Goal: Task Accomplishment & Management: Use online tool/utility

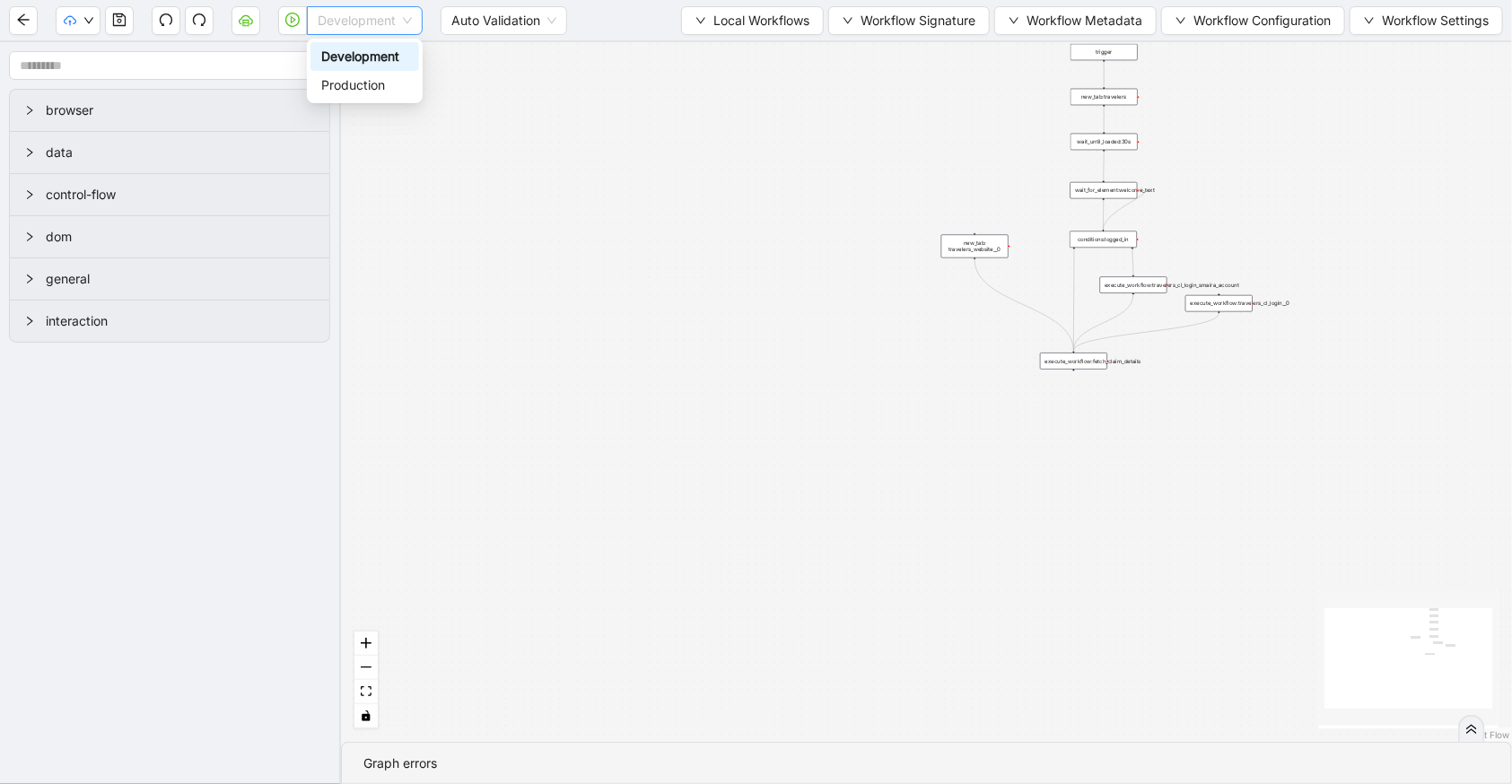
click at [354, 9] on span "Development" at bounding box center [365, 21] width 94 height 27
click at [356, 83] on div "Production" at bounding box center [365, 85] width 87 height 20
click at [293, 24] on icon "play-circle" at bounding box center [292, 20] width 15 height 15
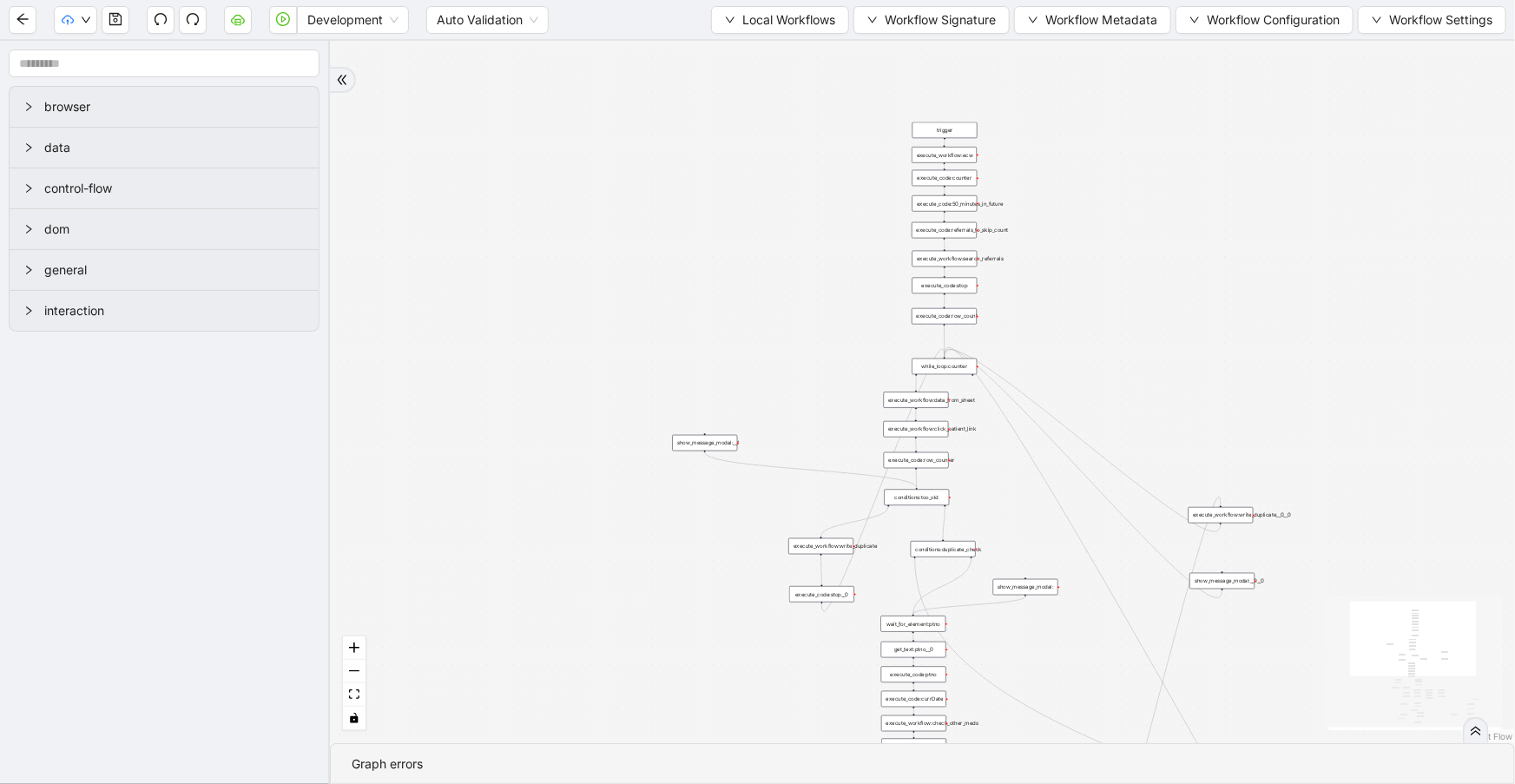
drag, startPoint x: 658, startPoint y: 460, endPoint x: 684, endPoint y: 664, distance: 205.7
click at [684, 664] on div "trigger execute_workflow:check_exceptions execute_workflow:encounters execute_w…" at bounding box center [922, 392] width 1185 height 702
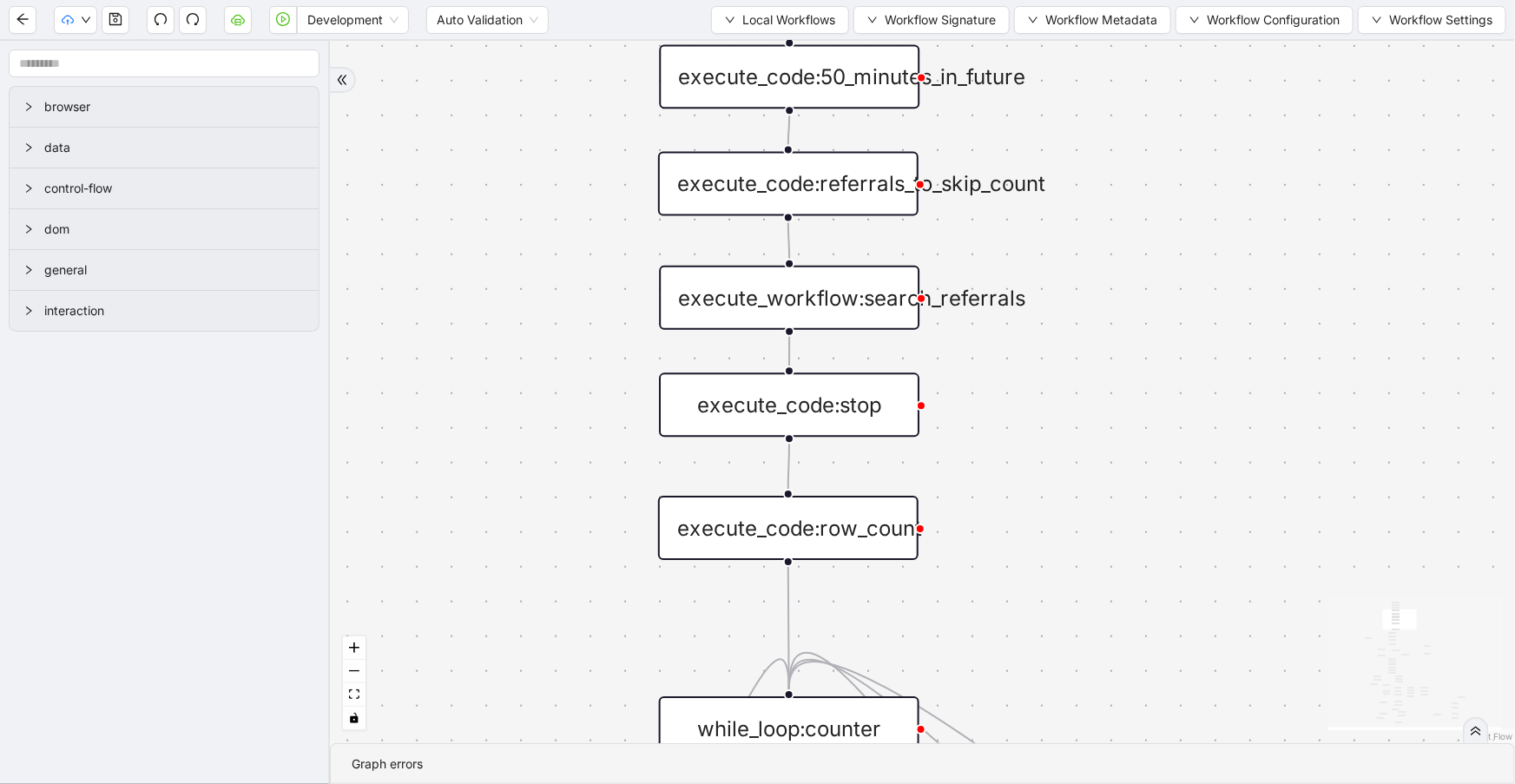
drag, startPoint x: 1279, startPoint y: 394, endPoint x: 1234, endPoint y: 108, distance: 289.5
click at [1233, 111] on div "trigger execute_workflow:check_exceptions execute_workflow:encounters execute_w…" at bounding box center [922, 392] width 1185 height 702
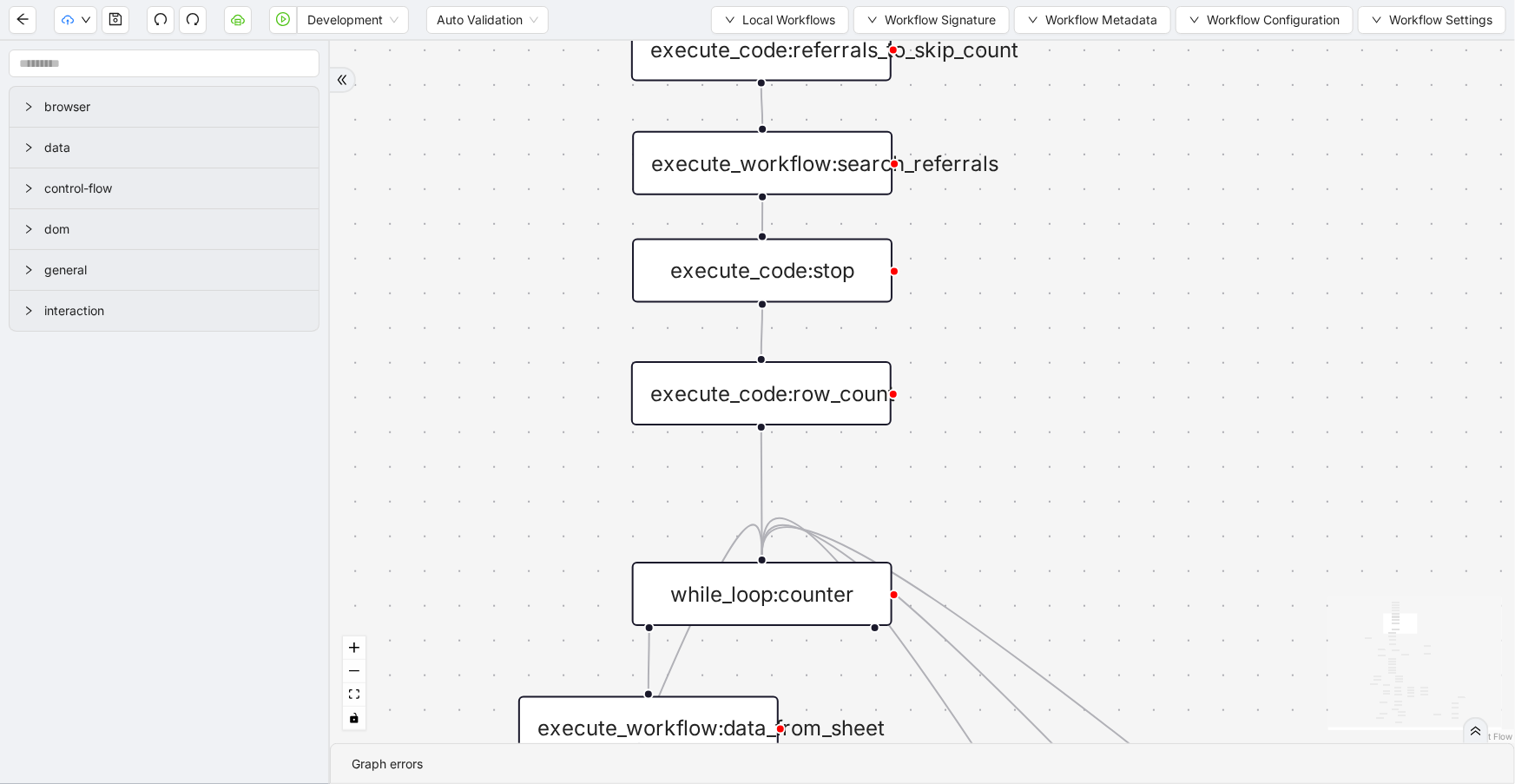
drag, startPoint x: 1285, startPoint y: 354, endPoint x: 1267, endPoint y: 270, distance: 85.9
click at [1267, 270] on div "trigger execute_workflow:check_exceptions execute_workflow:encounters execute_w…" at bounding box center [922, 392] width 1185 height 702
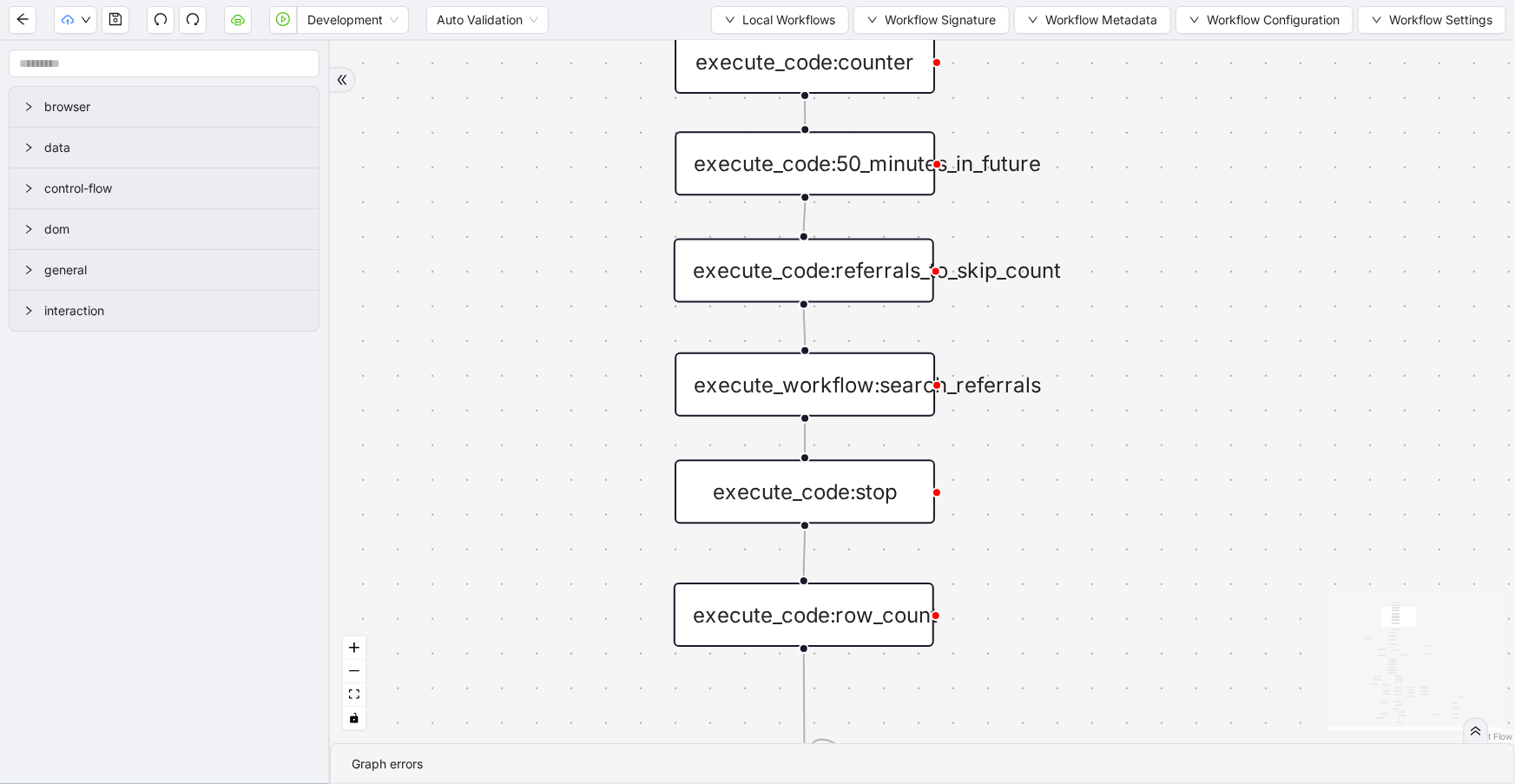
drag, startPoint x: 1198, startPoint y: 414, endPoint x: 1223, endPoint y: 263, distance: 153.1
click at [1223, 263] on div "trigger execute_workflow:check_exceptions execute_workflow:encounters execute_w…" at bounding box center [922, 392] width 1185 height 702
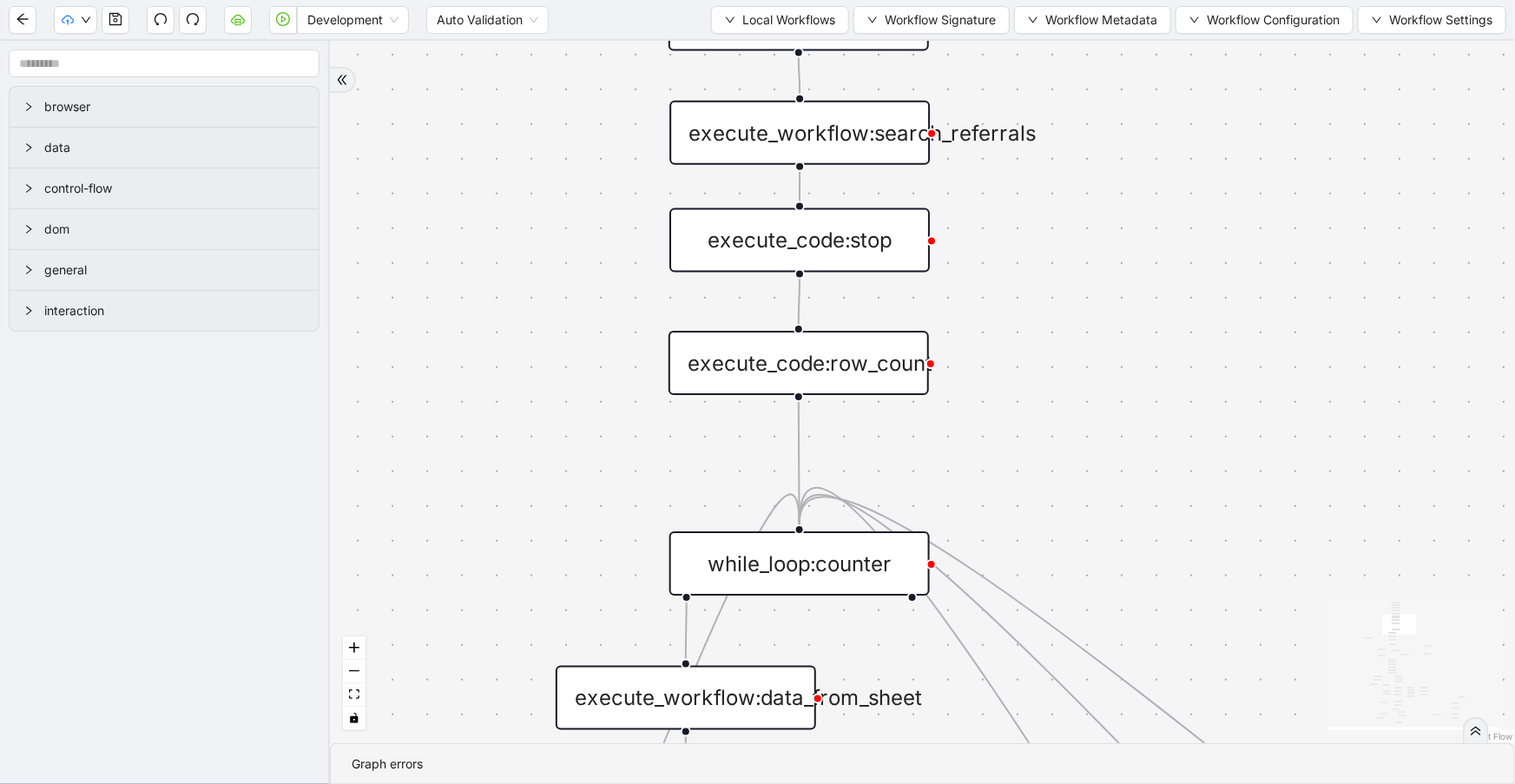
drag, startPoint x: 1191, startPoint y: 431, endPoint x: 1184, endPoint y: 126, distance: 305.1
click at [1185, 129] on div "trigger execute_workflow:check_exceptions execute_workflow:encounters execute_w…" at bounding box center [922, 392] width 1185 height 702
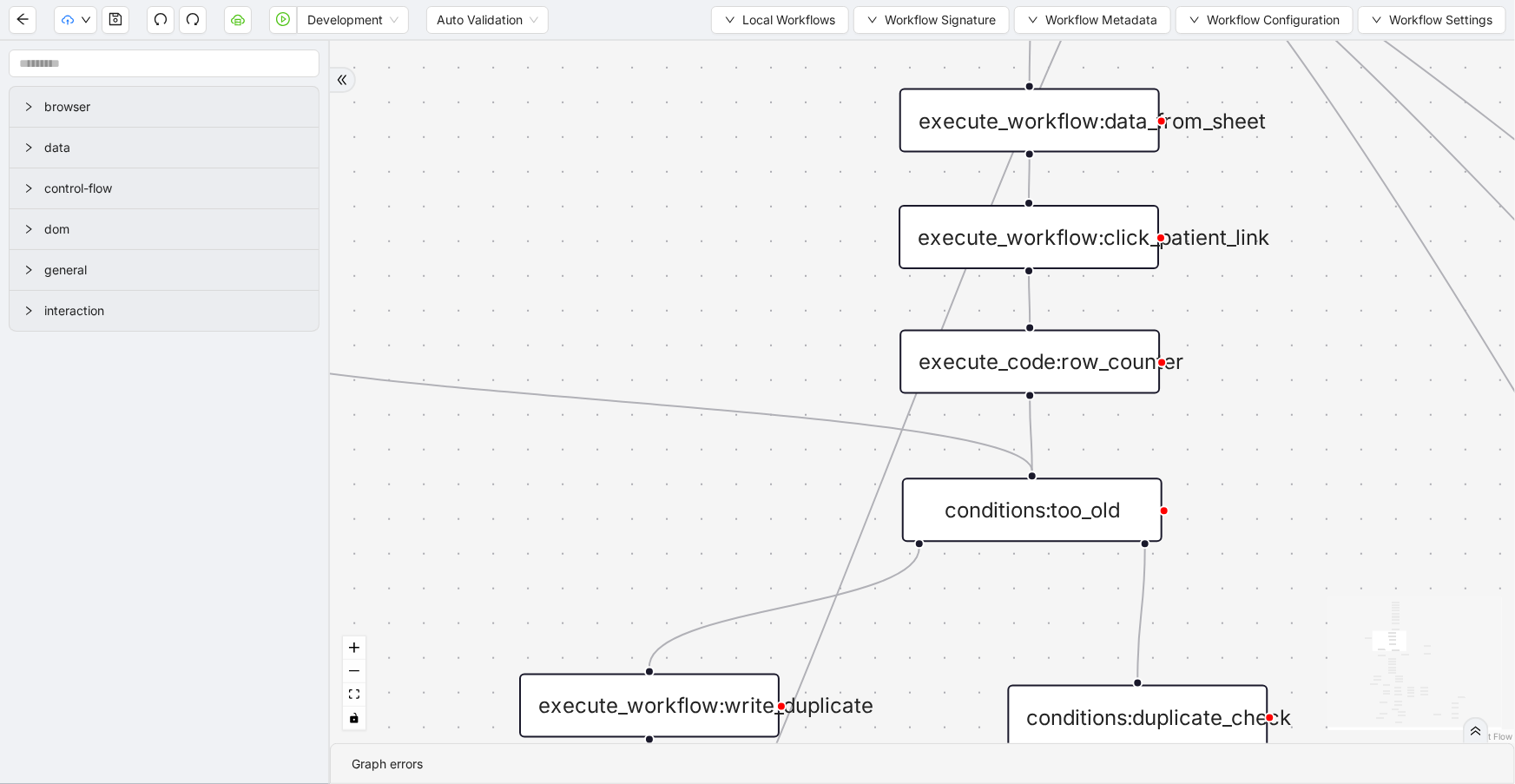
drag, startPoint x: 778, startPoint y: 327, endPoint x: 768, endPoint y: 223, distance: 104.5
click at [768, 223] on div "trigger execute_workflow:check_exceptions execute_workflow:encounters execute_w…" at bounding box center [922, 392] width 1185 height 702
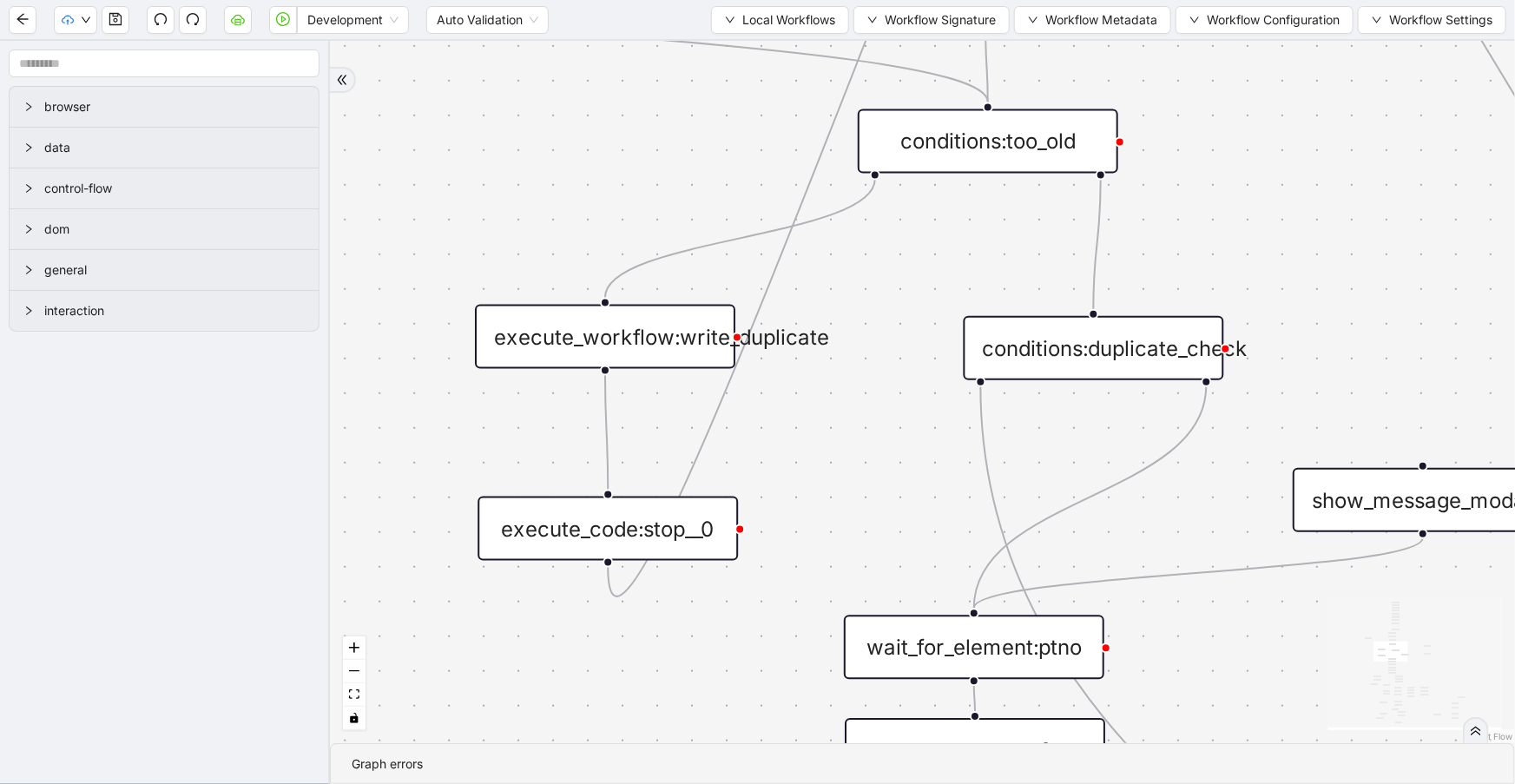
drag, startPoint x: 773, startPoint y: 301, endPoint x: 718, endPoint y: 69, distance: 238.4
click at [719, 70] on div "trigger execute_workflow:check_exceptions execute_workflow:encounters execute_w…" at bounding box center [922, 392] width 1185 height 702
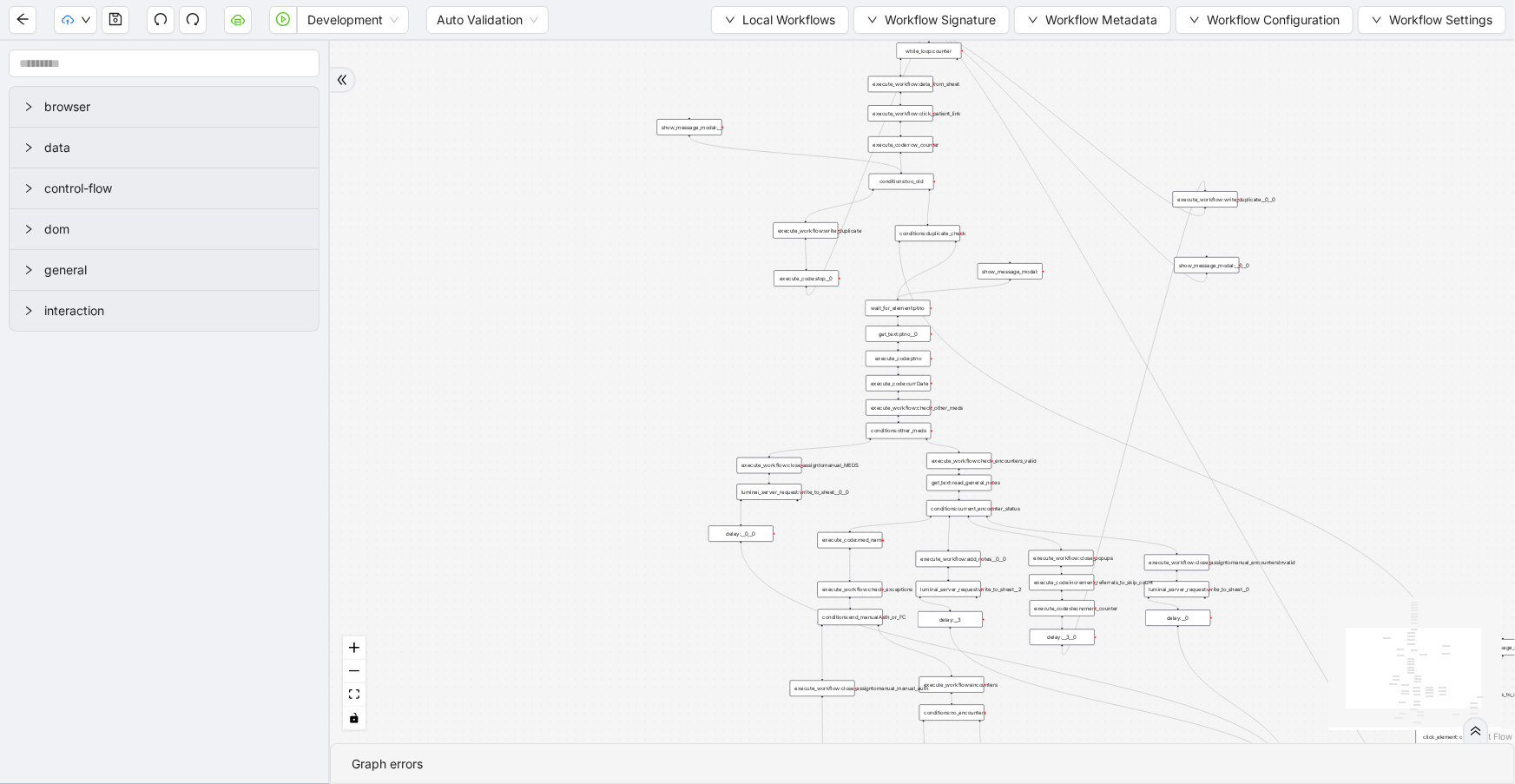
drag, startPoint x: 790, startPoint y: 479, endPoint x: 833, endPoint y: 309, distance: 175.4
click at [833, 312] on div "trigger execute_workflow:check_exceptions execute_workflow:encounters execute_w…" at bounding box center [922, 392] width 1185 height 702
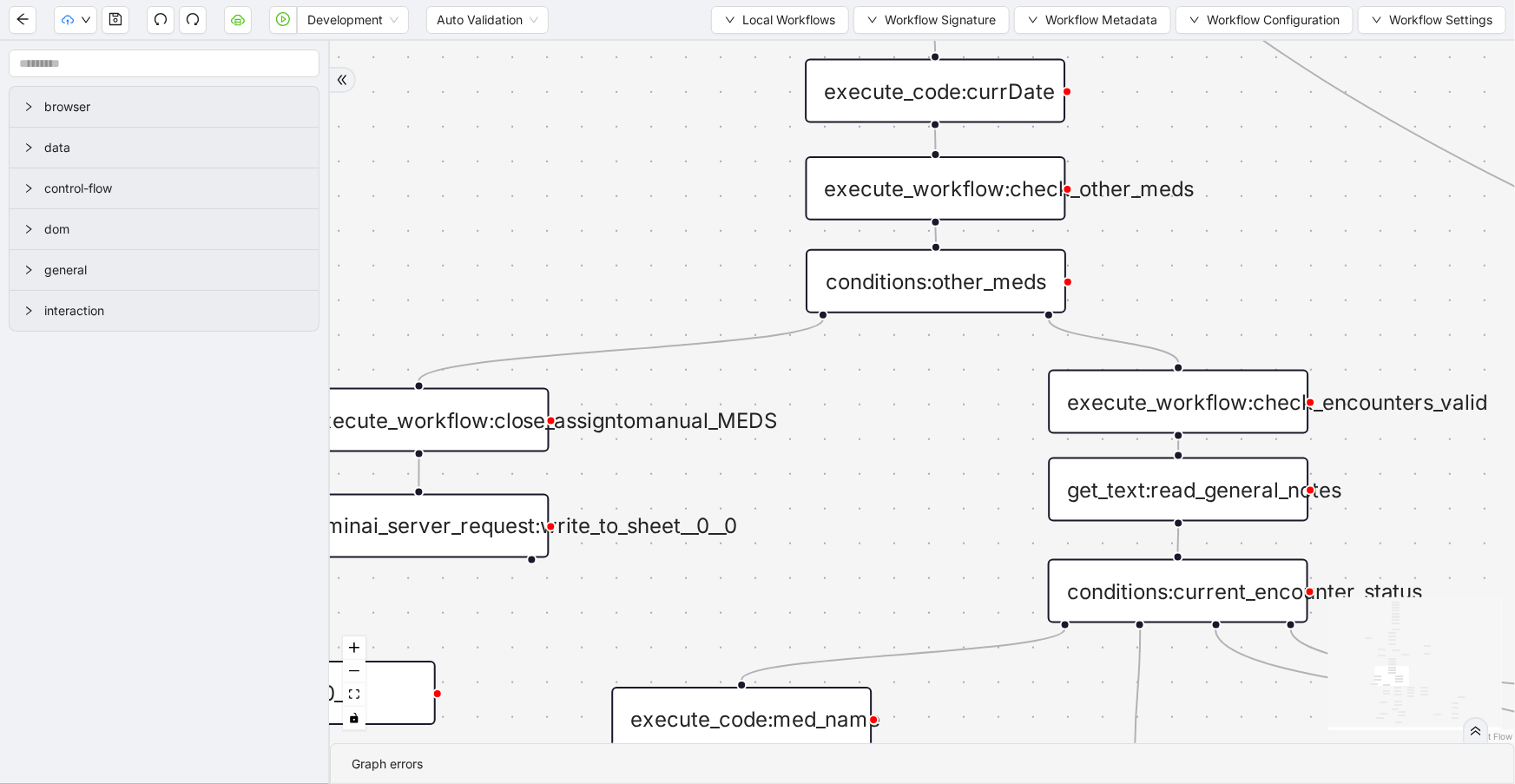
drag, startPoint x: 725, startPoint y: 281, endPoint x: 700, endPoint y: 186, distance: 98.2
click at [700, 186] on div "trigger execute_workflow:check_exceptions execute_workflow:encounters execute_w…" at bounding box center [922, 392] width 1185 height 702
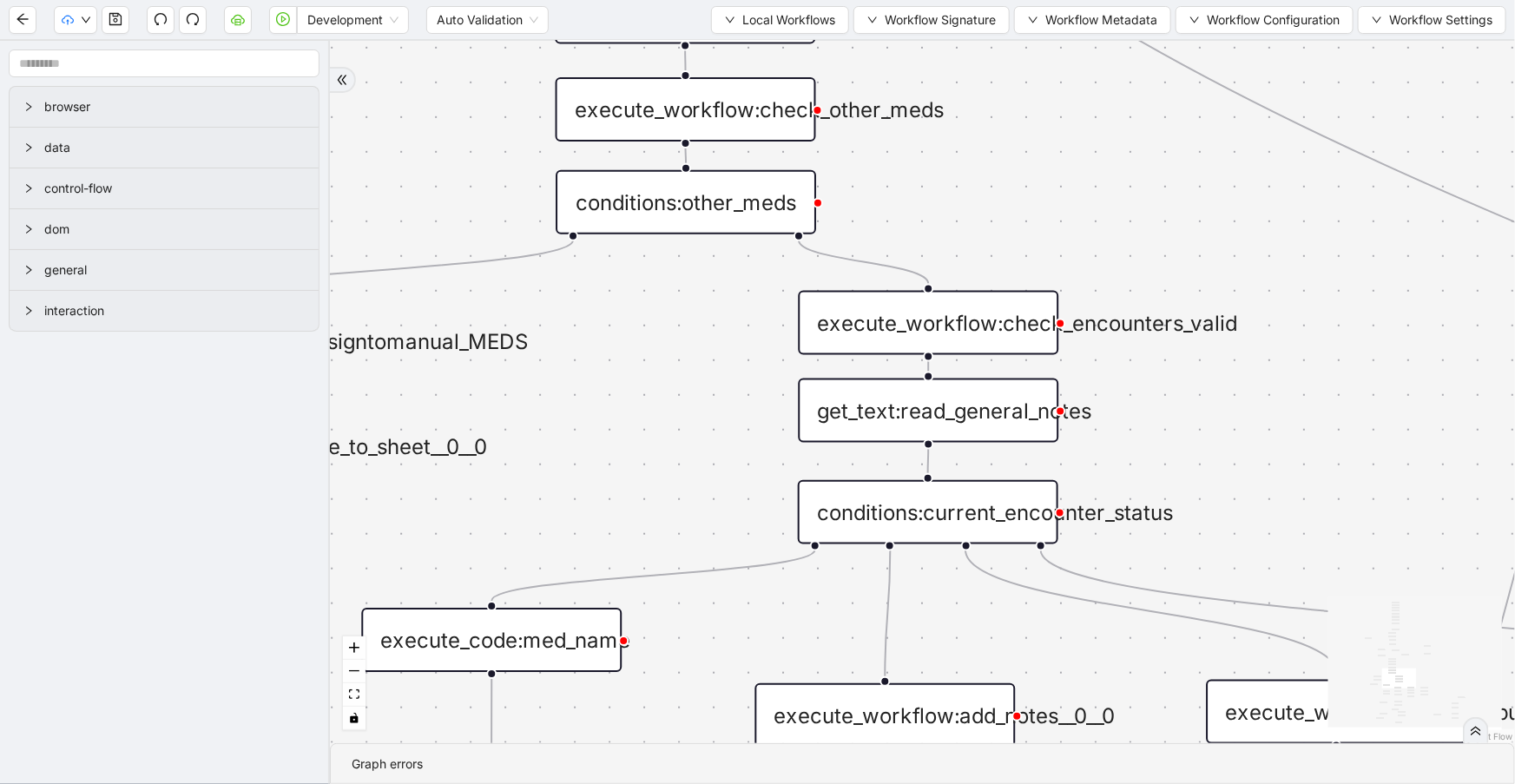
click at [773, 219] on div "conditions:other_meds" at bounding box center [686, 202] width 261 height 64
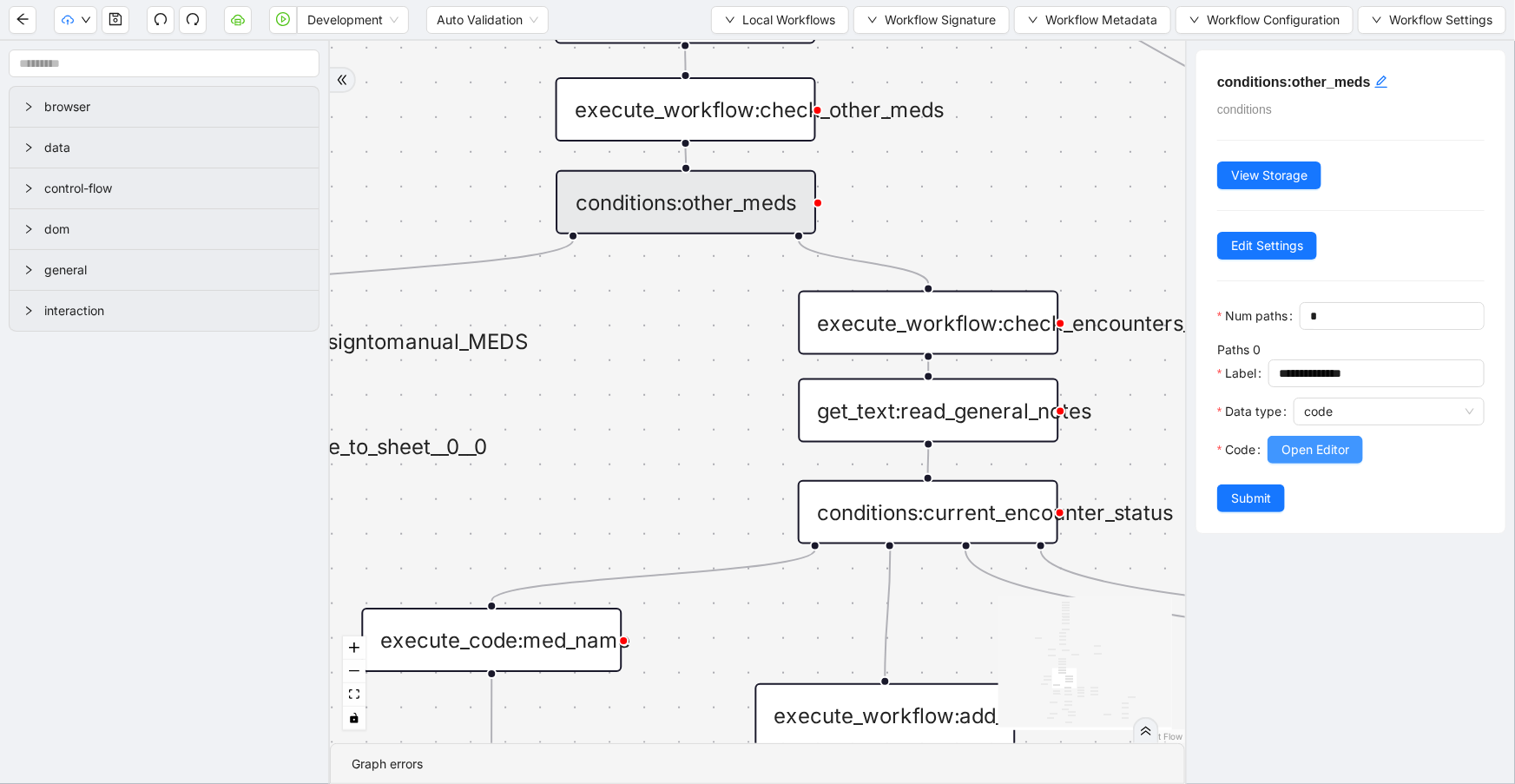
click at [1308, 459] on span "Open Editor" at bounding box center [1315, 450] width 68 height 19
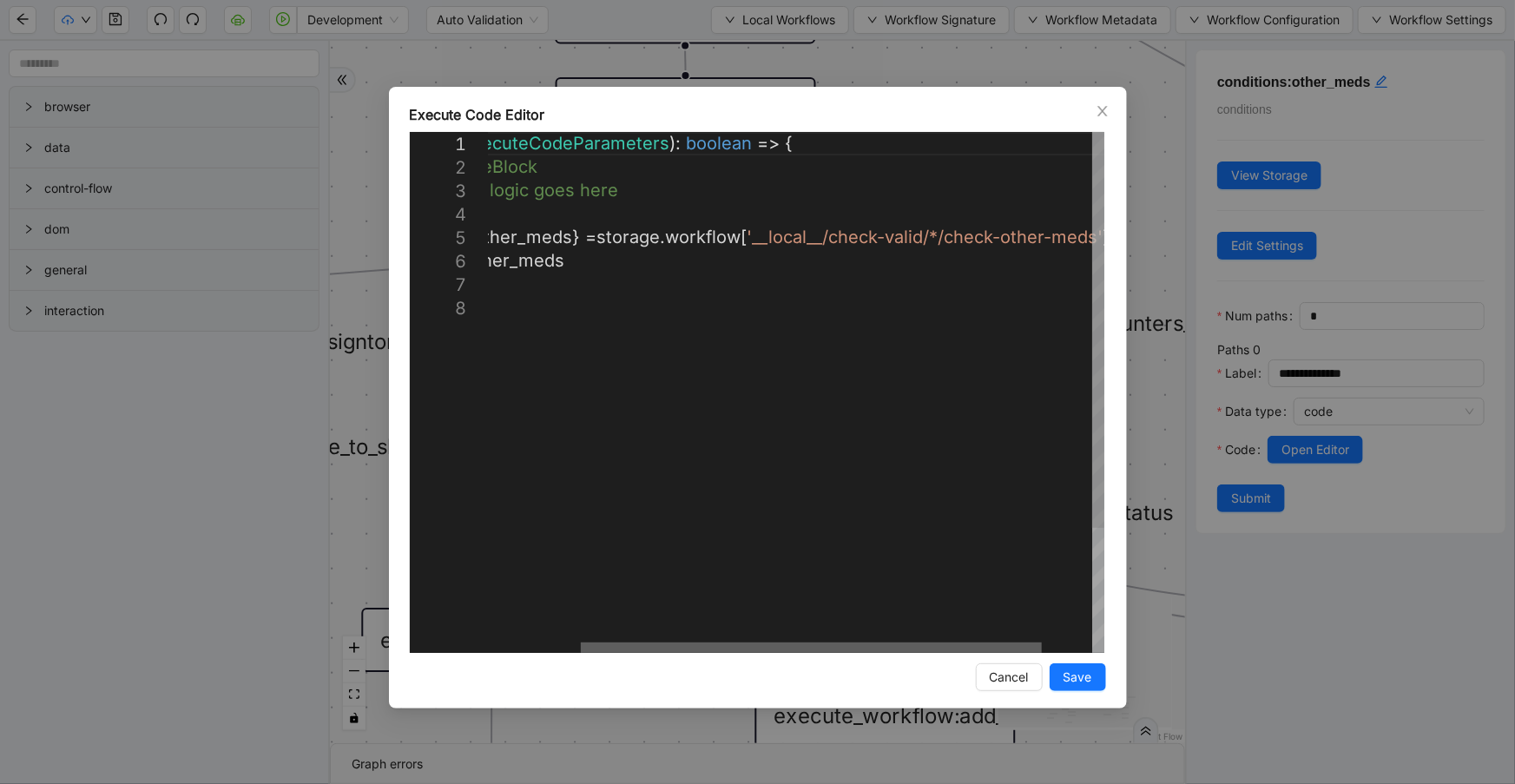
click at [860, 643] on div at bounding box center [811, 648] width 461 height 11
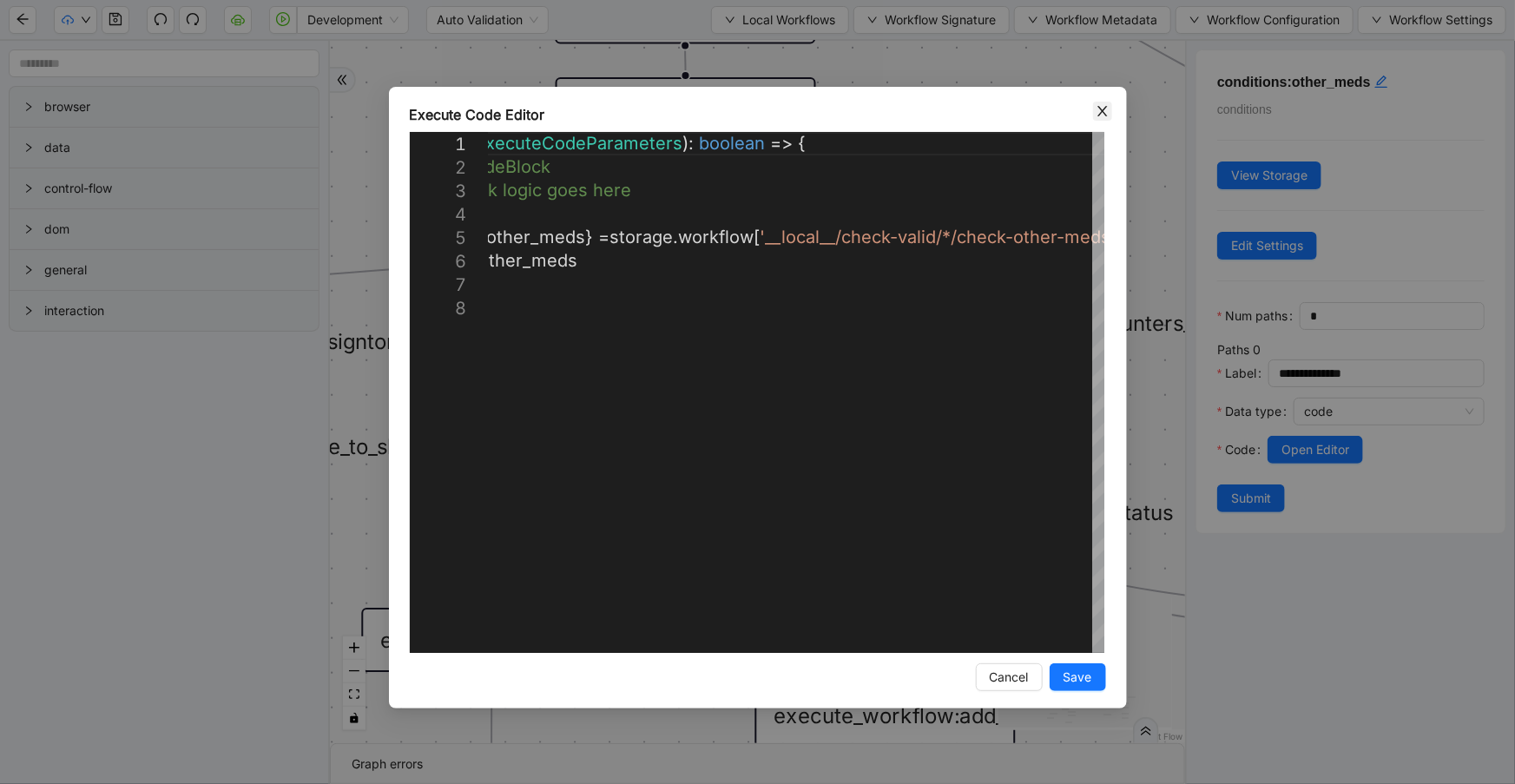
click at [1108, 105] on icon "close" at bounding box center [1103, 111] width 14 height 14
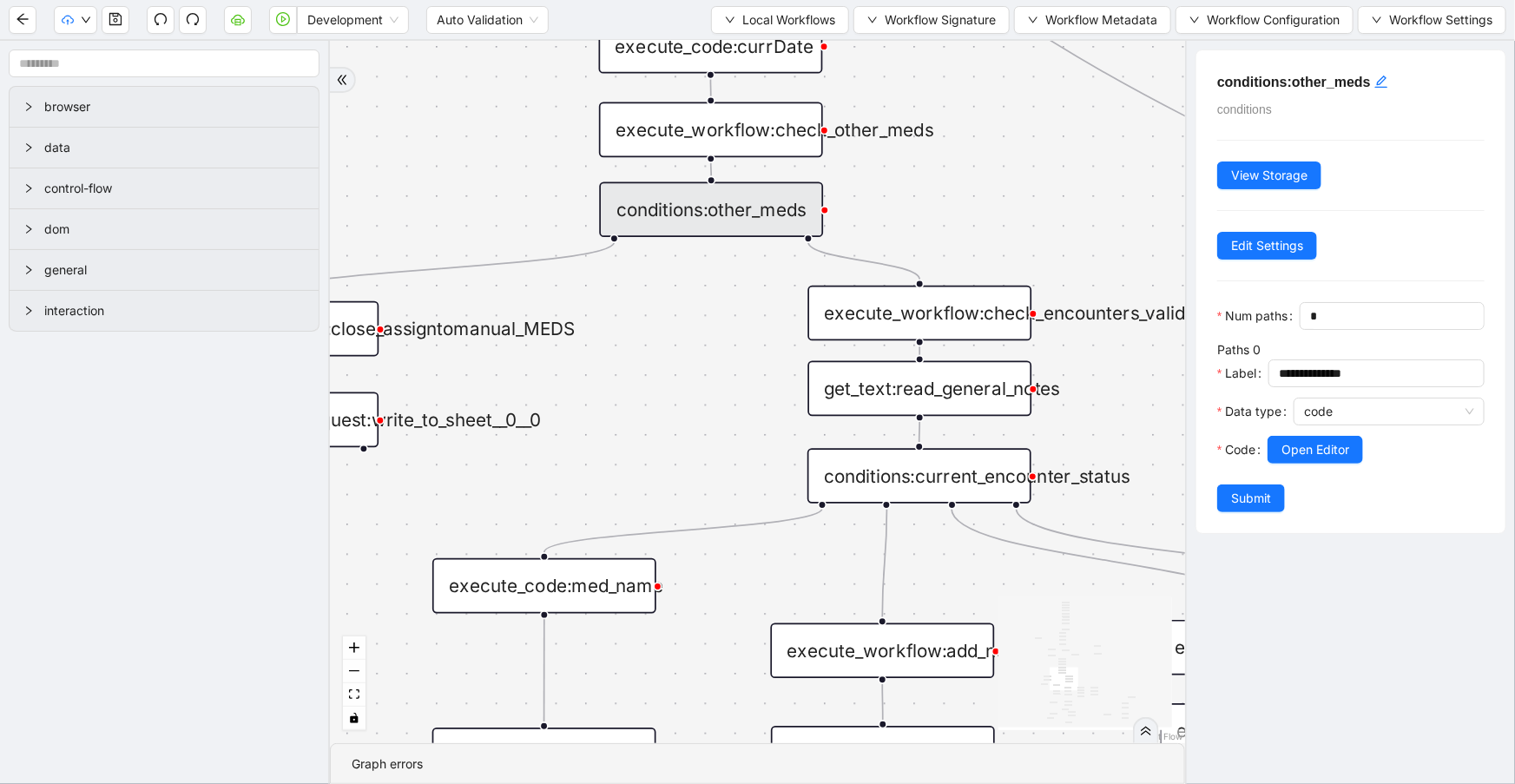
click at [776, 127] on div "execute_workflow:check_other_meds" at bounding box center [711, 130] width 224 height 55
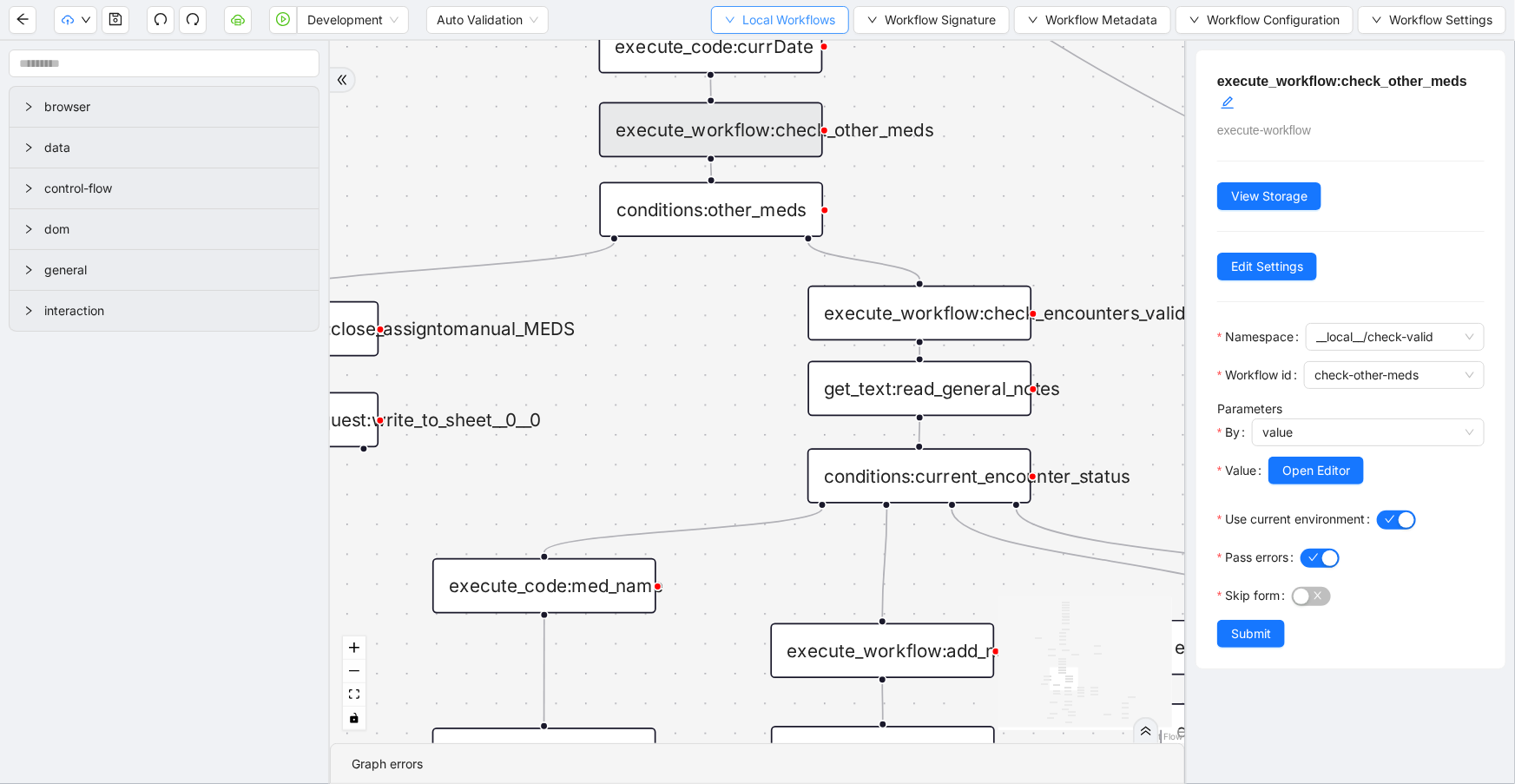
click at [766, 18] on span "Local Workflows" at bounding box center [789, 20] width 93 height 19
click at [790, 51] on span "Select" at bounding box center [774, 53] width 113 height 19
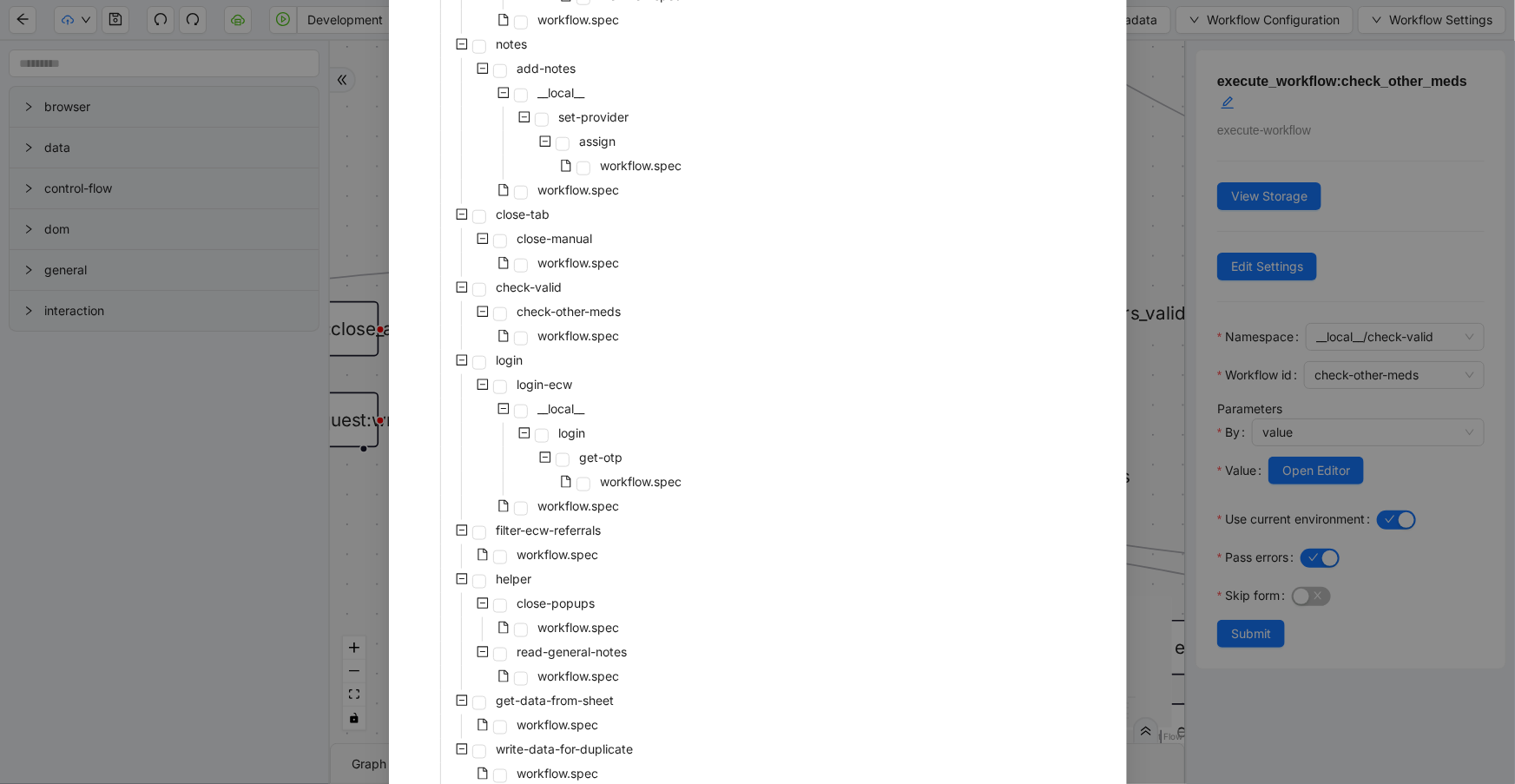
scroll to position [946, 0]
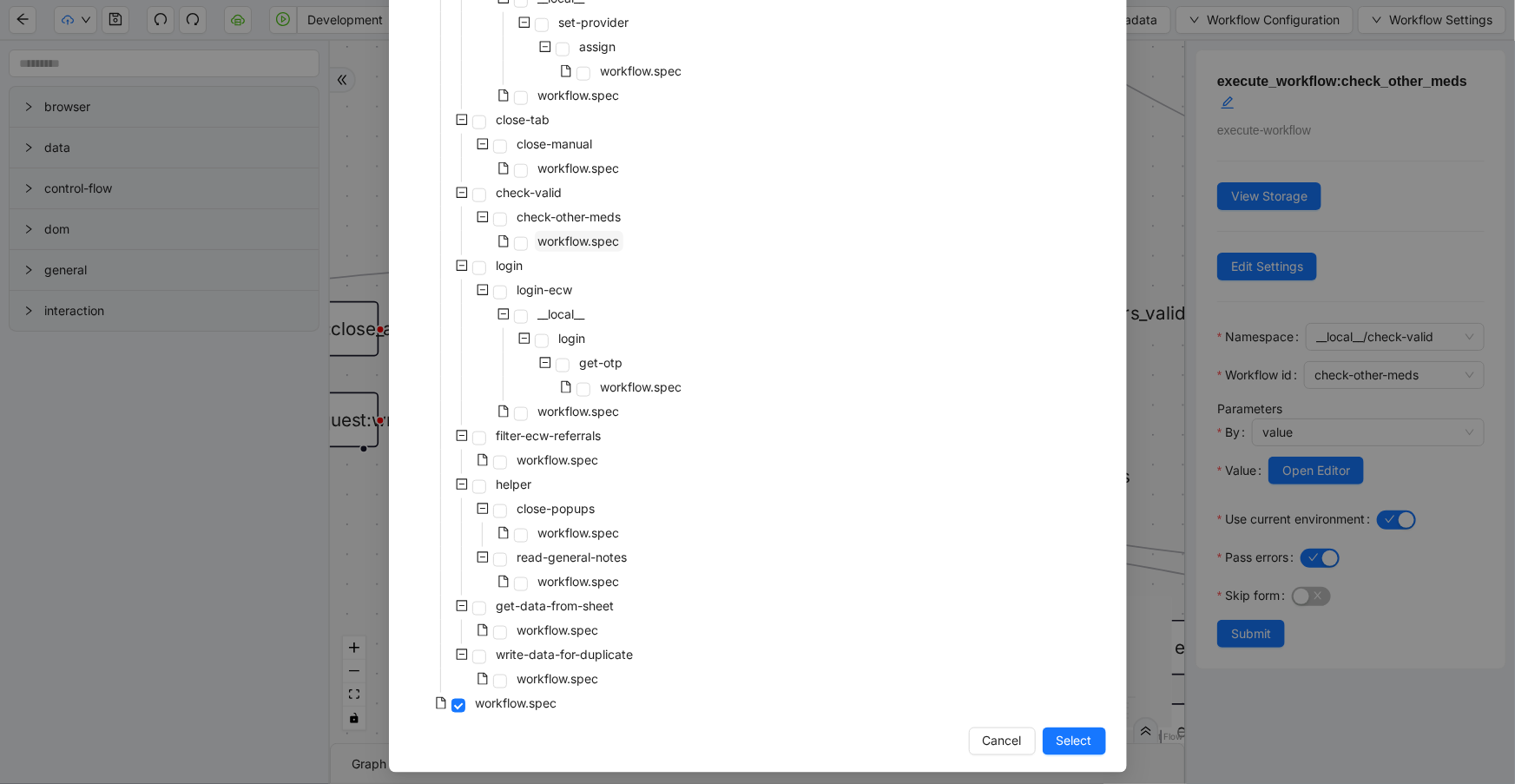
click at [603, 240] on span "workflow.spec" at bounding box center [579, 241] width 82 height 15
click at [1068, 742] on span "Select" at bounding box center [1074, 741] width 36 height 19
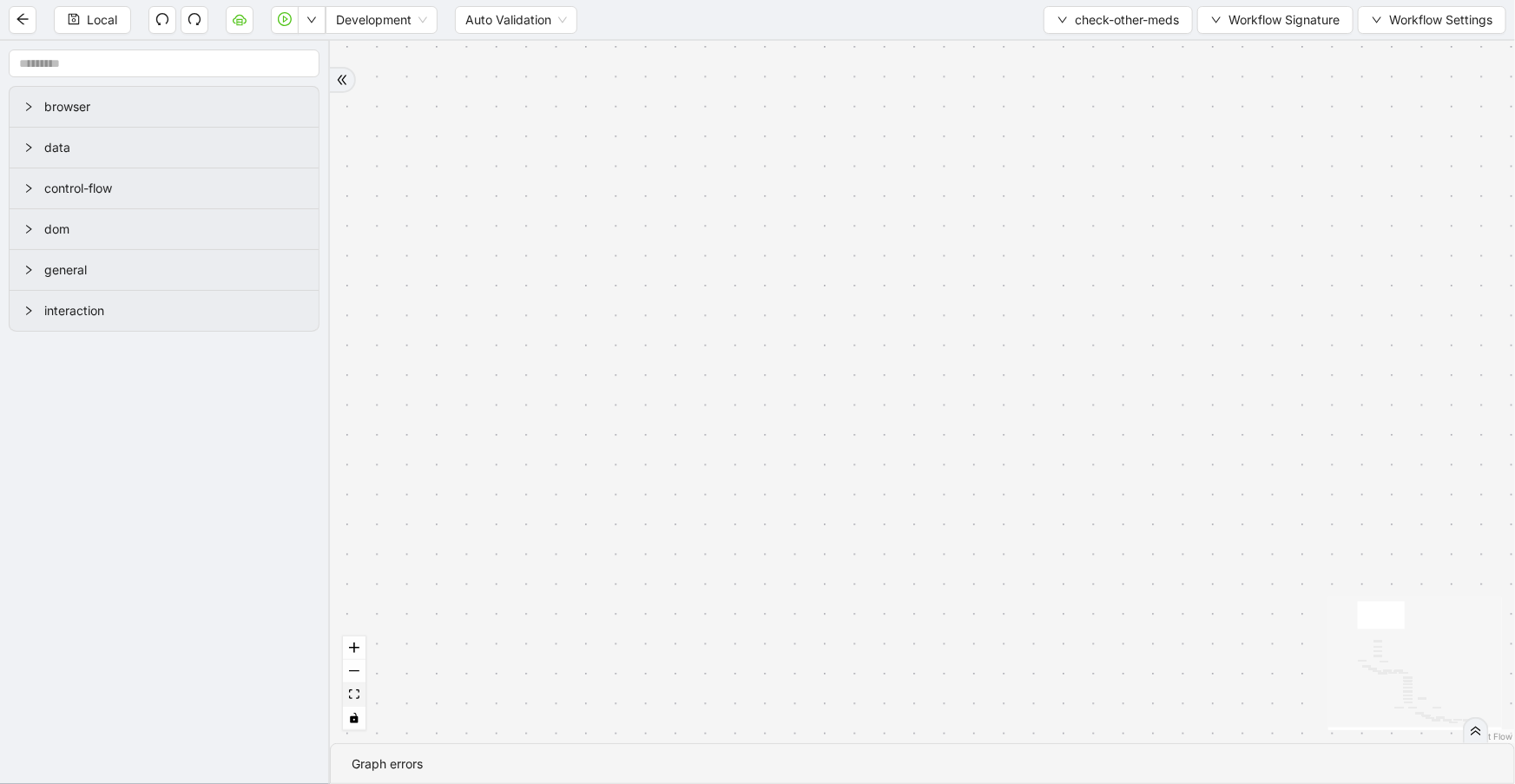
click at [356, 699] on icon "fit view" at bounding box center [354, 694] width 11 height 10
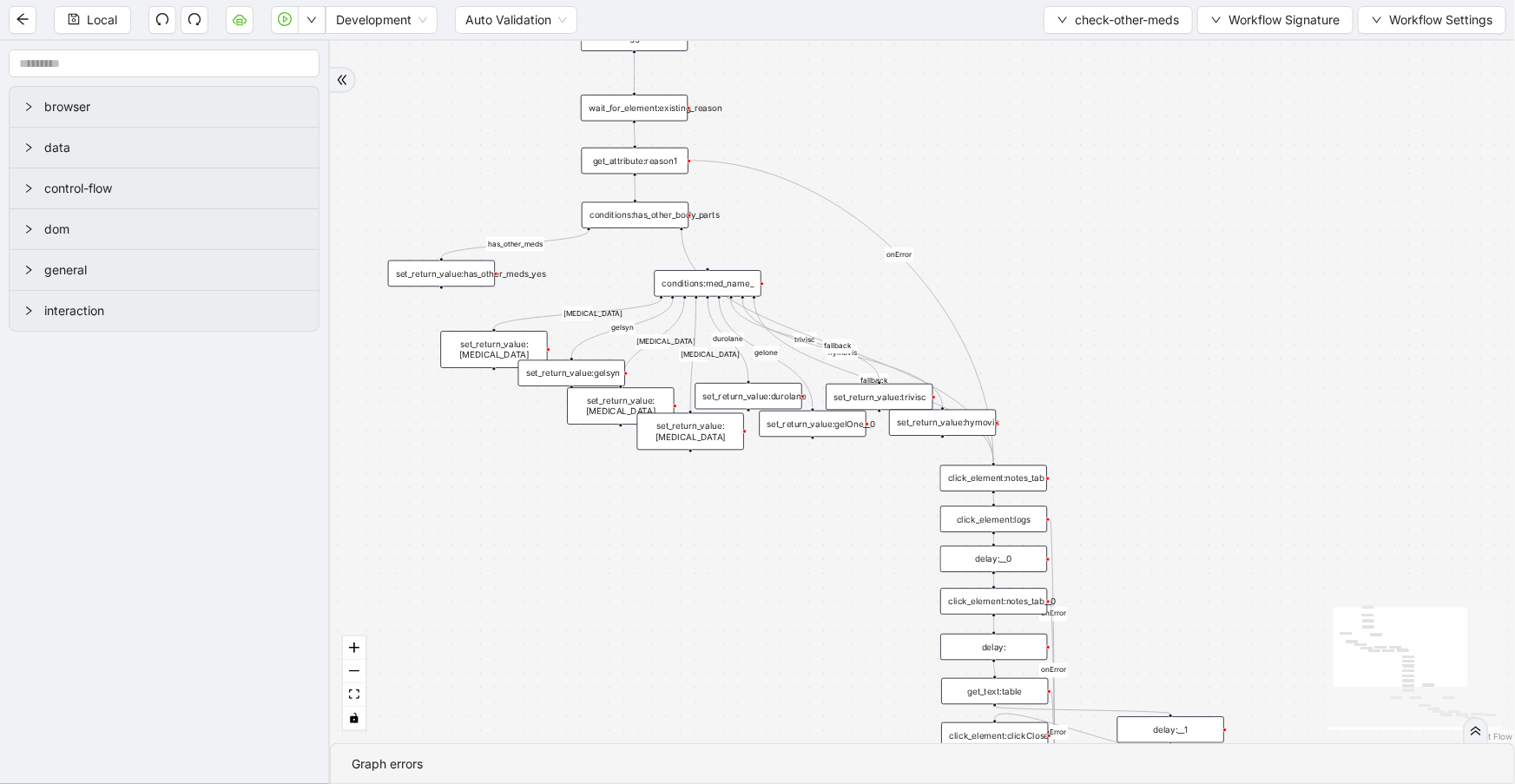
click at [667, 217] on div "conditions:has_other_body_parts" at bounding box center [635, 215] width 107 height 26
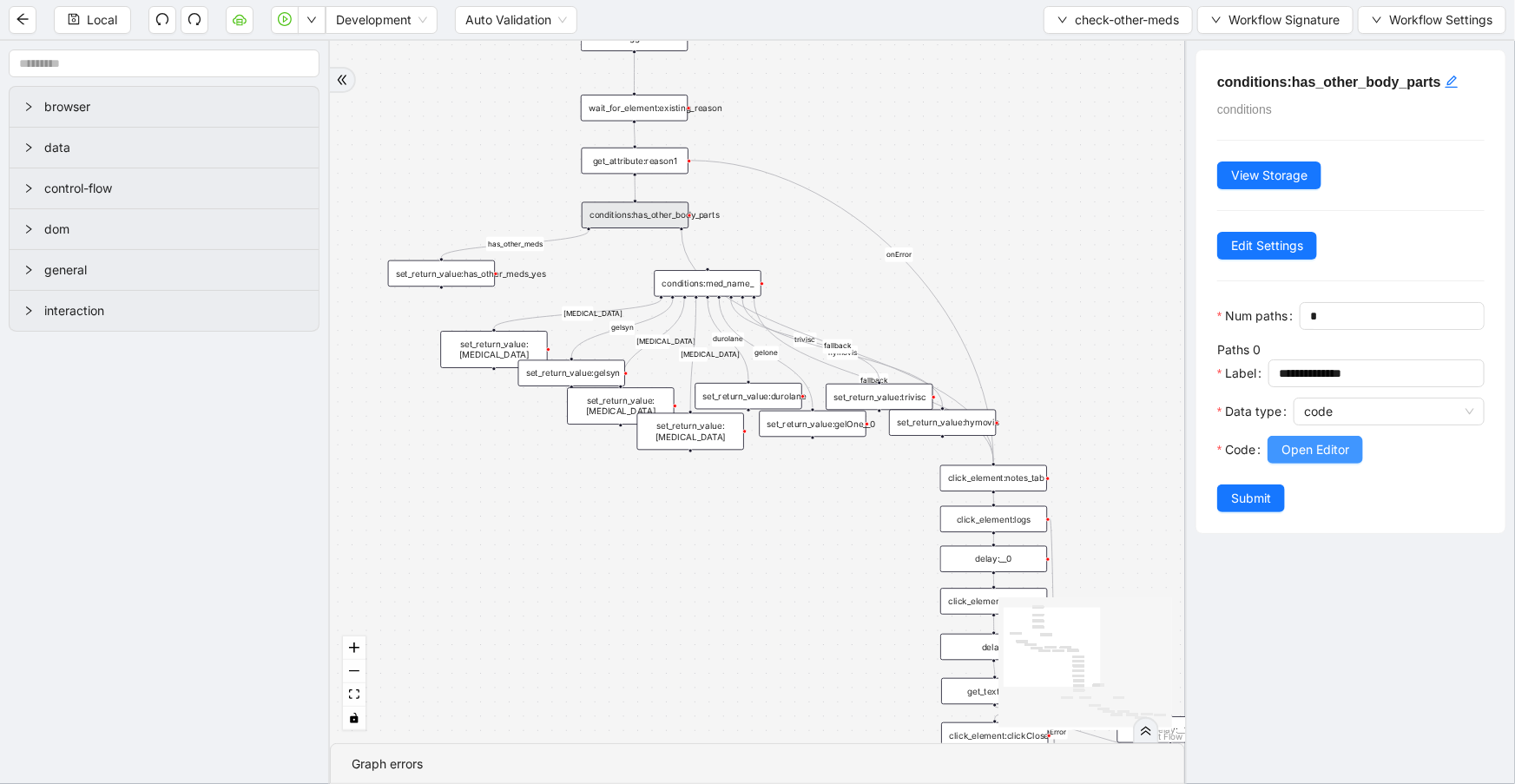
click at [1332, 459] on span "Open Editor" at bounding box center [1315, 450] width 68 height 19
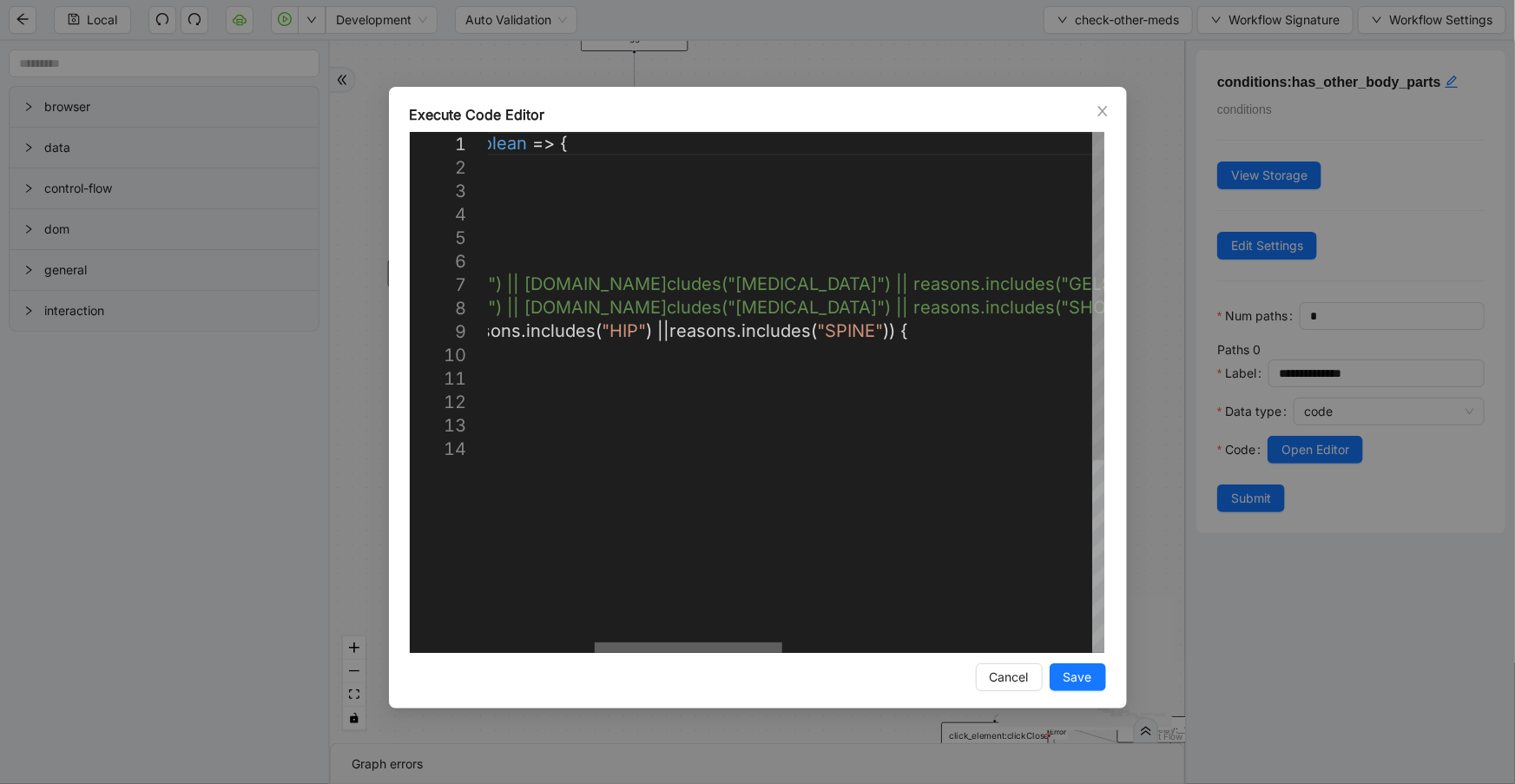
click at [770, 645] on div at bounding box center [689, 648] width 188 height 11
click at [1103, 101] on div "Execute Code Editor 1 2 3 4 5 6 7 8 9 10 11 12 13 14 ({ storage }: ExecuteCodeP…" at bounding box center [758, 398] width 738 height 622
click at [1102, 115] on icon "close" at bounding box center [1103, 111] width 14 height 14
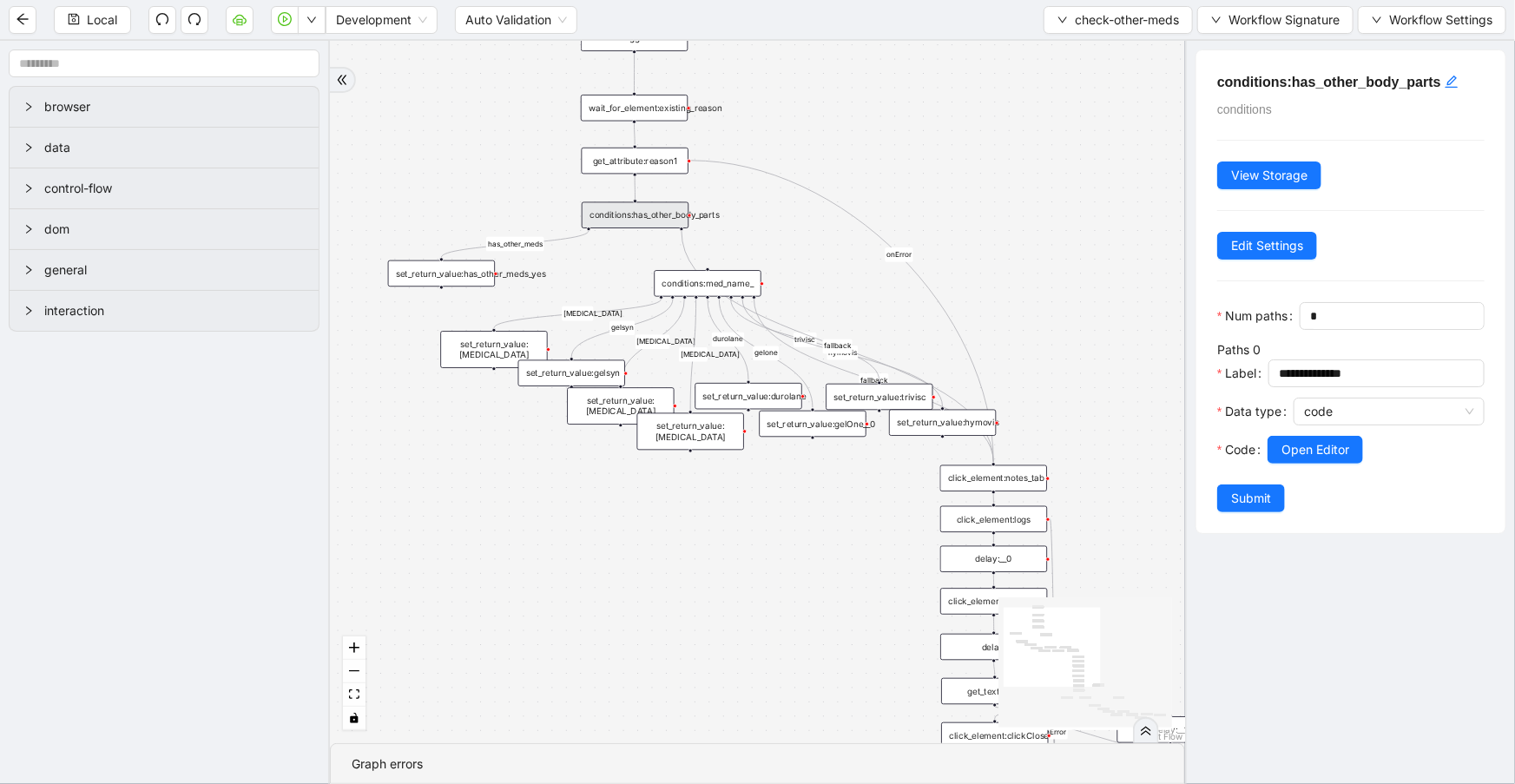
click at [723, 280] on div "conditions:med_name_" at bounding box center [707, 283] width 107 height 26
drag, startPoint x: 732, startPoint y: 286, endPoint x: 742, endPoint y: 297, distance: 14.9
click at [742, 297] on div "conditions:med_name_" at bounding box center [717, 292] width 107 height 26
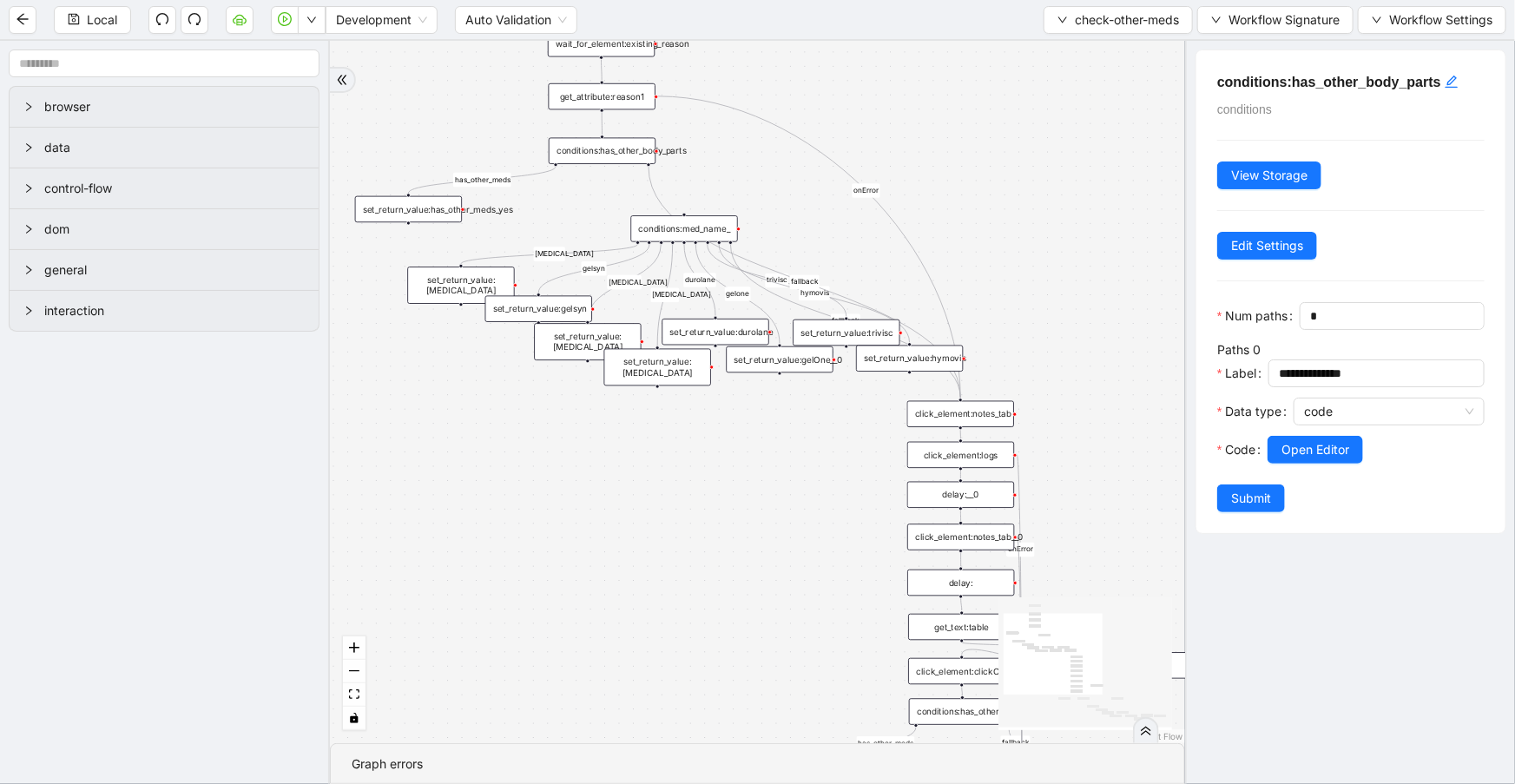
drag, startPoint x: 1040, startPoint y: 281, endPoint x: 1027, endPoint y: 243, distance: 40.2
click at [1027, 243] on div "has_other_meds has_other_meds euflexxa gelsyn orthovisc supartz durolane fallba…" at bounding box center [758, 392] width 855 height 702
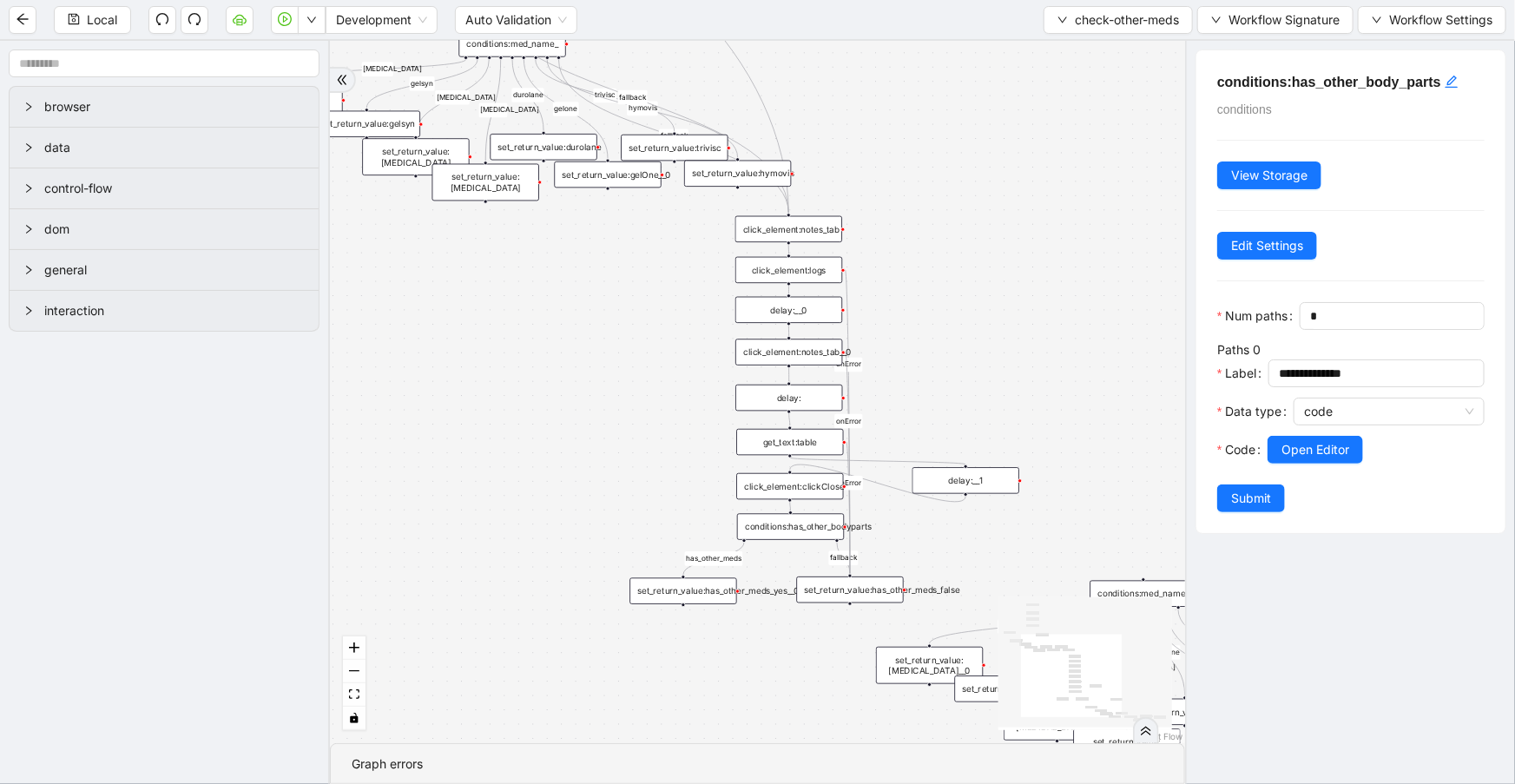
drag, startPoint x: 1048, startPoint y: 340, endPoint x: 858, endPoint y: 142, distance: 274.4
click at [858, 142] on div "has_other_meds has_other_meds euflexxa gelsyn orthovisc supartz durolane fallba…" at bounding box center [758, 392] width 855 height 702
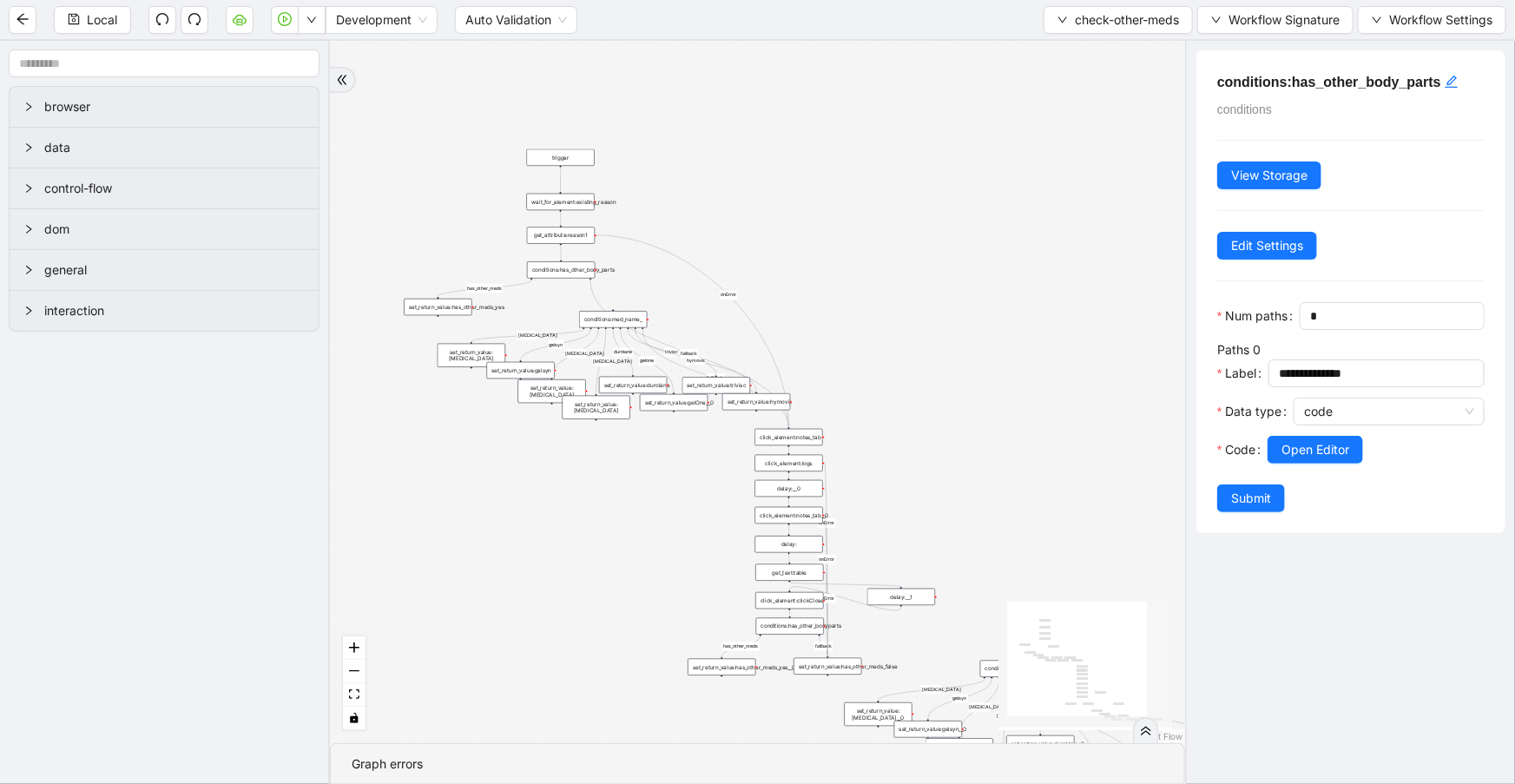
drag, startPoint x: 723, startPoint y: 176, endPoint x: 763, endPoint y: 212, distance: 53.8
click at [763, 212] on div "has_other_meds has_other_meds euflexxa gelsyn orthovisc supartz durolane fallba…" at bounding box center [758, 392] width 855 height 702
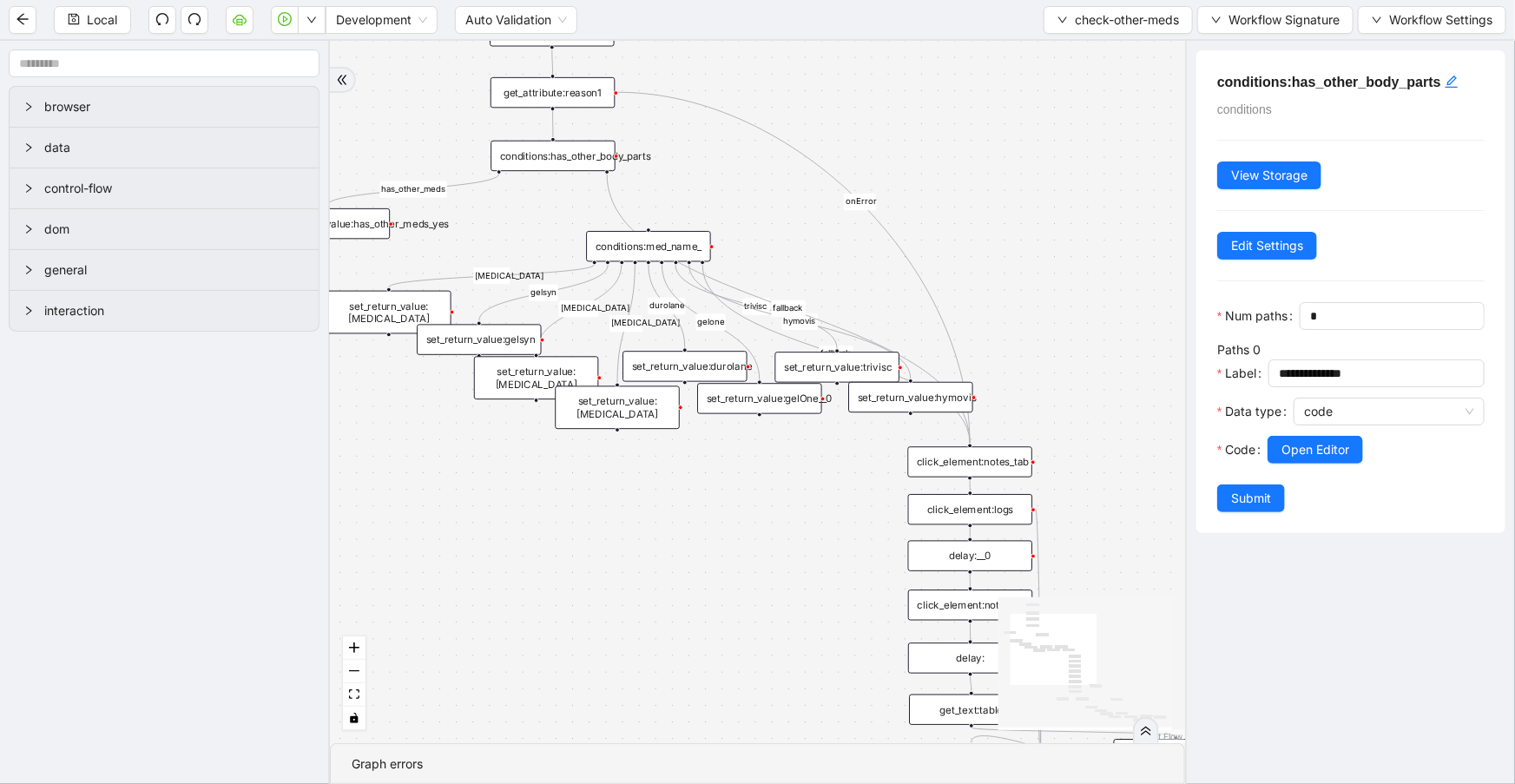
drag, startPoint x: 664, startPoint y: 310, endPoint x: 669, endPoint y: 169, distance: 141.1
click at [673, 169] on div "has_other_meds has_other_meds euflexxa gelsyn orthovisc supartz durolane fallba…" at bounding box center [758, 392] width 855 height 702
click at [569, 97] on div "get_attribute:reason1" at bounding box center [552, 90] width 125 height 31
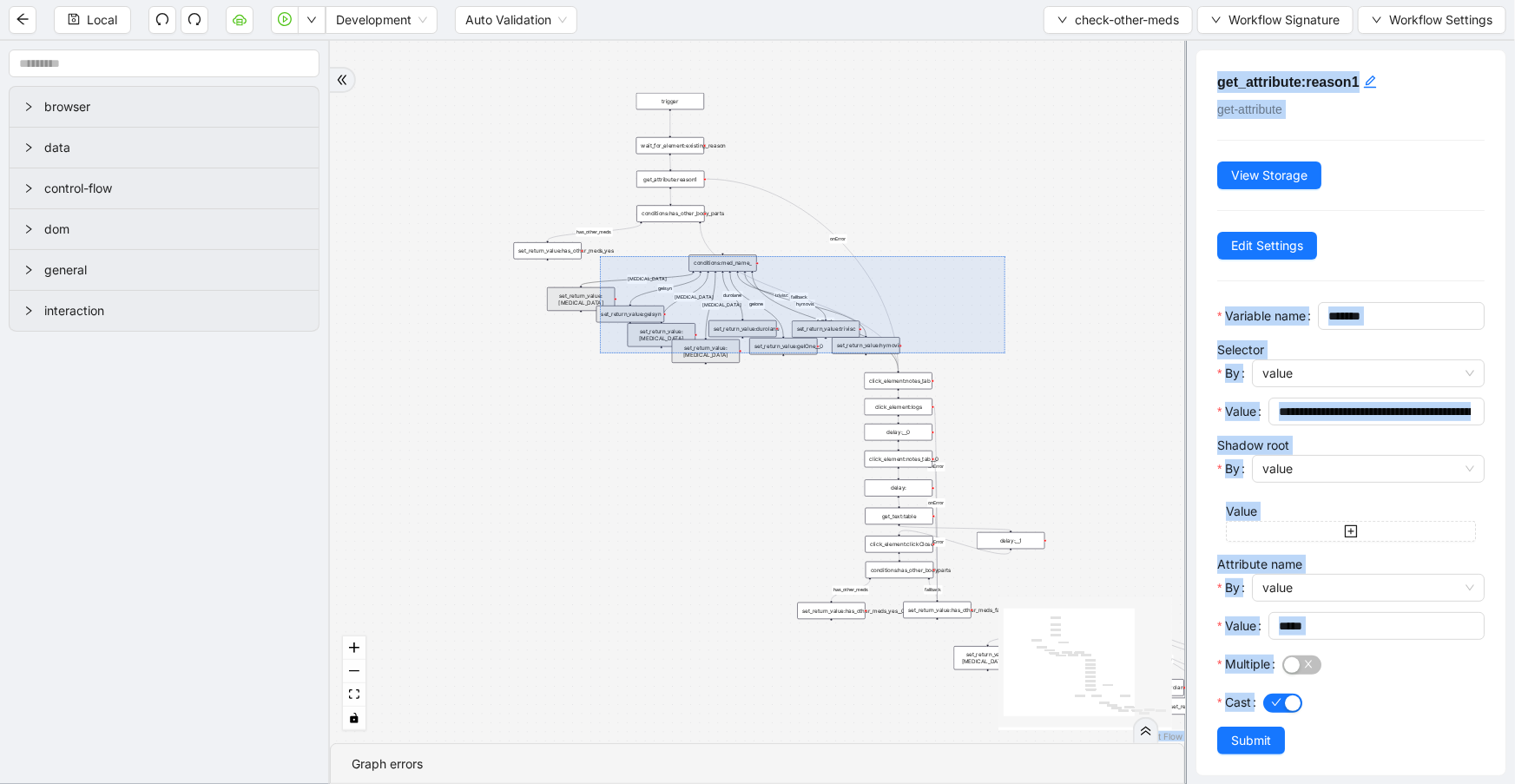
drag, startPoint x: 1006, startPoint y: 353, endPoint x: 600, endPoint y: 256, distance: 417.4
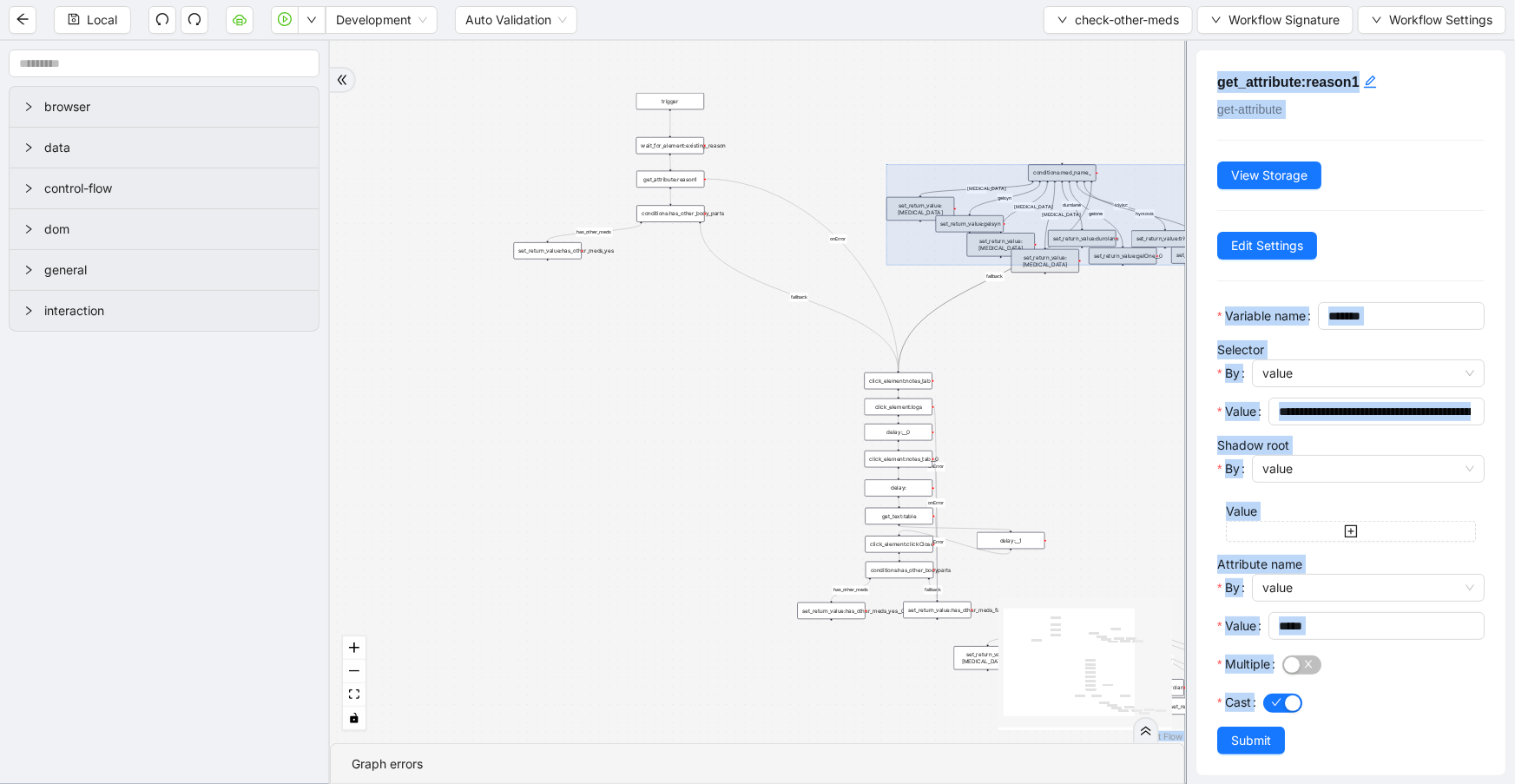
drag, startPoint x: 659, startPoint y: 299, endPoint x: 999, endPoint y: 209, distance: 351.7
click at [999, 209] on div at bounding box center [1063, 214] width 353 height 101
click at [869, 122] on div "has_other_meds has_other_meds euflexxa gelsyn orthovisc supartz durolane fallba…" at bounding box center [758, 392] width 855 height 702
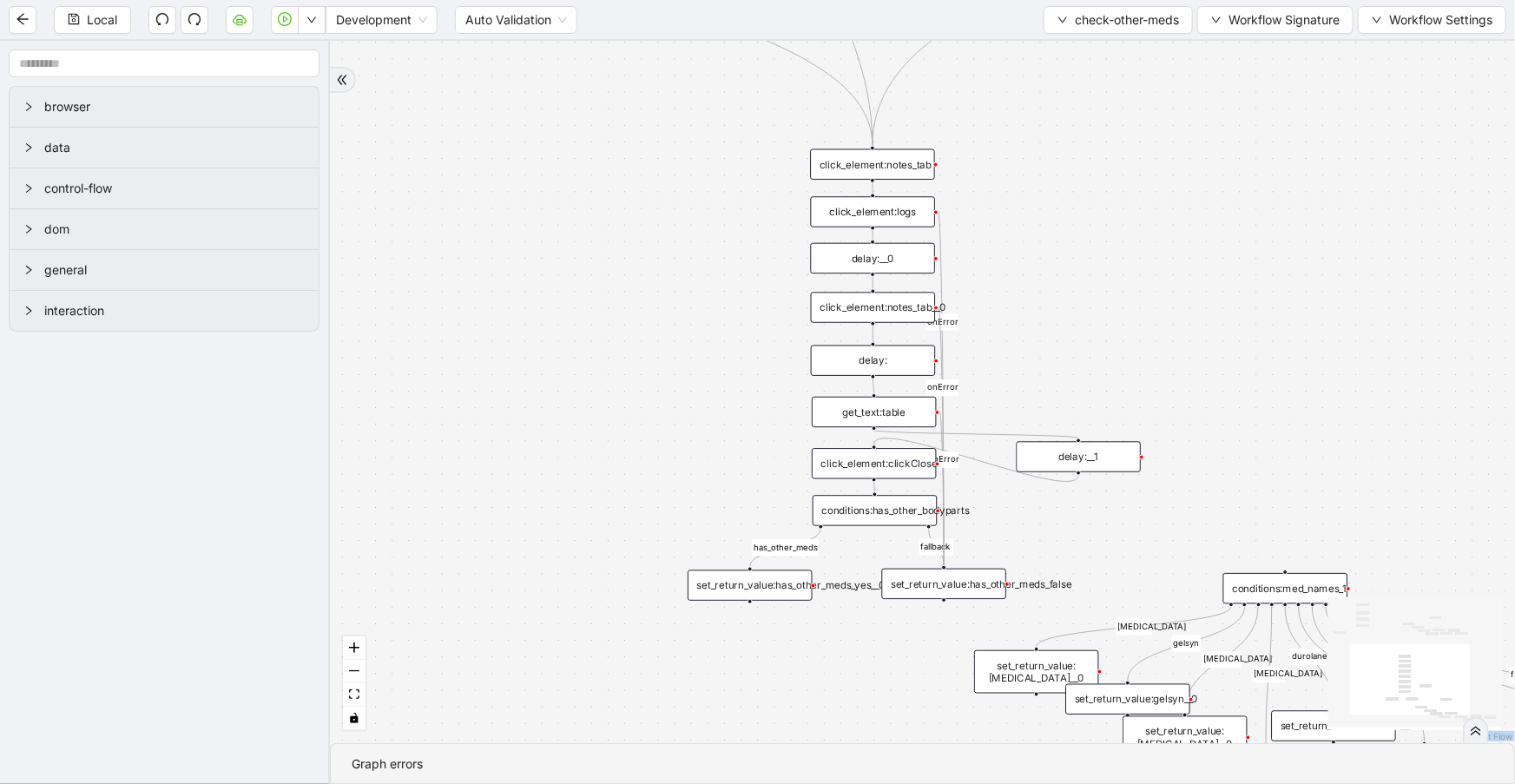
drag, startPoint x: 1107, startPoint y: 439, endPoint x: 1113, endPoint y: 234, distance: 205.1
click at [1113, 240] on div "has_other_meds has_other_meds euflexxa gelsyn orthovisc supartz durolane fallba…" at bounding box center [922, 392] width 1185 height 702
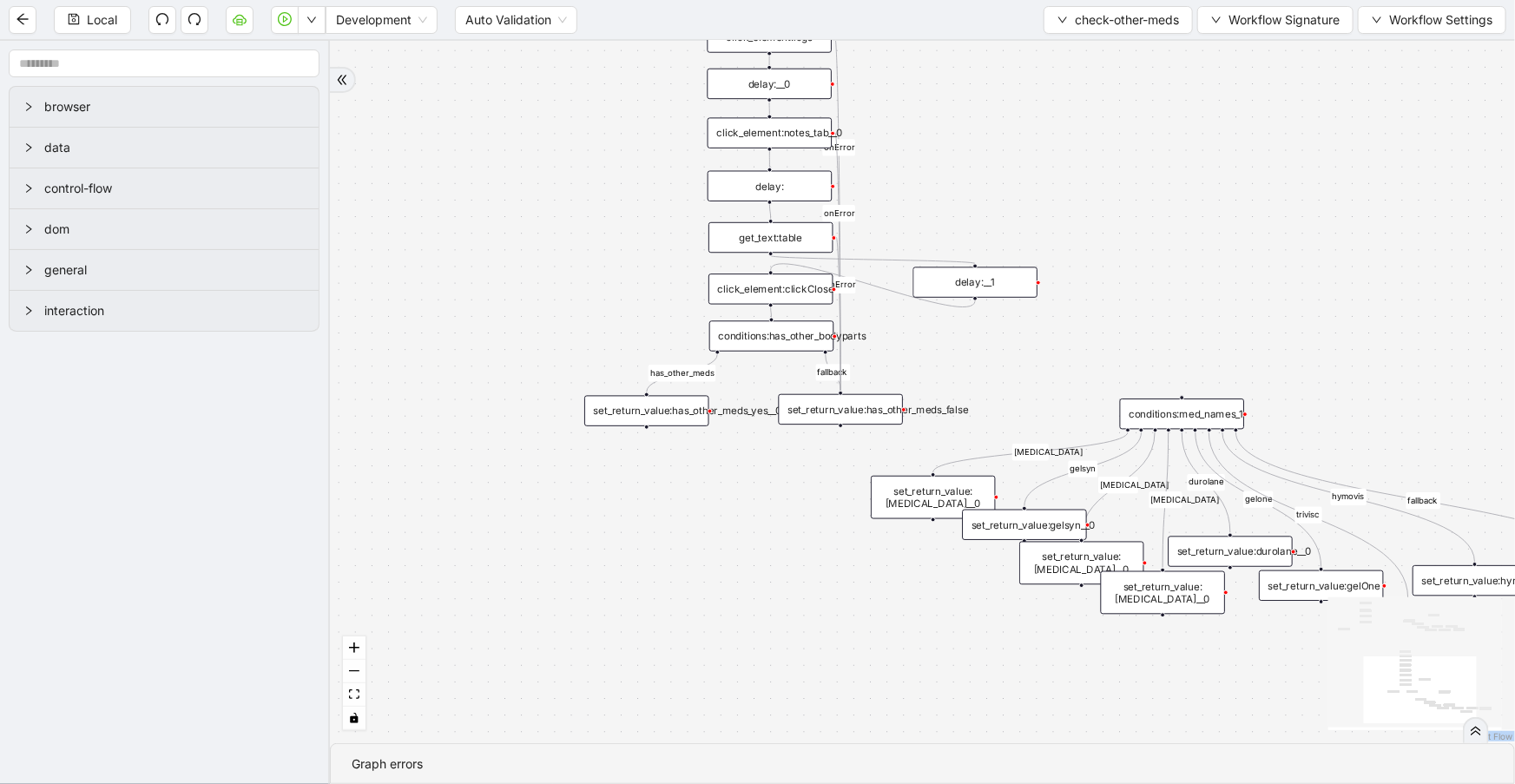
drag, startPoint x: 1118, startPoint y: 245, endPoint x: 1015, endPoint y: 86, distance: 189.4
click at [1015, 86] on div "has_other_meds has_other_meds euflexxa gelsyn orthovisc supartz durolane fallba…" at bounding box center [922, 392] width 1185 height 702
click at [793, 332] on div "conditions:has_other_bodyparts" at bounding box center [772, 335] width 125 height 31
click at [814, 347] on div "conditions:has_other_bodyparts" at bounding box center [772, 335] width 125 height 31
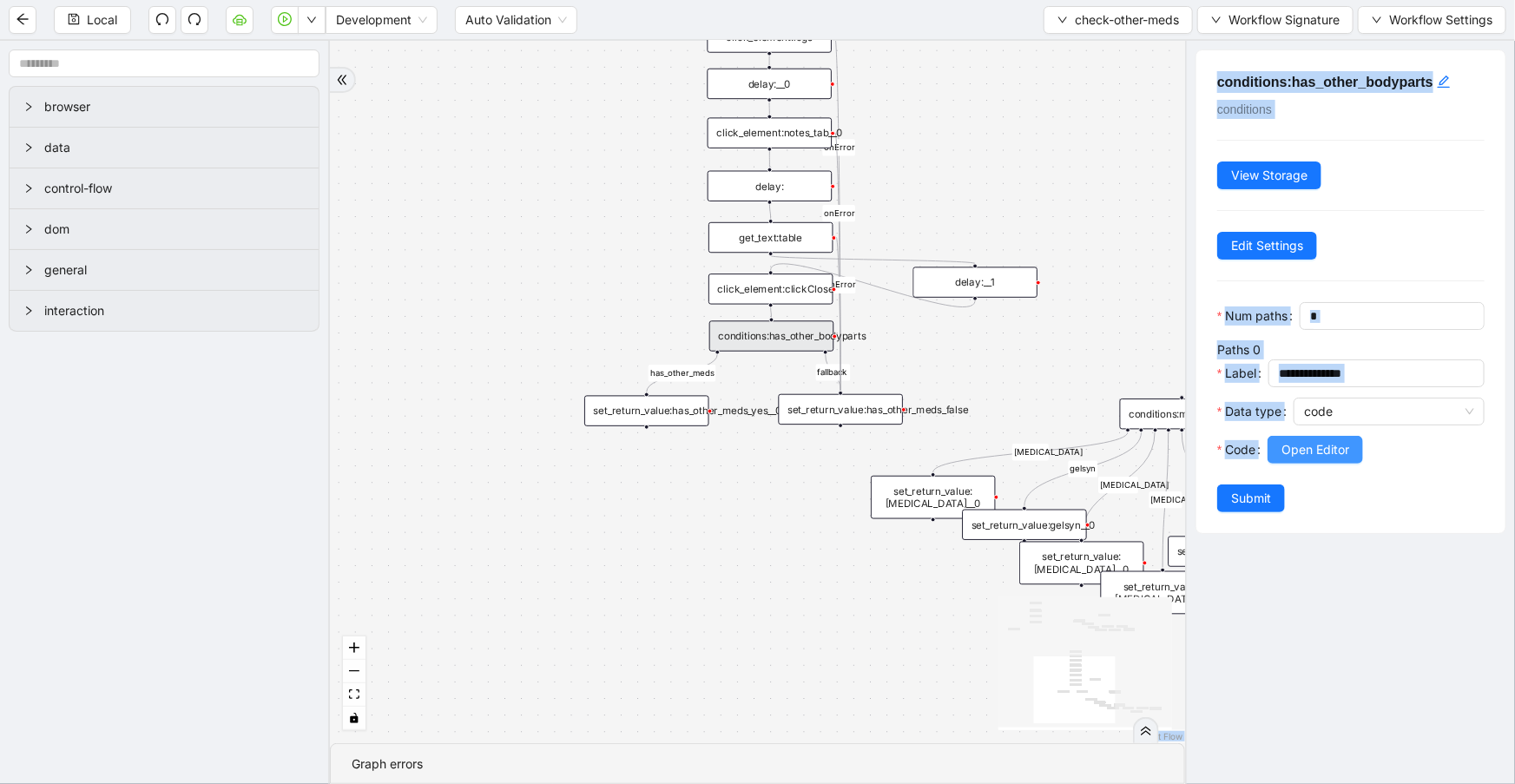
click at [1335, 459] on span "Open Editor" at bounding box center [1315, 450] width 68 height 19
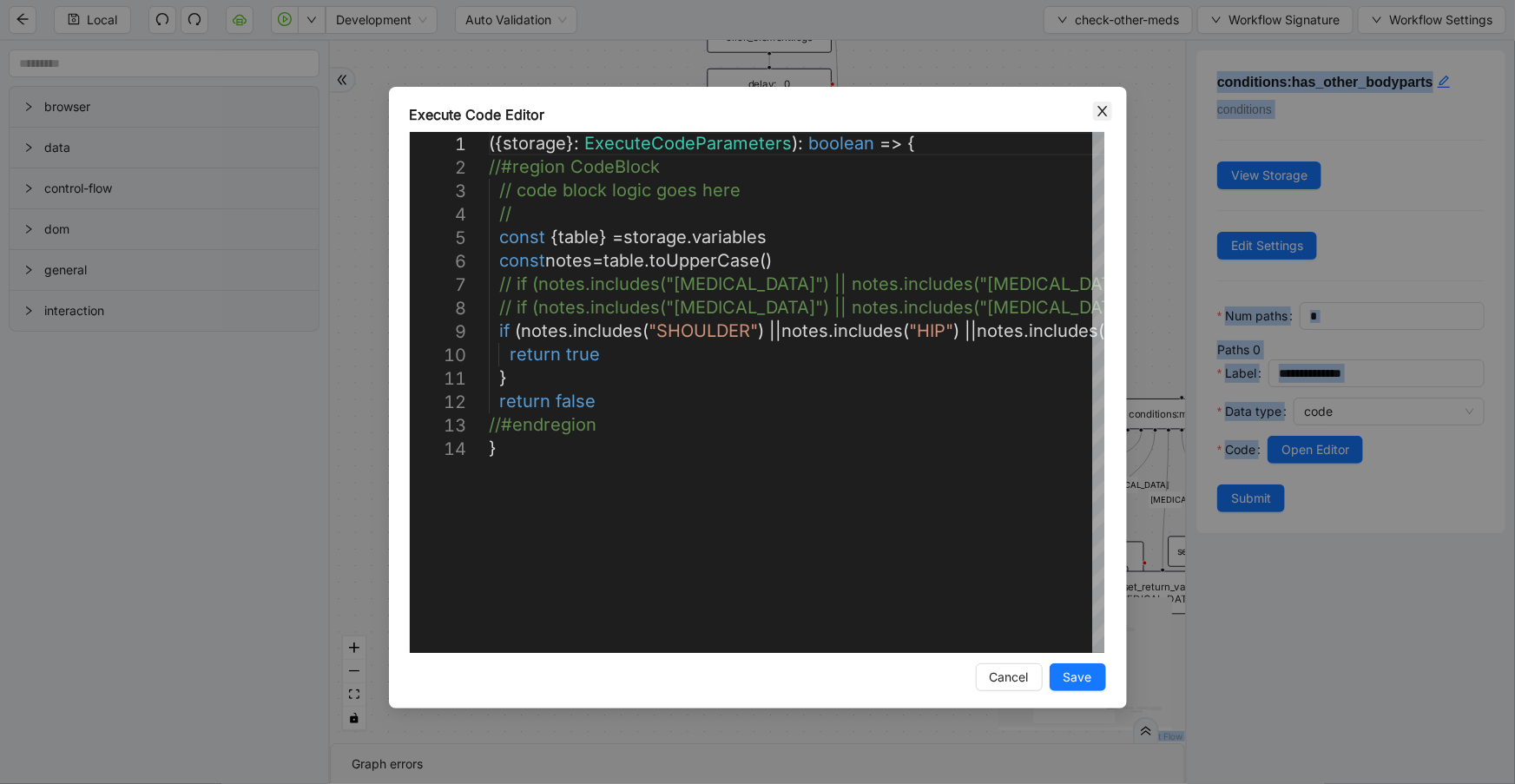
click at [1102, 111] on icon "close" at bounding box center [1102, 111] width 10 height 11
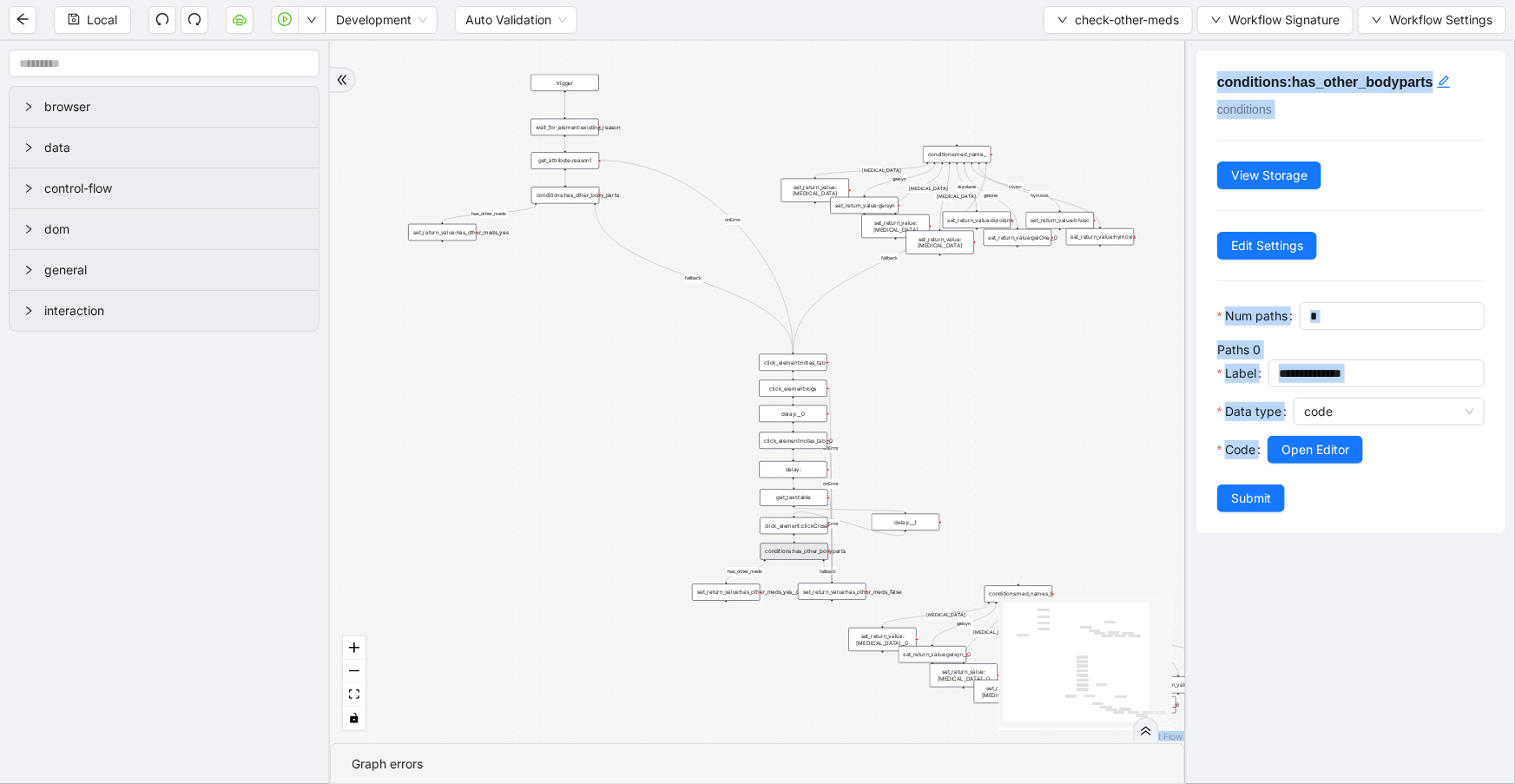
drag, startPoint x: 940, startPoint y: 174, endPoint x: 942, endPoint y: 388, distance: 214.0
click at [942, 388] on div "has_other_meds has_other_meds euflexxa gelsyn orthovisc supartz durolane fallba…" at bounding box center [758, 392] width 855 height 702
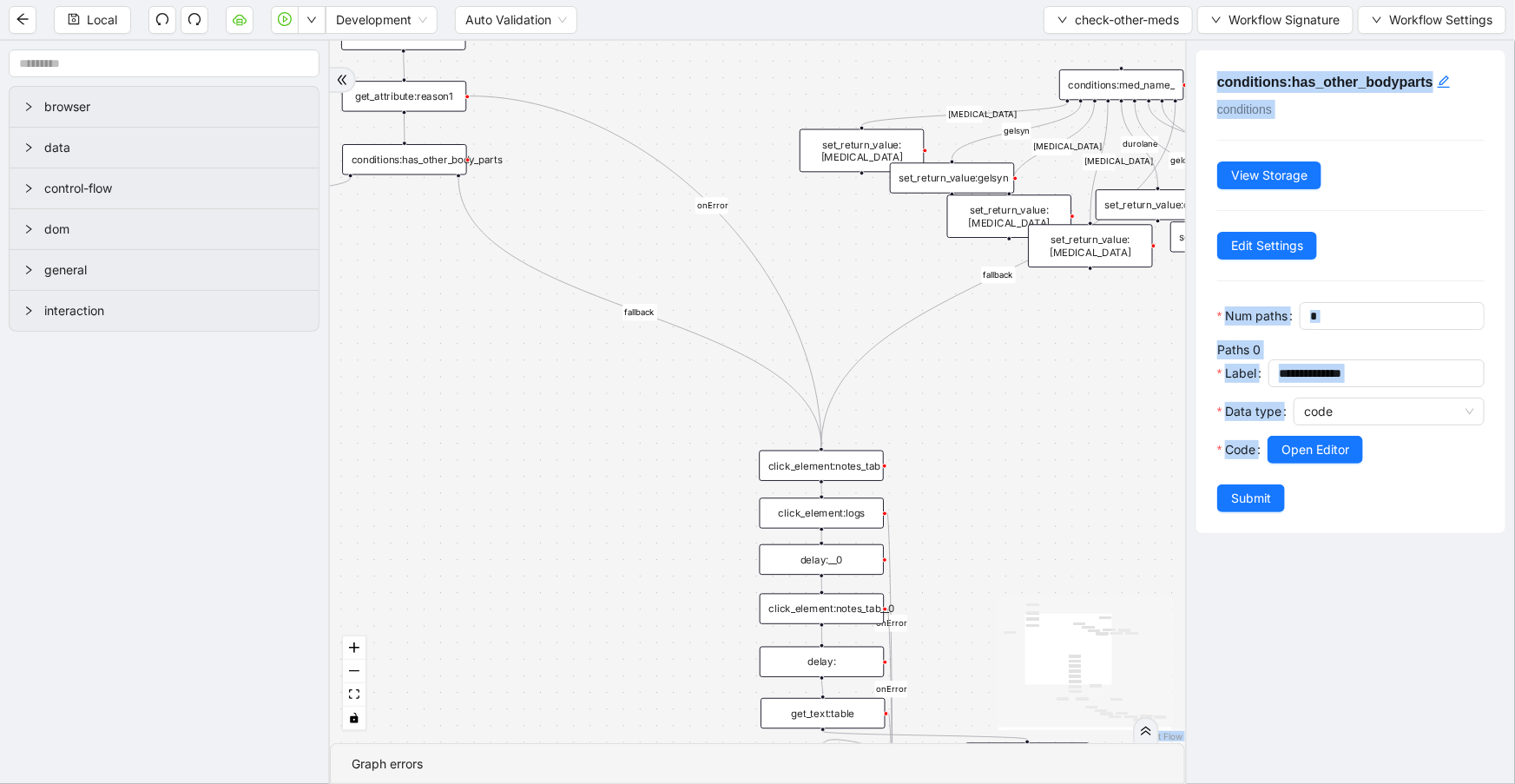
drag, startPoint x: 638, startPoint y: 284, endPoint x: 637, endPoint y: 596, distance: 312.0
click at [637, 596] on div "has_other_meds has_other_meds euflexxa gelsyn orthovisc supartz durolane fallba…" at bounding box center [758, 392] width 855 height 702
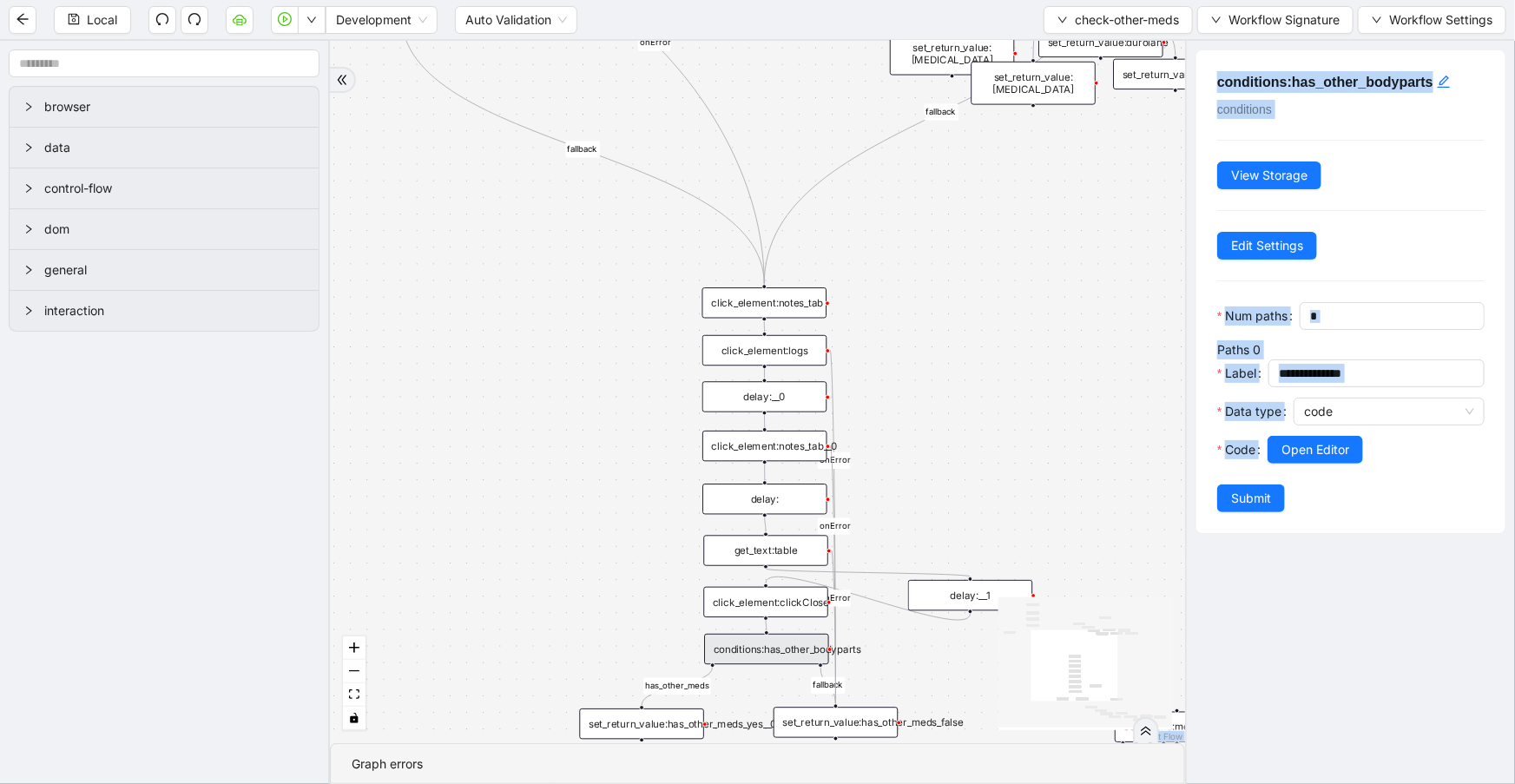
drag, startPoint x: 960, startPoint y: 501, endPoint x: 972, endPoint y: 368, distance: 133.5
click at [972, 369] on div "has_other_meds has_other_meds euflexxa gelsyn orthovisc supartz durolane fallba…" at bounding box center [758, 392] width 855 height 702
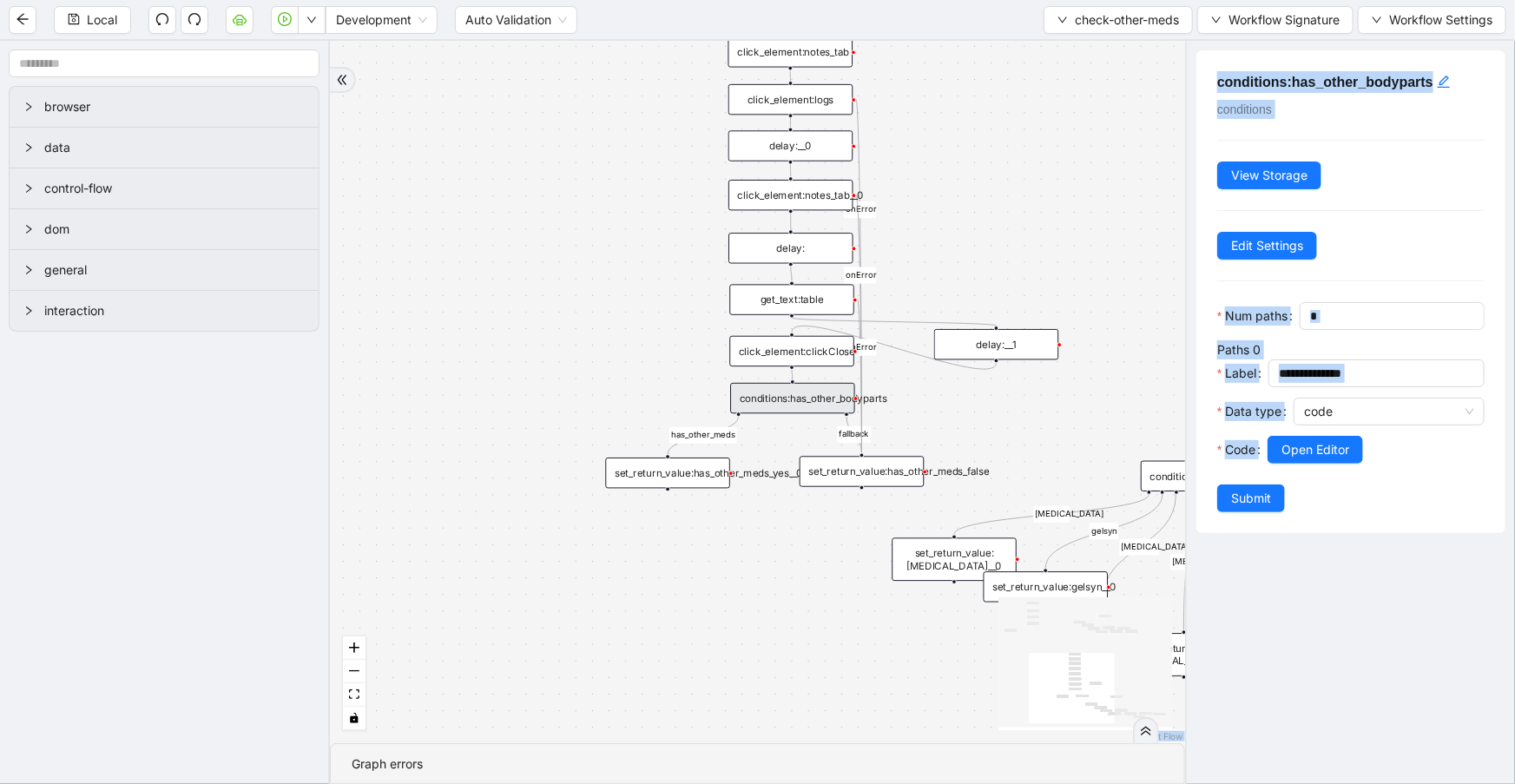
drag, startPoint x: 990, startPoint y: 414, endPoint x: 1008, endPoint y: 151, distance: 263.6
click at [1007, 189] on div "has_other_meds has_other_meds euflexxa gelsyn orthovisc supartz durolane fallba…" at bounding box center [758, 392] width 855 height 702
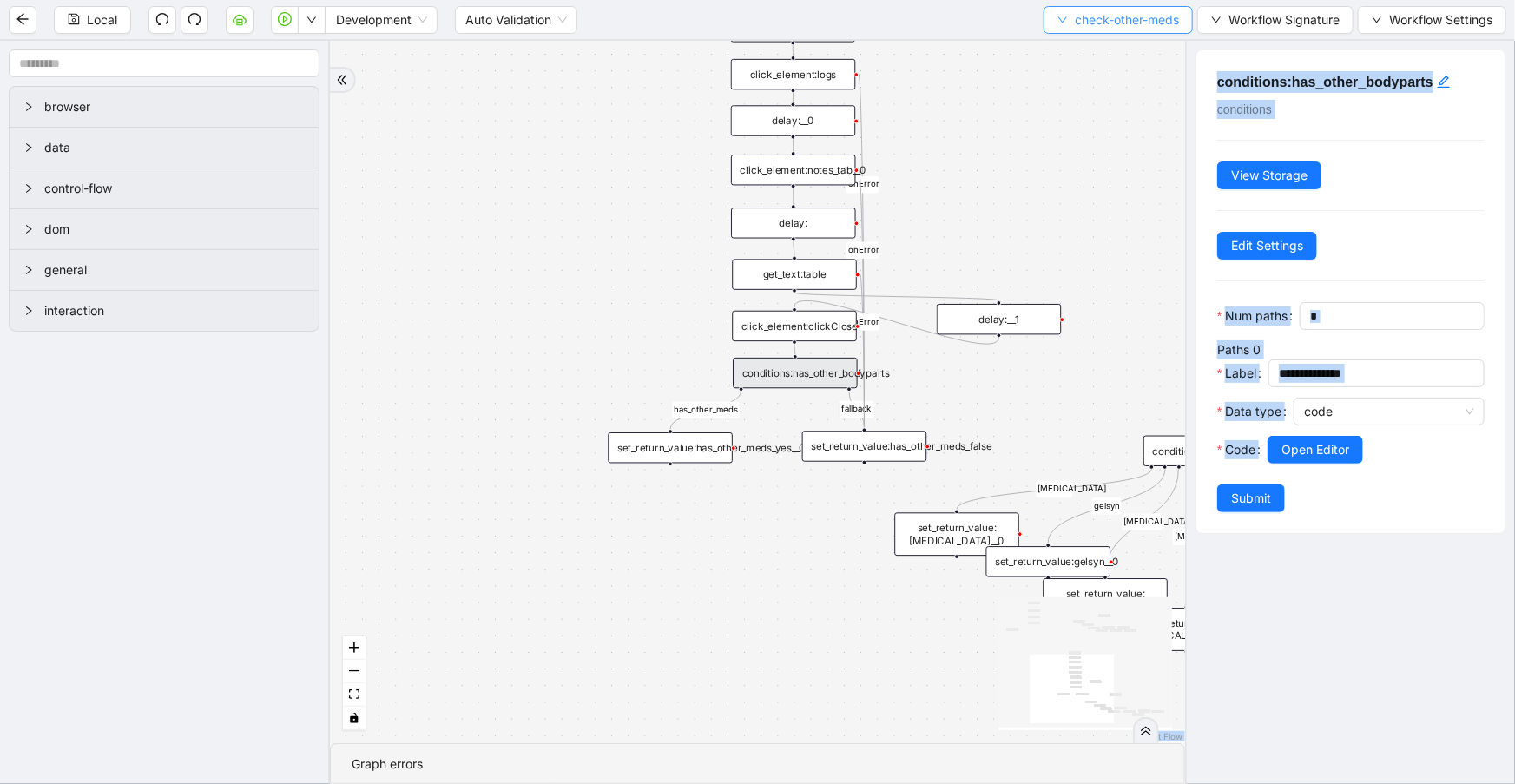
click at [1051, 28] on button "check-other-meds" at bounding box center [1118, 20] width 149 height 28
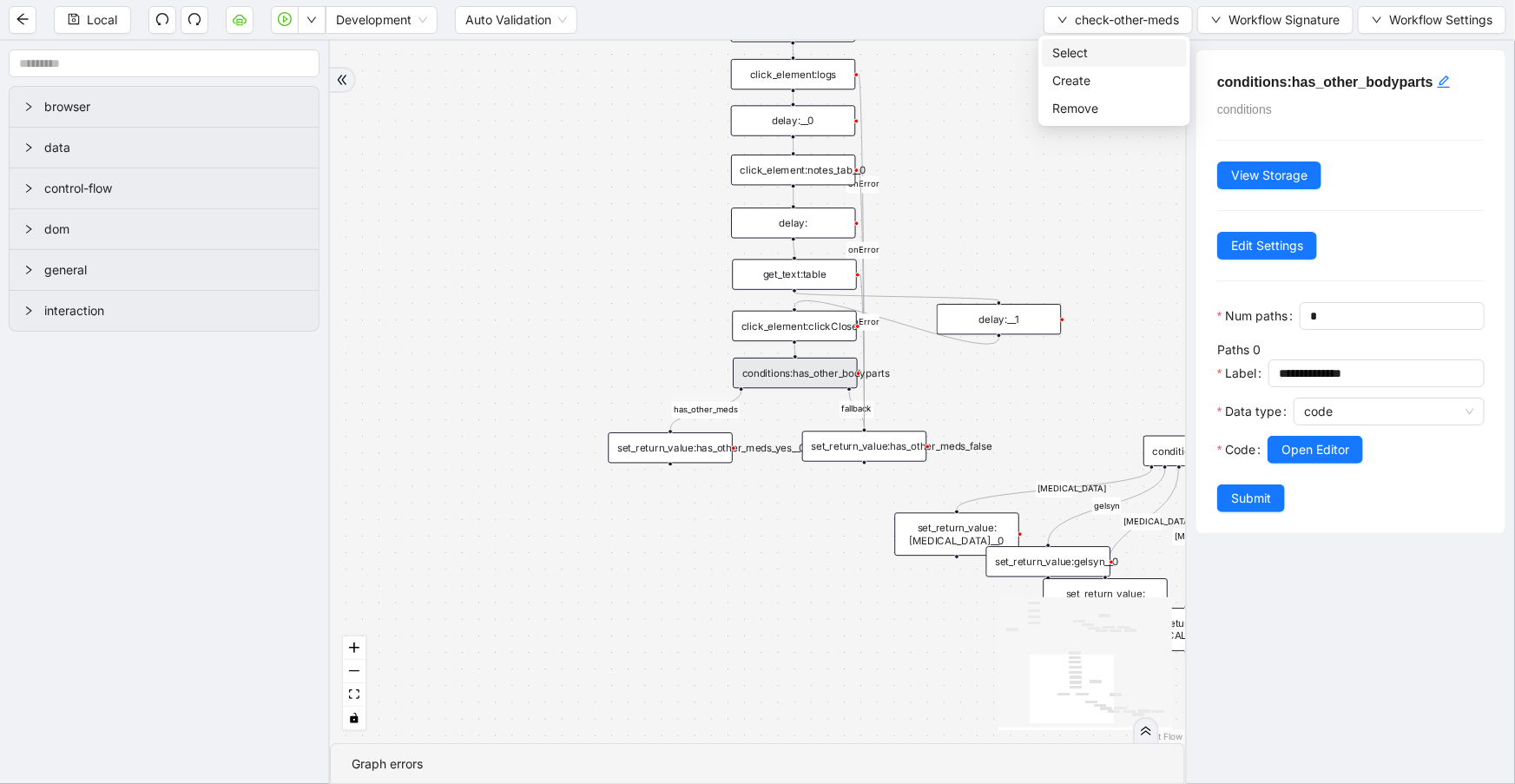
click at [1069, 43] on span "Select" at bounding box center [1114, 53] width 124 height 19
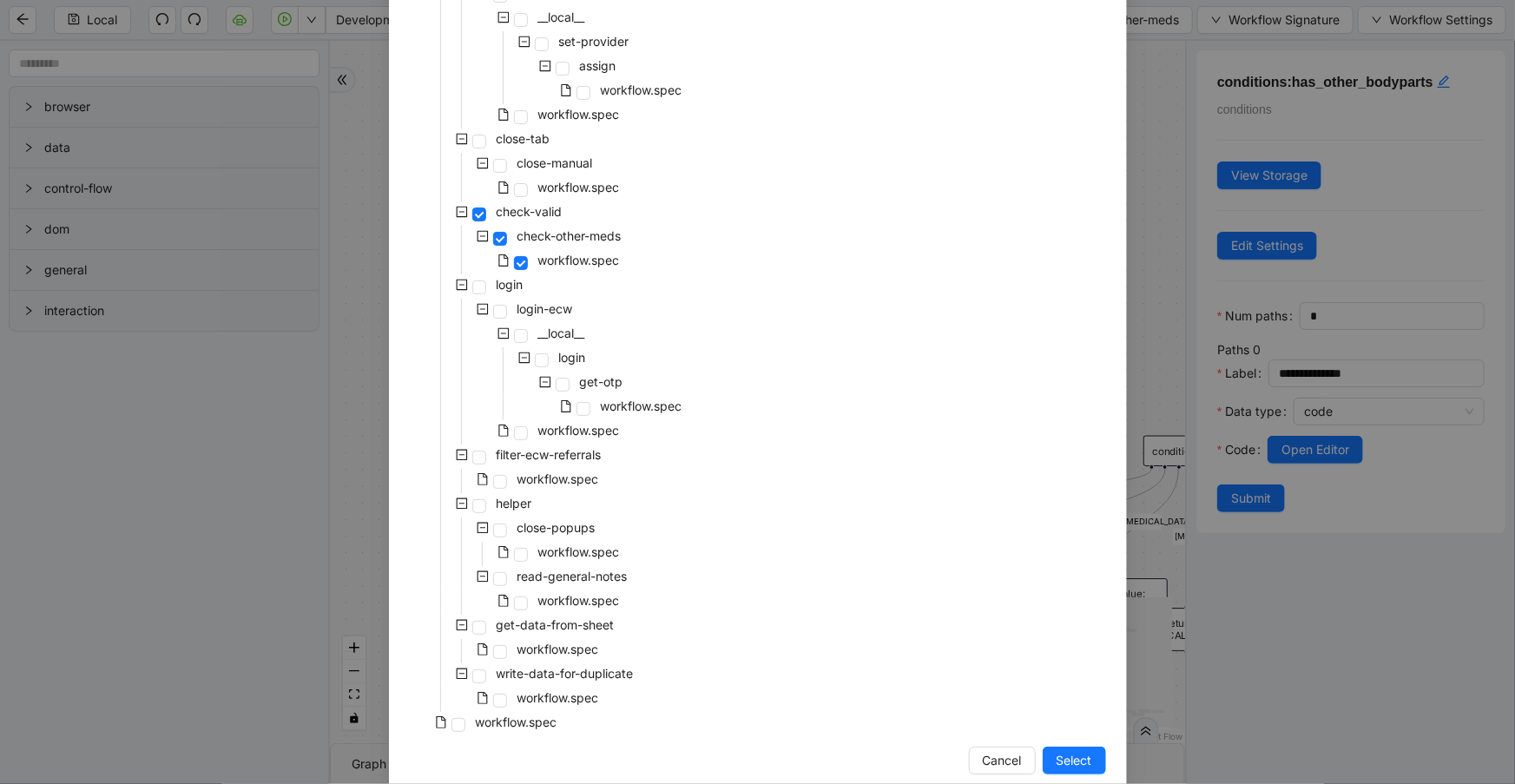
scroll to position [954, 0]
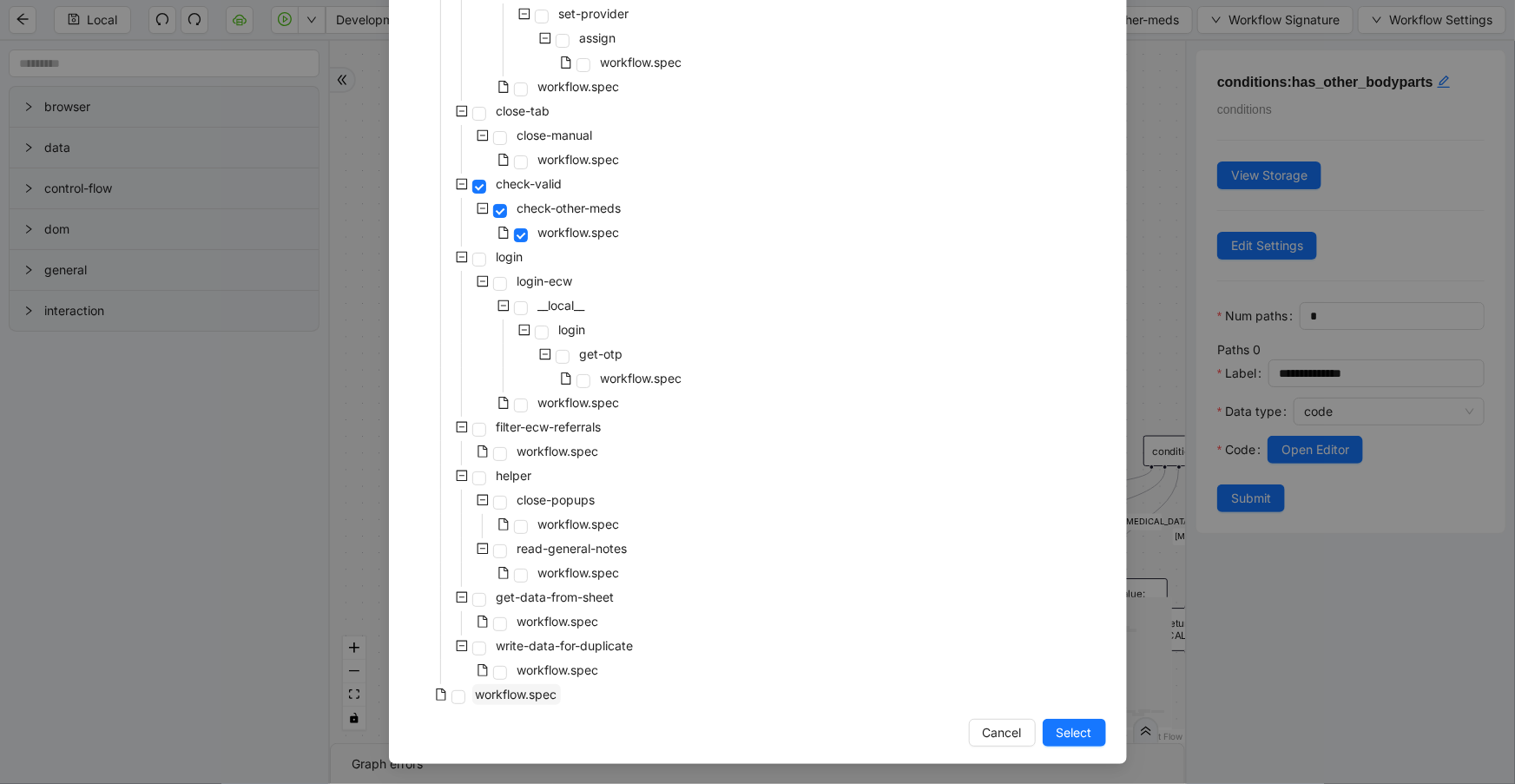
click at [486, 697] on span "workflow.spec" at bounding box center [516, 694] width 82 height 15
click at [1086, 737] on span "Select" at bounding box center [1074, 732] width 36 height 19
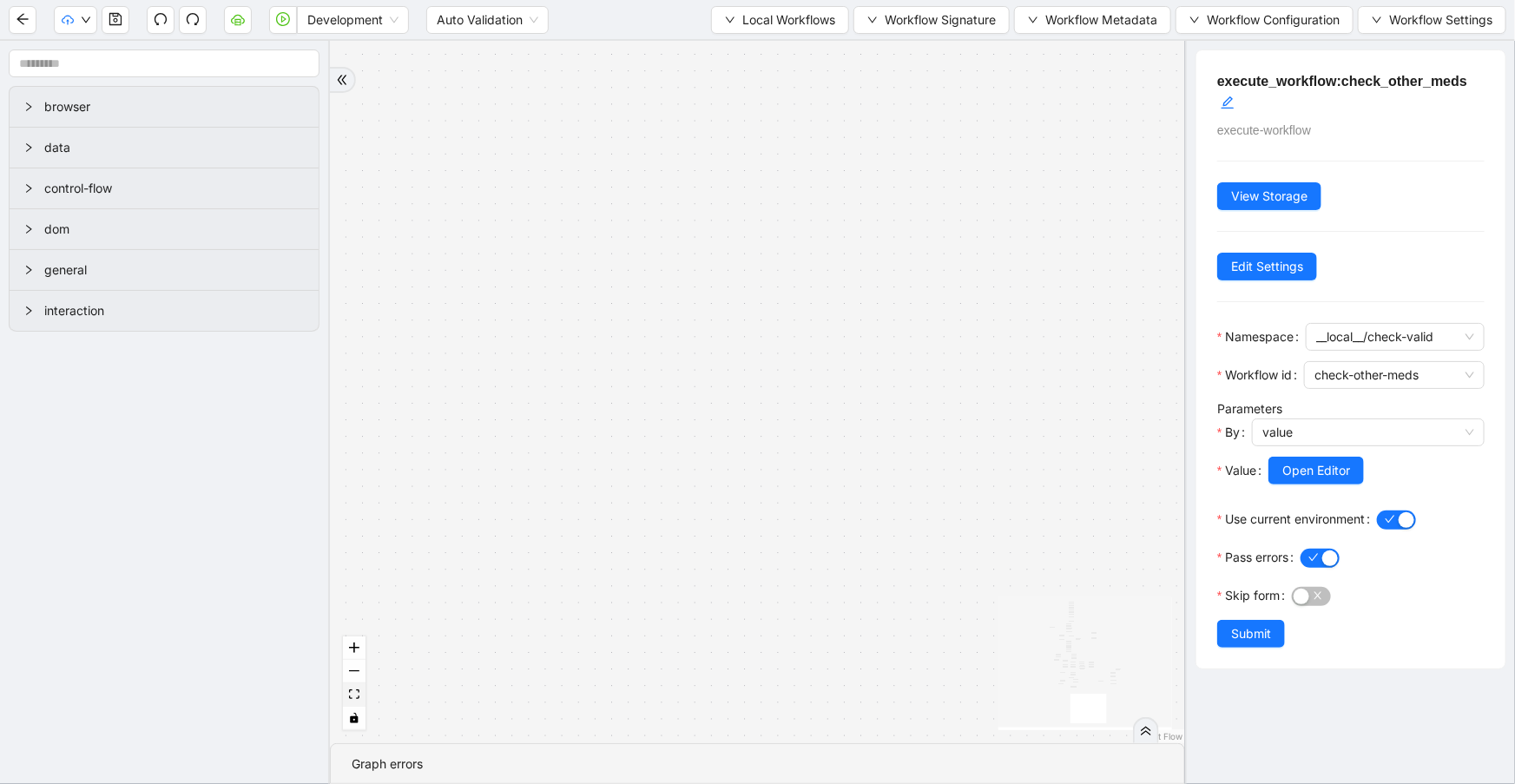
click at [357, 703] on button "fit view" at bounding box center [354, 694] width 23 height 24
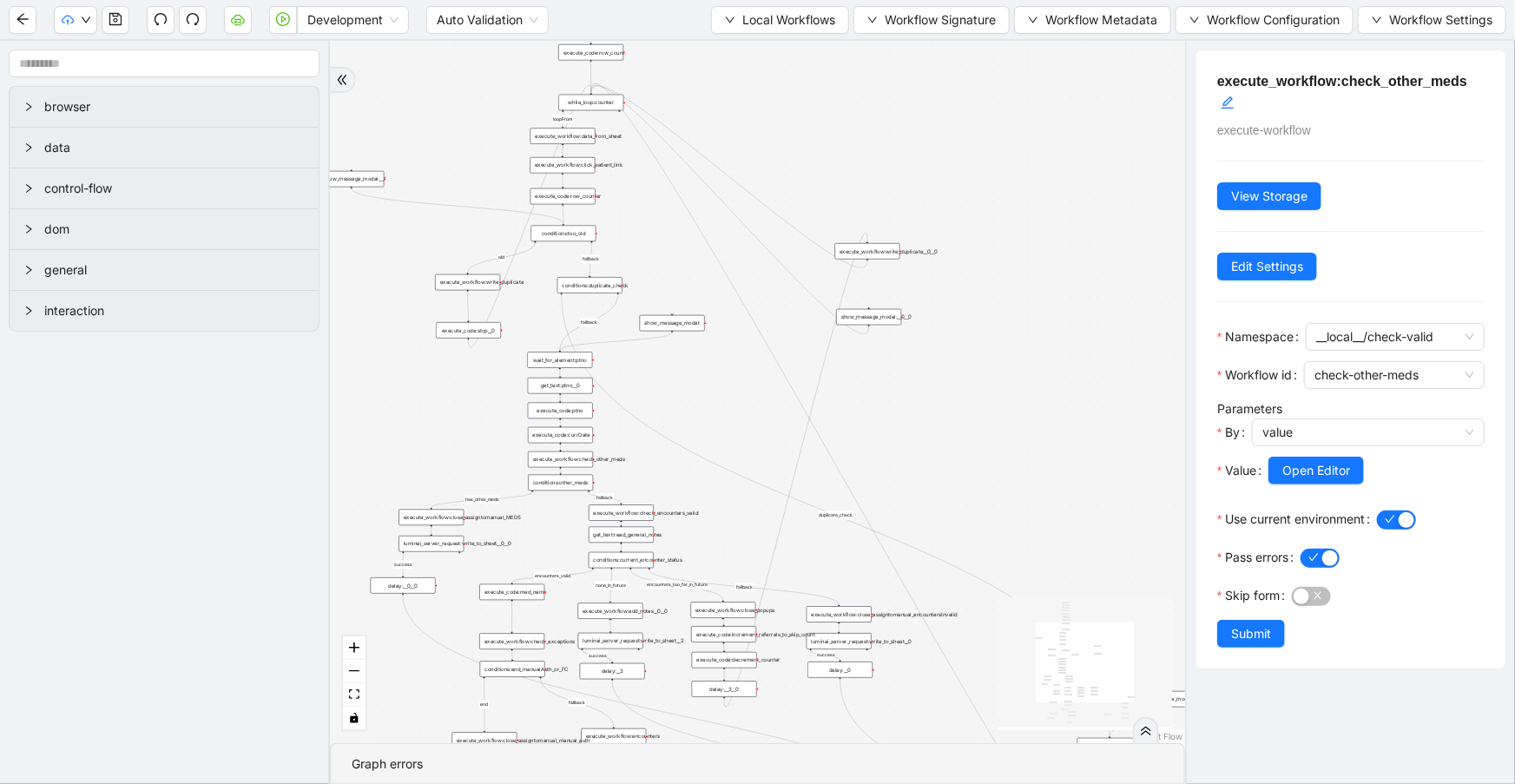
click at [910, 119] on div "fallback success success fallback no_encounters end success success success fal…" at bounding box center [758, 392] width 855 height 702
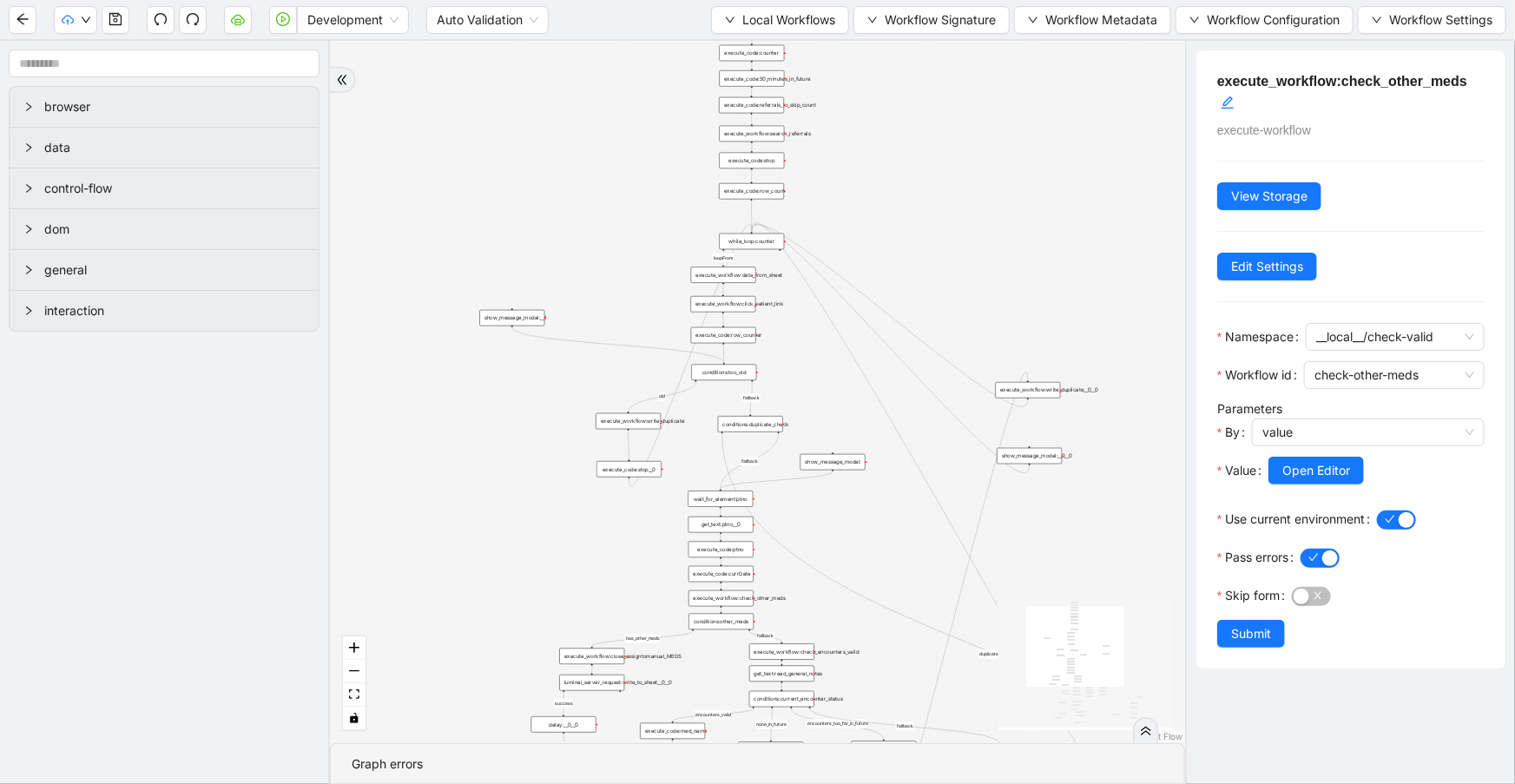
drag, startPoint x: 941, startPoint y: 194, endPoint x: 1007, endPoint y: 255, distance: 89.9
click at [1007, 255] on div "fallback success success fallback no_encounters end success success success fal…" at bounding box center [758, 392] width 855 height 702
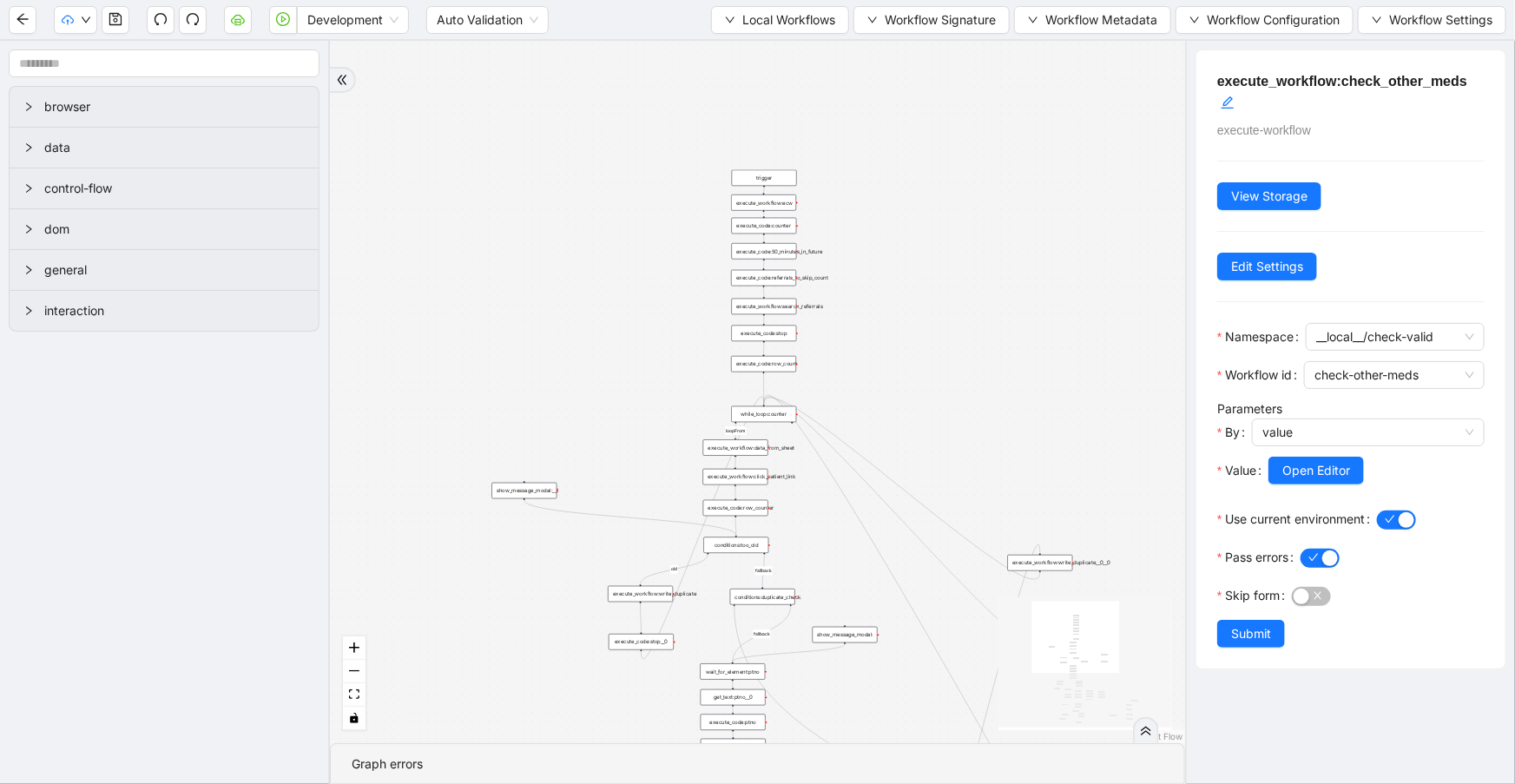
drag, startPoint x: 921, startPoint y: 131, endPoint x: 903, endPoint y: 310, distance: 179.9
click at [928, 346] on div "fallback success success fallback no_encounters end success success success fal…" at bounding box center [758, 392] width 855 height 702
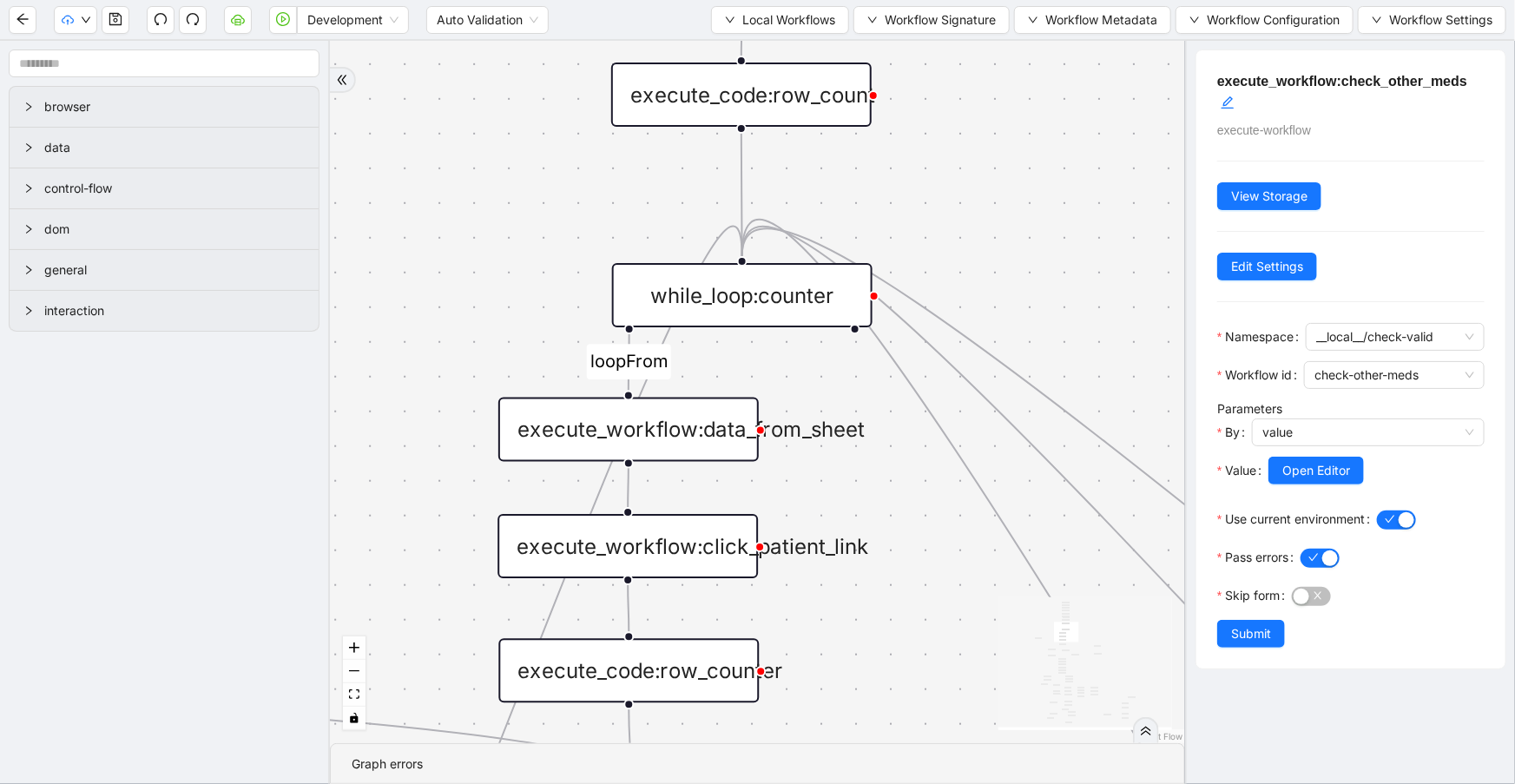
drag, startPoint x: 949, startPoint y: 377, endPoint x: 1012, endPoint y: 138, distance: 247.2
click at [1018, 135] on div "fallback success success fallback no_encounters end success success success fal…" at bounding box center [758, 392] width 855 height 702
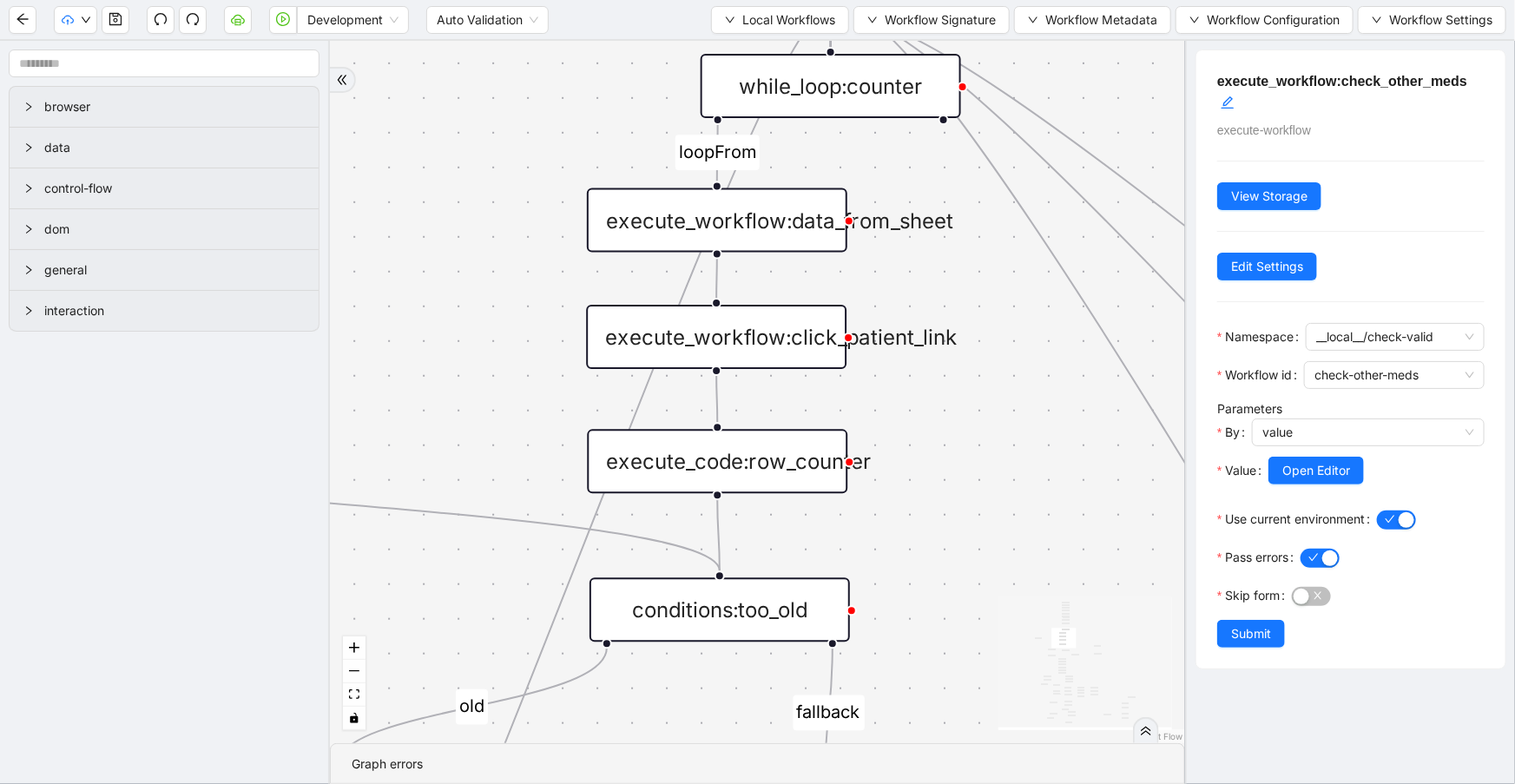
drag, startPoint x: 945, startPoint y: 494, endPoint x: 923, endPoint y: 302, distance: 193.3
click at [922, 180] on div "fallback success success fallback no_encounters end success success success fal…" at bounding box center [758, 392] width 855 height 702
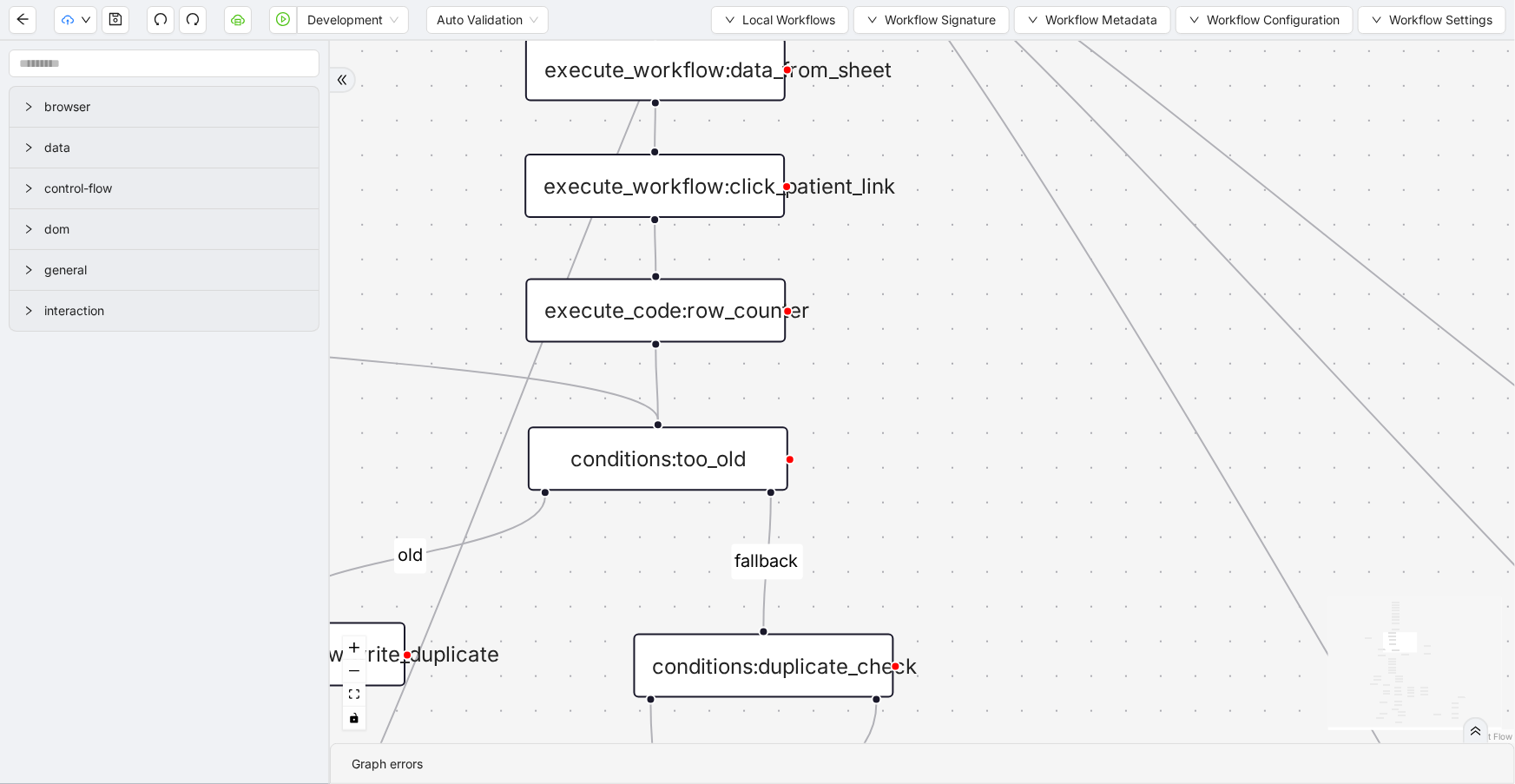
drag, startPoint x: 940, startPoint y: 458, endPoint x: 869, endPoint y: 295, distance: 177.8
click at [875, 296] on div "fallback success success fallback no_encounters end success success success fal…" at bounding box center [922, 392] width 1185 height 702
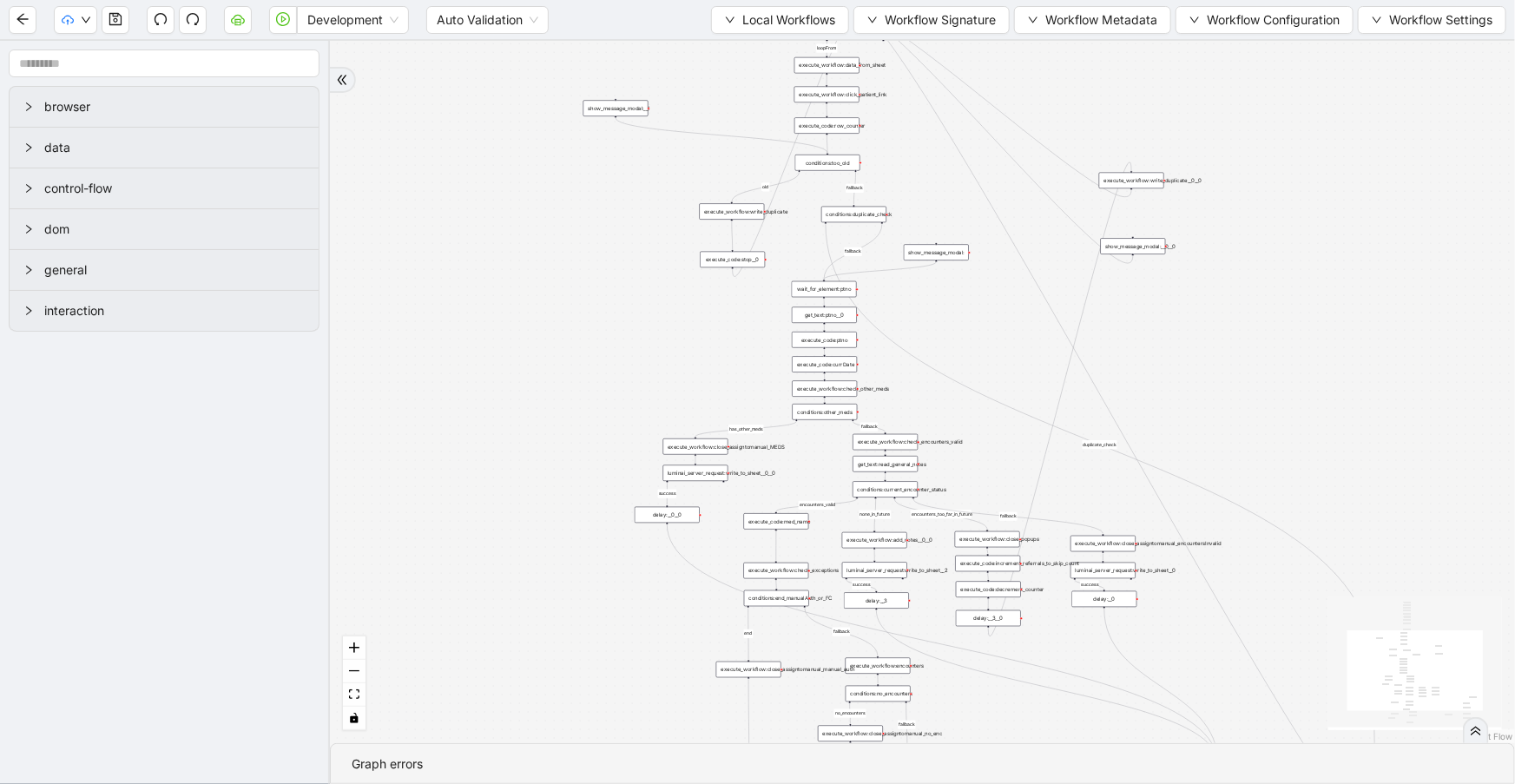
drag, startPoint x: 350, startPoint y: 365, endPoint x: 374, endPoint y: 208, distance: 158.8
click at [374, 214] on div "fallback success success fallback no_encounters end success success success fal…" at bounding box center [922, 392] width 1185 height 702
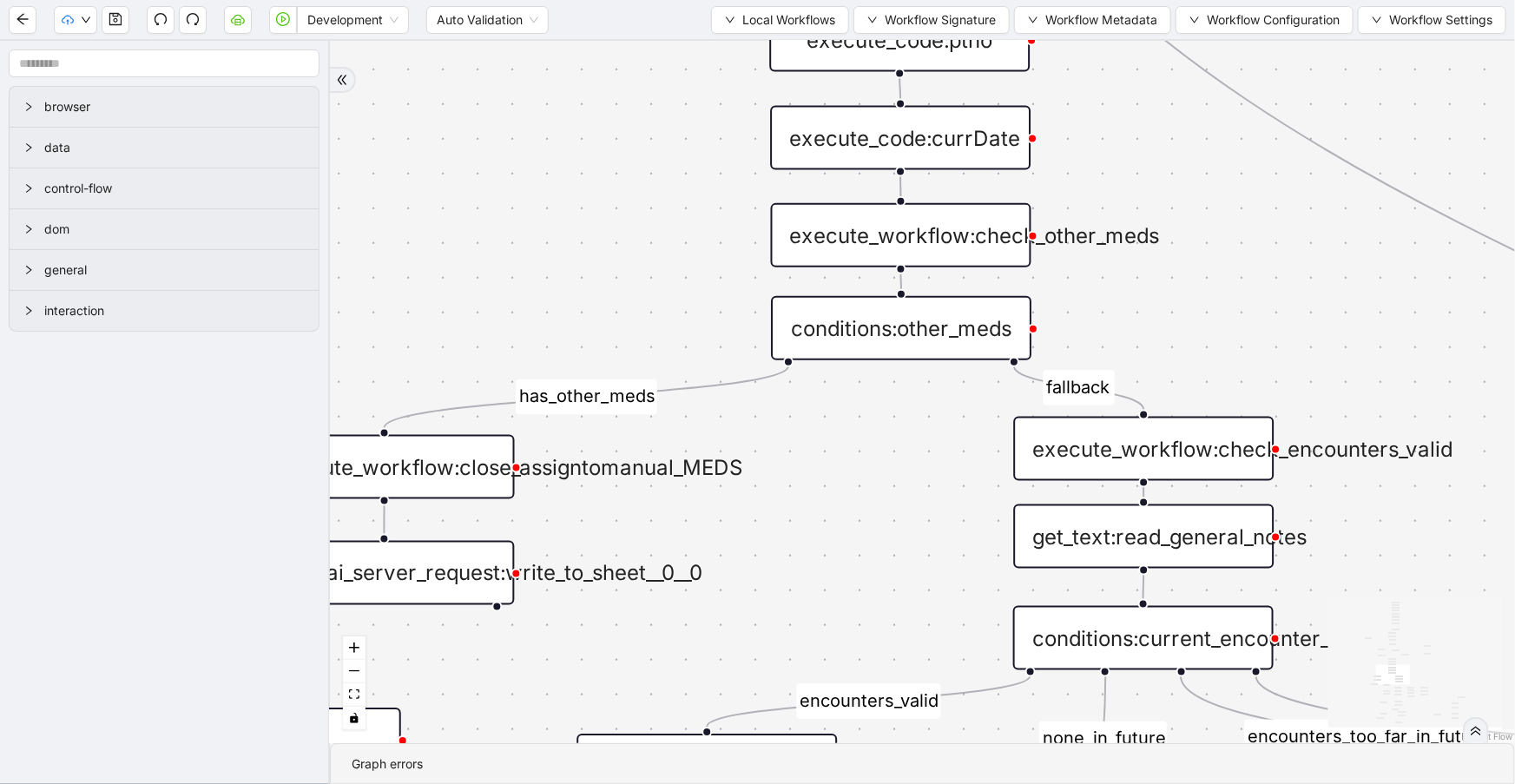
drag, startPoint x: 595, startPoint y: 354, endPoint x: 668, endPoint y: 113, distance: 251.8
click at [668, 113] on div "fallback success success fallback no_encounters end success success success fal…" at bounding box center [922, 392] width 1185 height 702
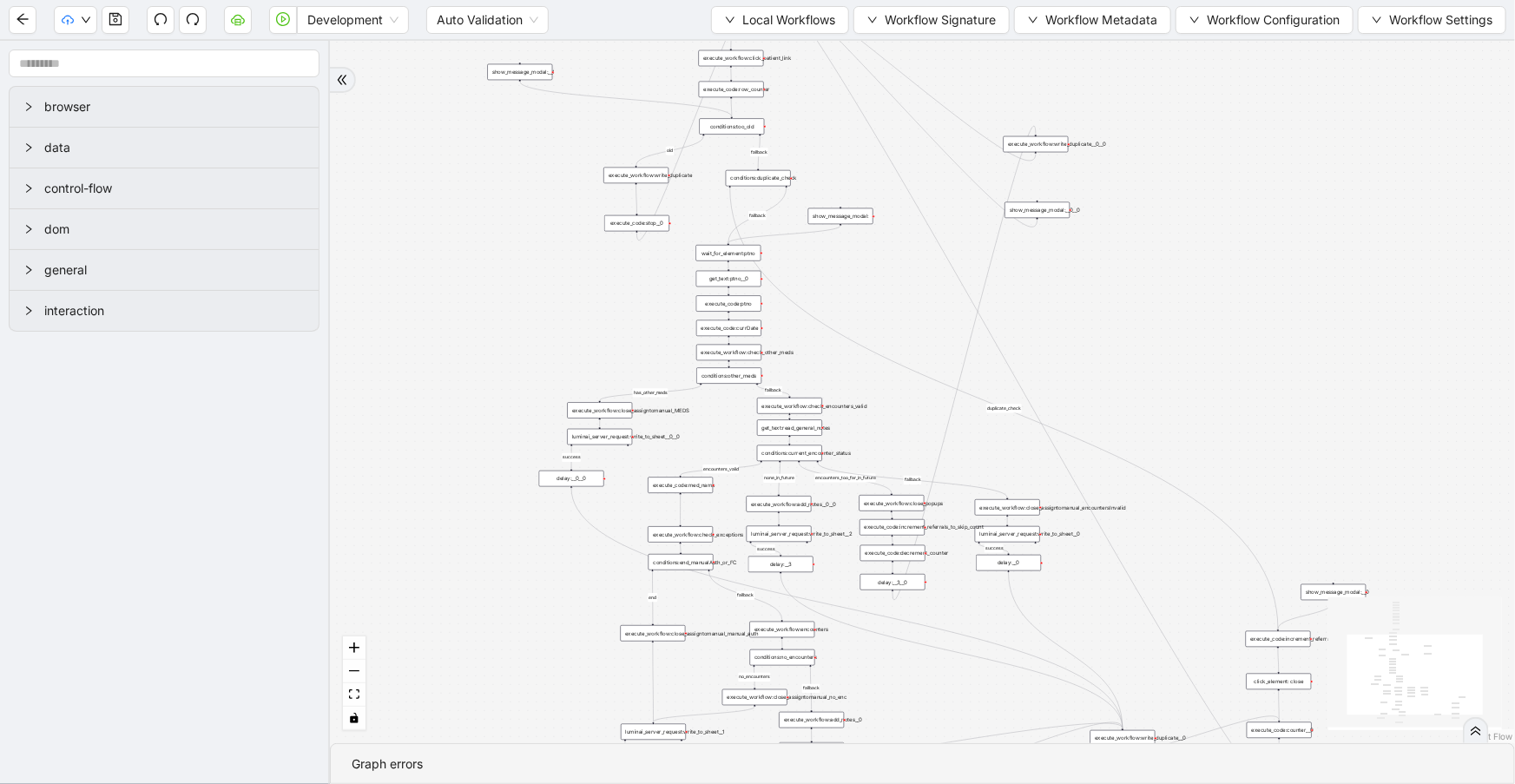
click at [749, 34] on div "Development Auto Validation Local Workflows Workflow Signature Workflow Metadat…" at bounding box center [757, 19] width 1515 height 39
click at [751, 23] on span "Local Workflows" at bounding box center [789, 20] width 93 height 19
click at [753, 48] on span "Select" at bounding box center [774, 53] width 113 height 19
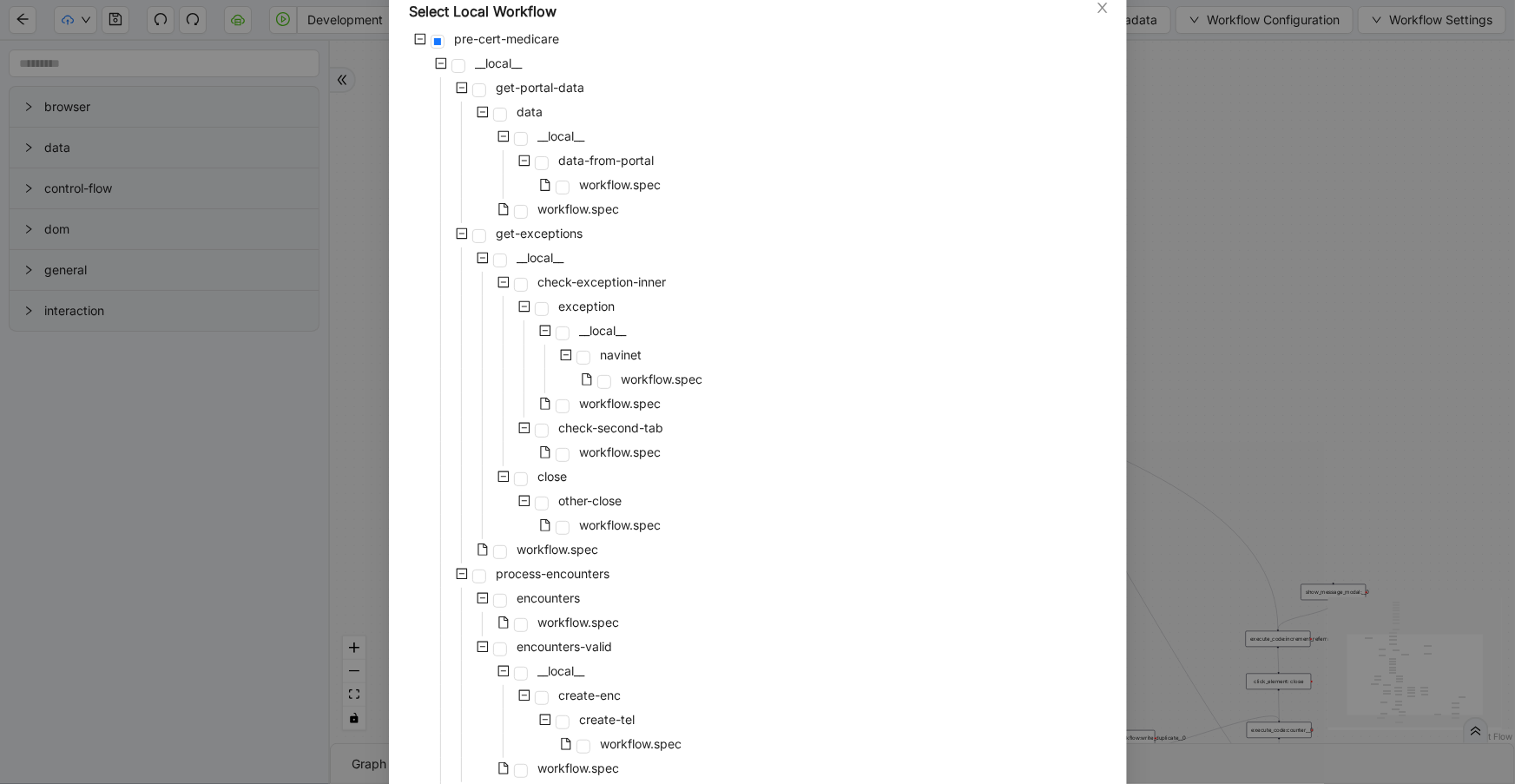
scroll to position [0, 0]
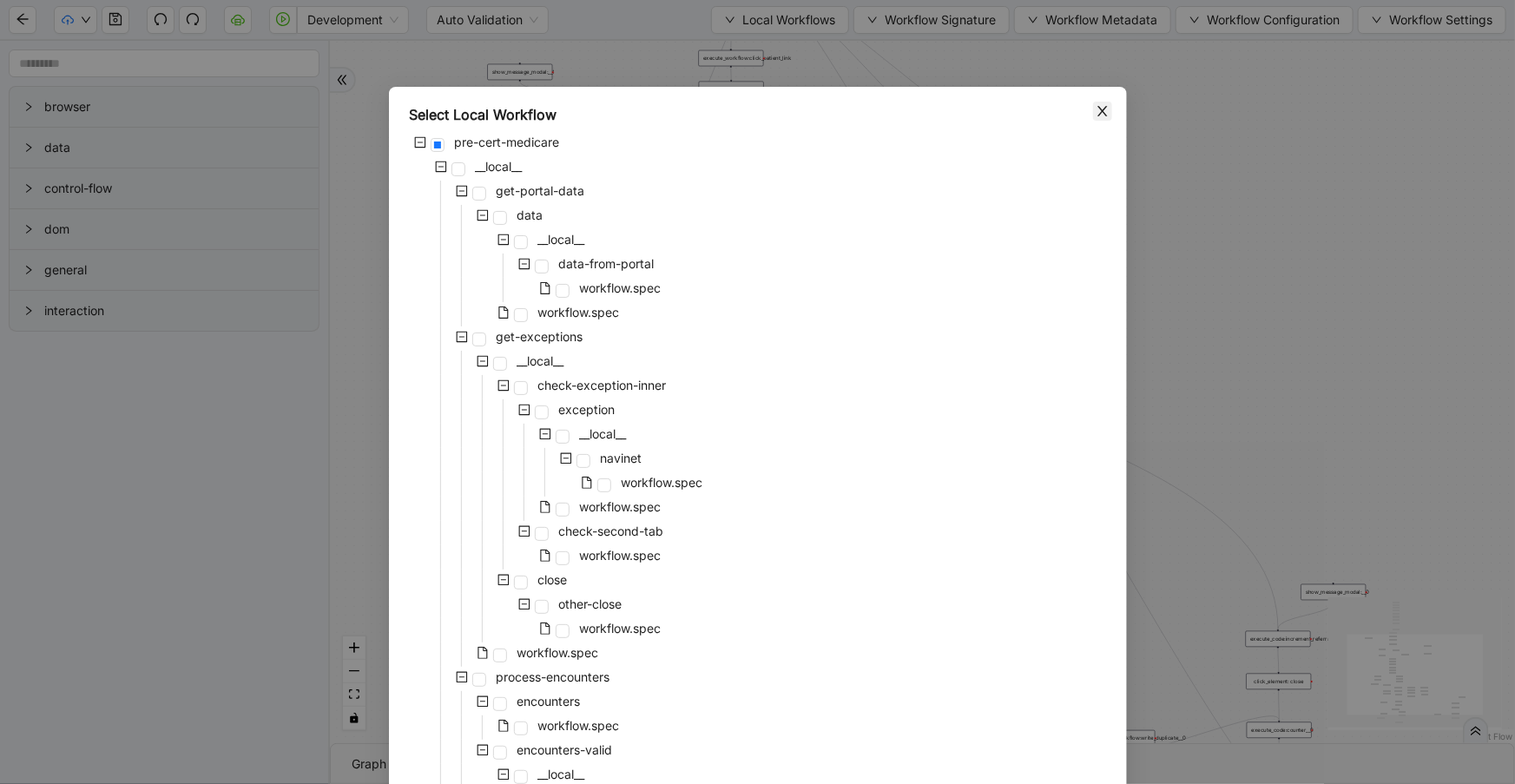
click at [1103, 114] on span "Close" at bounding box center [1103, 111] width 19 height 19
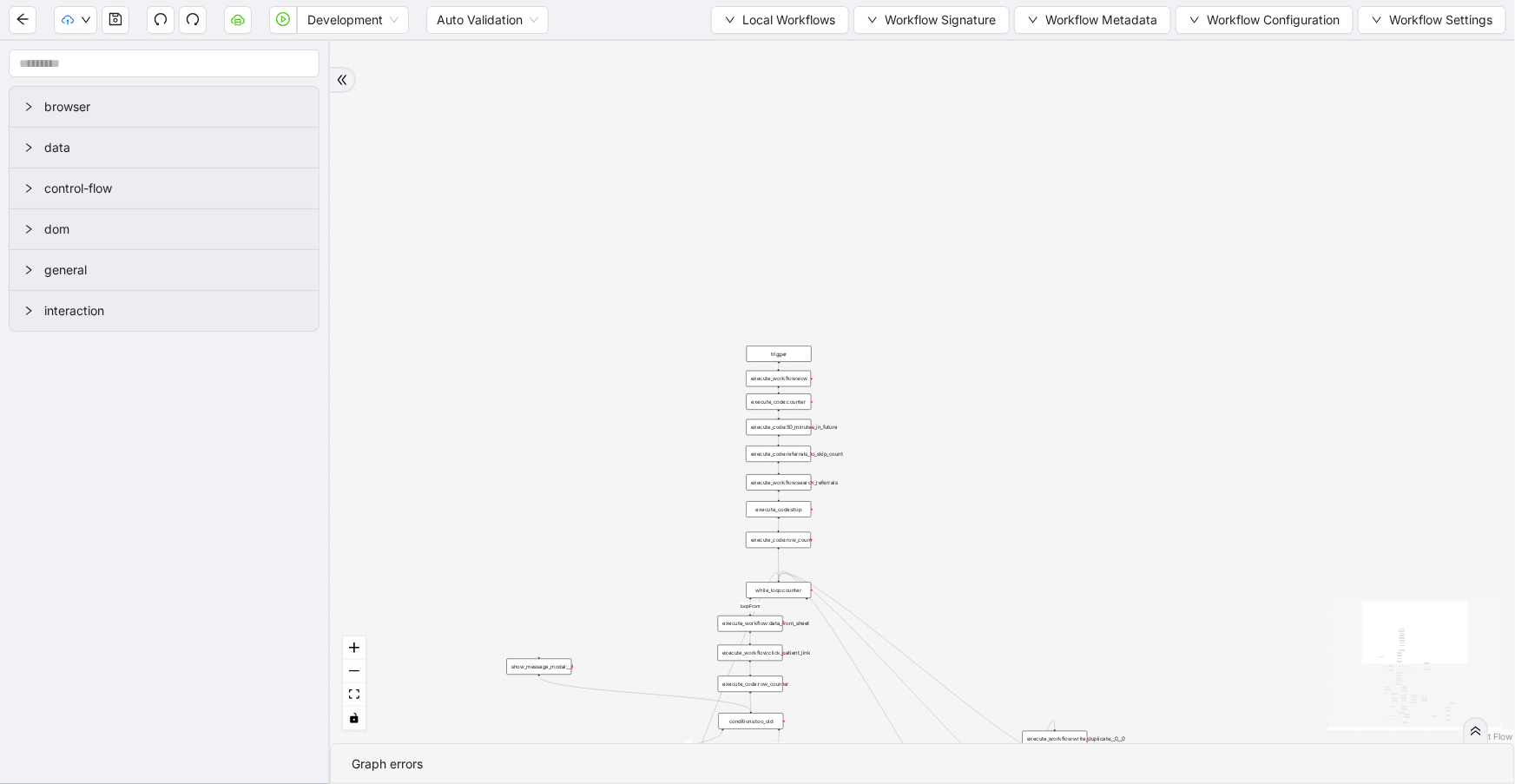
drag, startPoint x: 1247, startPoint y: 188, endPoint x: 1268, endPoint y: 780, distance: 592.4
click at [1268, 782] on section "fallback success success fallback no_encounters end success success success fal…" at bounding box center [922, 412] width 1185 height 743
drag, startPoint x: 321, startPoint y: 15, endPoint x: 325, endPoint y: 60, distance: 45.2
click at [321, 16] on span "Development" at bounding box center [353, 20] width 91 height 26
click at [325, 82] on div "Production" at bounding box center [353, 83] width 84 height 19
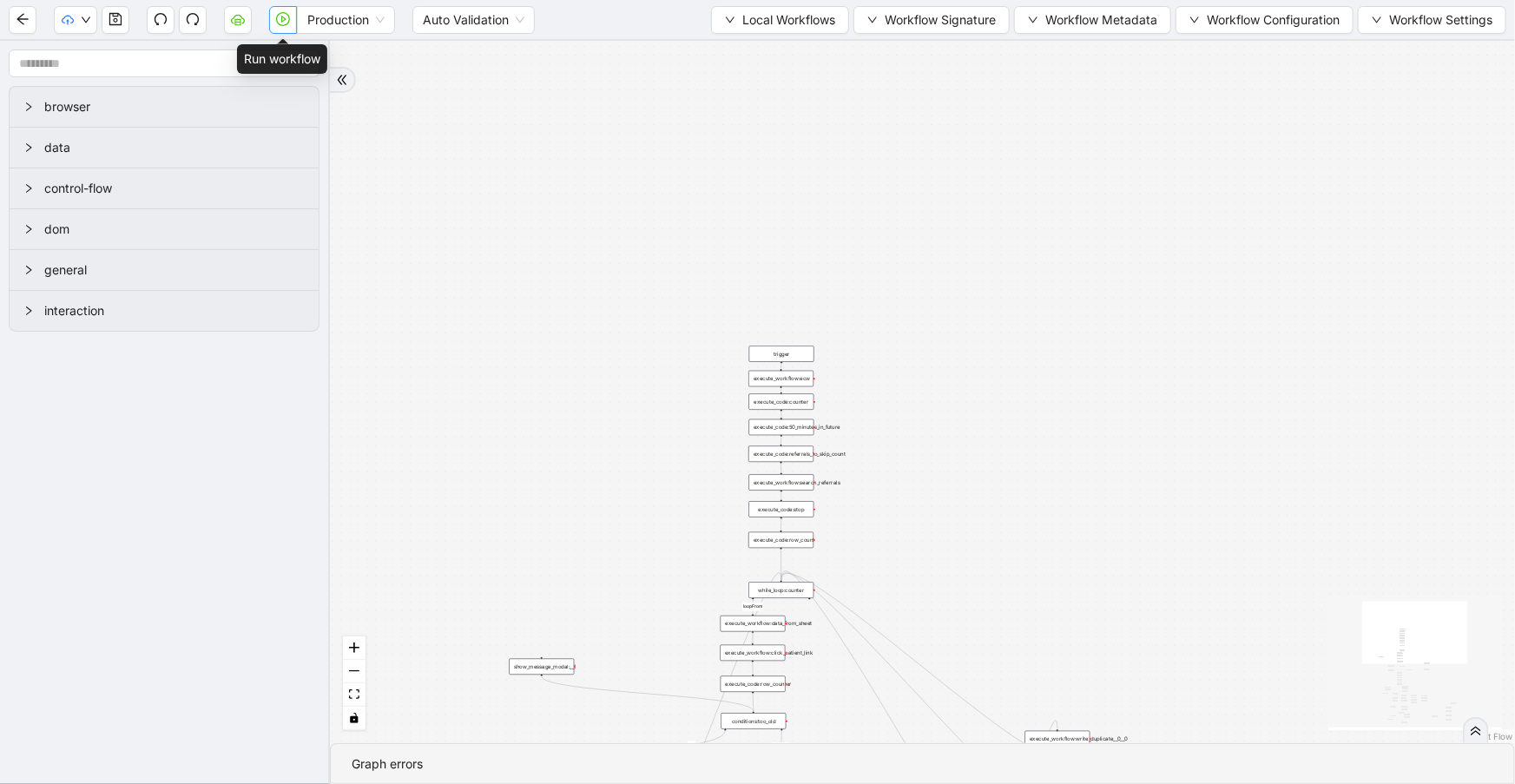
click at [274, 20] on button "button" at bounding box center [283, 20] width 28 height 28
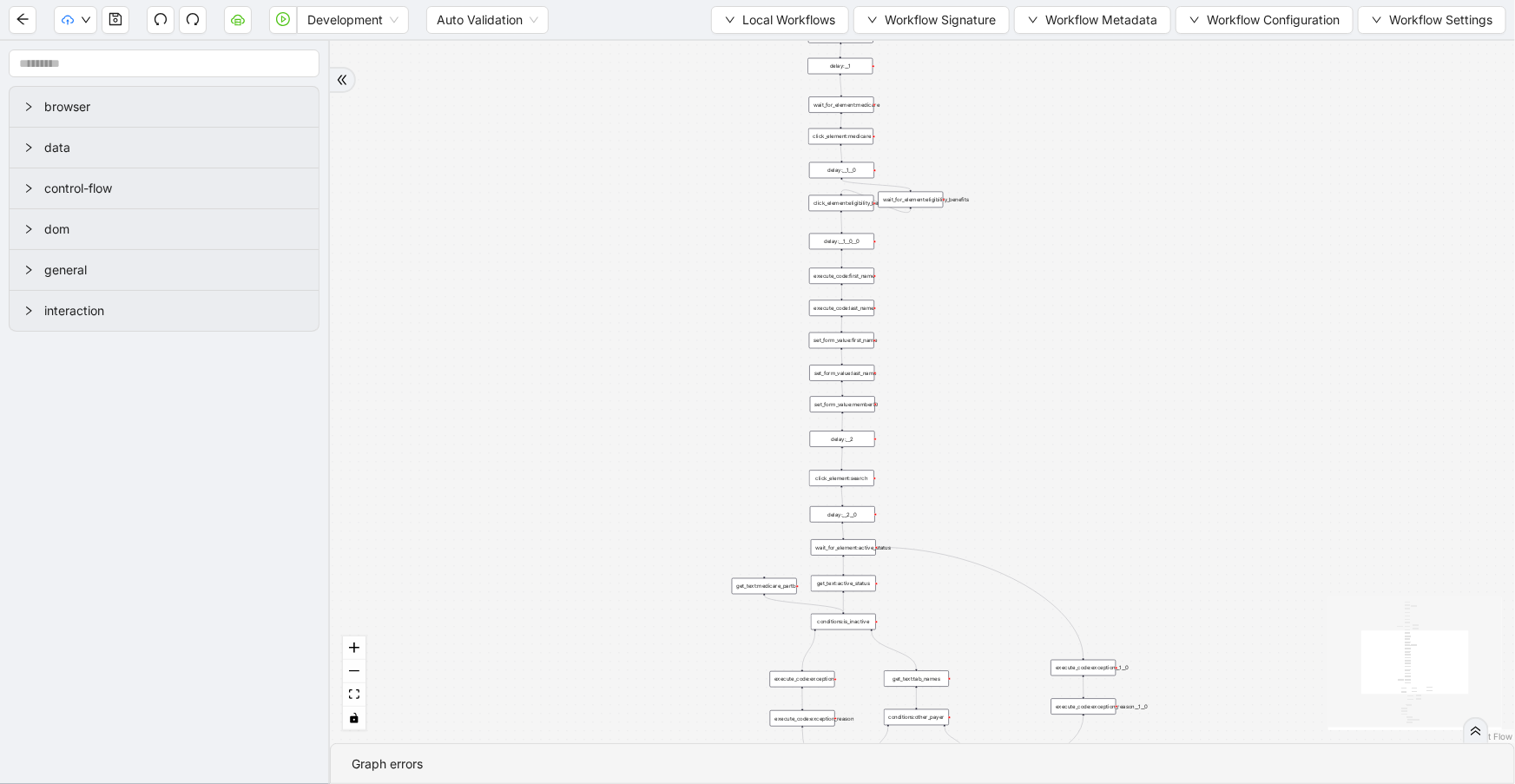
click at [552, 147] on div "trigger set_form_value:username set_form_value:password new_tab:navinet delay: …" at bounding box center [922, 392] width 1185 height 702
drag, startPoint x: 330, startPoint y: 21, endPoint x: 333, endPoint y: 45, distance: 24.2
click at [330, 23] on span "Development" at bounding box center [353, 20] width 91 height 26
click at [334, 85] on div "Production" at bounding box center [353, 83] width 84 height 19
click at [287, 18] on icon "play-circle" at bounding box center [283, 19] width 14 height 14
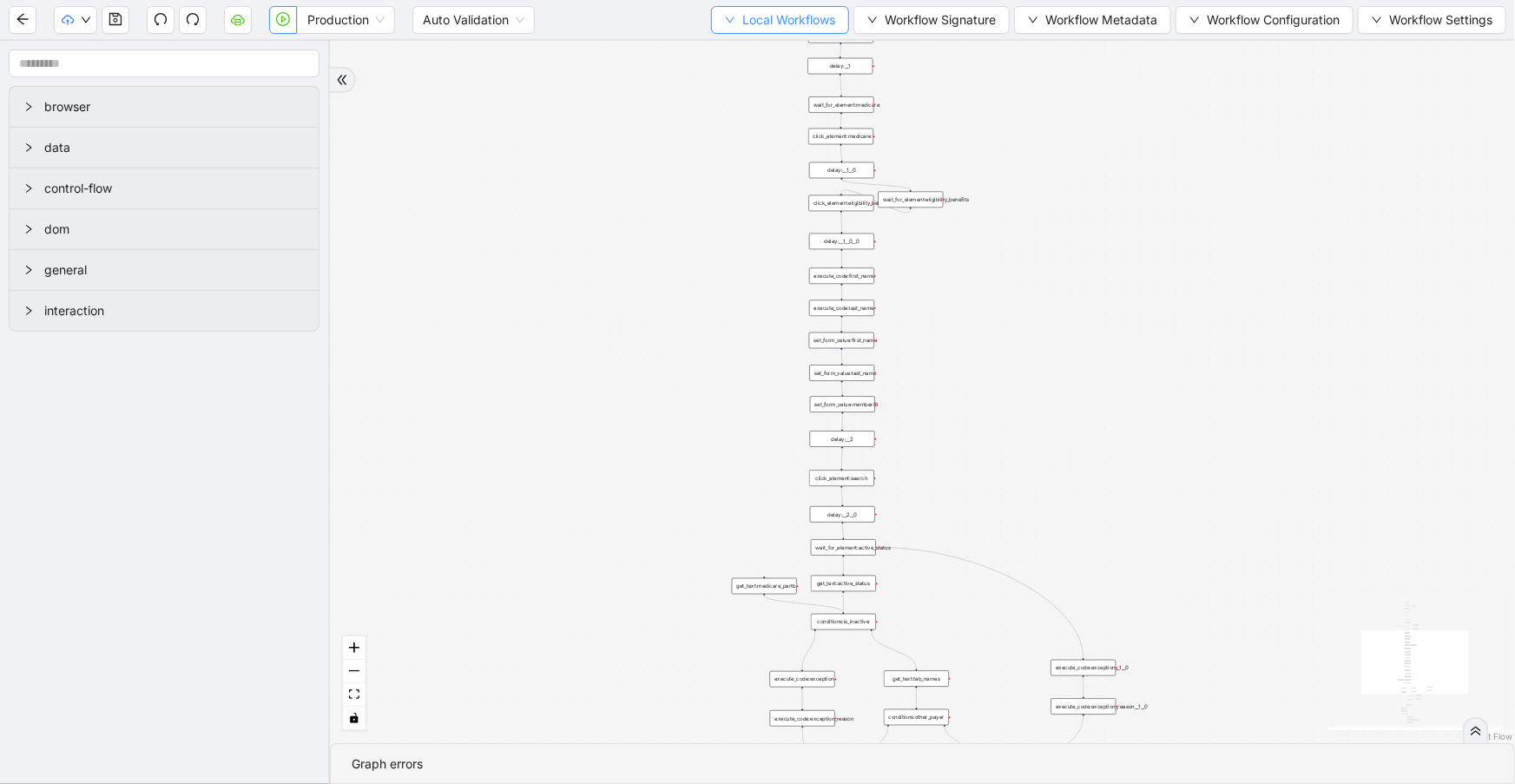
click at [762, 17] on span "Local Workflows" at bounding box center [789, 20] width 93 height 19
click at [782, 53] on span "Select" at bounding box center [774, 53] width 113 height 19
click at [782, 54] on body "Production Auto Validation Local Workflows Workflow Signature Workflow Metadata…" at bounding box center [757, 392] width 1515 height 784
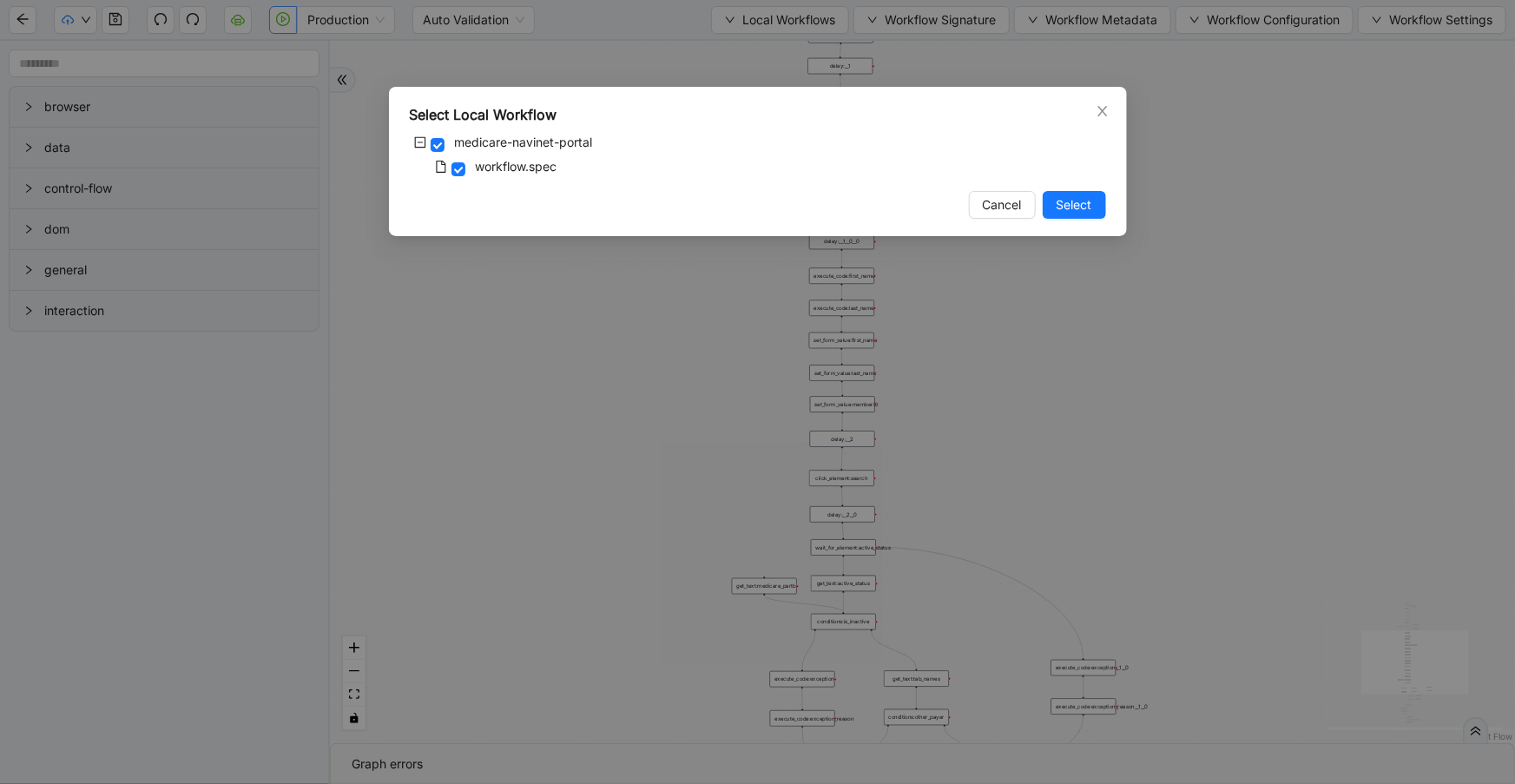
click at [783, 58] on div "Select Local Workflow medicare-navinet-portal workflow.spec Cancel Select" at bounding box center [757, 392] width 1515 height 784
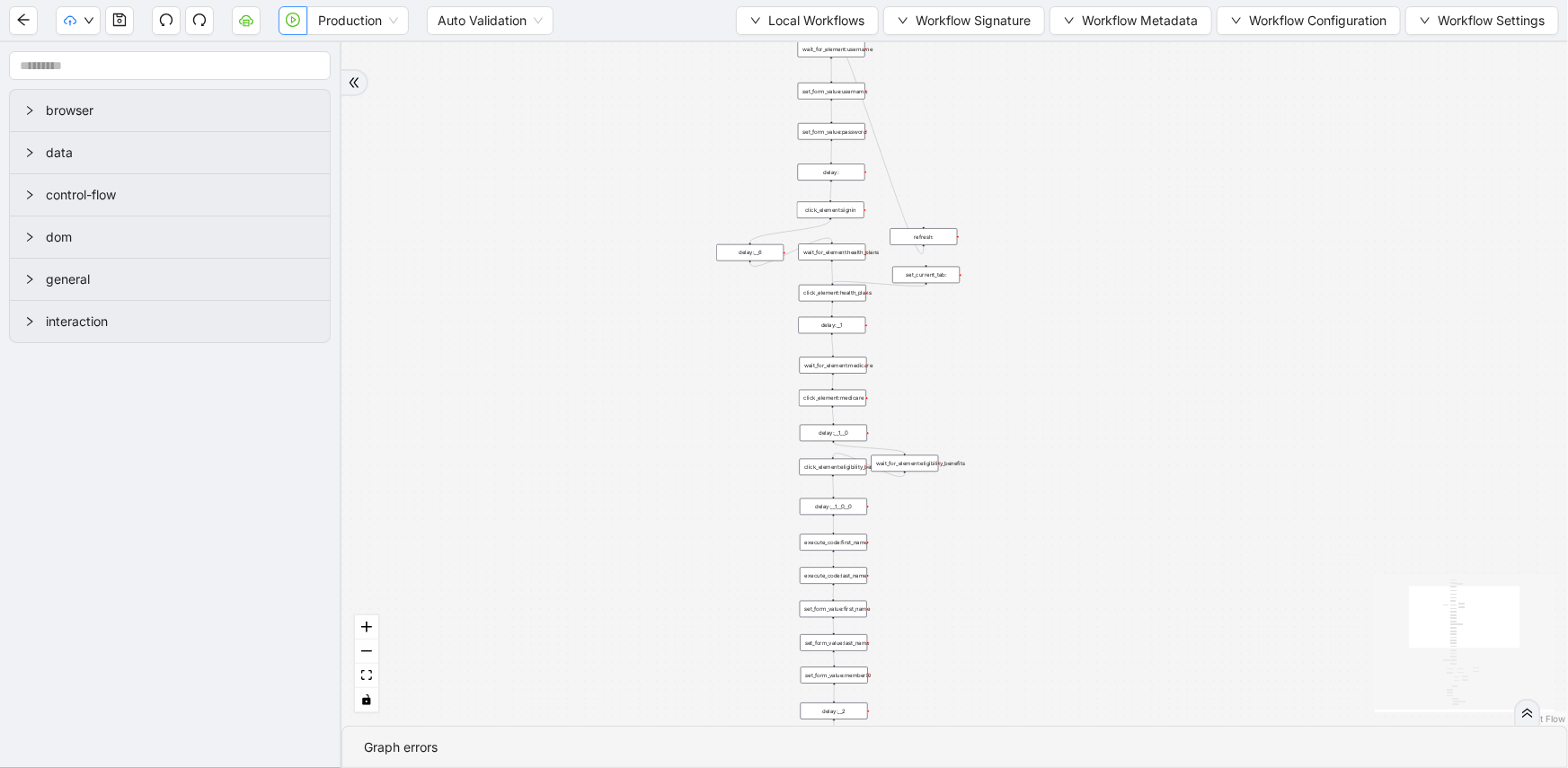
drag, startPoint x: 1004, startPoint y: 106, endPoint x: 966, endPoint y: 376, distance: 272.7
click at [966, 375] on div "trigger set_form_value:username set_form_value:password new_tab:navinet delay: …" at bounding box center [954, 384] width 1226 height 683
drag, startPoint x: 990, startPoint y: 363, endPoint x: 978, endPoint y: 476, distance: 113.6
click at [983, 485] on div "trigger set_form_value:username set_form_value:password new_tab:navinet delay: …" at bounding box center [954, 384] width 1226 height 683
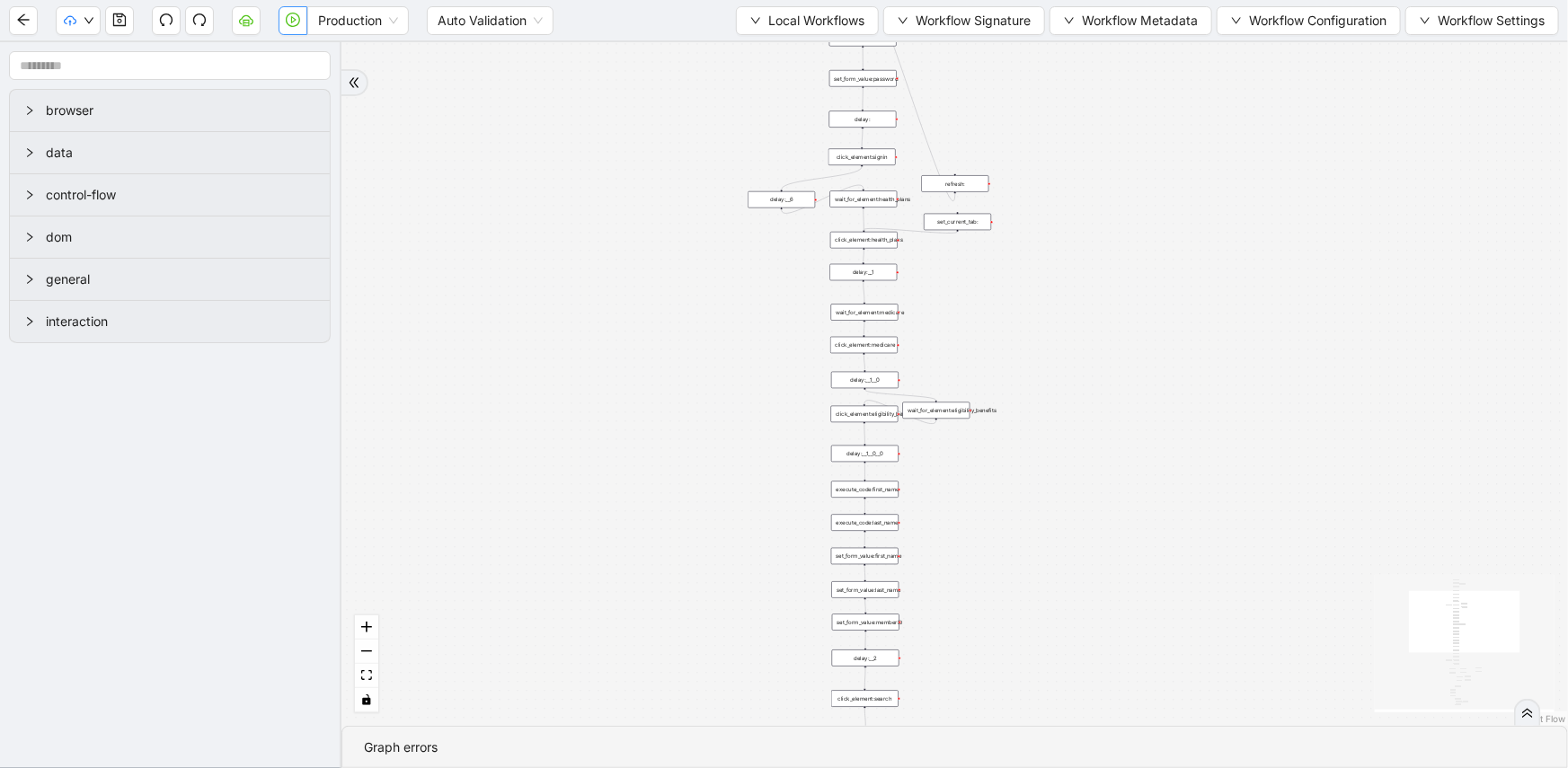
drag, startPoint x: 995, startPoint y: 274, endPoint x: 1038, endPoint y: 94, distance: 185.1
click at [1038, 94] on div "trigger set_form_value:username set_form_value:password new_tab:navinet delay: …" at bounding box center [954, 384] width 1226 height 683
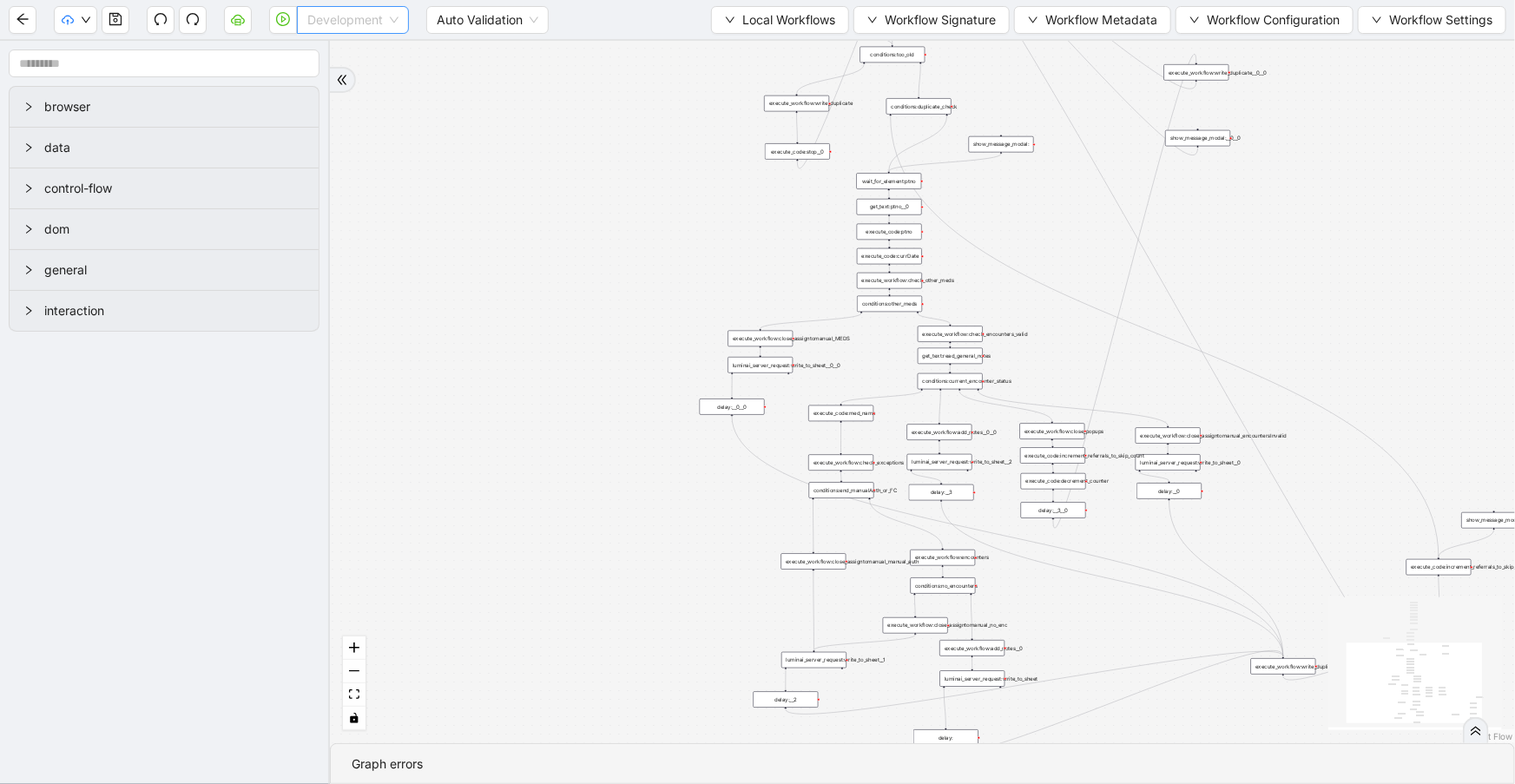
click at [321, 11] on span "Development" at bounding box center [353, 20] width 91 height 26
click at [336, 80] on div "Production" at bounding box center [353, 83] width 84 height 19
click at [277, 21] on icon "play-circle" at bounding box center [283, 19] width 14 height 14
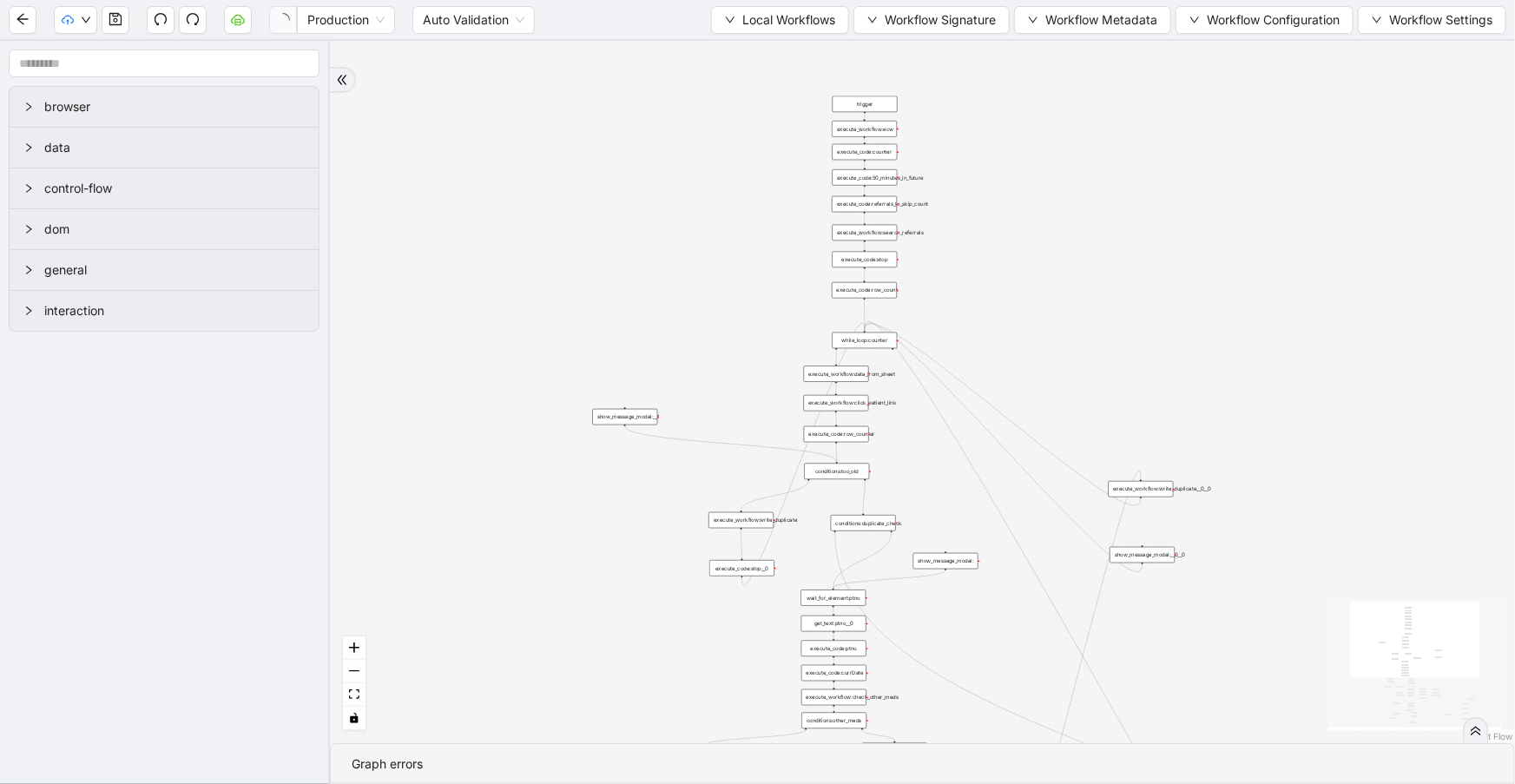
drag, startPoint x: 588, startPoint y: 393, endPoint x: 558, endPoint y: 643, distance: 251.8
click at [558, 643] on div "trigger execute_workflow:check_exceptions execute_workflow:encounters execute_w…" at bounding box center [922, 392] width 1185 height 702
click at [66, 29] on button "button" at bounding box center [75, 20] width 43 height 28
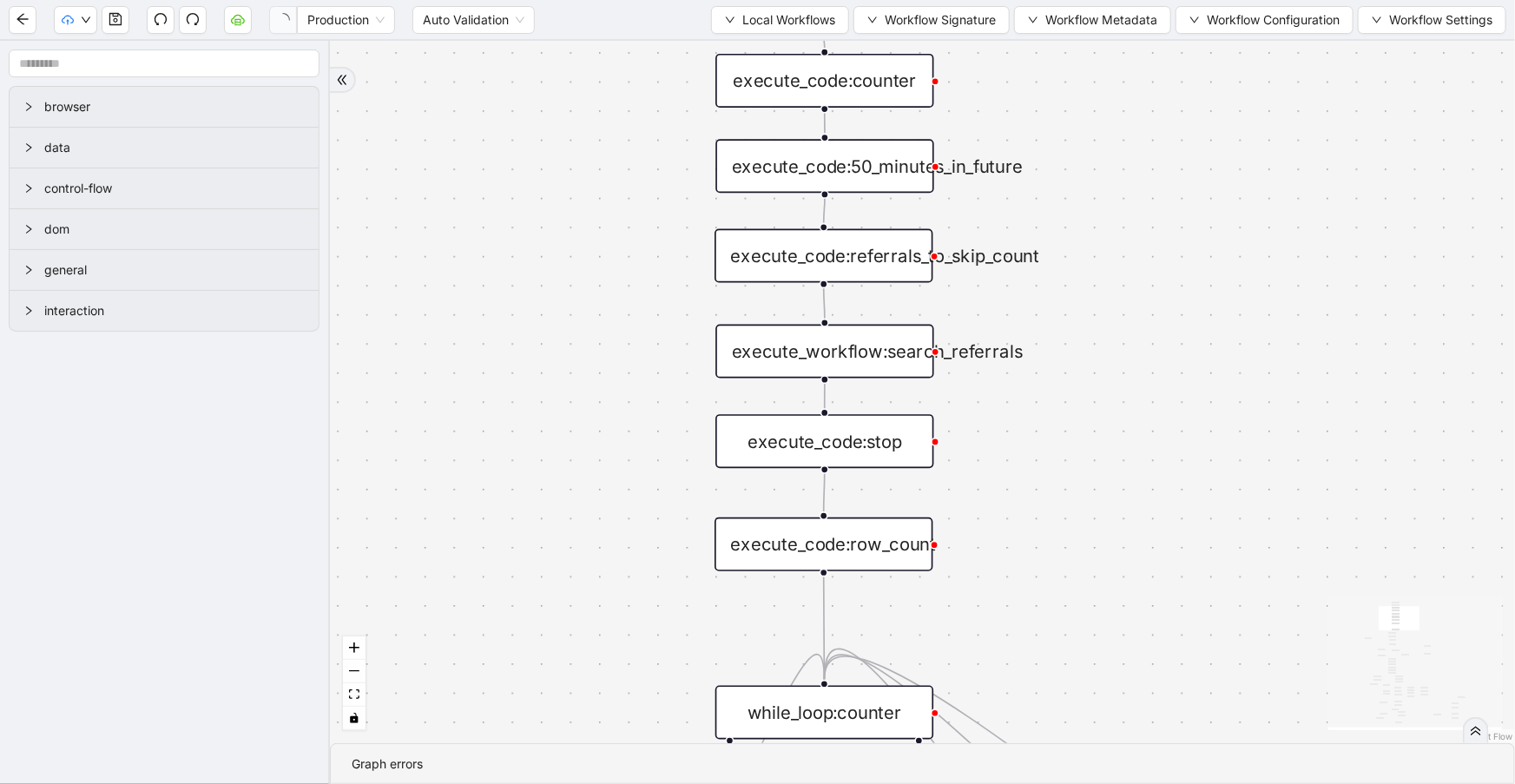
click at [890, 178] on div "execute_code:50_minutes_in_future" at bounding box center [825, 165] width 218 height 54
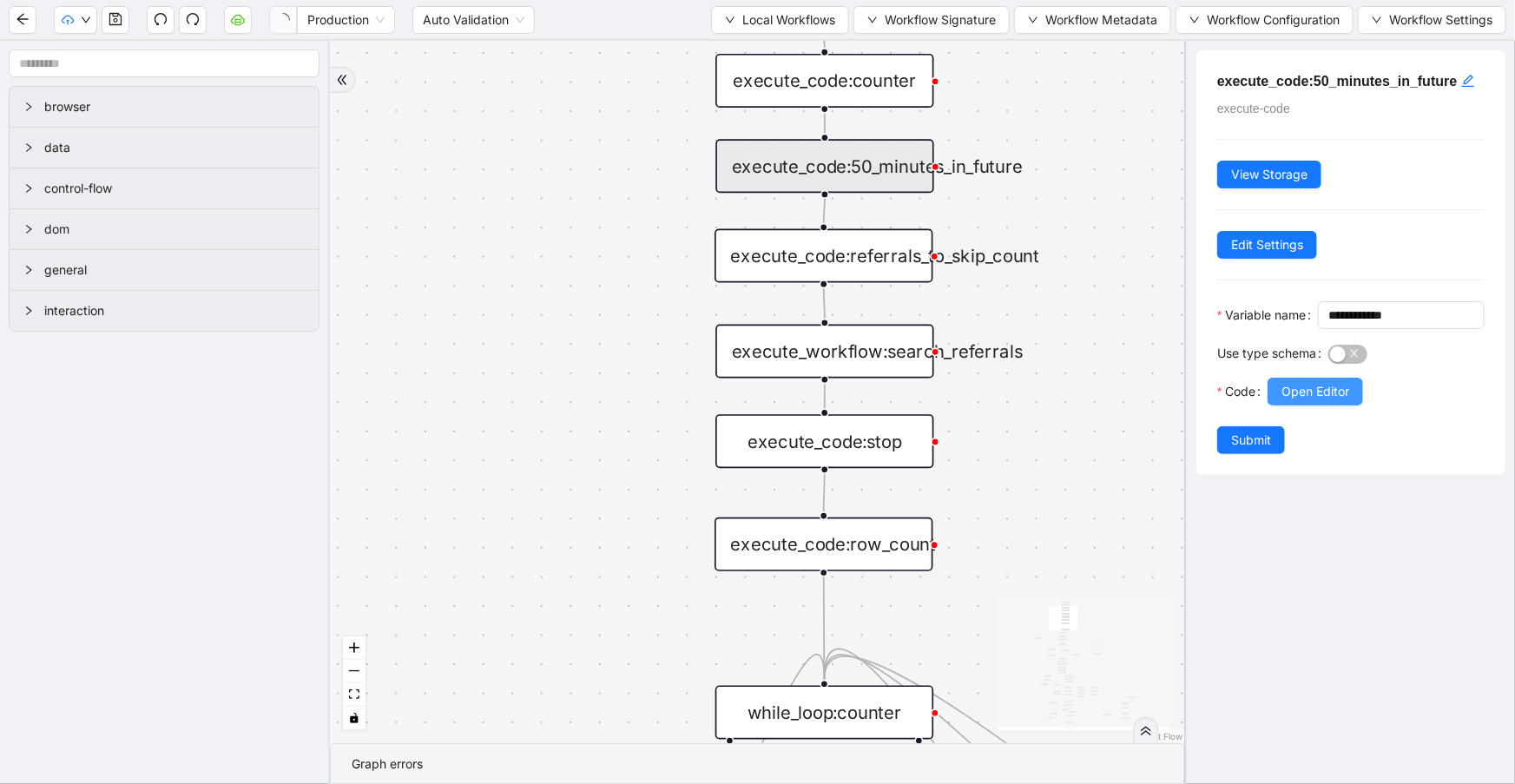
click at [1353, 406] on button "Open Editor" at bounding box center [1315, 392] width 96 height 28
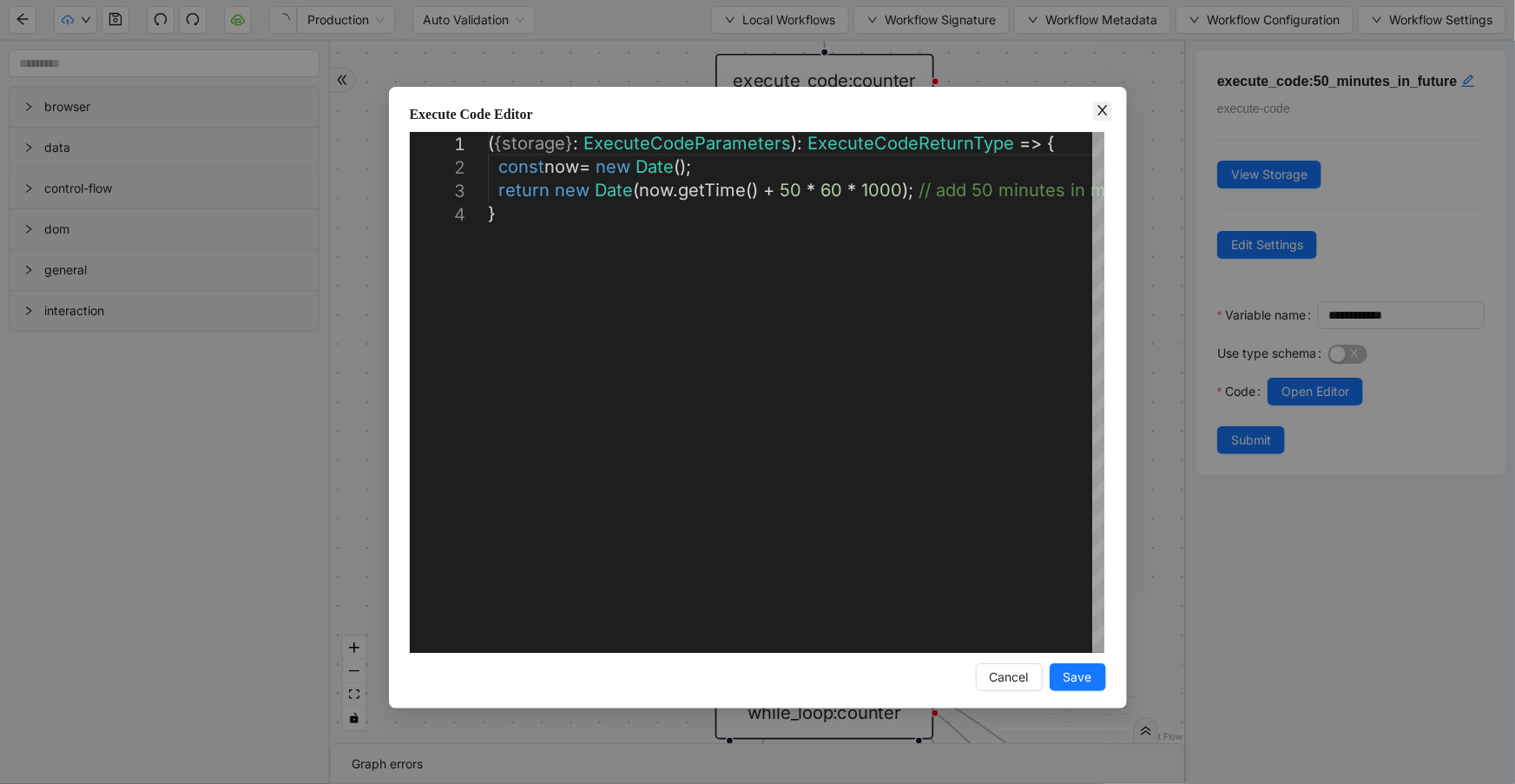
click at [1100, 114] on icon "close" at bounding box center [1103, 111] width 14 height 14
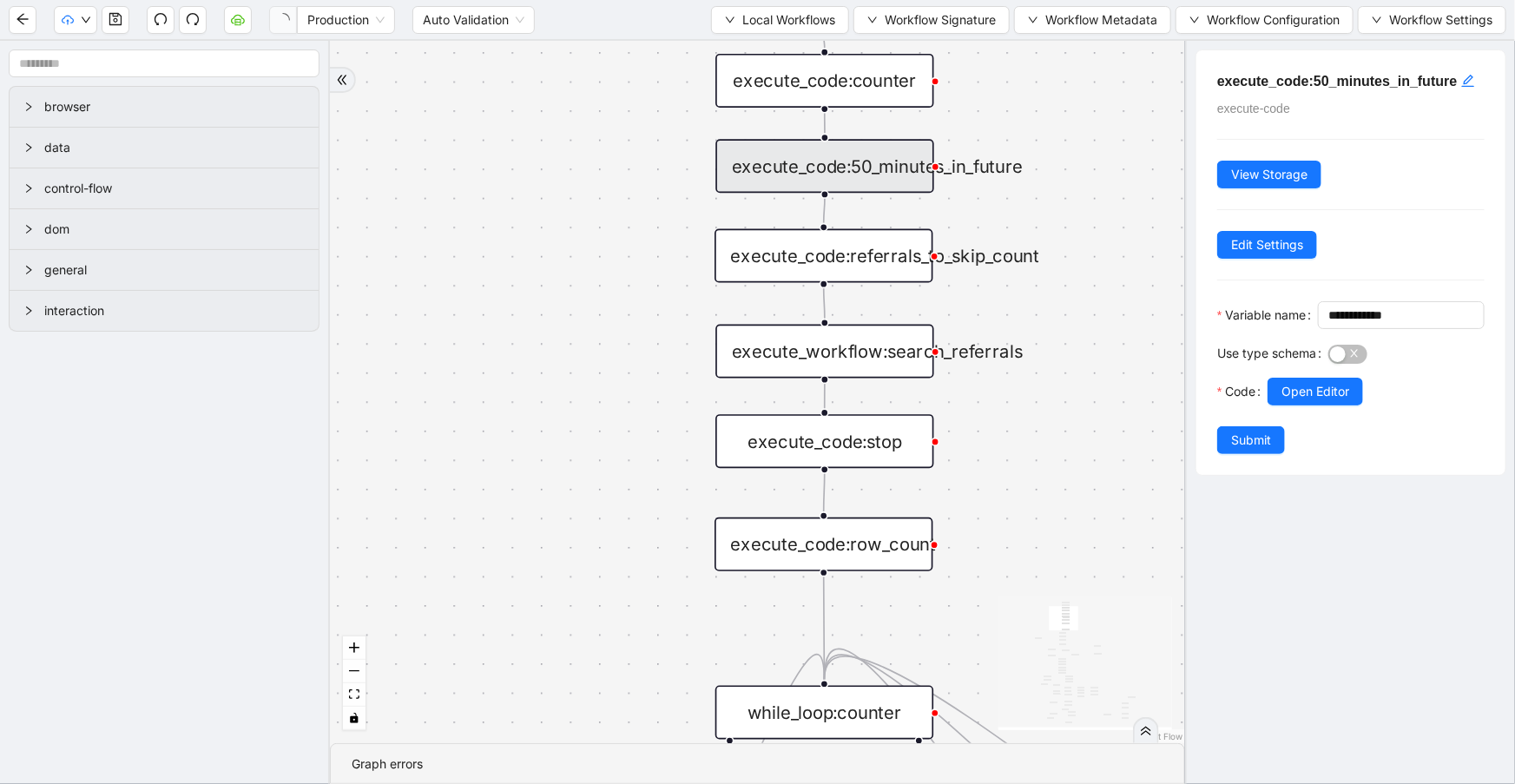
click at [912, 266] on div "execute_code:referrals_to_skip_count" at bounding box center [824, 255] width 218 height 54
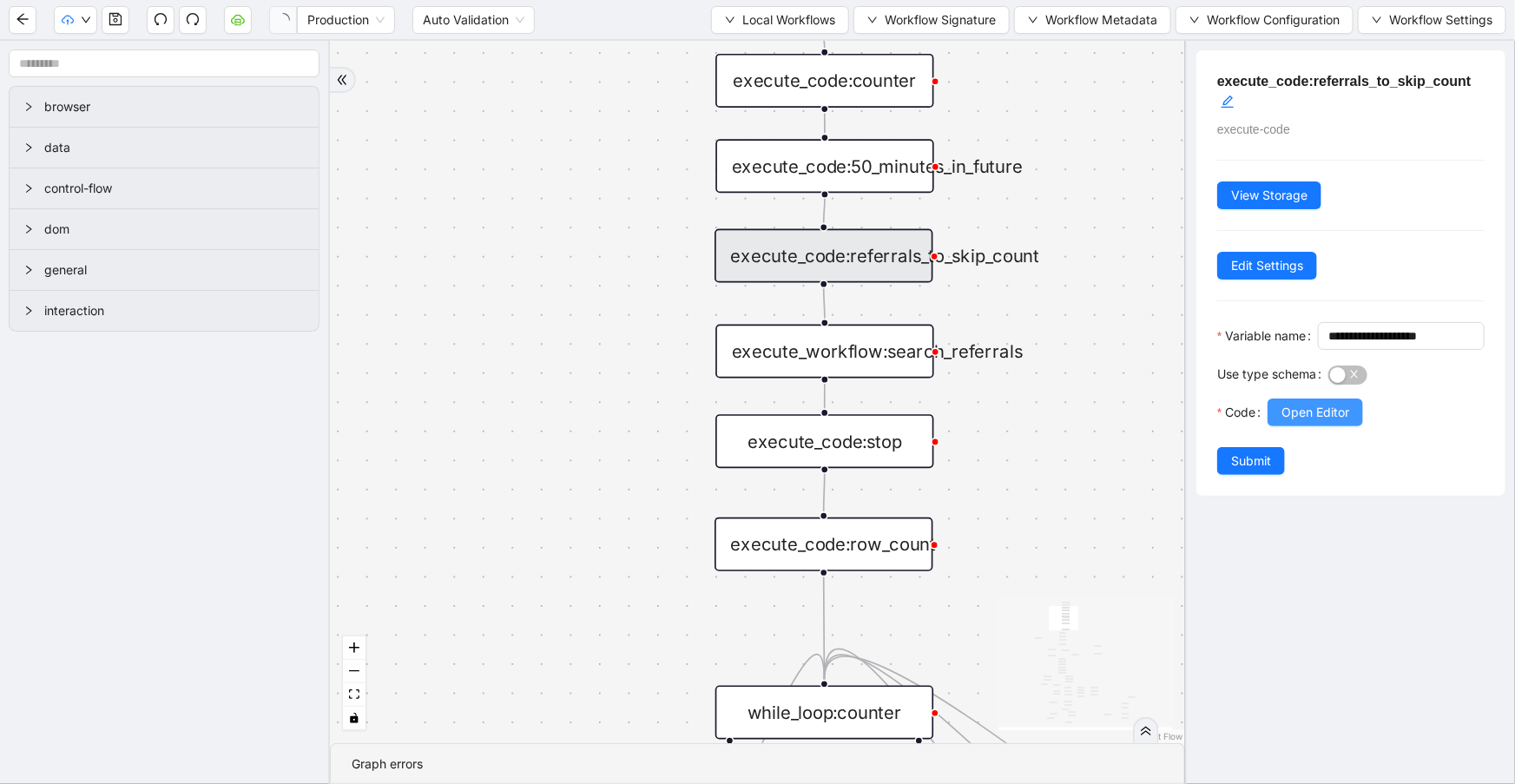
click at [1279, 426] on button "Open Editor" at bounding box center [1315, 413] width 96 height 28
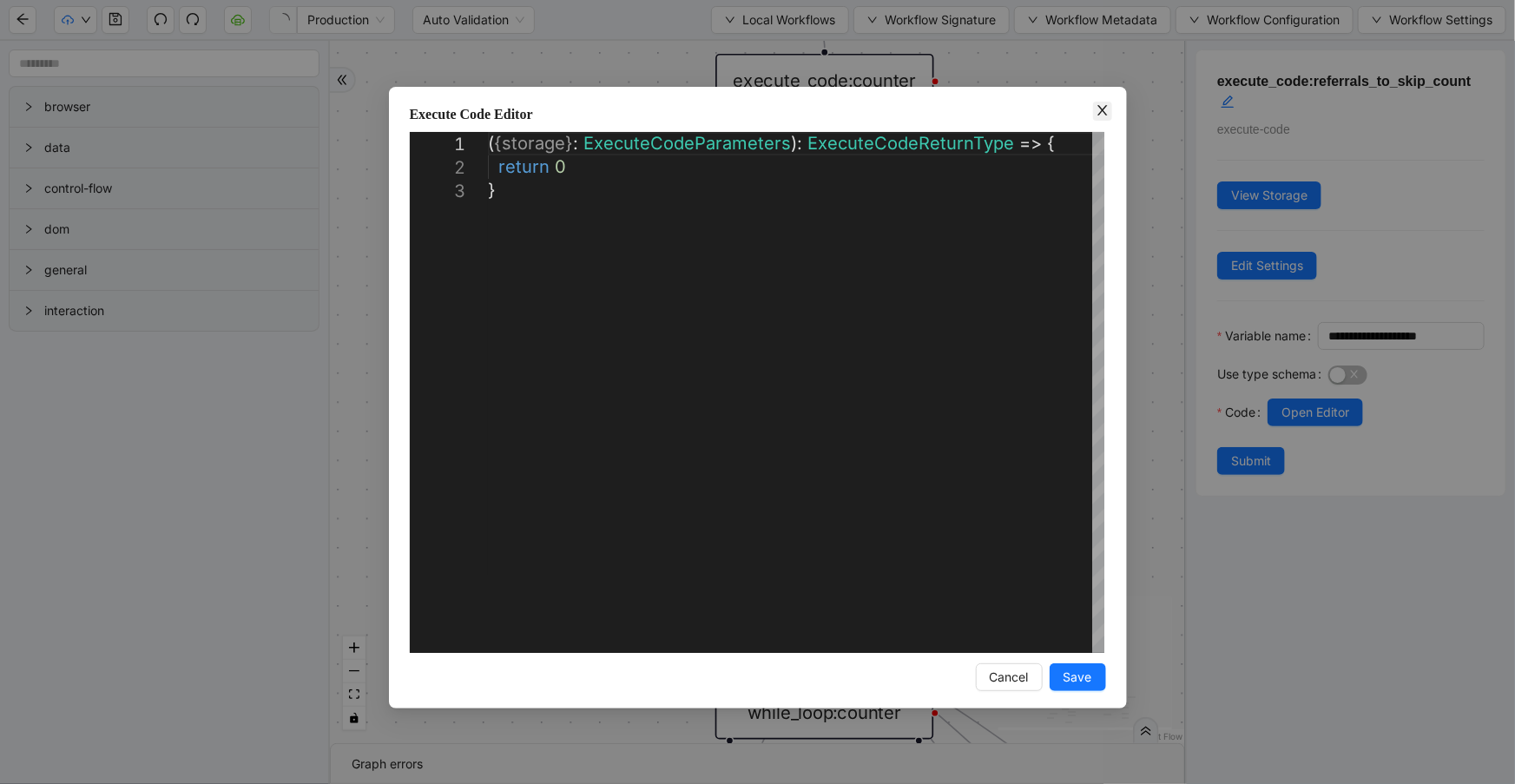
click at [1110, 102] on span "Close" at bounding box center [1103, 111] width 19 height 19
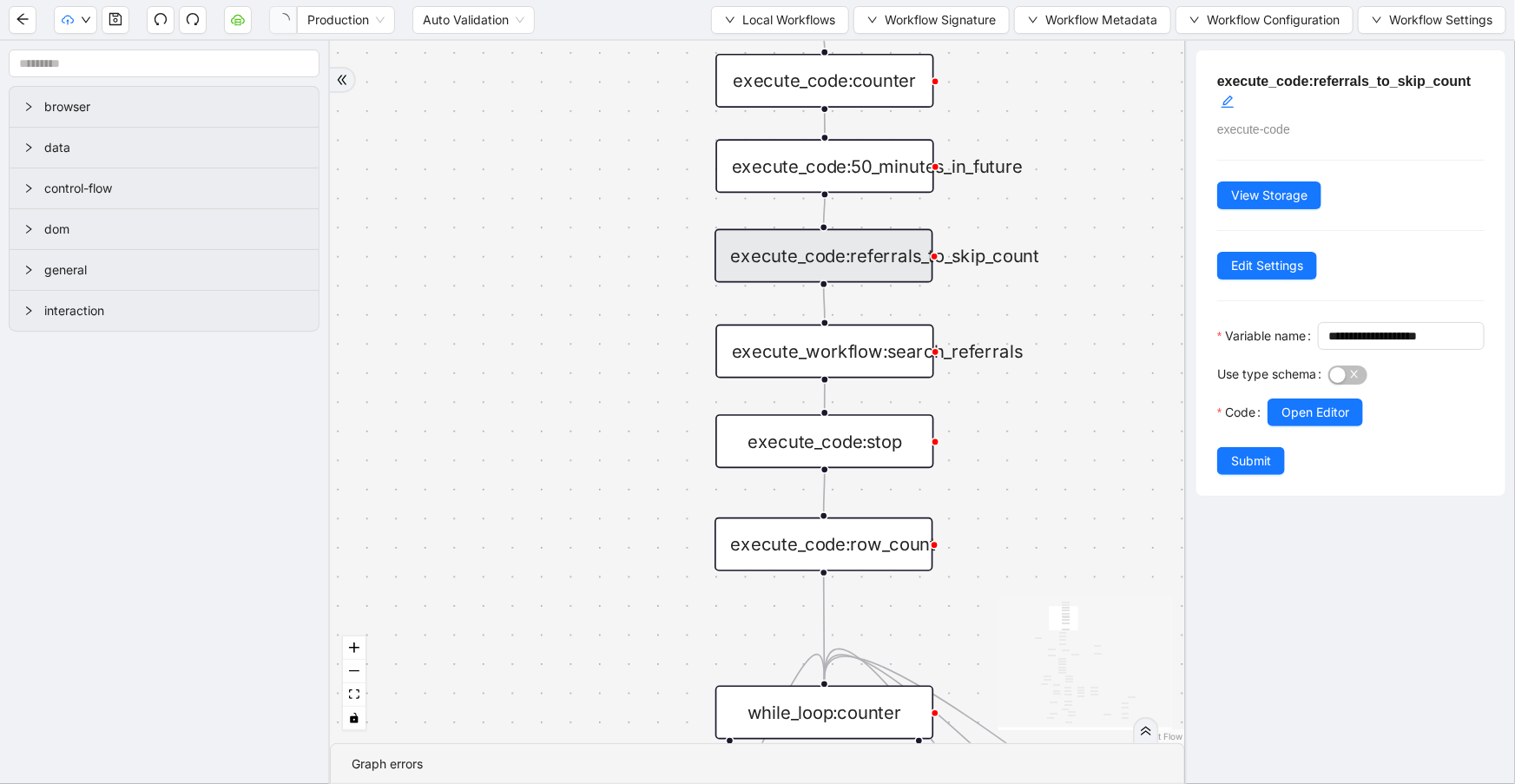
click at [885, 370] on div "execute_workflow:search_referrals" at bounding box center [825, 351] width 218 height 54
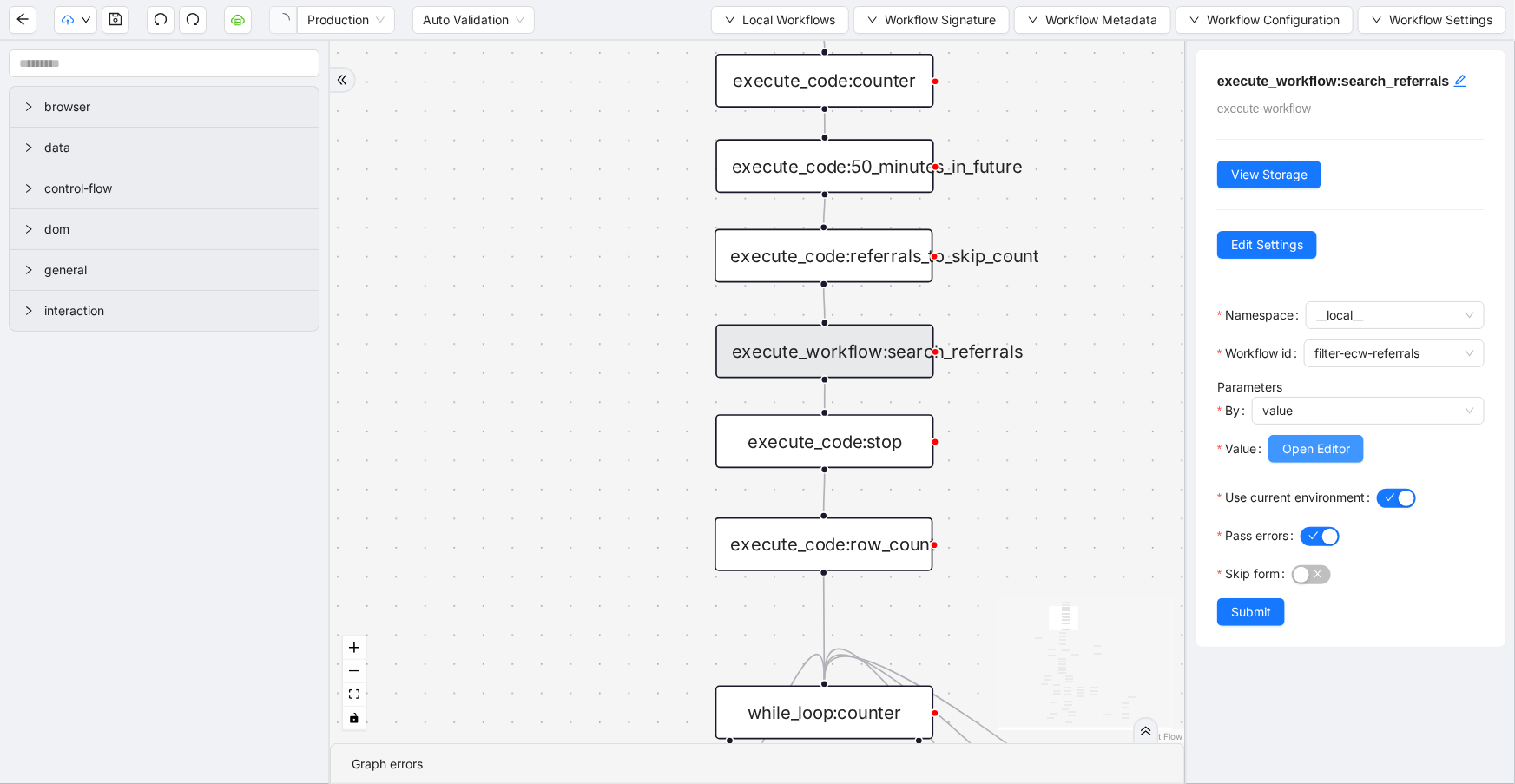
click at [1288, 451] on span "Open Editor" at bounding box center [1316, 449] width 68 height 19
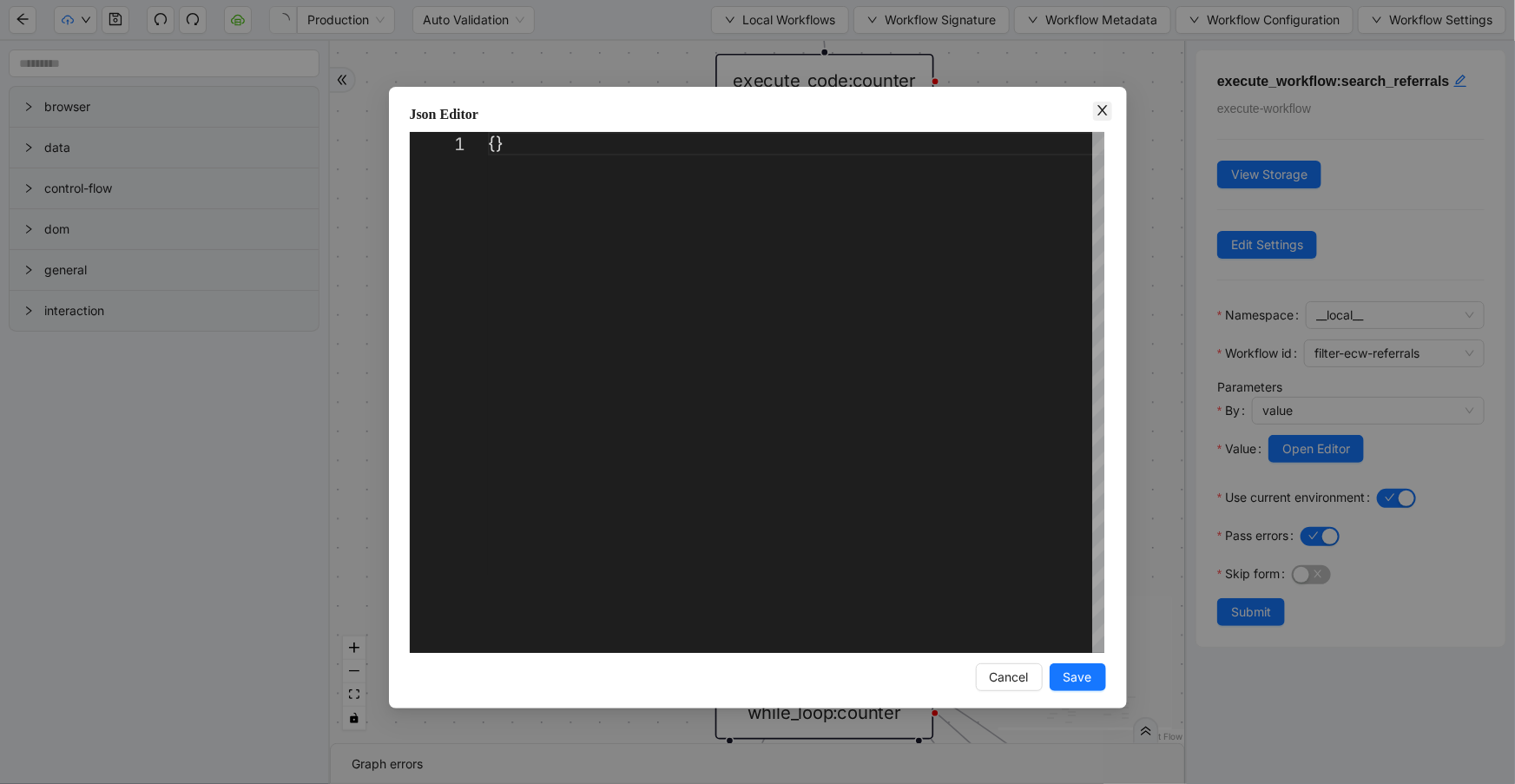
click at [1104, 113] on icon "close" at bounding box center [1102, 111] width 10 height 11
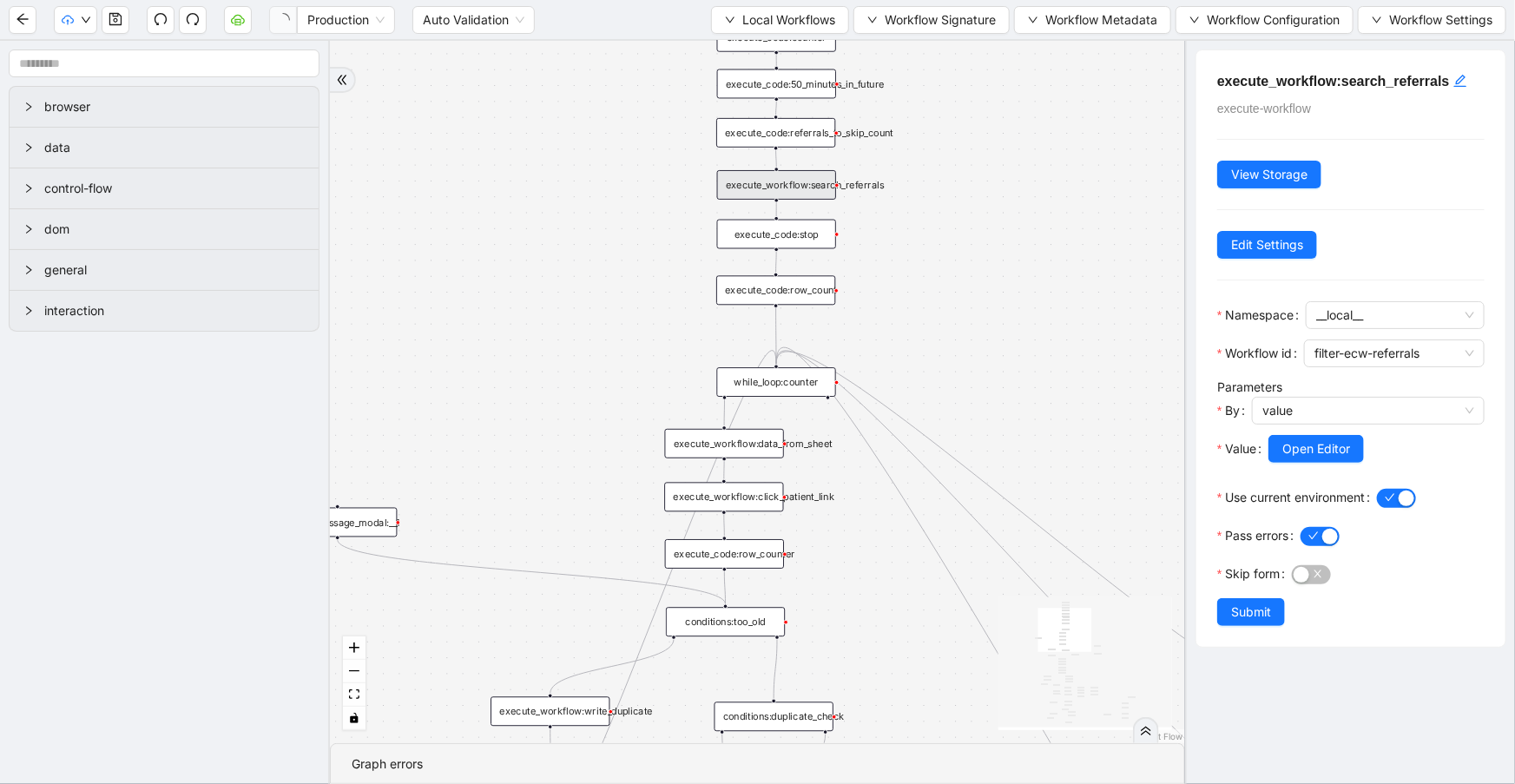
drag, startPoint x: 1115, startPoint y: 259, endPoint x: 929, endPoint y: 76, distance: 260.9
click at [963, 114] on div "trigger execute_workflow:check_exceptions execute_workflow:encounters execute_w…" at bounding box center [758, 392] width 855 height 702
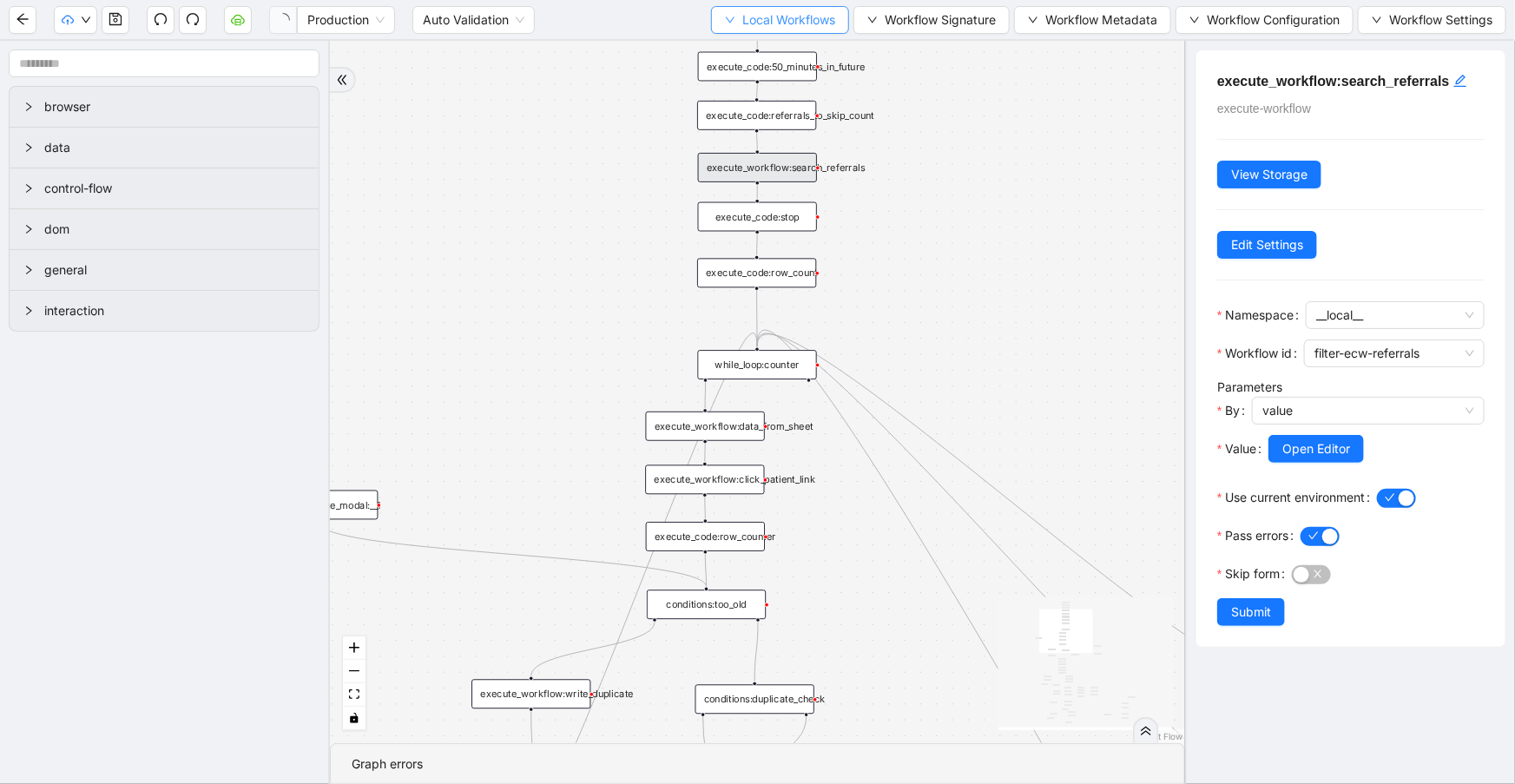
click at [812, 26] on span "Local Workflows" at bounding box center [789, 20] width 93 height 19
click at [811, 55] on span "Select" at bounding box center [777, 53] width 112 height 19
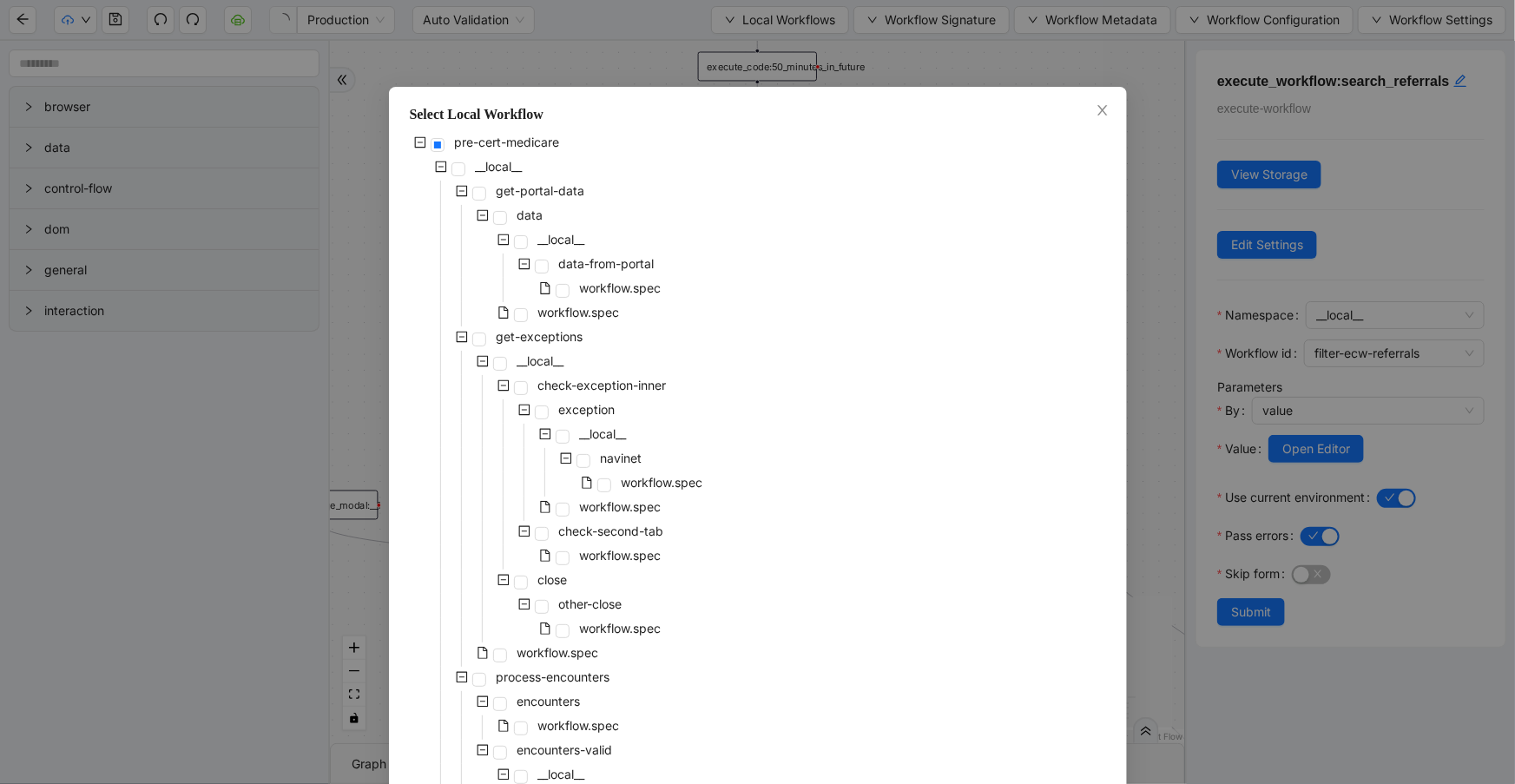
click at [456, 191] on icon "minus-square" at bounding box center [462, 191] width 12 height 12
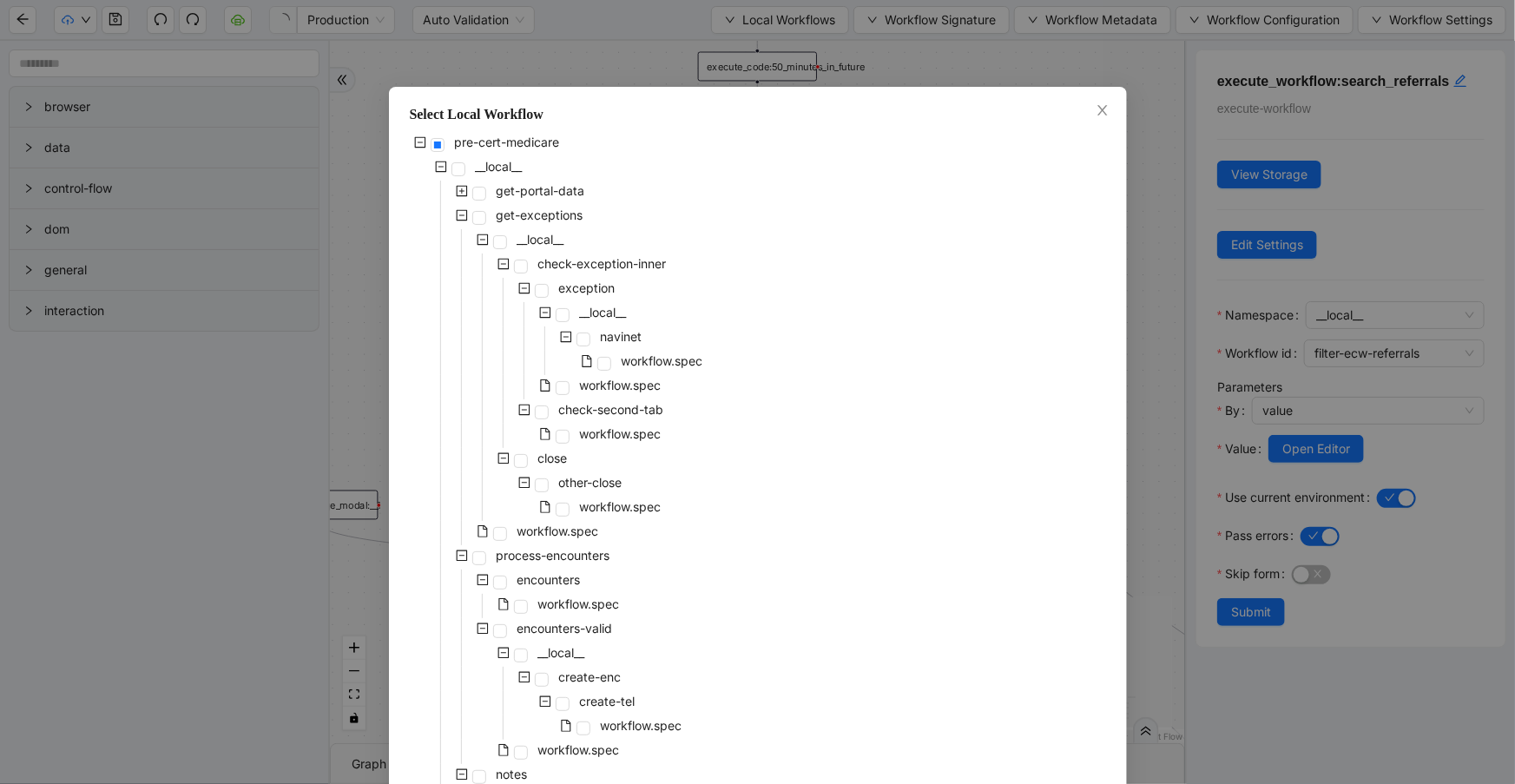
click at [461, 217] on icon "minus-square" at bounding box center [462, 215] width 12 height 12
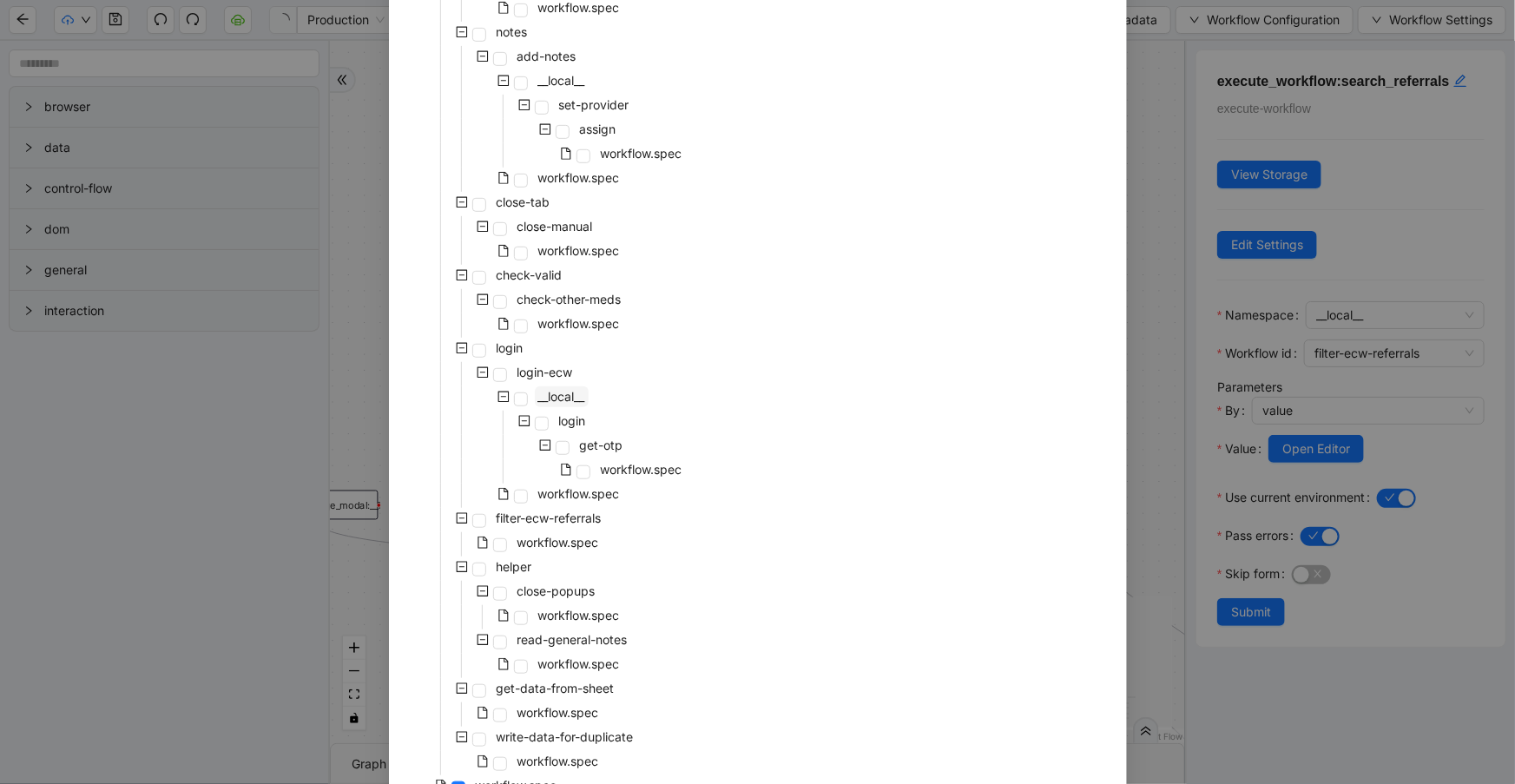
scroll to position [518, 0]
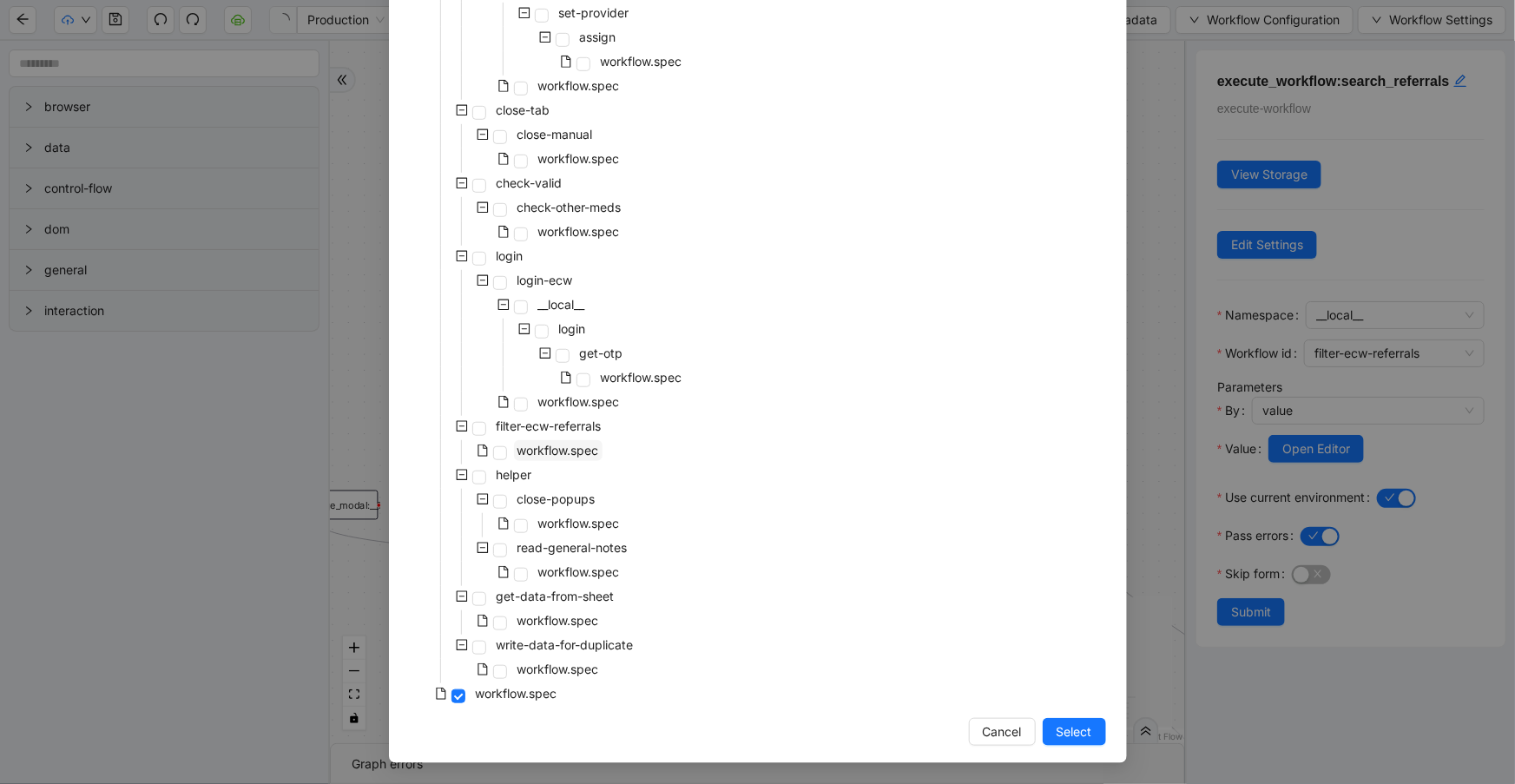
click at [535, 454] on span "workflow.spec" at bounding box center [558, 450] width 82 height 15
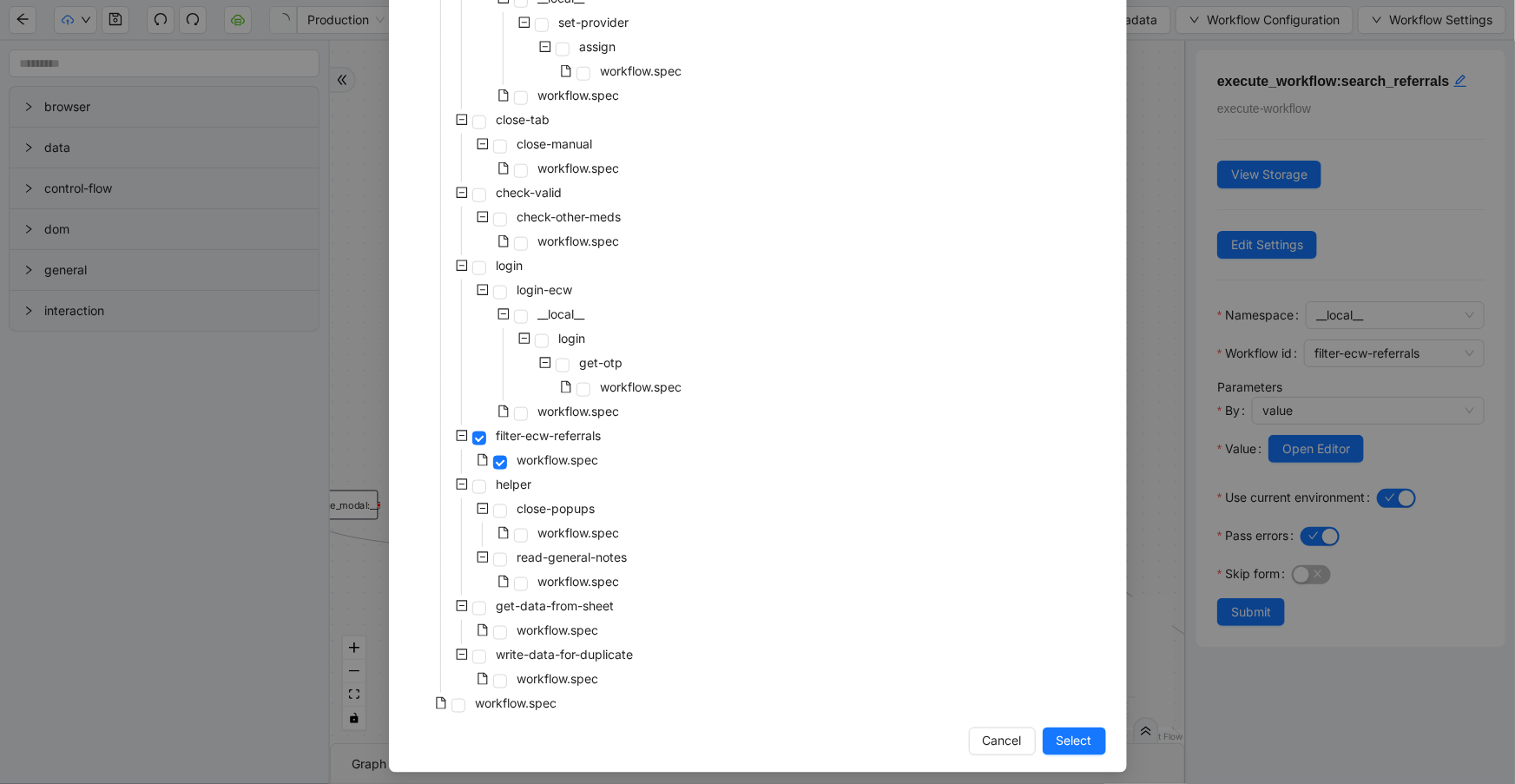
scroll to position [954, 0]
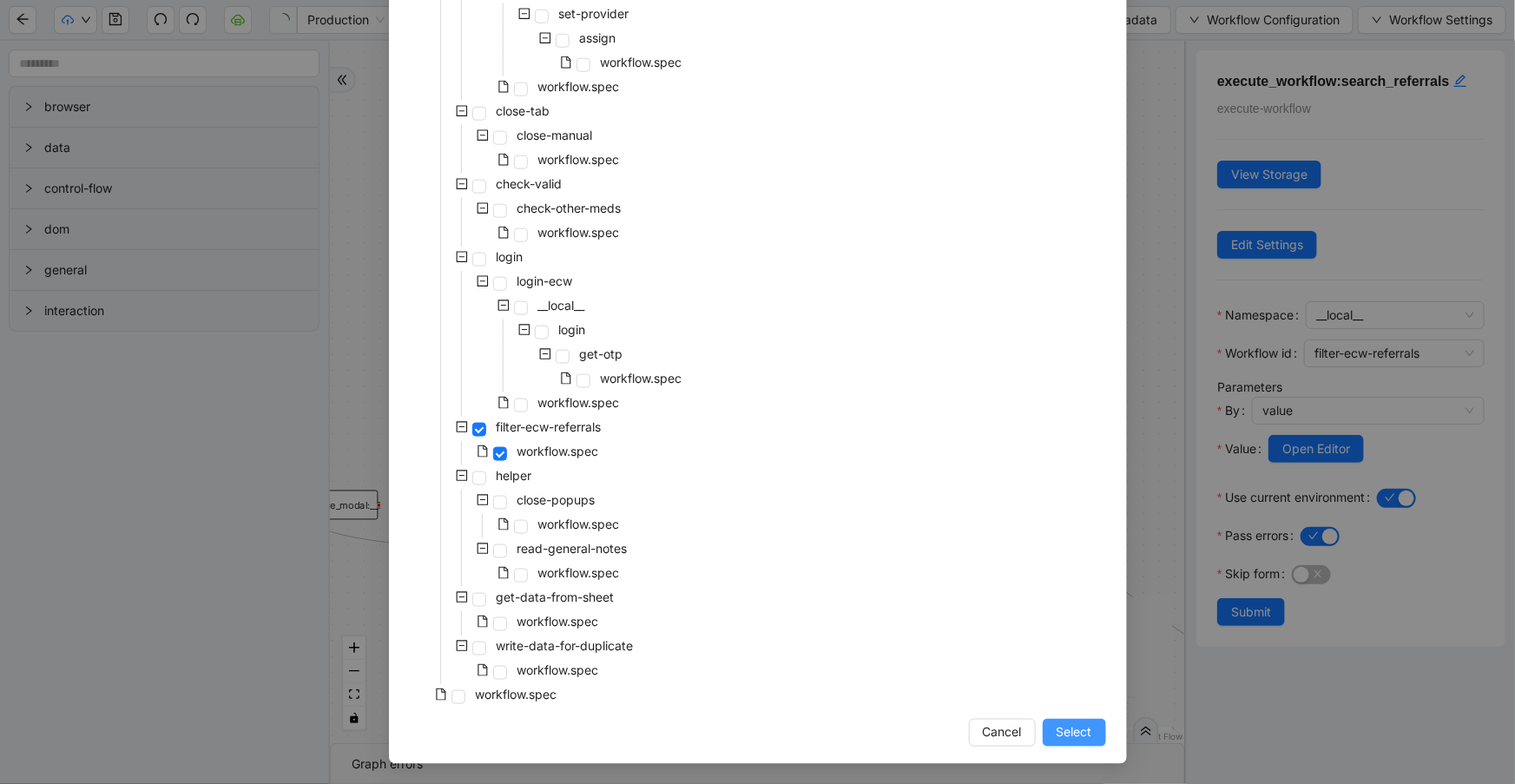
click at [1073, 731] on span "Select" at bounding box center [1074, 732] width 36 height 19
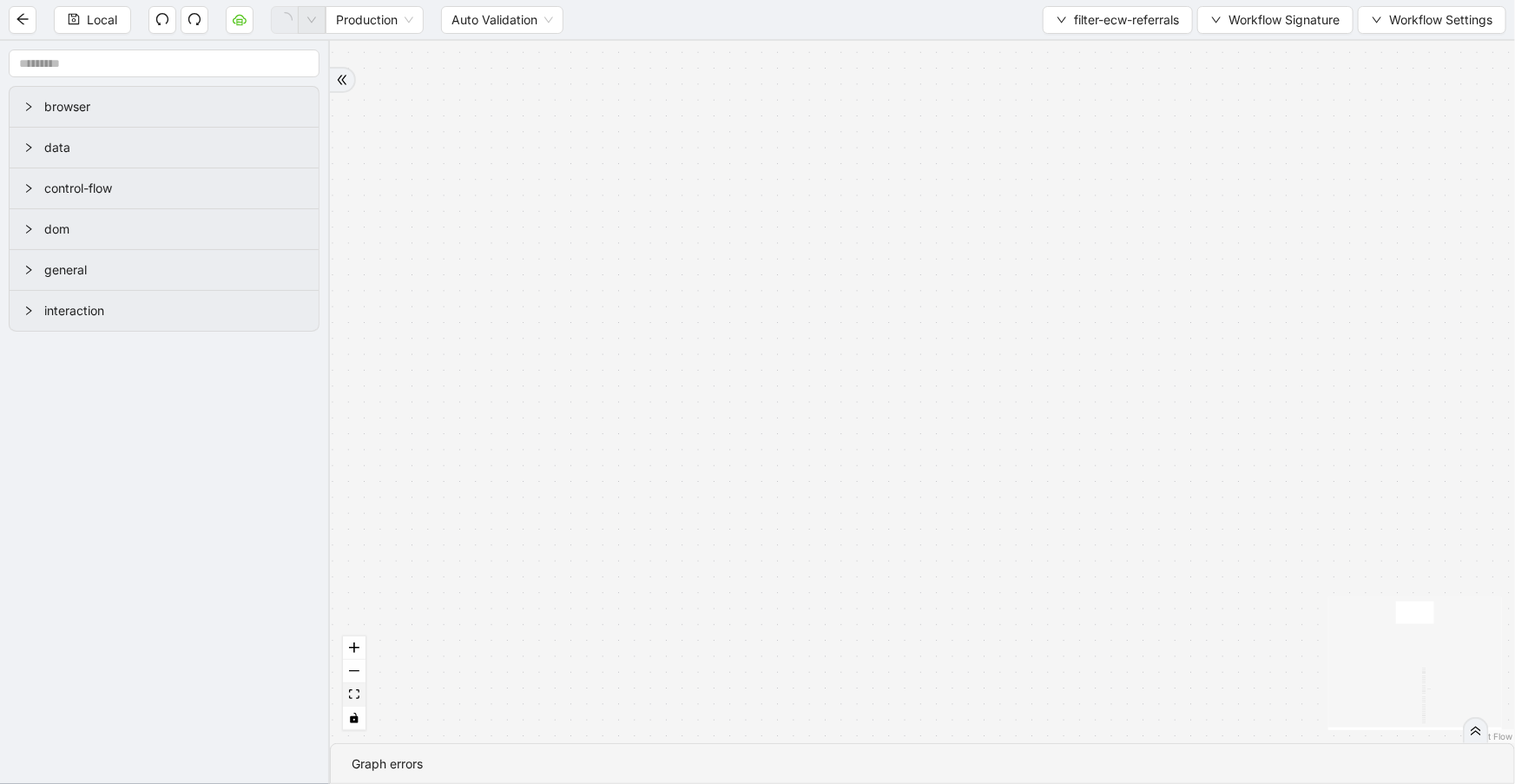
click at [358, 695] on icon "fit view" at bounding box center [354, 694] width 11 height 10
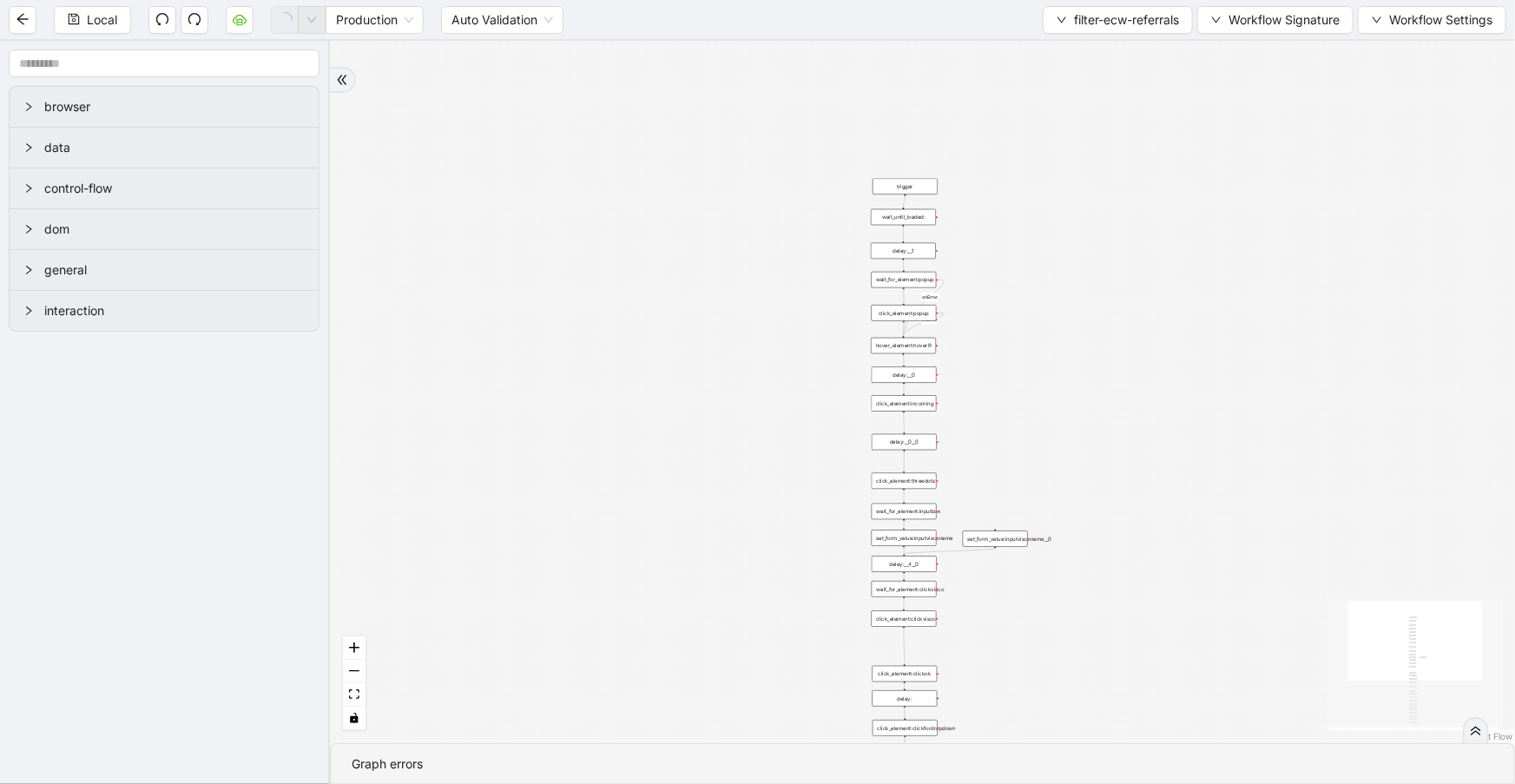
drag, startPoint x: 1011, startPoint y: 116, endPoint x: 1011, endPoint y: 336, distance: 220.0
click at [1030, 356] on div "onError onError trigger wait_until_loaded: click_element:popup click_element:th…" at bounding box center [922, 392] width 1185 height 702
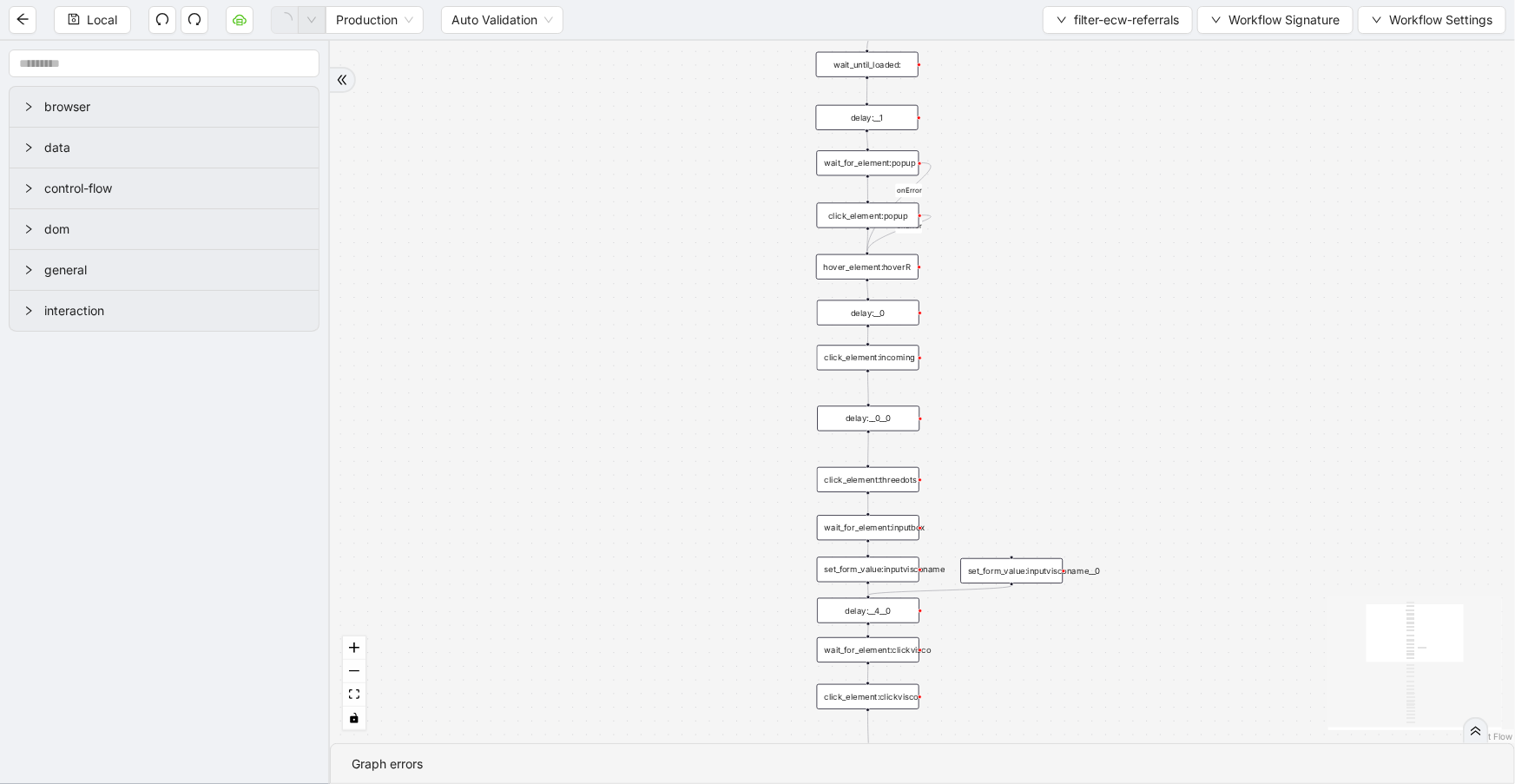
drag, startPoint x: 1050, startPoint y: 478, endPoint x: 1041, endPoint y: 336, distance: 142.3
click at [1041, 339] on div "onError onError trigger wait_until_loaded: click_element:popup click_element:th…" at bounding box center [922, 392] width 1185 height 702
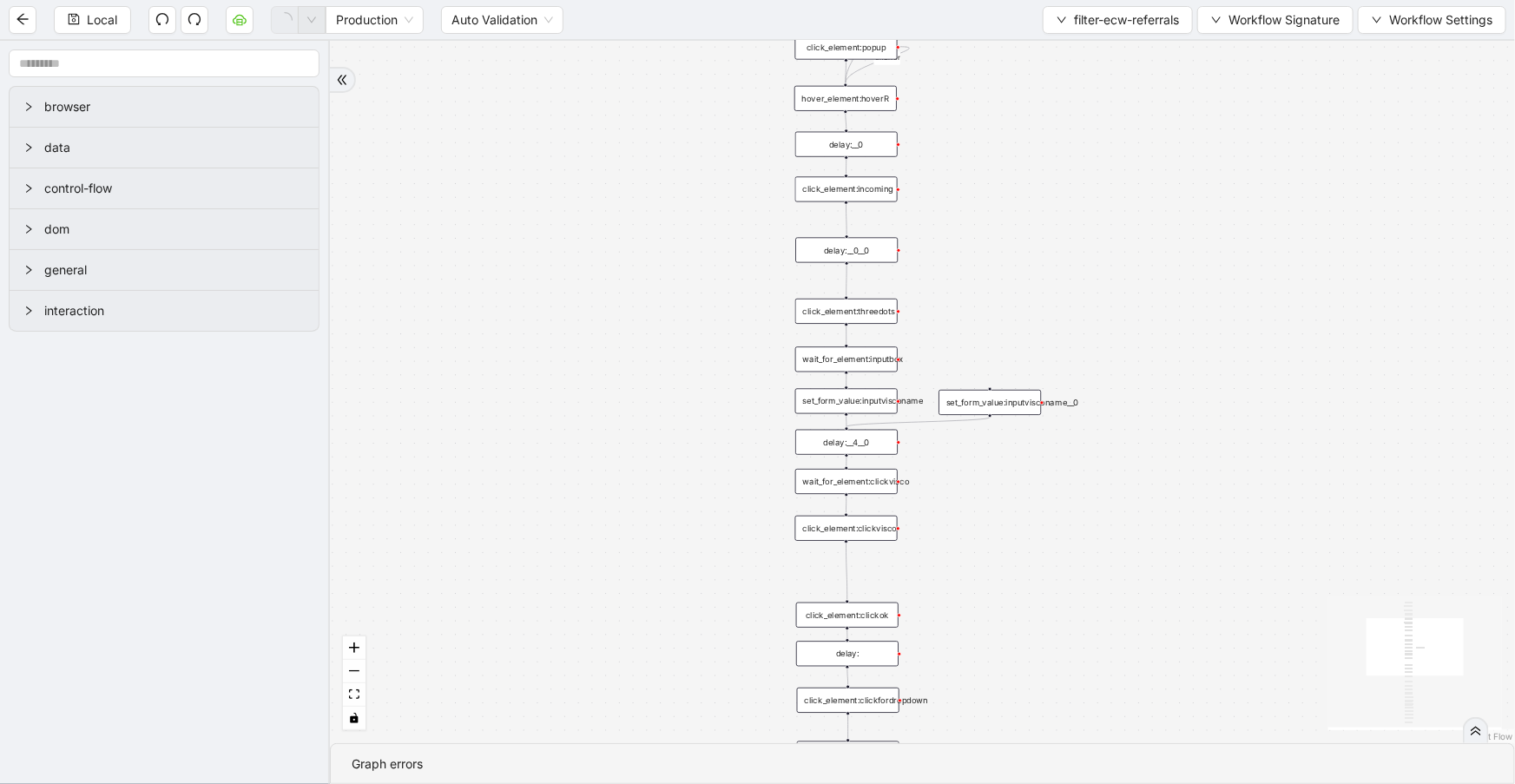
drag, startPoint x: 1058, startPoint y: 395, endPoint x: 1043, endPoint y: 208, distance: 187.6
click at [1043, 208] on div "onError onError trigger wait_until_loaded: click_element:popup click_element:th…" at bounding box center [922, 392] width 1185 height 702
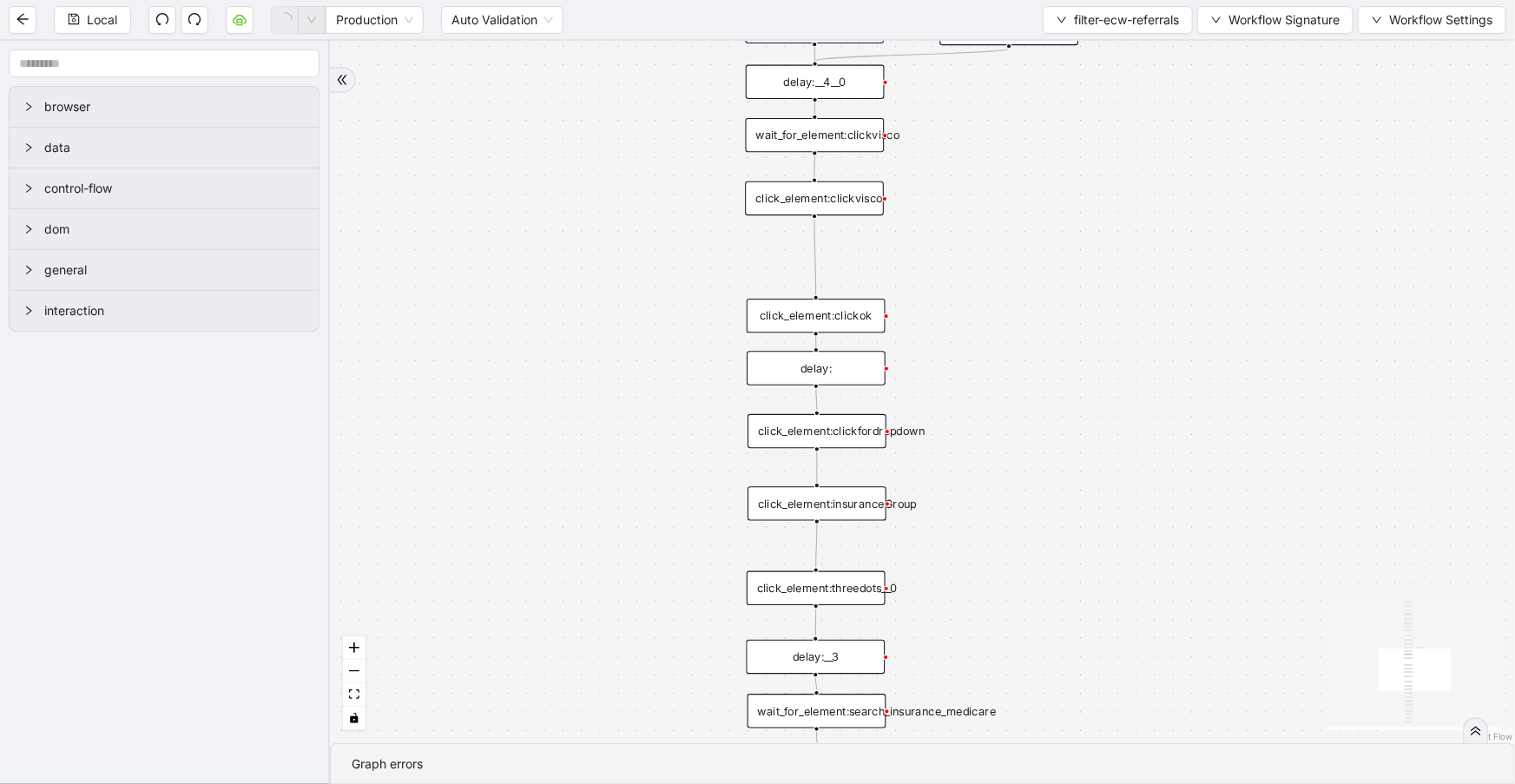
drag, startPoint x: 1078, startPoint y: 448, endPoint x: 1034, endPoint y: 163, distance: 288.4
click at [1034, 163] on div "onError onError trigger wait_until_loaded: click_element:popup click_element:th…" at bounding box center [922, 392] width 1185 height 702
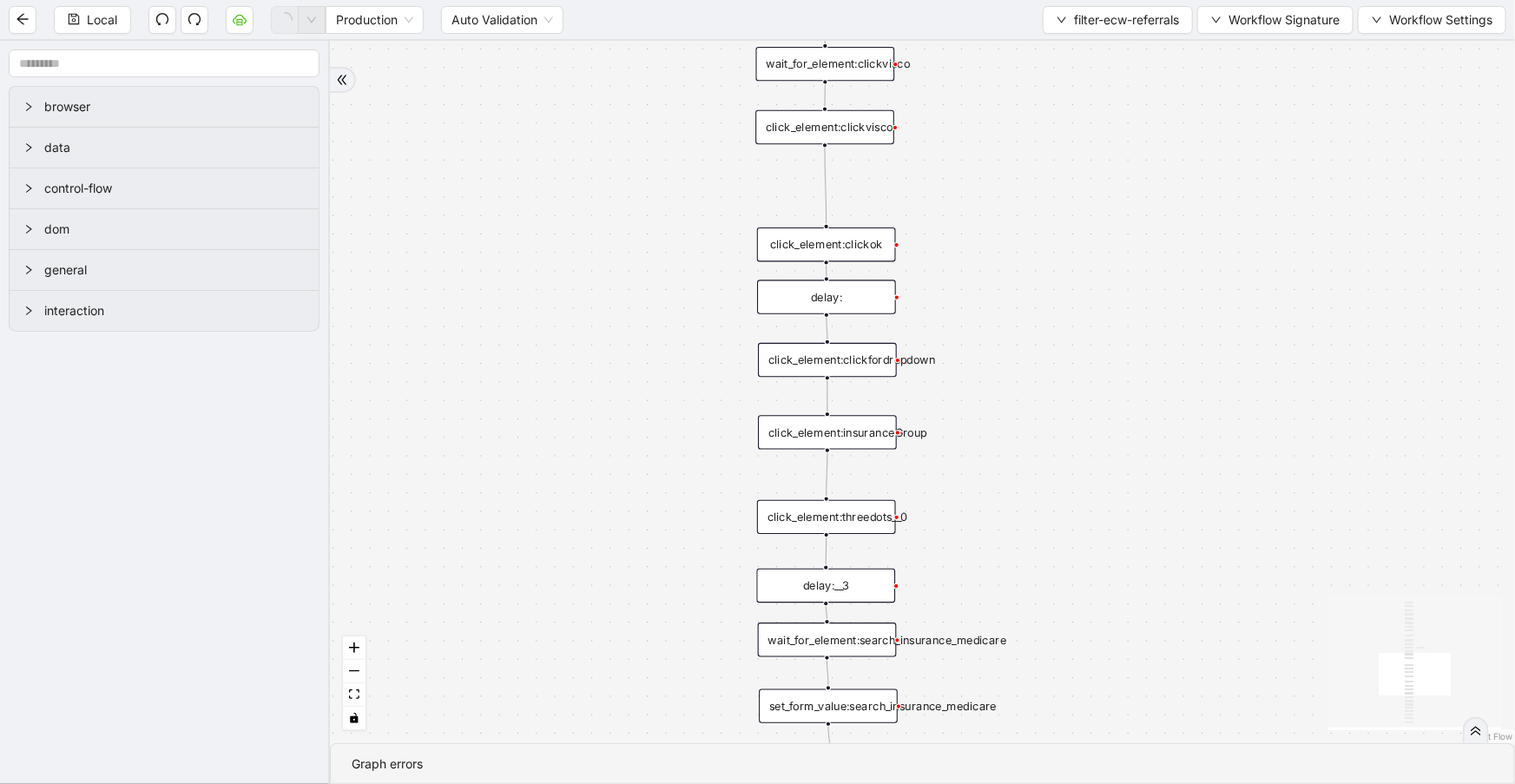
drag, startPoint x: 1082, startPoint y: 303, endPoint x: 1096, endPoint y: 247, distance: 57.7
click at [1096, 247] on div "onError onError trigger wait_until_loaded: click_element:popup click_element:th…" at bounding box center [922, 392] width 1185 height 702
click at [1125, 393] on div "onError onError trigger wait_until_loaded: click_element:popup click_element:th…" at bounding box center [922, 392] width 1185 height 702
click at [782, 361] on div "click_element:clickfordropdown" at bounding box center [825, 356] width 139 height 34
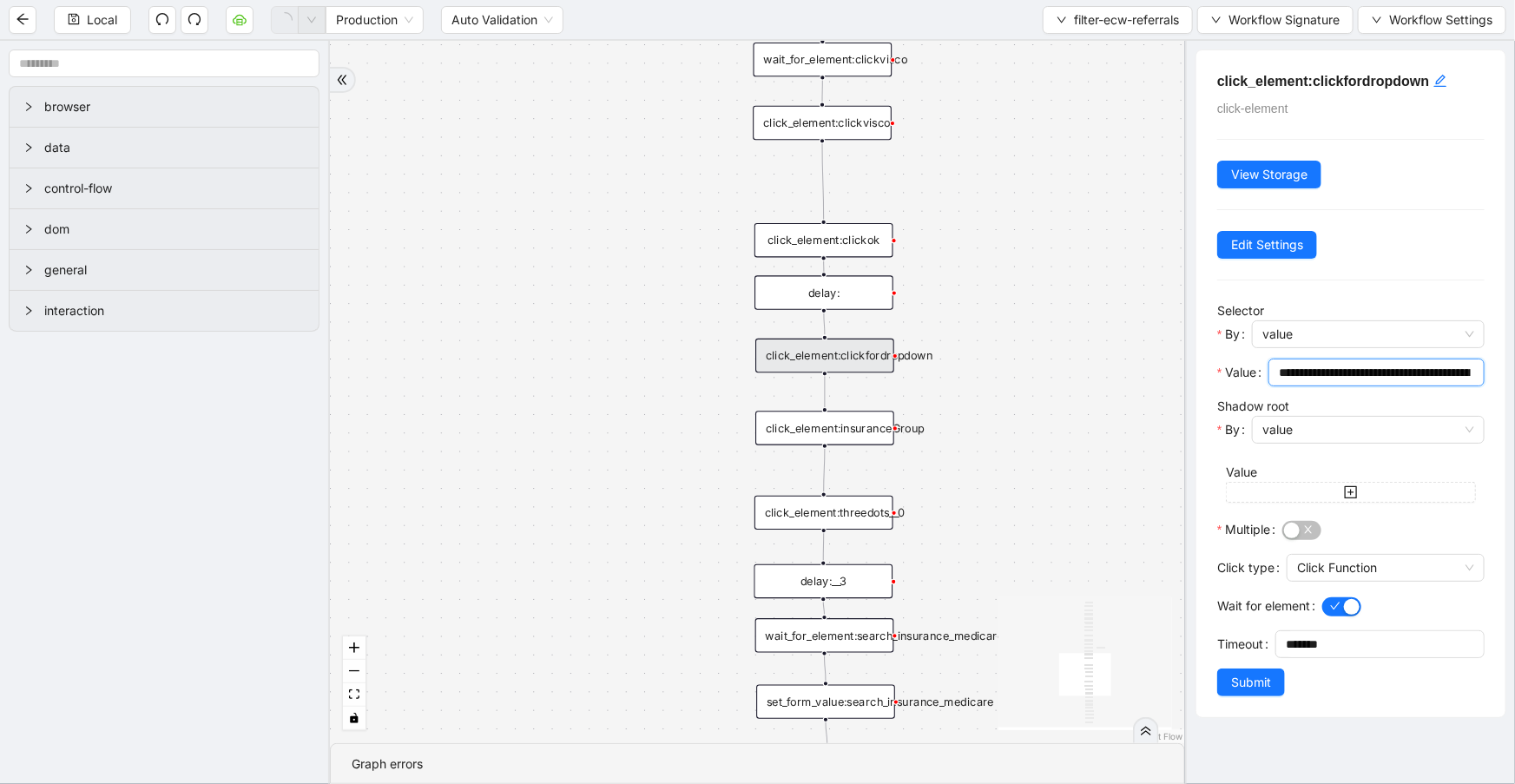
click at [1412, 370] on input "**********" at bounding box center [1374, 372] width 191 height 19
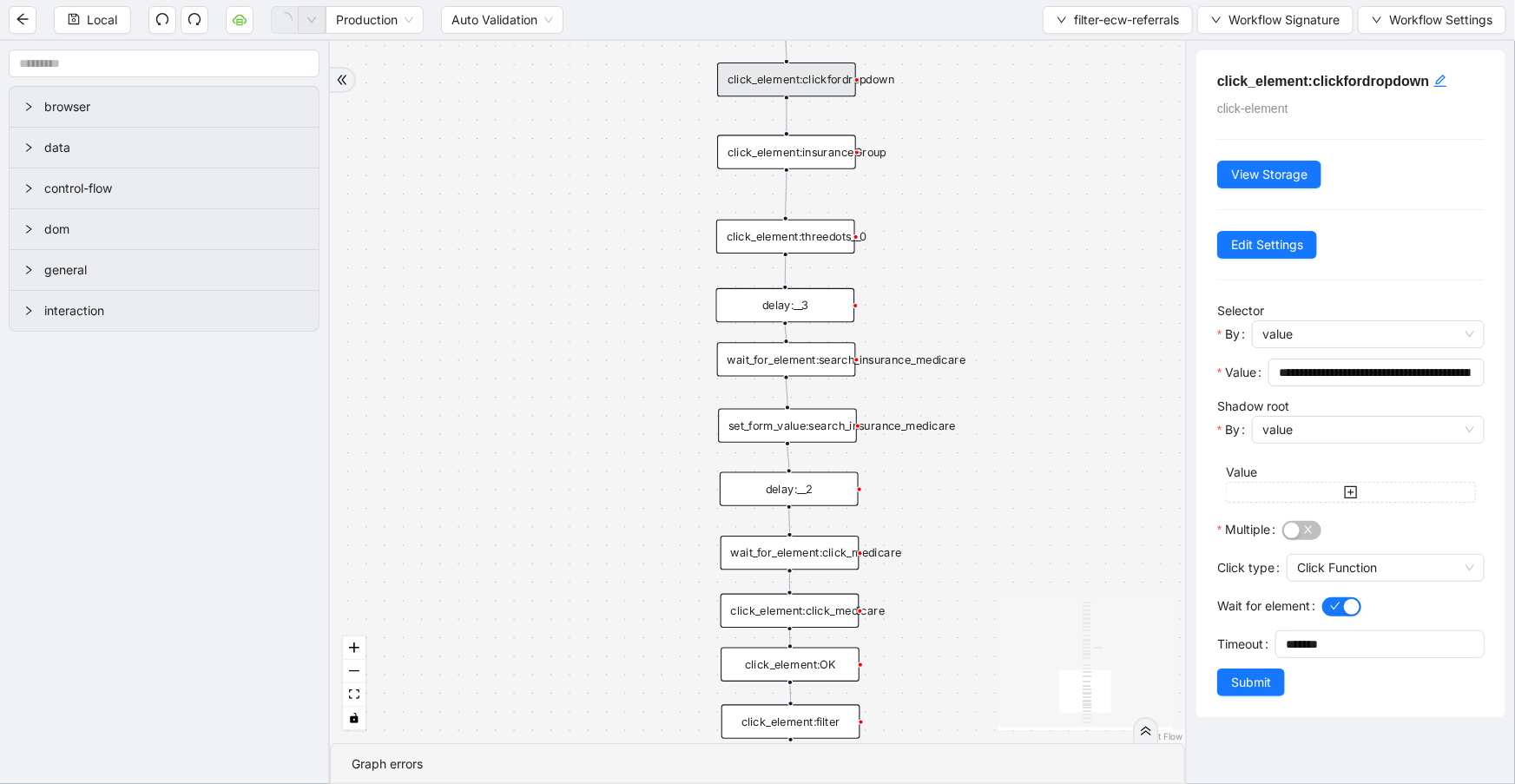
drag, startPoint x: 904, startPoint y: 481, endPoint x: 905, endPoint y: 295, distance: 186.0
click at [905, 295] on div "onError onError trigger wait_until_loaded: click_element:popup click_element:th…" at bounding box center [758, 392] width 855 height 702
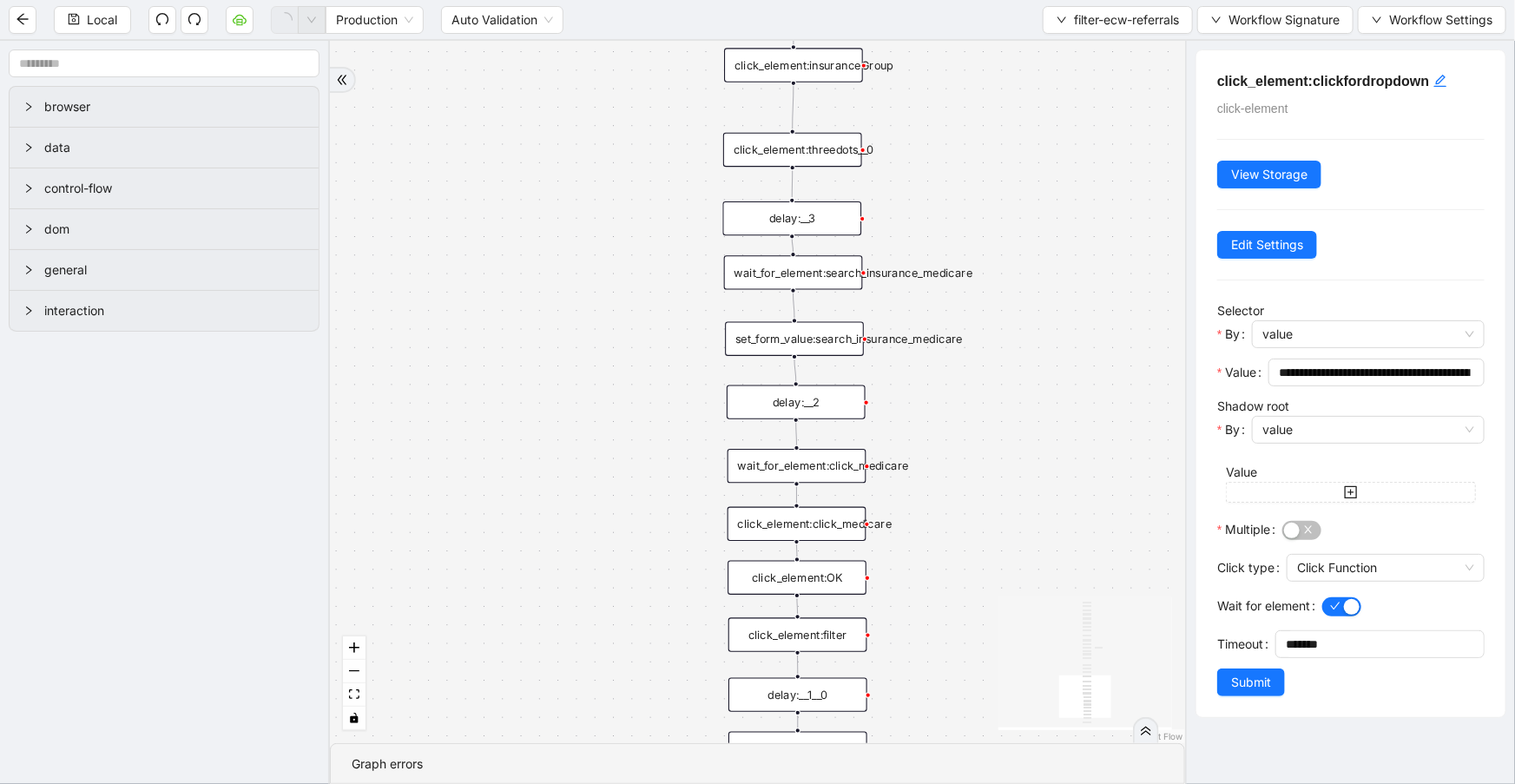
drag, startPoint x: 929, startPoint y: 509, endPoint x: 936, endPoint y: 422, distance: 87.3
click at [936, 422] on div "onError onError trigger wait_until_loaded: click_element:popup click_element:th…" at bounding box center [758, 392] width 855 height 702
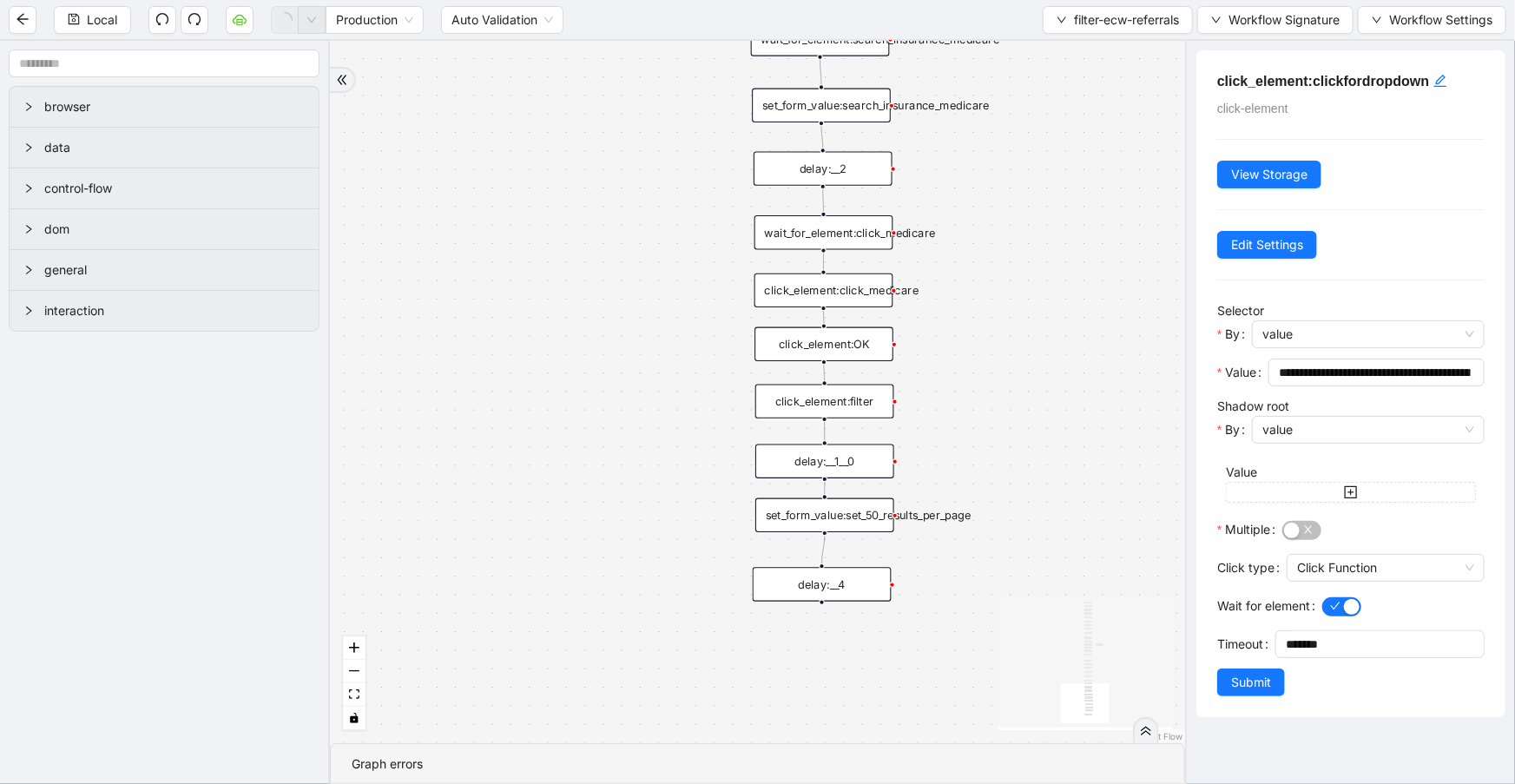
drag, startPoint x: 1042, startPoint y: 545, endPoint x: 1090, endPoint y: 325, distance: 225.2
click at [1069, 312] on div "onError onError trigger wait_until_loaded: click_element:popup click_element:th…" at bounding box center [758, 392] width 855 height 702
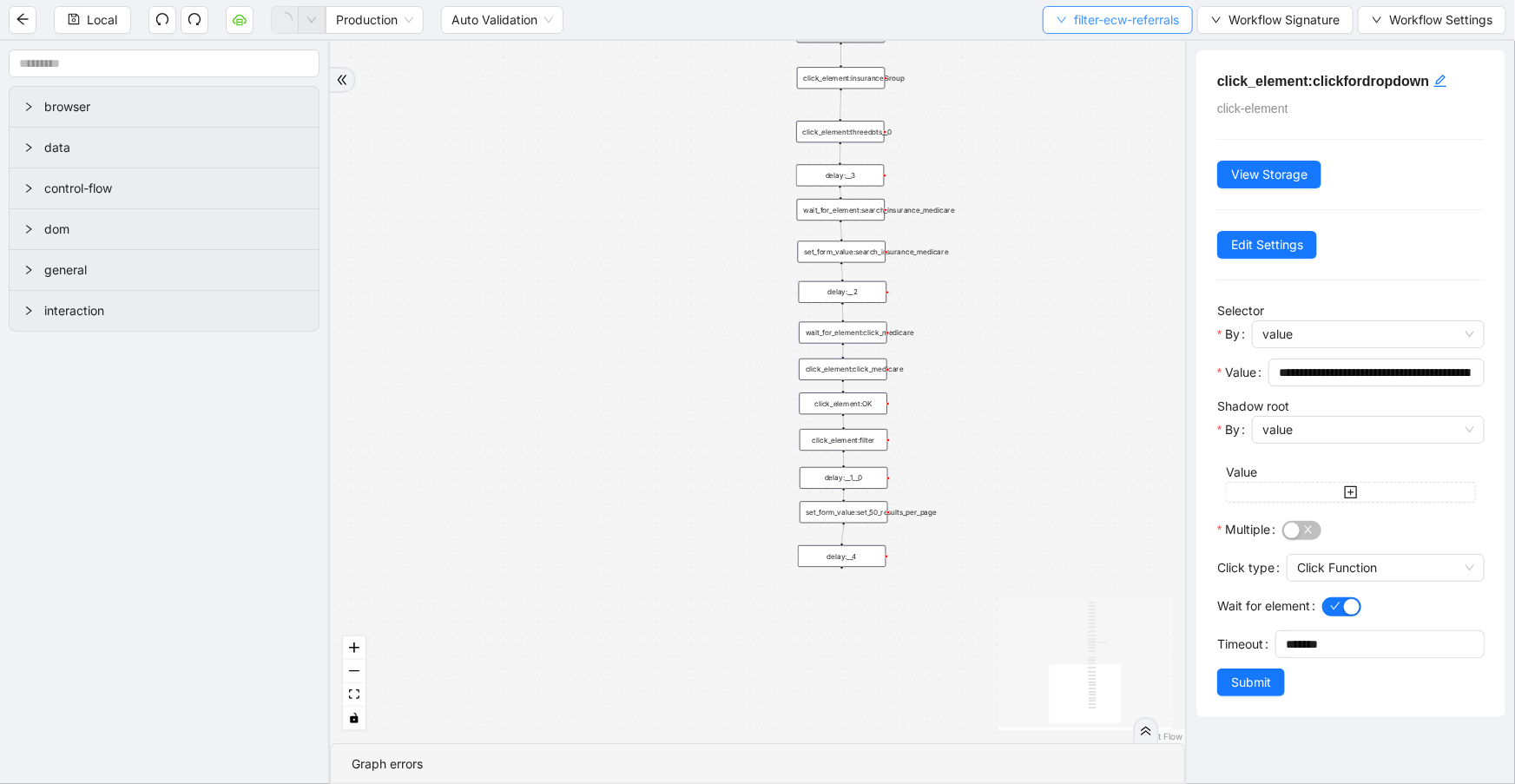
click at [1123, 25] on span "filter-ecw-referrals" at bounding box center [1127, 20] width 105 height 19
click at [1122, 51] on span "Select" at bounding box center [1115, 53] width 125 height 19
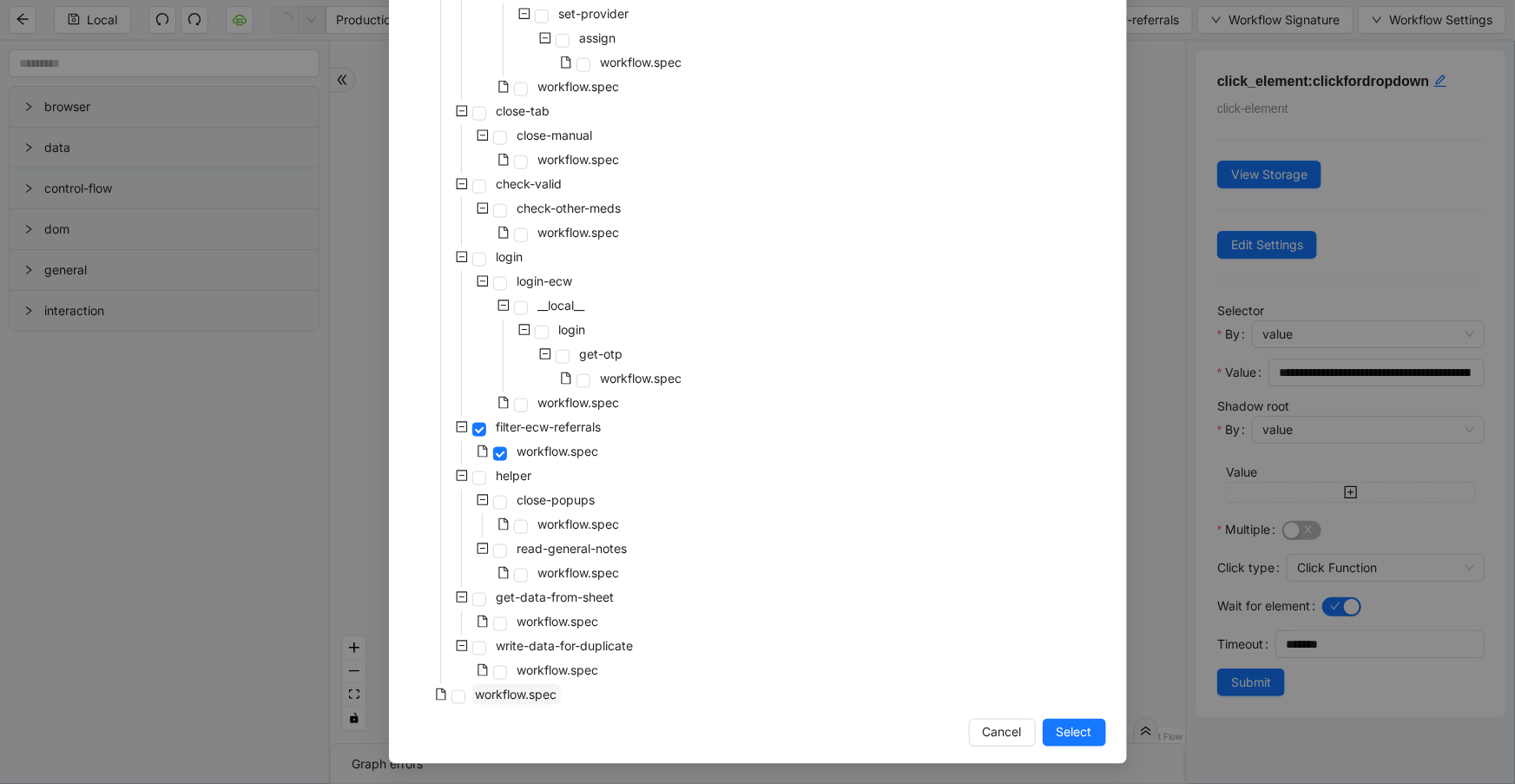
click at [516, 697] on span "workflow.spec" at bounding box center [516, 694] width 82 height 15
click at [1068, 736] on span "Select" at bounding box center [1074, 732] width 36 height 19
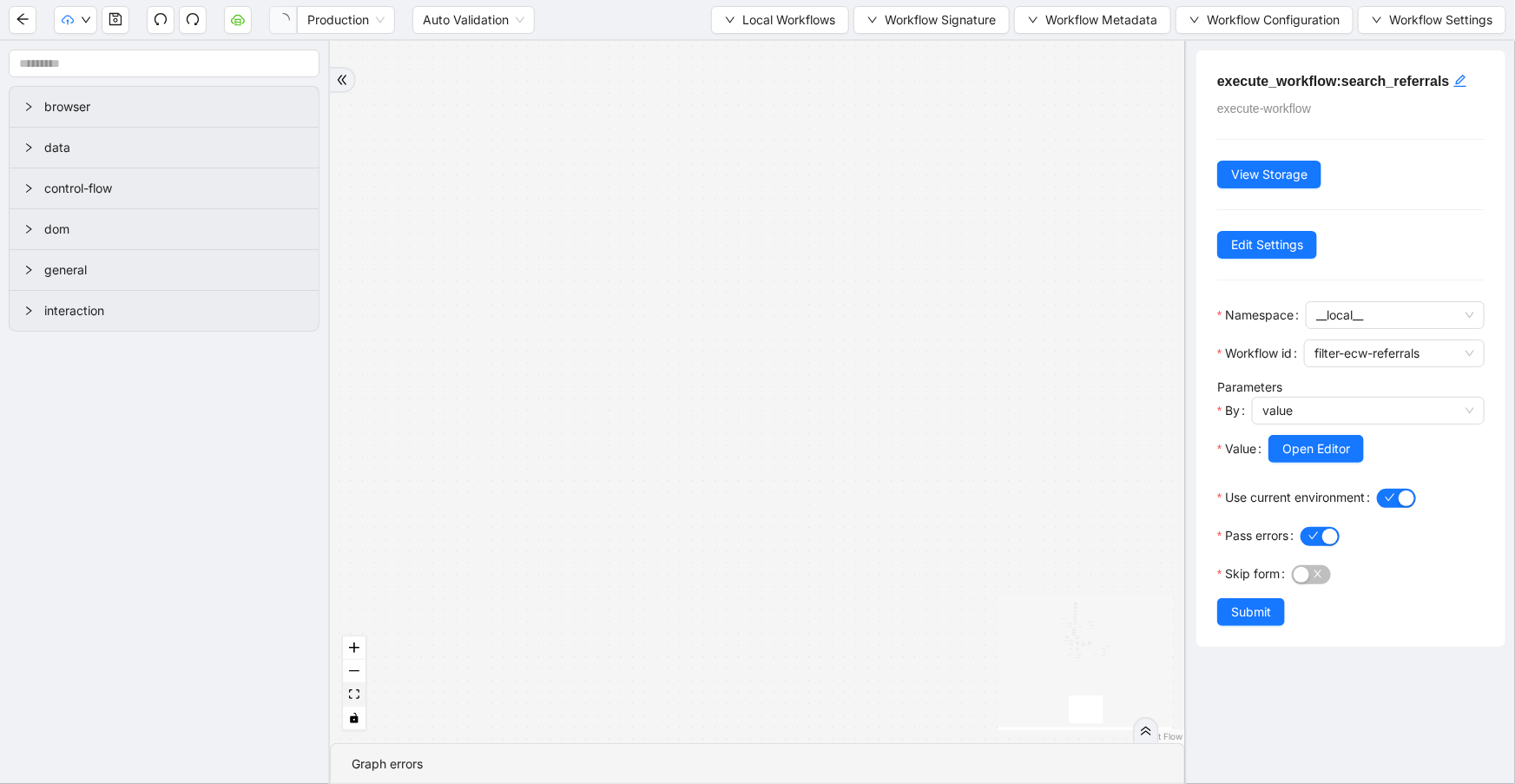
click at [364, 694] on button "fit view" at bounding box center [354, 694] width 23 height 24
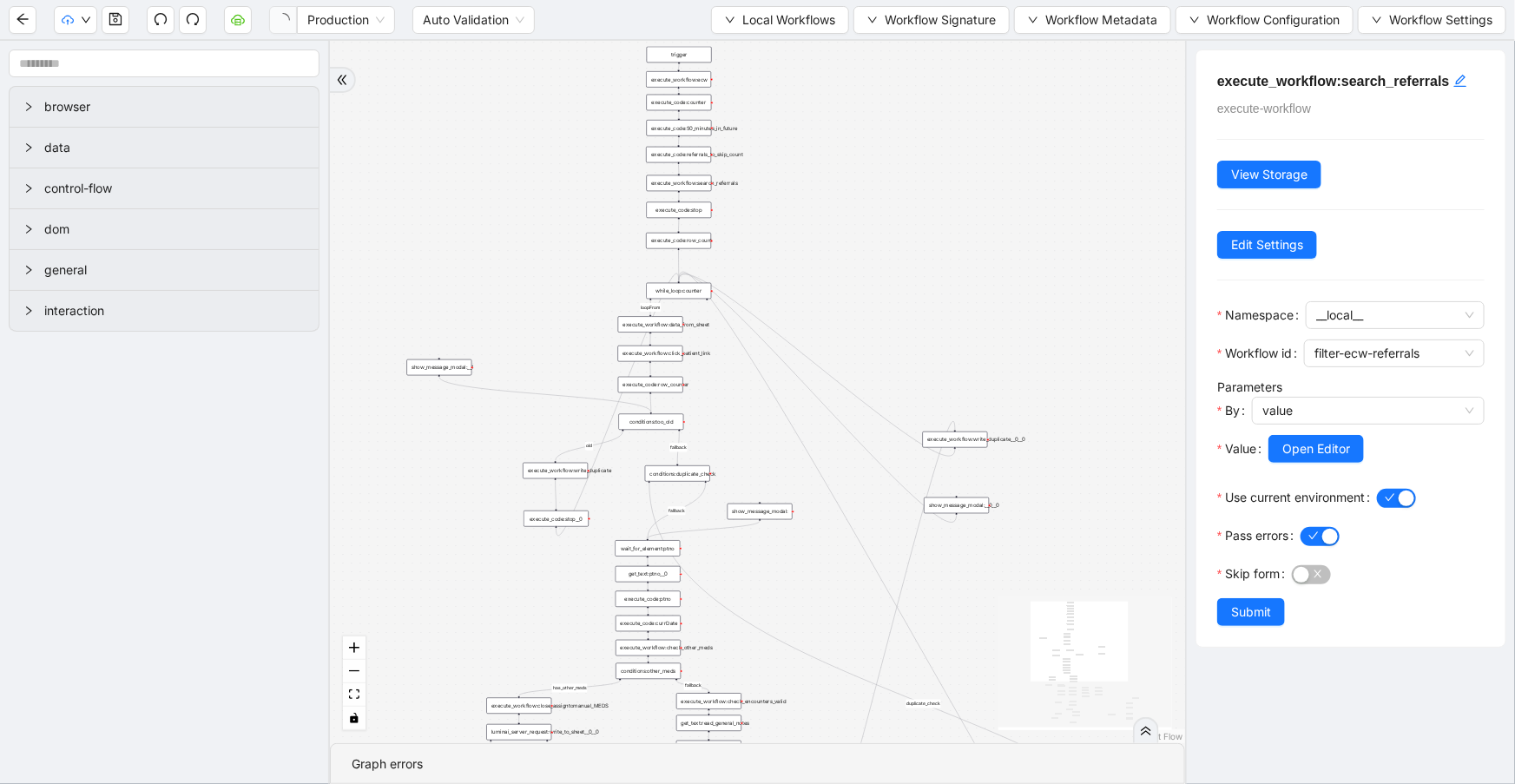
drag, startPoint x: 842, startPoint y: 52, endPoint x: 931, endPoint y: 240, distance: 208.0
click at [931, 240] on div "fallback success success fallback no_encounters end success success success fal…" at bounding box center [758, 392] width 855 height 702
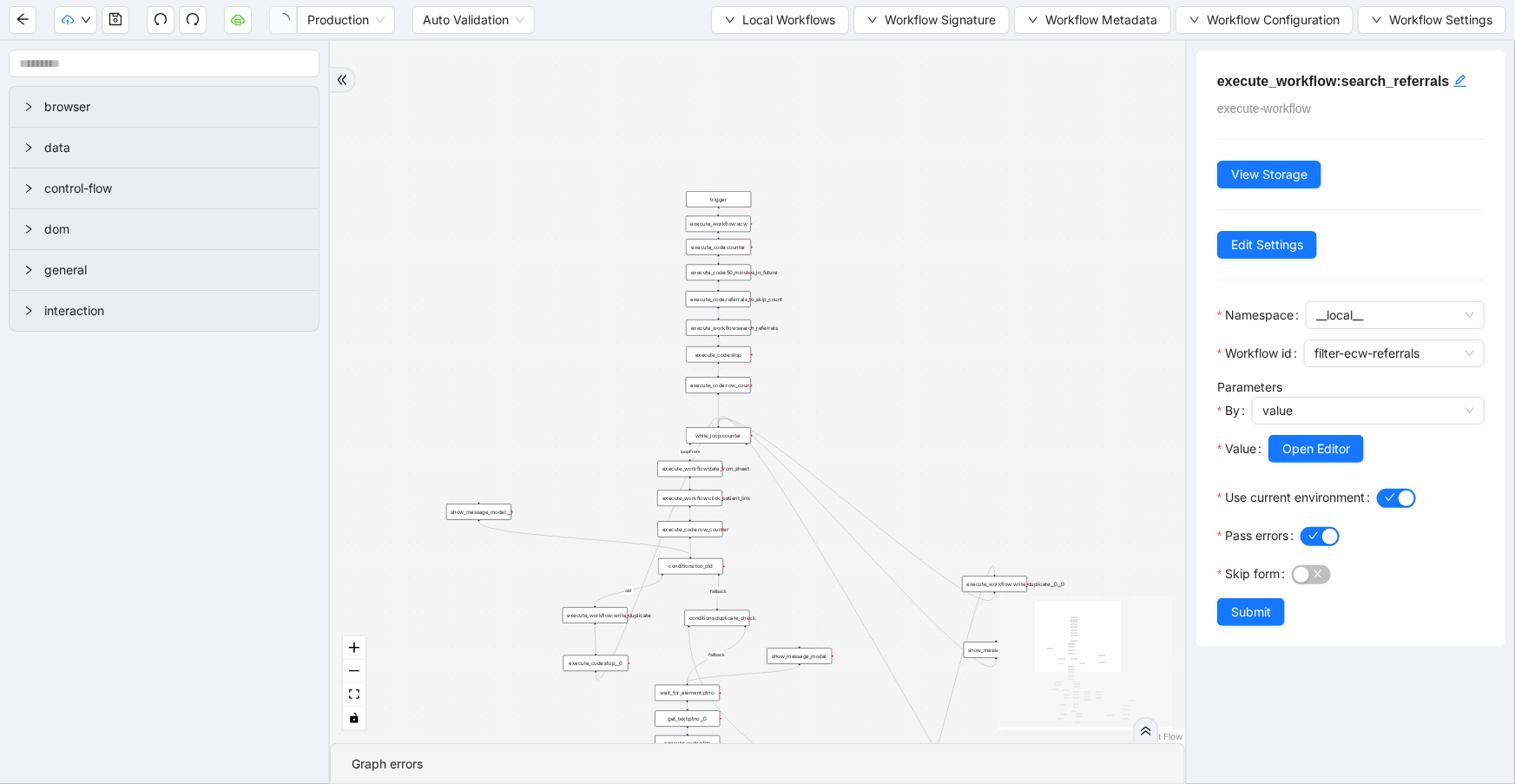
drag, startPoint x: 851, startPoint y: 227, endPoint x: 927, endPoint y: 245, distance: 78.1
click at [889, 228] on div "fallback success success fallback no_encounters end success success success fal…" at bounding box center [758, 392] width 855 height 702
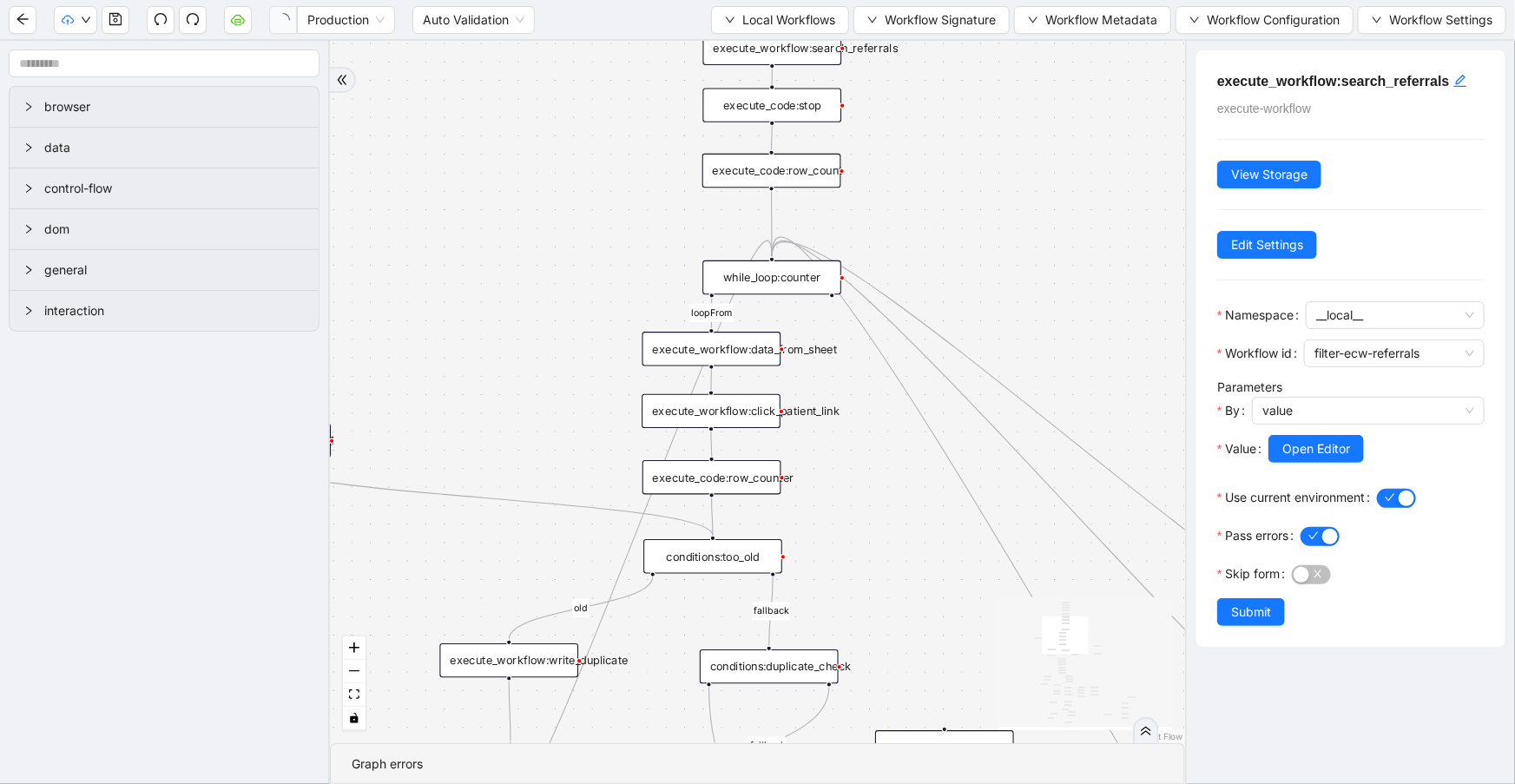
drag, startPoint x: 947, startPoint y: 349, endPoint x: 970, endPoint y: 128, distance: 222.2
click at [979, 113] on div "fallback success success fallback no_encounters end success success success fal…" at bounding box center [758, 392] width 855 height 702
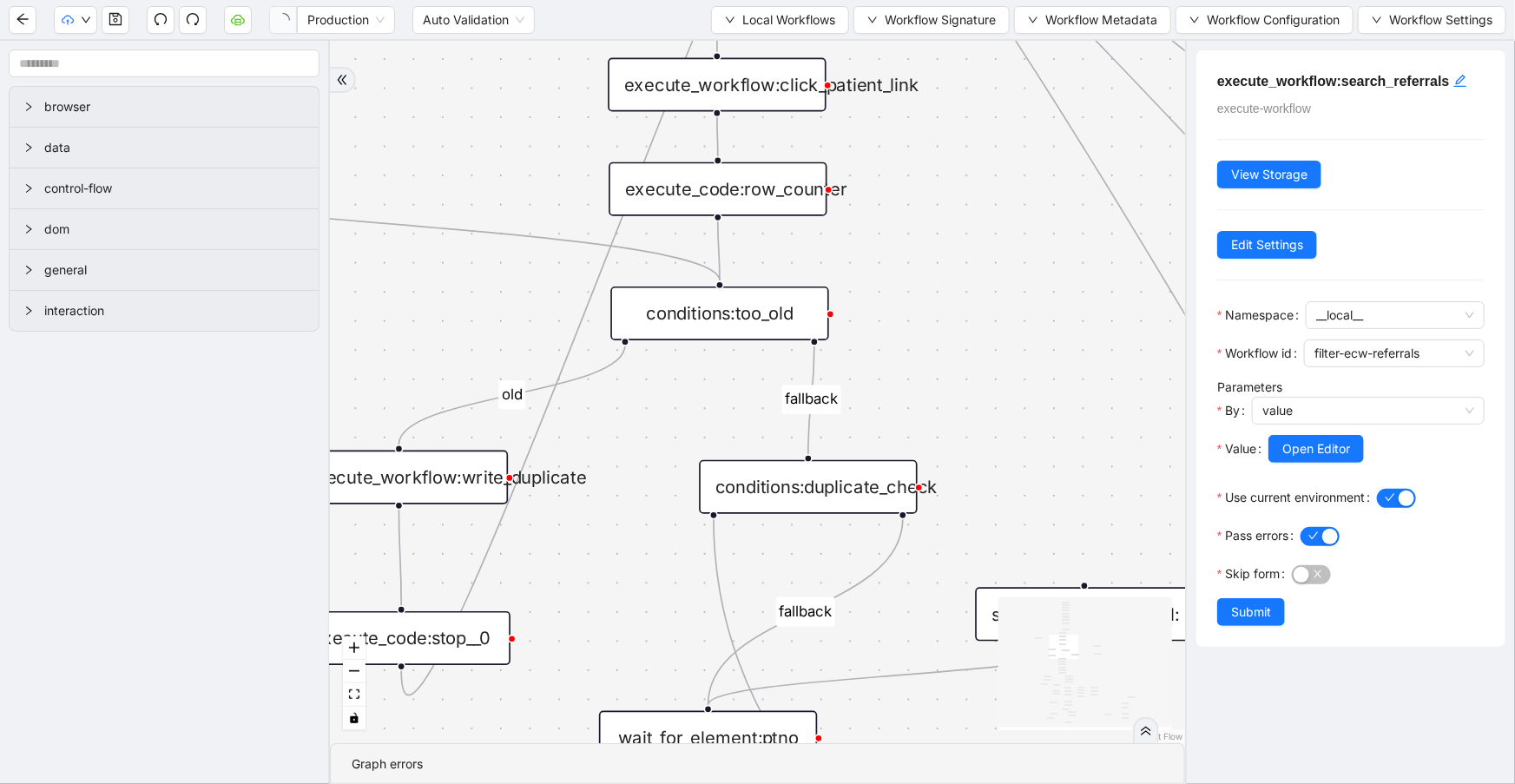
drag, startPoint x: 925, startPoint y: 442, endPoint x: 955, endPoint y: 162, distance: 281.6
click at [956, 162] on div "fallback success success fallback no_encounters end success success success fal…" at bounding box center [758, 392] width 855 height 702
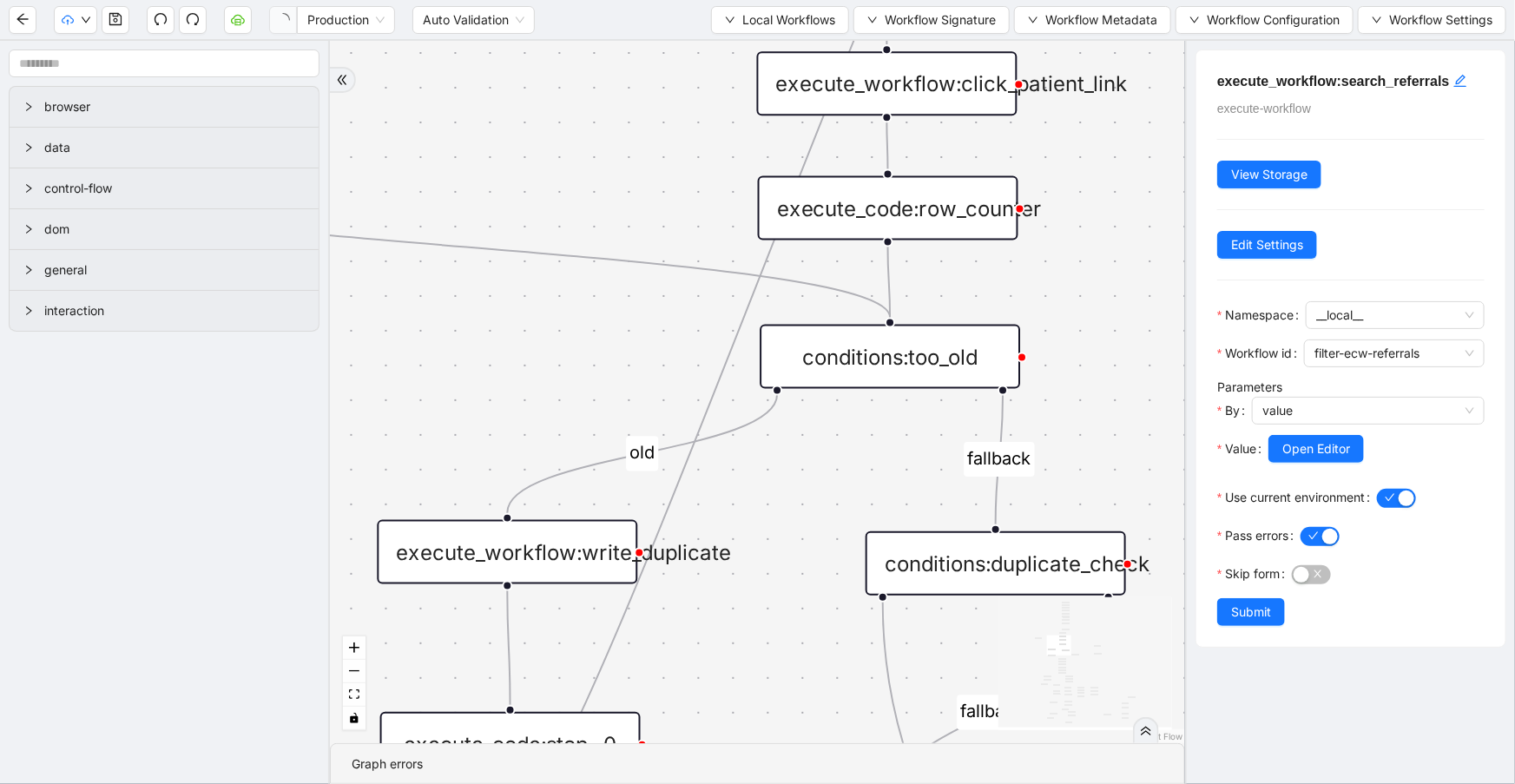
click at [901, 373] on div "conditions:too_old" at bounding box center [890, 356] width 261 height 64
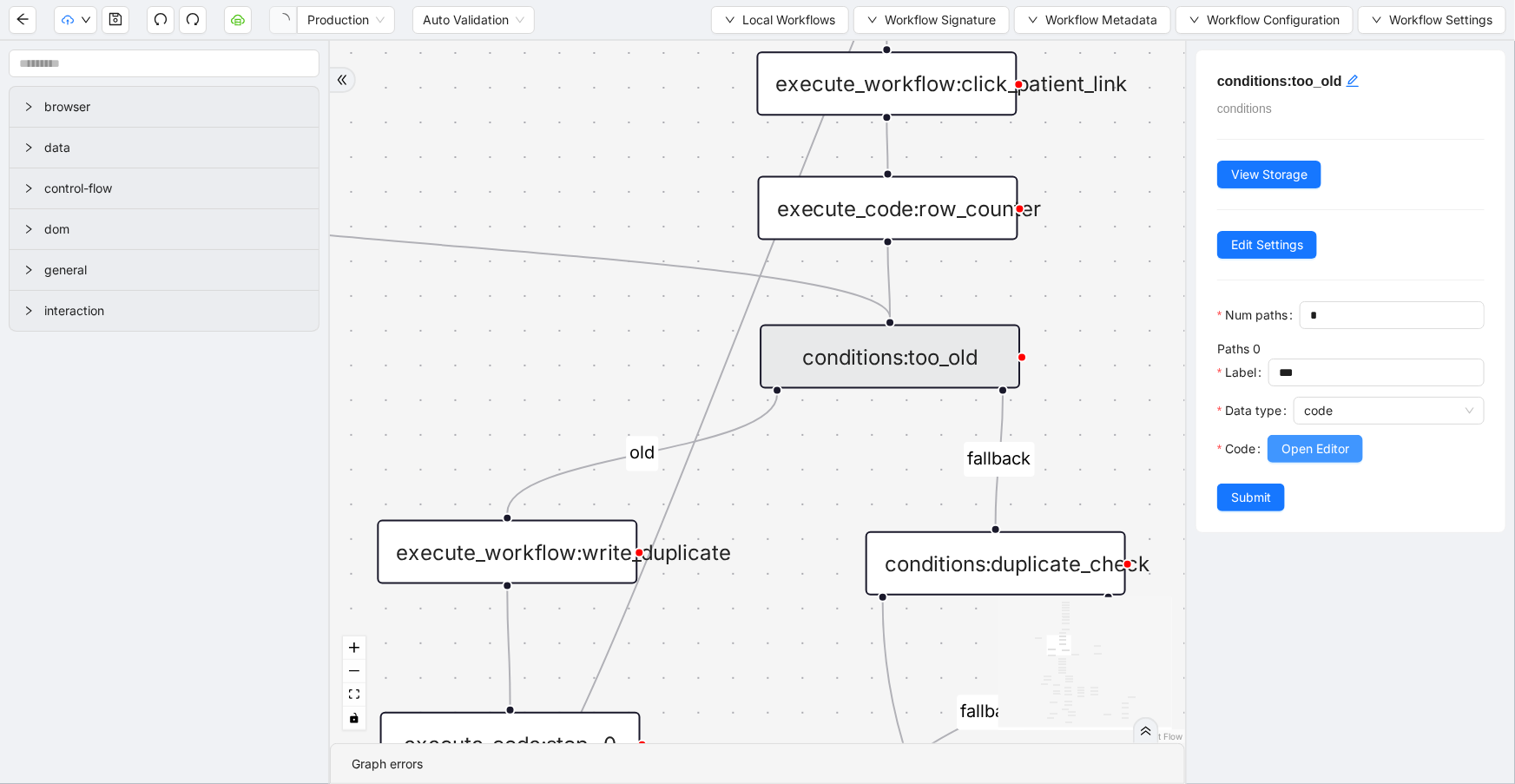
click at [1280, 463] on button "Open Editor" at bounding box center [1315, 449] width 96 height 28
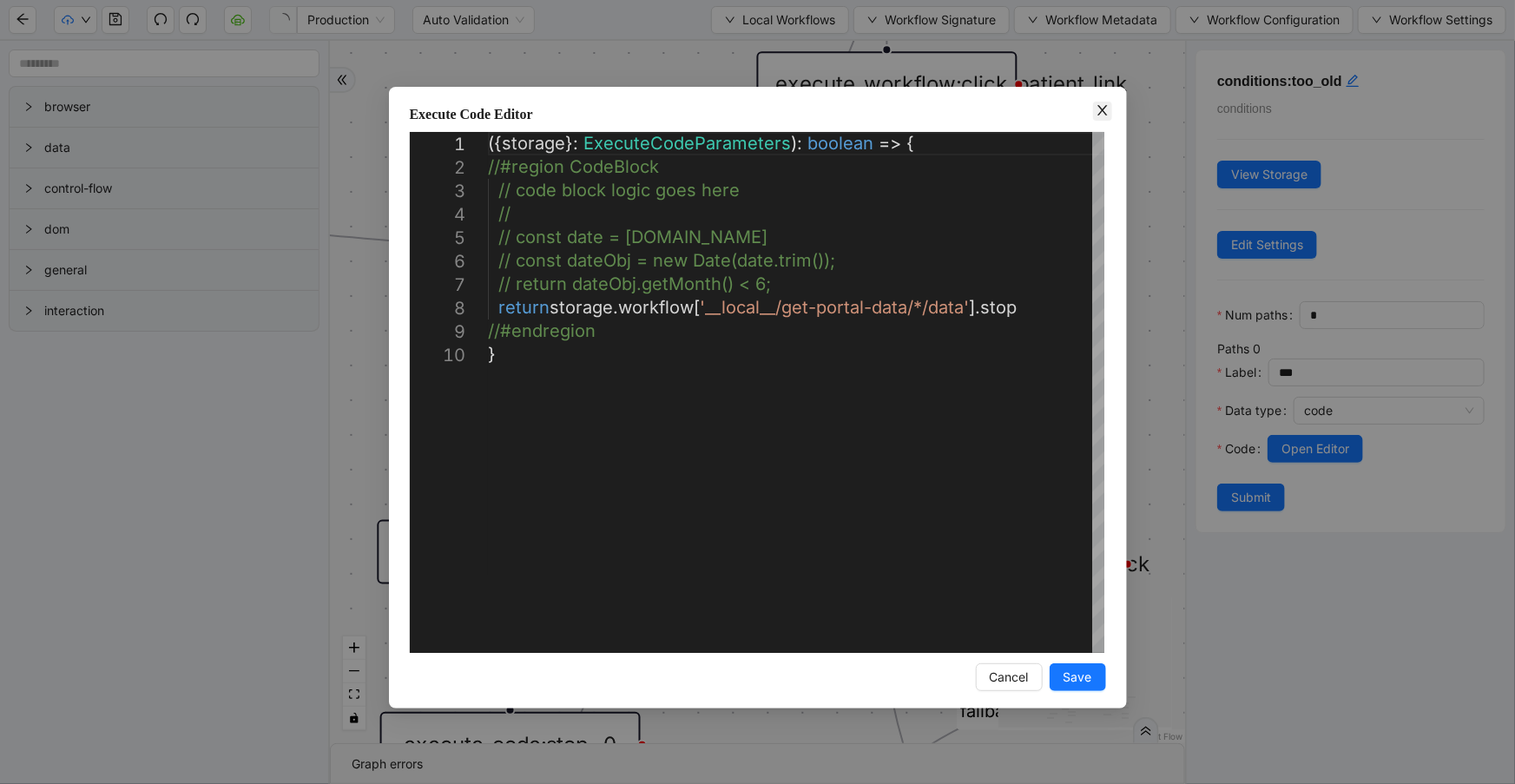
click at [1097, 111] on icon "close" at bounding box center [1103, 111] width 14 height 14
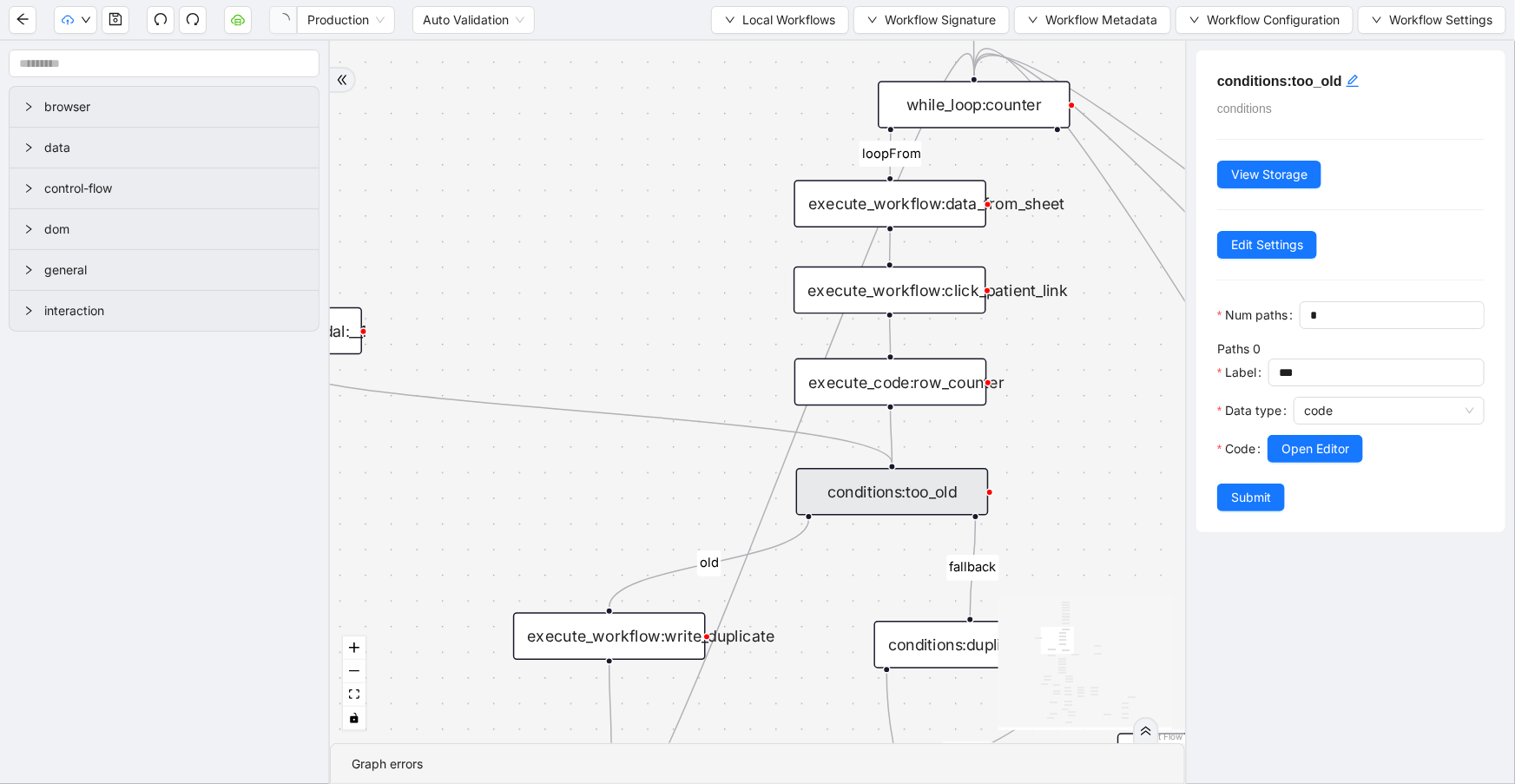
drag, startPoint x: 674, startPoint y: 157, endPoint x: 653, endPoint y: 332, distance: 176.3
click at [653, 332] on div "fallback success success fallback no_encounters end success success success fal…" at bounding box center [758, 392] width 855 height 702
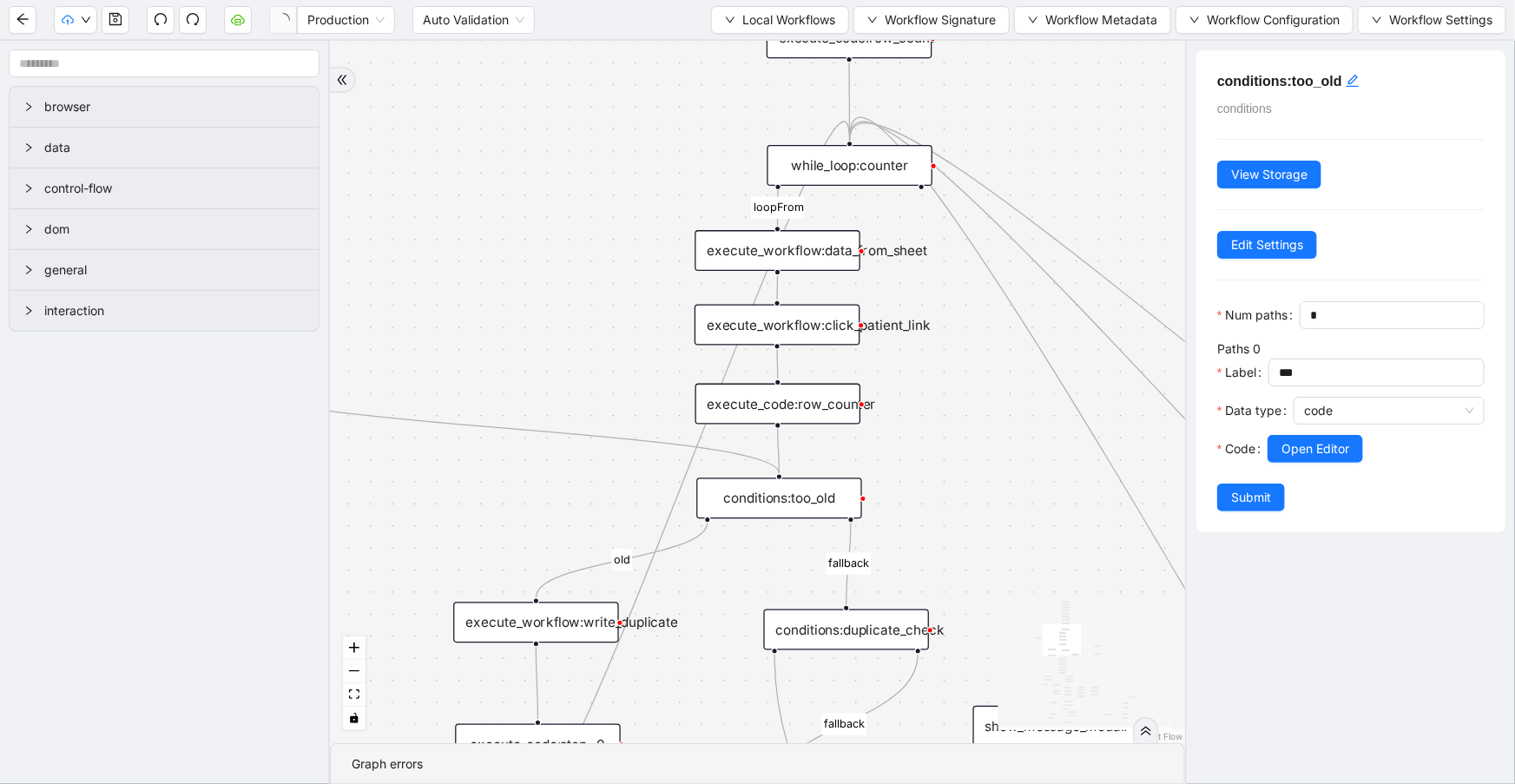
click at [815, 251] on div "execute_workflow:data_from_sheet" at bounding box center [777, 250] width 166 height 40
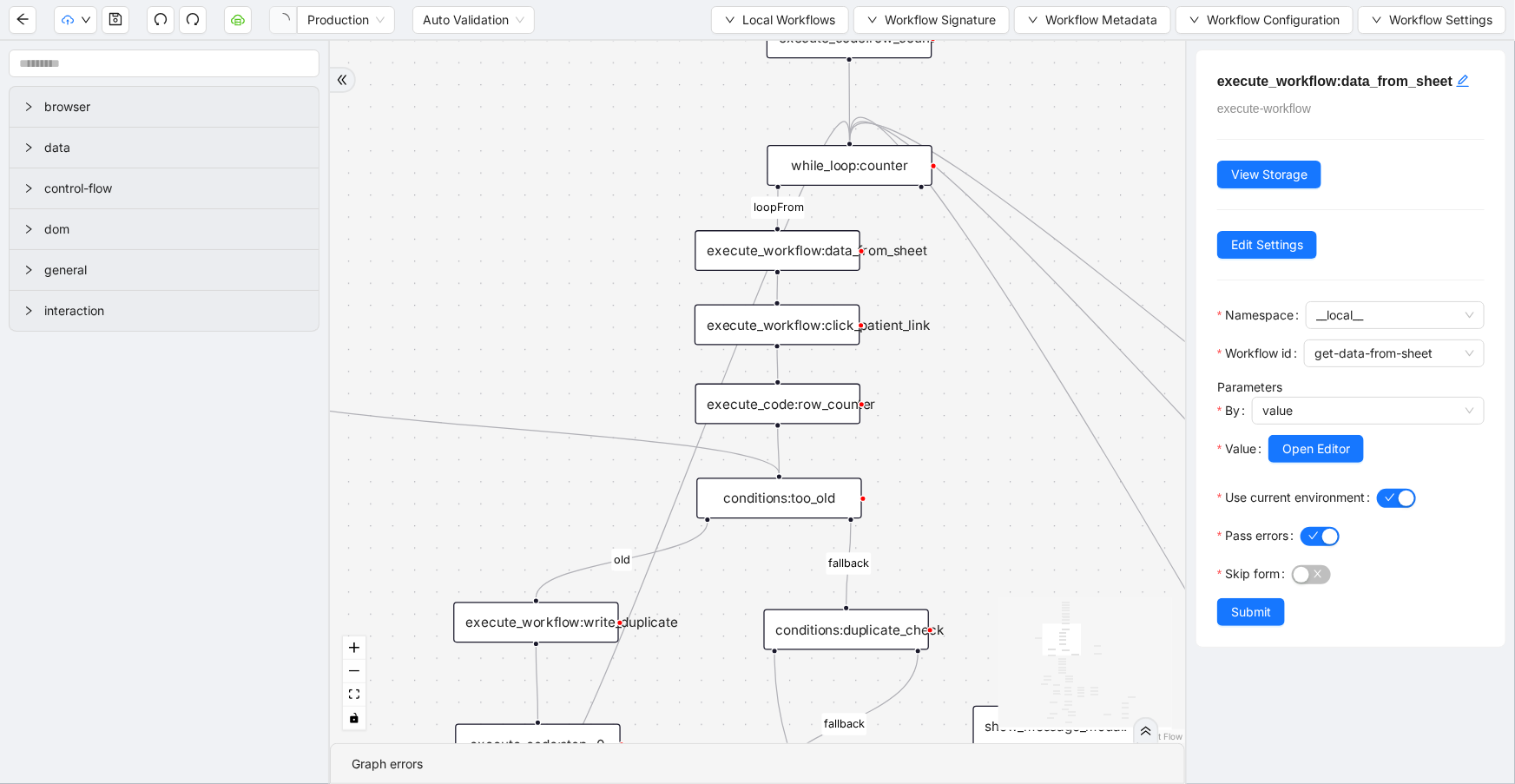
click at [815, 307] on div "execute_workflow:click_patient_link" at bounding box center [777, 325] width 166 height 40
click at [805, 397] on div "execute_code:row_counter" at bounding box center [778, 404] width 166 height 40
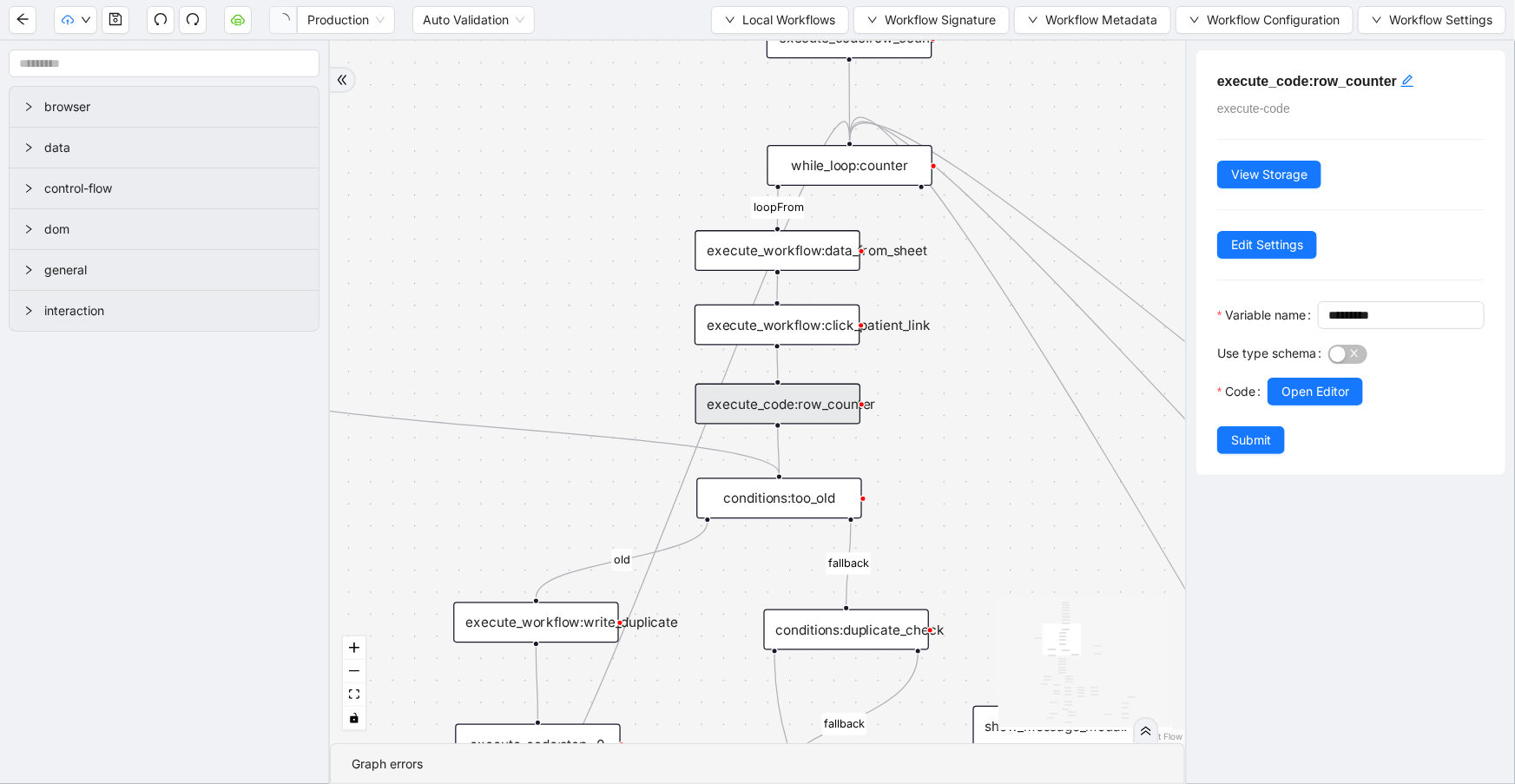
click at [816, 493] on div "conditions:too_old" at bounding box center [779, 498] width 166 height 40
click at [816, 493] on div "conditions:too_old" at bounding box center [780, 499] width 166 height 40
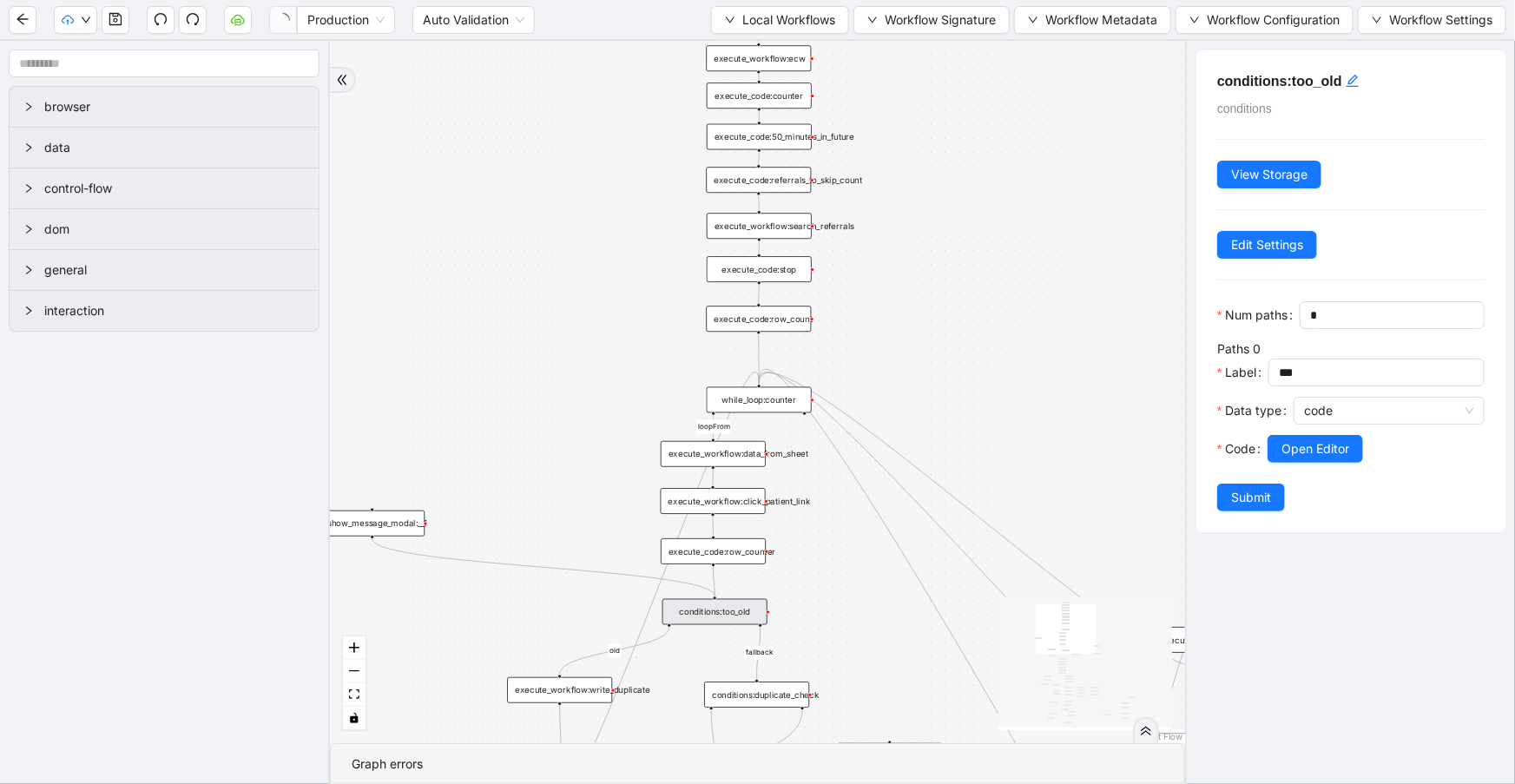
drag, startPoint x: 594, startPoint y: 179, endPoint x: 624, endPoint y: 347, distance: 170.7
click at [599, 378] on div "fallback success success fallback no_encounters end success success success fal…" at bounding box center [758, 392] width 855 height 702
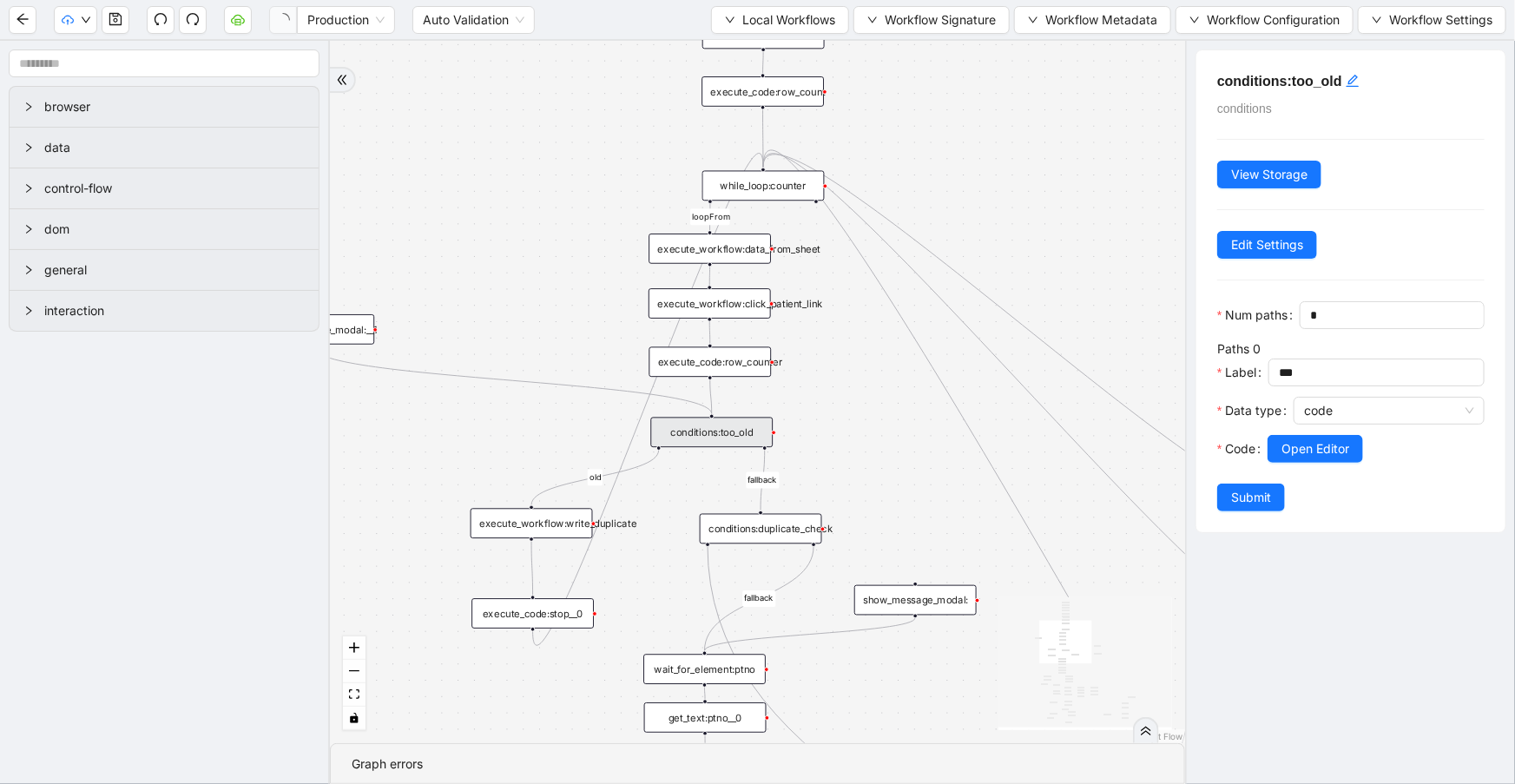
drag, startPoint x: 932, startPoint y: 236, endPoint x: 949, endPoint y: -5, distance: 241.6
click at [949, 0] on html "Production Auto Validation Local Workflows Workflow Signature Workflow Metadata…" at bounding box center [757, 392] width 1515 height 784
click at [754, 372] on div "execute_code:row_counter" at bounding box center [710, 362] width 122 height 31
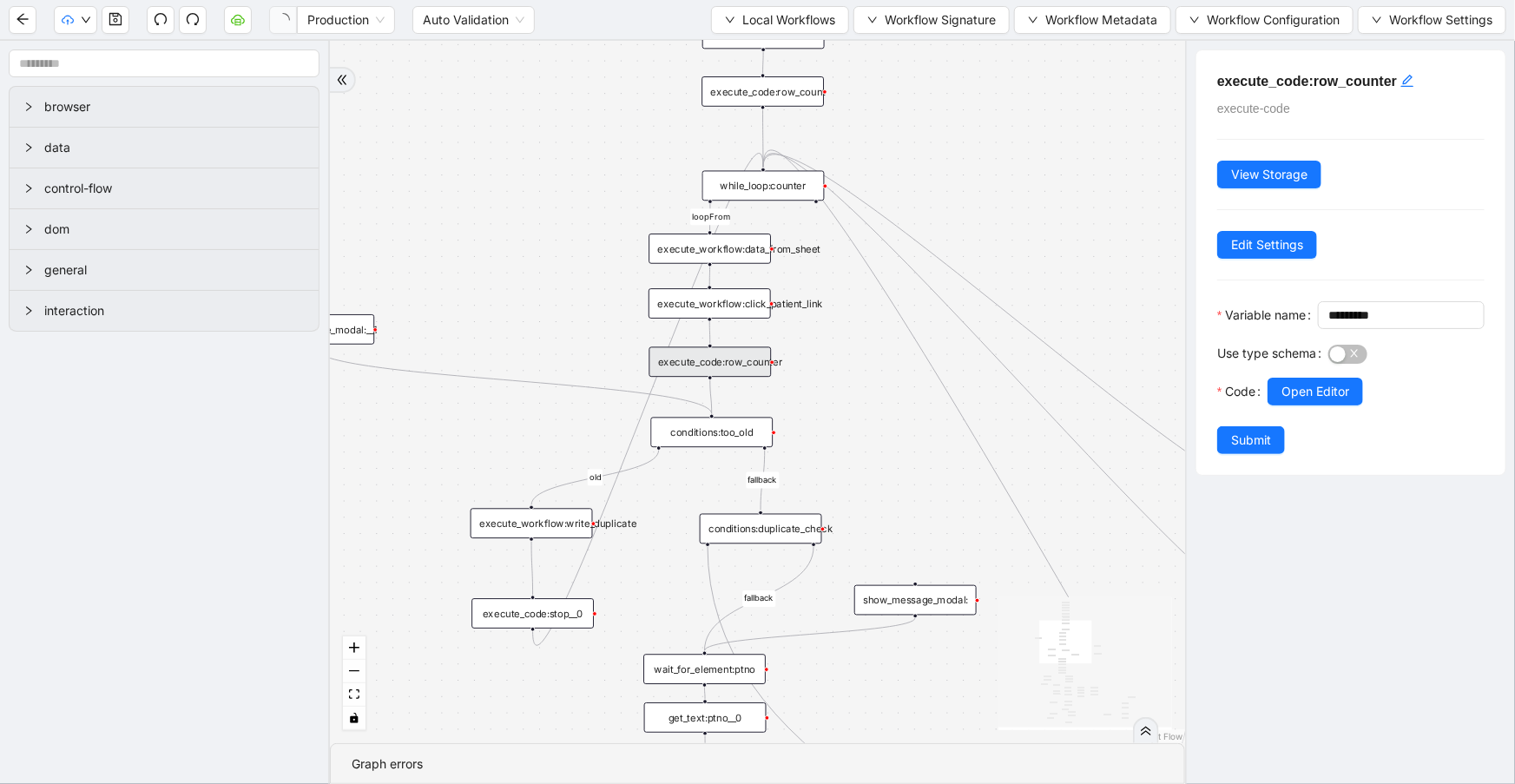
click at [737, 433] on div "conditions:too_old" at bounding box center [711, 433] width 122 height 31
click at [694, 430] on div "conditions:too_old" at bounding box center [711, 433] width 122 height 31
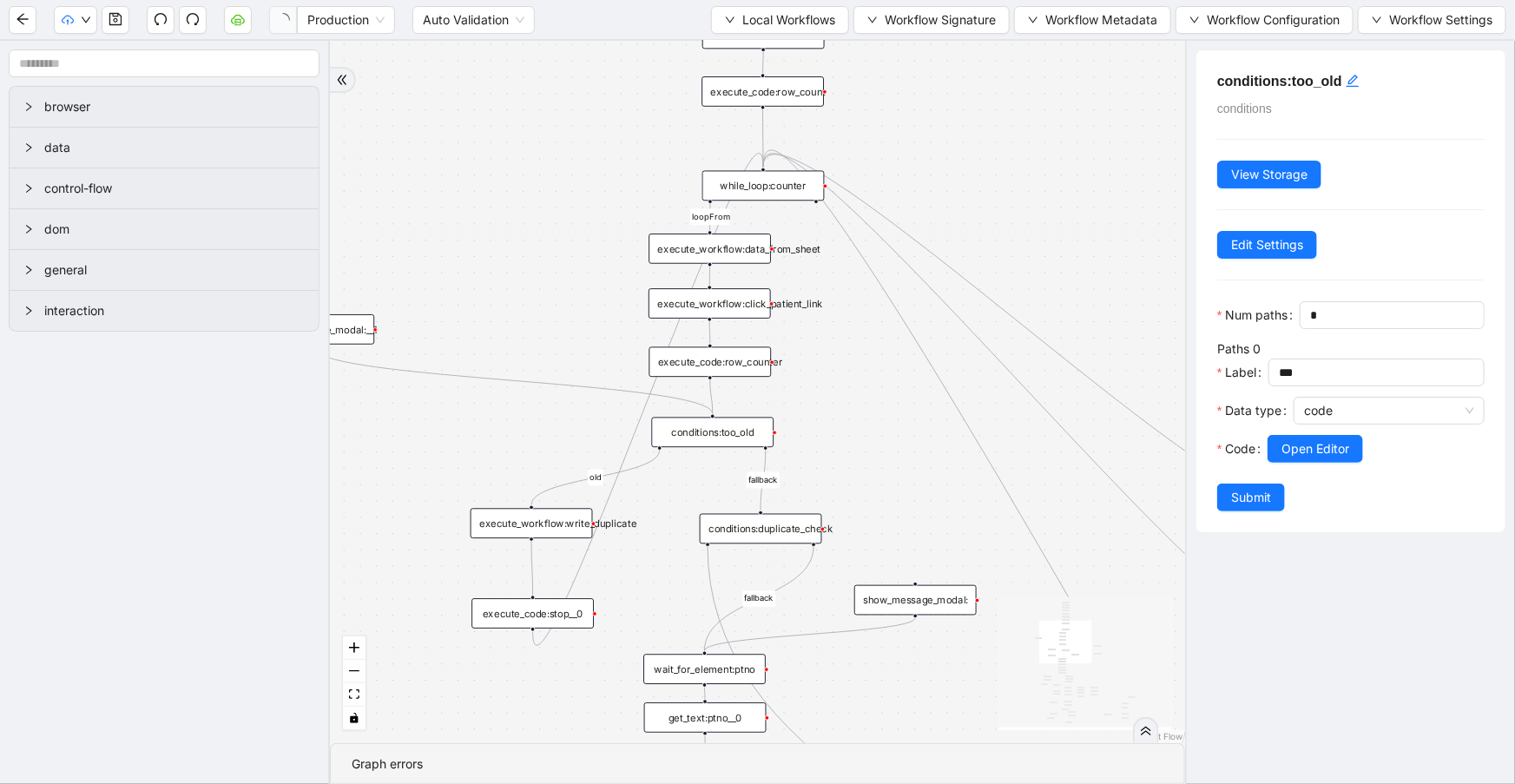
click at [731, 243] on div "execute_workflow:data_from_sheet" at bounding box center [709, 248] width 122 height 31
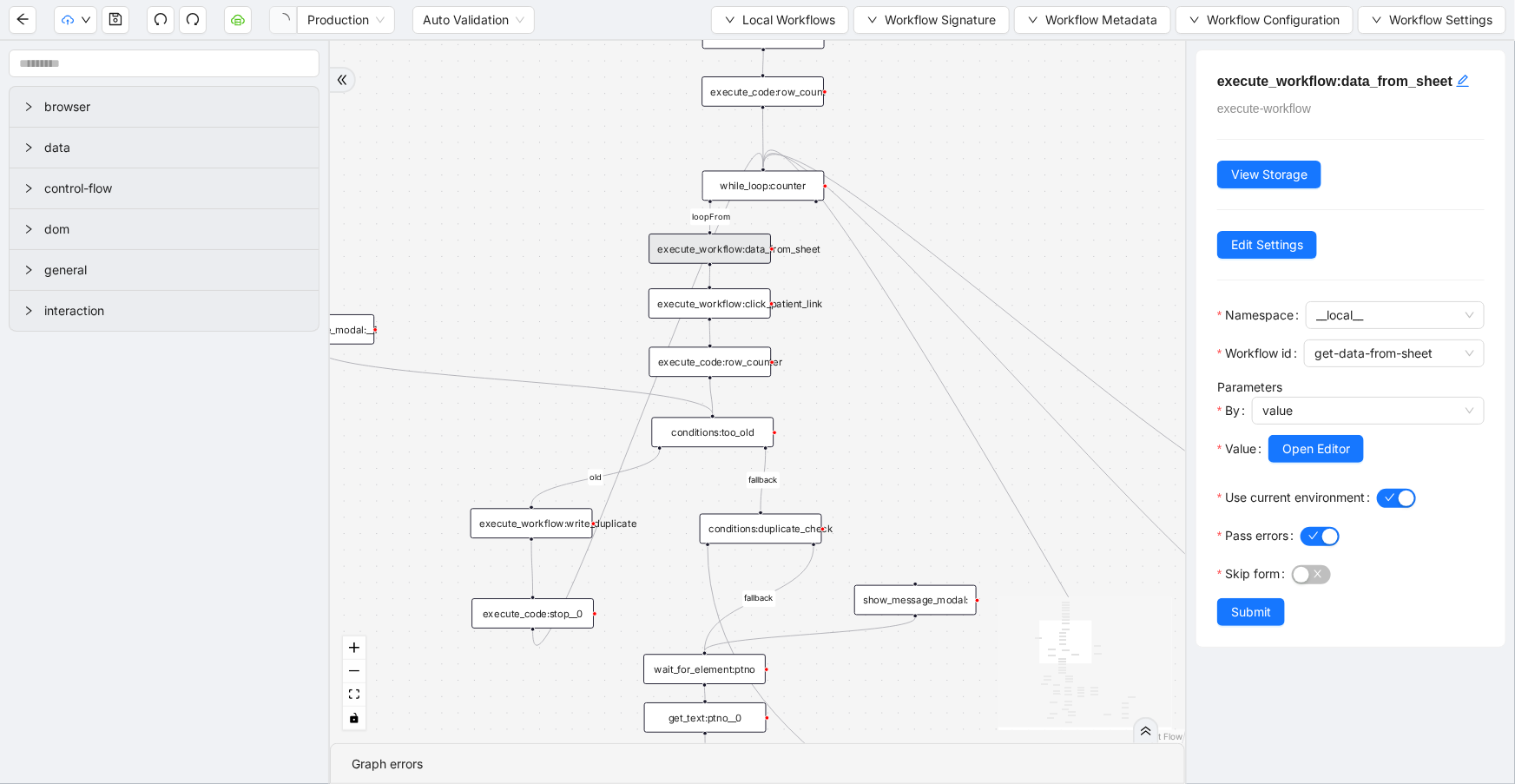
click at [737, 433] on div "conditions:too_old" at bounding box center [711, 433] width 122 height 31
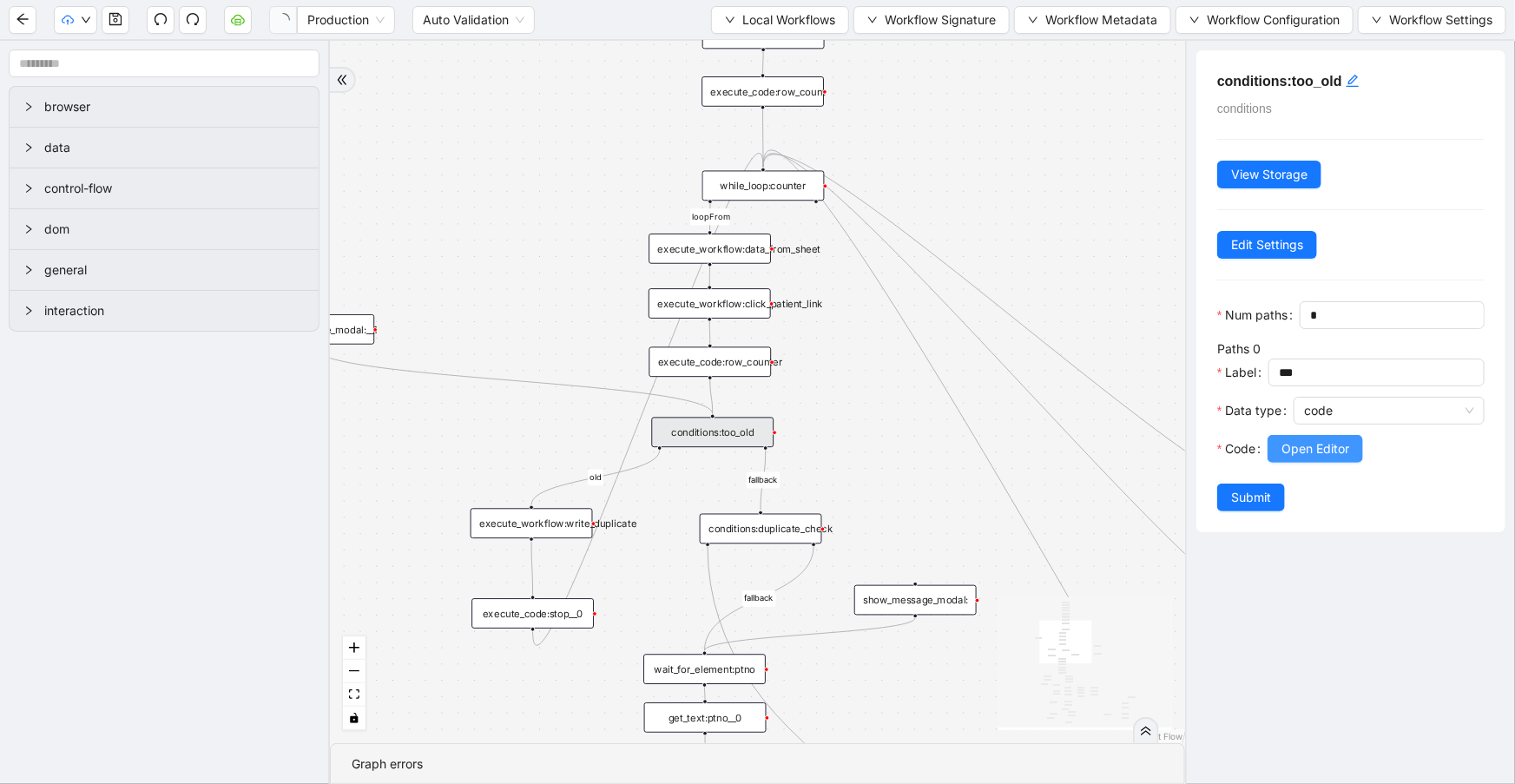
click at [1291, 458] on span "Open Editor" at bounding box center [1315, 449] width 68 height 19
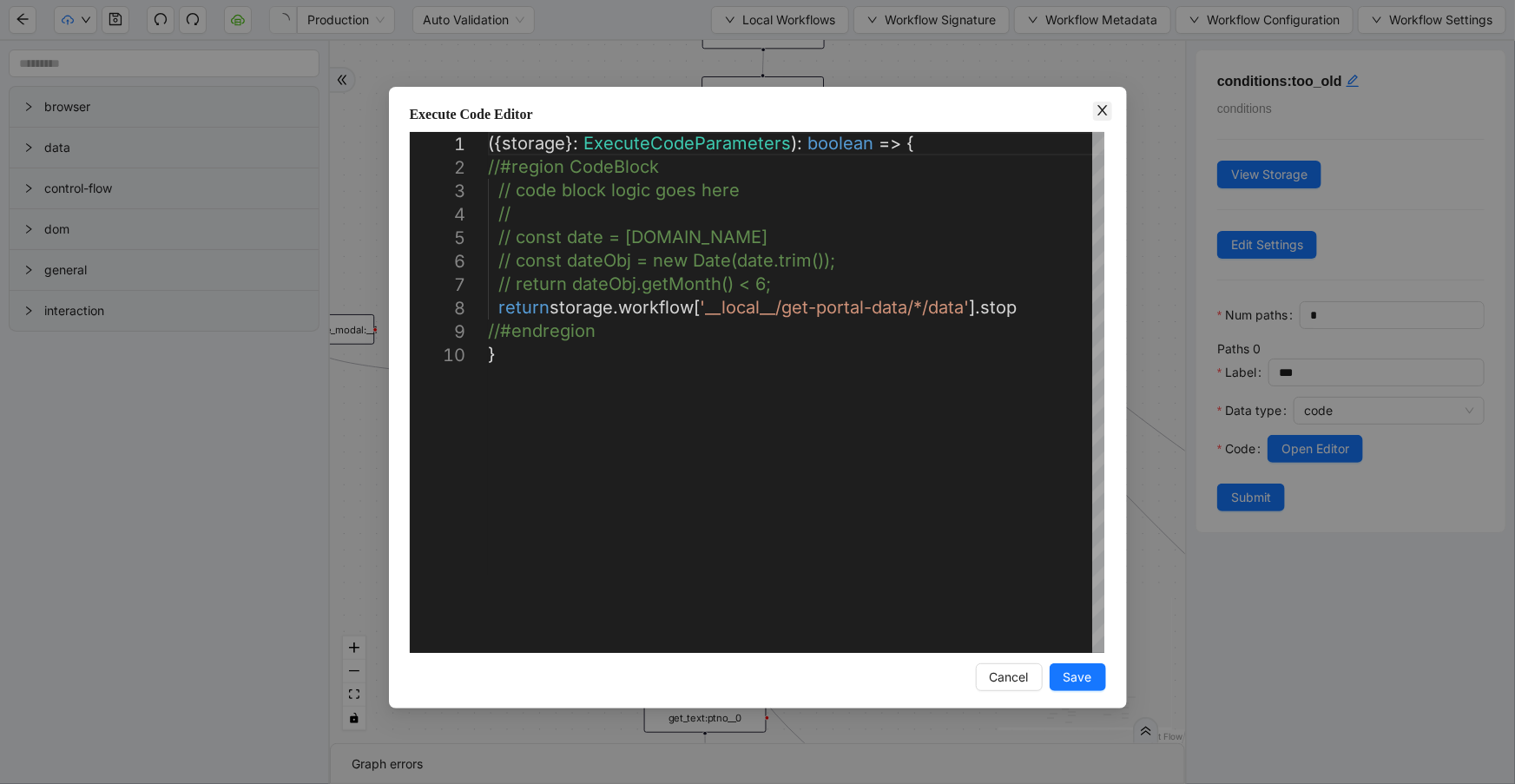
click at [1096, 111] on icon "close" at bounding box center [1103, 111] width 14 height 14
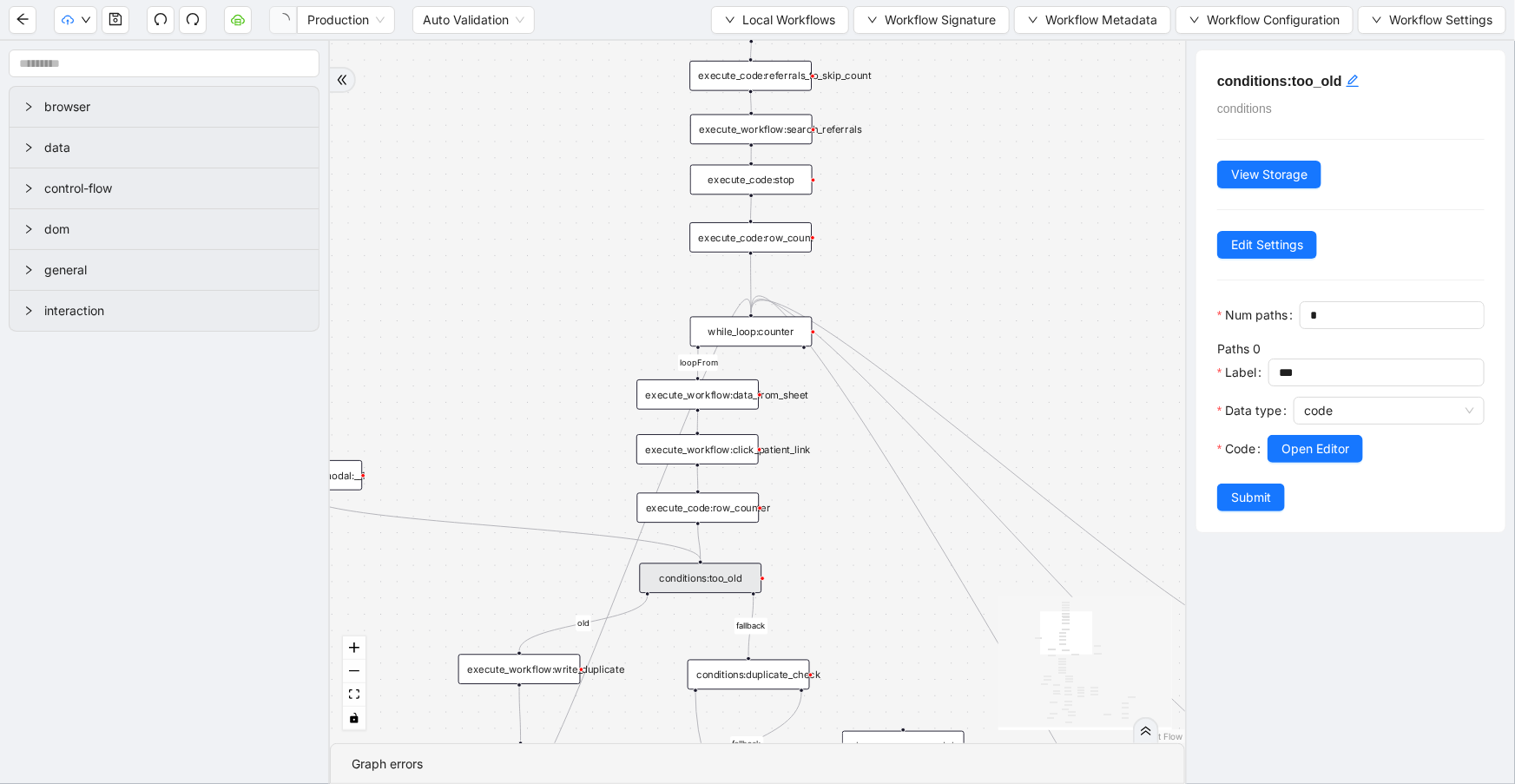
drag, startPoint x: 1038, startPoint y: 266, endPoint x: 1038, endPoint y: 281, distance: 15.0
click at [1038, 281] on div "fallback success success fallback no_encounters end success success success fal…" at bounding box center [758, 392] width 855 height 702
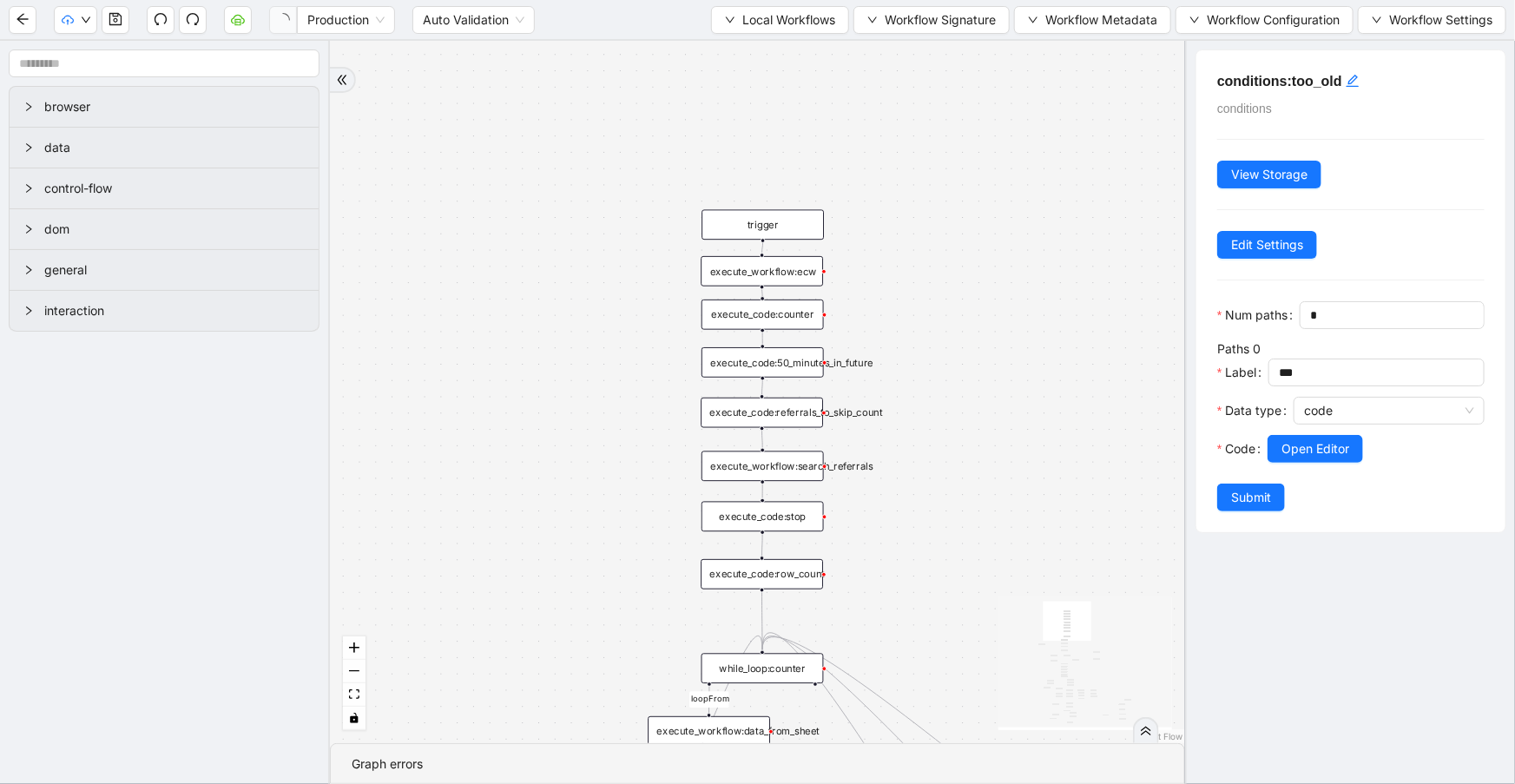
drag, startPoint x: 1027, startPoint y: 402, endPoint x: 939, endPoint y: 435, distance: 94.0
click at [1033, 565] on div "fallback success success fallback no_encounters end success success success fal…" at bounding box center [758, 392] width 855 height 702
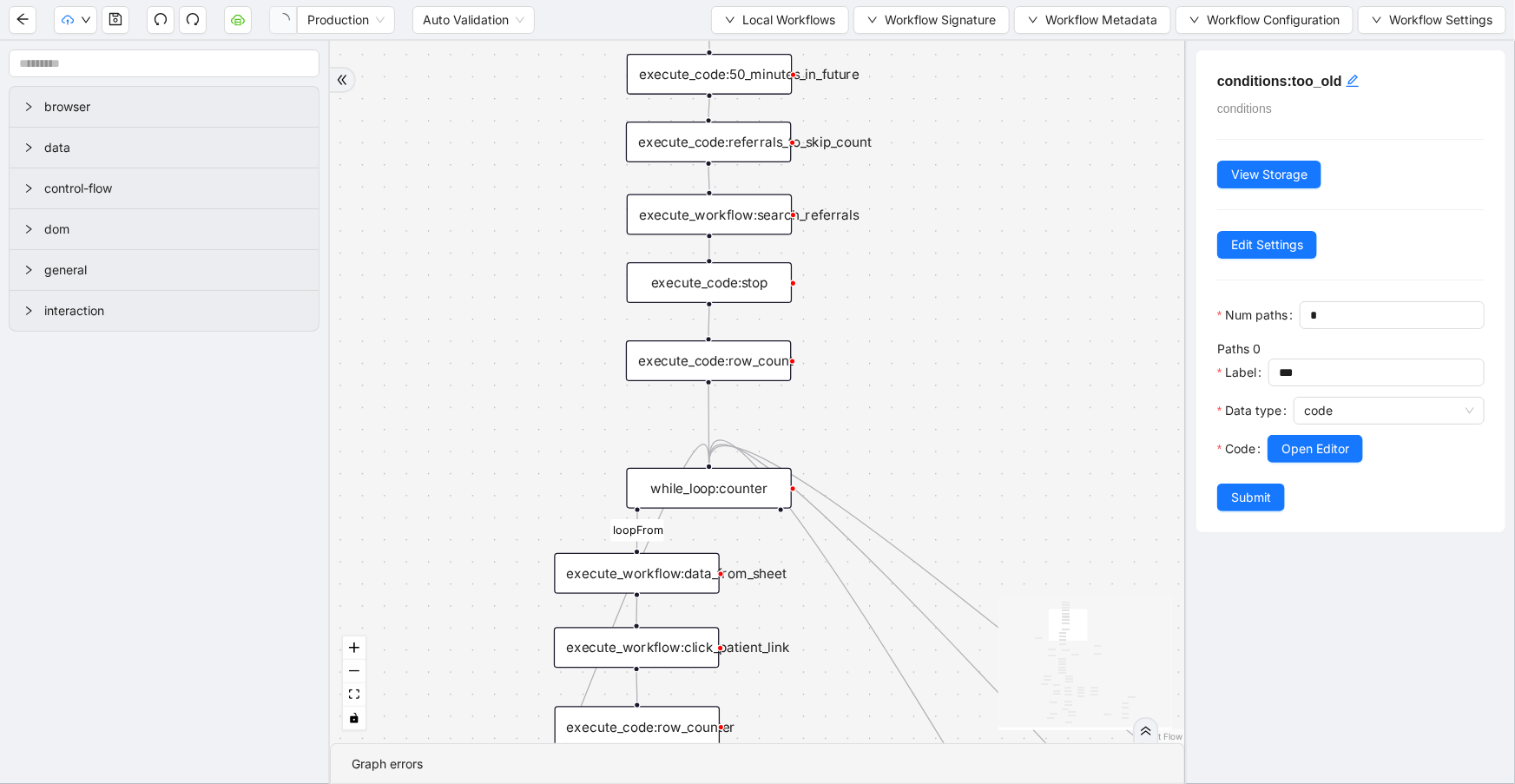
drag, startPoint x: 961, startPoint y: 344, endPoint x: 957, endPoint y: -36, distance: 380.0
click at [957, 0] on html "Production Auto Validation Local Workflows Workflow Signature Workflow Metadata…" at bounding box center [757, 392] width 1515 height 784
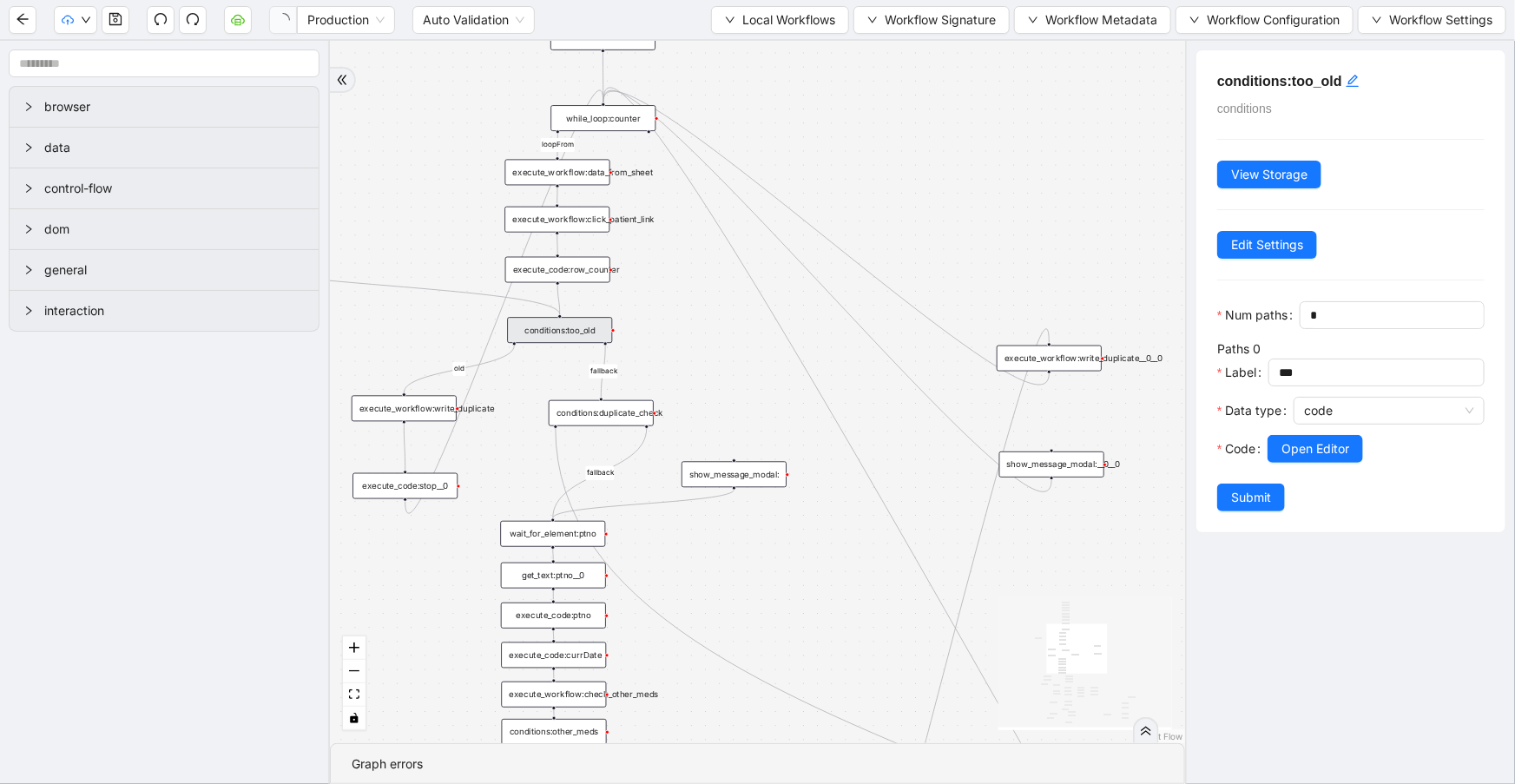
drag, startPoint x: 961, startPoint y: 213, endPoint x: 790, endPoint y: 62, distance: 228.1
click at [790, 62] on div "fallback success success fallback no_encounters end success success success fal…" at bounding box center [758, 392] width 855 height 702
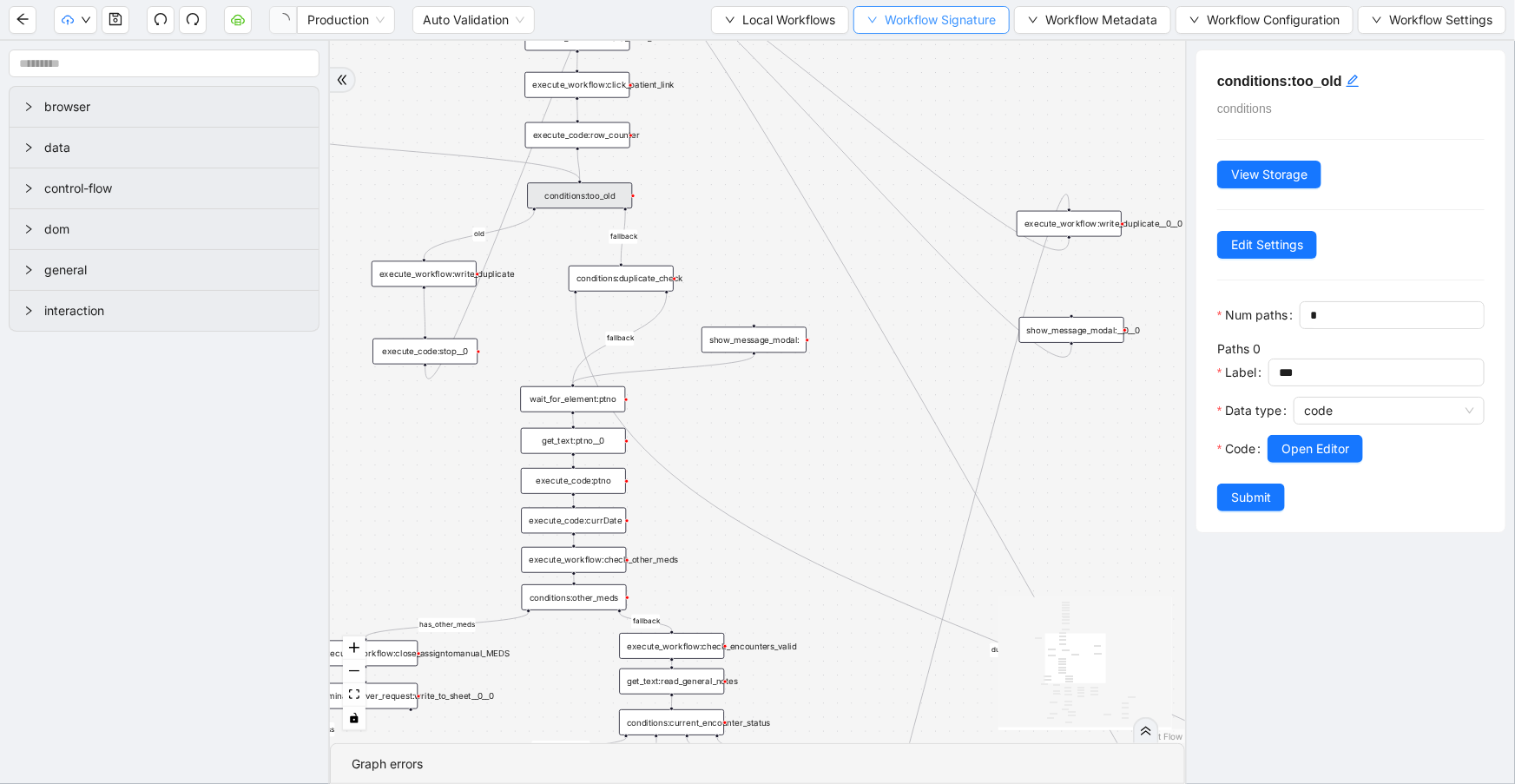
drag, startPoint x: 867, startPoint y: 88, endPoint x: 882, endPoint y: 23, distance: 66.7
click at [882, 23] on section "Production Auto Validation Local Workflows Workflow Signature Workflow Metadata…" at bounding box center [757, 392] width 1515 height 784
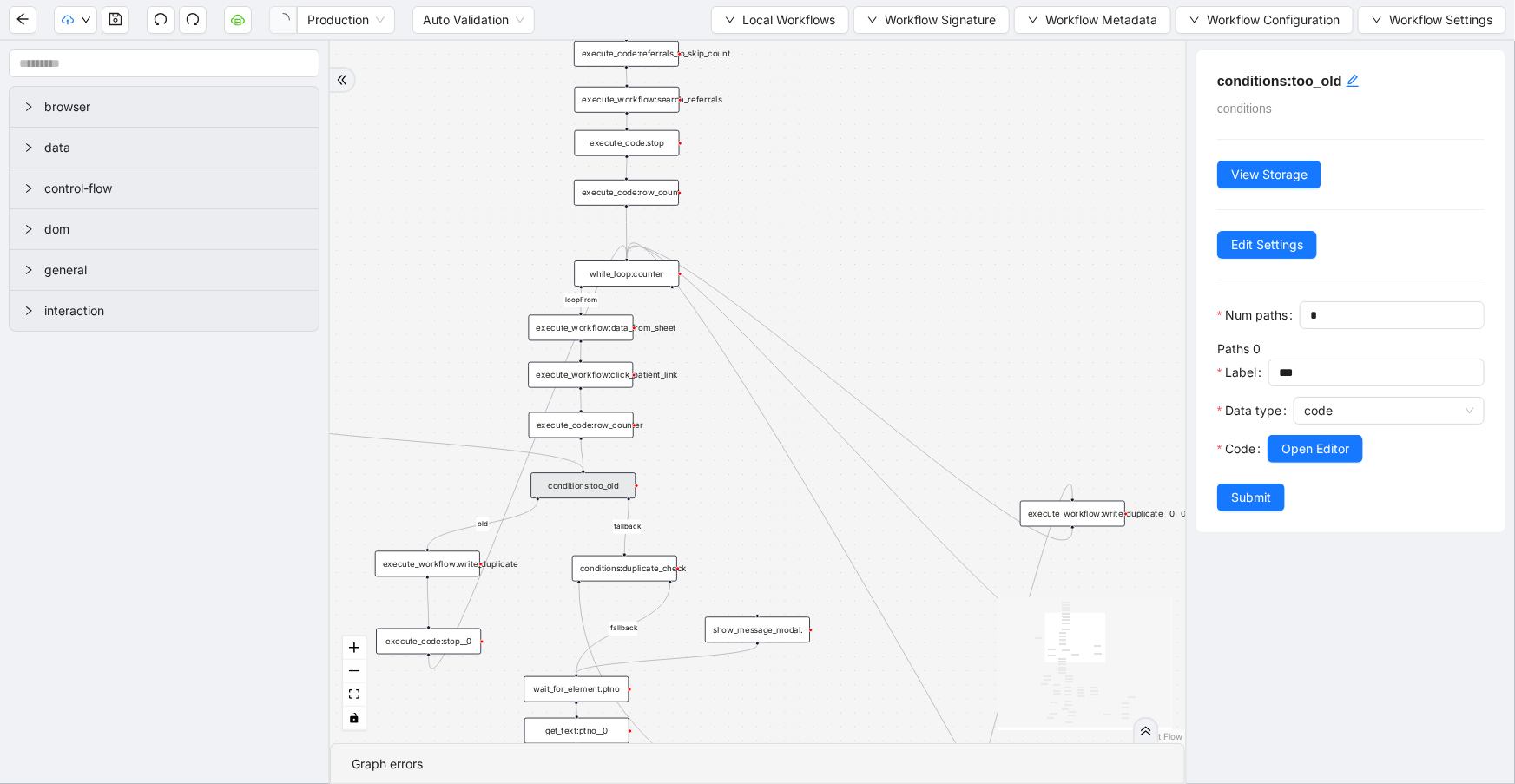
drag, startPoint x: 956, startPoint y: 114, endPoint x: 955, endPoint y: 363, distance: 249.0
click at [955, 363] on div "fallback success success fallback no_encounters end success success success fal…" at bounding box center [758, 392] width 855 height 702
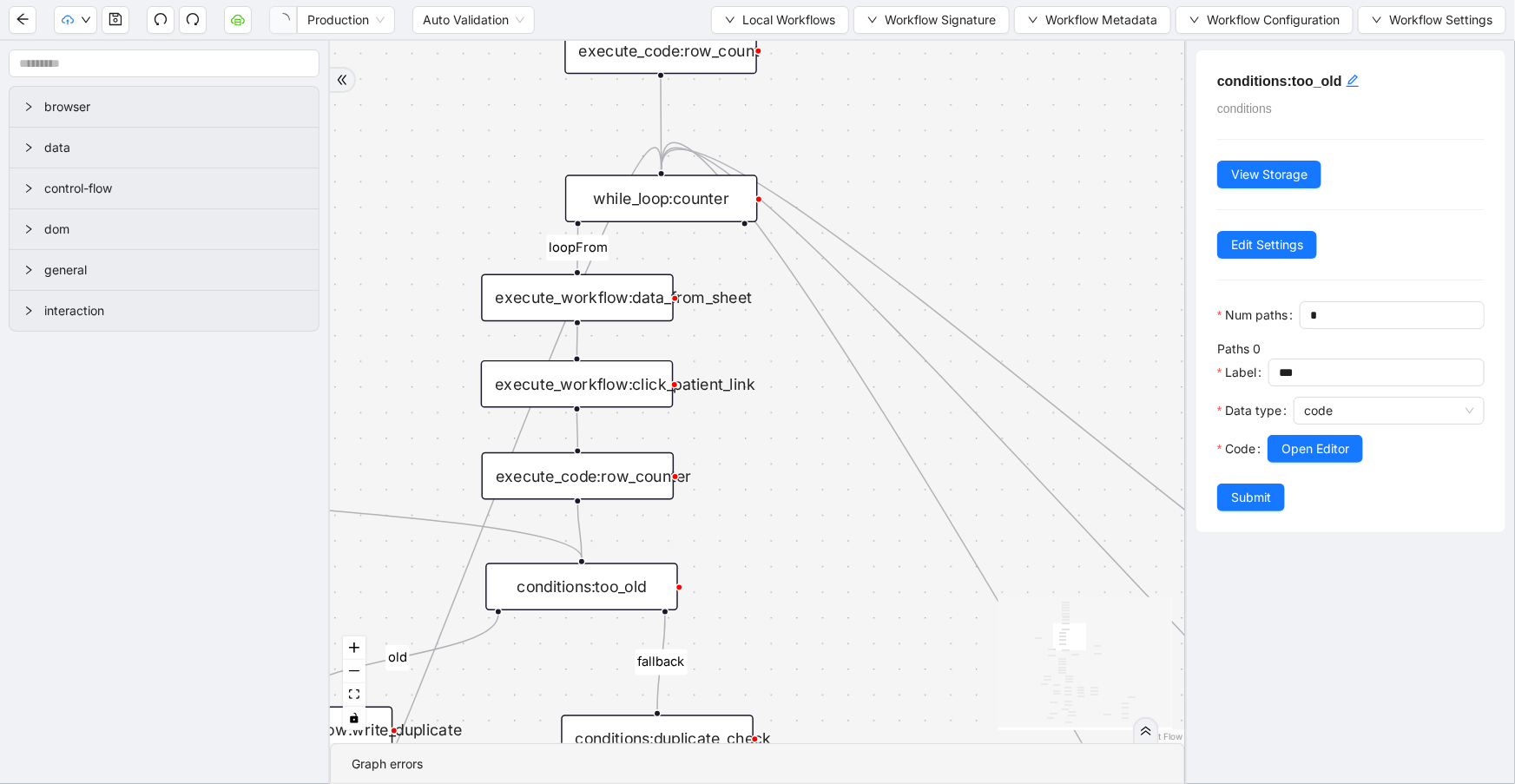
click at [608, 370] on div "execute_workflow:click_patient_link" at bounding box center [577, 384] width 192 height 47
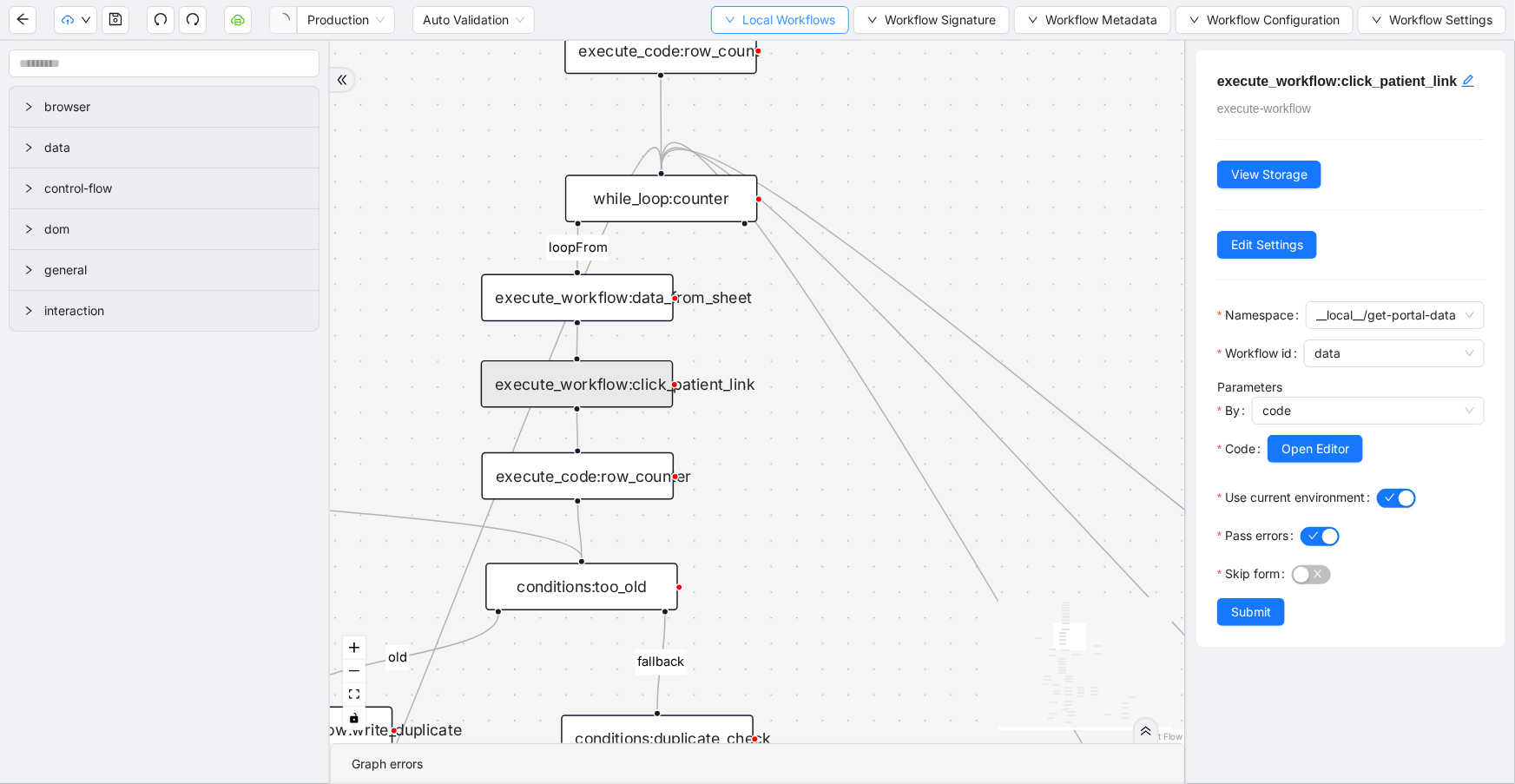
click at [791, 23] on span "Local Workflows" at bounding box center [789, 20] width 93 height 19
click at [800, 45] on span "Select" at bounding box center [777, 53] width 112 height 19
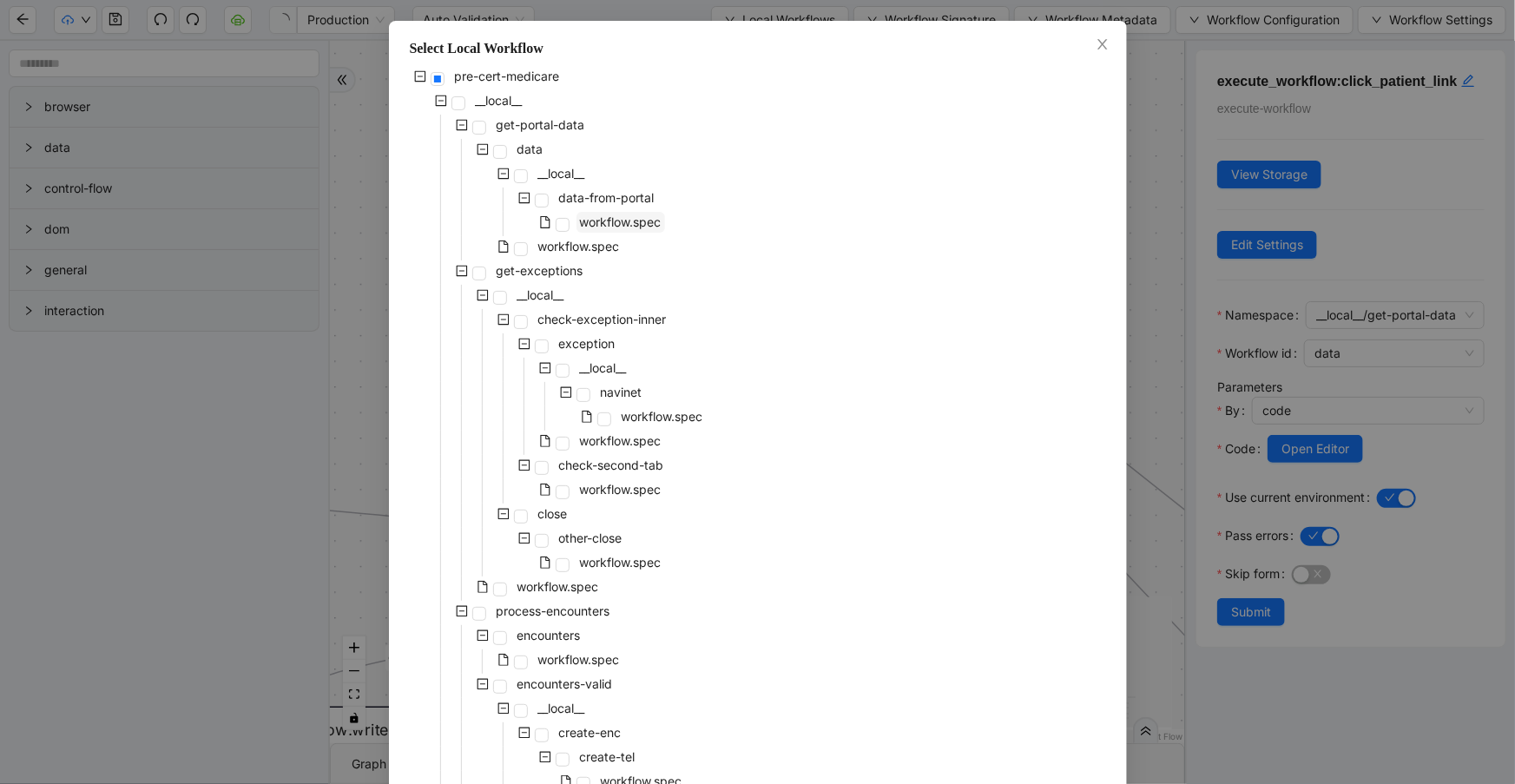
scroll to position [95, 0]
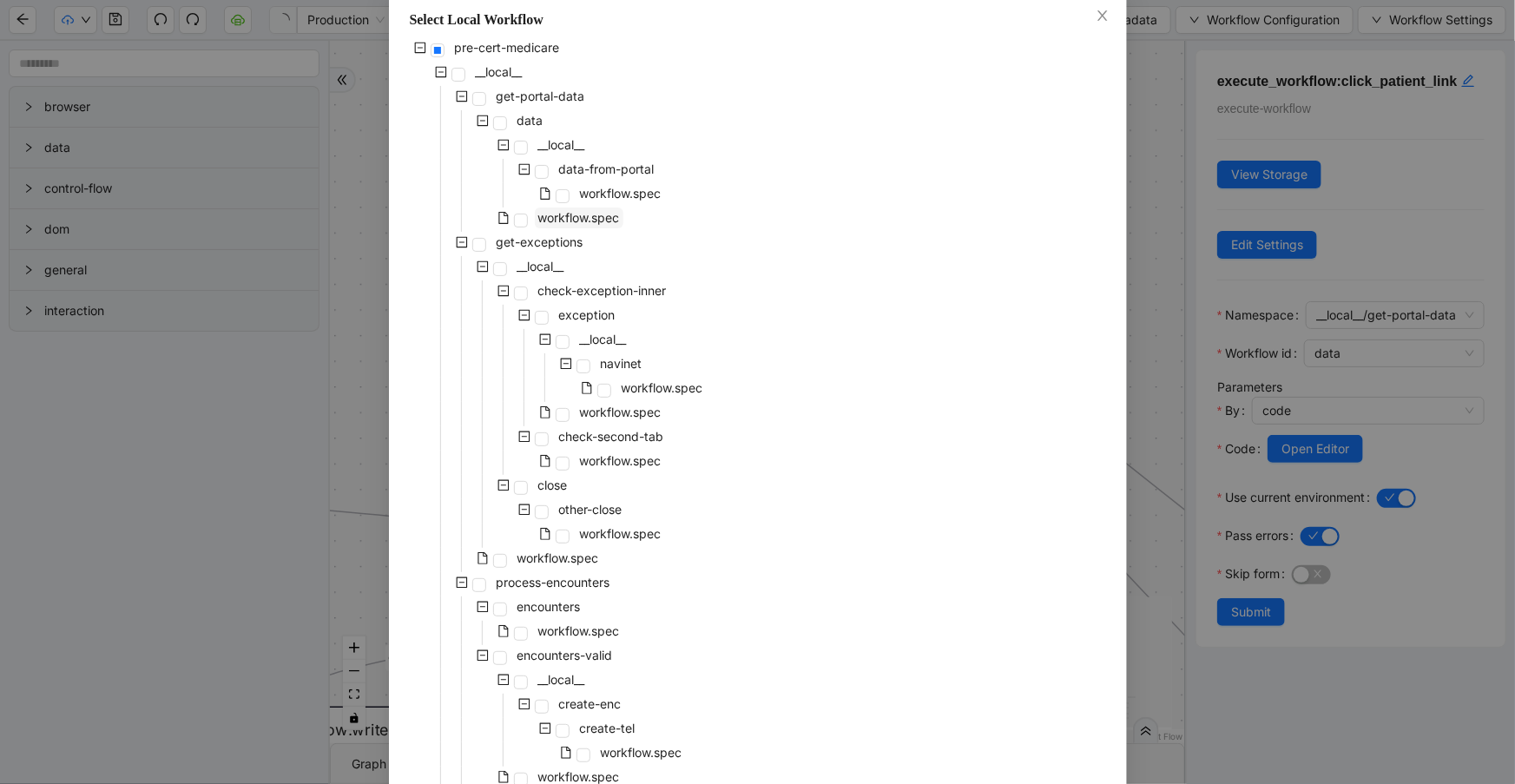
click at [586, 213] on span "workflow.spec" at bounding box center [579, 217] width 82 height 15
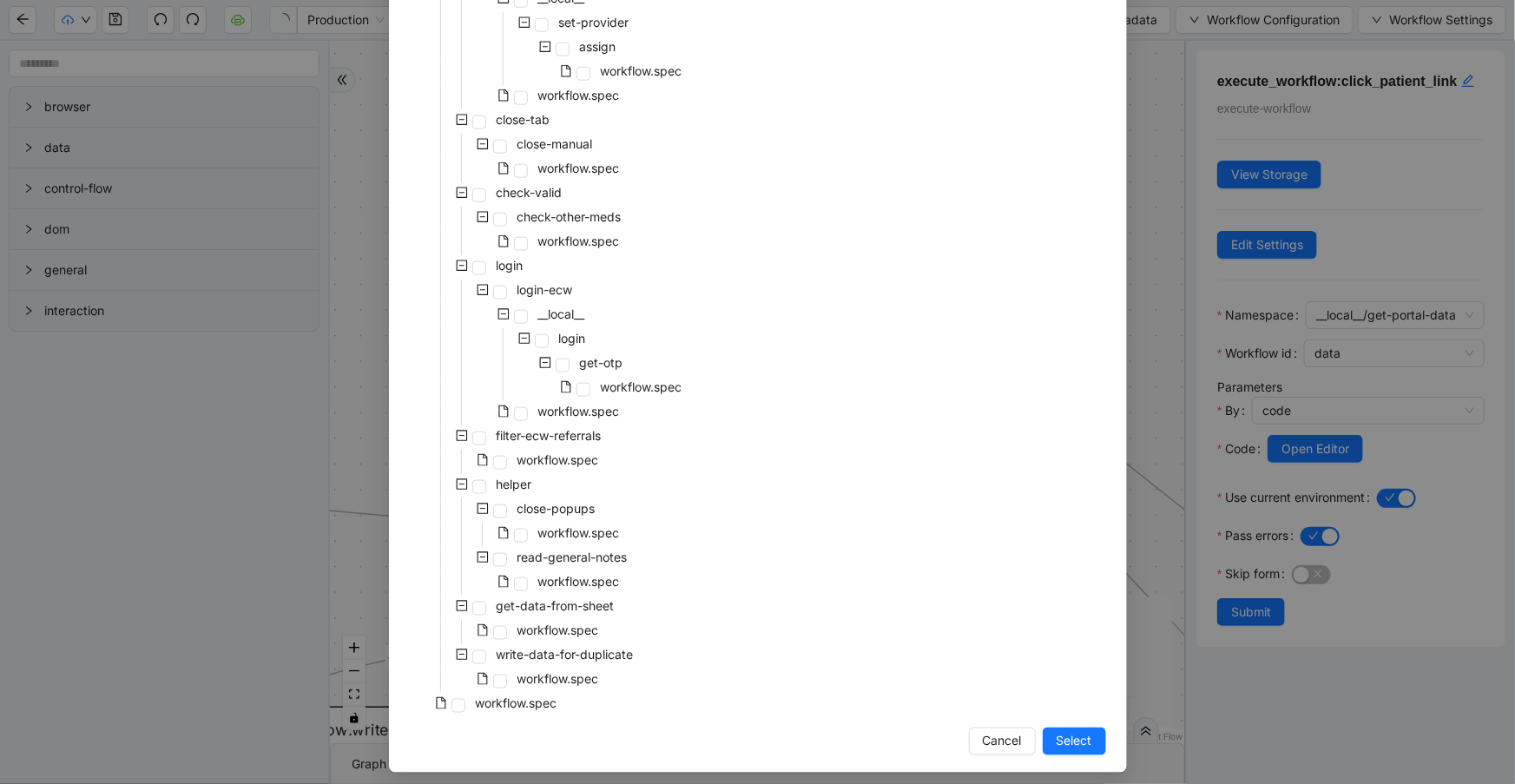
scroll to position [954, 0]
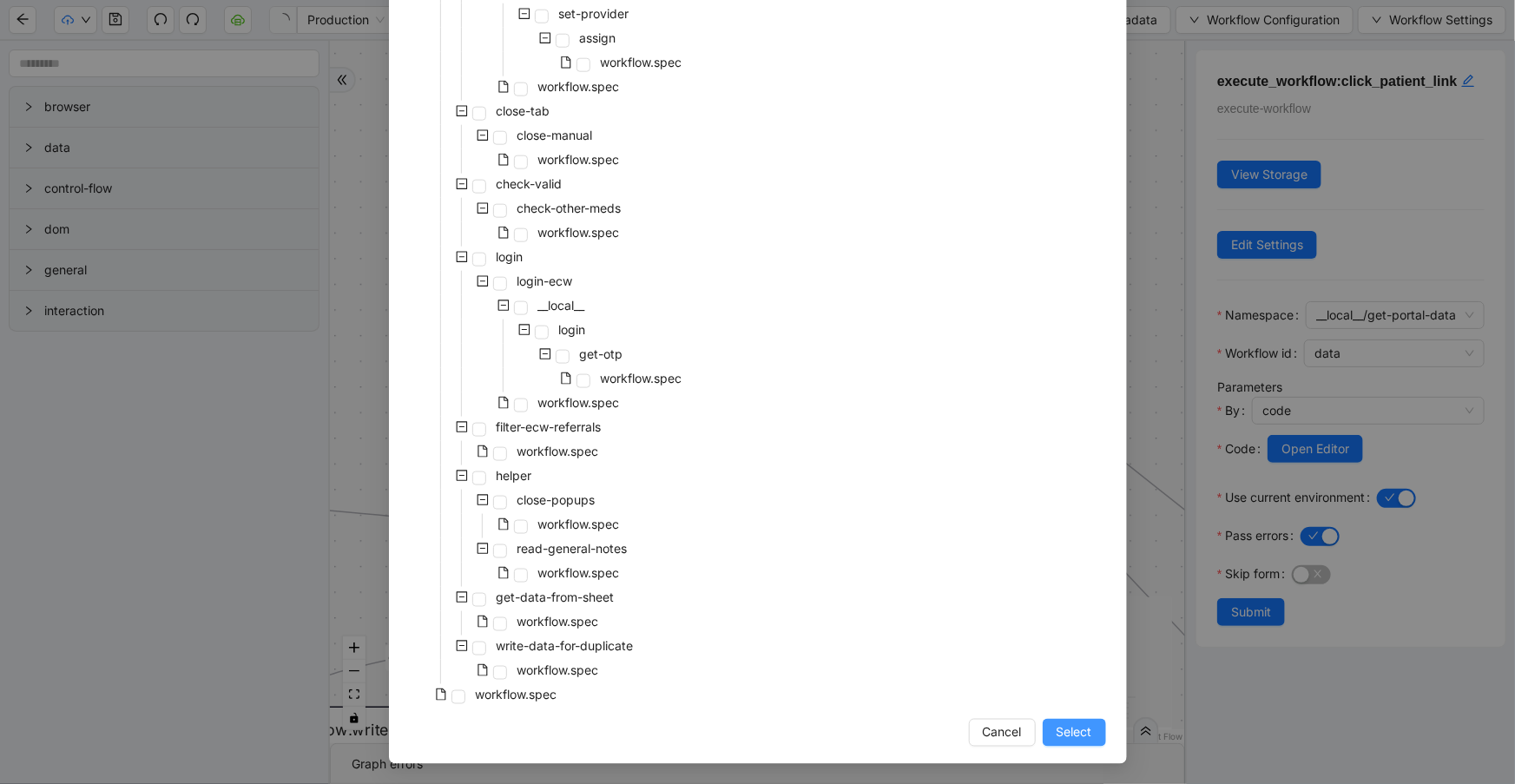
click at [1057, 738] on span "Select" at bounding box center [1074, 732] width 36 height 19
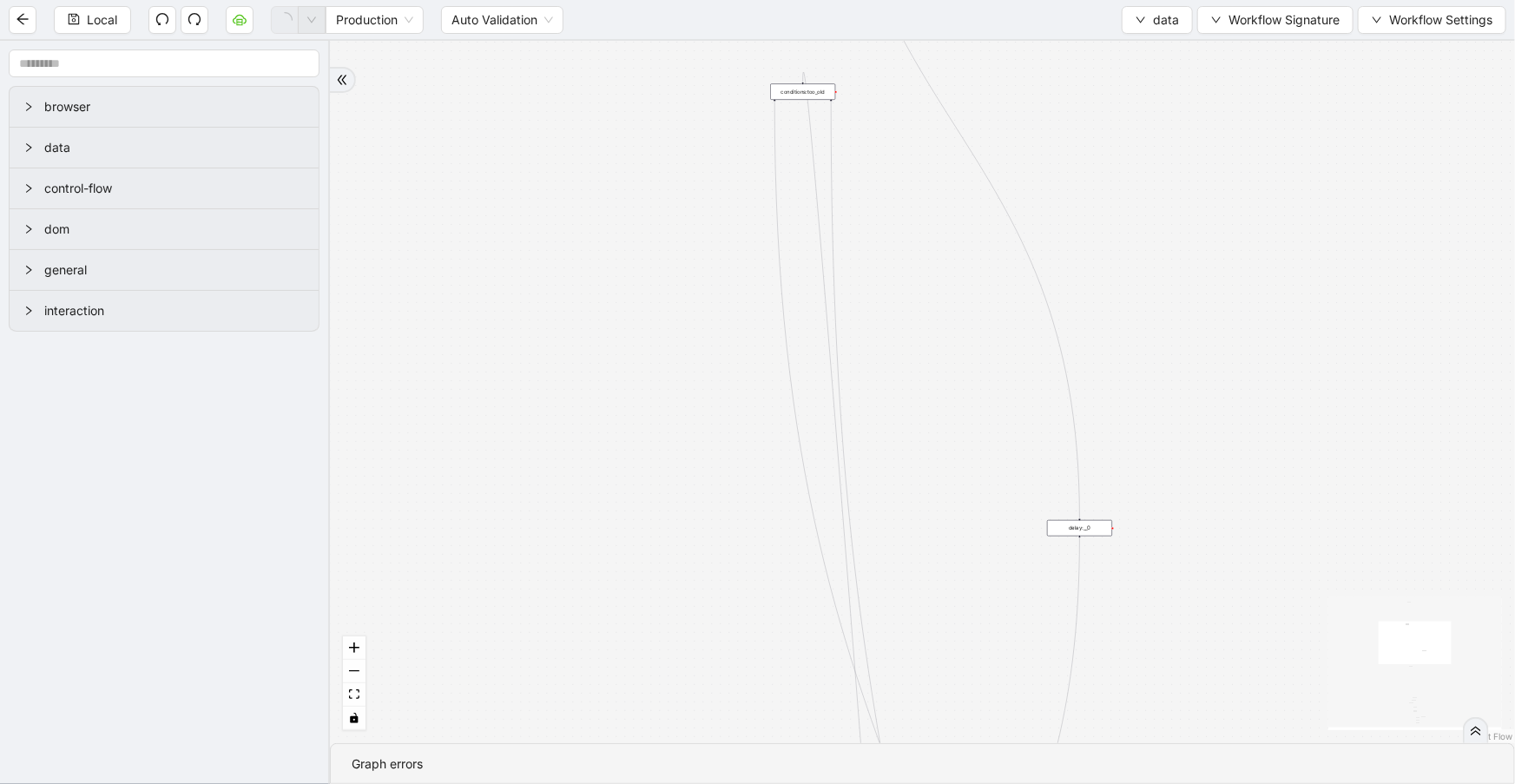
drag, startPoint x: 1150, startPoint y: 296, endPoint x: 1081, endPoint y: -69, distance: 371.5
click at [1081, 0] on html "Local Production Auto Validation data Workflow Signature Workflow Settings brow…" at bounding box center [757, 392] width 1515 height 784
drag, startPoint x: 1320, startPoint y: 493, endPoint x: 1267, endPoint y: 74, distance: 422.3
click at [1269, 65] on div "old new_page fallback fallback onError trigger click_element:click_patient_name…" at bounding box center [922, 392] width 1185 height 702
drag, startPoint x: 1251, startPoint y: 141, endPoint x: 1241, endPoint y: -69, distance: 210.2
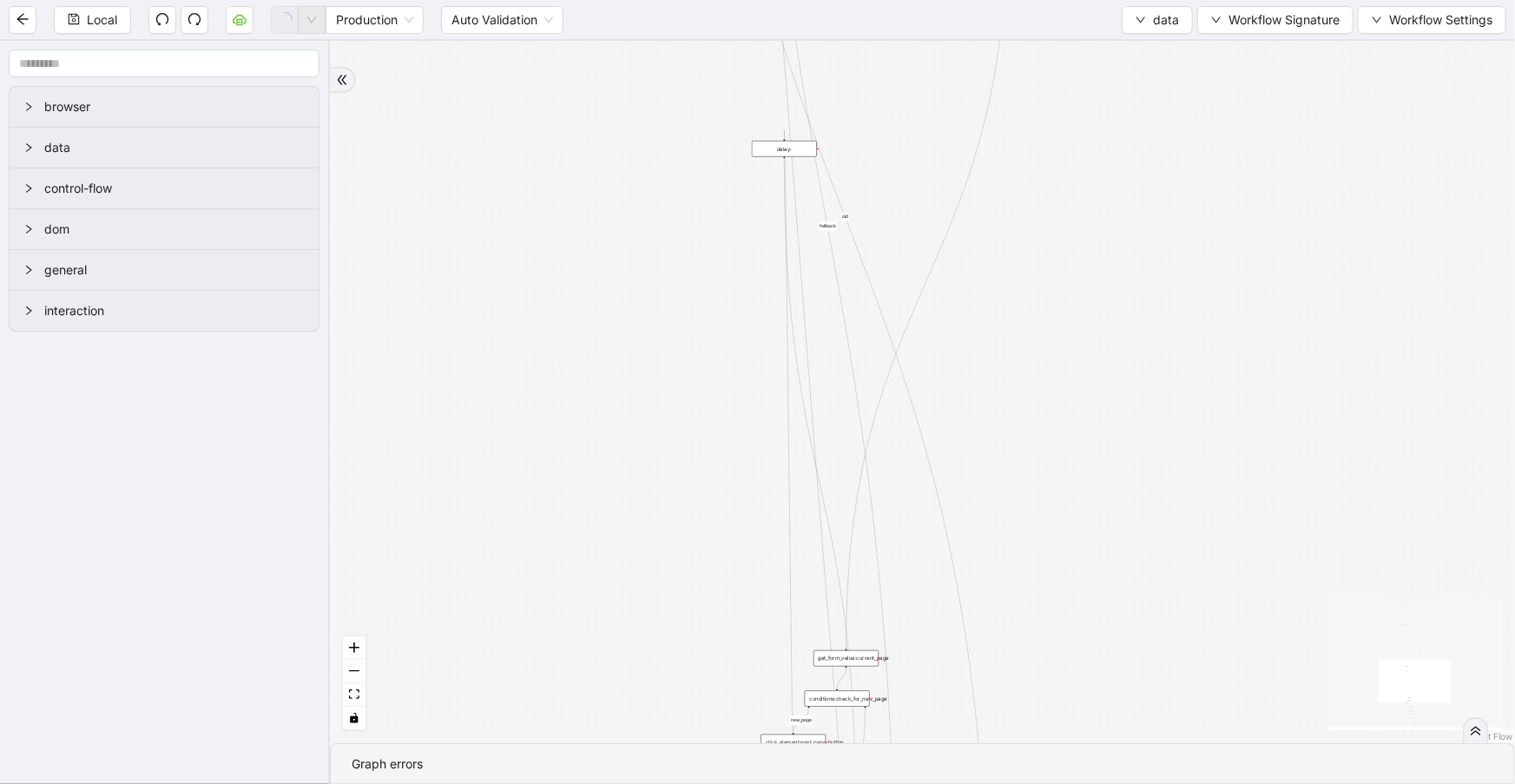
click at [1241, 0] on html "Local Production Auto Validation data Workflow Signature Workflow Settings brow…" at bounding box center [757, 392] width 1515 height 784
drag, startPoint x: 1188, startPoint y: 453, endPoint x: 1198, endPoint y: 727, distance: 274.2
click at [1205, 767] on section "old new_page fallback fallback onError trigger click_element:click_patient_name…" at bounding box center [922, 412] width 1185 height 743
drag, startPoint x: 1208, startPoint y: 470, endPoint x: 1245, endPoint y: 782, distance: 314.2
click at [1245, 782] on section "old new_page fallback fallback onError trigger click_element:click_patient_name…" at bounding box center [922, 412] width 1185 height 743
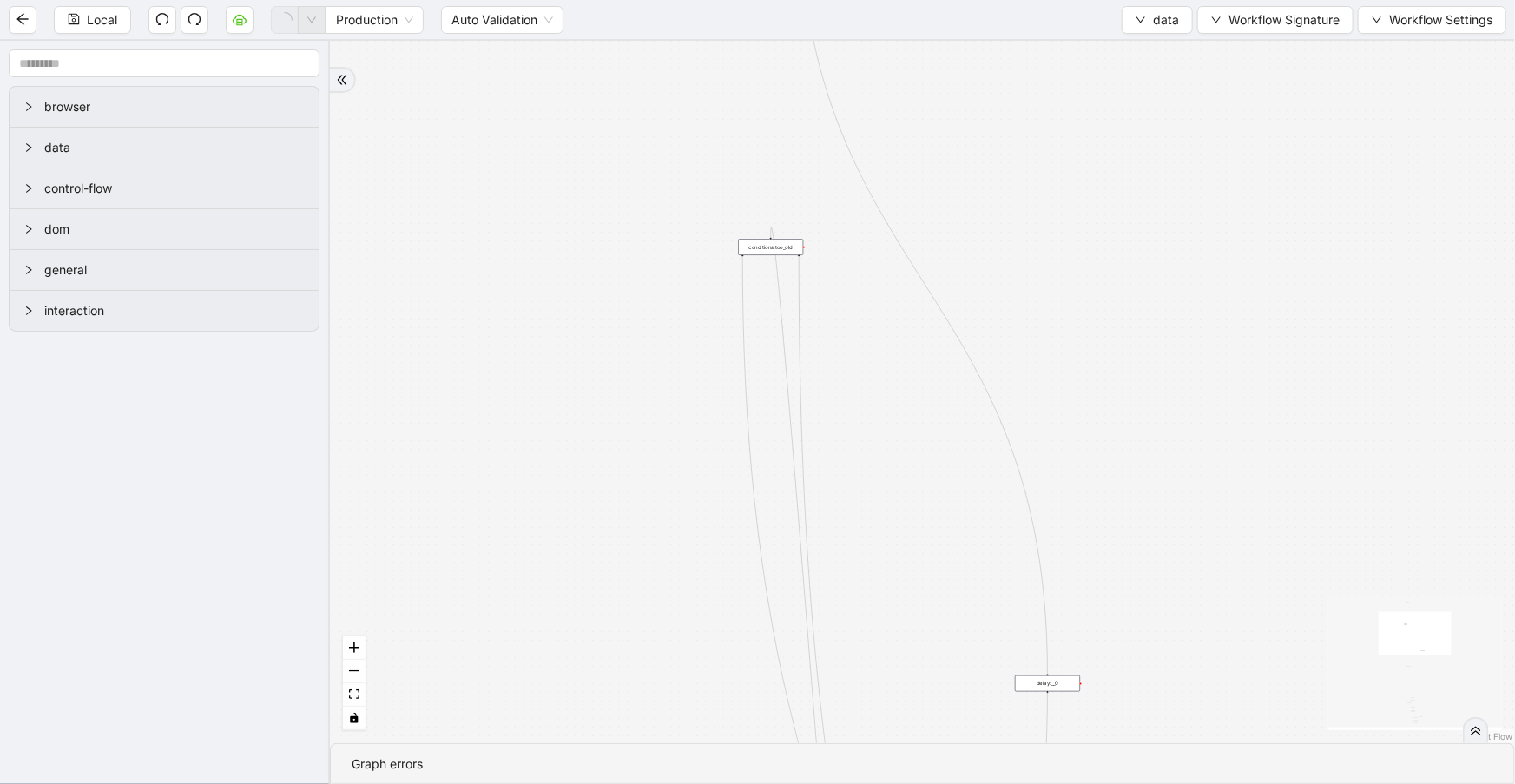
drag, startPoint x: 1252, startPoint y: 453, endPoint x: 1244, endPoint y: 780, distance: 327.1
click at [1247, 782] on section "old new_page fallback fallback onError trigger click_element:click_patient_name…" at bounding box center [922, 412] width 1185 height 743
drag, startPoint x: 1193, startPoint y: 392, endPoint x: 1165, endPoint y: 486, distance: 98.1
click at [1195, 522] on div "old new_page fallback fallback onError trigger click_element:click_patient_name…" at bounding box center [922, 392] width 1185 height 702
drag, startPoint x: 780, startPoint y: 459, endPoint x: 781, endPoint y: 762, distance: 303.0
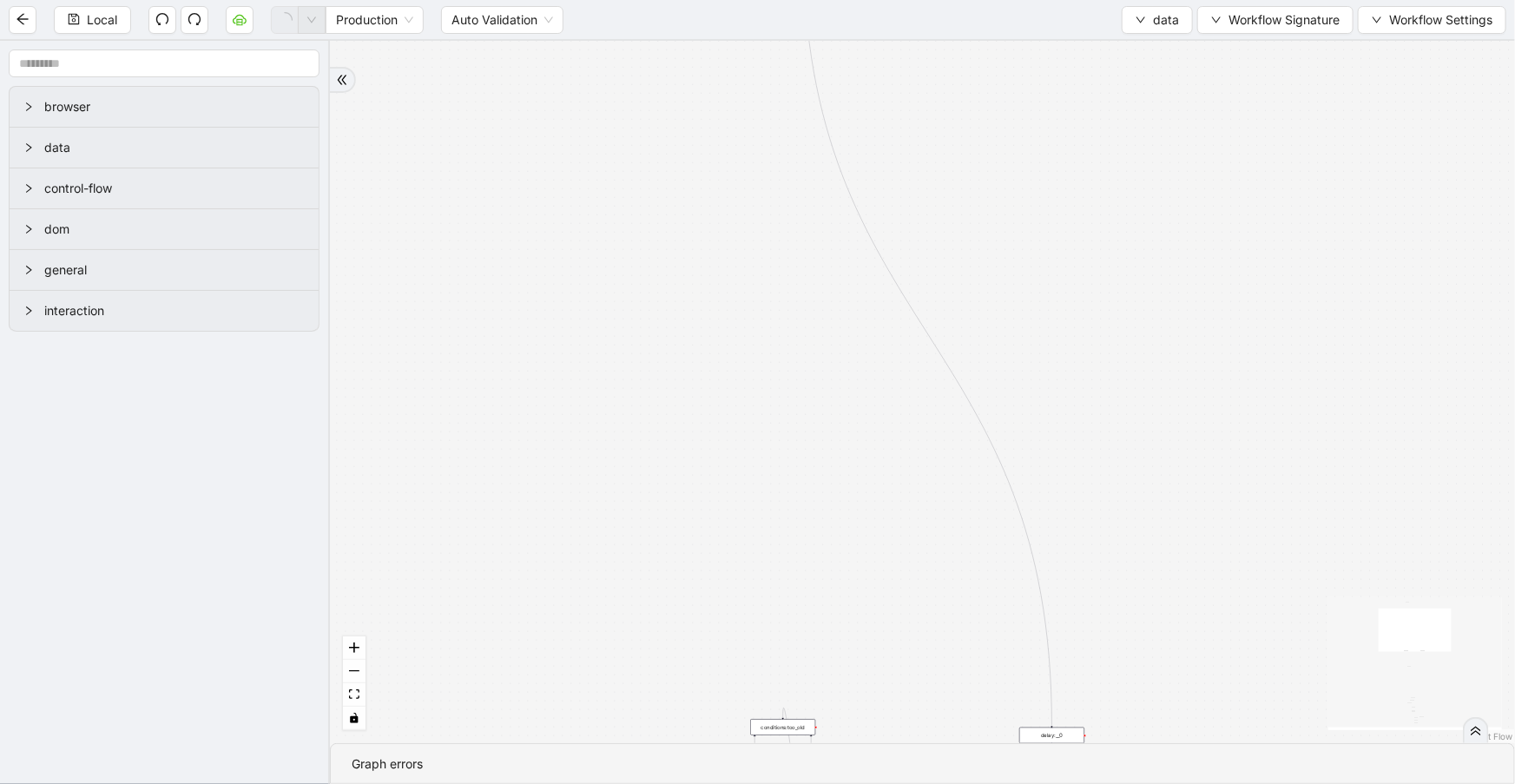
click at [781, 762] on section "old new_page fallback fallback onError trigger click_element:click_patient_name…" at bounding box center [922, 412] width 1185 height 743
drag, startPoint x: 653, startPoint y: 478, endPoint x: 610, endPoint y: 56, distance: 424.2
click at [610, 56] on div "old new_page fallback fallback onError trigger click_element:click_patient_name…" at bounding box center [922, 392] width 1185 height 702
drag, startPoint x: 711, startPoint y: 226, endPoint x: 732, endPoint y: 650, distance: 424.5
click at [732, 616] on div "conditions:too_old" at bounding box center [743, 608] width 65 height 17
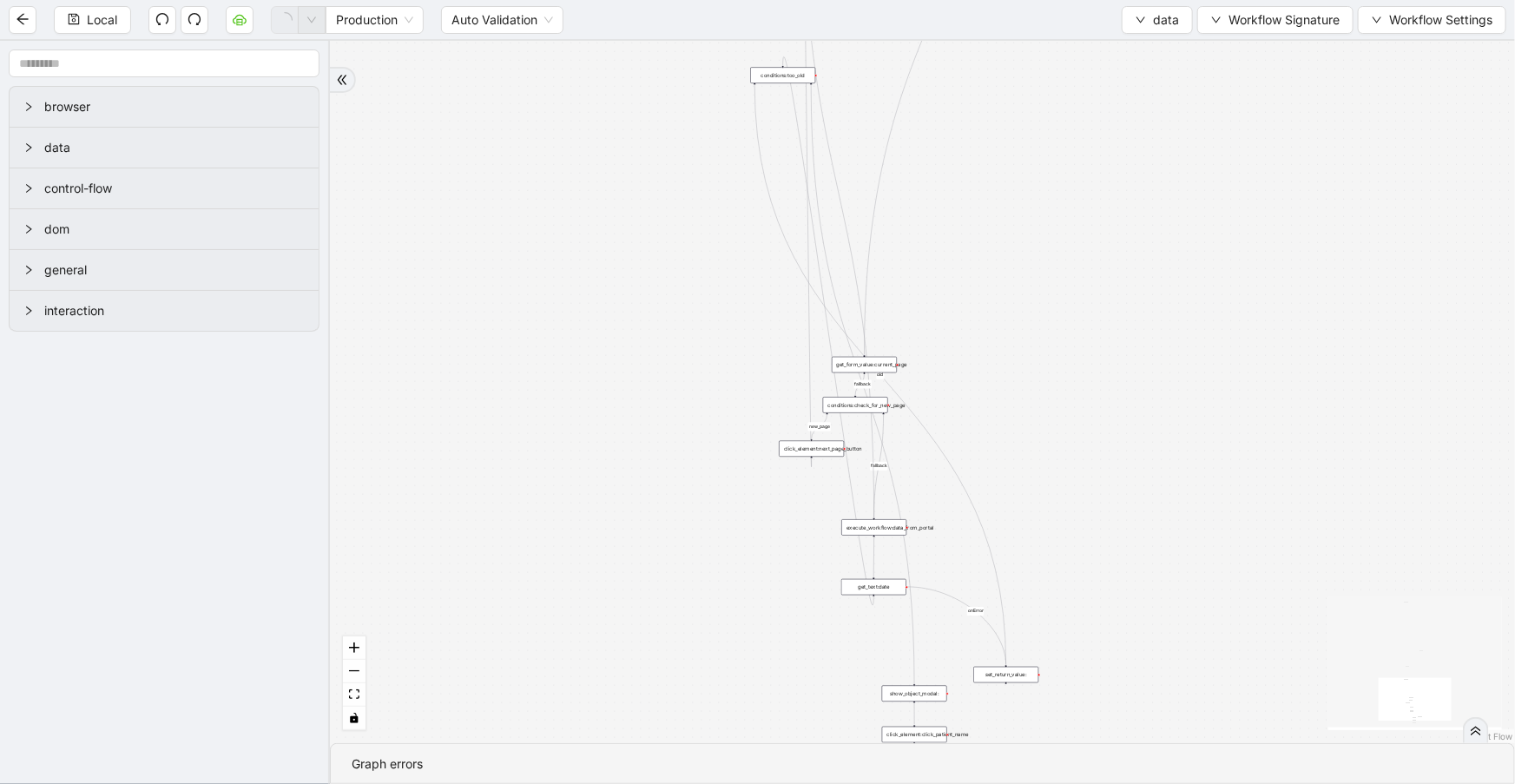
drag, startPoint x: 1116, startPoint y: 539, endPoint x: 911, endPoint y: 141, distance: 447.7
click at [1141, 79] on div "old new_page fallback fallback onError trigger click_element:click_patient_name…" at bounding box center [922, 392] width 1185 height 702
drag, startPoint x: 768, startPoint y: 76, endPoint x: 873, endPoint y: 635, distance: 568.8
click at [873, 635] on div "conditions:too_old" at bounding box center [881, 633] width 65 height 17
drag, startPoint x: 1010, startPoint y: 288, endPoint x: 1035, endPoint y: 612, distance: 325.0
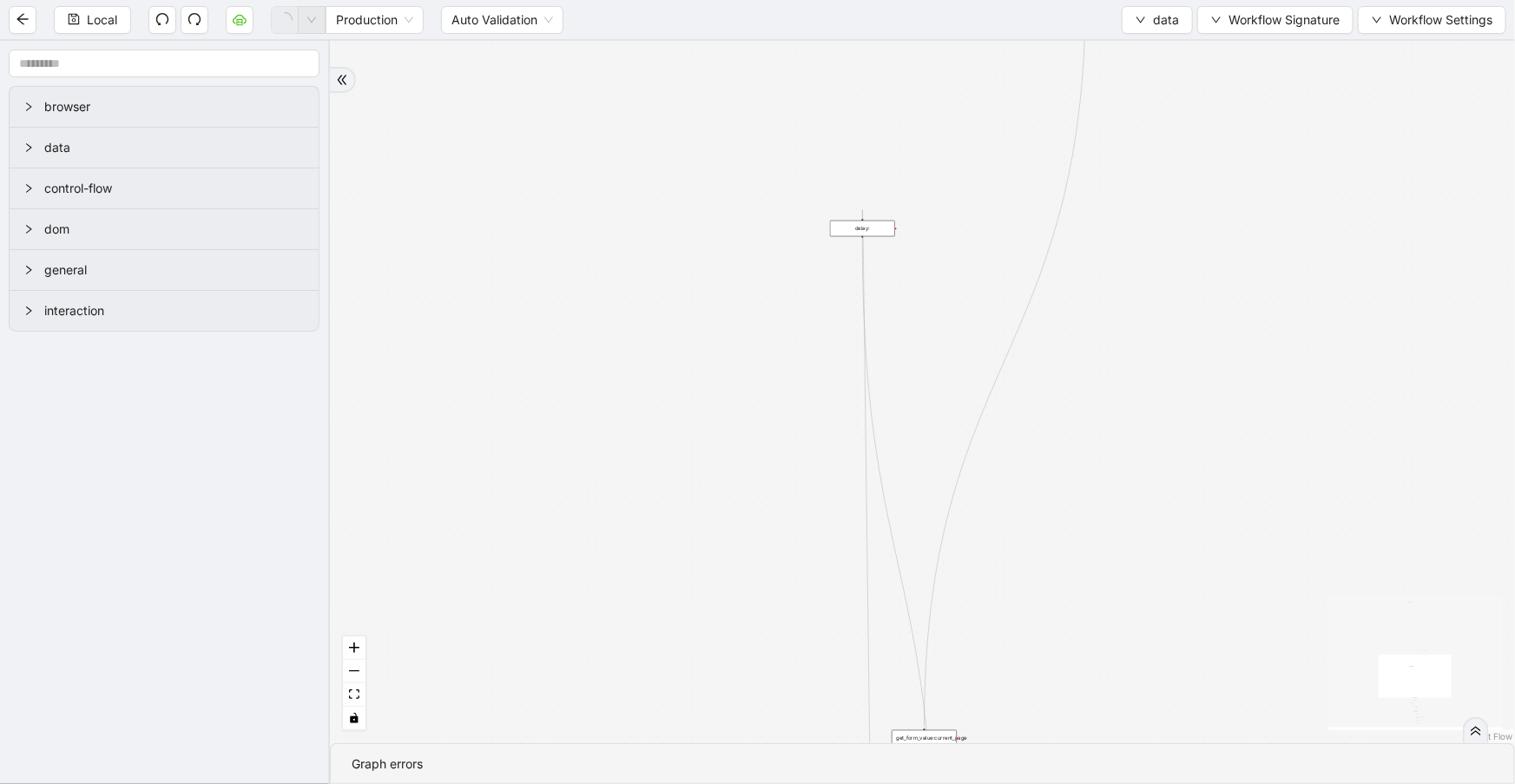
click at [1079, 665] on div "old new_page fallback fallback onError trigger click_element:click_patient_name…" at bounding box center [922, 392] width 1185 height 702
drag, startPoint x: 868, startPoint y: 322, endPoint x: 1041, endPoint y: 304, distance: 173.9
click at [854, 485] on div "delay:" at bounding box center [857, 491] width 65 height 17
drag, startPoint x: 1179, startPoint y: 140, endPoint x: 1080, endPoint y: 713, distance: 581.5
click at [1086, 760] on section "old new_page fallback fallback onError trigger click_element:click_patient_name…" at bounding box center [922, 412] width 1185 height 743
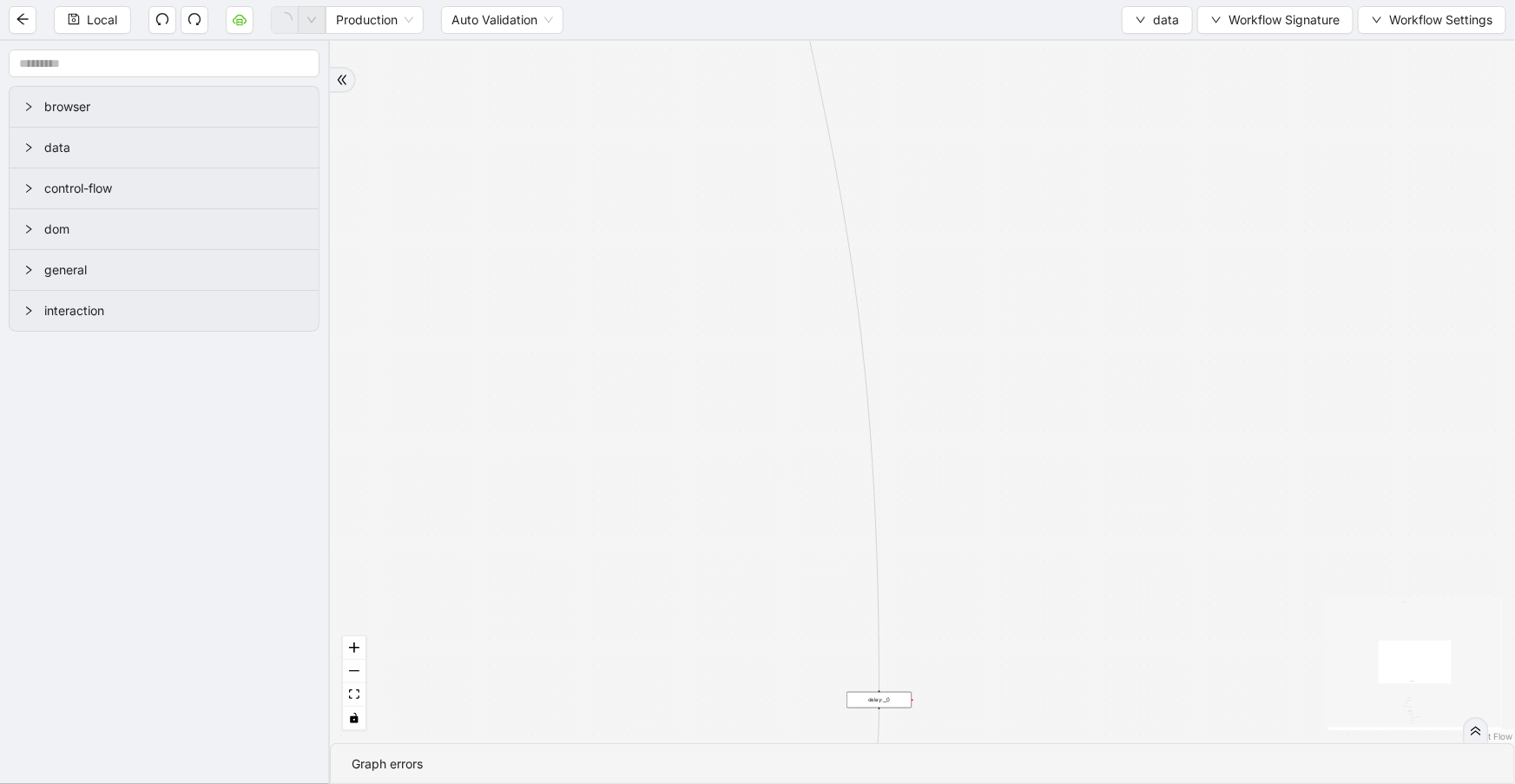
drag, startPoint x: 1015, startPoint y: 208, endPoint x: 938, endPoint y: 537, distance: 337.9
click at [898, 681] on div "old new_page fallback fallback onError trigger click_element:click_patient_name…" at bounding box center [922, 392] width 1185 height 702
drag, startPoint x: 1030, startPoint y: 290, endPoint x: 1083, endPoint y: 693, distance: 406.5
click at [1083, 693] on div "old new_page fallback fallback onError trigger click_element:click_patient_name…" at bounding box center [922, 392] width 1185 height 702
drag, startPoint x: 1049, startPoint y: 370, endPoint x: 1025, endPoint y: 677, distance: 307.9
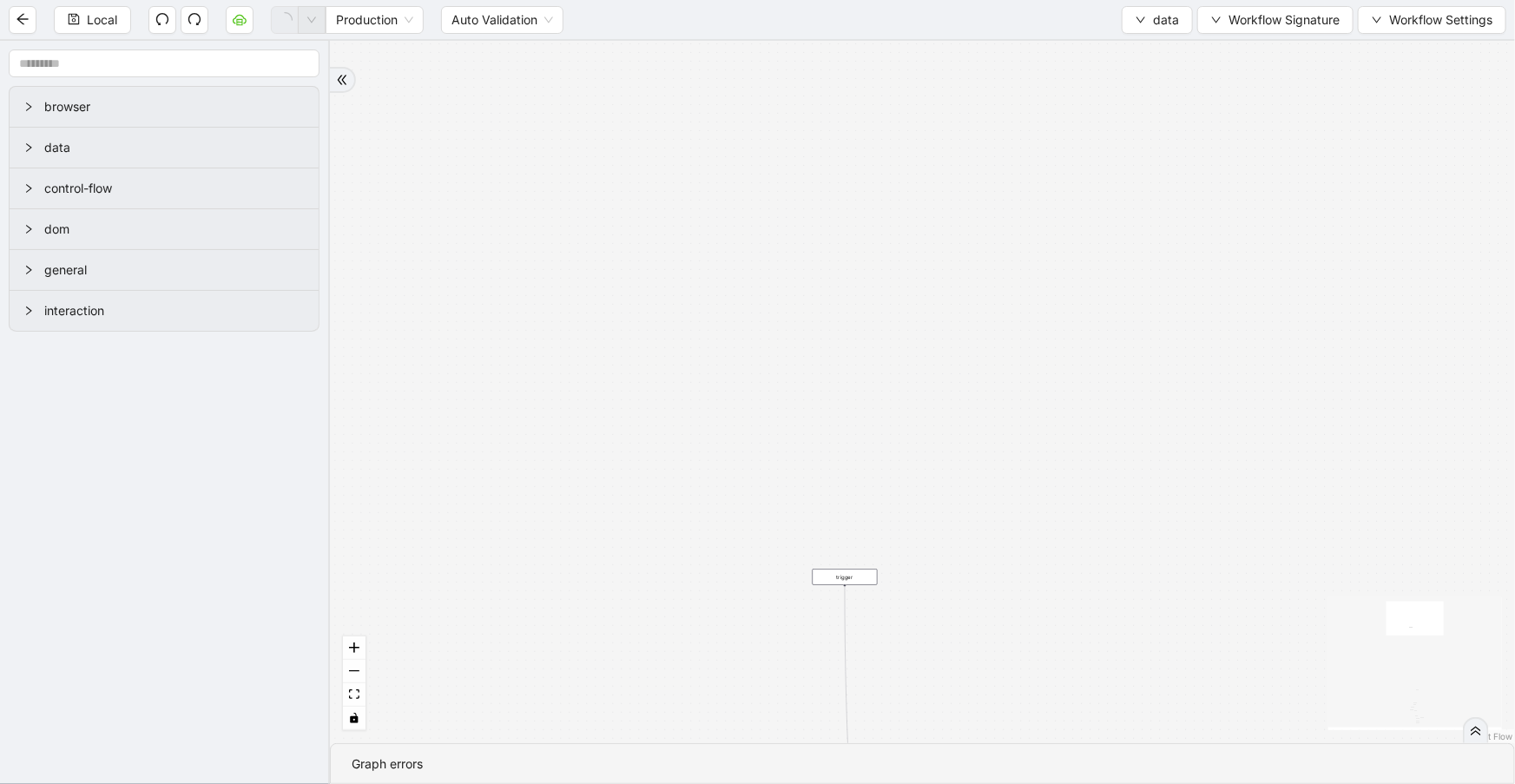
click at [1046, 736] on div "old new_page fallback fallback onError trigger click_element:click_patient_name…" at bounding box center [922, 392] width 1185 height 702
drag, startPoint x: 841, startPoint y: 538, endPoint x: 891, endPoint y: 703, distance: 172.4
click at [891, 703] on div "trigger" at bounding box center [884, 702] width 65 height 17
drag, startPoint x: 1157, startPoint y: 661, endPoint x: 1057, endPoint y: 137, distance: 533.5
click at [1057, 137] on div "old new_page fallback fallback onError trigger click_element:click_patient_name…" at bounding box center [922, 392] width 1185 height 702
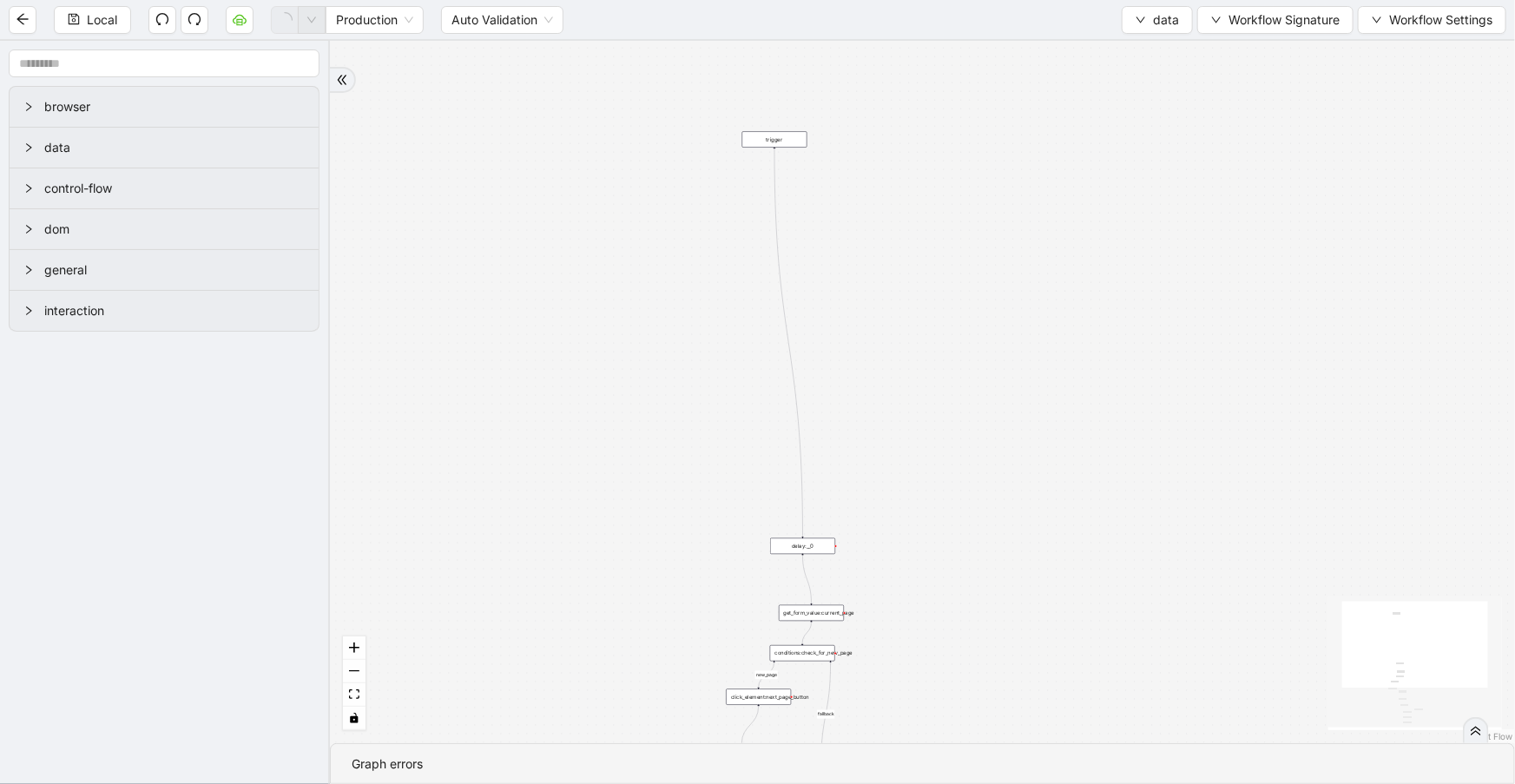
drag, startPoint x: 868, startPoint y: 342, endPoint x: 806, endPoint y: 523, distance: 191.3
click at [811, 547] on div "delay:__0" at bounding box center [803, 546] width 65 height 17
drag, startPoint x: 783, startPoint y: 134, endPoint x: 806, endPoint y: 458, distance: 324.8
click at [806, 458] on div "trigger" at bounding box center [798, 463] width 65 height 17
drag, startPoint x: 911, startPoint y: 487, endPoint x: 898, endPoint y: 85, distance: 402.2
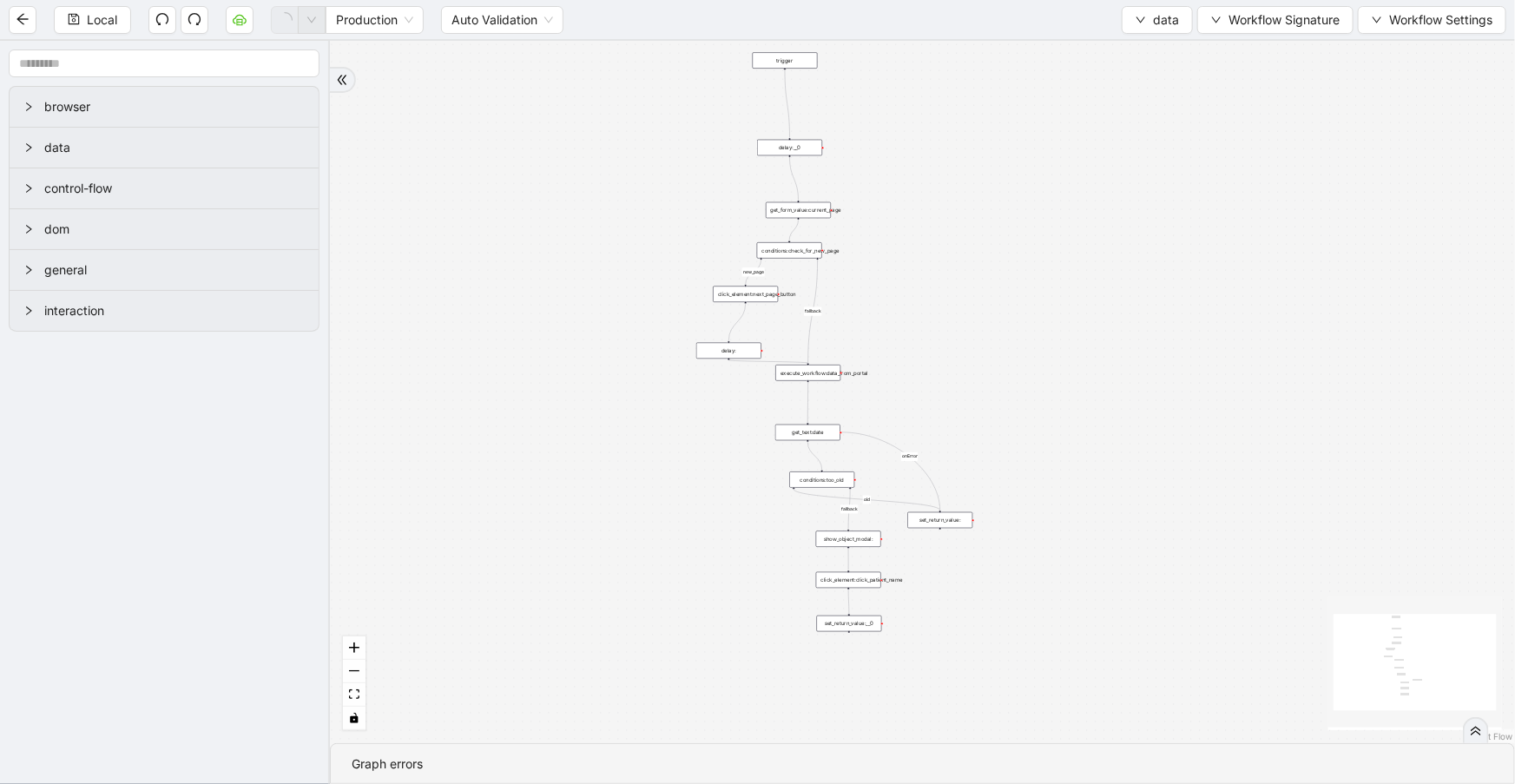
click at [898, 85] on div "old new_page fallback fallback onError trigger click_element:click_patient_name…" at bounding box center [922, 392] width 1185 height 702
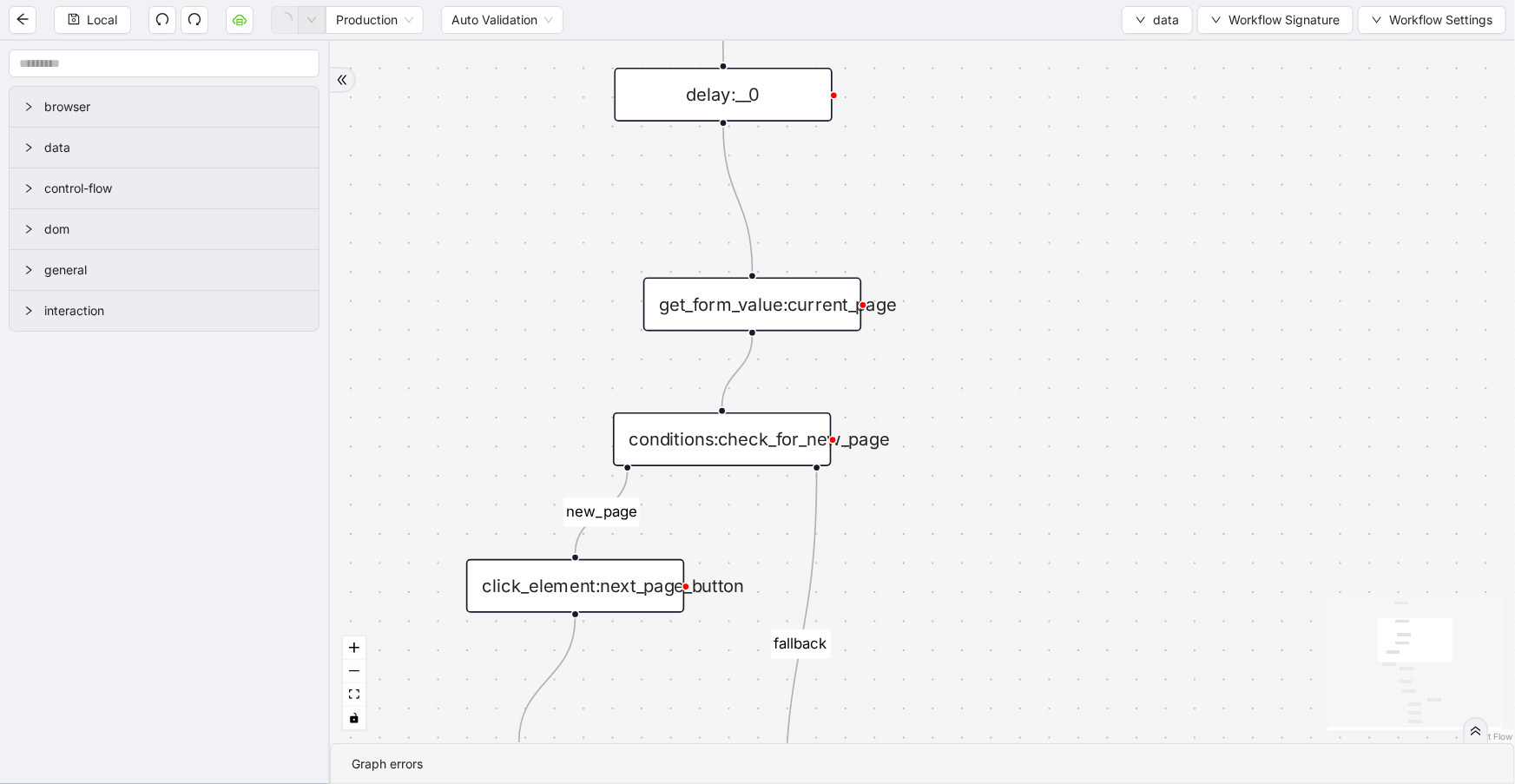
click at [793, 305] on div "get_form_value:current_page" at bounding box center [753, 304] width 218 height 54
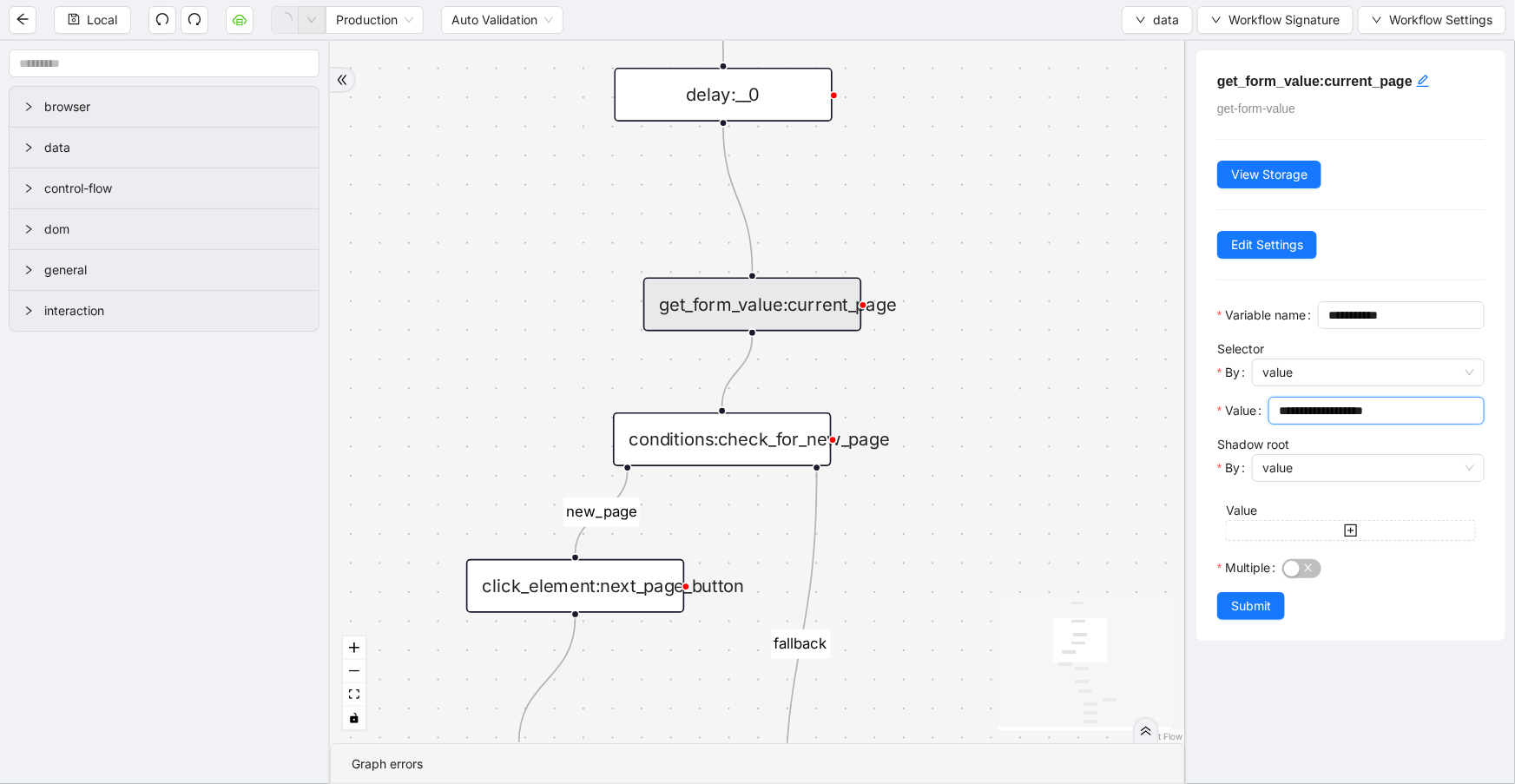
drag, startPoint x: 1410, startPoint y: 443, endPoint x: 1262, endPoint y: 439, distance: 148.1
click at [1262, 435] on div "**********" at bounding box center [1351, 415] width 267 height 38
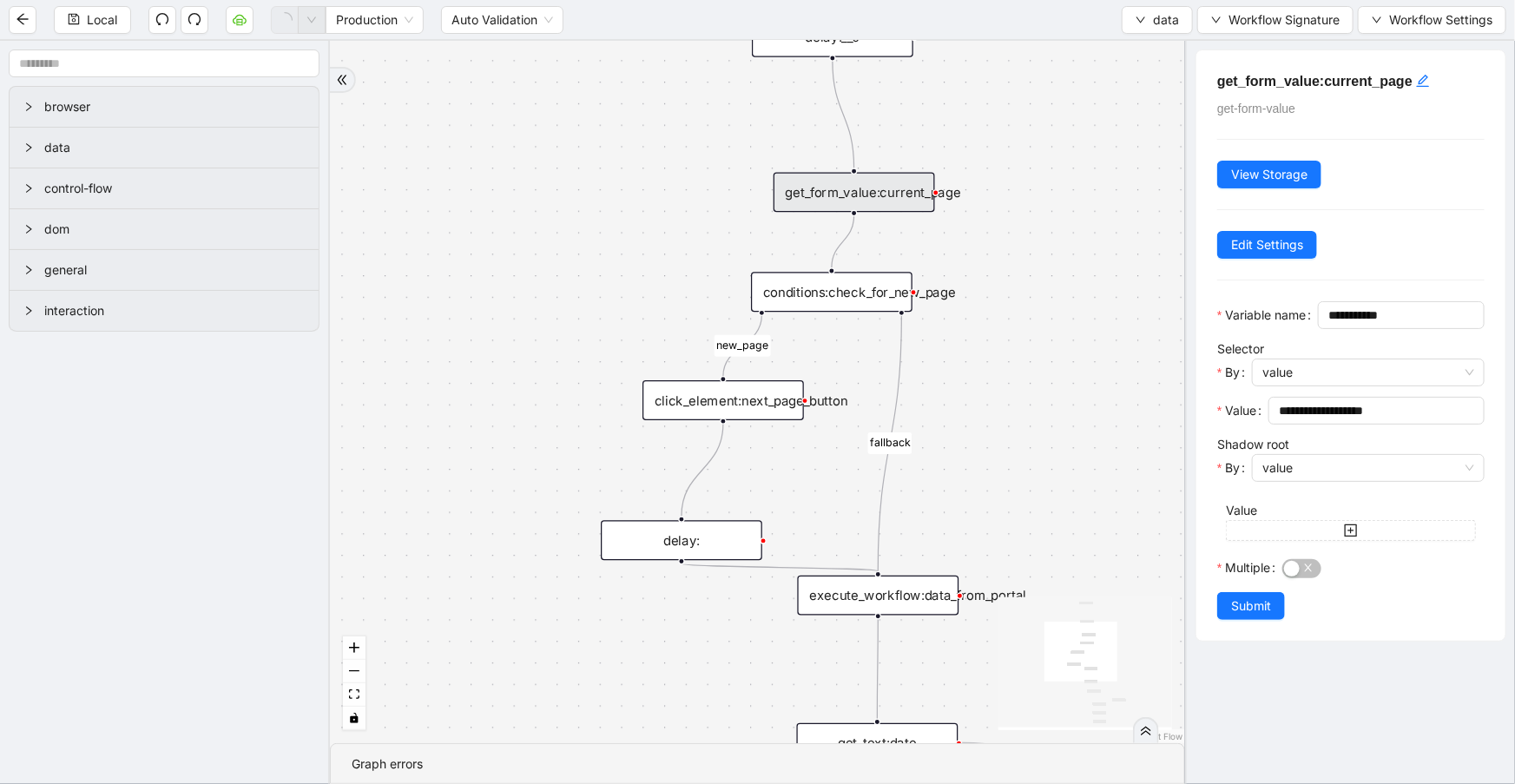
drag, startPoint x: 1052, startPoint y: 471, endPoint x: 1078, endPoint y: 322, distance: 151.3
click at [1078, 322] on div "old new_page fallback fallback onError trigger click_element:click_patient_name…" at bounding box center [758, 392] width 855 height 702
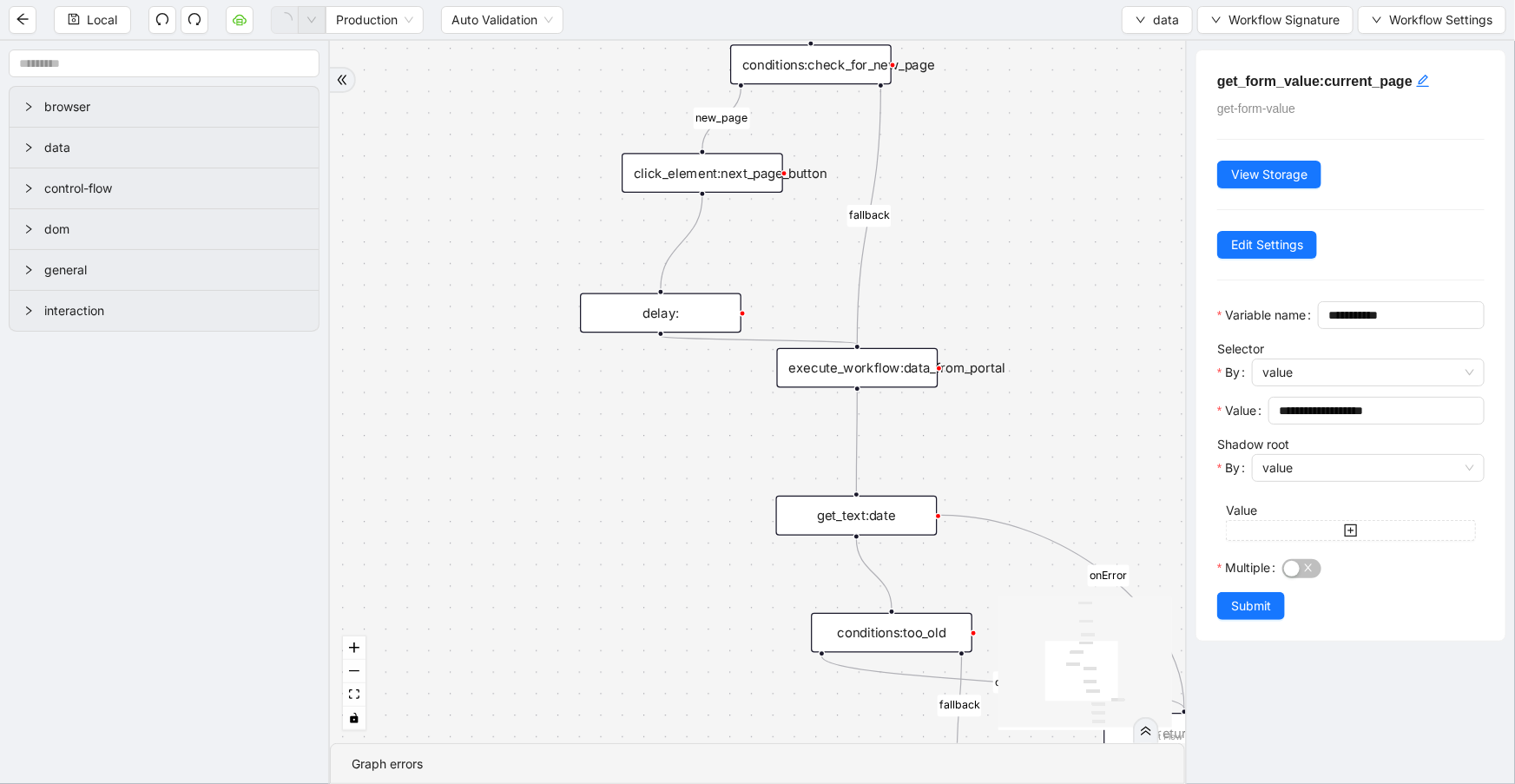
drag, startPoint x: 1035, startPoint y: 400, endPoint x: 1014, endPoint y: 179, distance: 222.0
click at [1014, 179] on div "old new_page fallback fallback onError trigger click_element:click_patient_name…" at bounding box center [758, 392] width 855 height 702
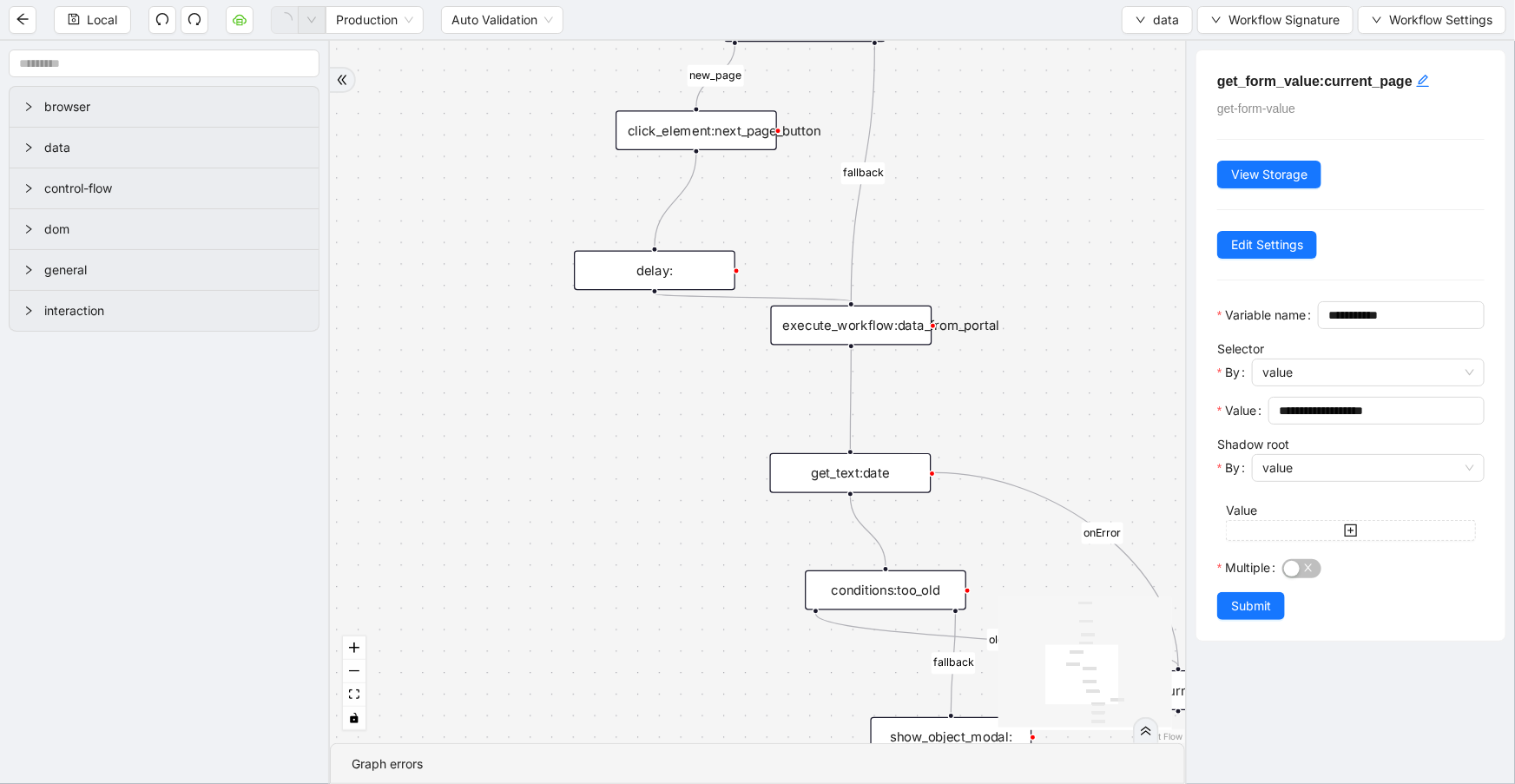
drag, startPoint x: 1033, startPoint y: 333, endPoint x: 1027, endPoint y: 290, distance: 43.4
click at [1027, 290] on div "old new_page fallback fallback onError trigger click_element:click_patient_name…" at bounding box center [758, 392] width 855 height 702
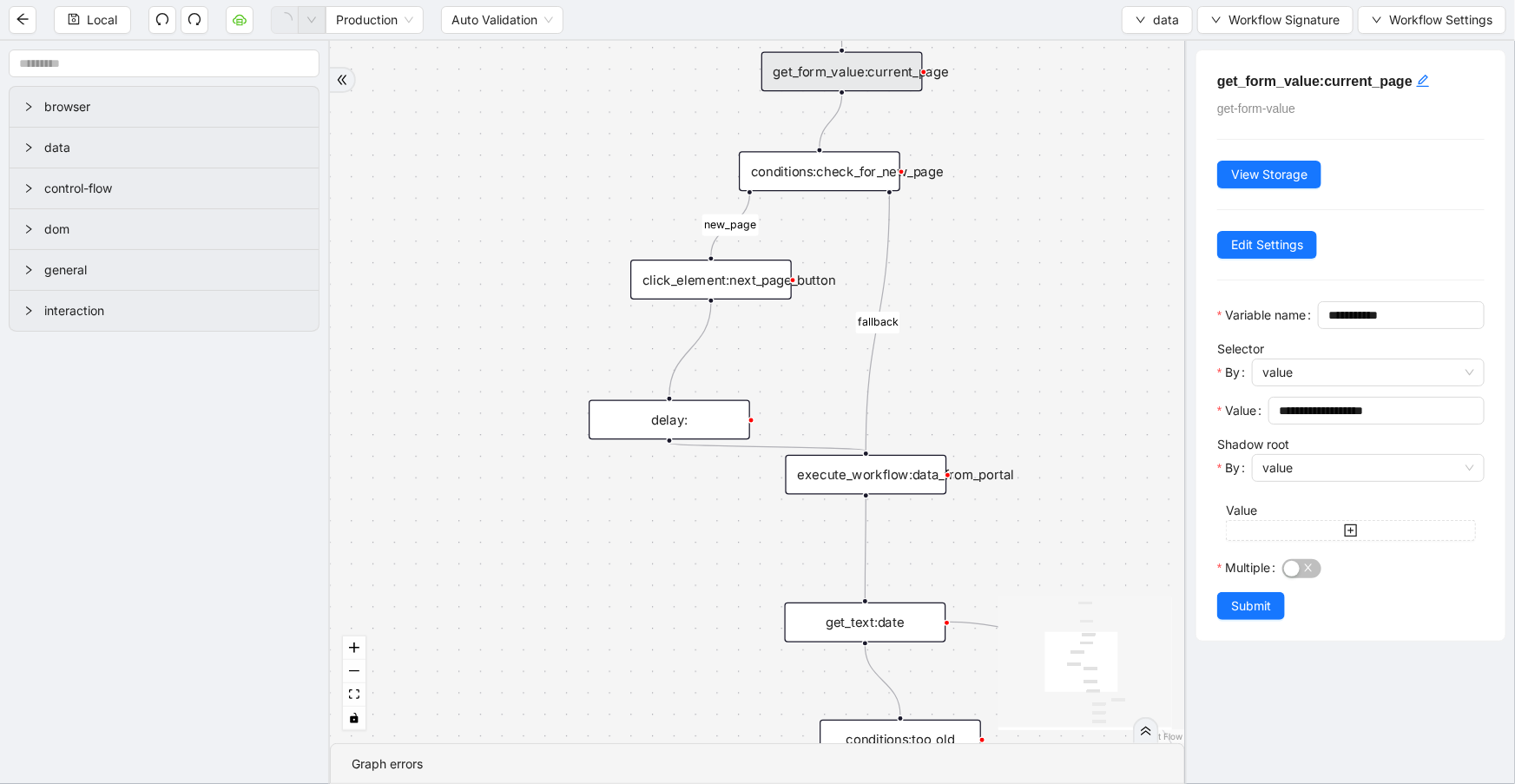
drag, startPoint x: 1027, startPoint y: 290, endPoint x: 1042, endPoint y: 439, distance: 149.8
click at [1042, 439] on div "old new_page fallback fallback onError trigger click_element:click_patient_name…" at bounding box center [758, 392] width 855 height 702
click at [773, 184] on div "conditions:check_for_new_page" at bounding box center [819, 170] width 162 height 40
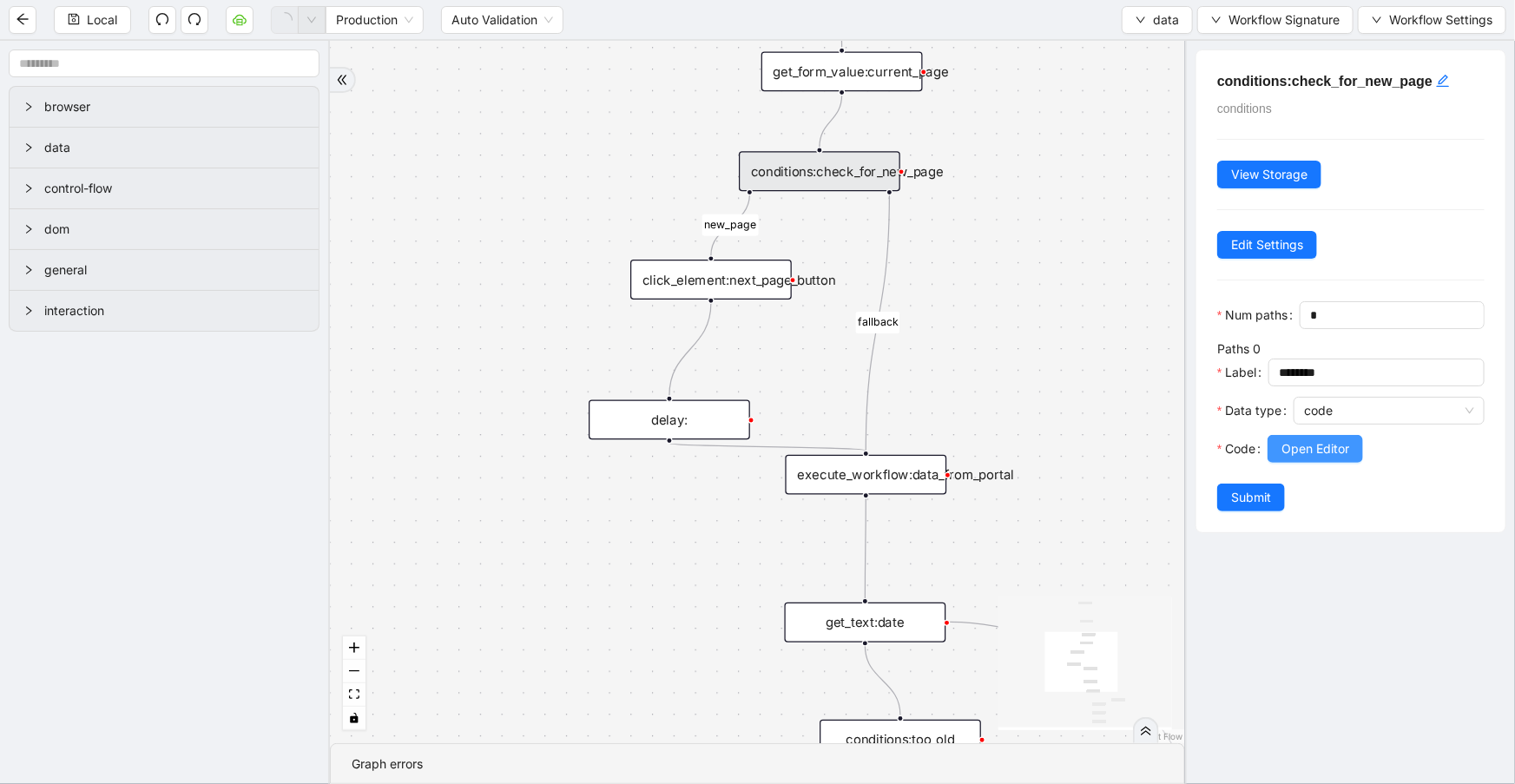
click at [1311, 458] on span "Open Editor" at bounding box center [1315, 449] width 68 height 19
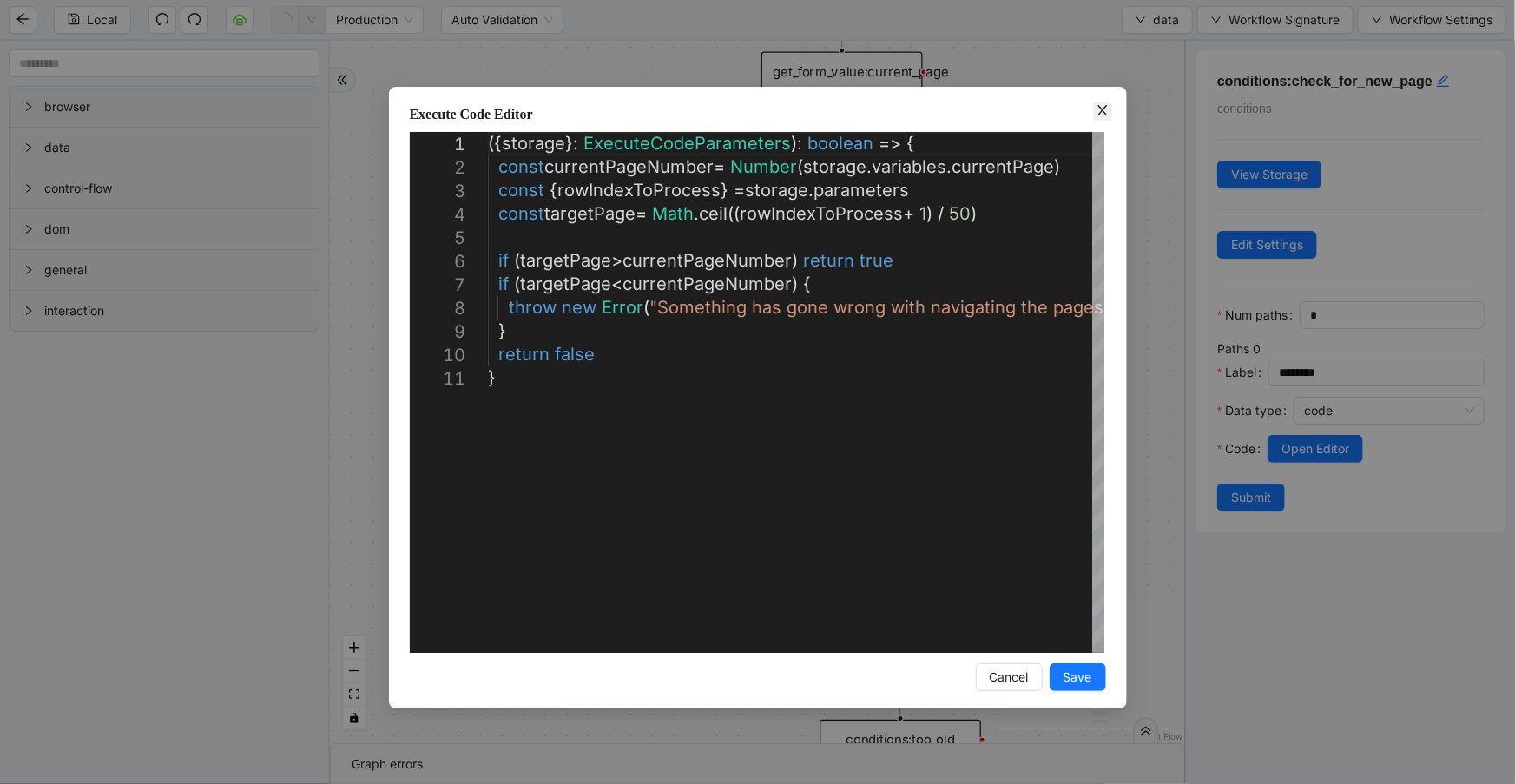
click at [1097, 113] on icon "close" at bounding box center [1103, 111] width 14 height 14
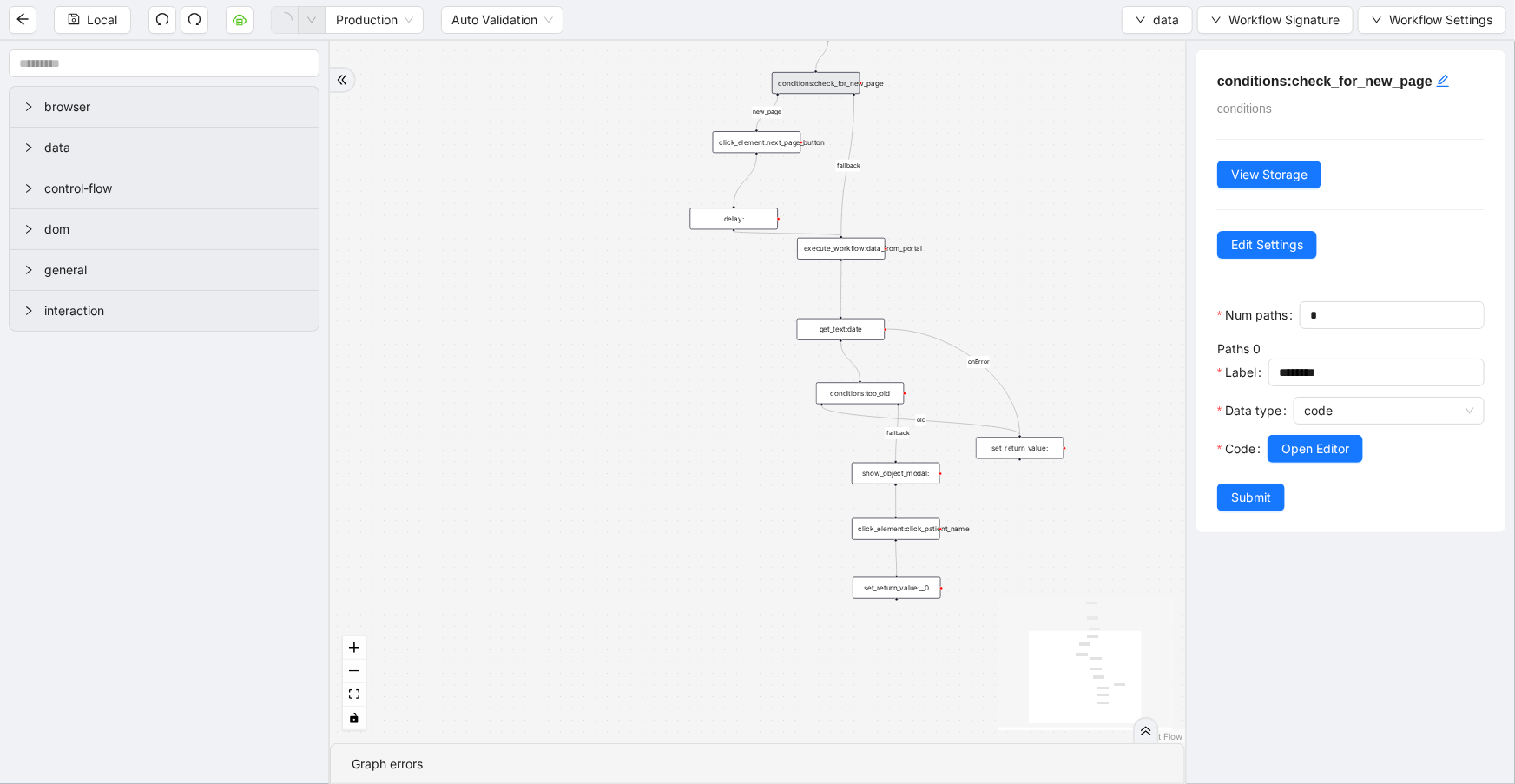
drag, startPoint x: 943, startPoint y: 483, endPoint x: 959, endPoint y: 226, distance: 257.5
click at [959, 226] on div "old new_page fallback fallback onError trigger click_element:click_patient_name…" at bounding box center [758, 392] width 855 height 702
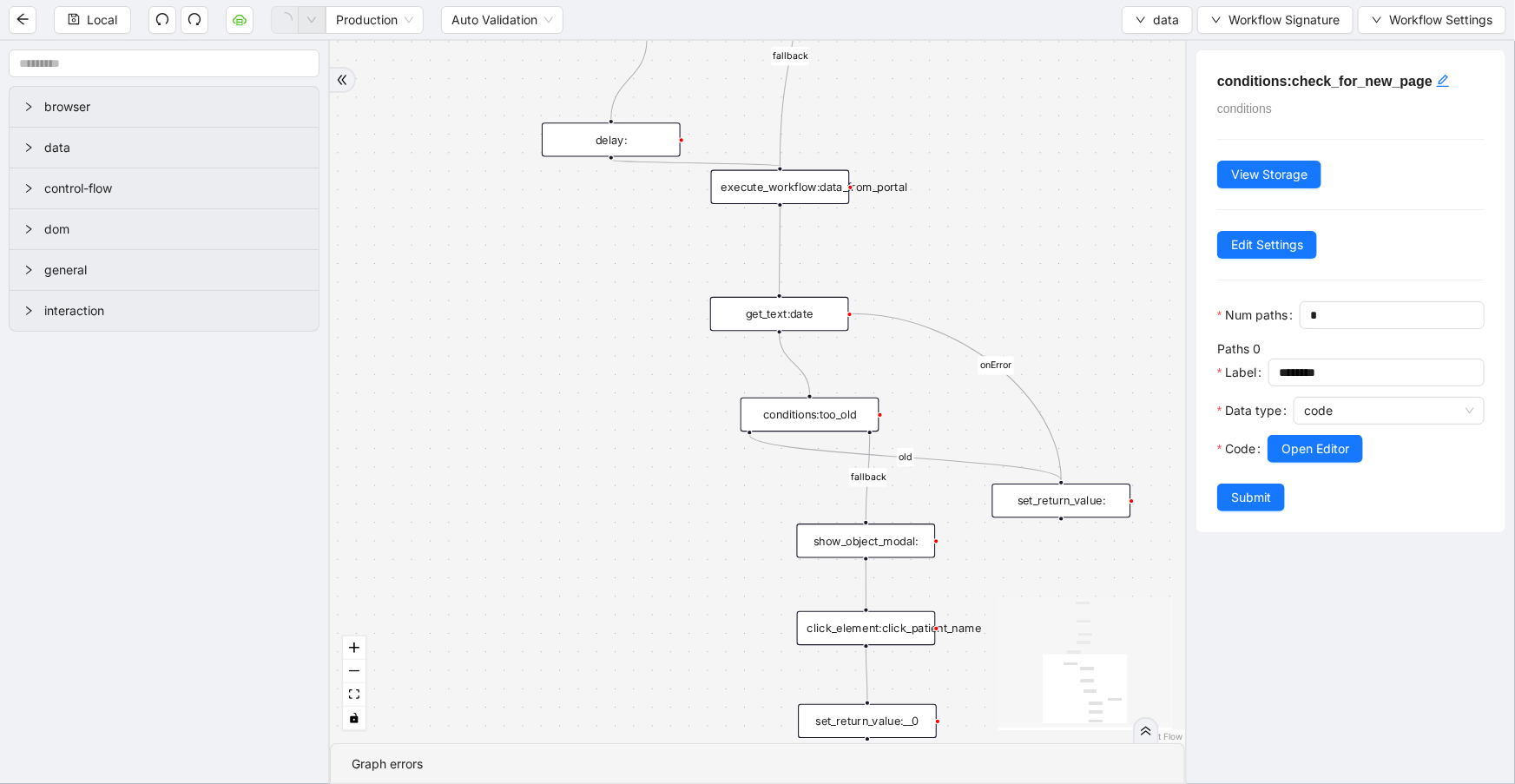
drag, startPoint x: 544, startPoint y: 320, endPoint x: 465, endPoint y: 277, distance: 89.9
click at [465, 277] on div "old new_page fallback fallback onError trigger click_element:click_patient_name…" at bounding box center [758, 392] width 855 height 702
click at [765, 322] on div "get_text:date" at bounding box center [780, 313] width 139 height 34
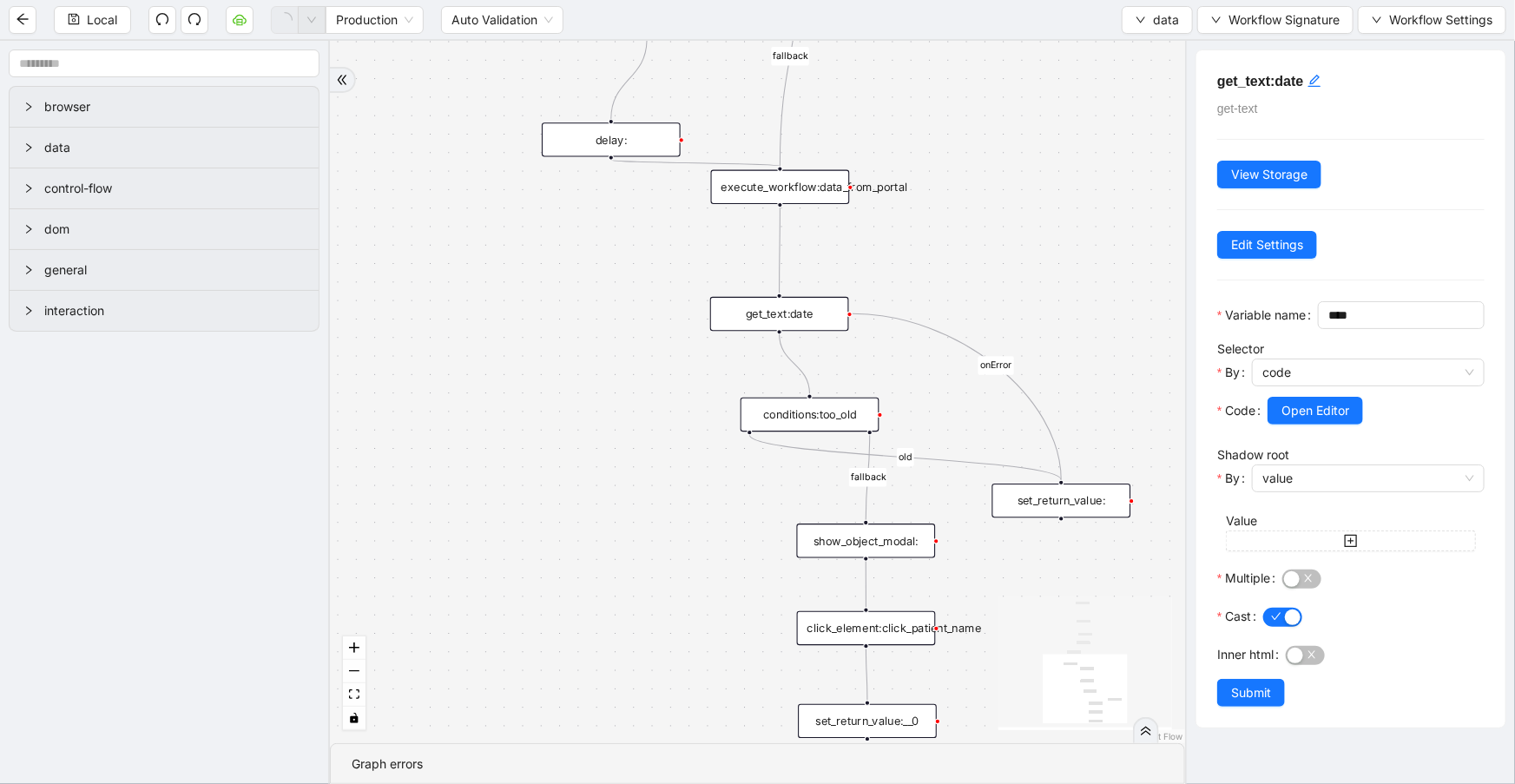
click at [812, 195] on div "execute_workflow:data_from_portal" at bounding box center [781, 187] width 139 height 34
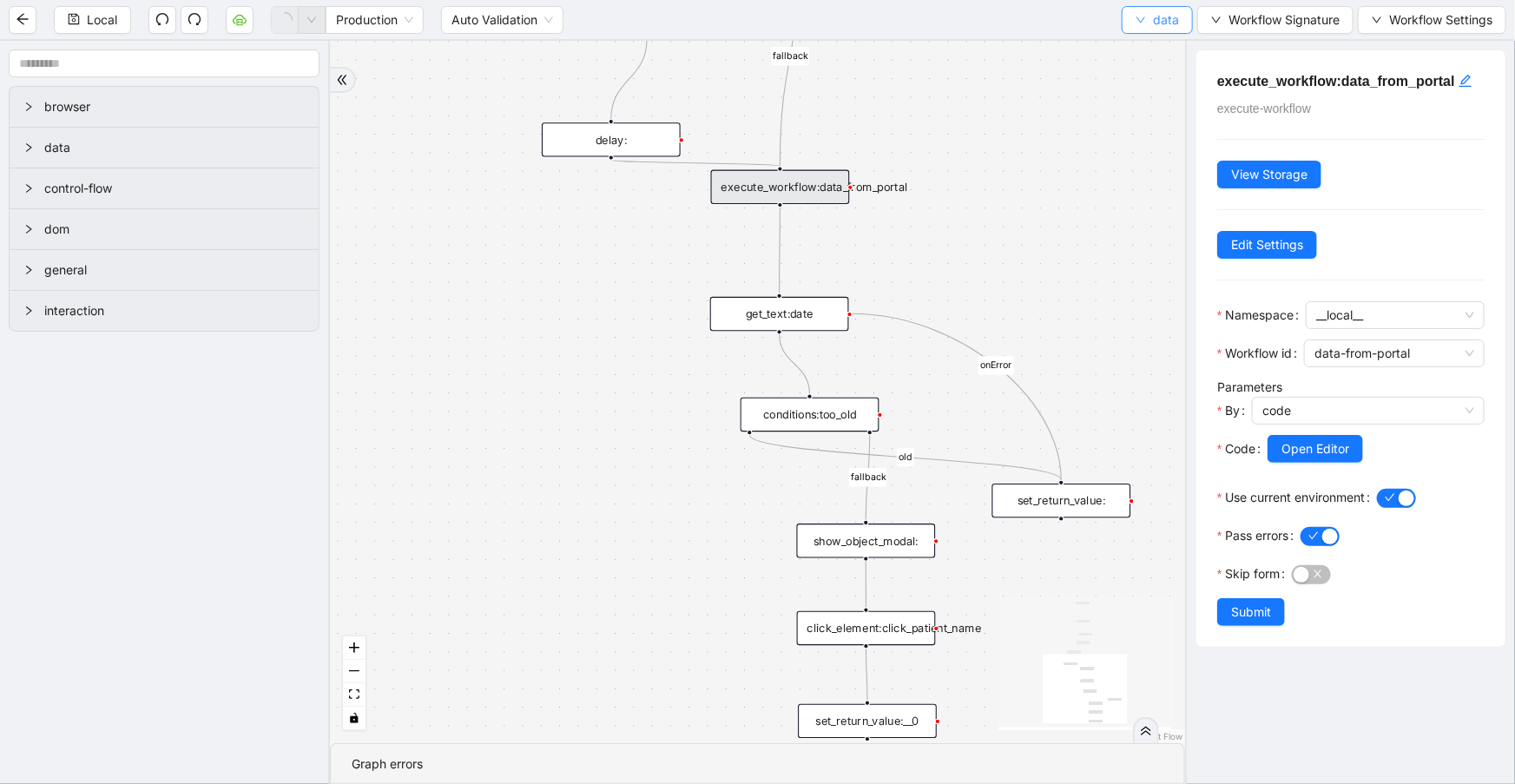
click at [1140, 22] on icon "down" at bounding box center [1141, 20] width 9 height 6
click at [1149, 55] on span "Select" at bounding box center [1158, 53] width 46 height 19
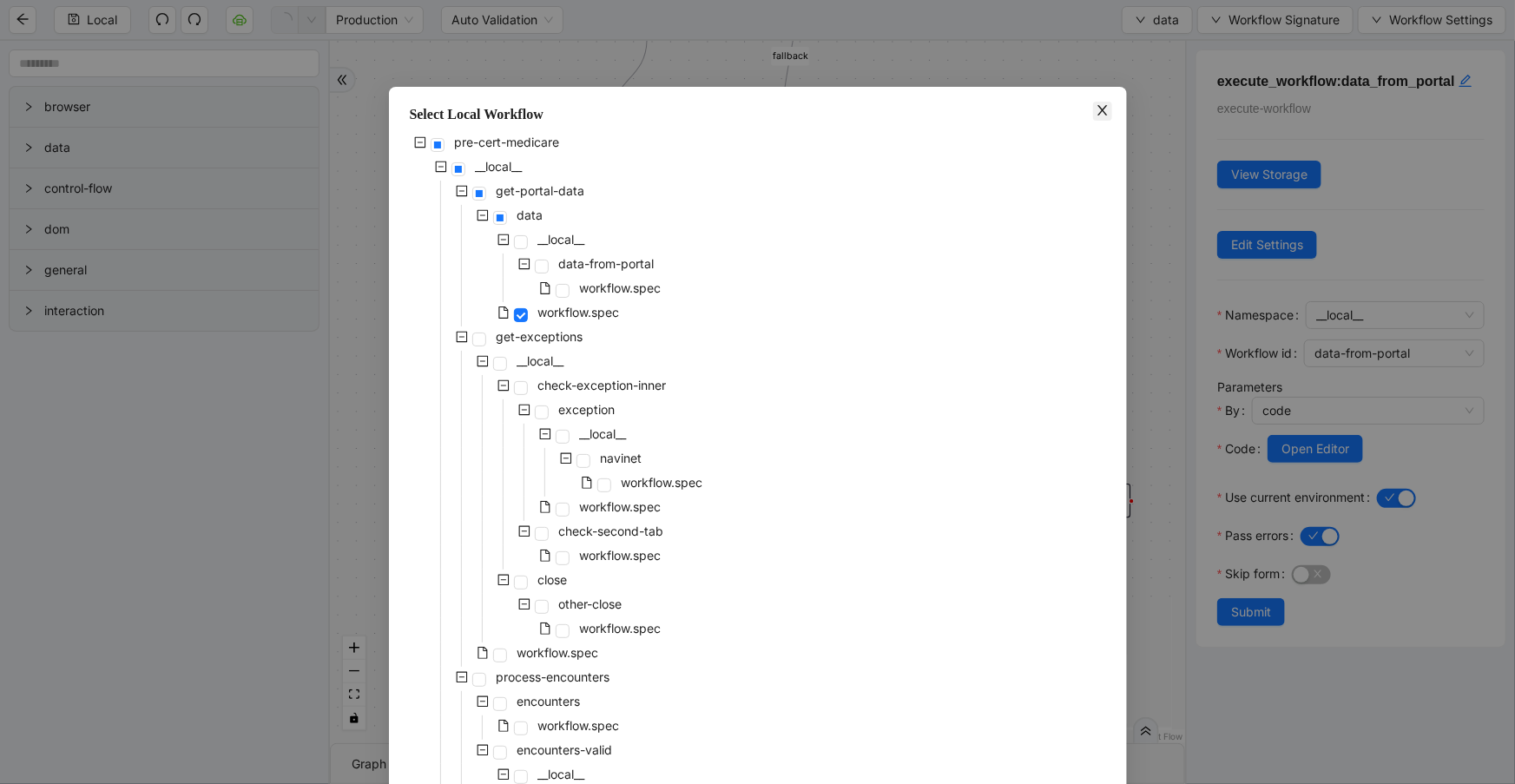
click at [1100, 104] on icon "close" at bounding box center [1103, 111] width 14 height 14
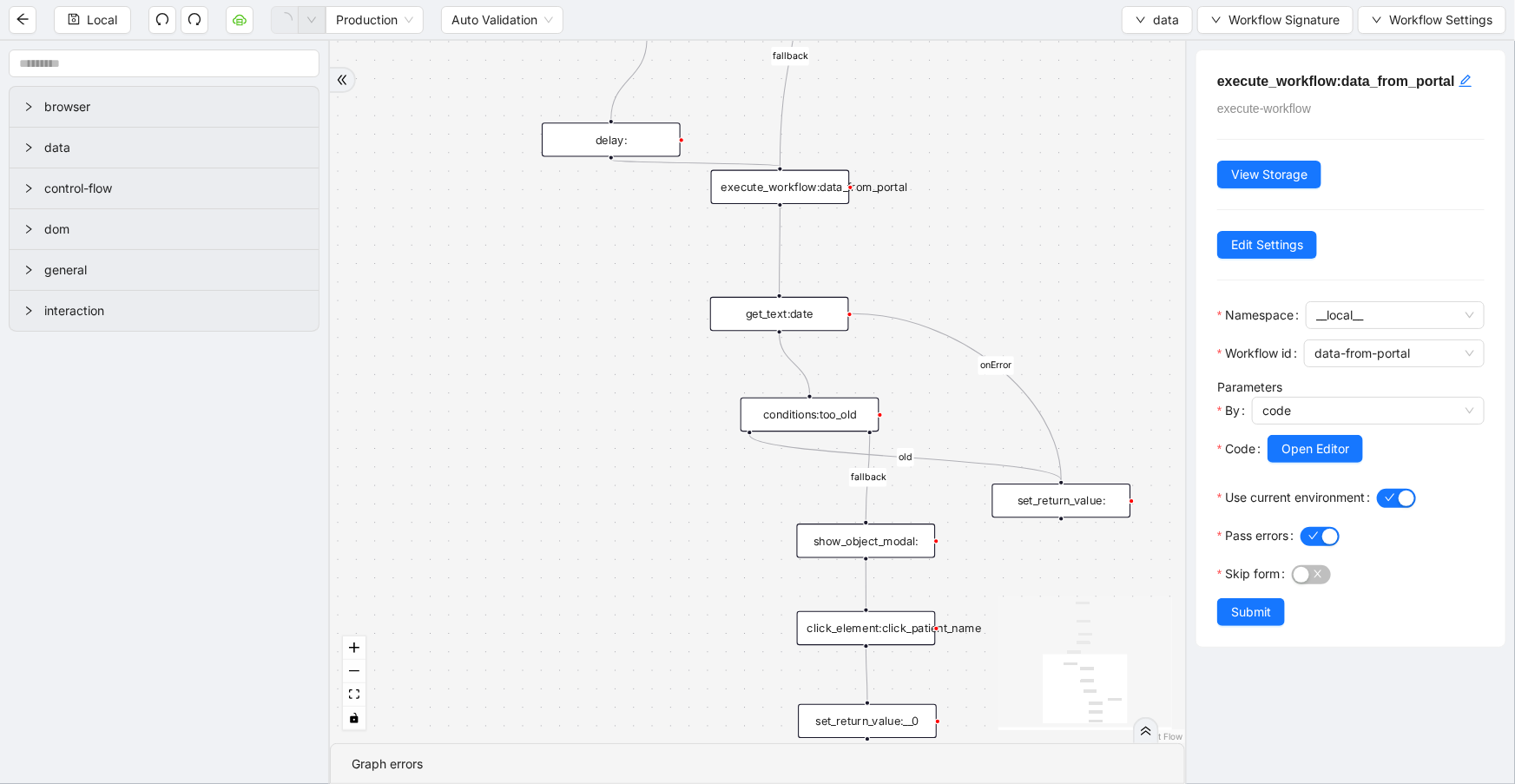
click at [804, 318] on div "get_text:date" at bounding box center [780, 313] width 139 height 34
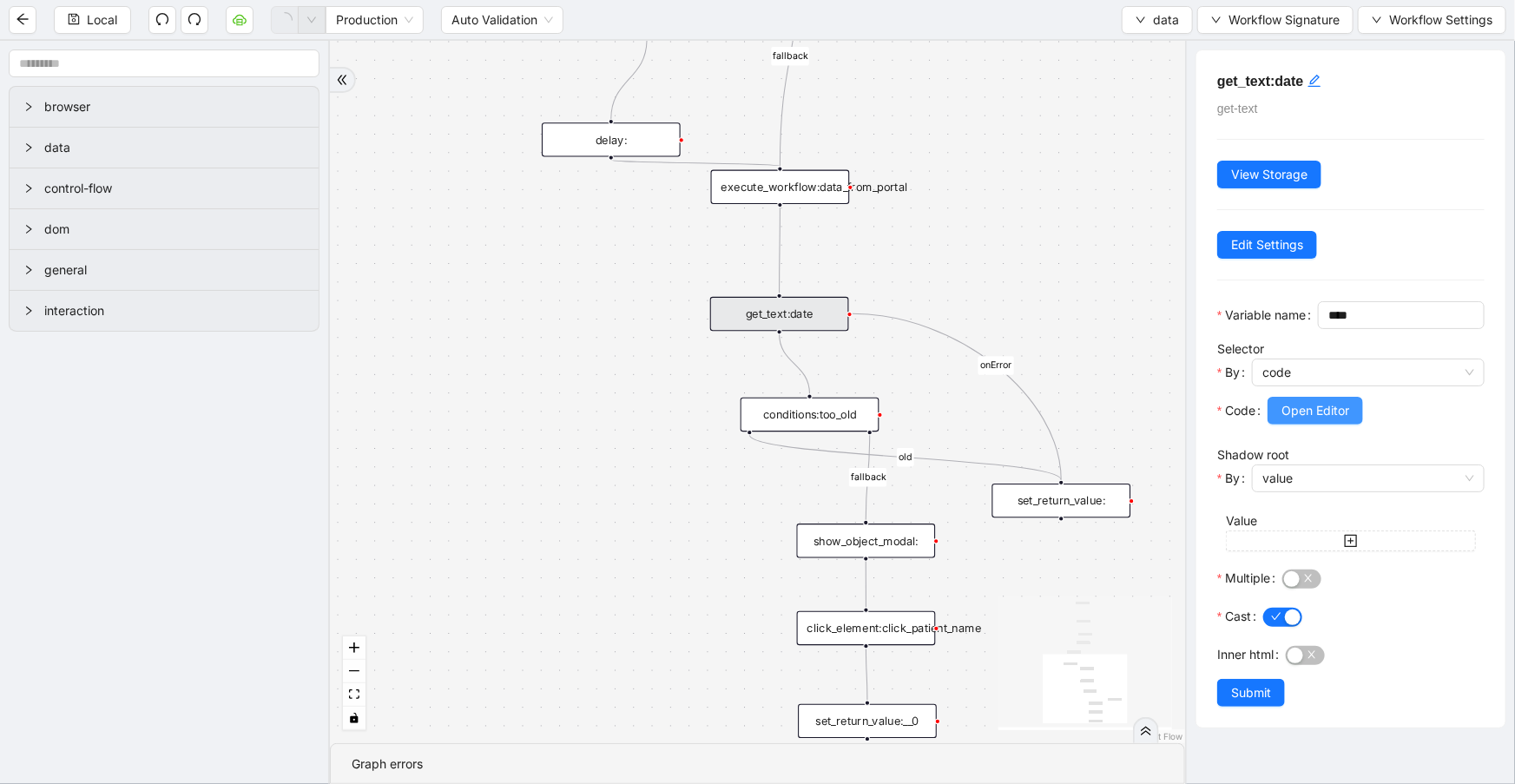
click at [1323, 420] on span "Open Editor" at bounding box center [1315, 411] width 68 height 19
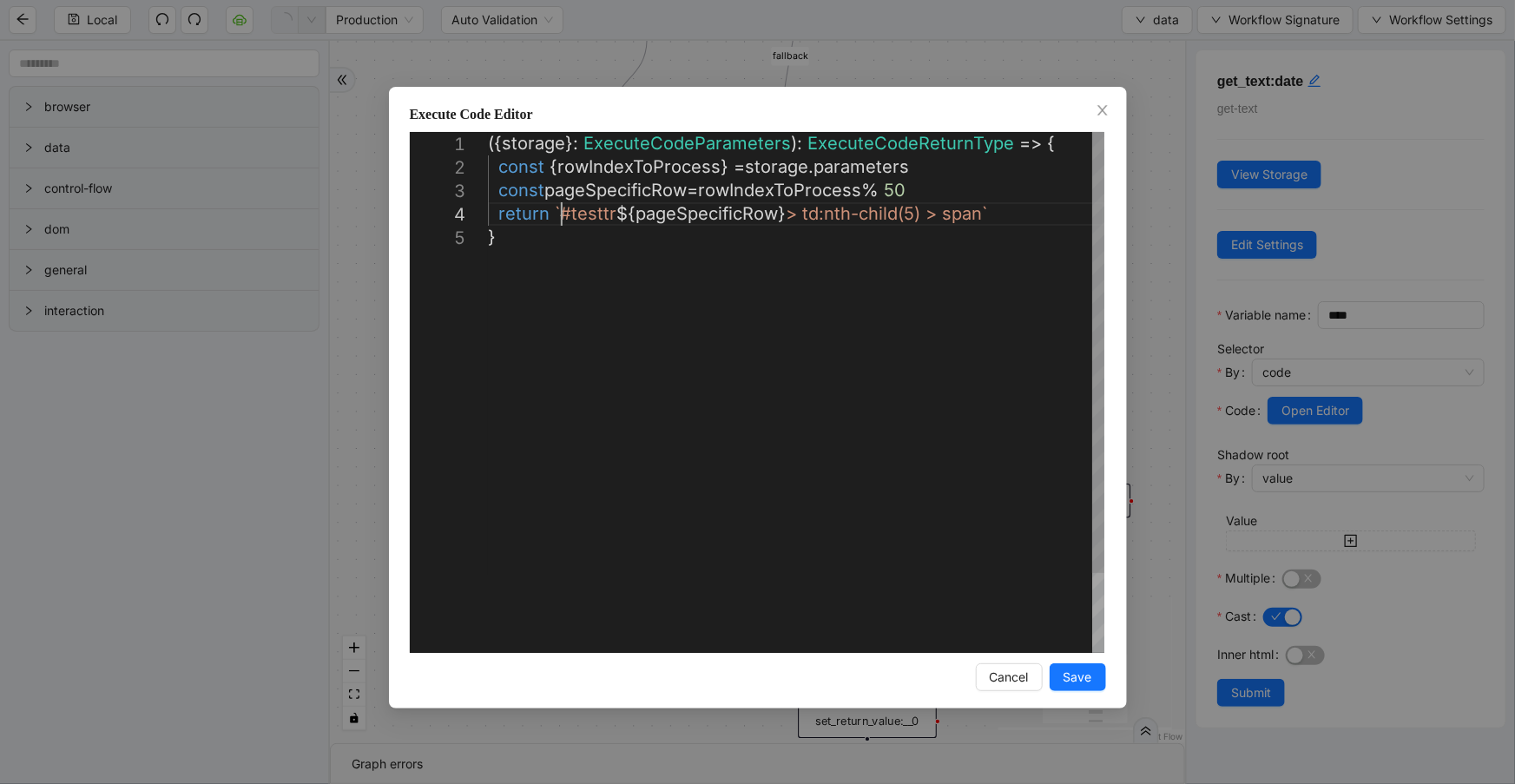
scroll to position [0, 9]
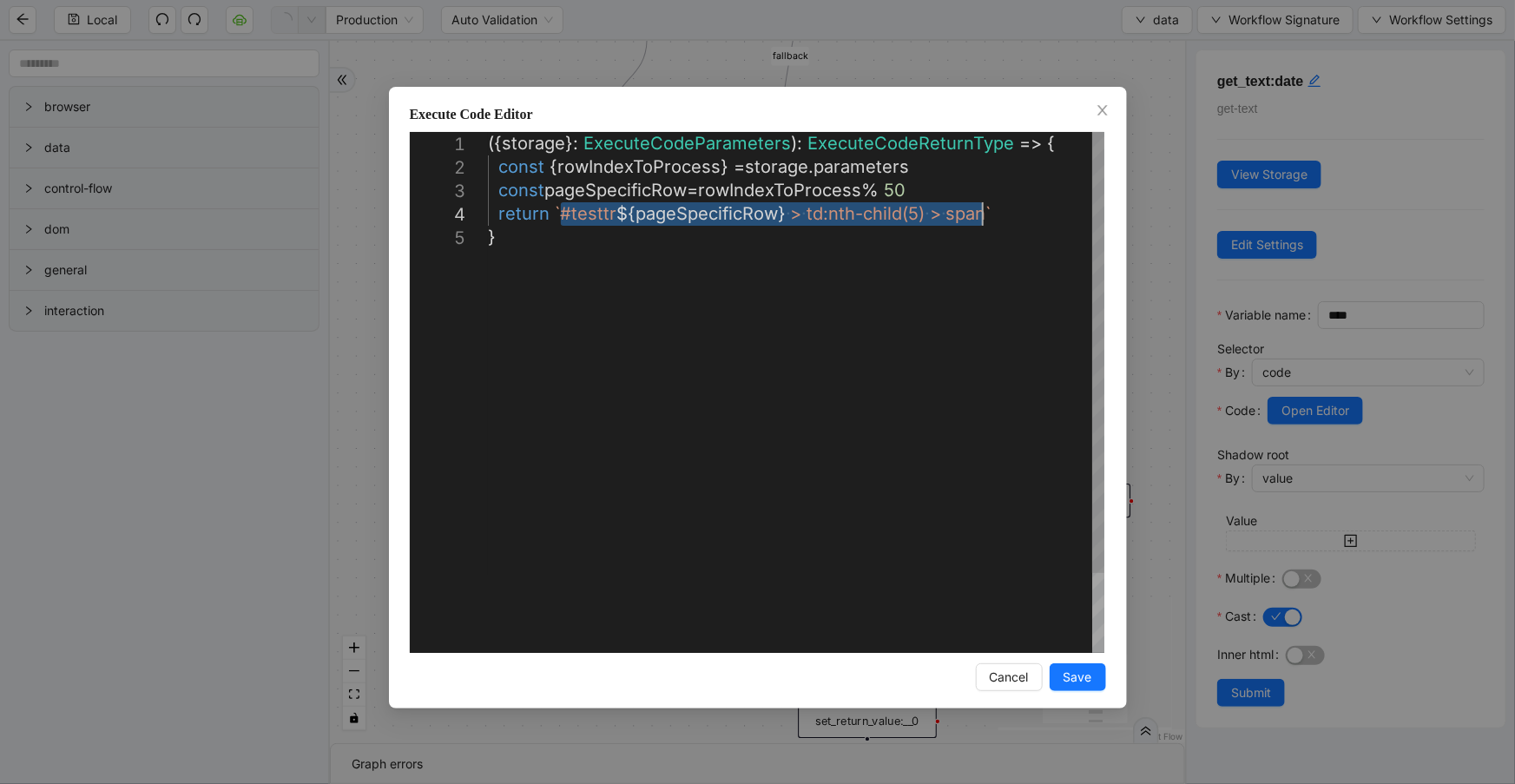
drag, startPoint x: 559, startPoint y: 211, endPoint x: 978, endPoint y: 214, distance: 419.0
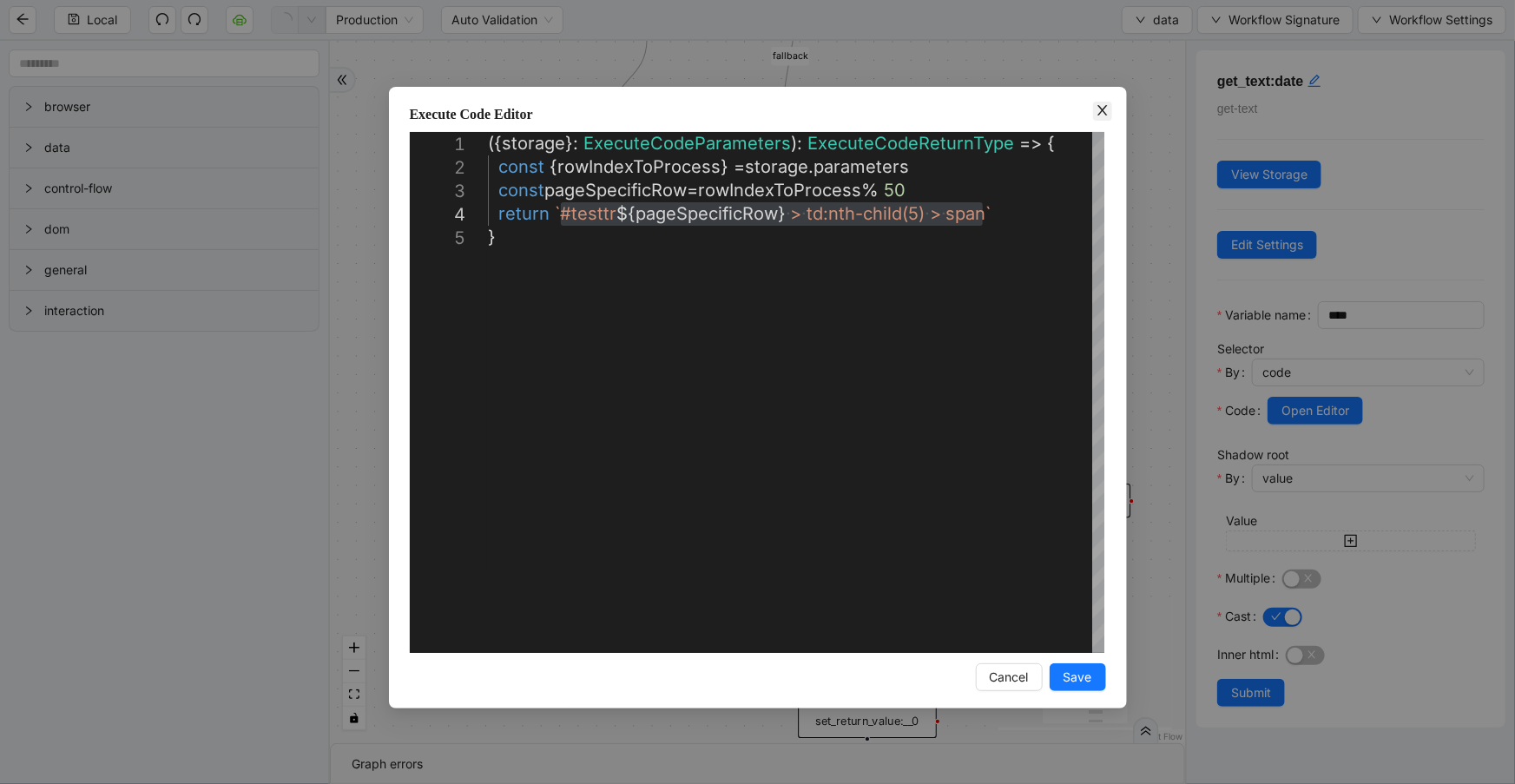
click at [1103, 107] on icon "close" at bounding box center [1103, 111] width 14 height 14
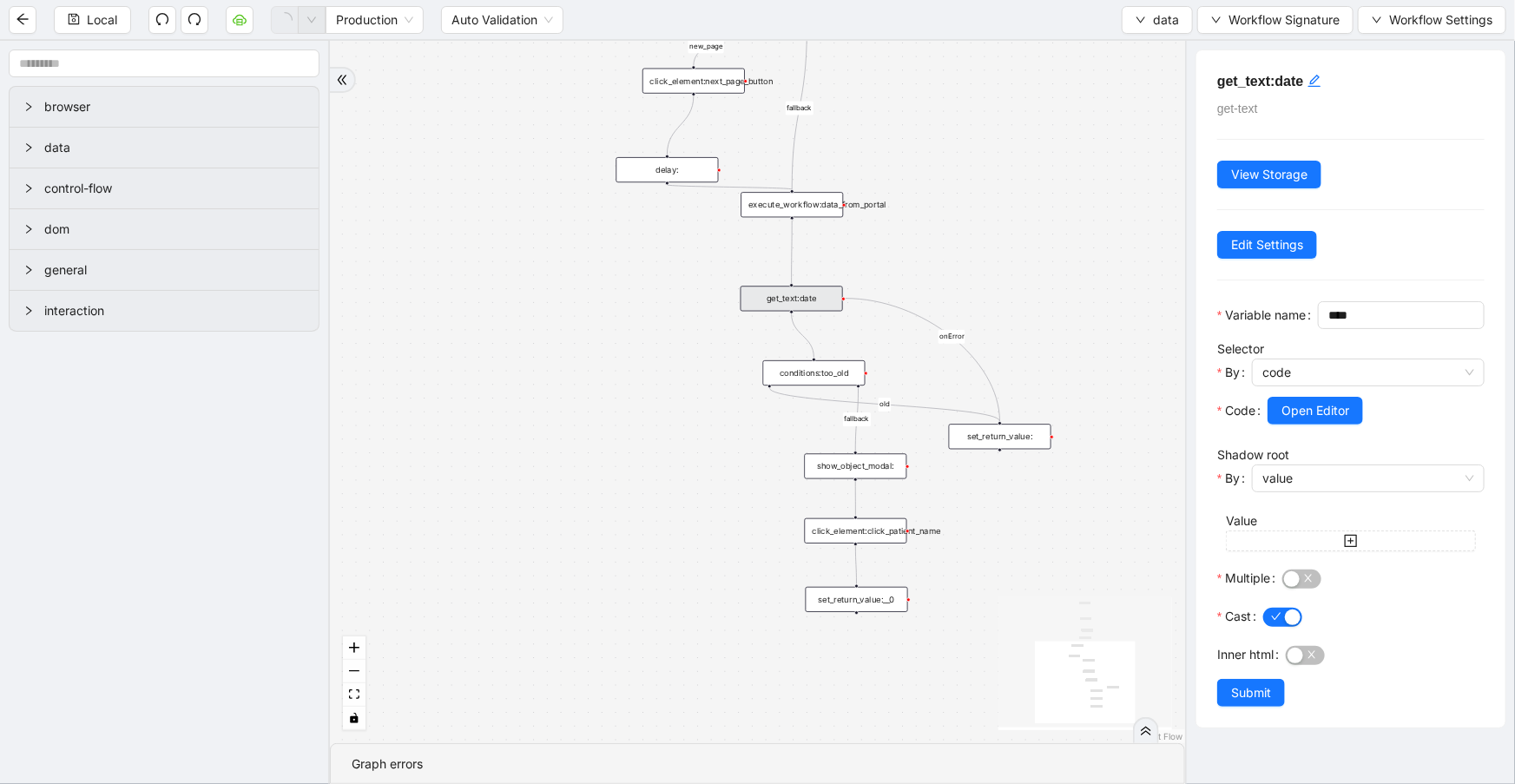
drag, startPoint x: 655, startPoint y: 527, endPoint x: 642, endPoint y: 422, distance: 105.8
click at [642, 423] on div "old new_page fallback fallback onError trigger click_element:click_patient_name…" at bounding box center [758, 392] width 855 height 702
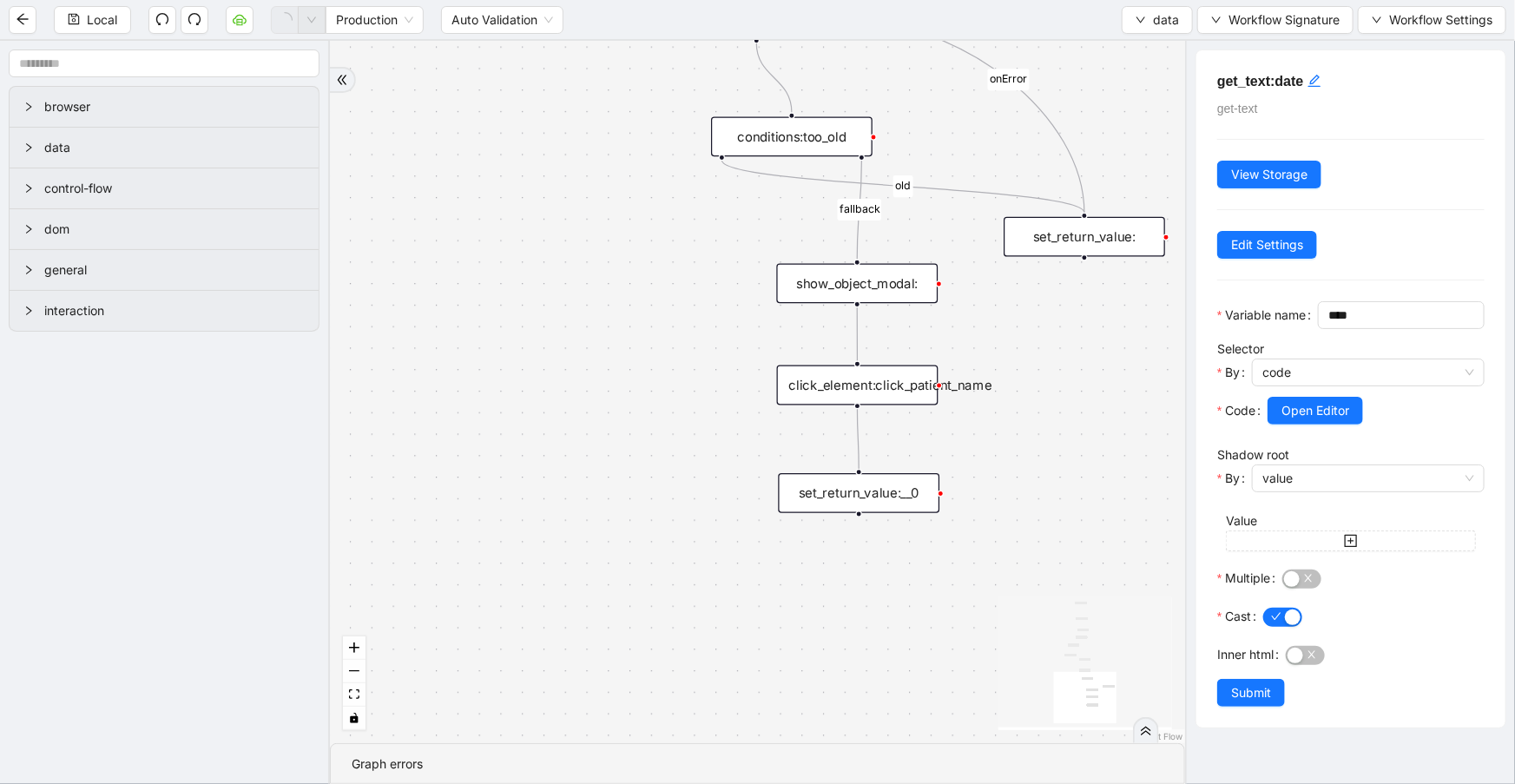
click at [817, 501] on div "set_return_value:__0" at bounding box center [860, 493] width 162 height 40
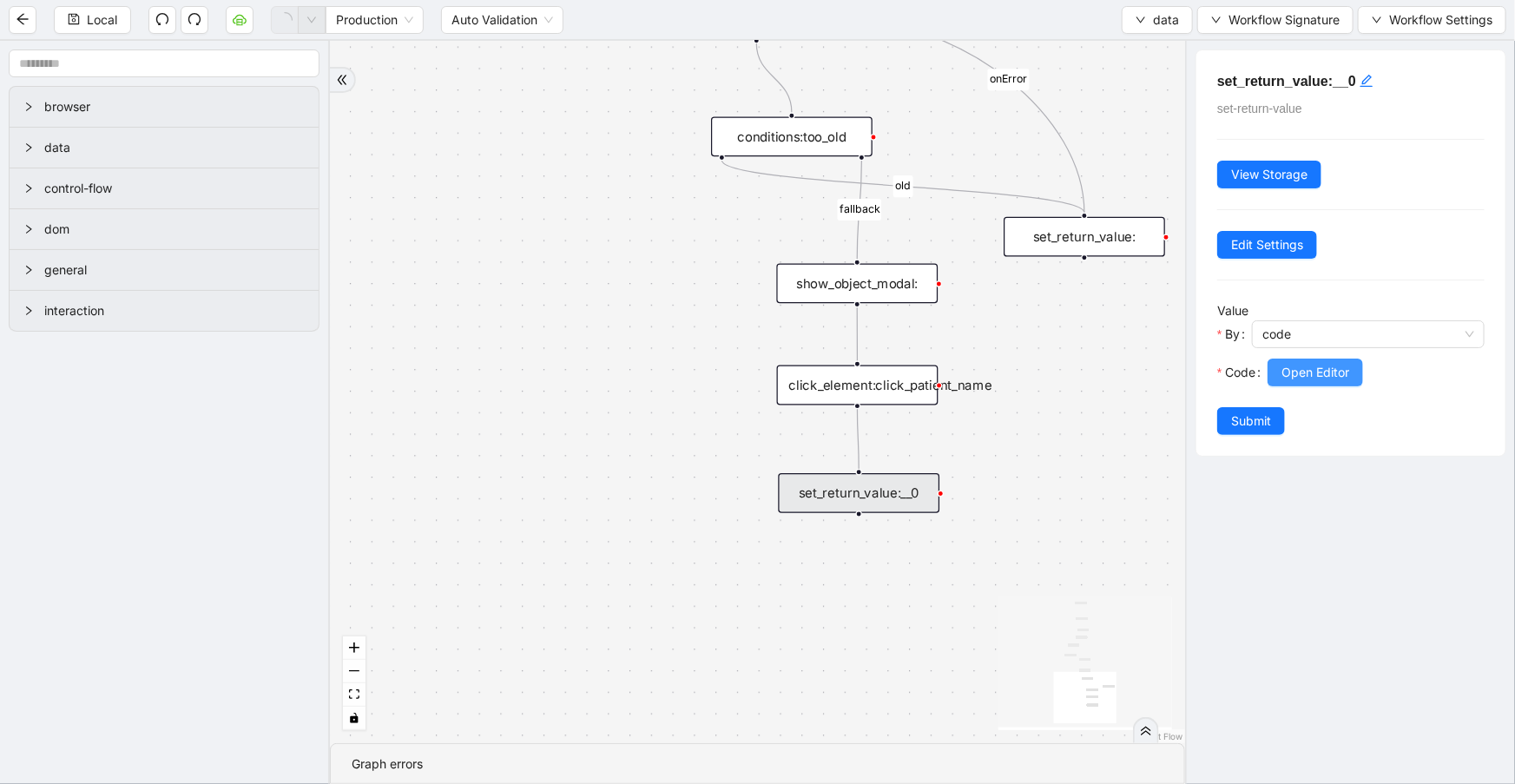
click at [1282, 370] on span "Open Editor" at bounding box center [1315, 372] width 68 height 19
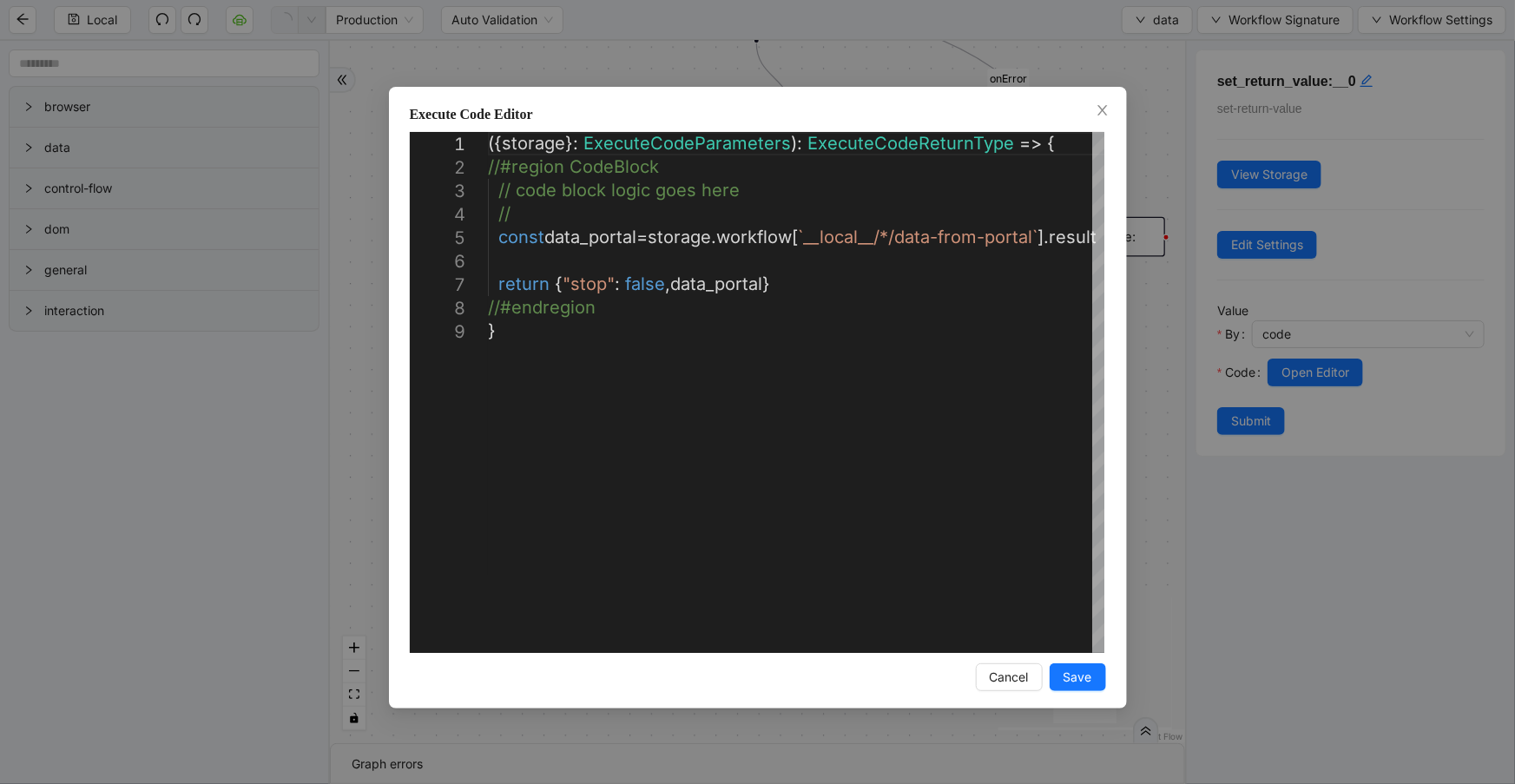
drag, startPoint x: 1100, startPoint y: 117, endPoint x: 1111, endPoint y: 113, distance: 11.7
click at [1103, 117] on span "Close" at bounding box center [1103, 111] width 19 height 19
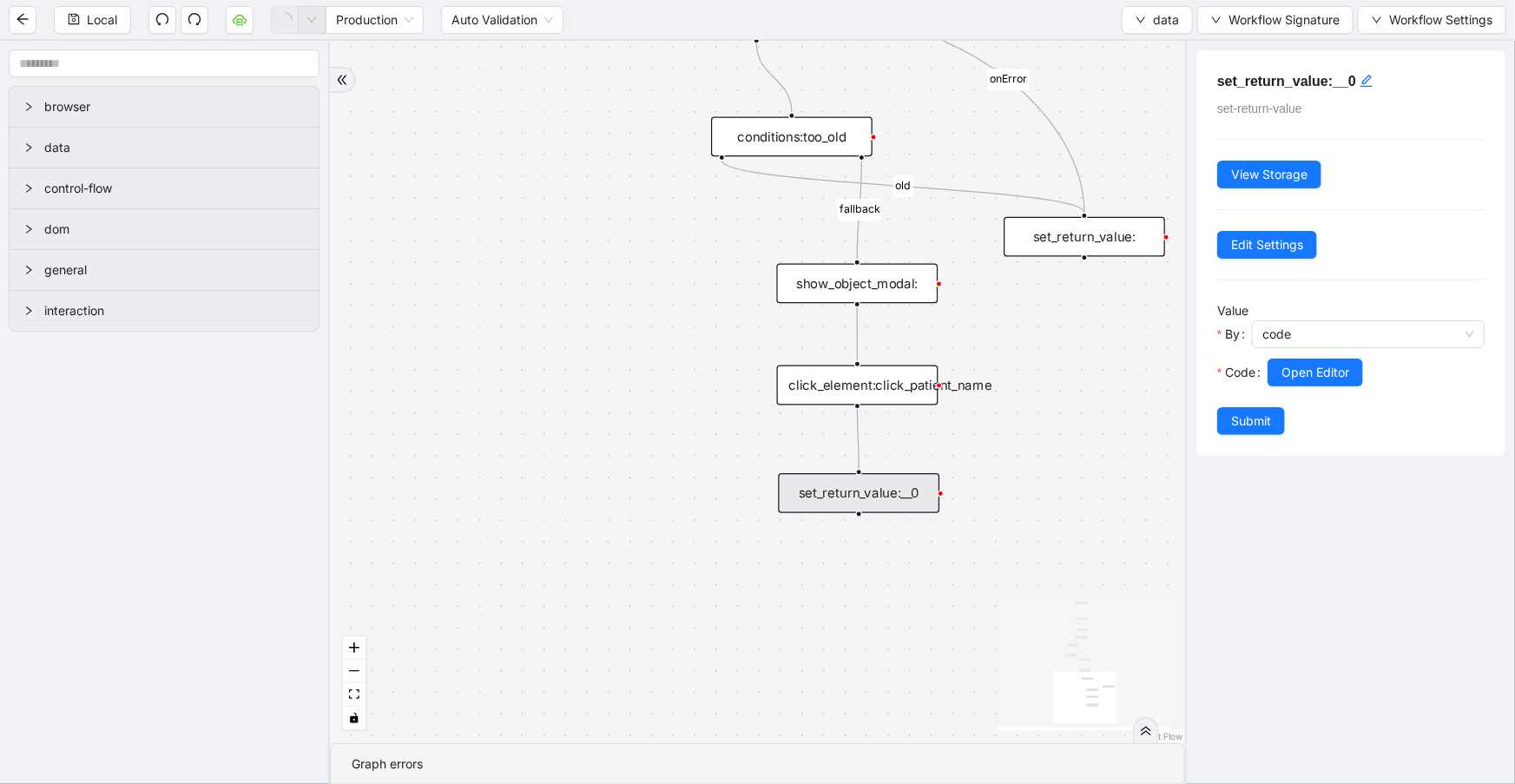
click at [1143, 34] on div "Local Production Auto Validation data Workflow Signature Workflow Settings" at bounding box center [757, 19] width 1515 height 39
click at [1145, 25] on icon "down" at bounding box center [1141, 20] width 11 height 11
click at [1146, 49] on span "Select" at bounding box center [1158, 53] width 46 height 19
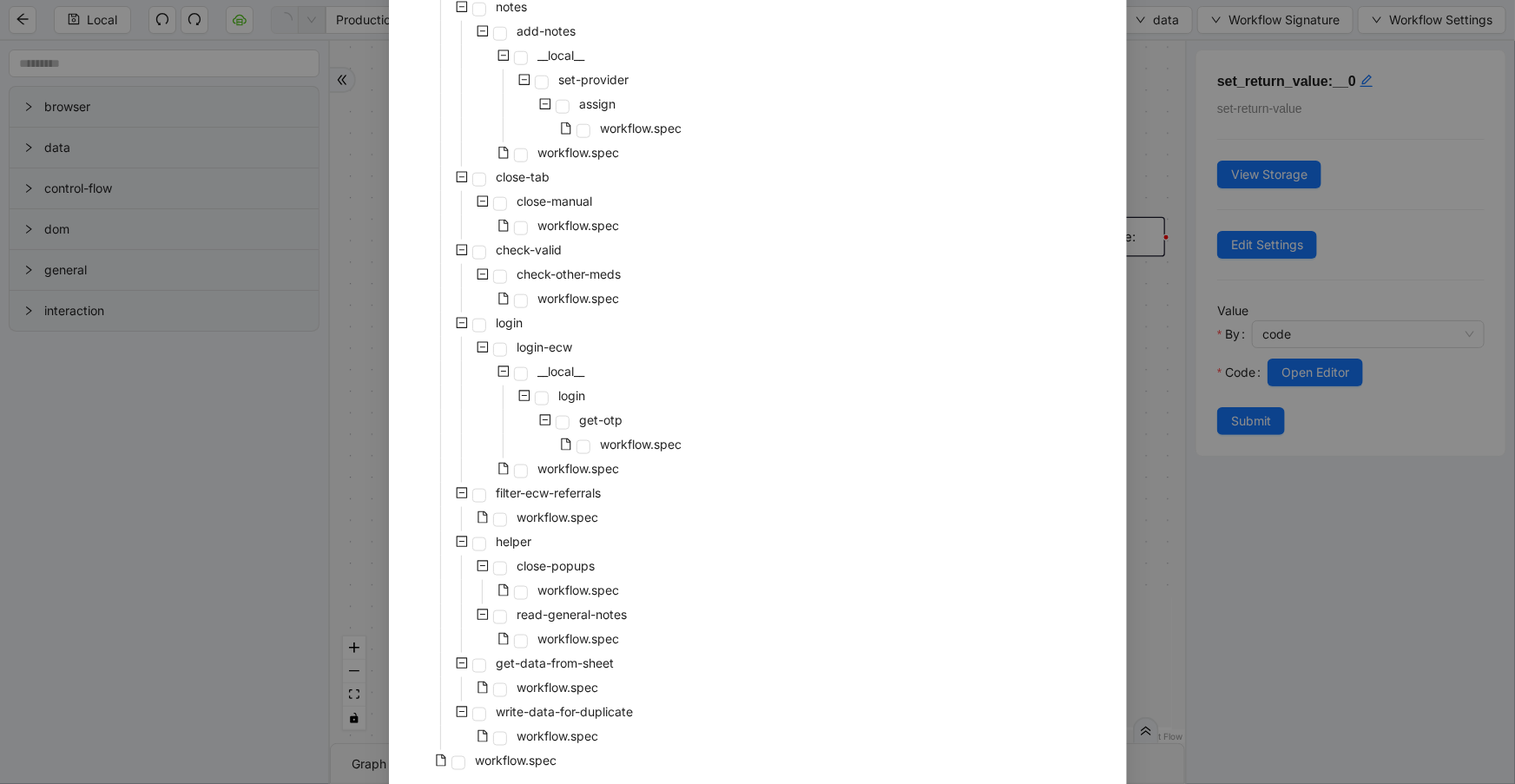
scroll to position [954, 0]
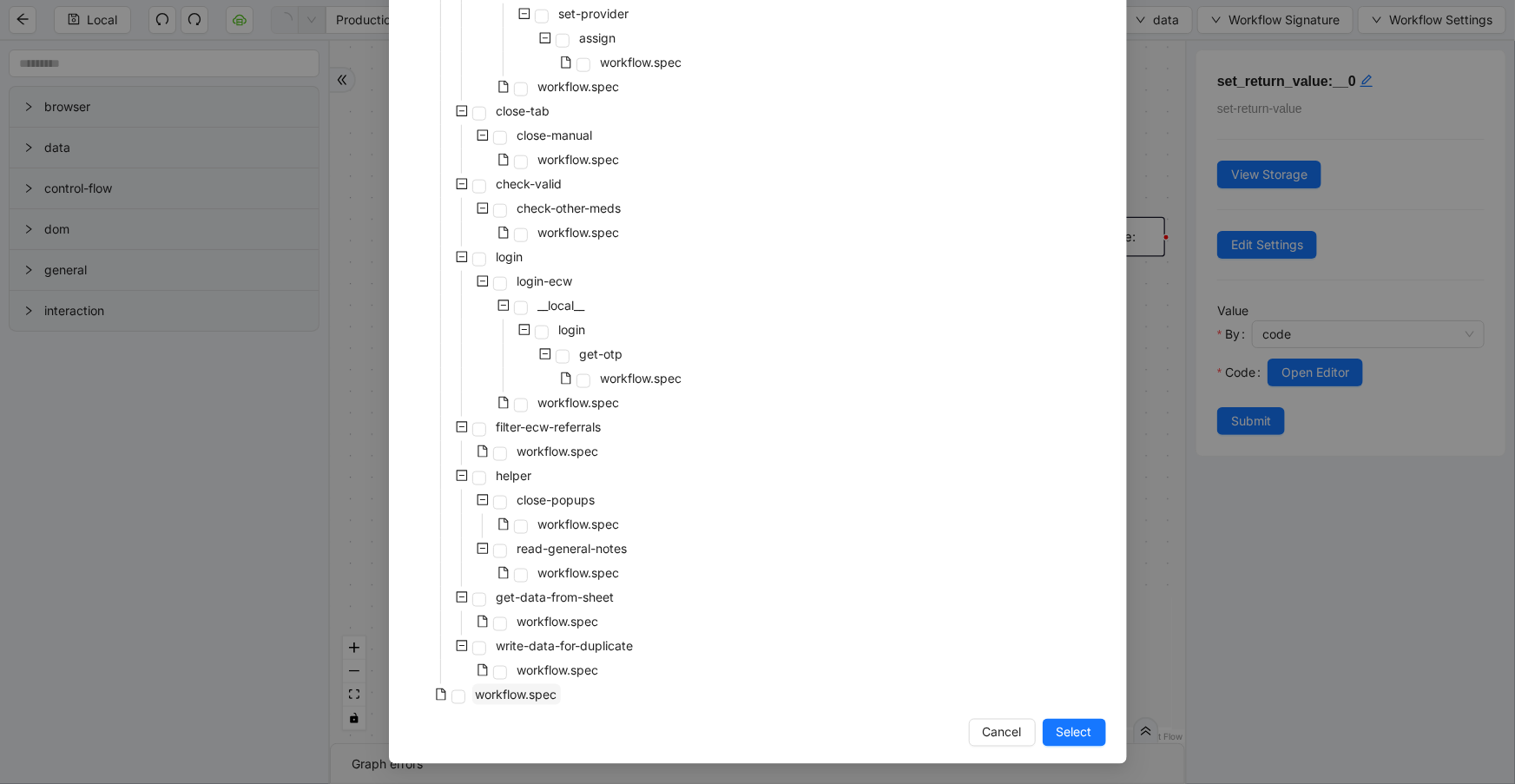
click at [530, 692] on span "workflow.spec" at bounding box center [516, 694] width 82 height 15
click at [1073, 723] on span "Select" at bounding box center [1074, 732] width 36 height 19
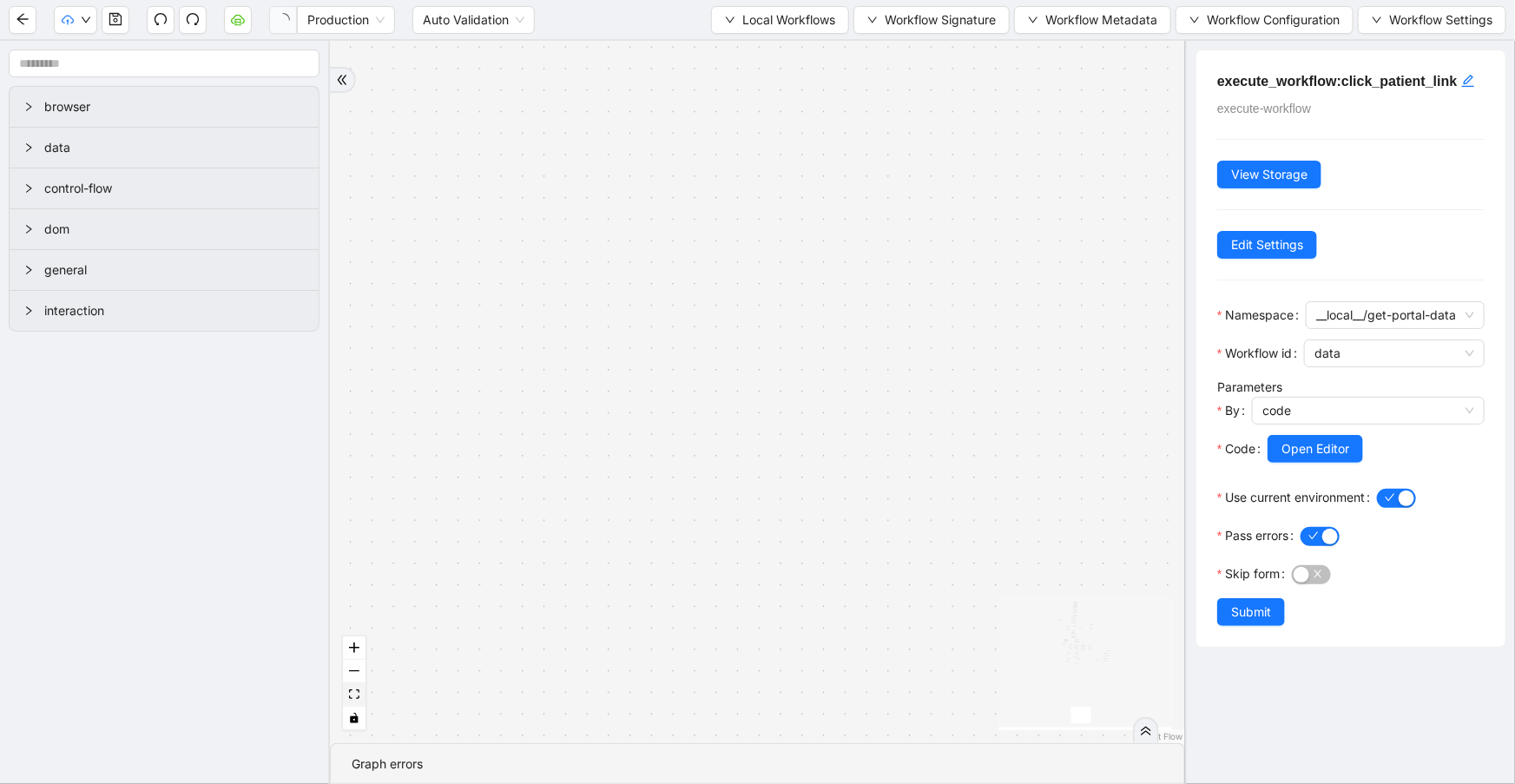
click at [362, 689] on button "fit view" at bounding box center [354, 694] width 23 height 24
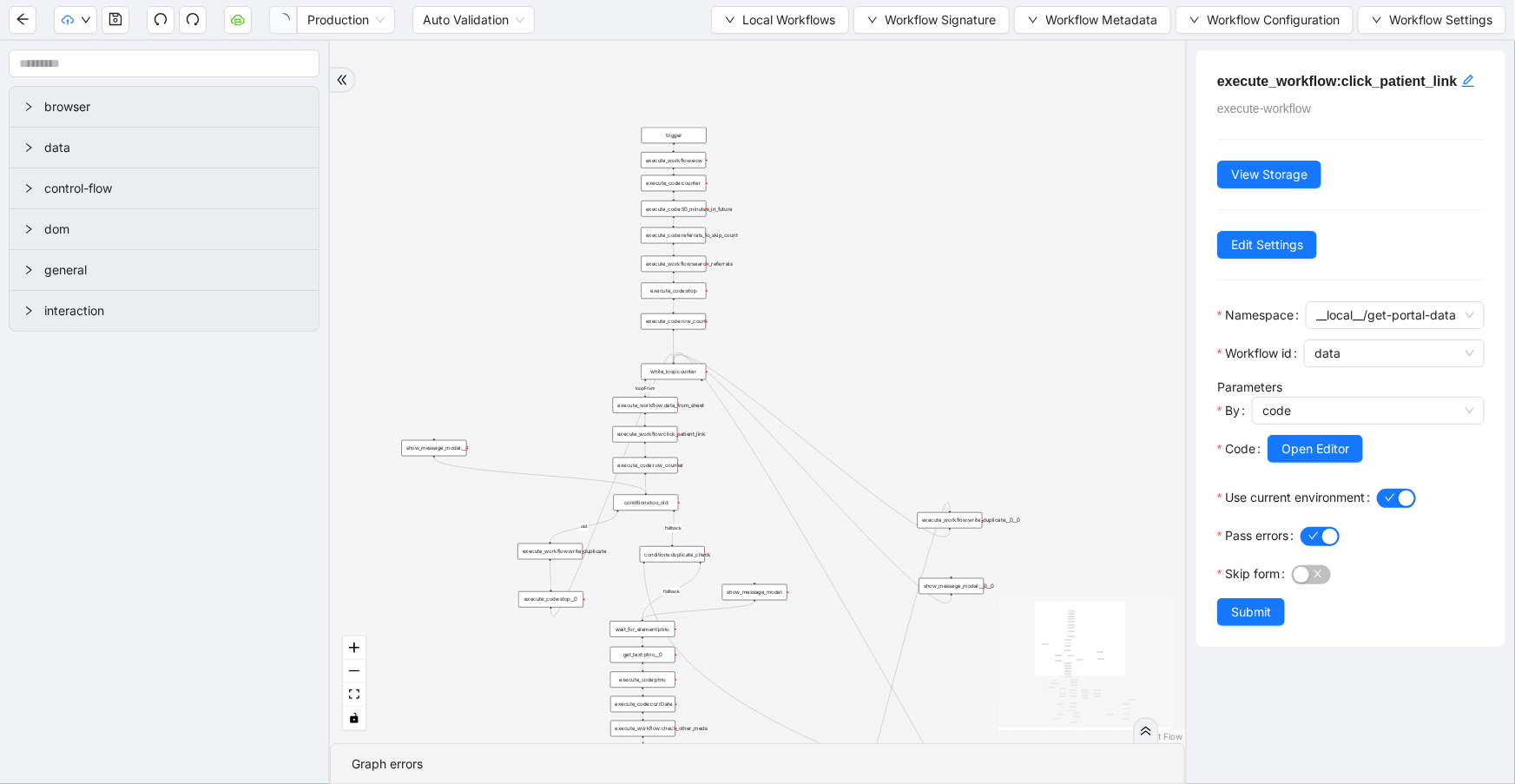
drag, startPoint x: 1025, startPoint y: 160, endPoint x: 1098, endPoint y: 414, distance: 264.3
click at [1101, 414] on div "fallback success success fallback no_encounters end success success success fal…" at bounding box center [758, 392] width 855 height 702
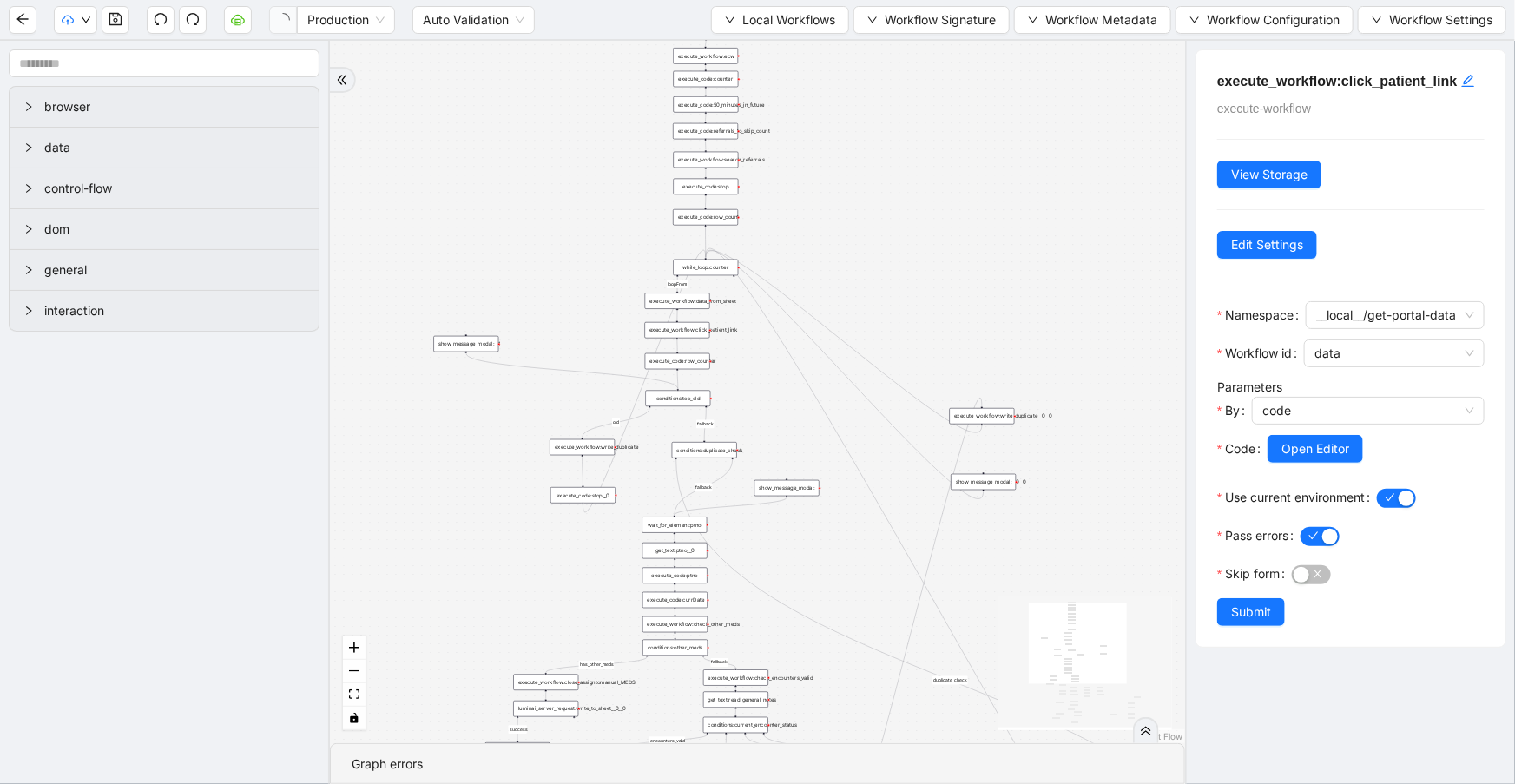
drag, startPoint x: 949, startPoint y: 391, endPoint x: 989, endPoint y: 256, distance: 140.8
click at [989, 257] on div "fallback success success fallback no_encounters end success success success fal…" at bounding box center [758, 392] width 855 height 702
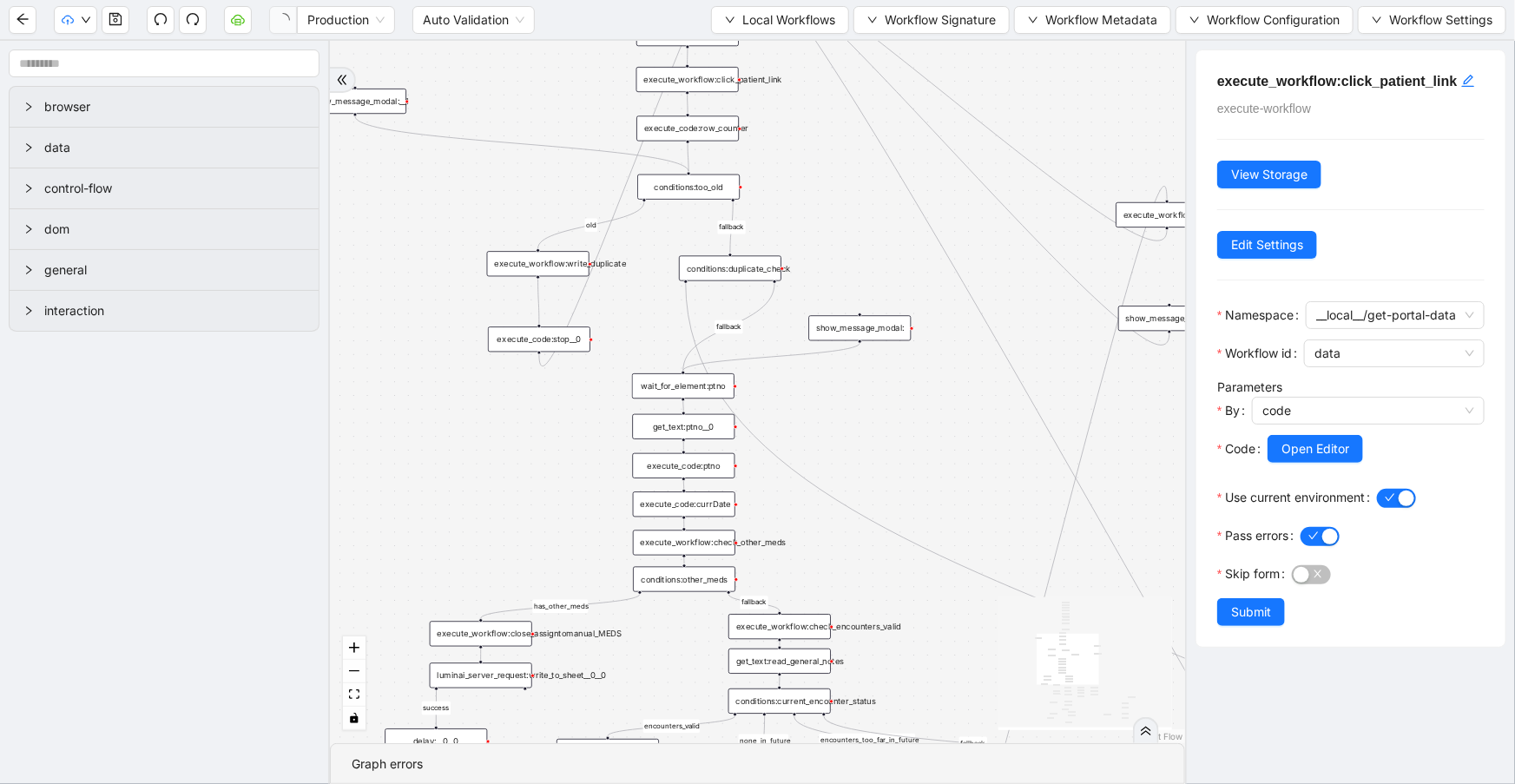
drag, startPoint x: 840, startPoint y: 359, endPoint x: 843, endPoint y: 172, distance: 187.0
click at [843, 173] on div "fallback success success fallback no_encounters end success success success fal…" at bounding box center [758, 392] width 855 height 702
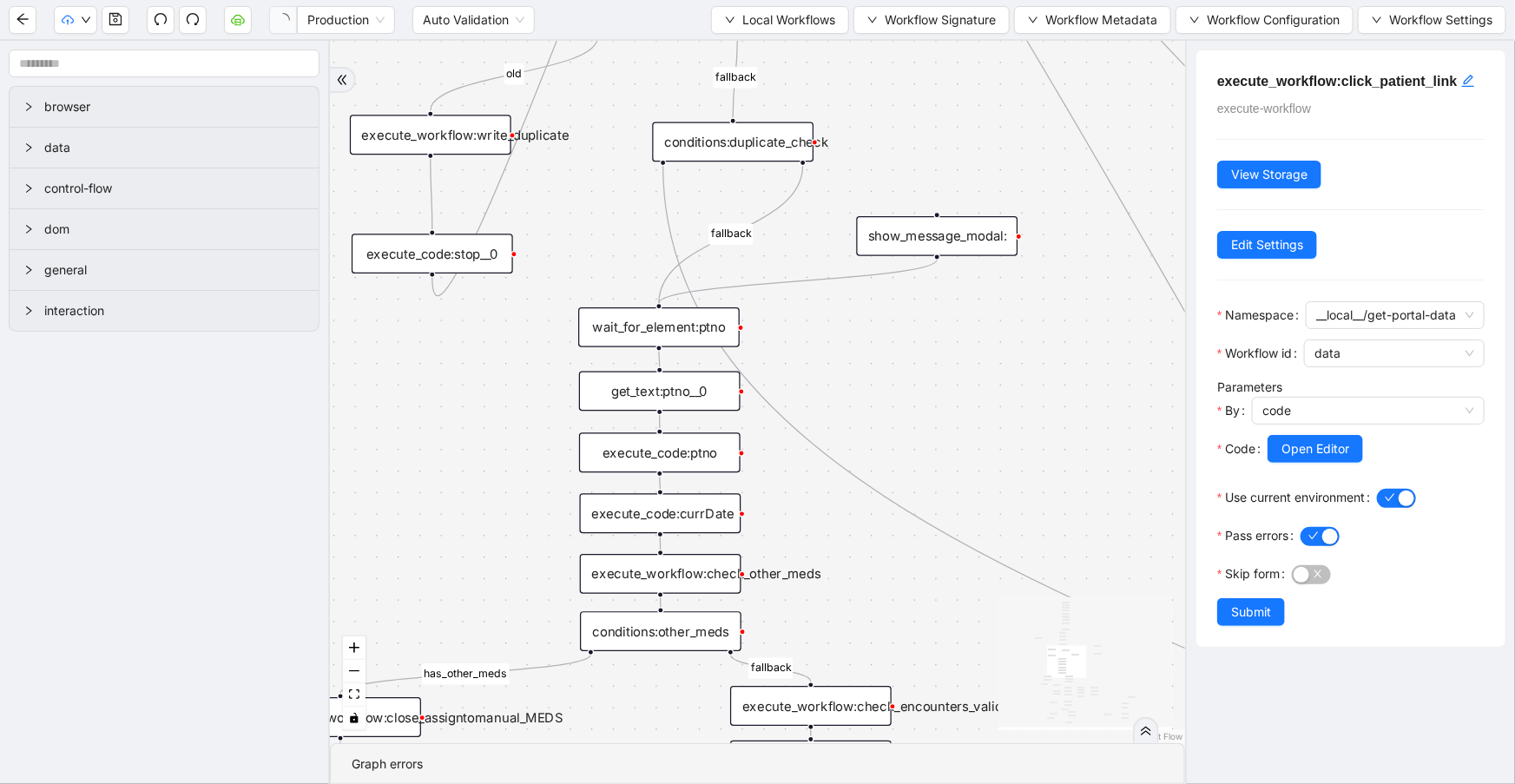
click at [715, 337] on div "wait_for_element:ptno" at bounding box center [659, 327] width 162 height 40
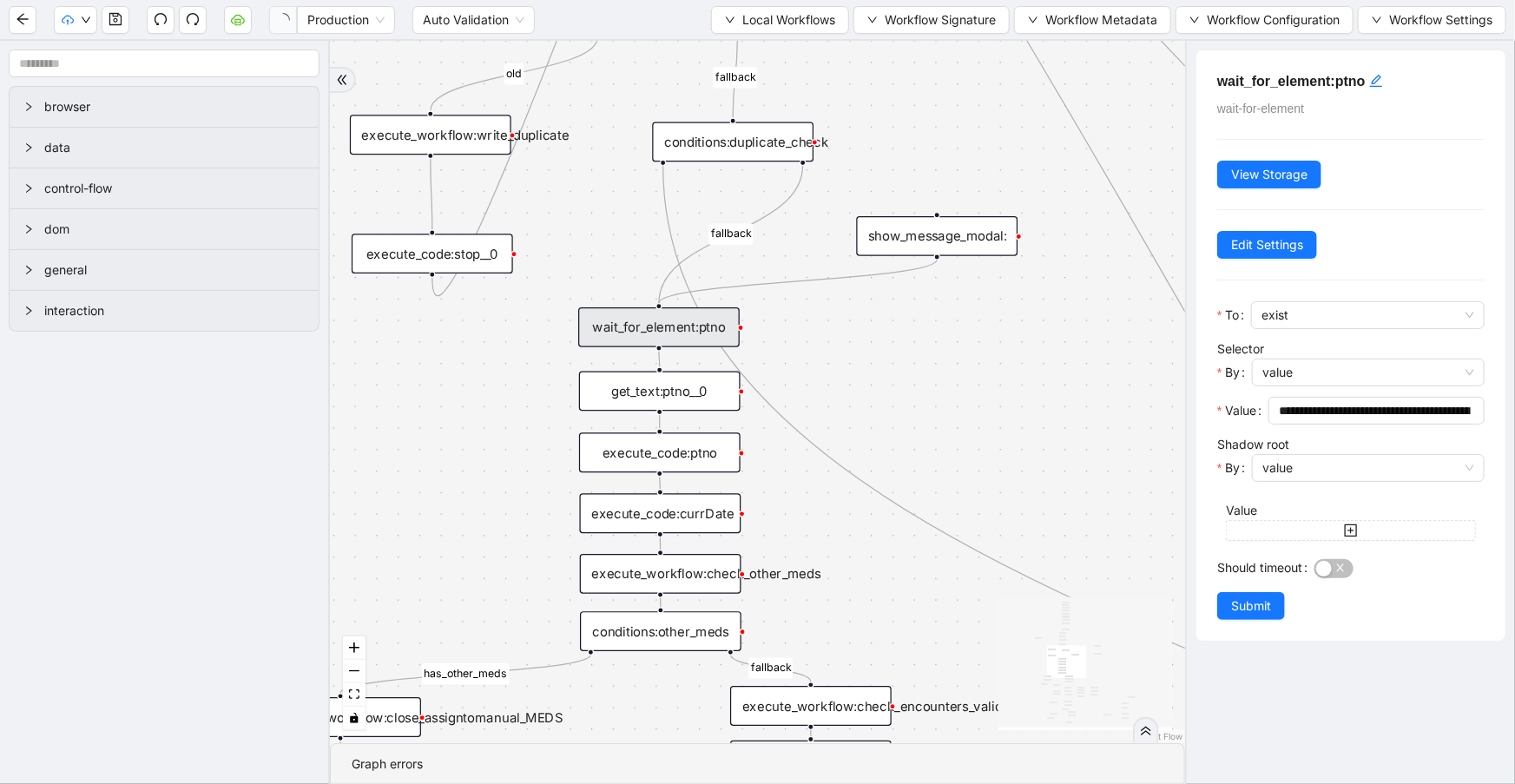
click at [701, 396] on div "get_text:ptno__0" at bounding box center [660, 391] width 162 height 40
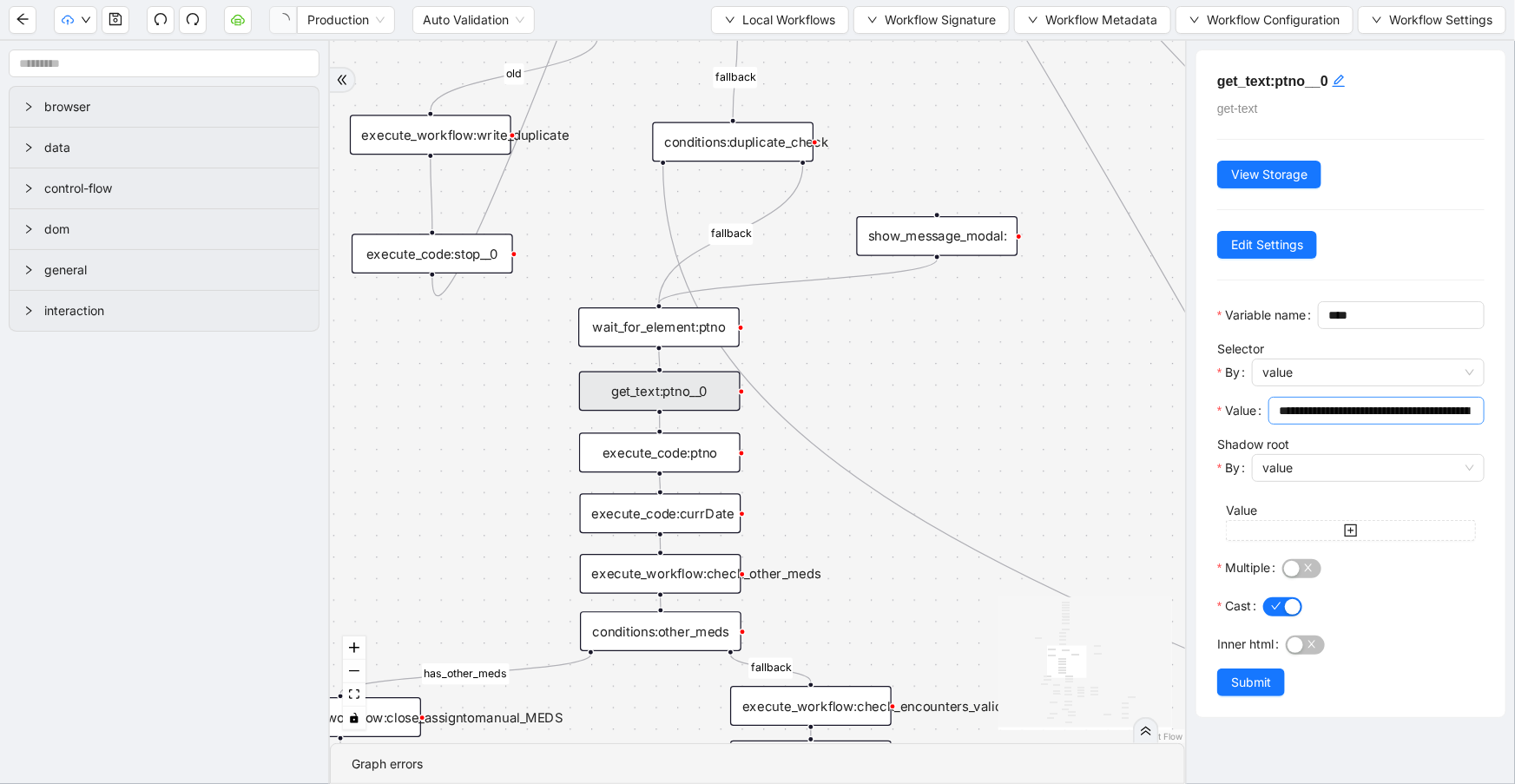
click at [1338, 420] on input "**********" at bounding box center [1374, 411] width 191 height 19
click at [1107, 292] on div "fallback success success fallback no_encounters end success success success fal…" at bounding box center [758, 392] width 855 height 702
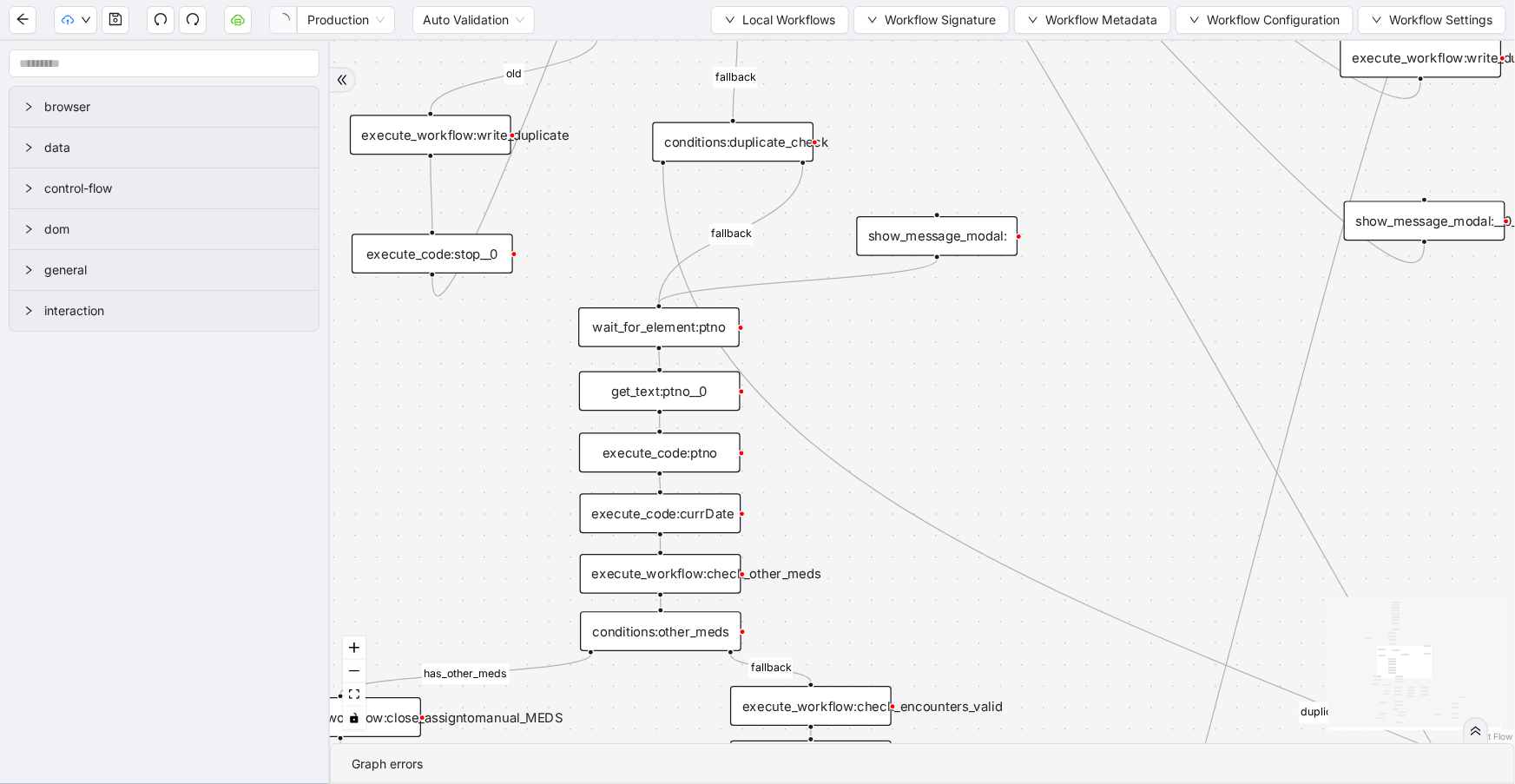
click at [647, 384] on div "get_text:ptno__0" at bounding box center [660, 391] width 162 height 40
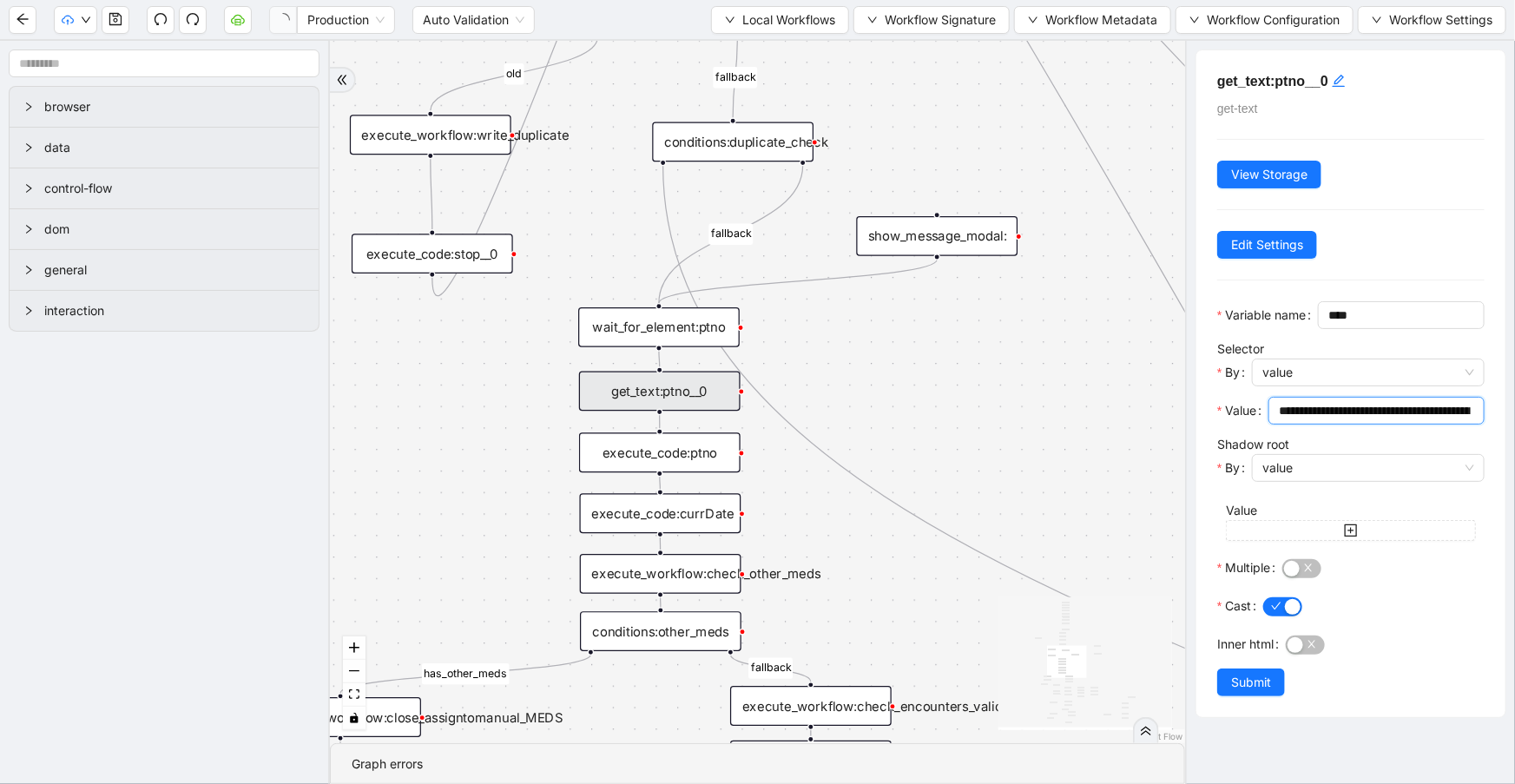
click at [1340, 420] on input "**********" at bounding box center [1374, 411] width 191 height 19
click at [668, 457] on div "execute_code:ptno" at bounding box center [660, 451] width 162 height 40
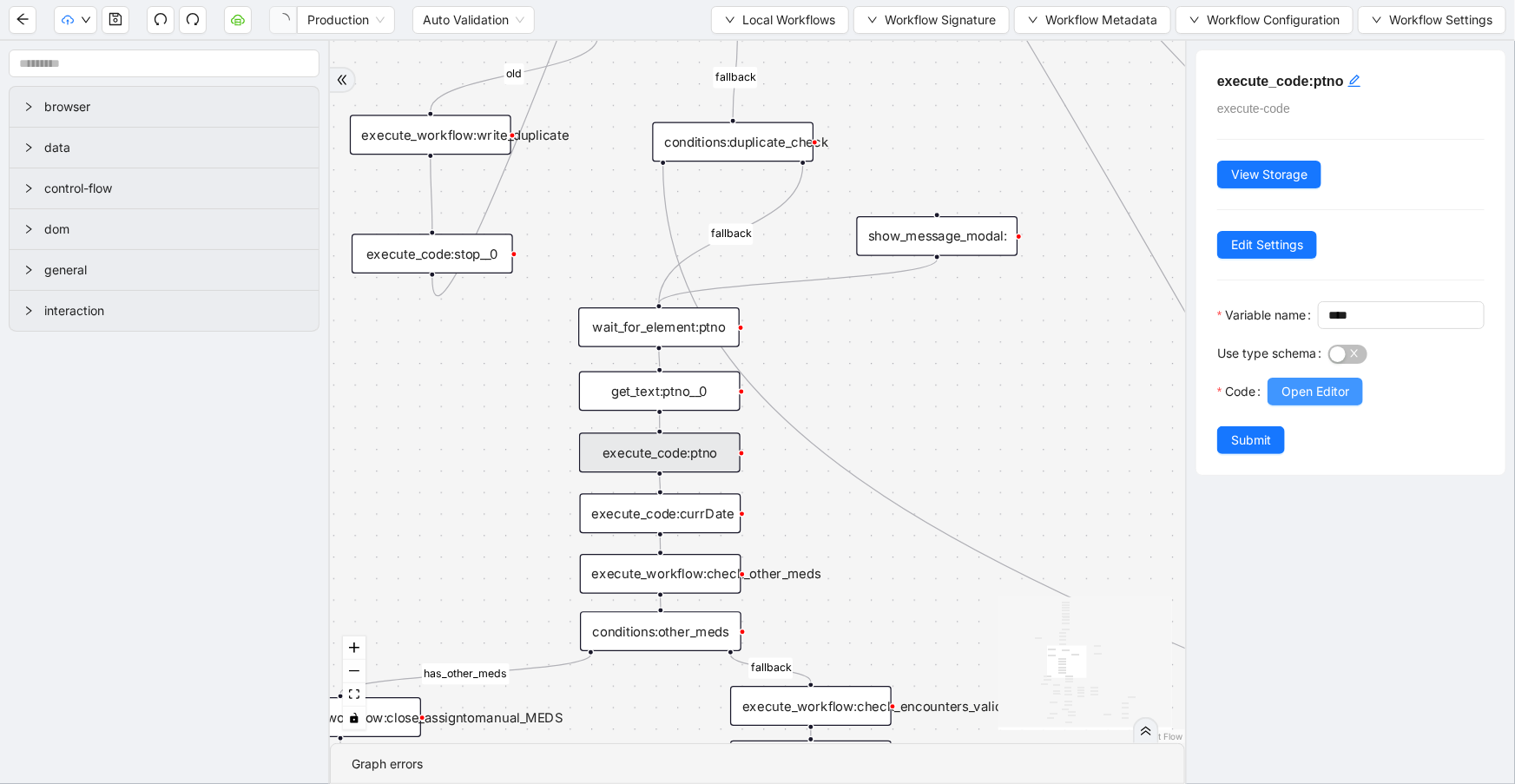
click at [1317, 401] on span "Open Editor" at bounding box center [1315, 392] width 68 height 19
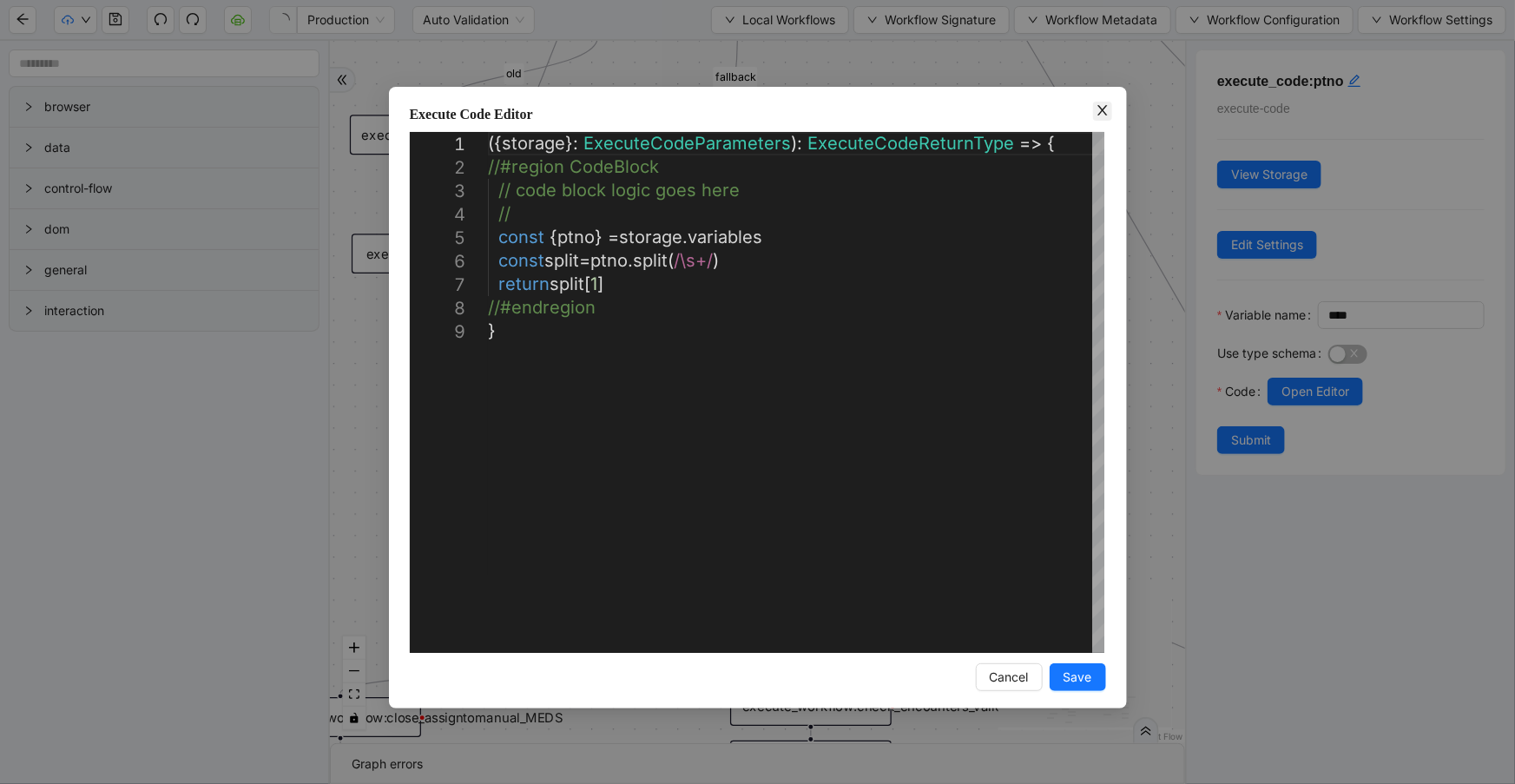
click at [1097, 118] on span "Close" at bounding box center [1103, 111] width 19 height 19
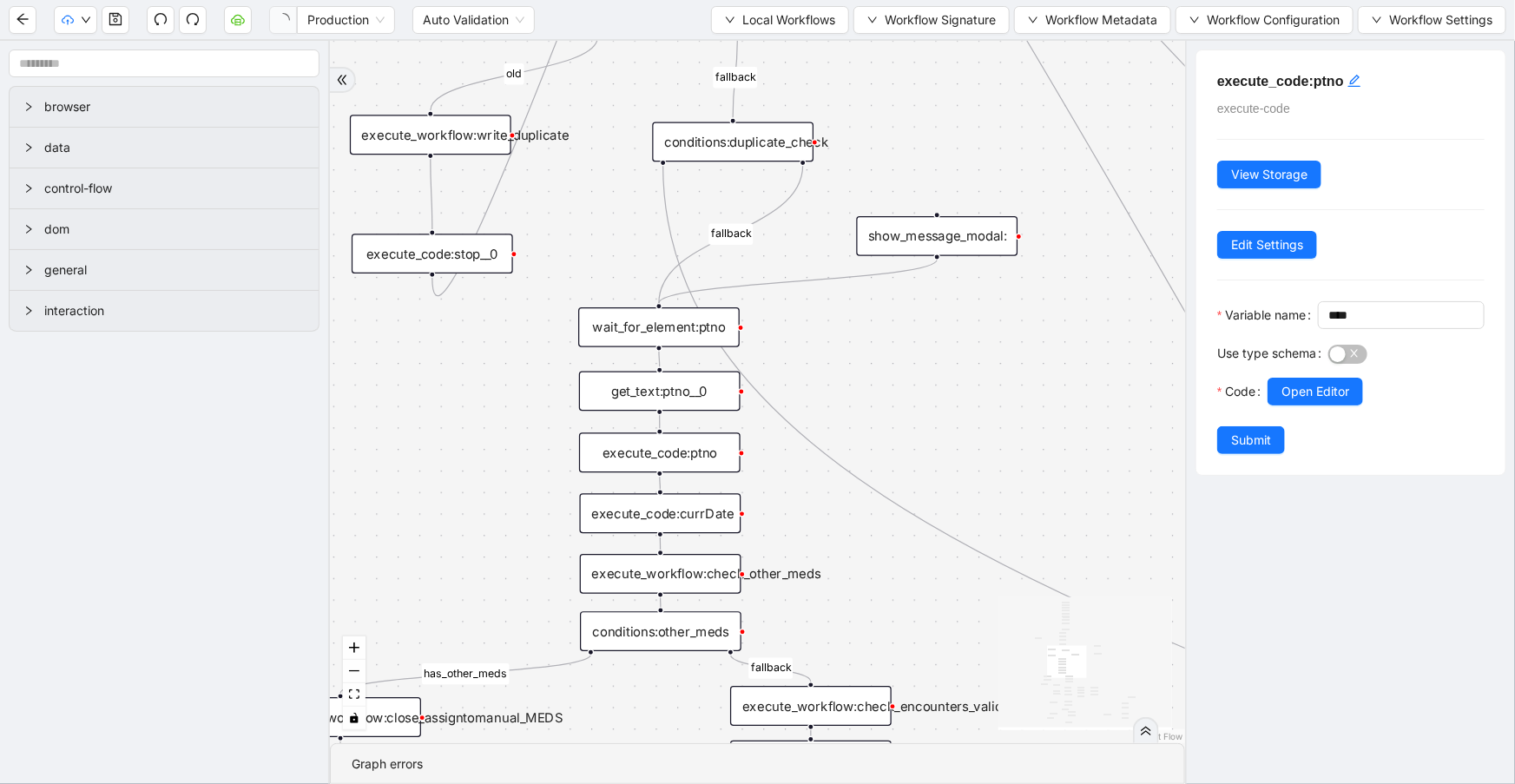
click at [699, 515] on div "execute_code:currDate" at bounding box center [660, 513] width 162 height 40
click at [1280, 406] on button "Open Editor" at bounding box center [1315, 392] width 96 height 28
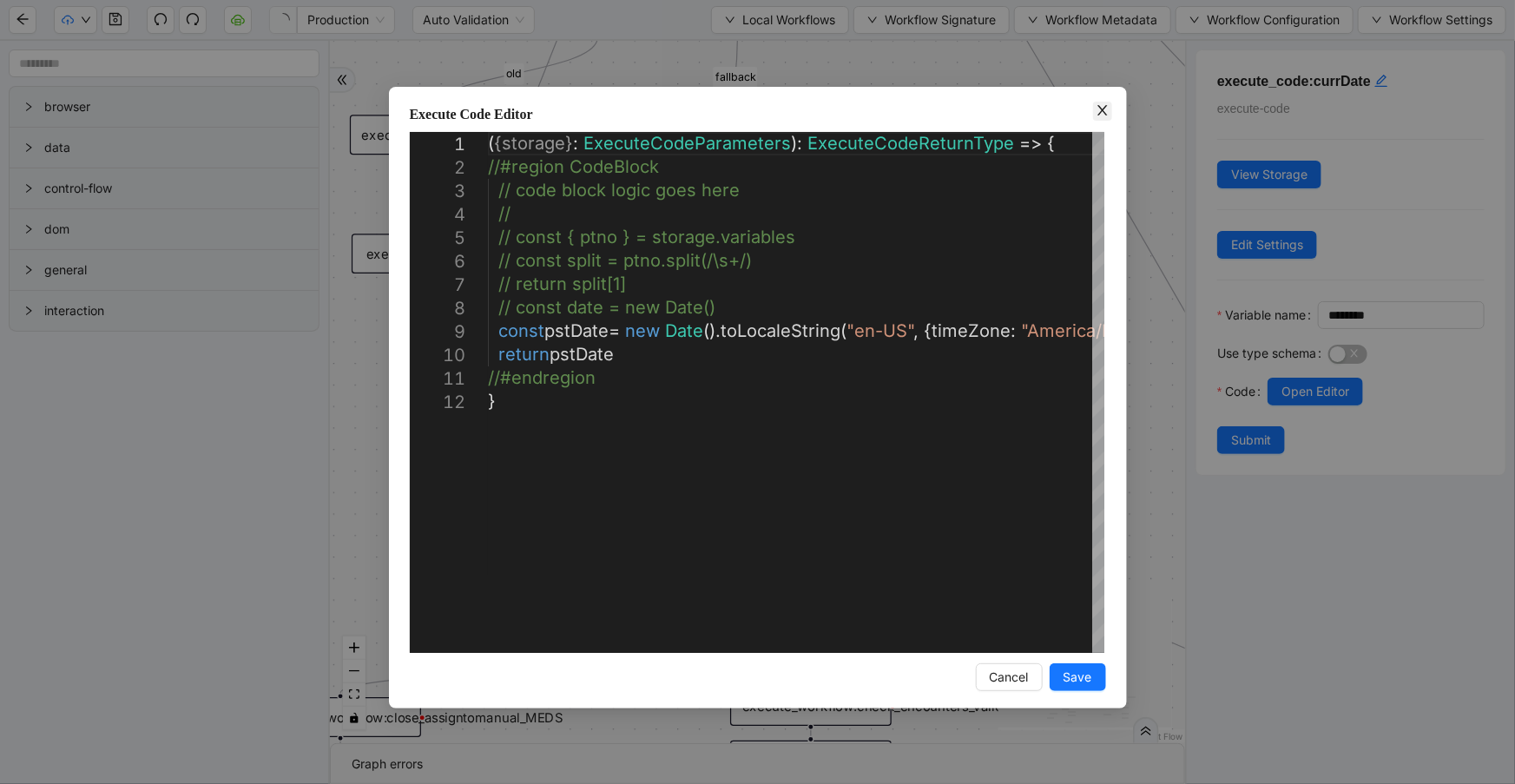
click at [1100, 109] on icon "close" at bounding box center [1102, 111] width 10 height 11
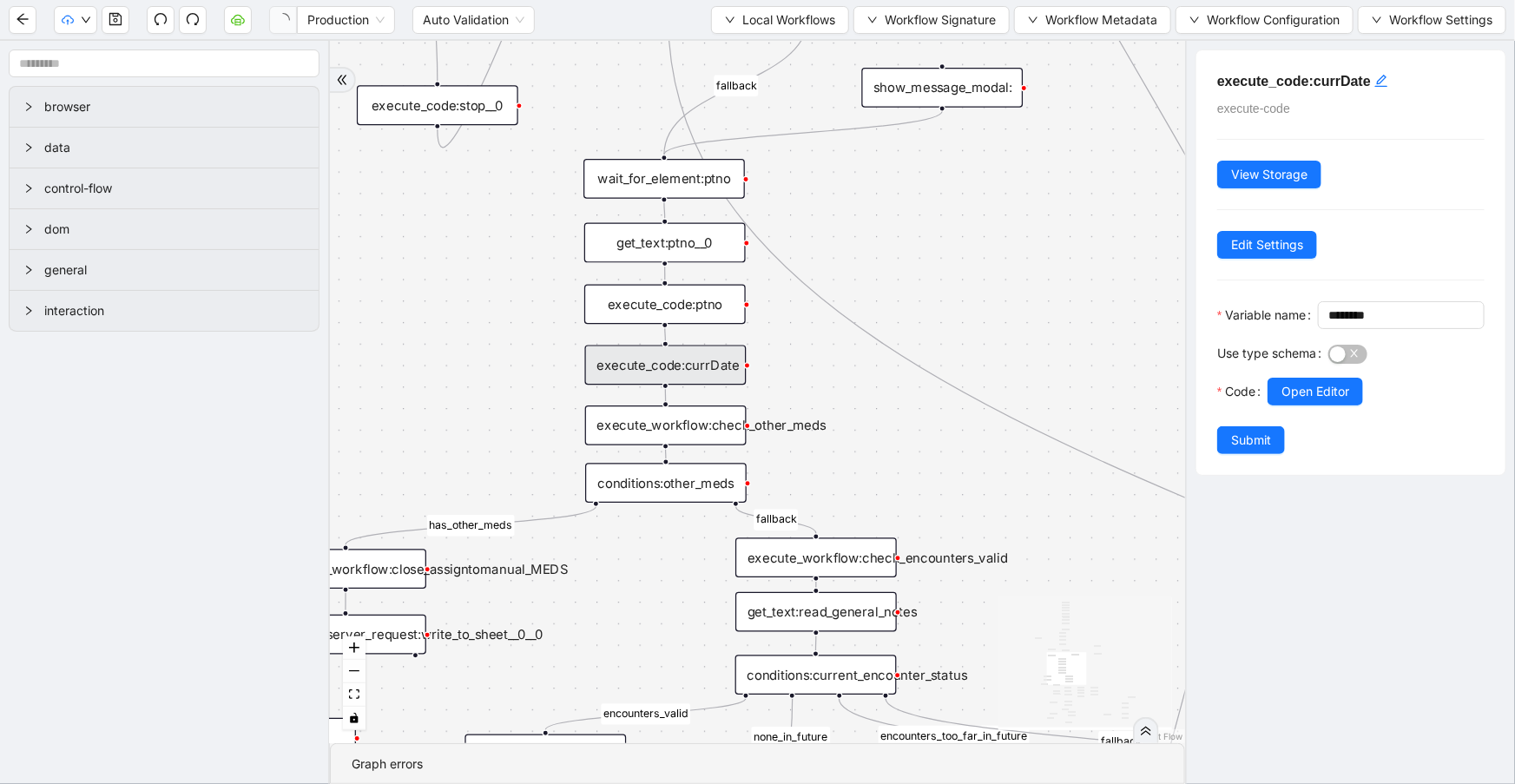
drag, startPoint x: 889, startPoint y: 576, endPoint x: 898, endPoint y: 364, distance: 212.2
click at [898, 376] on div "fallback success success fallback no_encounters end success success success fal…" at bounding box center [758, 392] width 855 height 702
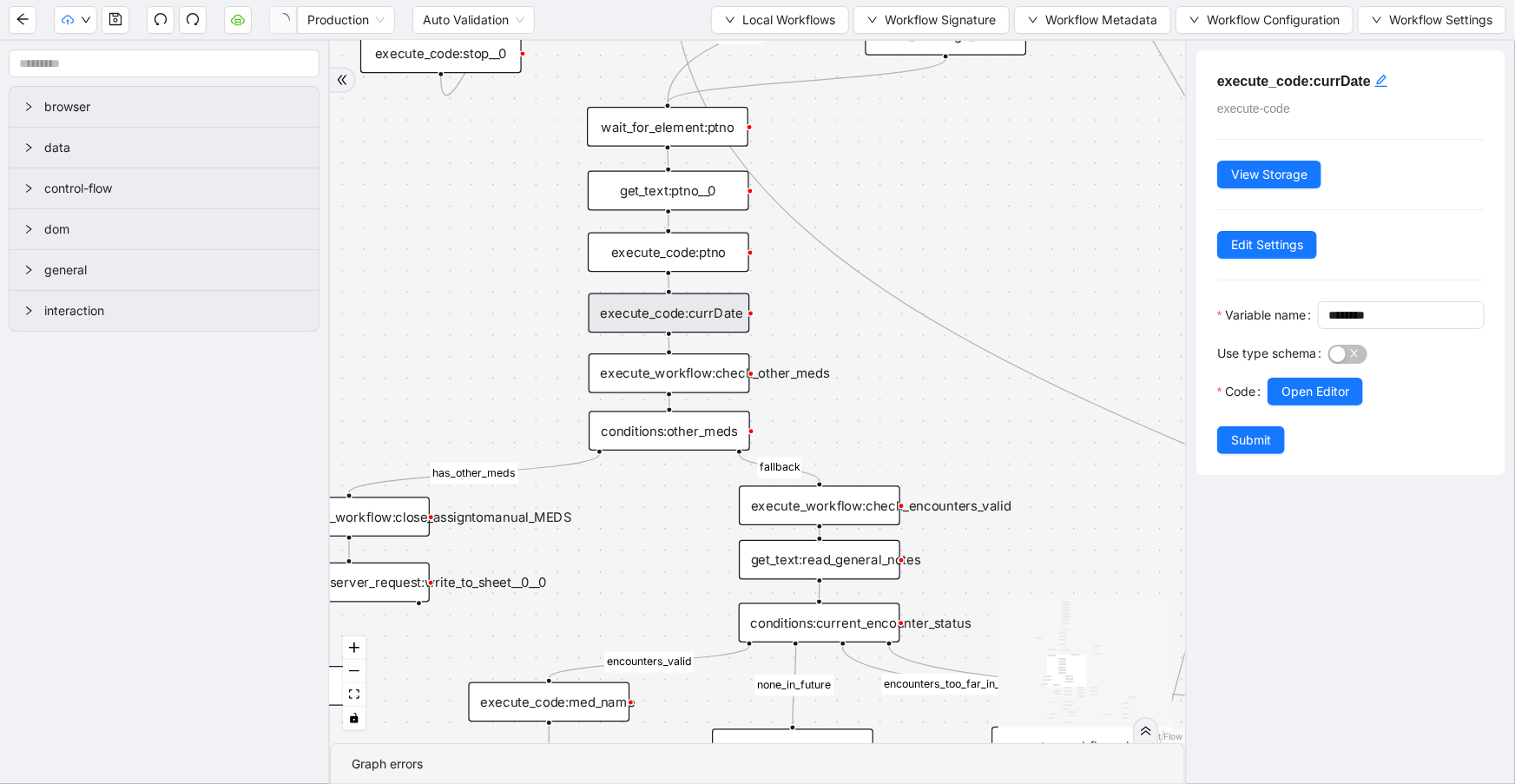
click at [731, 362] on div "execute_workflow:check_other_meds" at bounding box center [669, 372] width 162 height 40
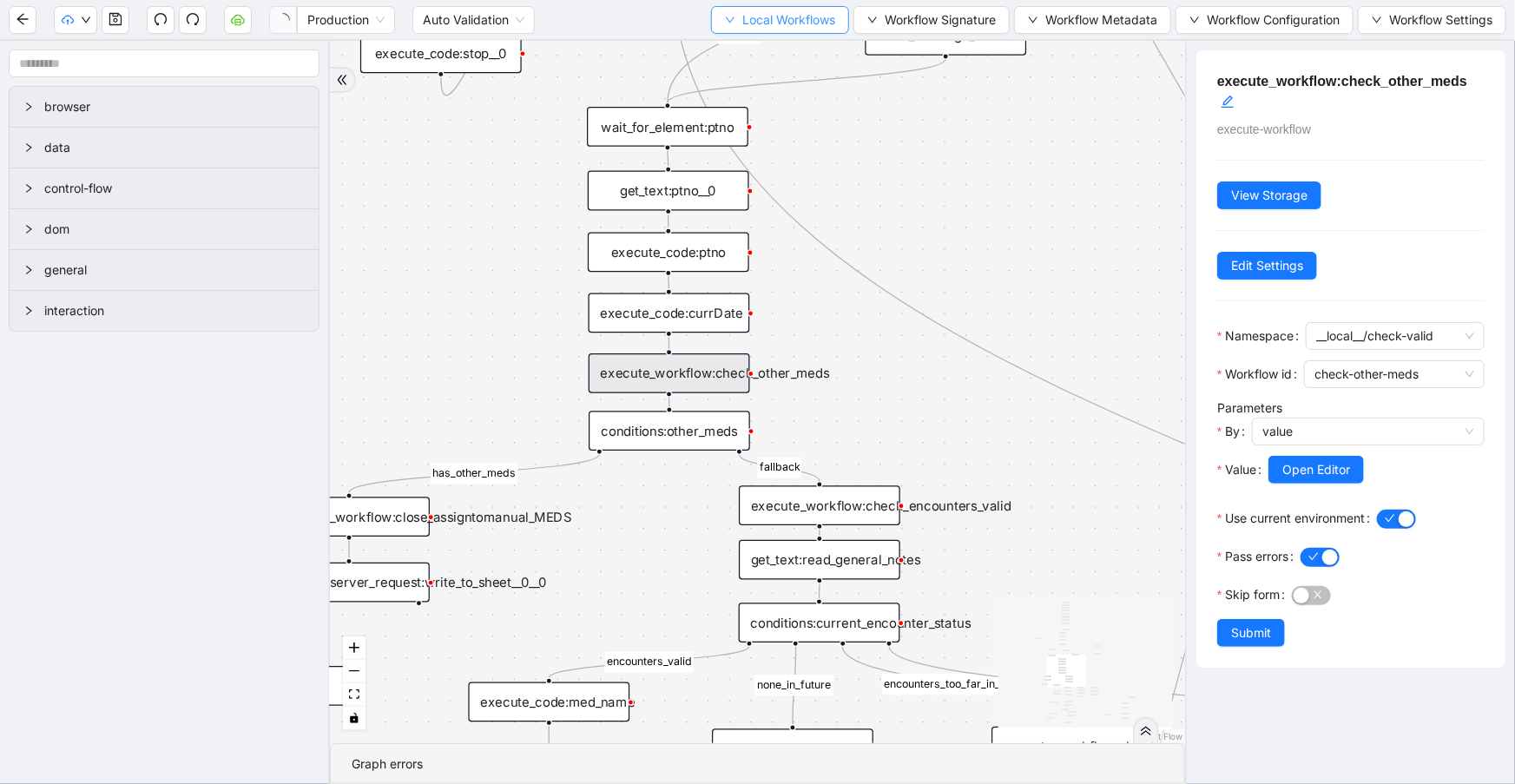
click at [748, 16] on span "Local Workflows" at bounding box center [789, 20] width 93 height 19
click at [752, 51] on span "Select" at bounding box center [777, 53] width 112 height 19
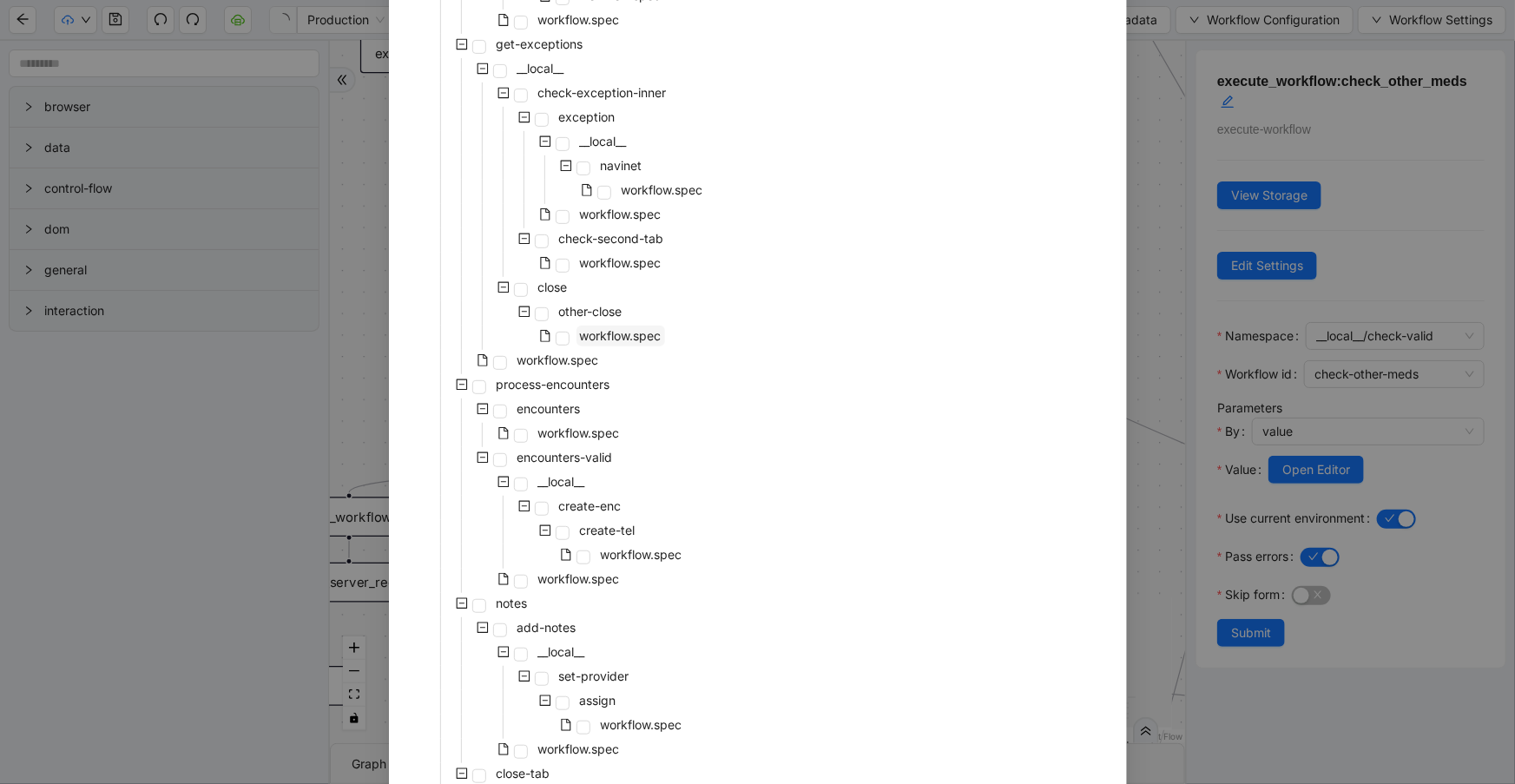
scroll to position [9, 0]
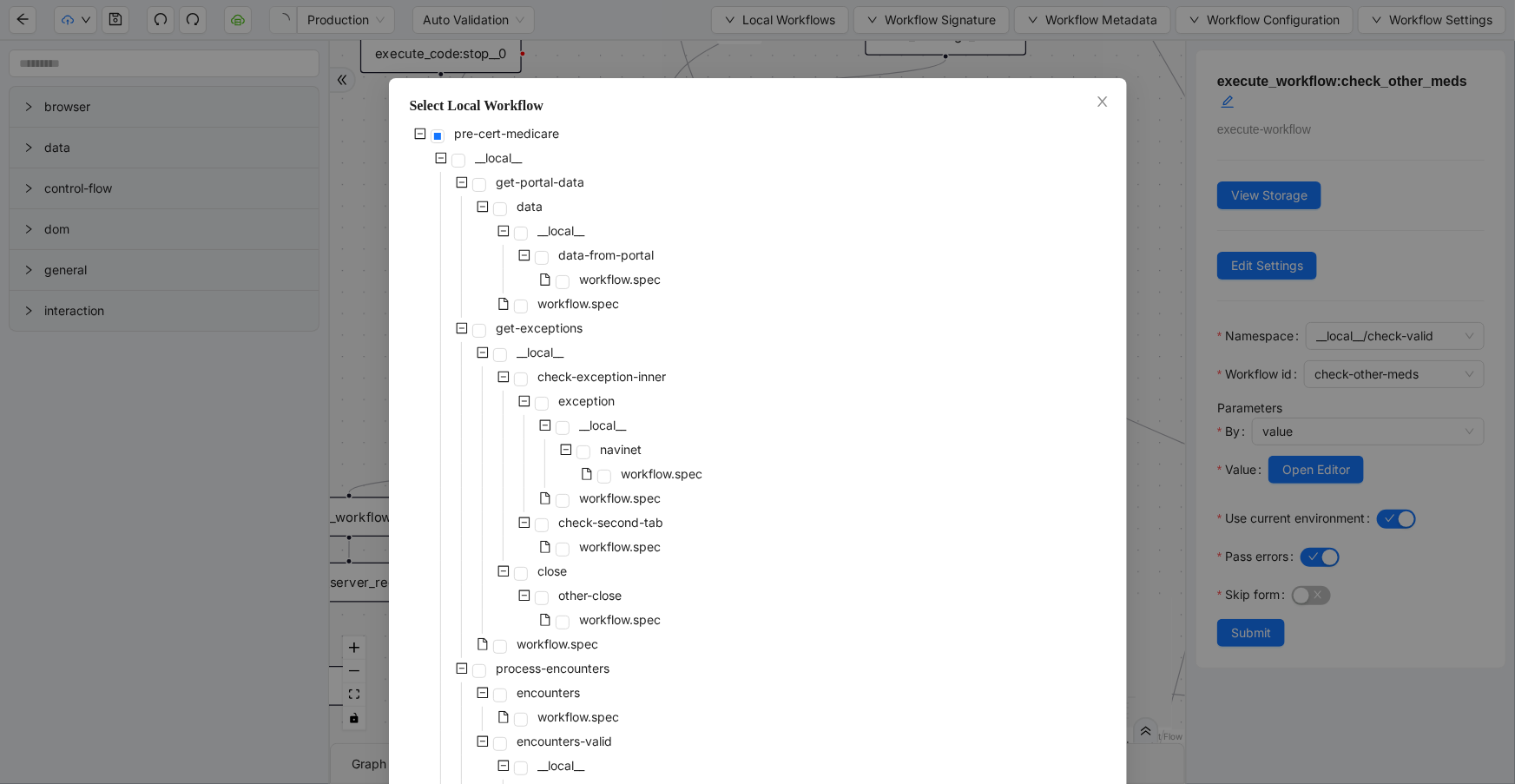
click at [456, 183] on icon "minus-square" at bounding box center [462, 183] width 12 height 12
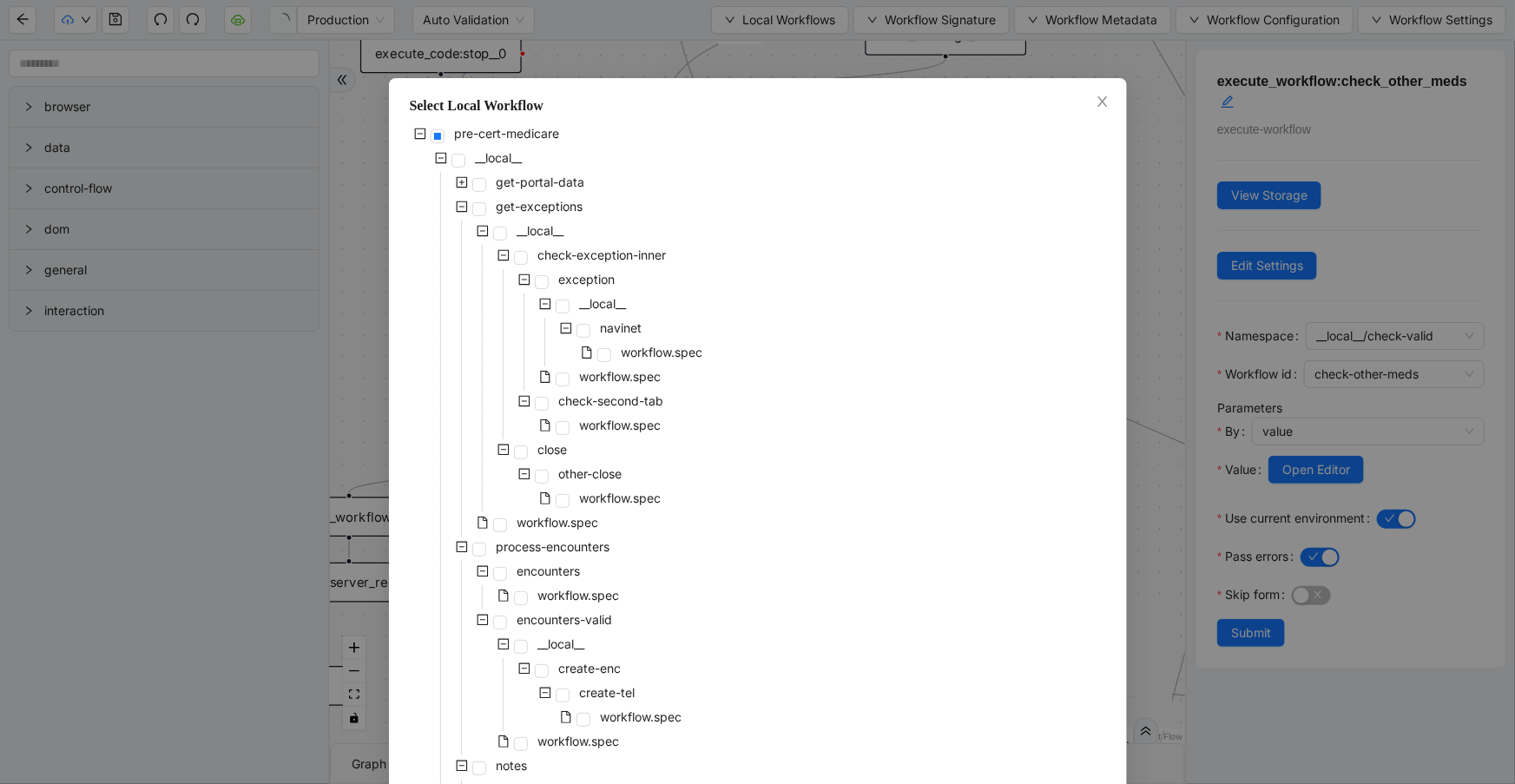
click at [457, 211] on icon "minus-square" at bounding box center [461, 206] width 11 height 11
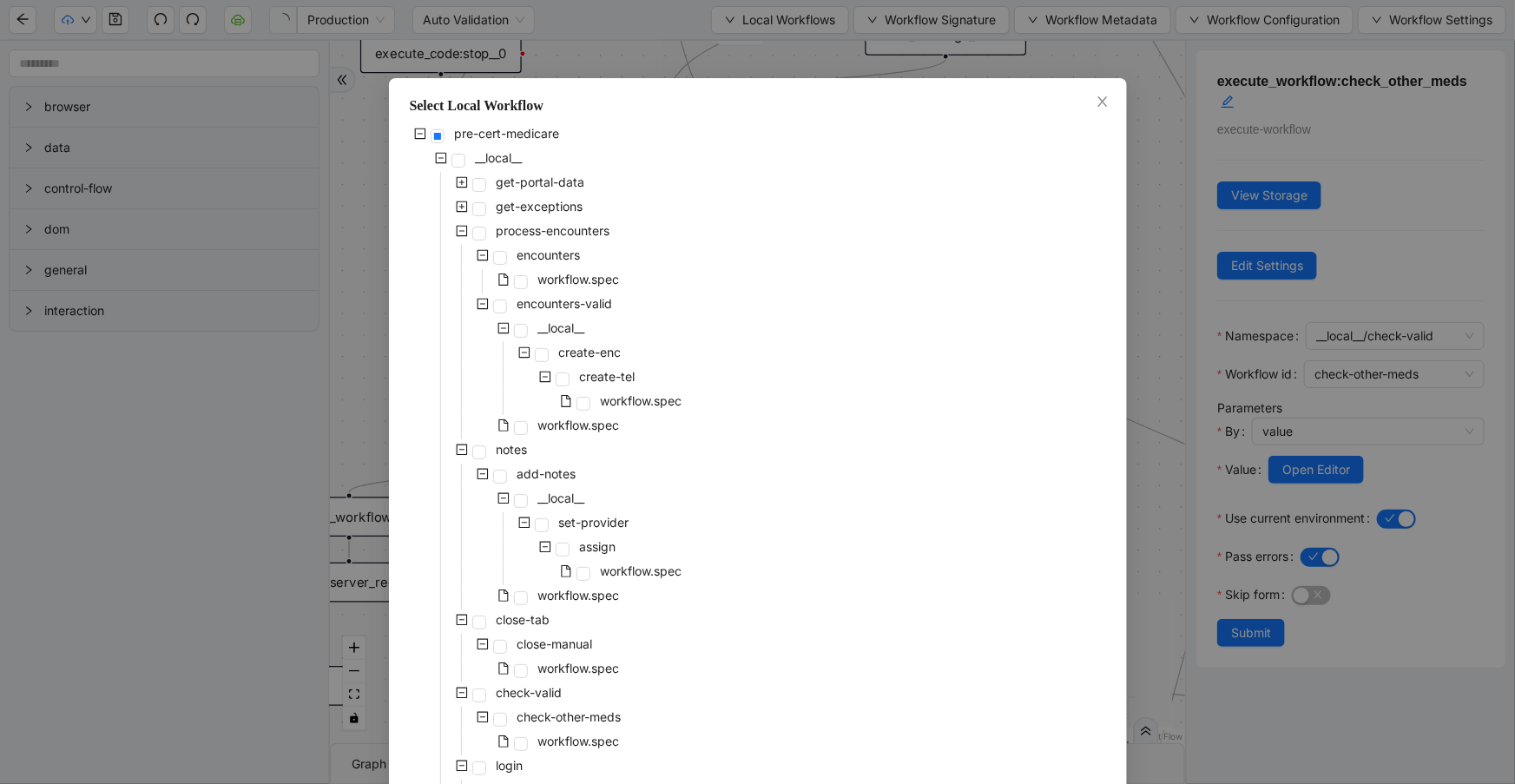
click at [458, 228] on icon "minus-square" at bounding box center [462, 231] width 12 height 12
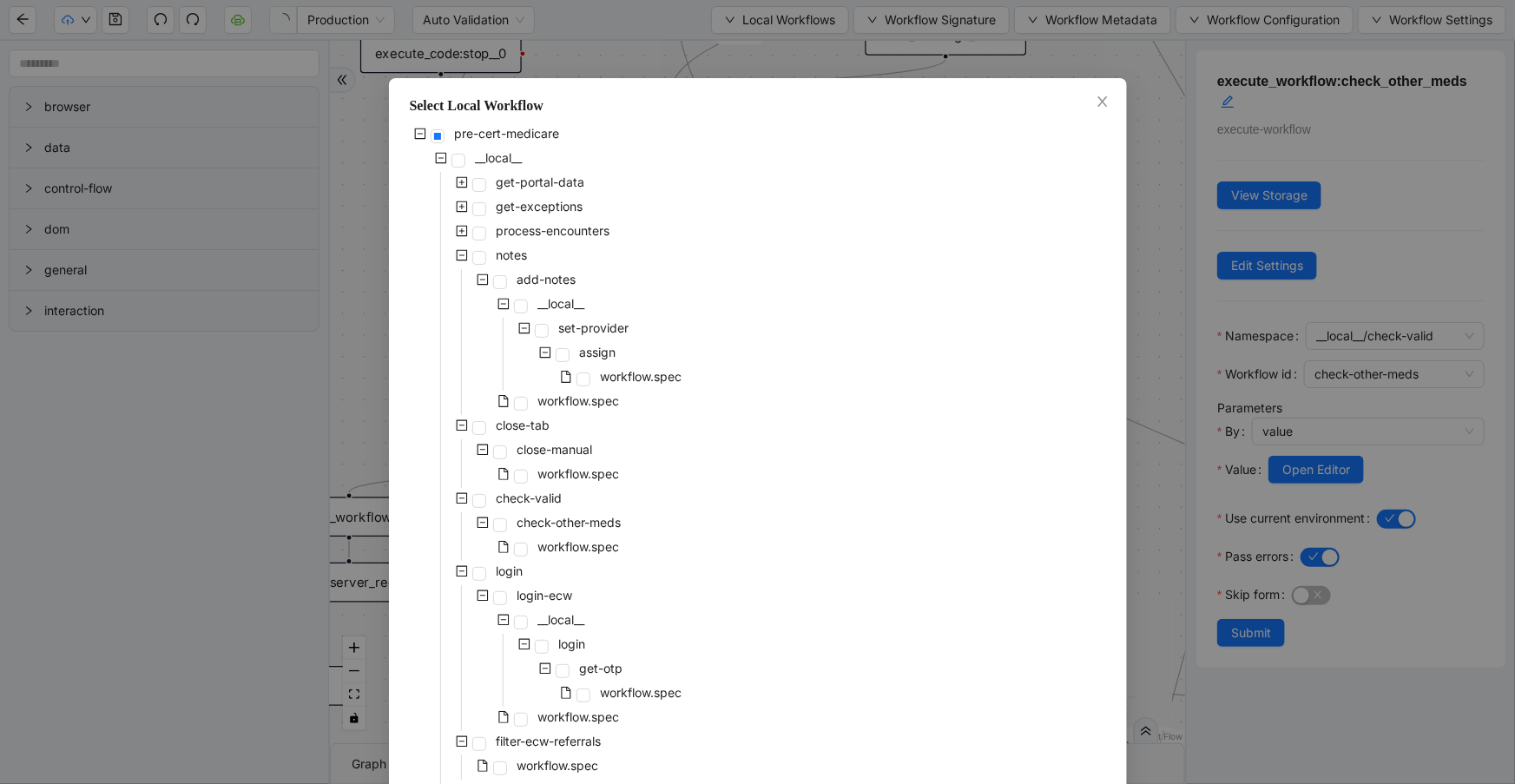
click at [458, 255] on icon "minus-square" at bounding box center [462, 255] width 12 height 12
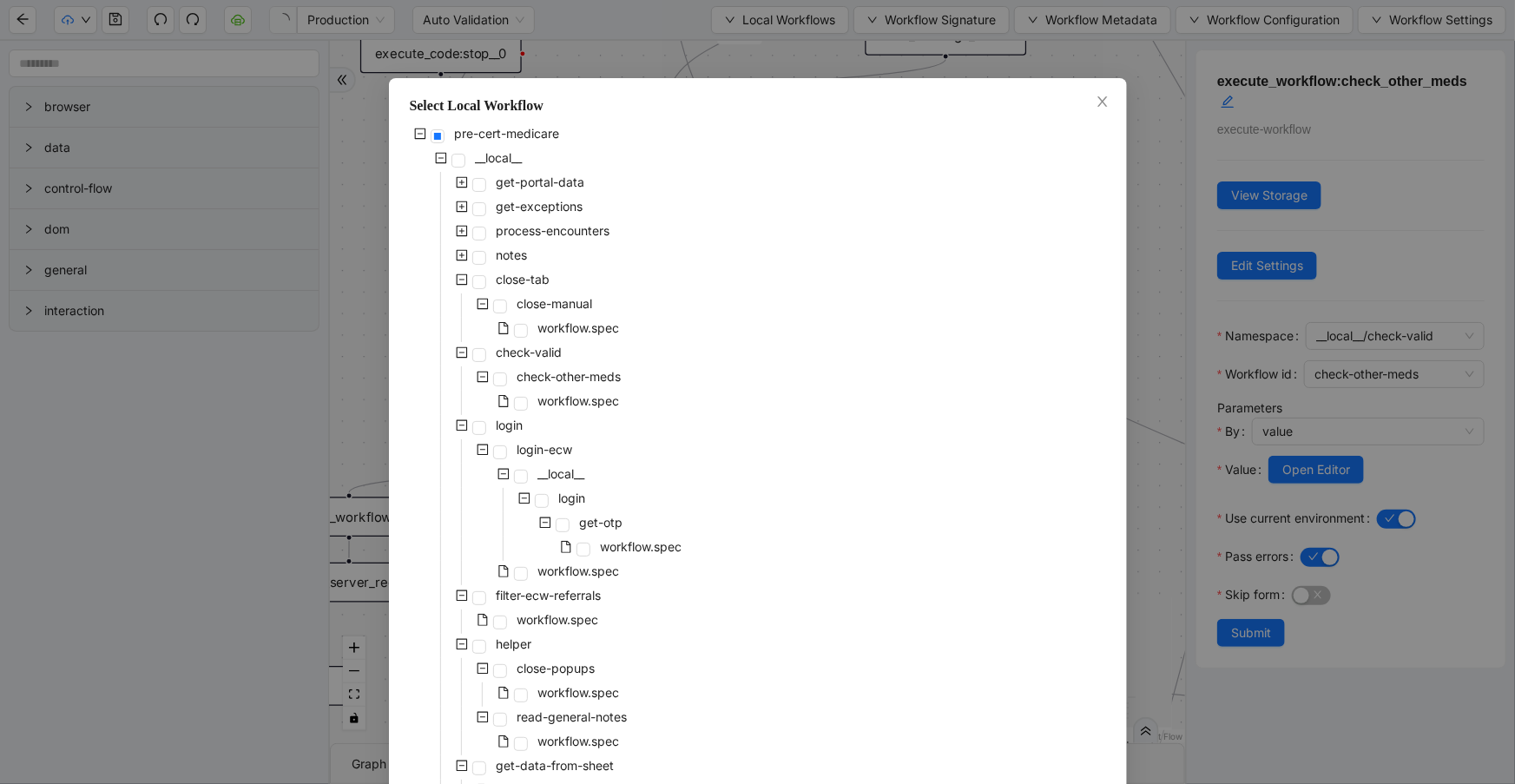
click at [459, 275] on icon "minus-square" at bounding box center [462, 279] width 12 height 12
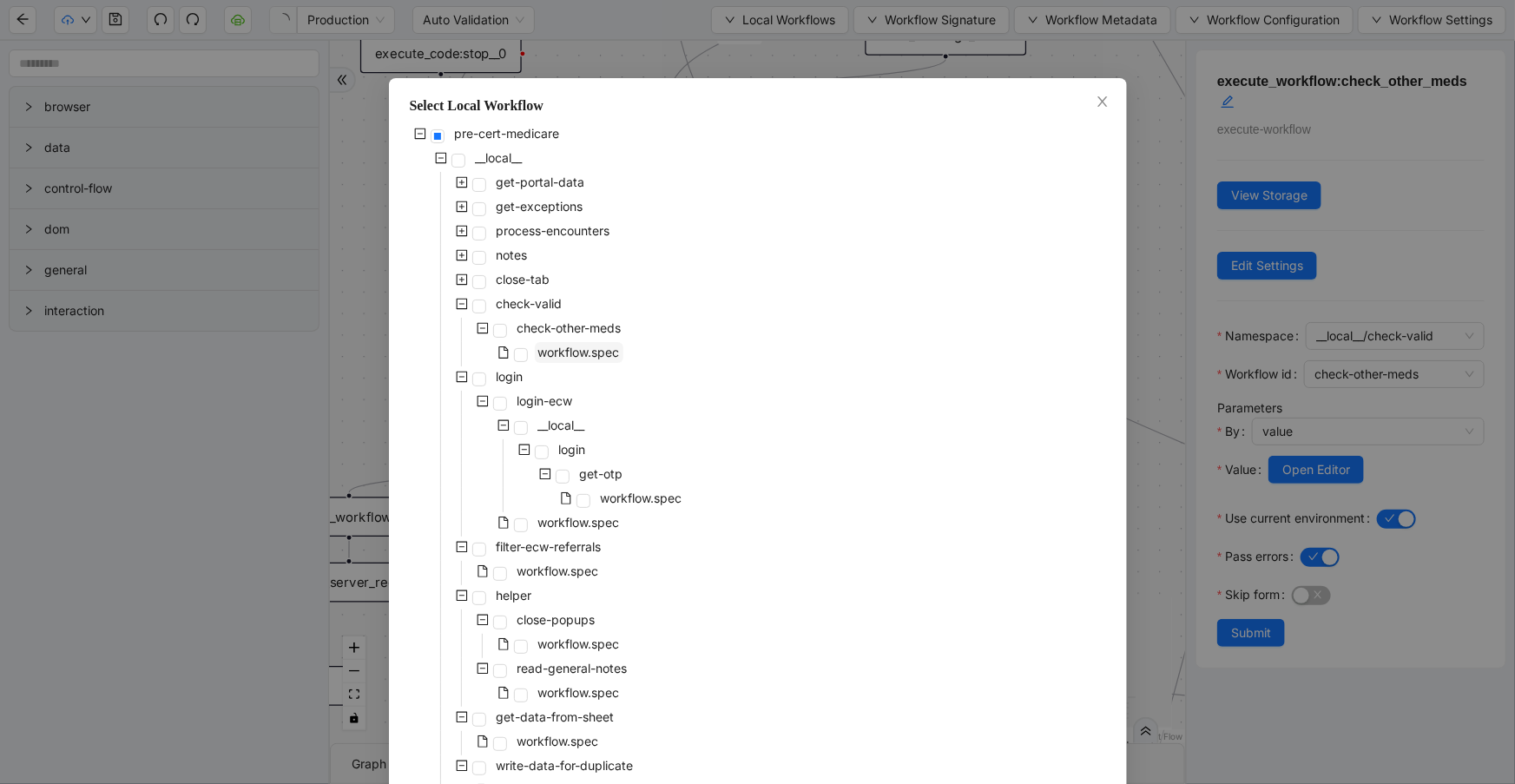
click at [547, 346] on span "workflow.spec" at bounding box center [579, 351] width 82 height 15
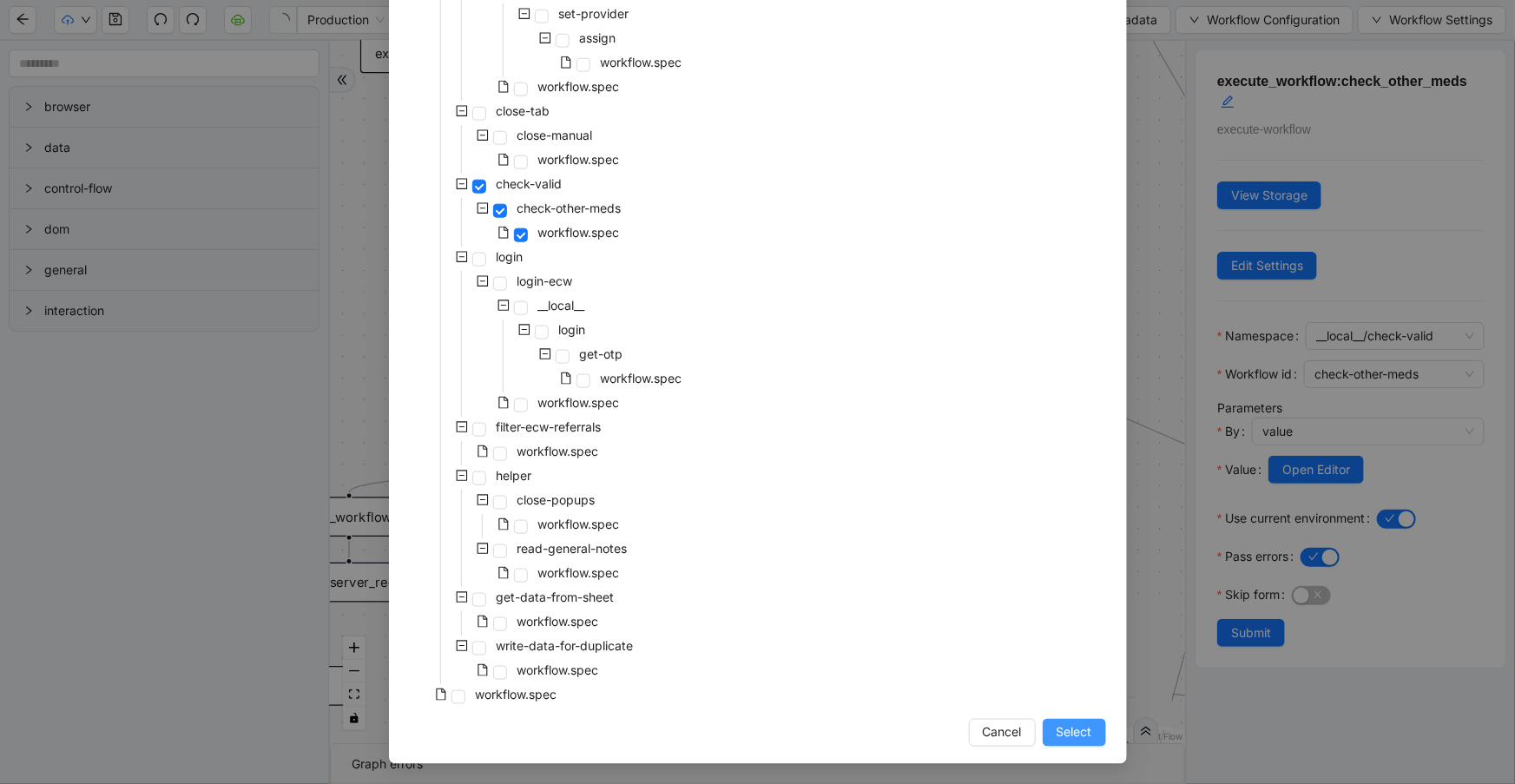
scroll to position [954, 0]
click at [1071, 719] on button "Select" at bounding box center [1074, 733] width 63 height 28
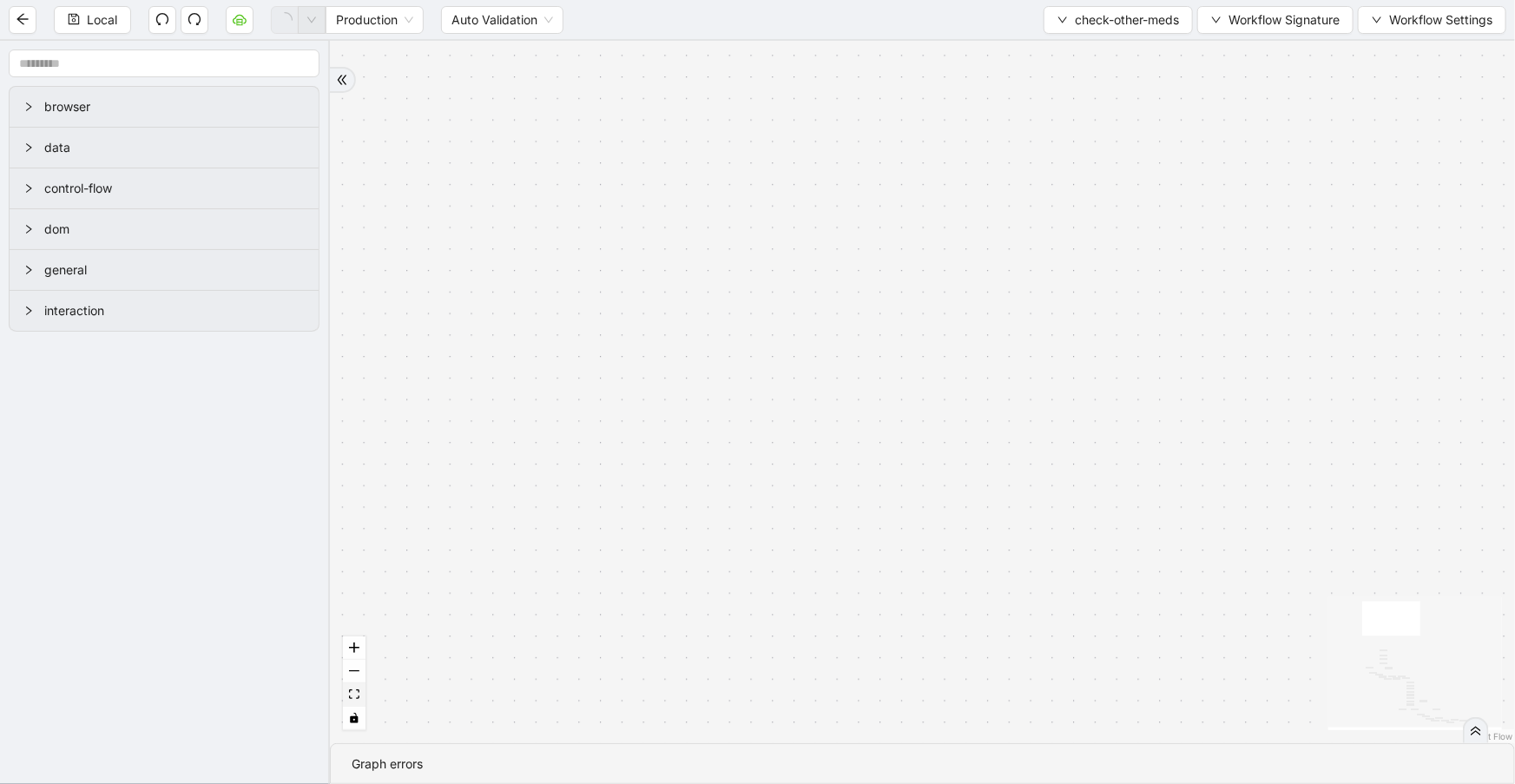
click at [351, 691] on icon "fit view" at bounding box center [354, 694] width 11 height 10
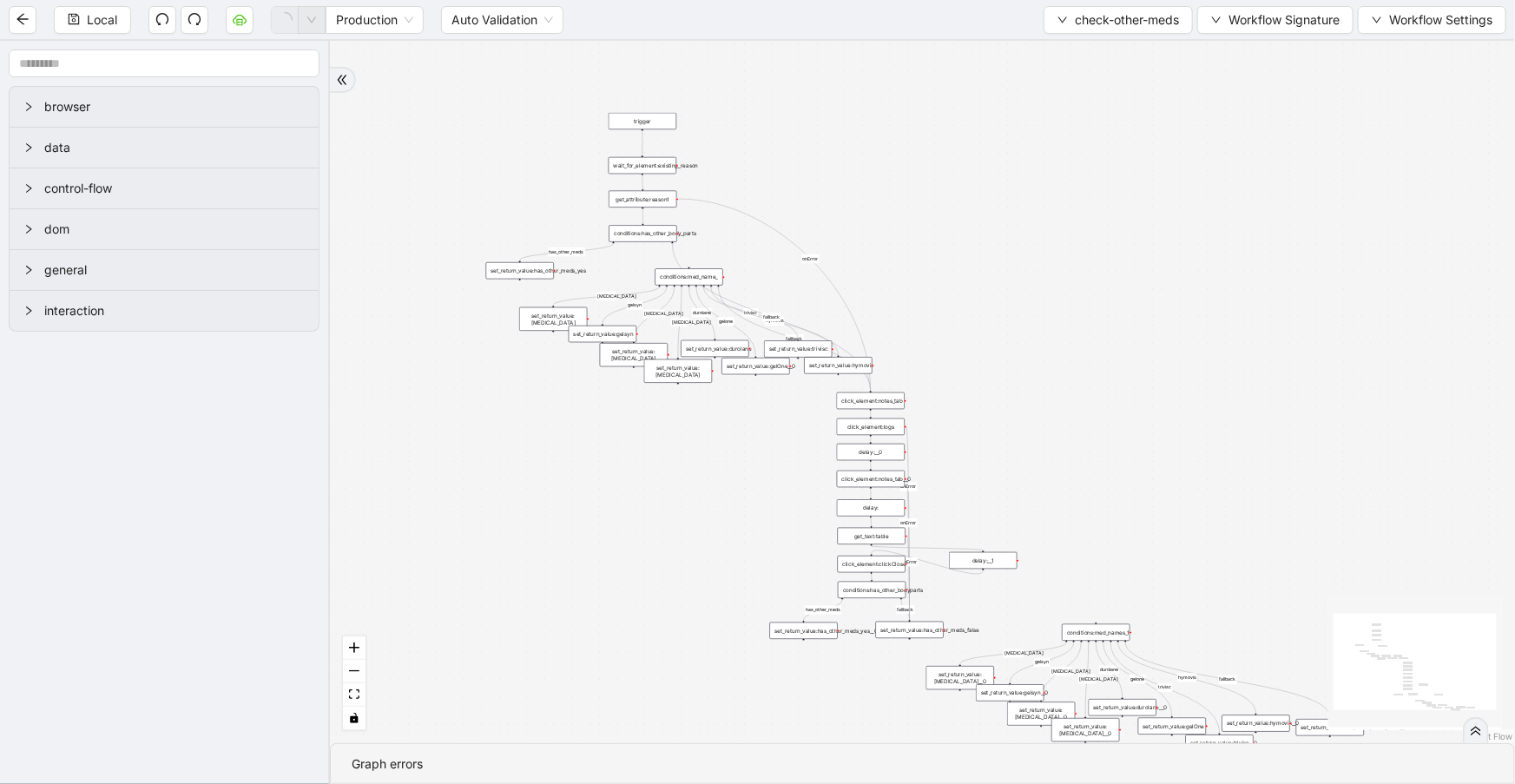
drag, startPoint x: 909, startPoint y: 119, endPoint x: 900, endPoint y: 186, distance: 67.6
click at [907, 184] on div "has_other_meds has_other_meds euflexxa gelsyn orthovisc supartz durolane fallba…" at bounding box center [922, 392] width 1185 height 702
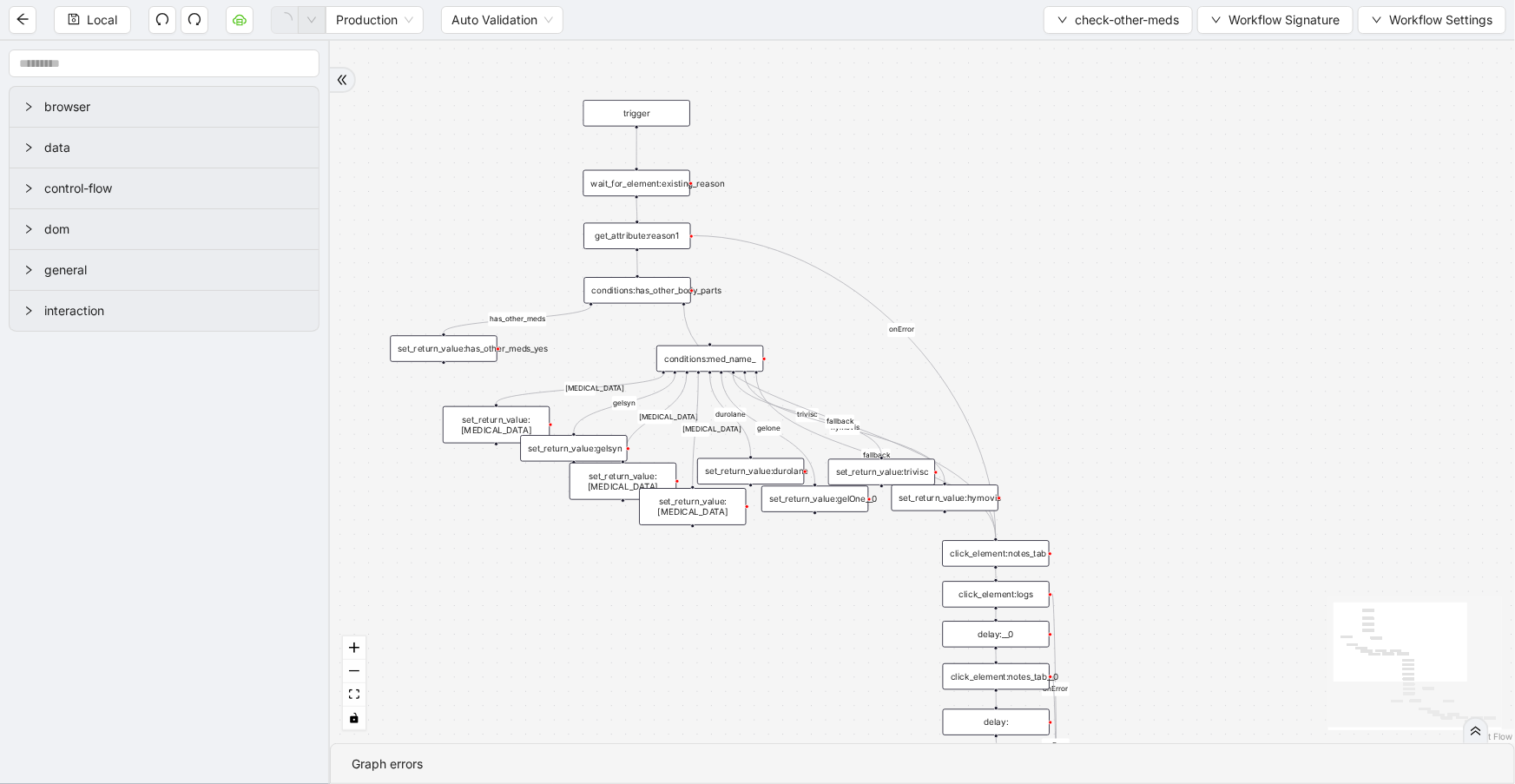
click at [651, 235] on div "get_attribute:reason1" at bounding box center [637, 236] width 107 height 26
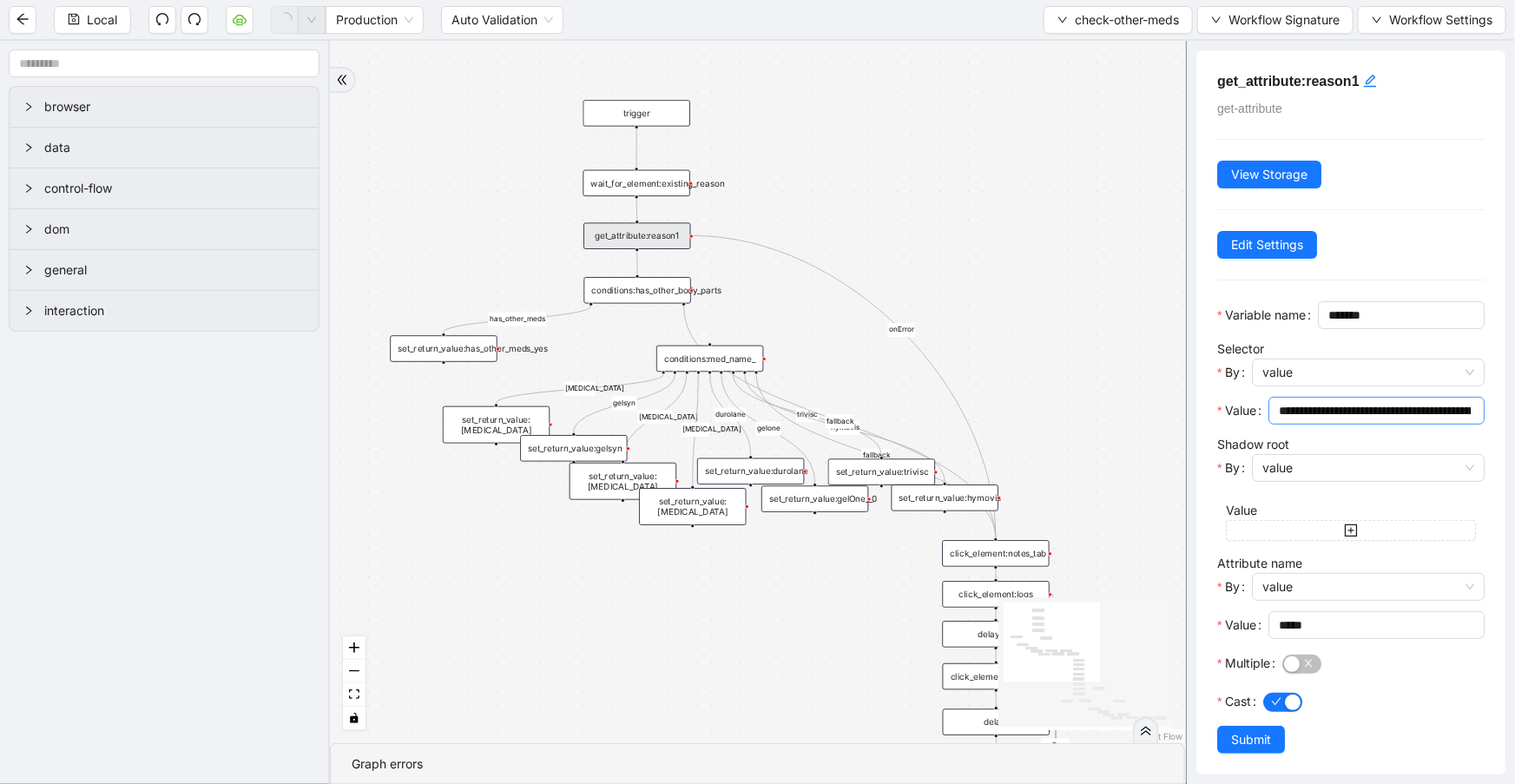
click at [1314, 420] on input "**********" at bounding box center [1374, 411] width 191 height 19
click at [631, 287] on div "conditions:has_other_body_parts" at bounding box center [638, 290] width 107 height 26
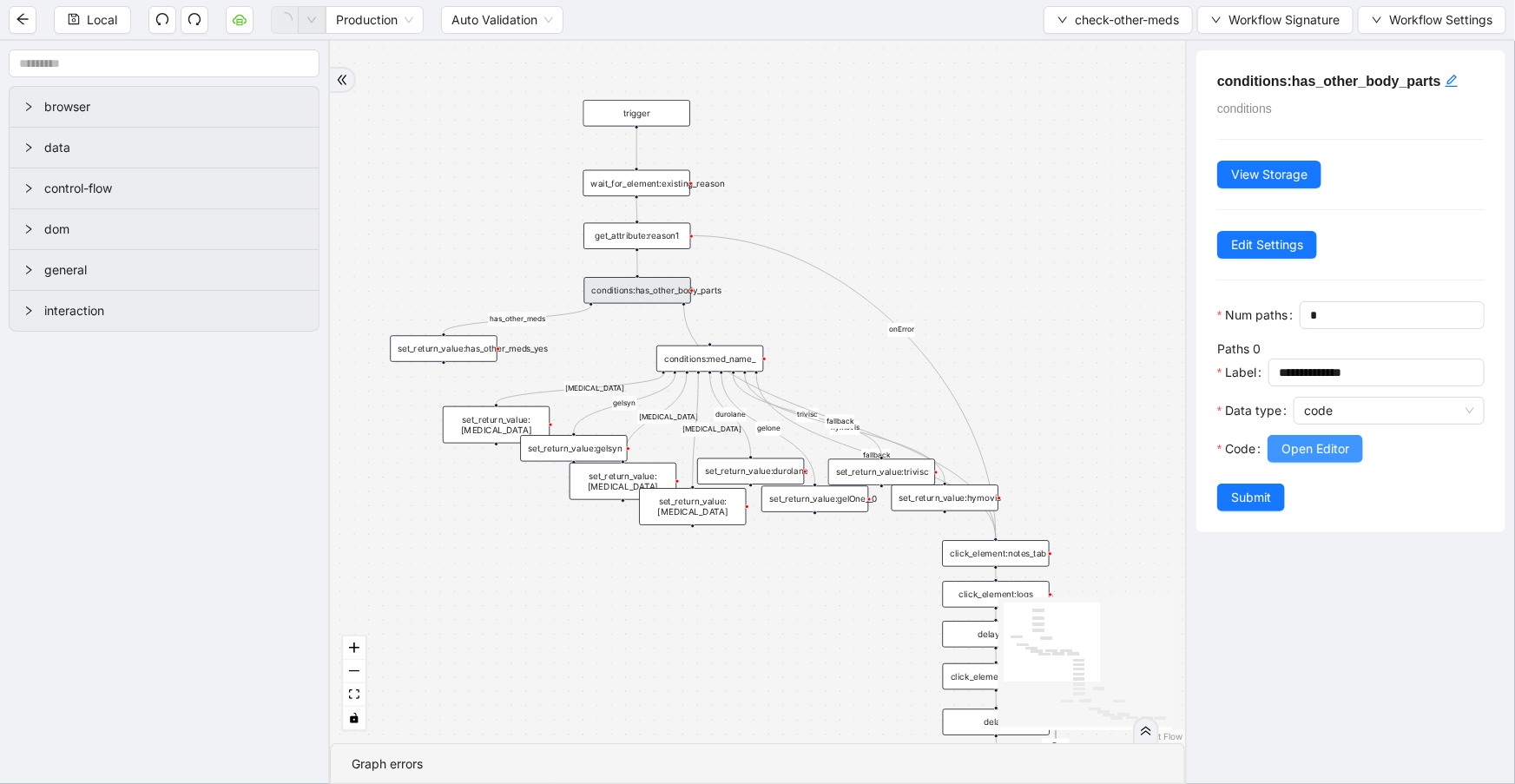
click at [1319, 458] on span "Open Editor" at bounding box center [1315, 449] width 68 height 19
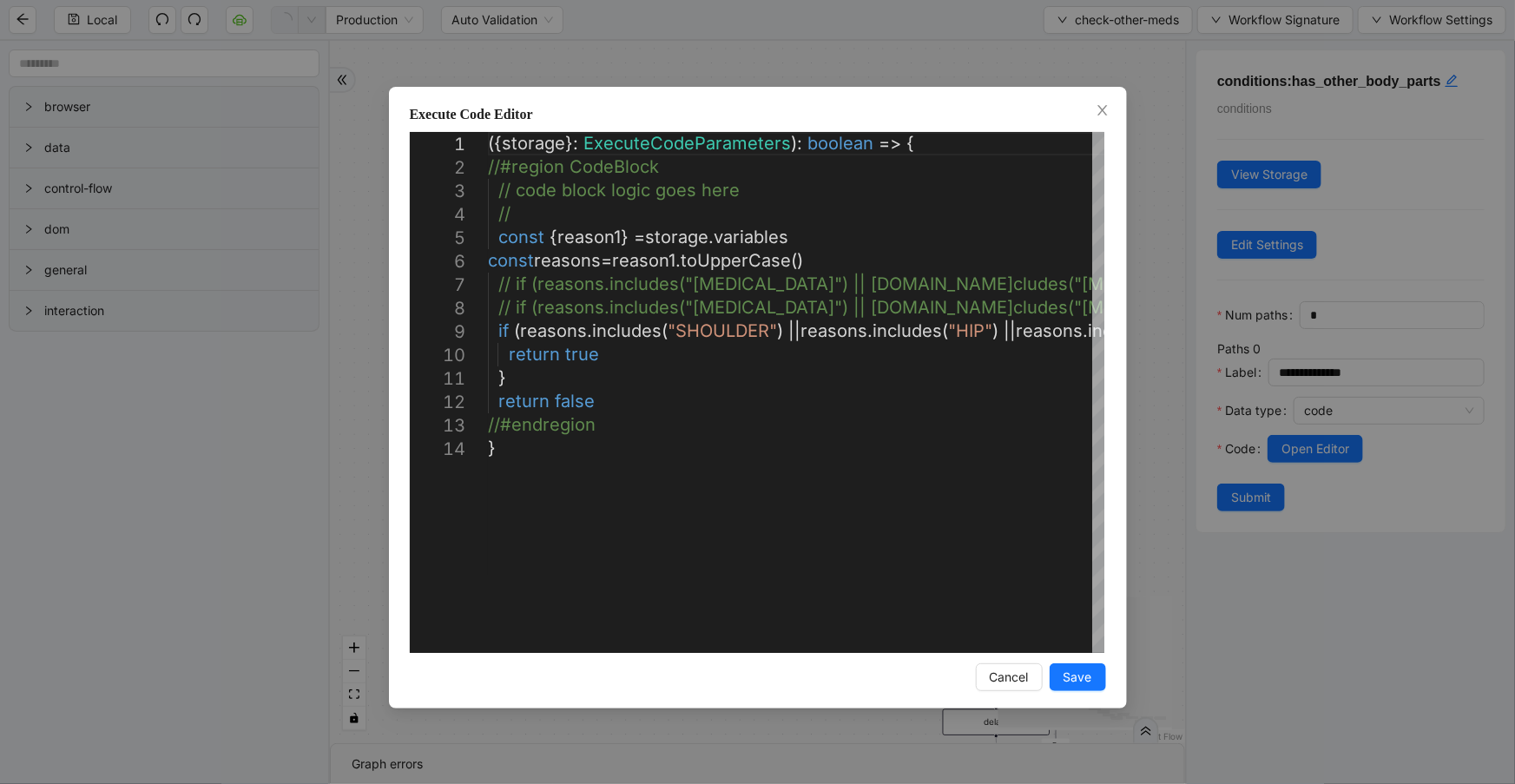
drag, startPoint x: 1096, startPoint y: 111, endPoint x: 1071, endPoint y: 123, distance: 27.7
click at [1097, 111] on icon "close" at bounding box center [1103, 111] width 14 height 14
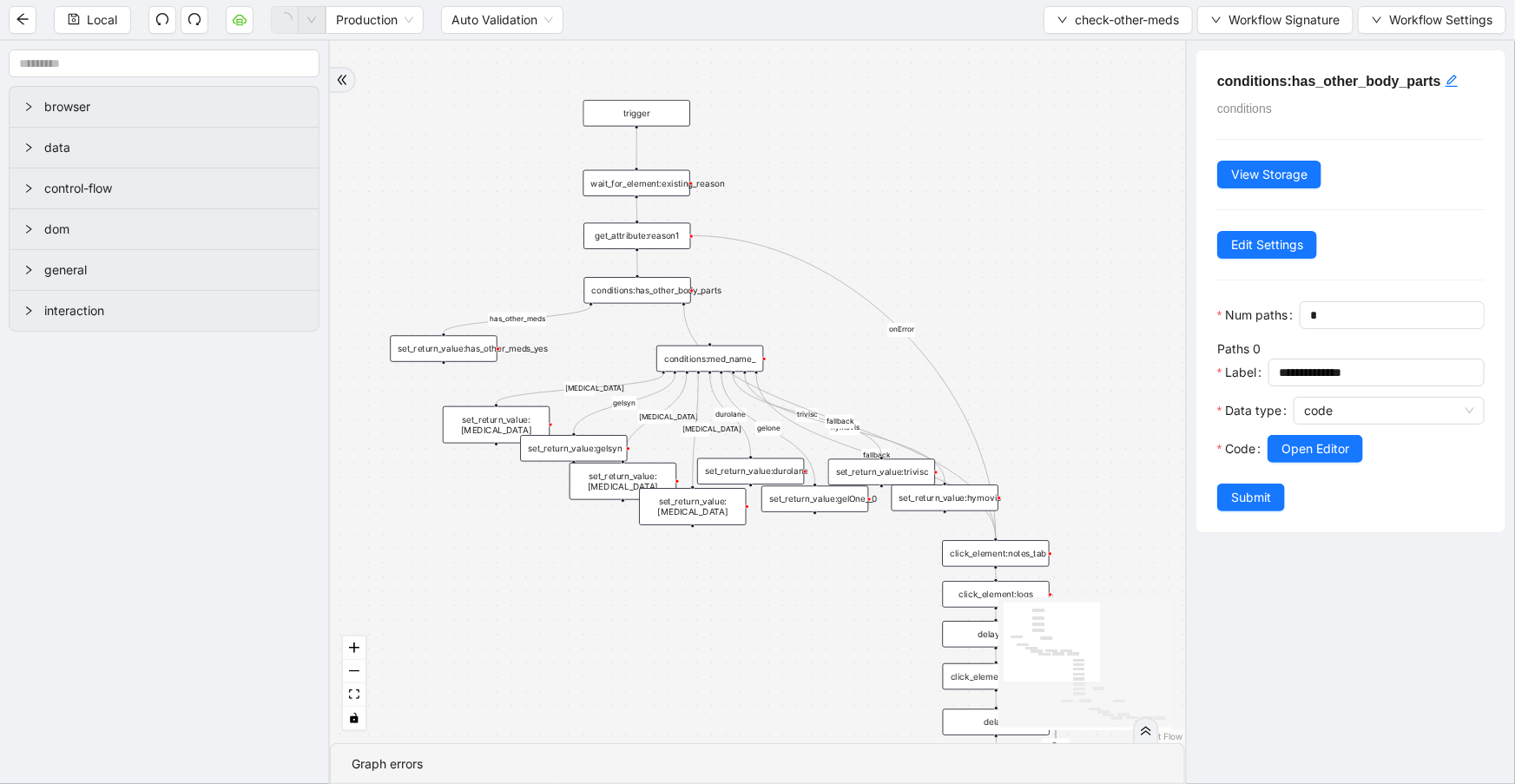
click at [655, 234] on div "get_attribute:reason1" at bounding box center [637, 236] width 107 height 26
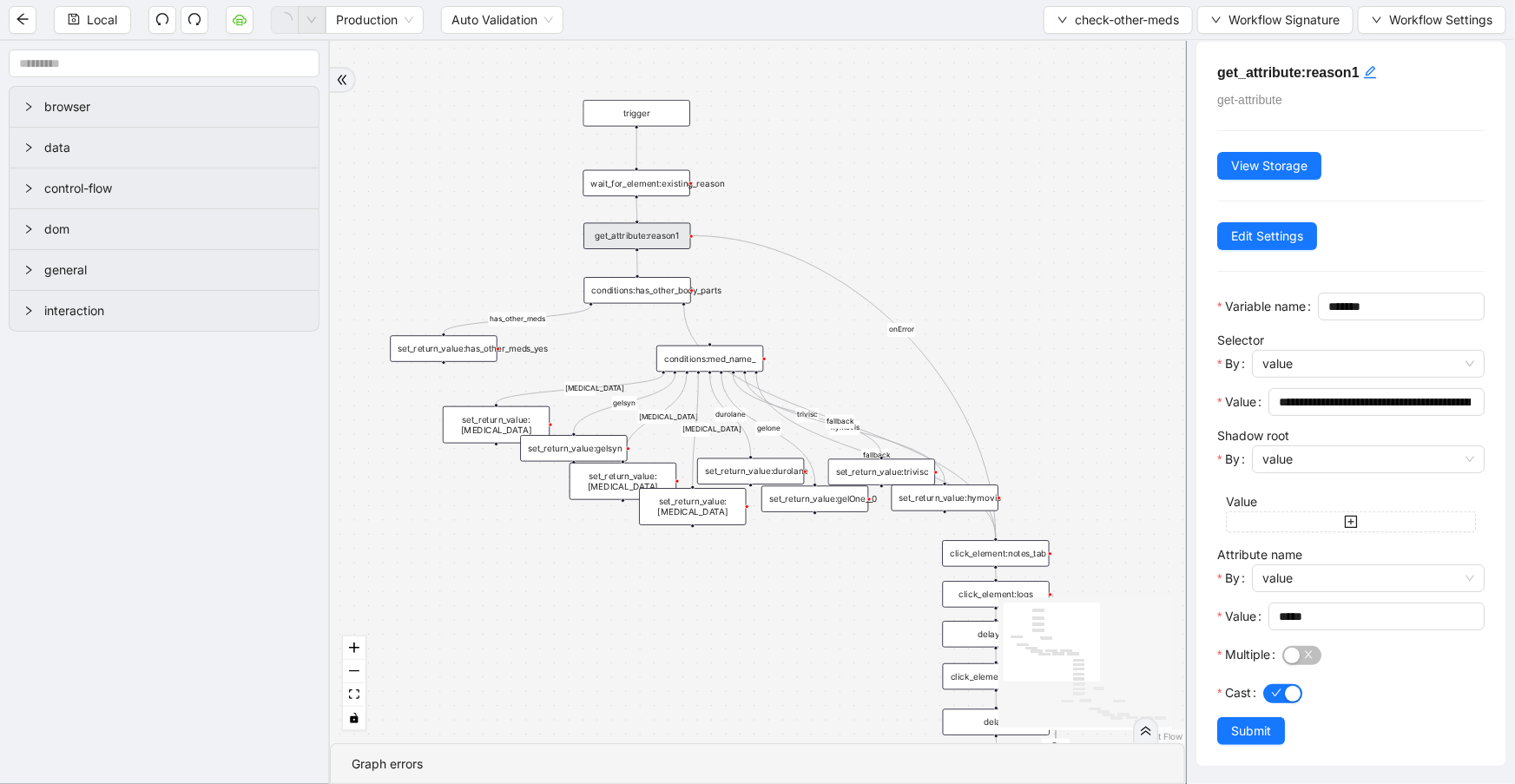
scroll to position [0, 0]
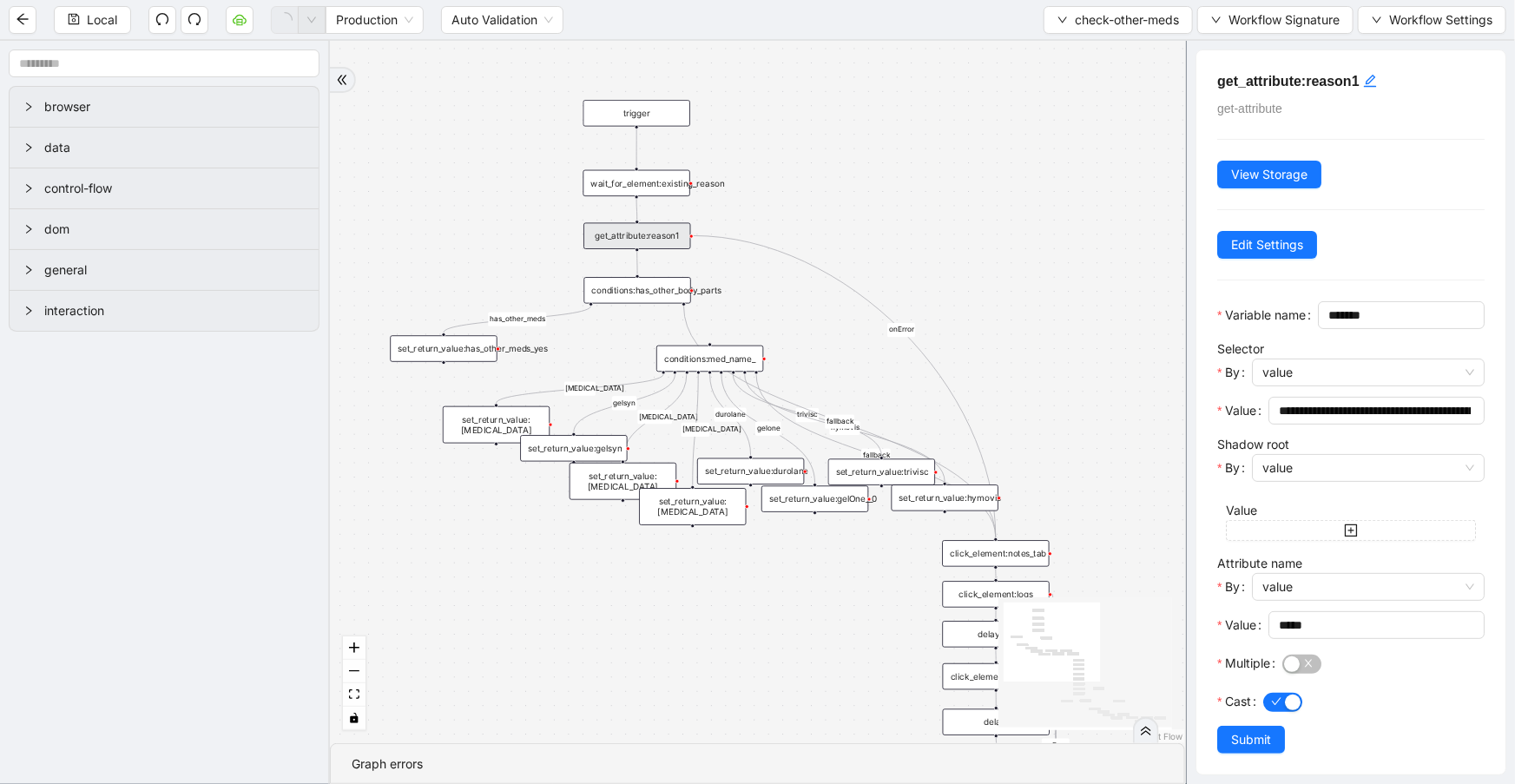
click at [646, 287] on div "conditions:has_other_body_parts" at bounding box center [638, 290] width 107 height 26
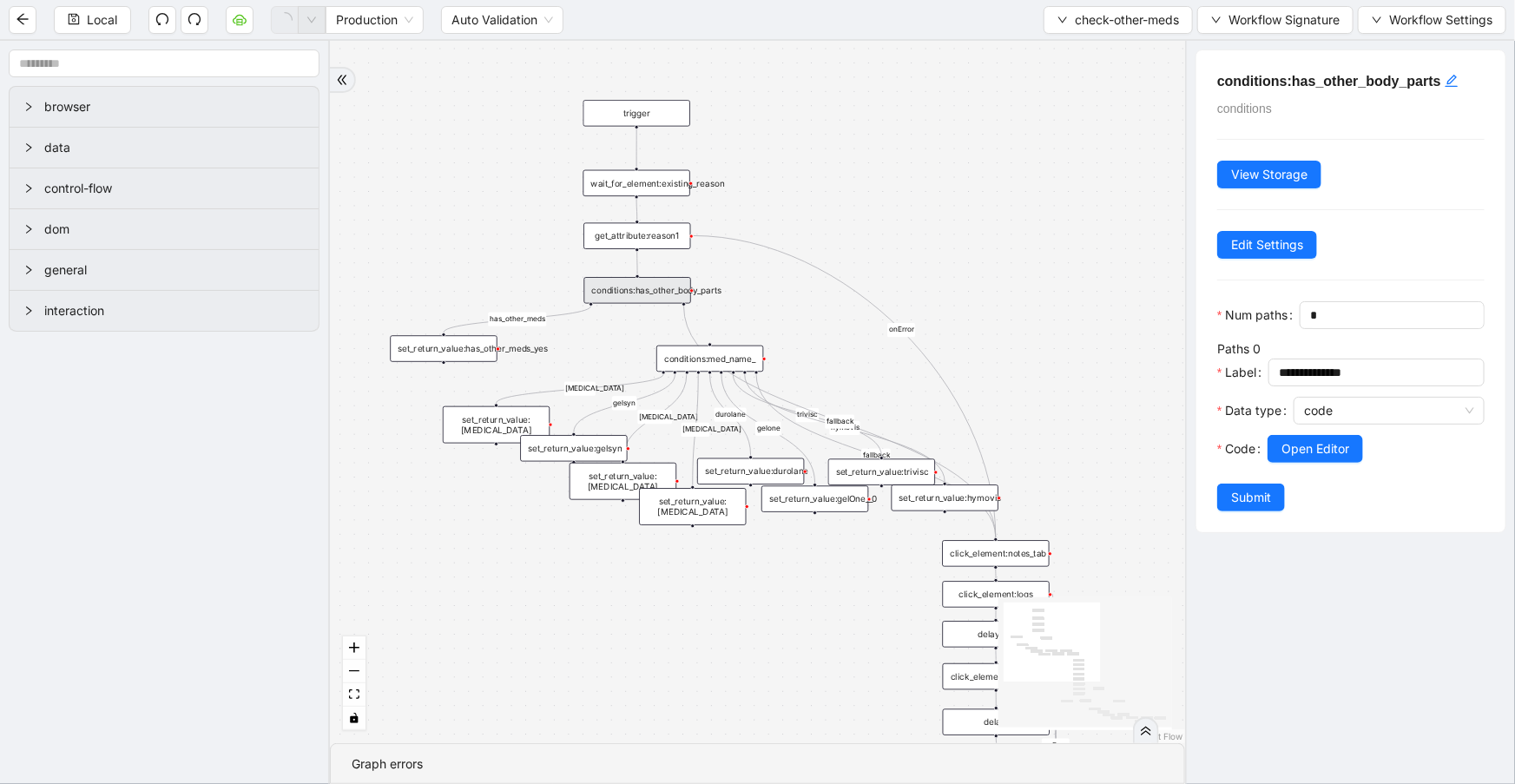
click at [1330, 484] on div at bounding box center [1375, 473] width 217 height 21
click at [1325, 435] on div at bounding box center [1389, 429] width 191 height 11
click at [1325, 458] on span "Open Editor" at bounding box center [1315, 449] width 68 height 19
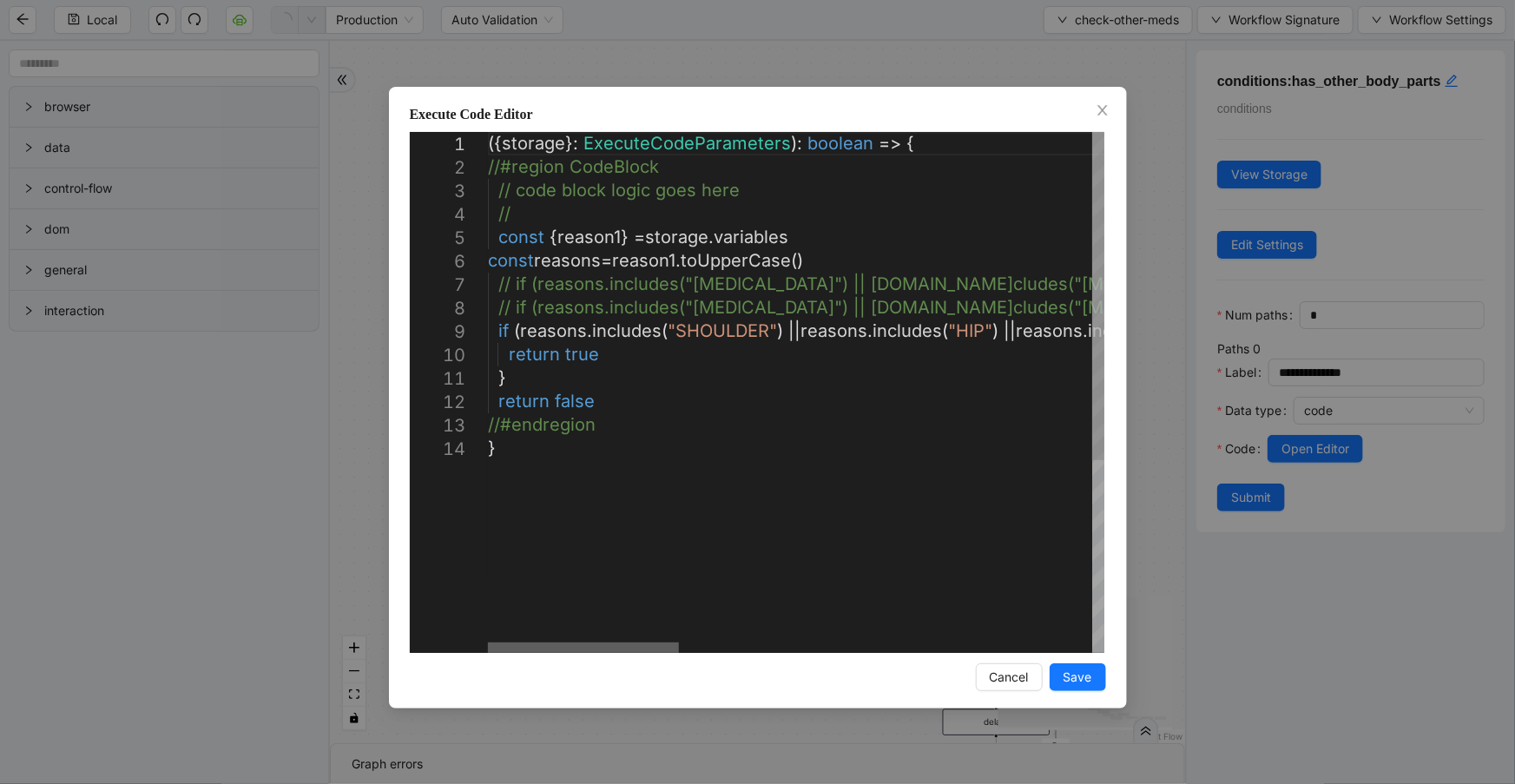
click at [516, 643] on div at bounding box center [583, 648] width 191 height 11
click at [1104, 115] on icon "close" at bounding box center [1103, 111] width 14 height 14
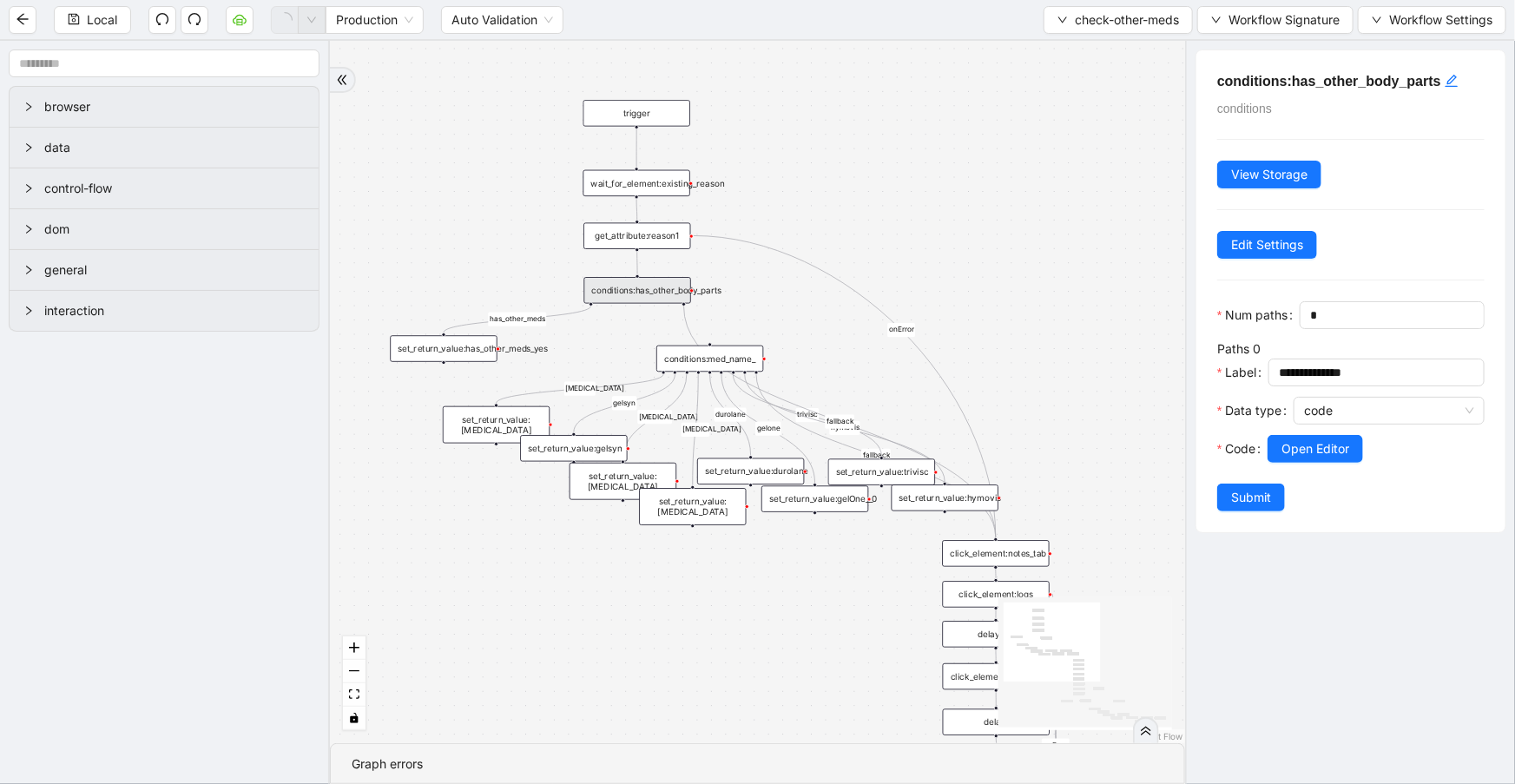
click at [458, 346] on div "set_return_value:has_other_meds_yes" at bounding box center [444, 349] width 107 height 26
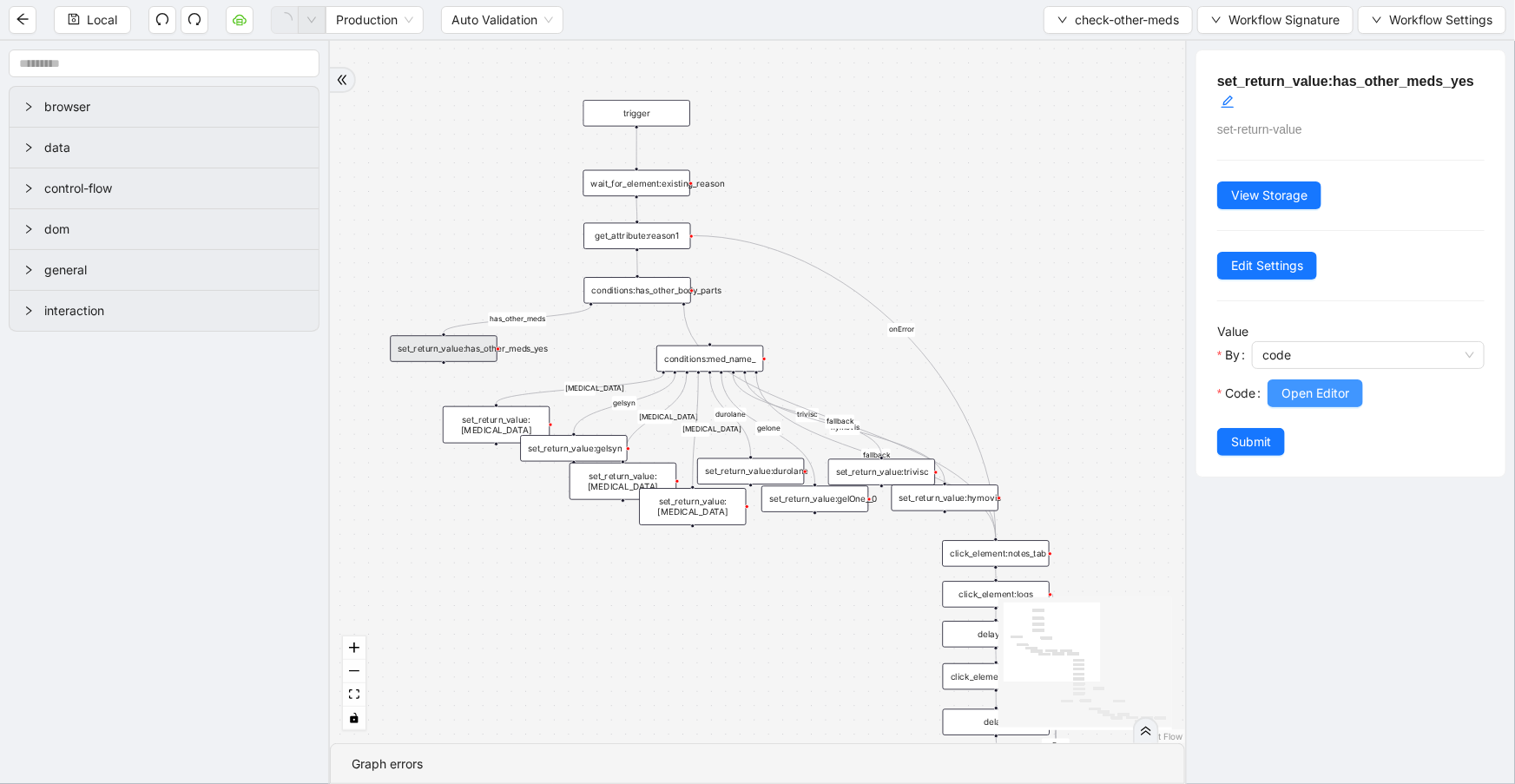
click at [1281, 399] on button "Open Editor" at bounding box center [1315, 393] width 96 height 28
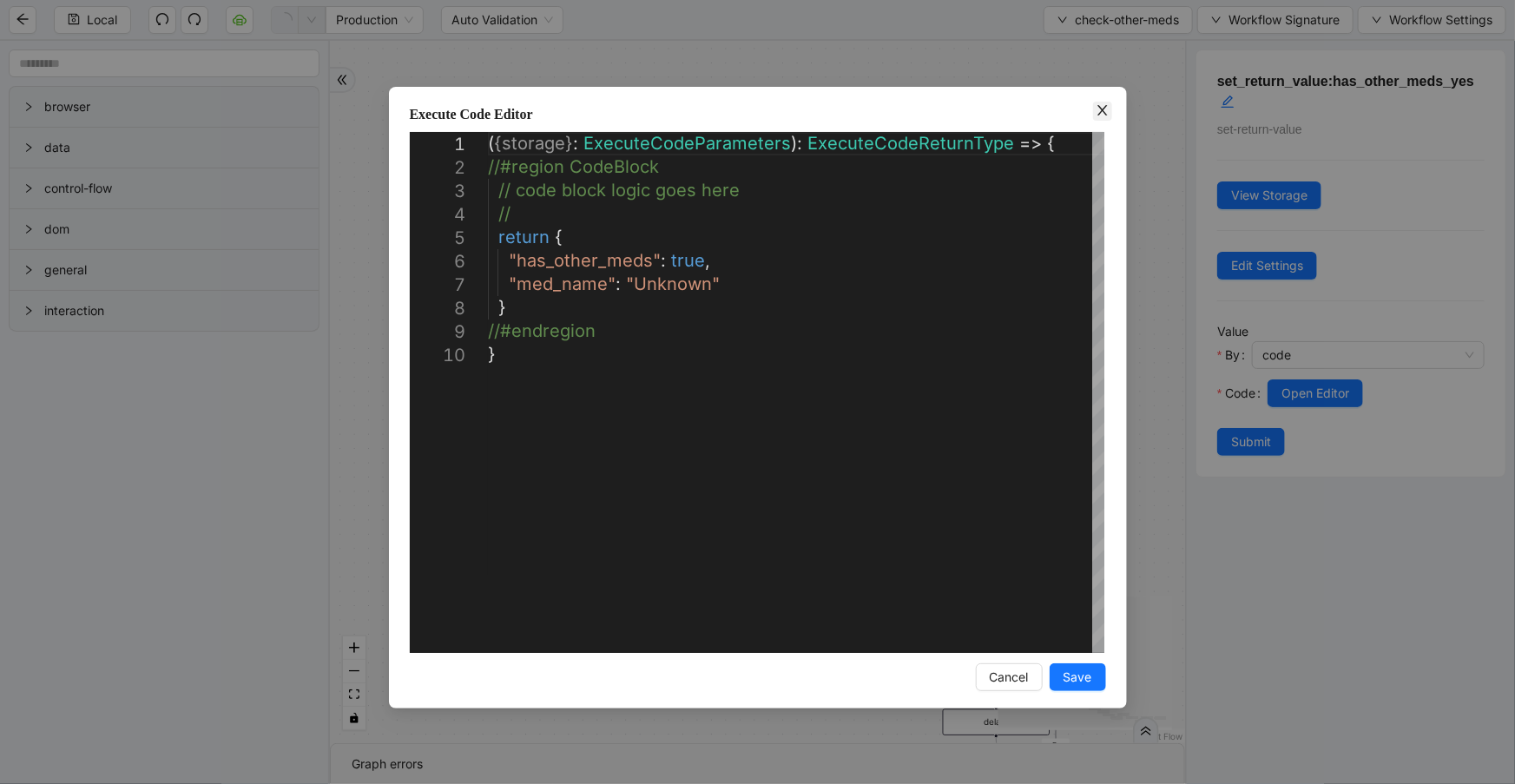
click at [1103, 114] on icon "close" at bounding box center [1103, 111] width 14 height 14
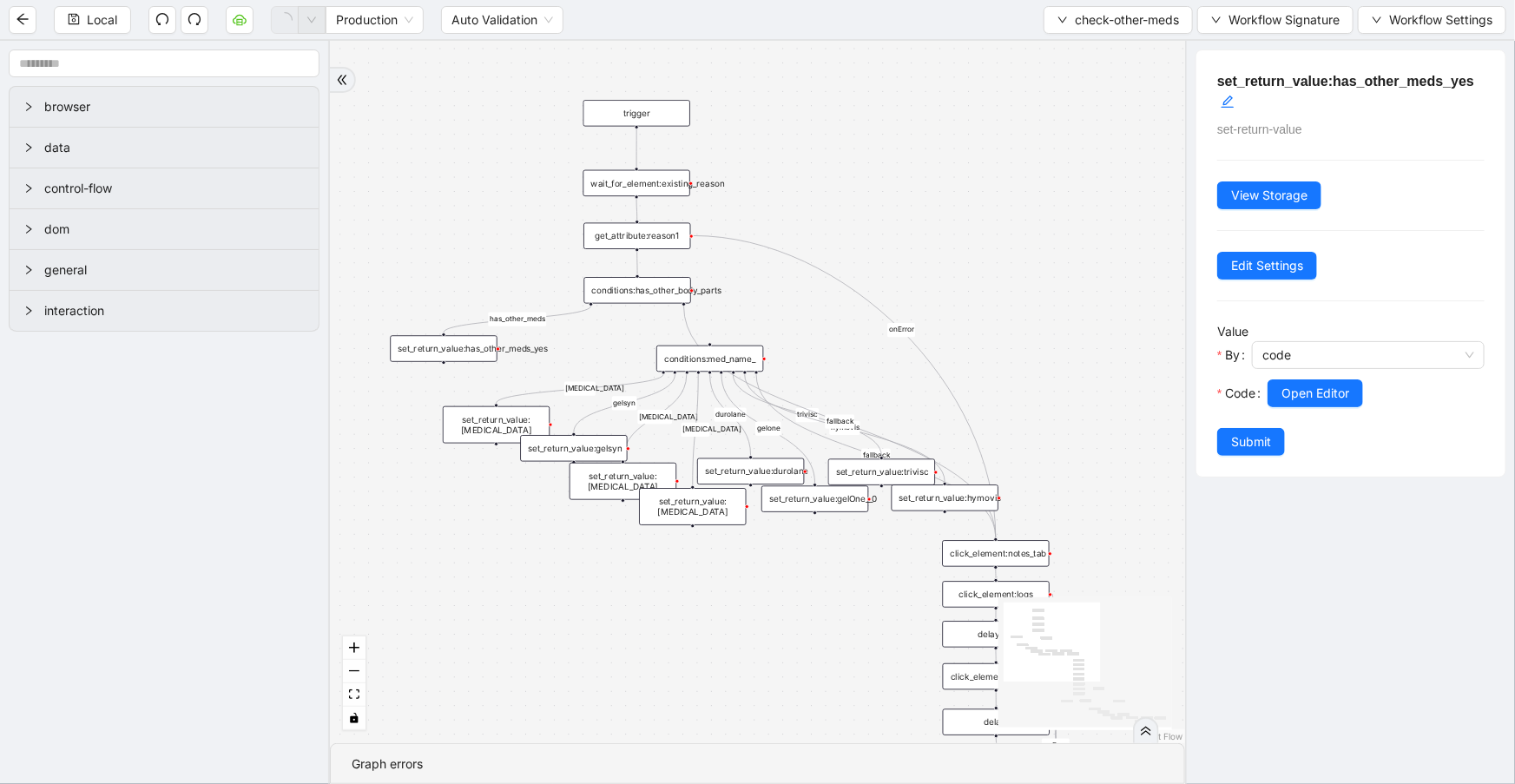
click at [675, 283] on div "conditions:has_other_body_parts" at bounding box center [638, 290] width 107 height 26
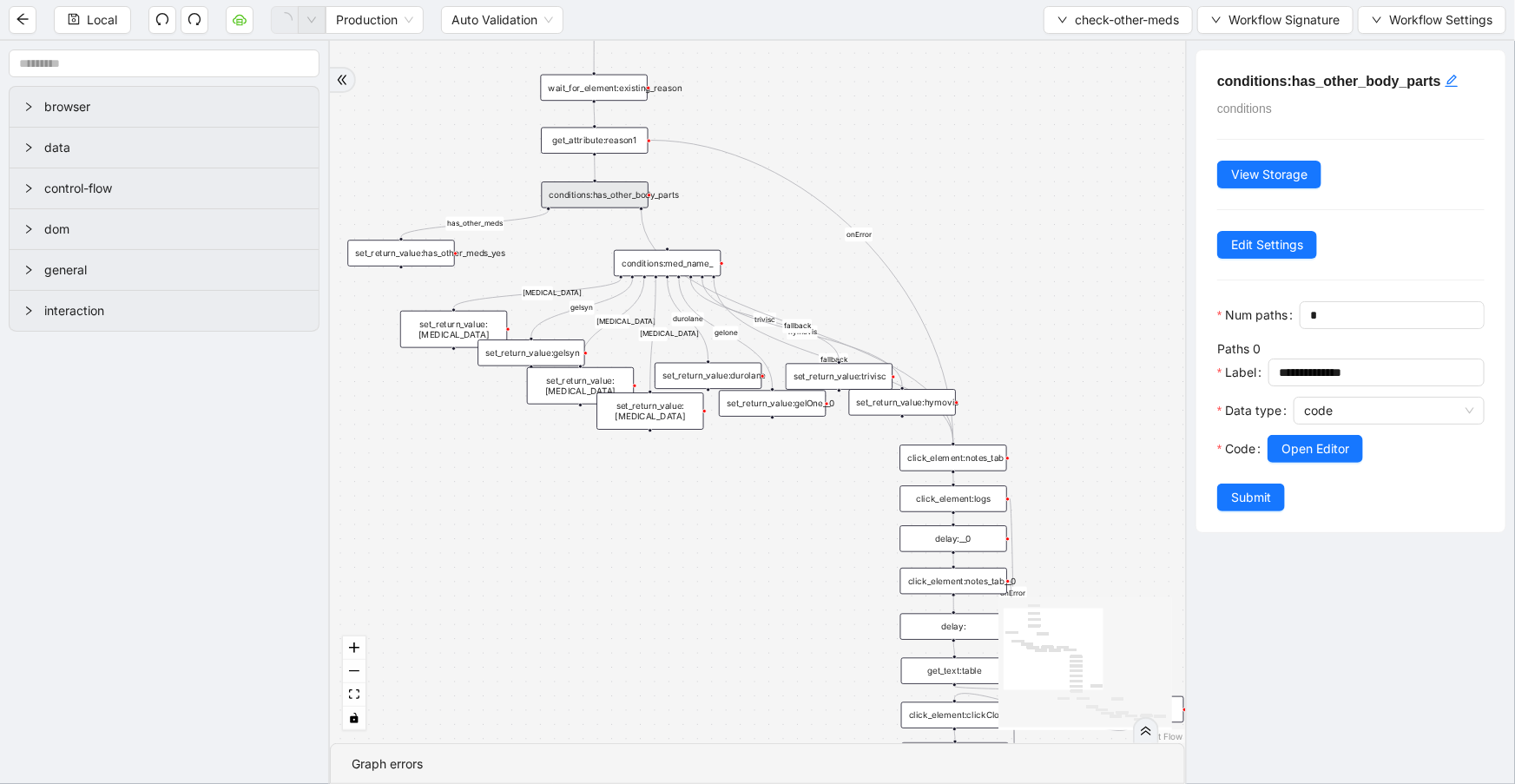
drag, startPoint x: 1077, startPoint y: 373, endPoint x: 977, endPoint y: 172, distance: 224.5
click at [984, 167] on div "has_other_meds has_other_meds euflexxa gelsyn orthovisc supartz durolane fallba…" at bounding box center [758, 392] width 855 height 702
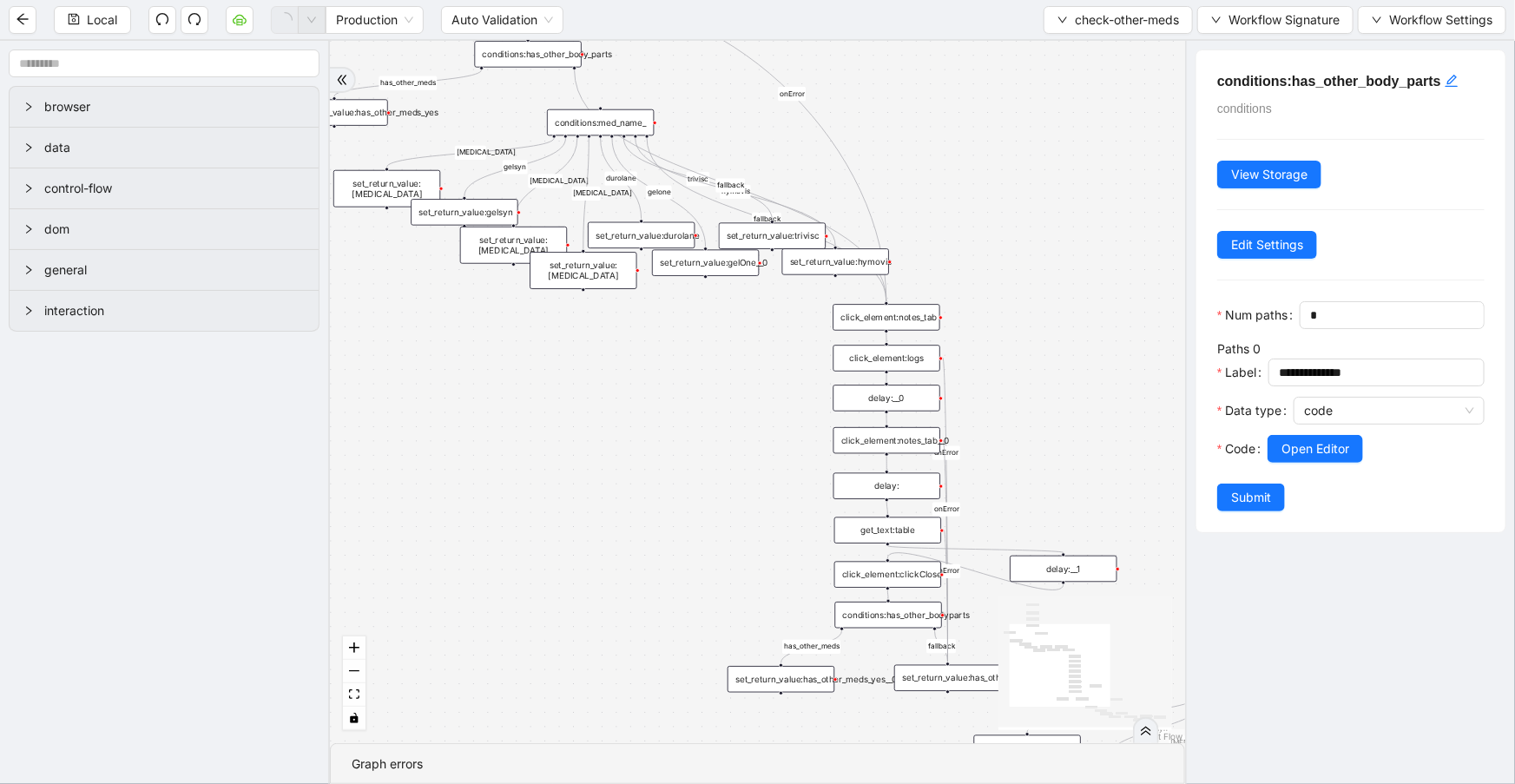
click at [900, 326] on div "click_element:notes_tab" at bounding box center [886, 317] width 107 height 26
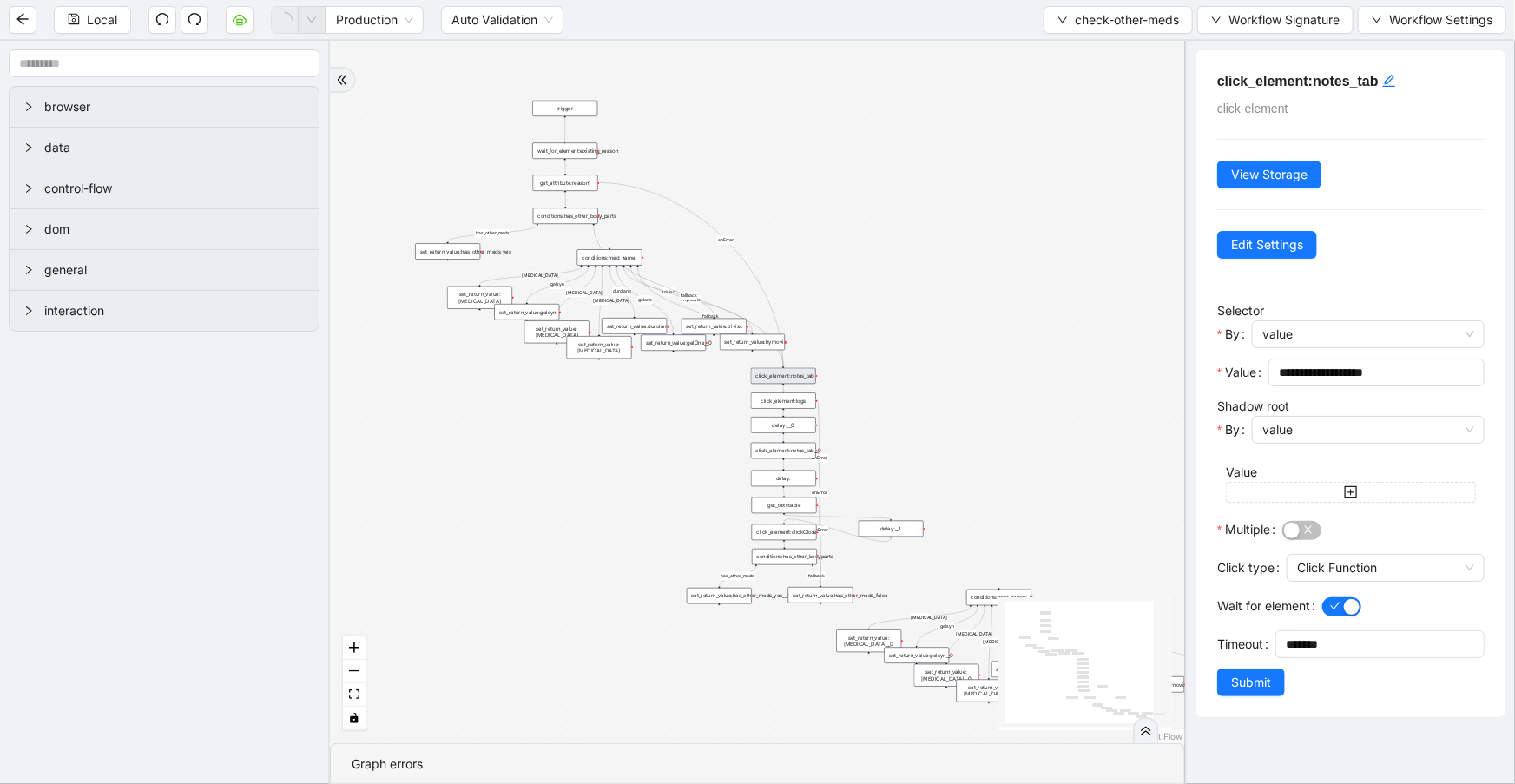
drag, startPoint x: 775, startPoint y: 142, endPoint x: 810, endPoint y: 234, distance: 98.4
click at [809, 241] on div "has_other_meds has_other_meds euflexxa gelsyn orthovisc supartz durolane fallba…" at bounding box center [758, 392] width 855 height 702
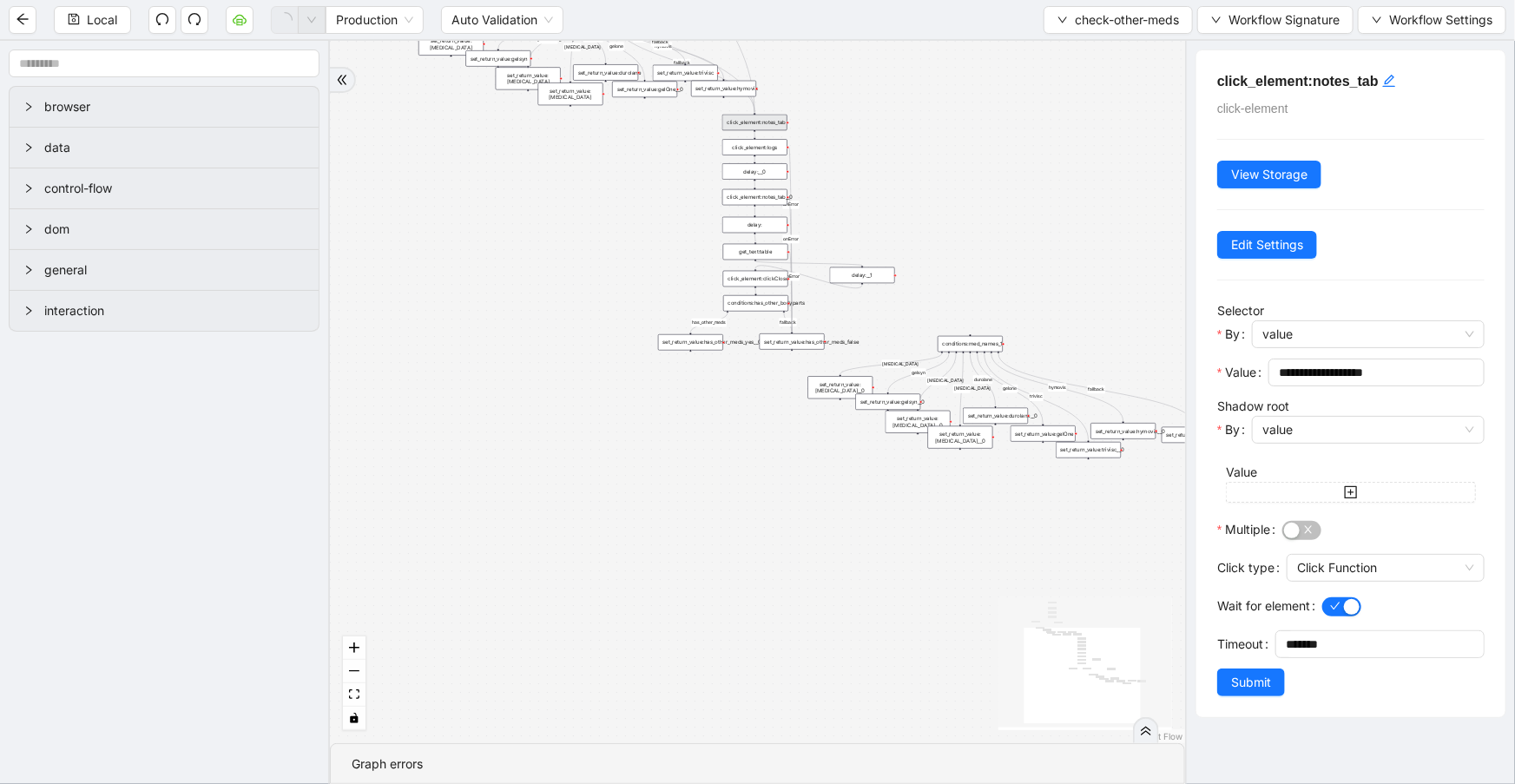
drag, startPoint x: 976, startPoint y: 470, endPoint x: 927, endPoint y: 168, distance: 305.9
click at [927, 168] on div "has_other_meds has_other_meds euflexxa gelsyn orthovisc supartz durolane fallba…" at bounding box center [758, 392] width 855 height 702
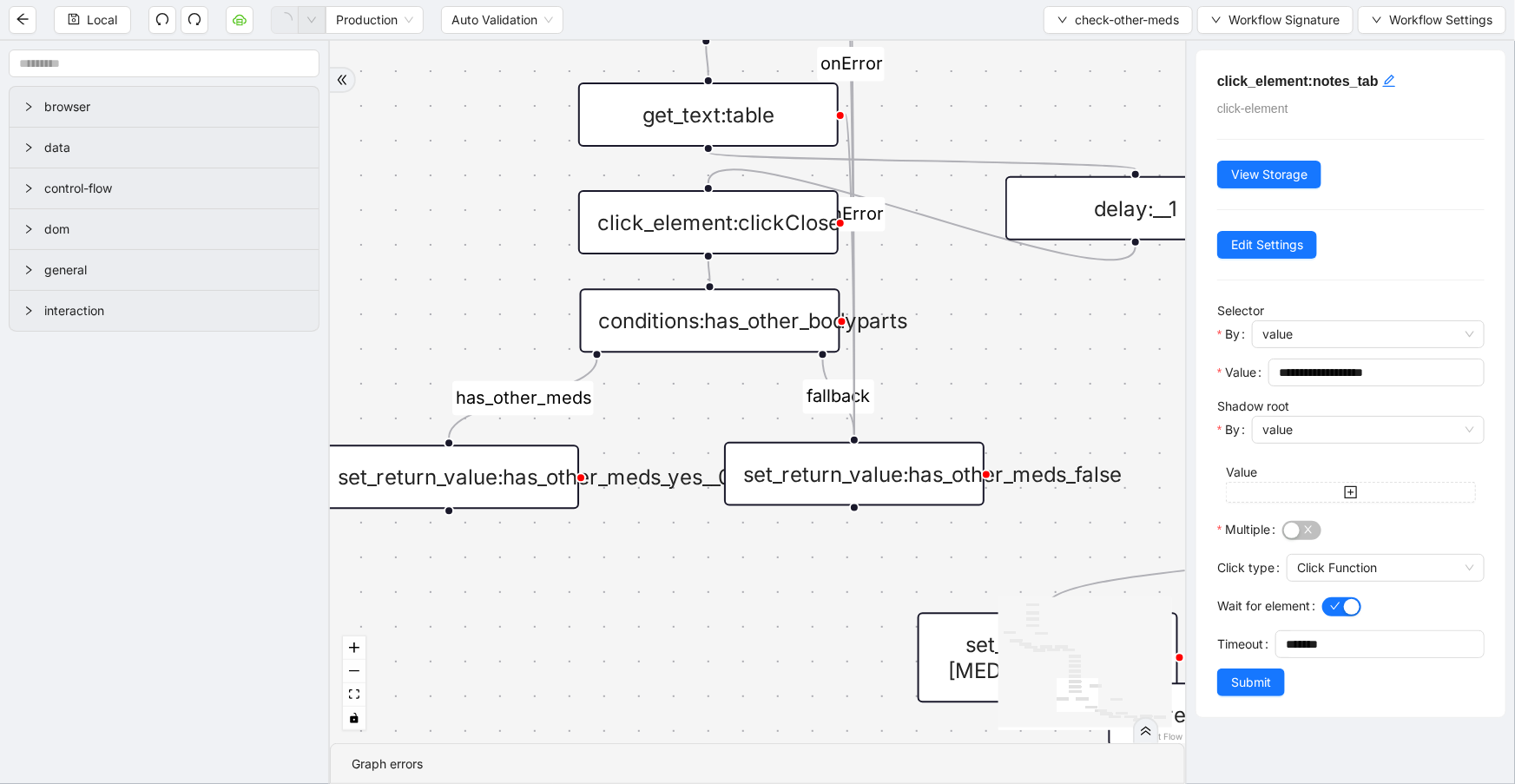
click at [846, 466] on div "set_return_value:has_other_meds_false" at bounding box center [854, 473] width 261 height 64
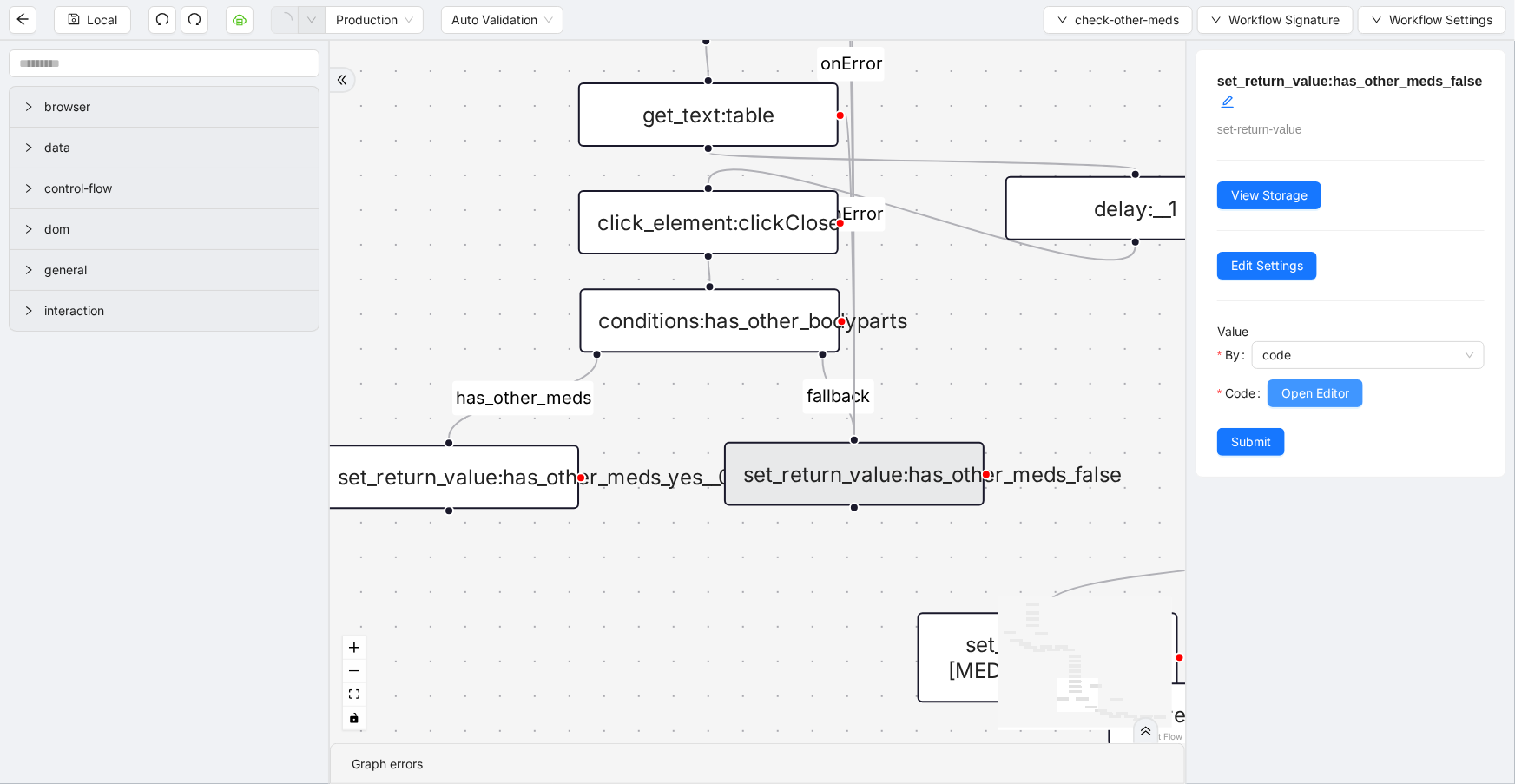
click at [1300, 403] on button "Open Editor" at bounding box center [1315, 393] width 96 height 28
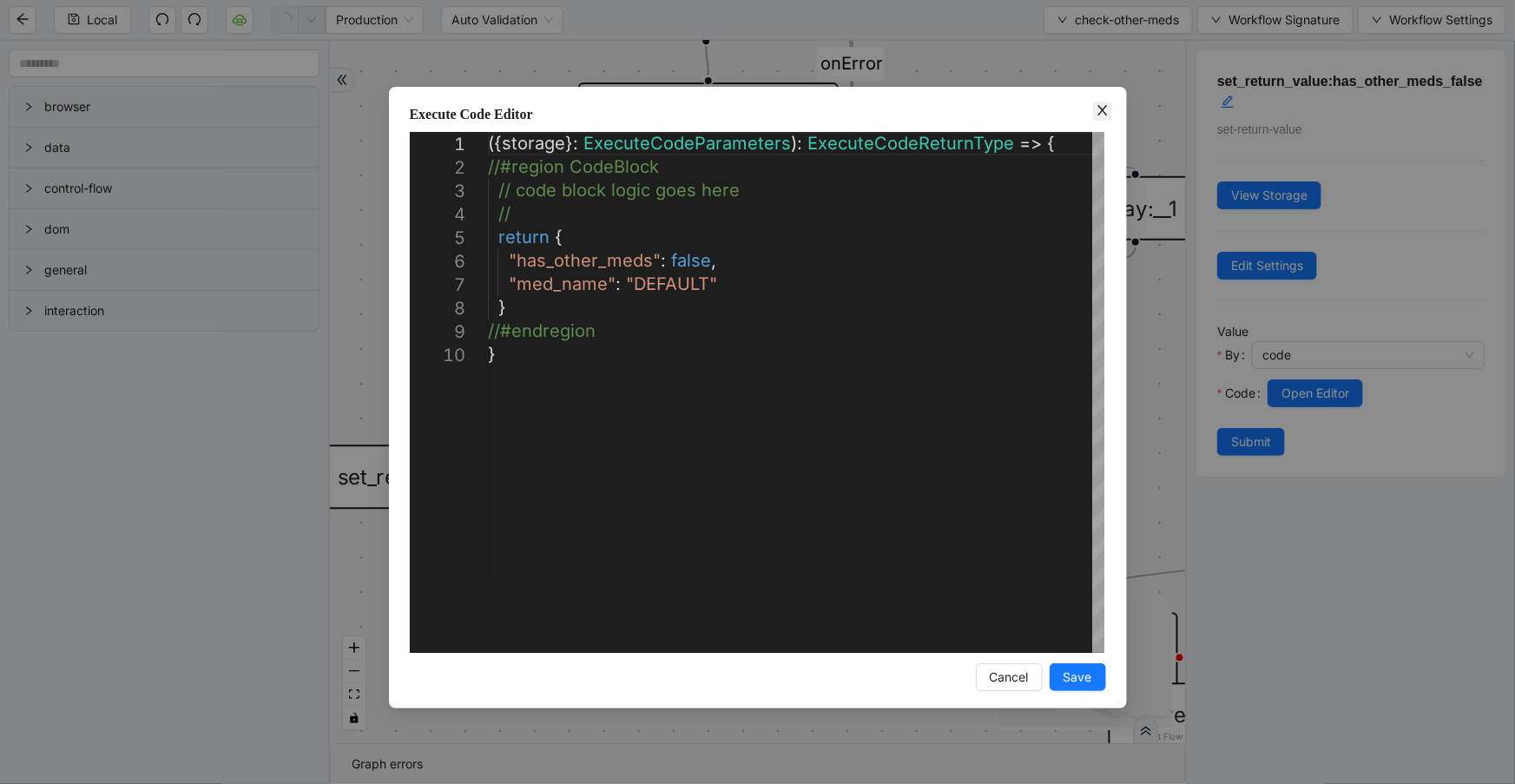
click at [1093, 111] on span "Close" at bounding box center [1103, 111] width 19 height 19
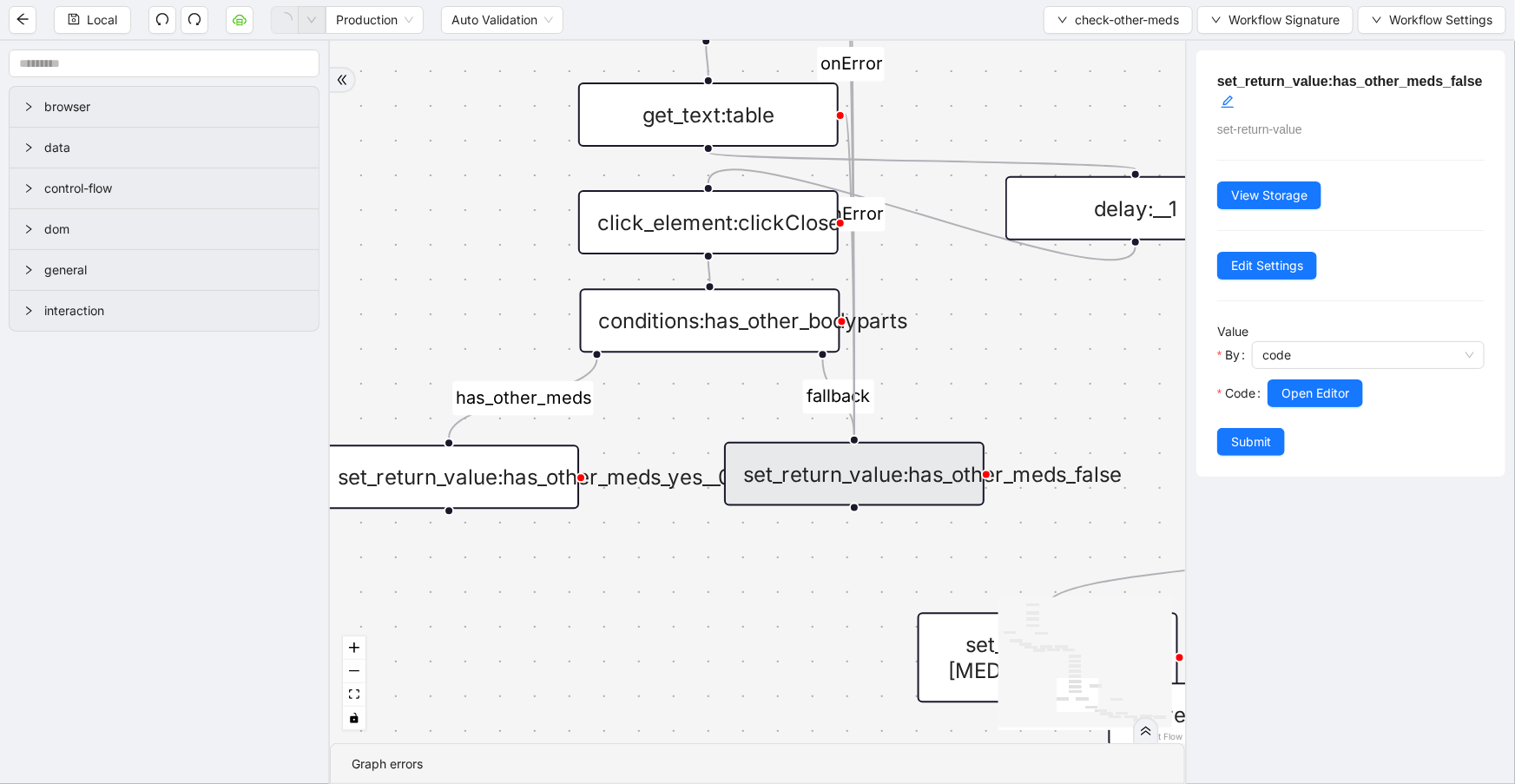
click at [751, 325] on div "conditions:has_other_bodyparts" at bounding box center [710, 320] width 261 height 64
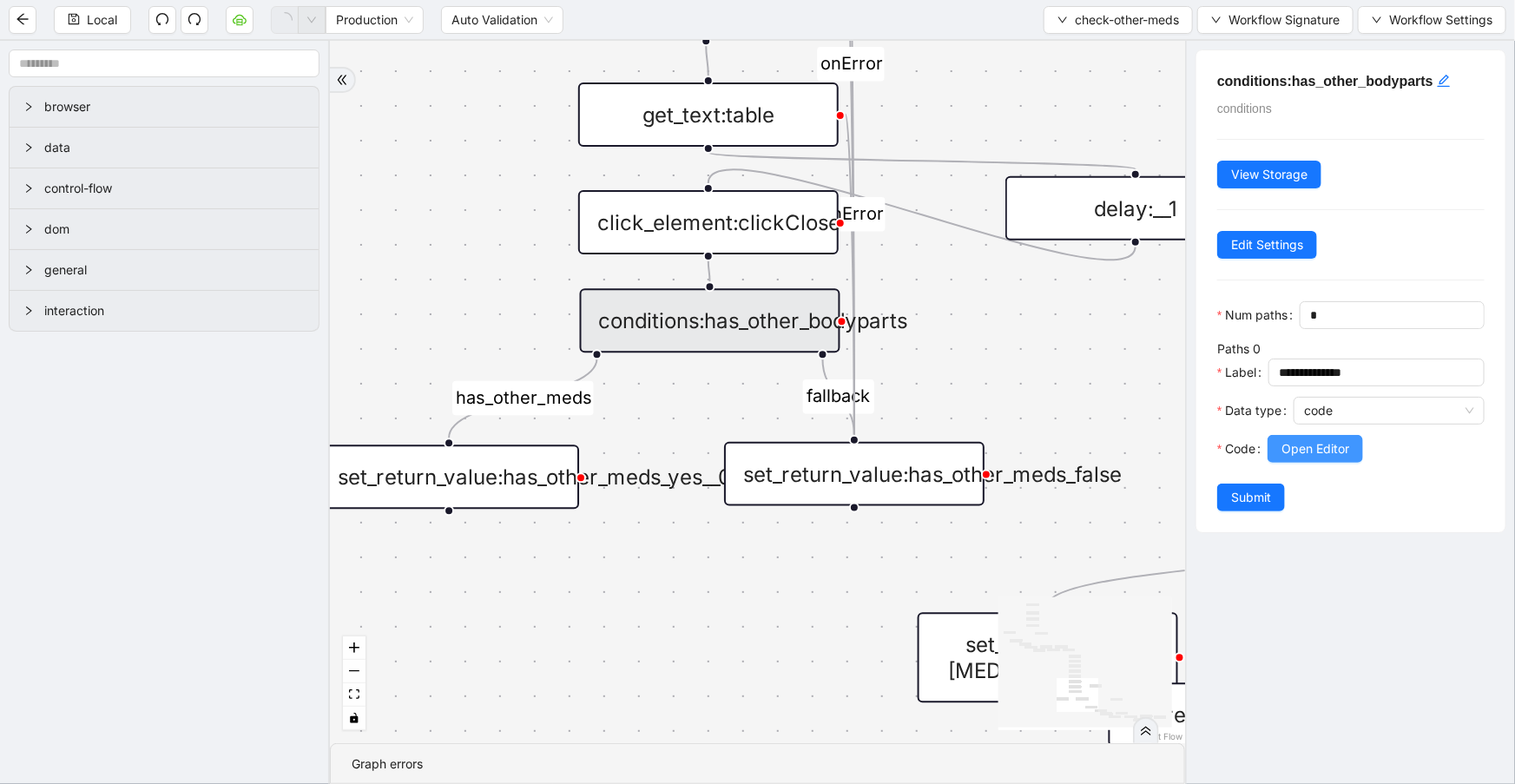
click at [1337, 458] on span "Open Editor" at bounding box center [1315, 449] width 68 height 19
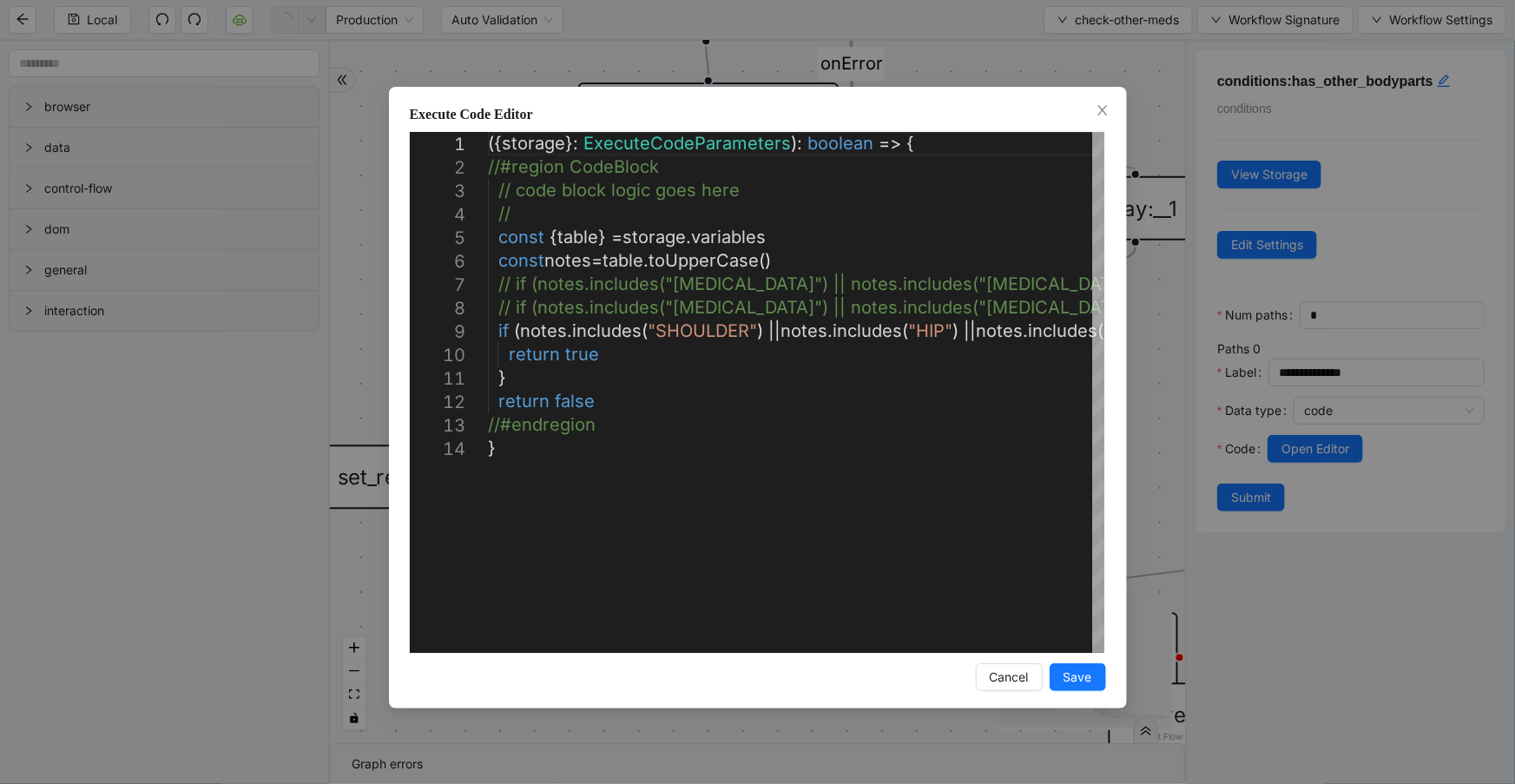
click at [1107, 122] on div "Execute Code Editor 1 2 3 4 5 6 7 8 9 10 11 12 13 14 ({ storage }: ExecuteCodeP…" at bounding box center [758, 398] width 738 height 622
drag, startPoint x: 1104, startPoint y: 121, endPoint x: 1103, endPoint y: 103, distance: 18.0
click at [1104, 111] on div "Execute Code Editor 1 2 3 4 5 6 7 8 9 10 11 12 13 14 ({ storage }: ExecuteCodeP…" at bounding box center [758, 398] width 738 height 622
click at [1103, 103] on span "Close" at bounding box center [1103, 111] width 19 height 19
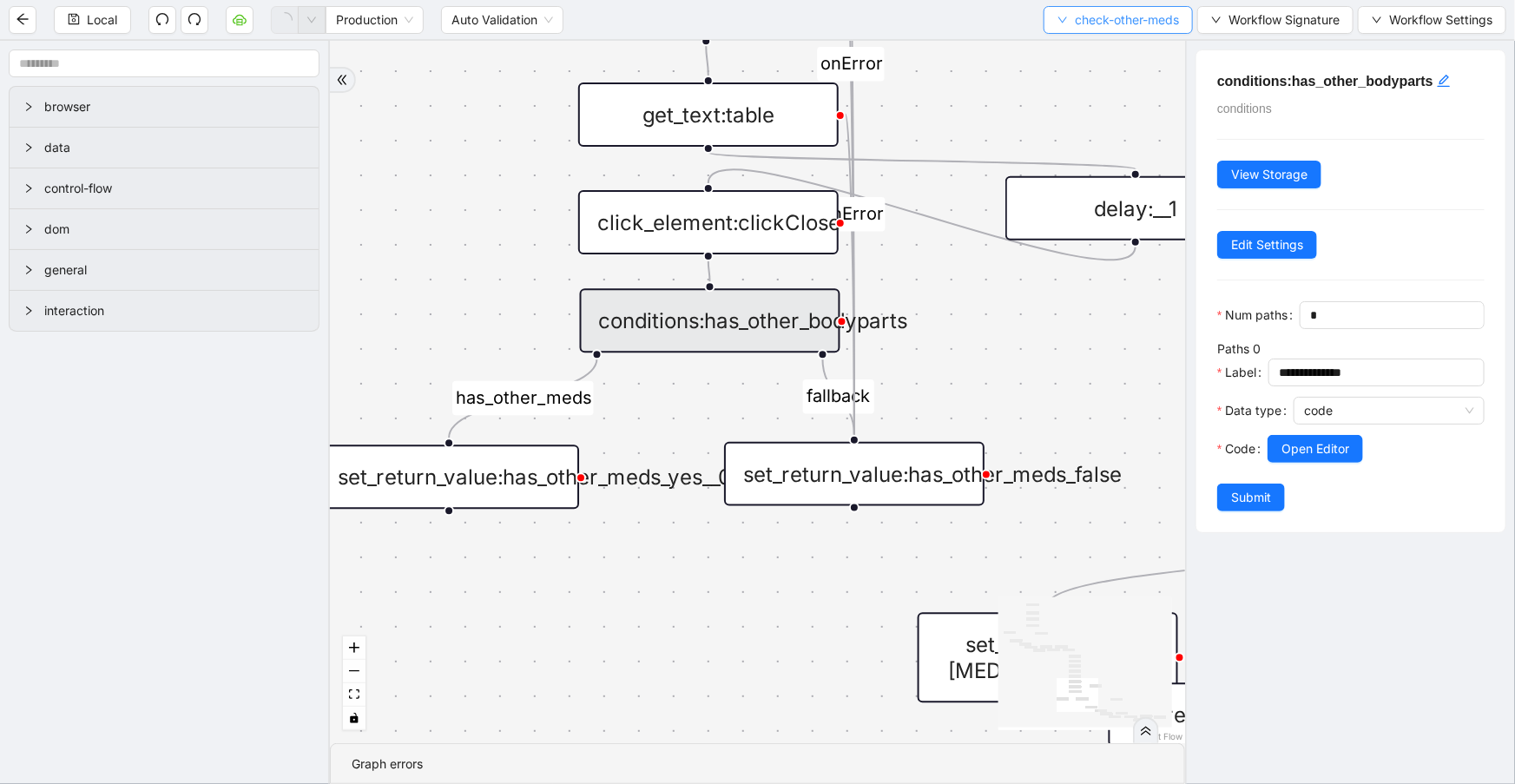
click at [1121, 19] on span "check-other-meds" at bounding box center [1127, 20] width 105 height 19
click at [1129, 47] on span "Select" at bounding box center [1115, 53] width 124 height 19
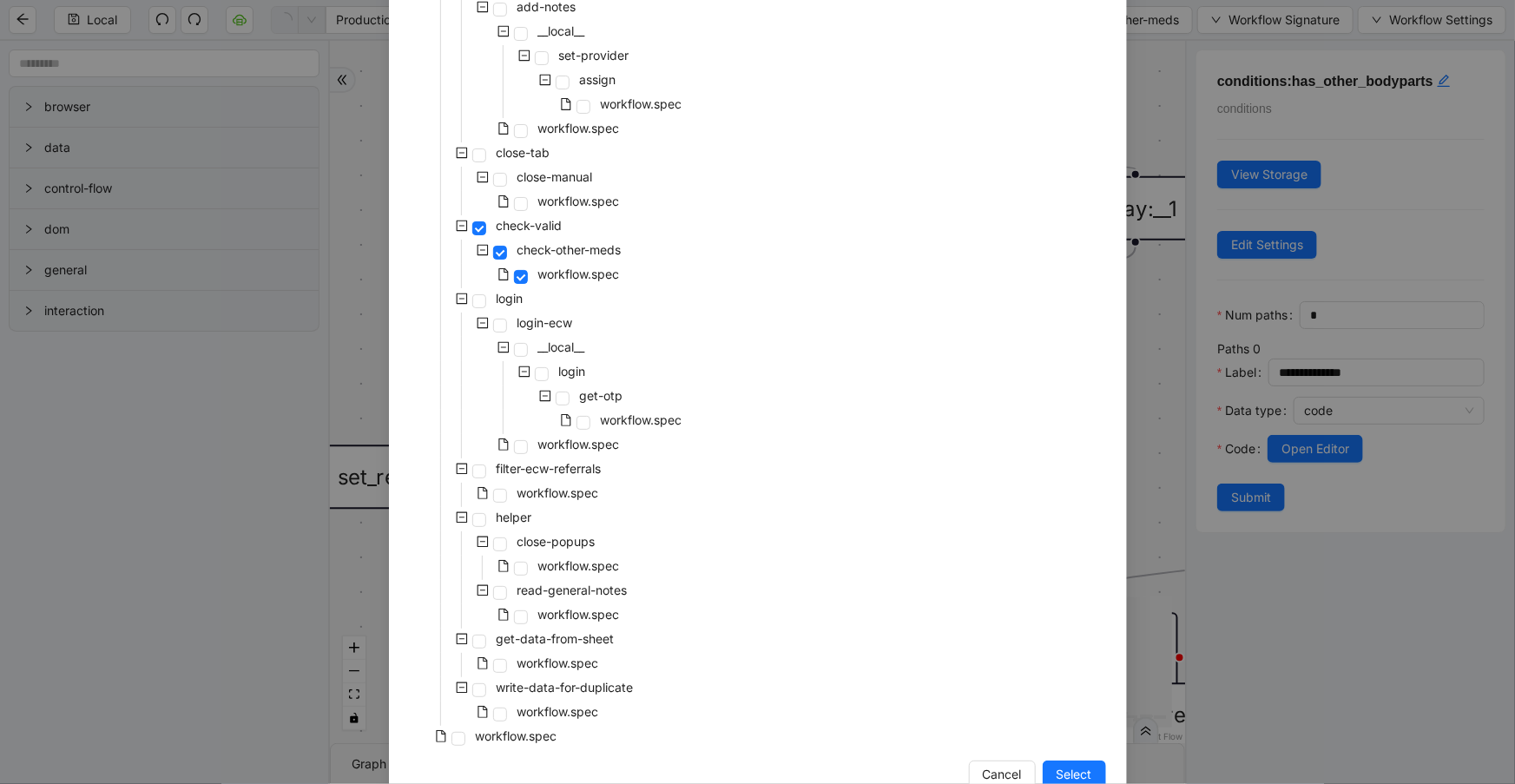
scroll to position [954, 0]
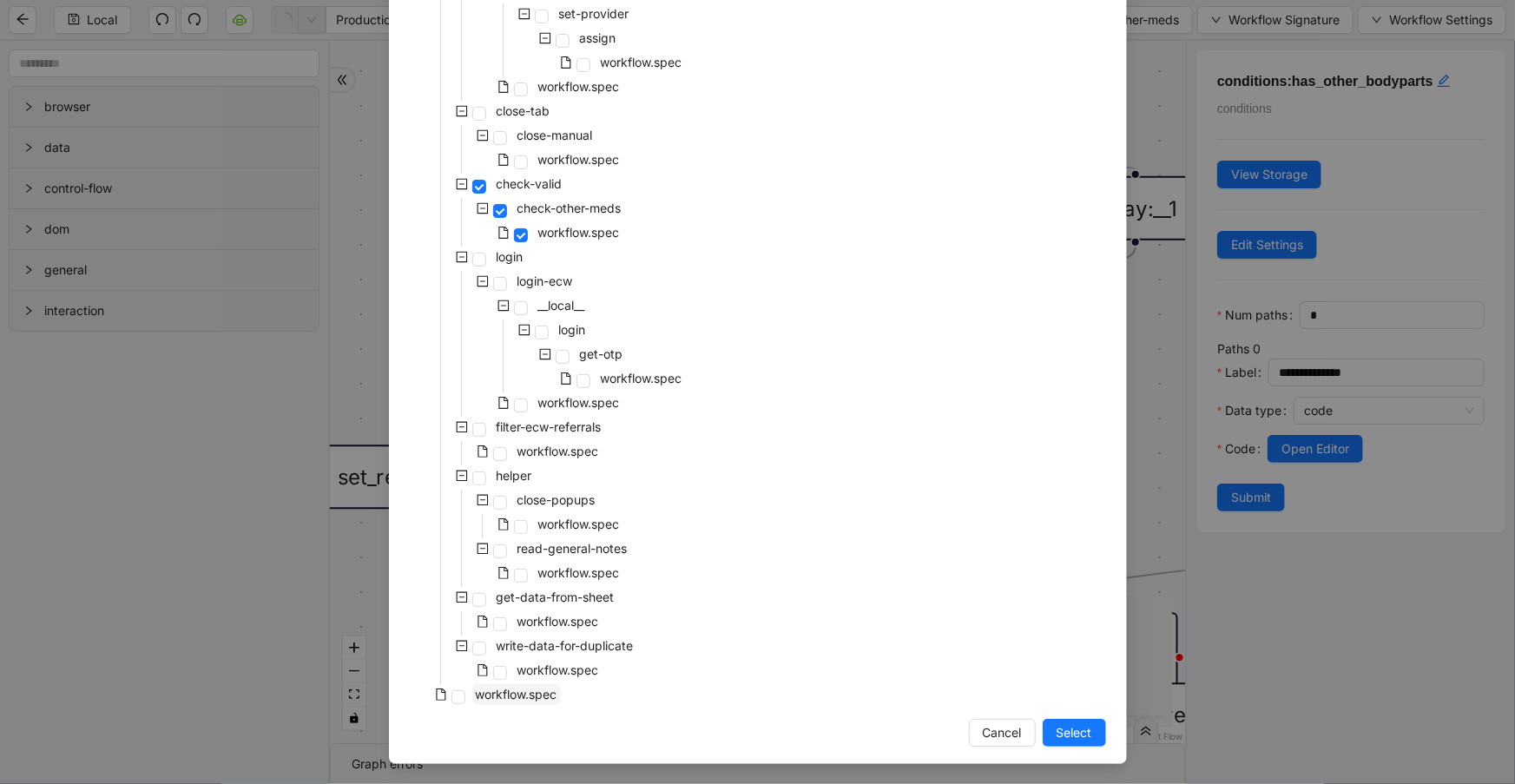
click at [547, 695] on span "workflow.spec" at bounding box center [516, 694] width 82 height 15
click at [1062, 724] on span "Select" at bounding box center [1074, 732] width 36 height 19
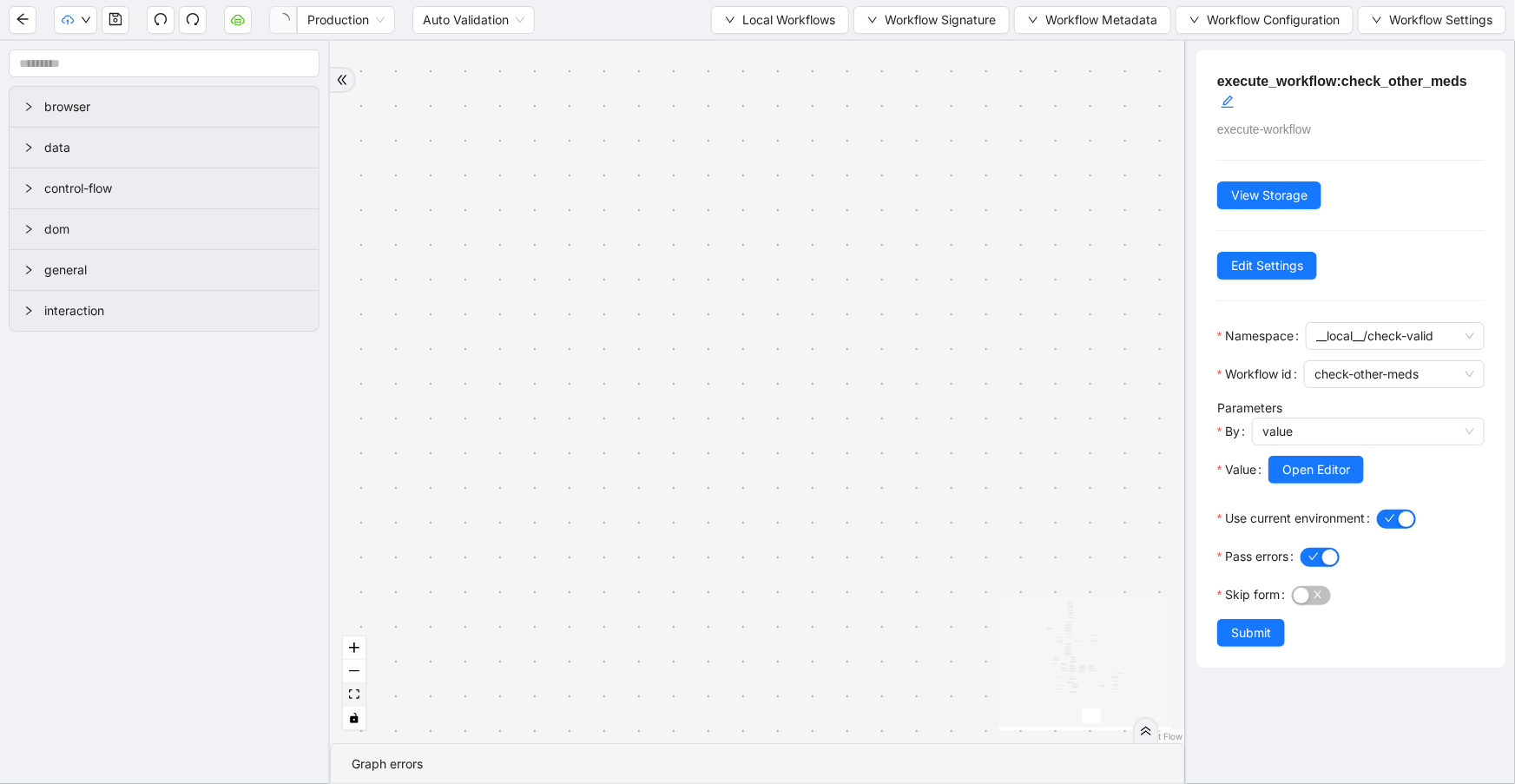
click at [350, 700] on button "fit view" at bounding box center [354, 694] width 23 height 24
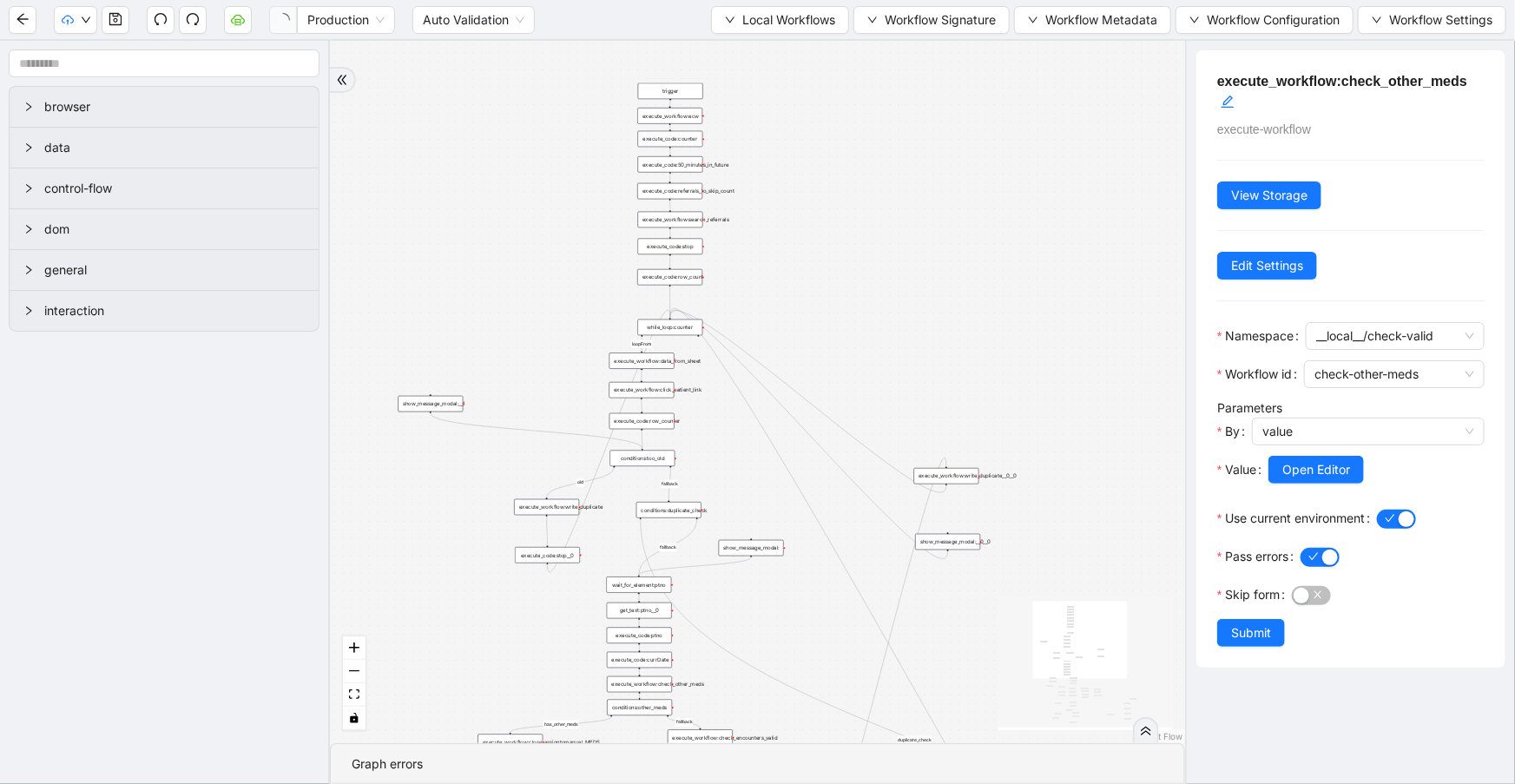
drag, startPoint x: 811, startPoint y: 78, endPoint x: 887, endPoint y: 300, distance: 234.6
click at [887, 300] on div "fallback success success fallback no_encounters end success success success fal…" at bounding box center [758, 392] width 855 height 702
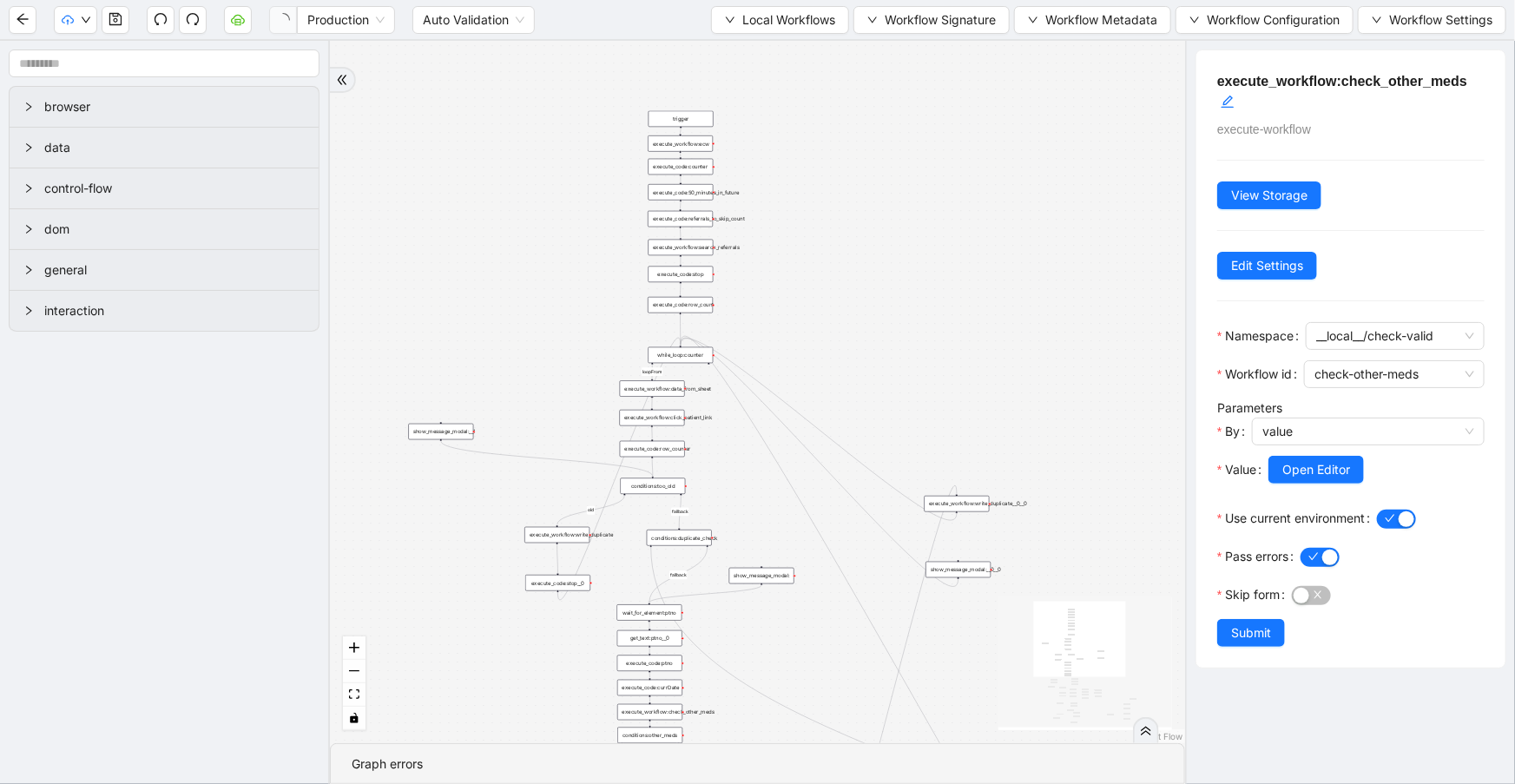
drag, startPoint x: 828, startPoint y: 151, endPoint x: 838, endPoint y: 204, distance: 53.9
click at [848, 227] on div "fallback success success fallback no_encounters end success success success fal…" at bounding box center [758, 392] width 855 height 702
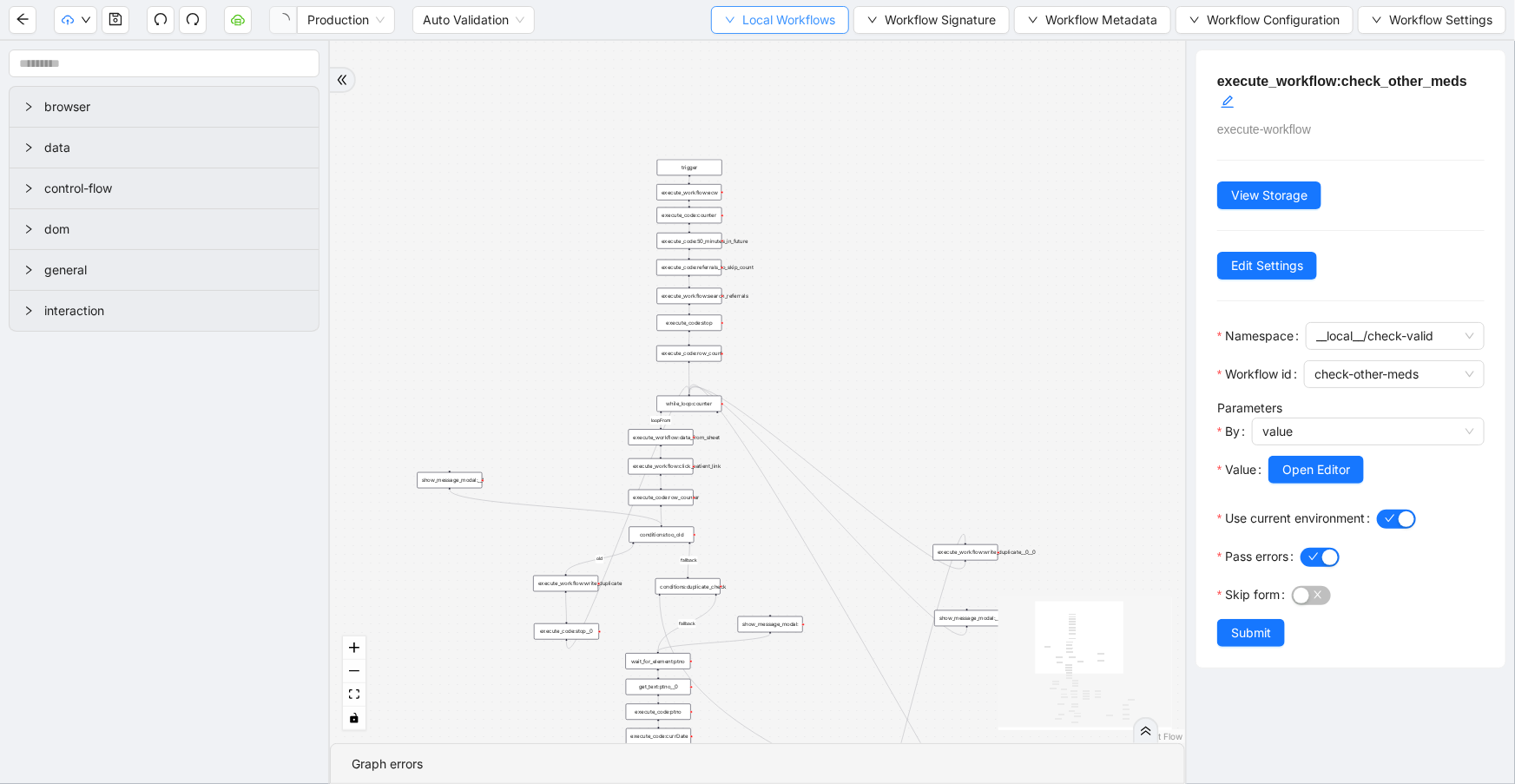
click at [797, 27] on span "Local Workflows" at bounding box center [789, 20] width 93 height 19
click at [947, 290] on div "fallback success success fallback no_encounters end success success success fal…" at bounding box center [758, 392] width 855 height 702
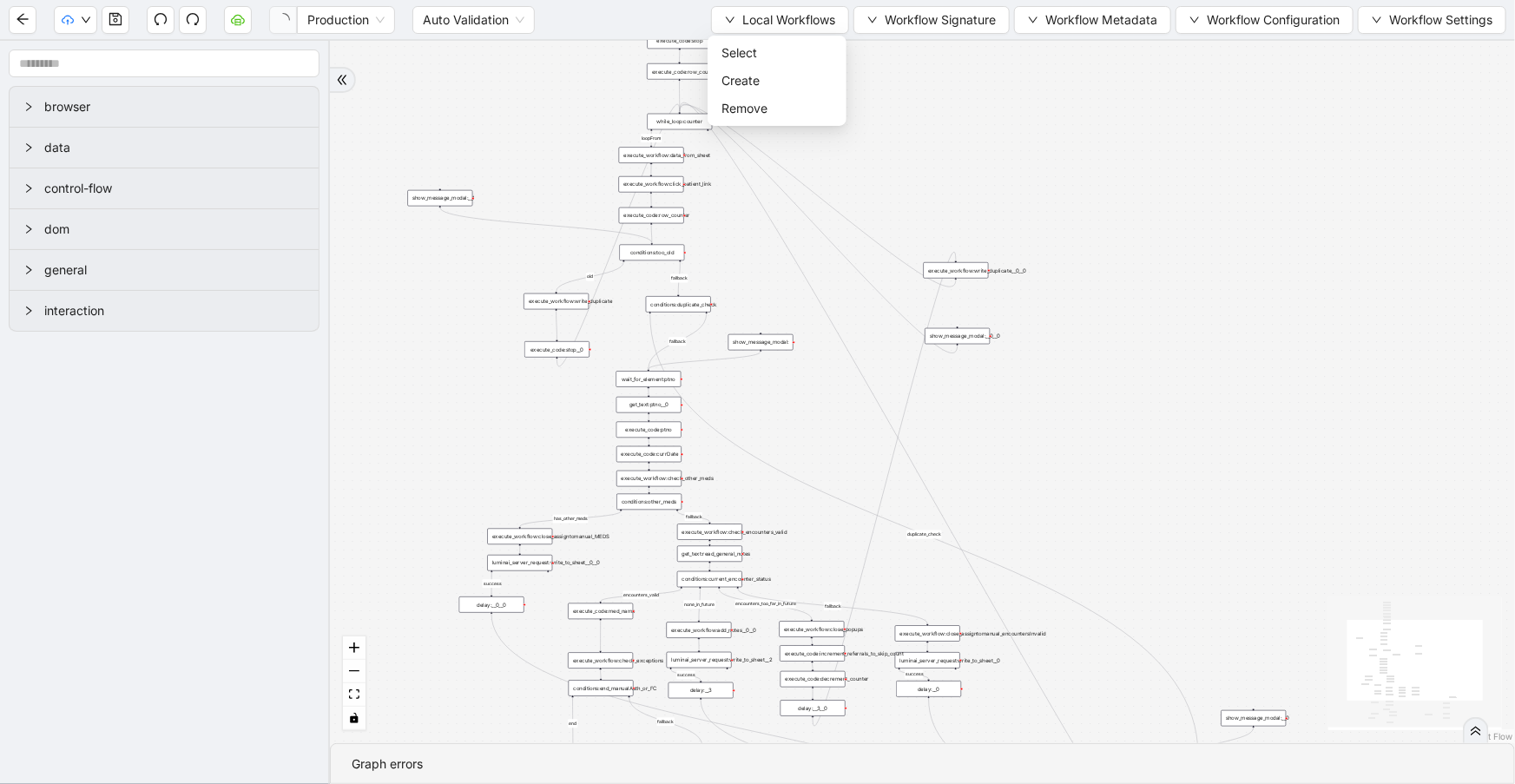
drag, startPoint x: 954, startPoint y: 334, endPoint x: 943, endPoint y: 68, distance: 266.2
click at [943, 68] on div "fallback success success fallback no_encounters end success success success fal…" at bounding box center [922, 392] width 1185 height 702
click at [819, 23] on span "Local Workflows" at bounding box center [789, 20] width 93 height 19
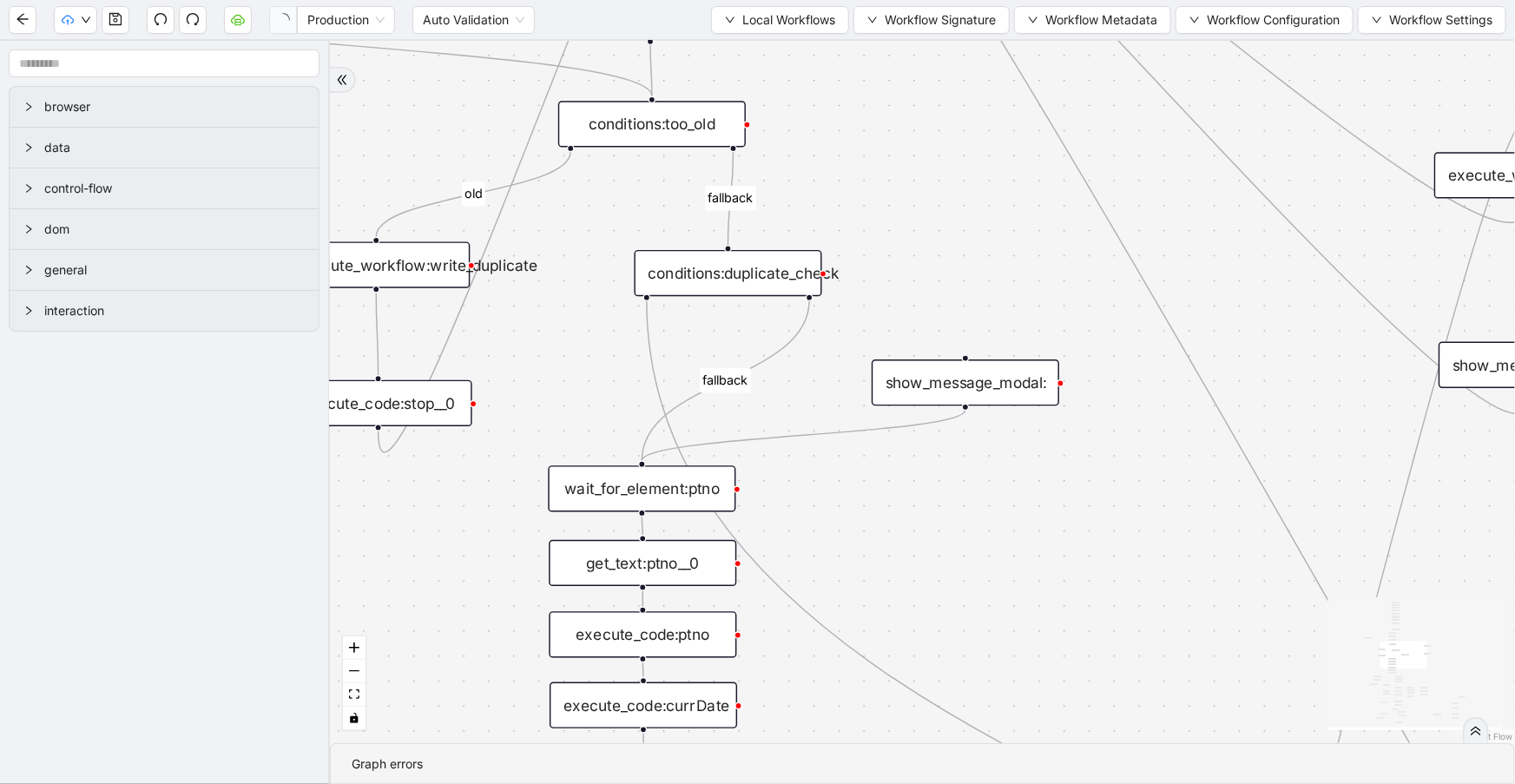
drag, startPoint x: 926, startPoint y: 163, endPoint x: 929, endPoint y: -53, distance: 216.0
click at [929, 0] on html "Production Auto Validation Local Workflows Workflow Signature Workflow Metadata…" at bounding box center [757, 392] width 1515 height 784
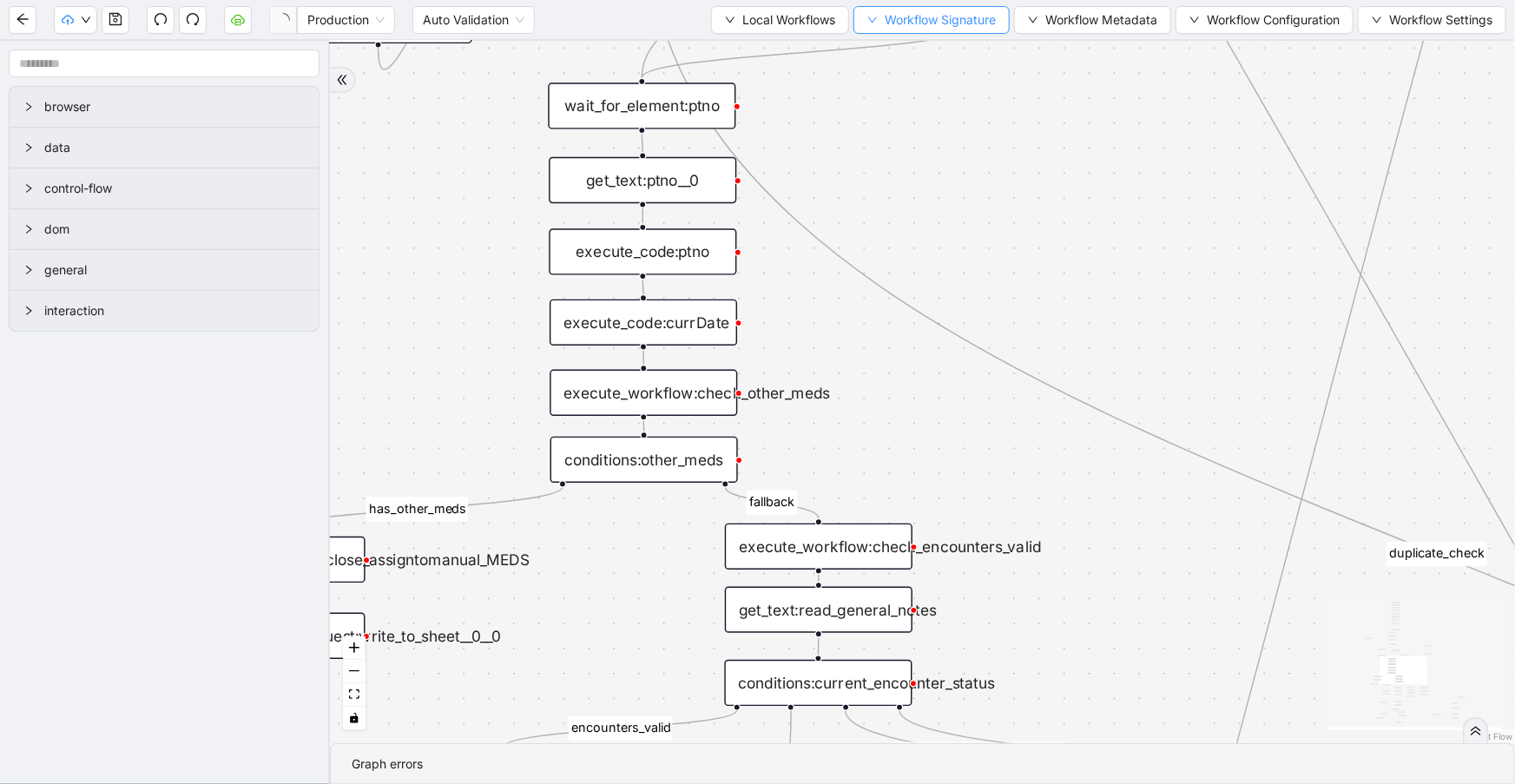
drag, startPoint x: 952, startPoint y: 332, endPoint x: 933, endPoint y: 15, distance: 317.6
click at [933, 15] on section "Production Auto Validation Local Workflows Workflow Signature Workflow Metadata…" at bounding box center [757, 392] width 1515 height 784
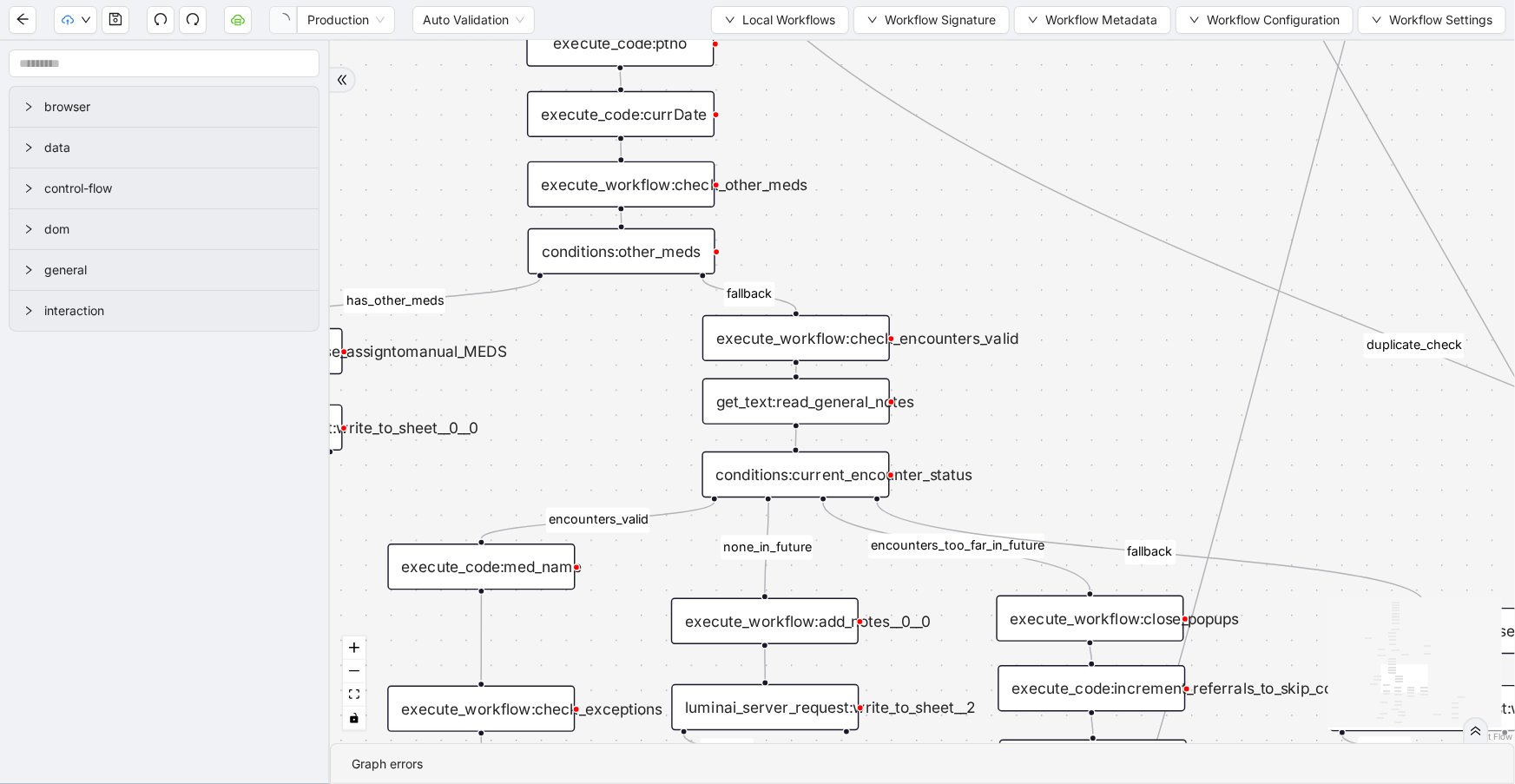
drag, startPoint x: 927, startPoint y: 288, endPoint x: 915, endPoint y: 222, distance: 67.1
click at [920, 224] on div "fallback success success fallback no_encounters end success success success fal…" at bounding box center [922, 392] width 1185 height 702
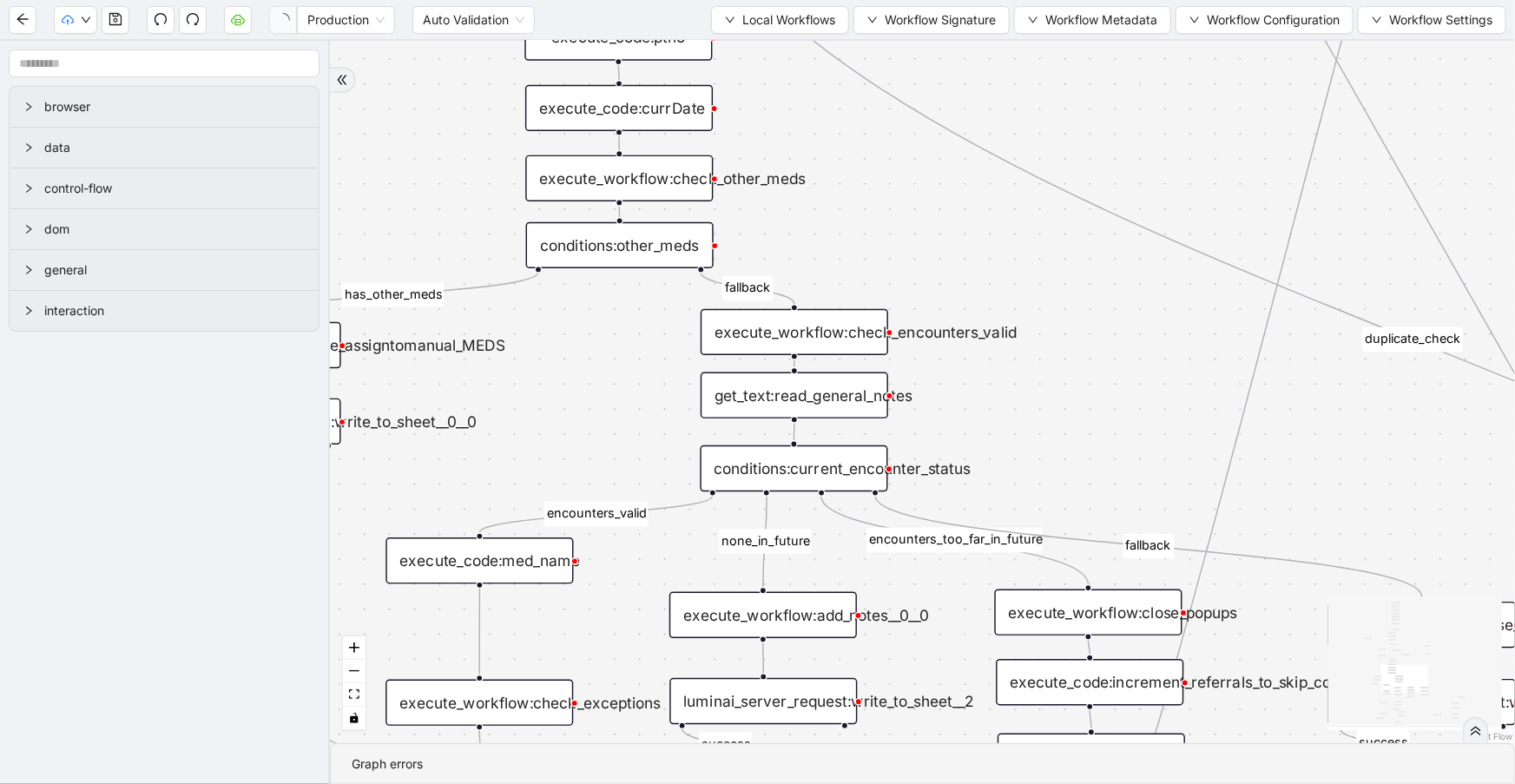
click at [843, 330] on div "execute_workflow:check_encounters_valid" at bounding box center [795, 332] width 188 height 46
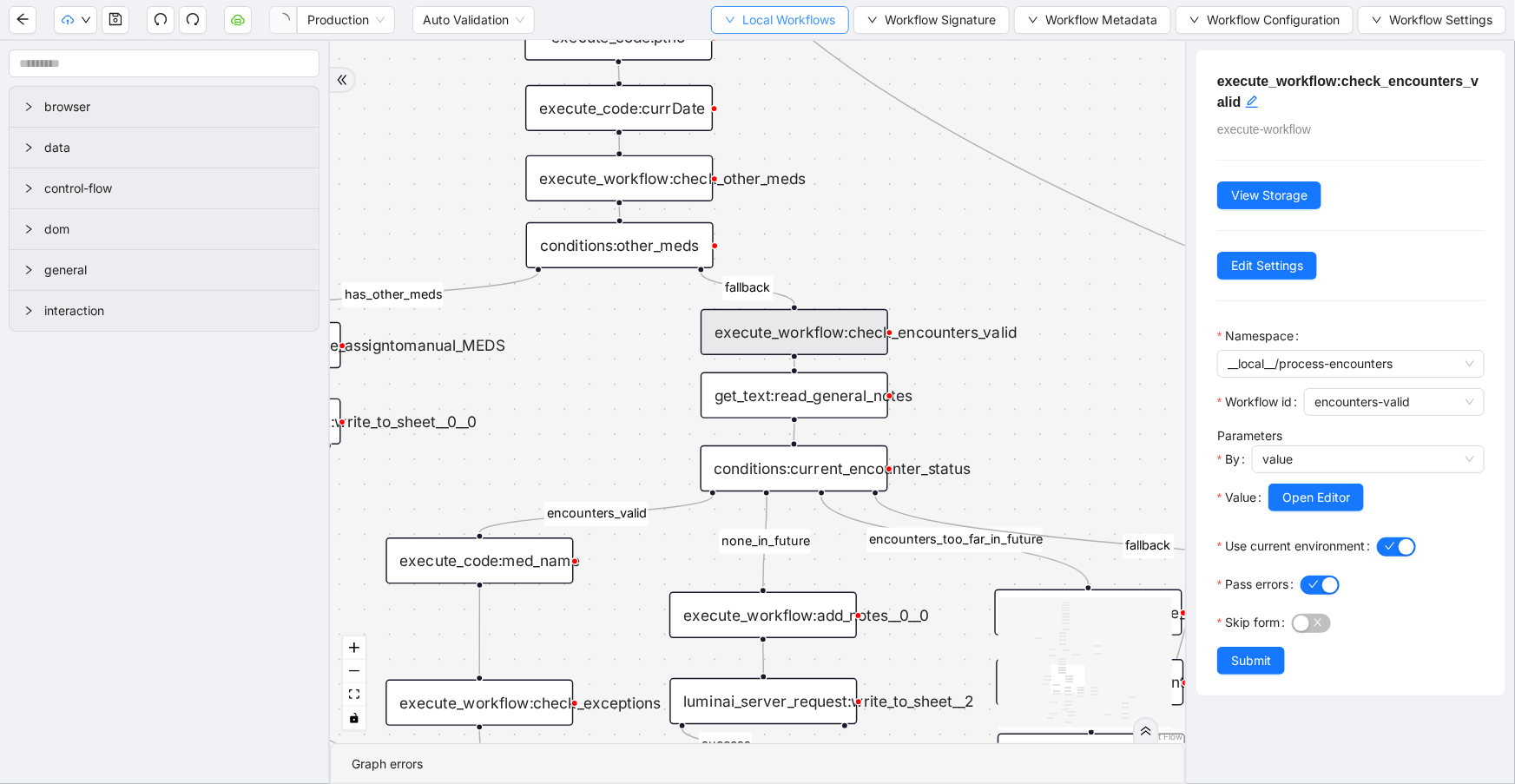
click at [763, 21] on span "Local Workflows" at bounding box center [789, 20] width 93 height 19
click at [787, 51] on span "Select" at bounding box center [777, 53] width 112 height 19
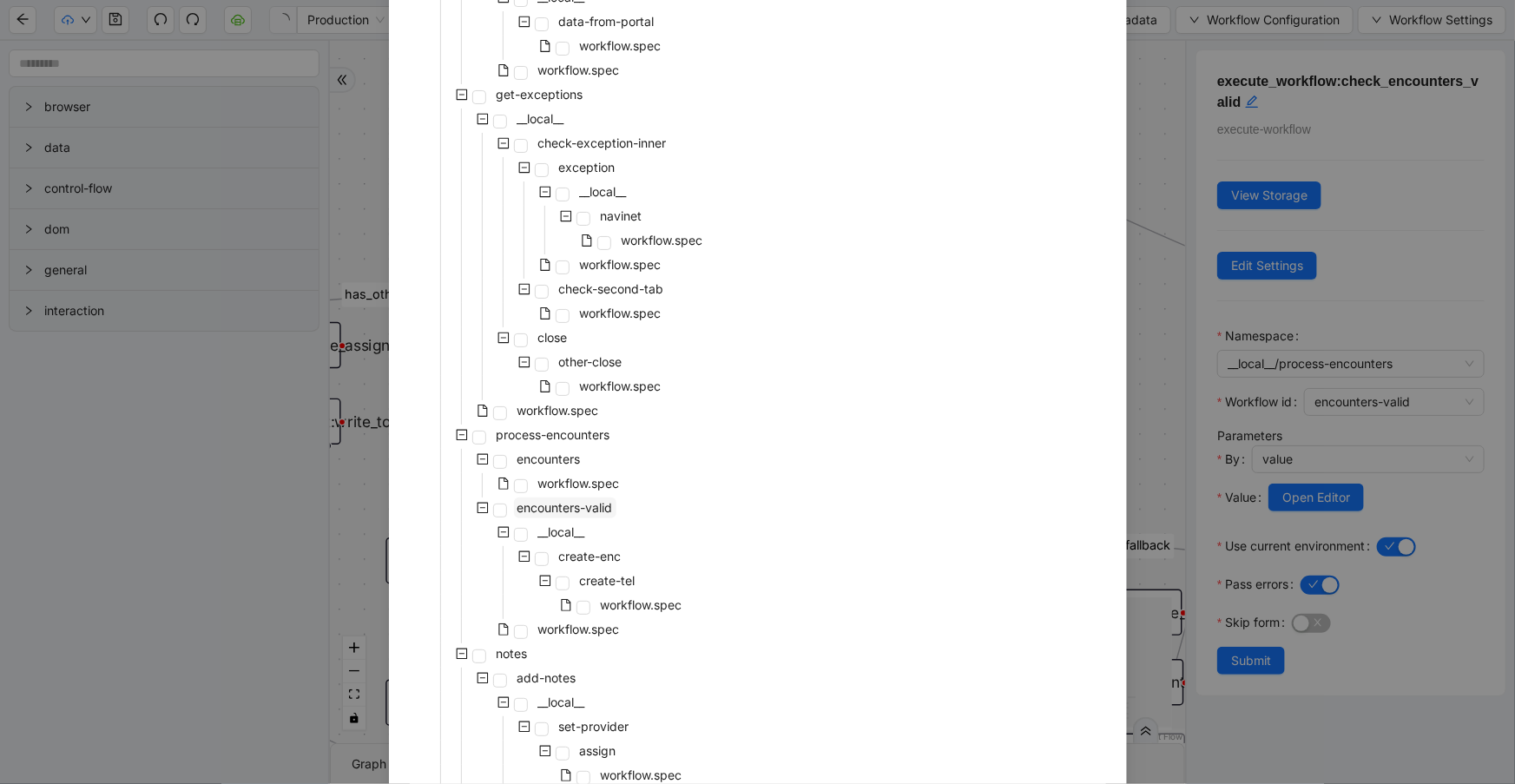
scroll to position [284, 0]
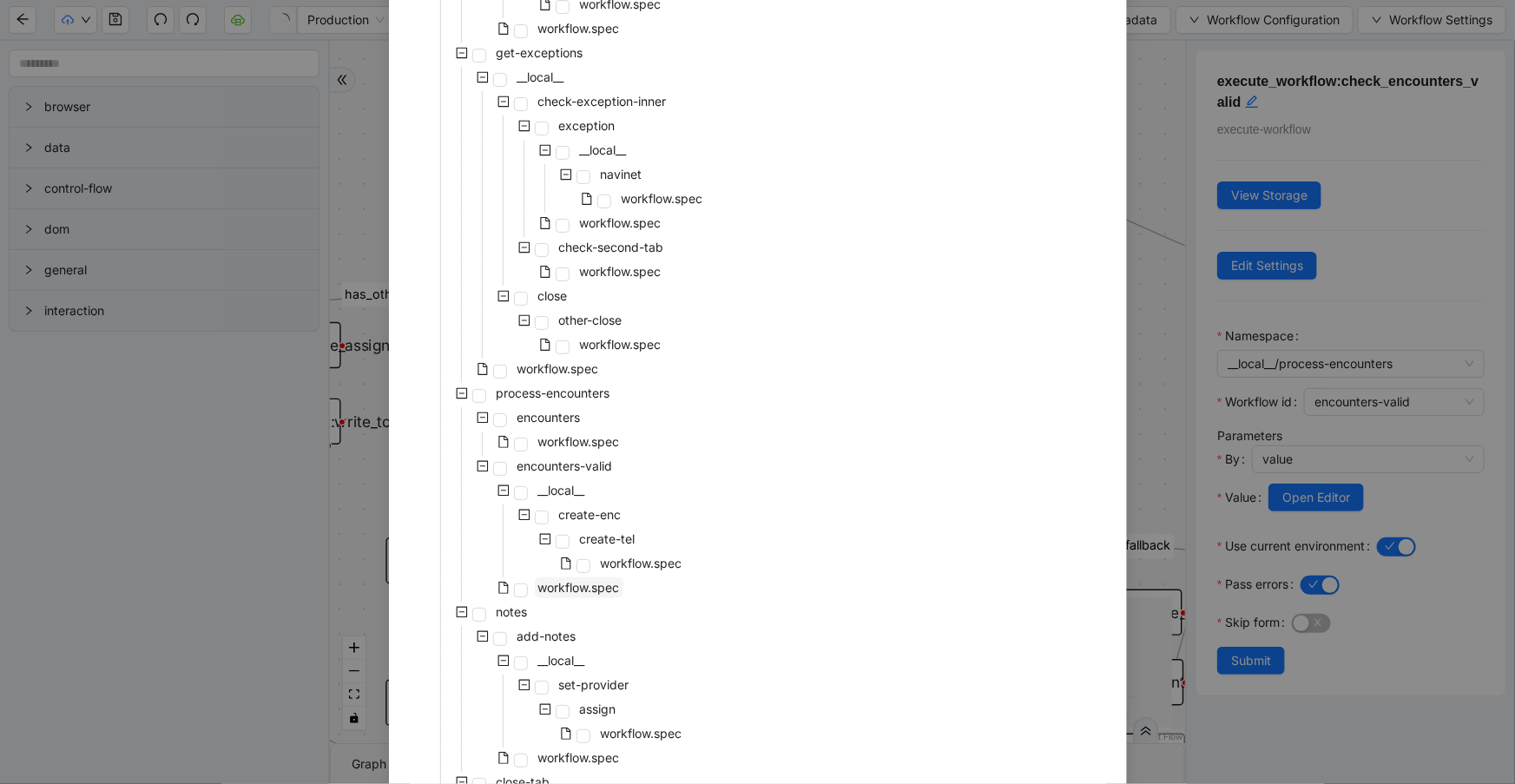
click at [603, 588] on span "workflow.spec" at bounding box center [579, 586] width 82 height 15
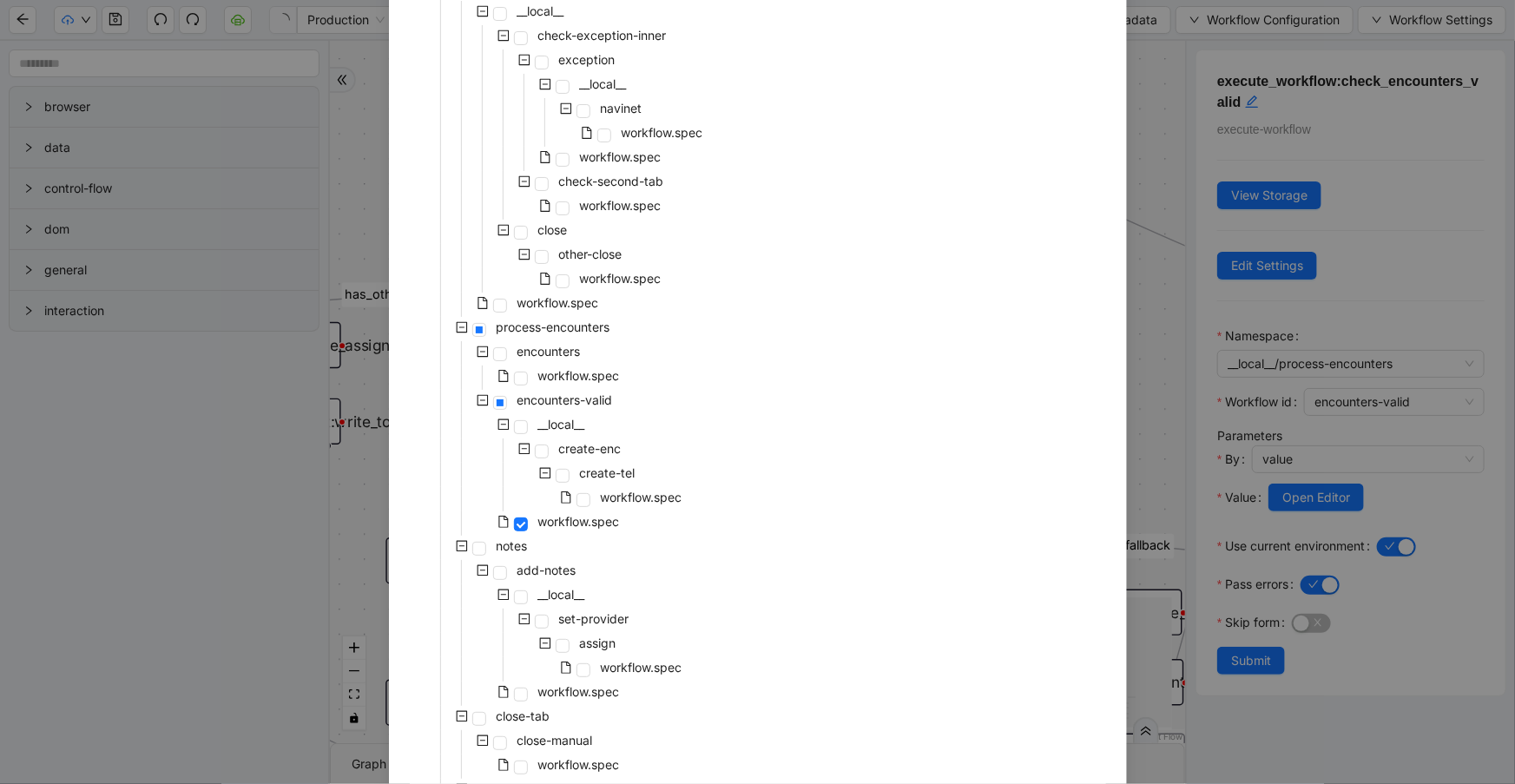
scroll to position [378, 0]
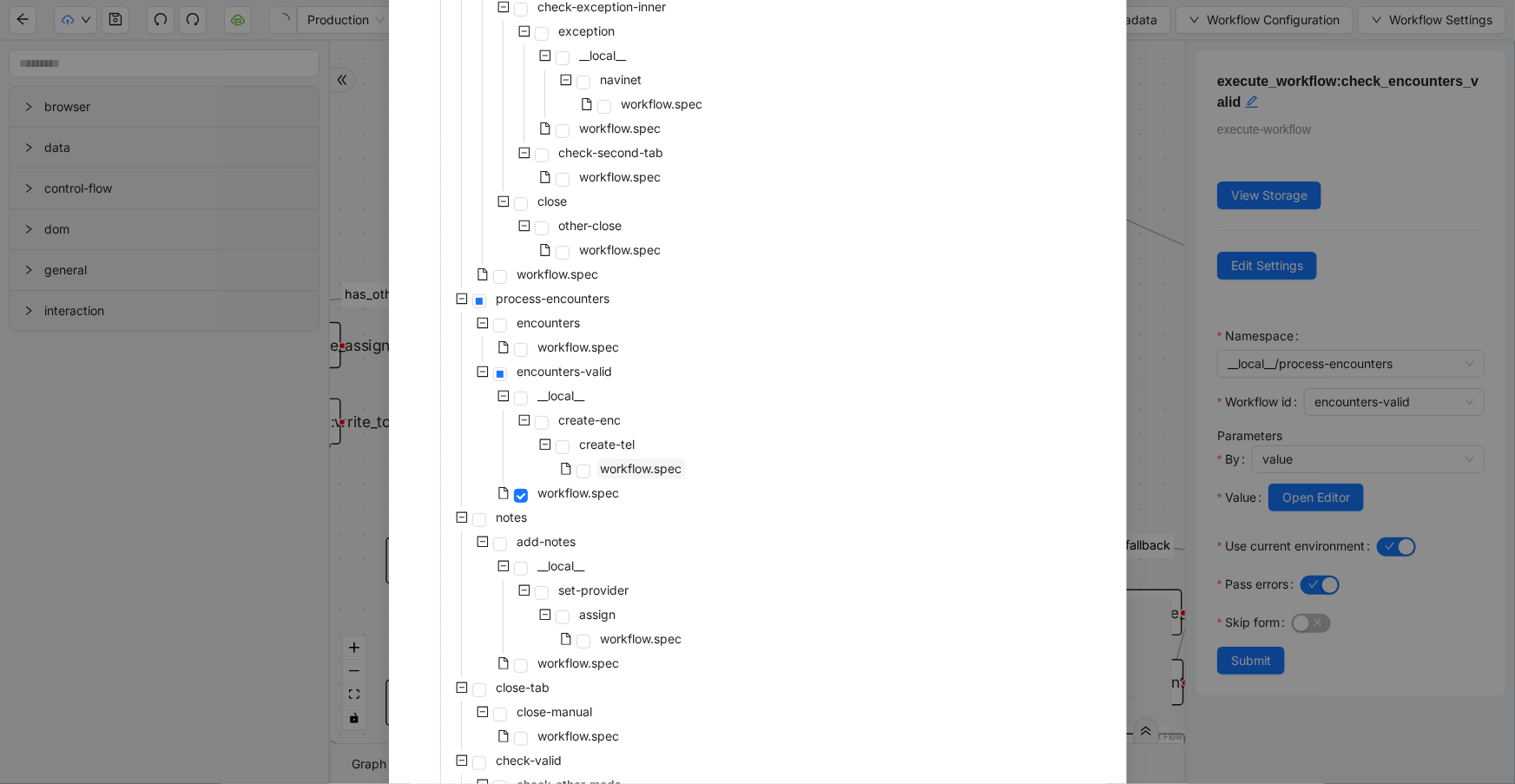
click at [608, 465] on span "workflow.spec" at bounding box center [641, 468] width 82 height 15
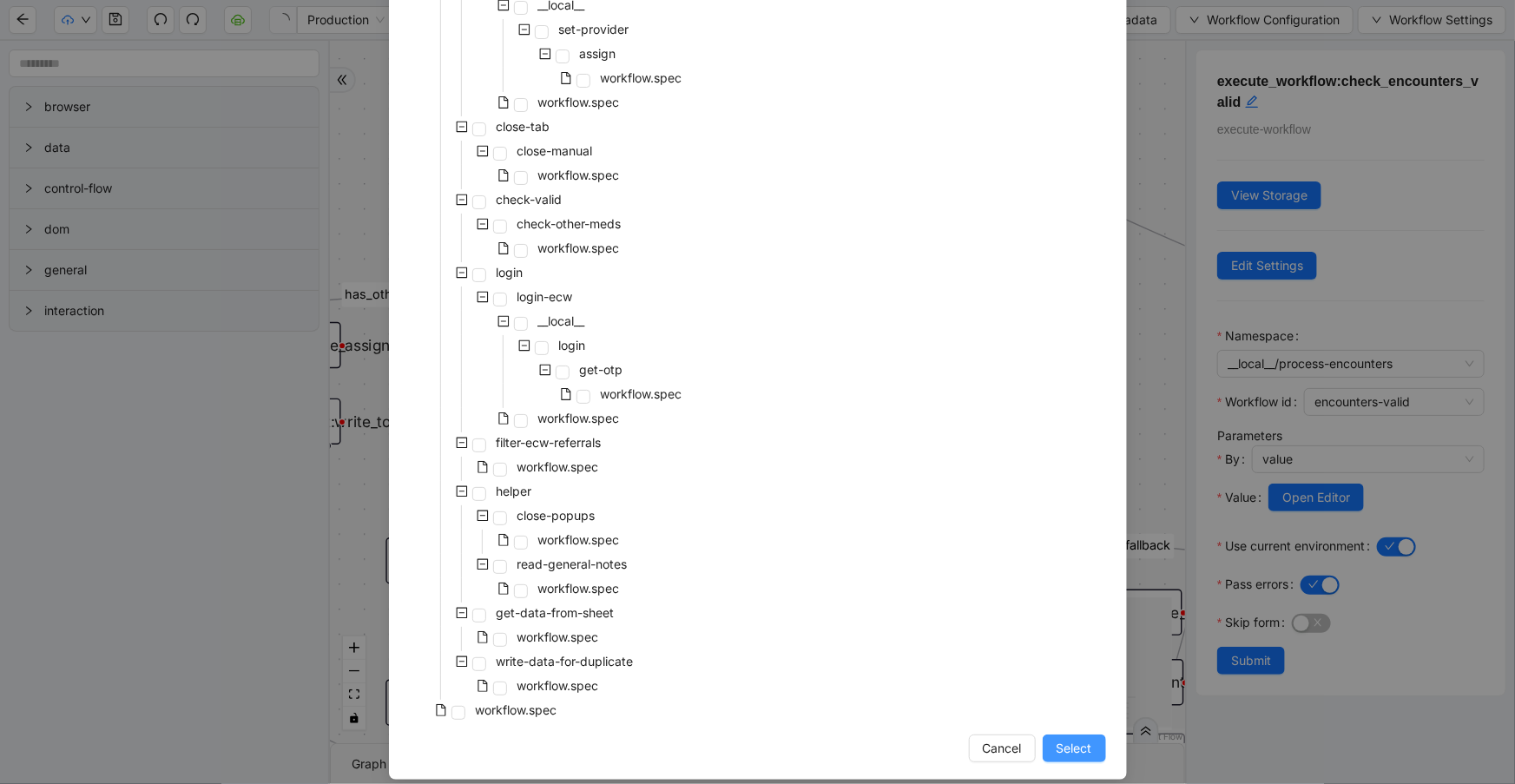
scroll to position [946, 0]
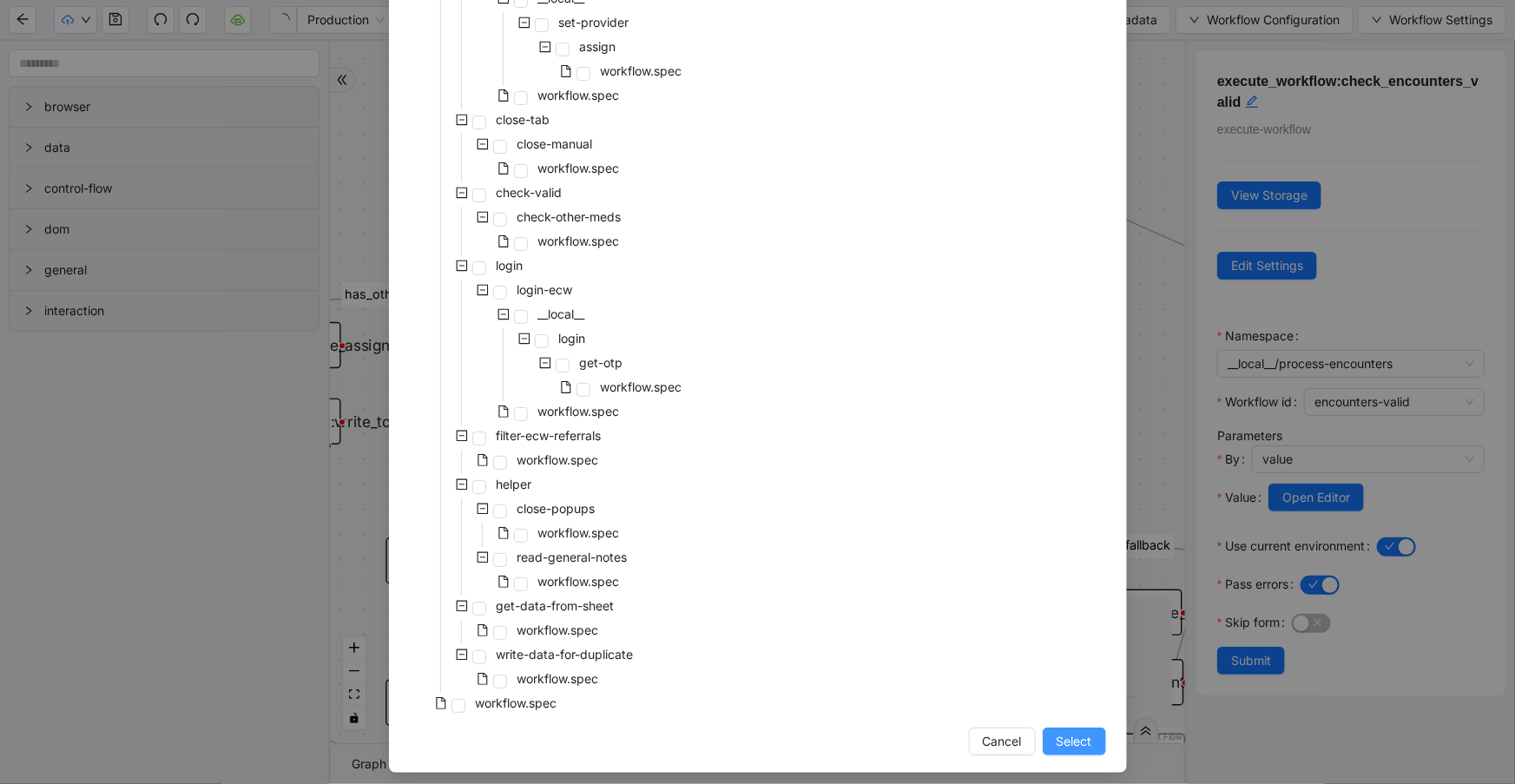
click at [1086, 745] on button "Select" at bounding box center [1074, 741] width 63 height 28
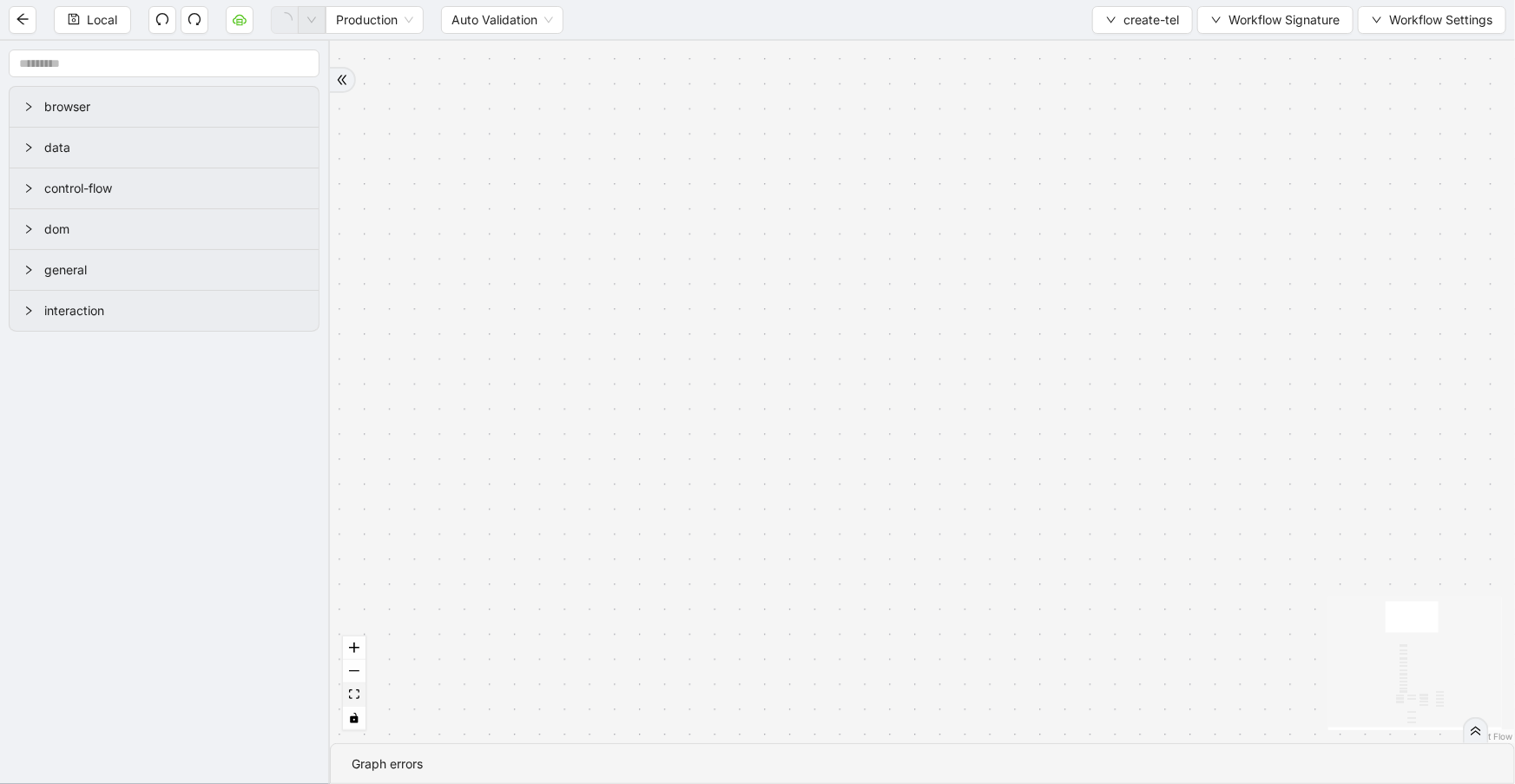
click at [353, 686] on button "fit view" at bounding box center [354, 694] width 23 height 24
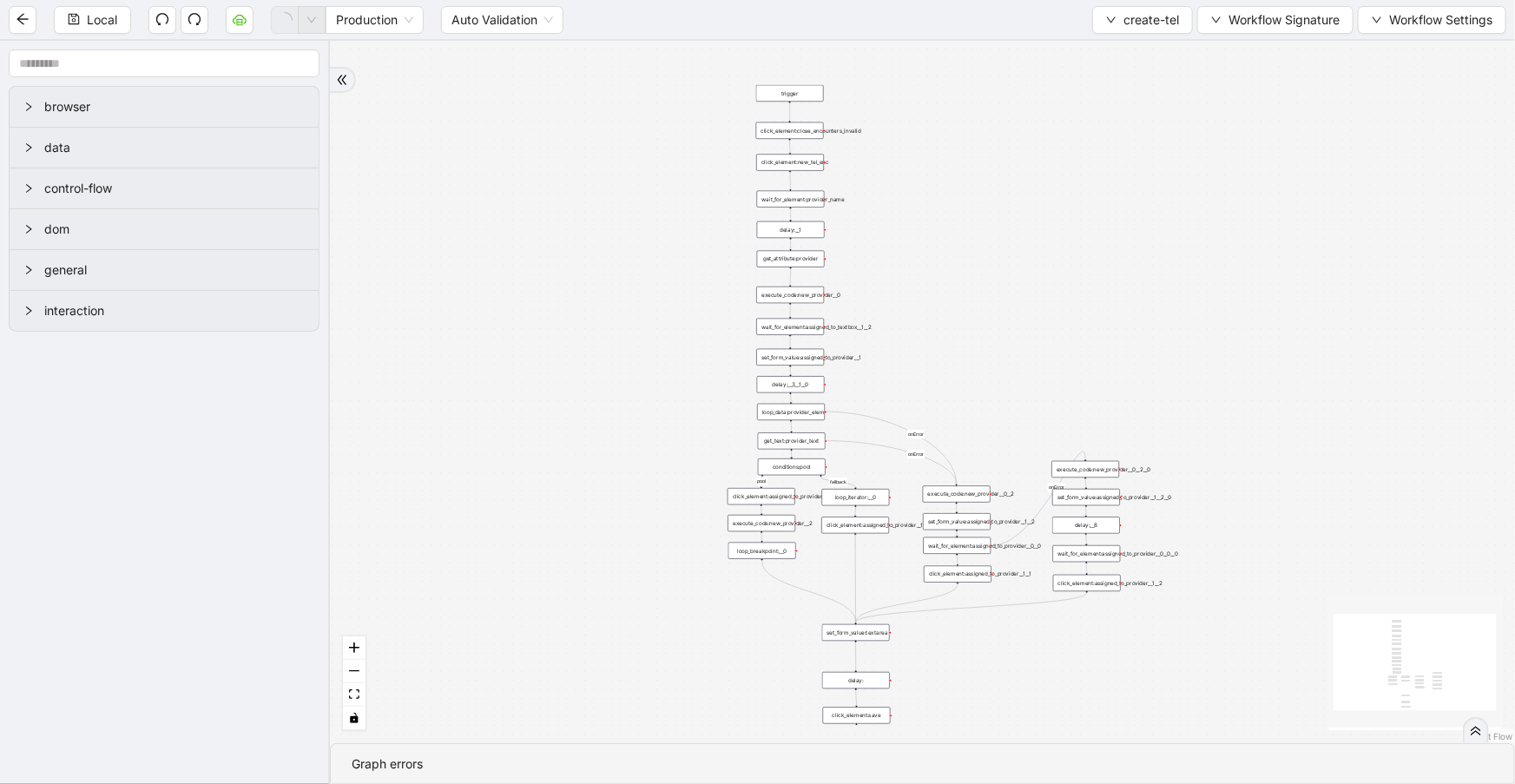
drag, startPoint x: 921, startPoint y: 201, endPoint x: 932, endPoint y: 286, distance: 85.7
click at [932, 286] on div "pool fallback onError onError onError trigger click_element:close_encounters_in…" at bounding box center [922, 392] width 1185 height 702
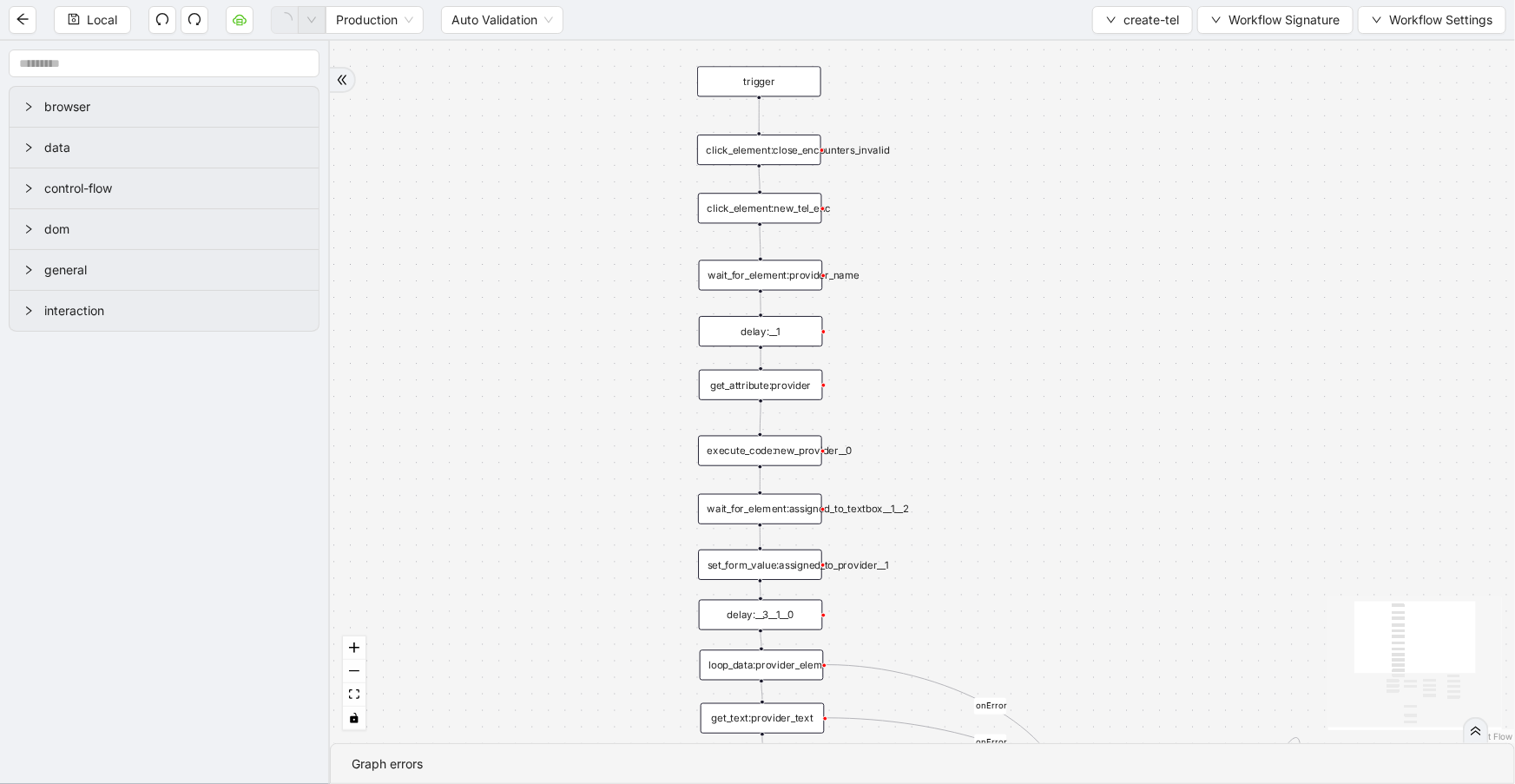
drag, startPoint x: 977, startPoint y: 426, endPoint x: 978, endPoint y: 384, distance: 42.0
click at [978, 384] on div "pool fallback onError onError onError trigger click_element:close_encounters_in…" at bounding box center [922, 392] width 1185 height 702
click at [780, 156] on div "click_element:close_encounters_invalid" at bounding box center [759, 149] width 124 height 31
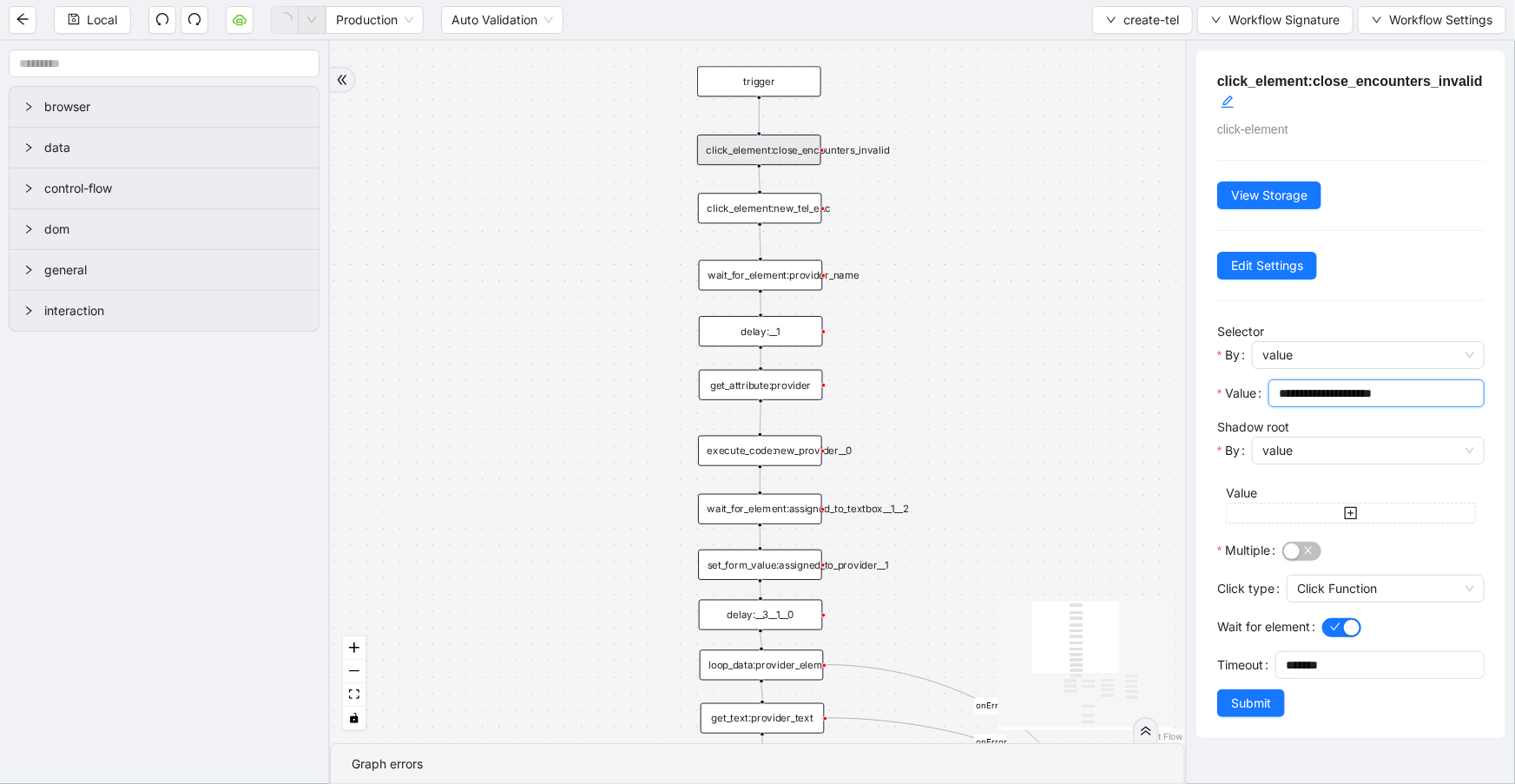
click at [1418, 397] on input "**********" at bounding box center [1374, 393] width 191 height 19
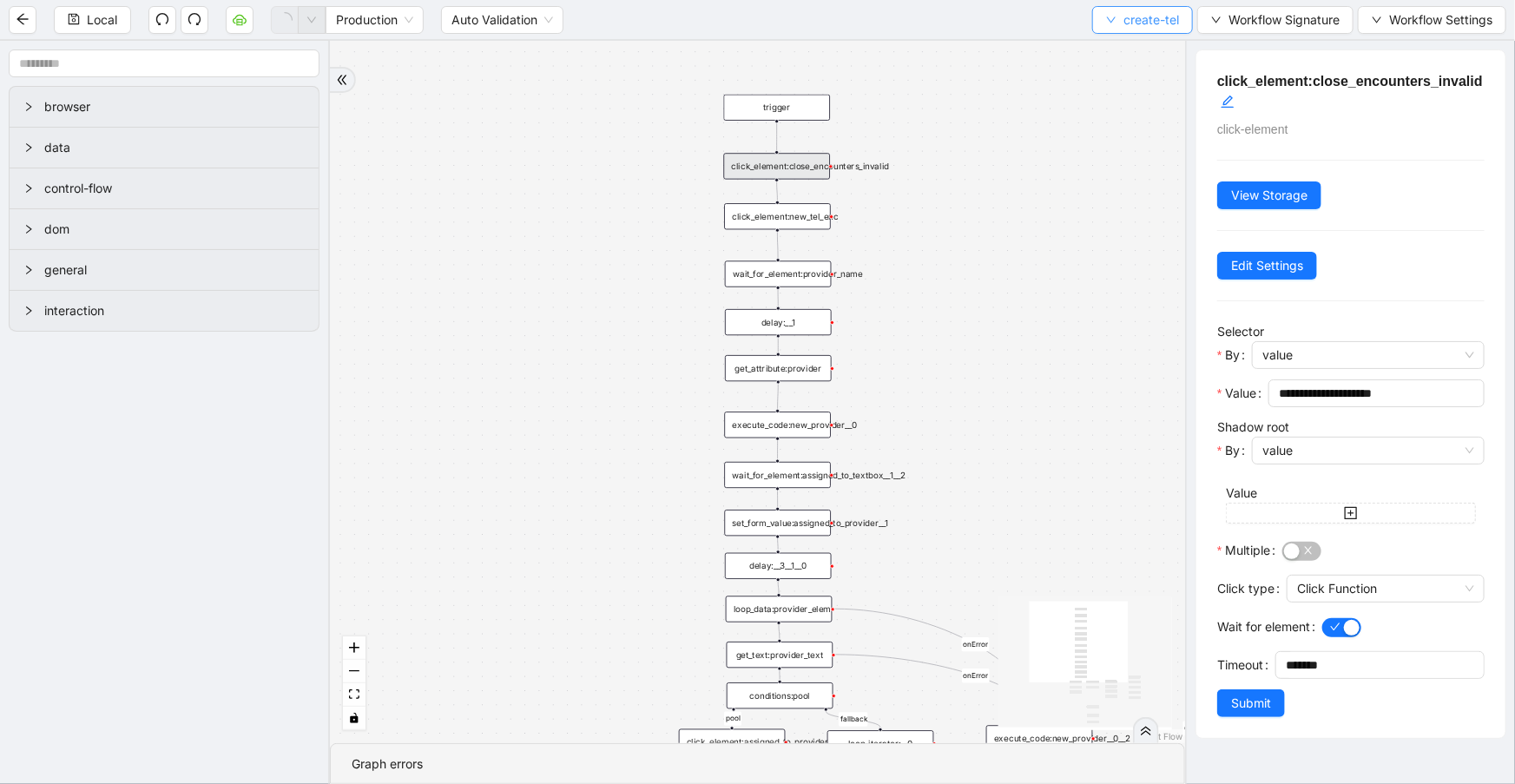
click at [1153, 32] on button "create-tel" at bounding box center [1143, 20] width 101 height 28
click at [1151, 52] on span "Select" at bounding box center [1141, 53] width 74 height 19
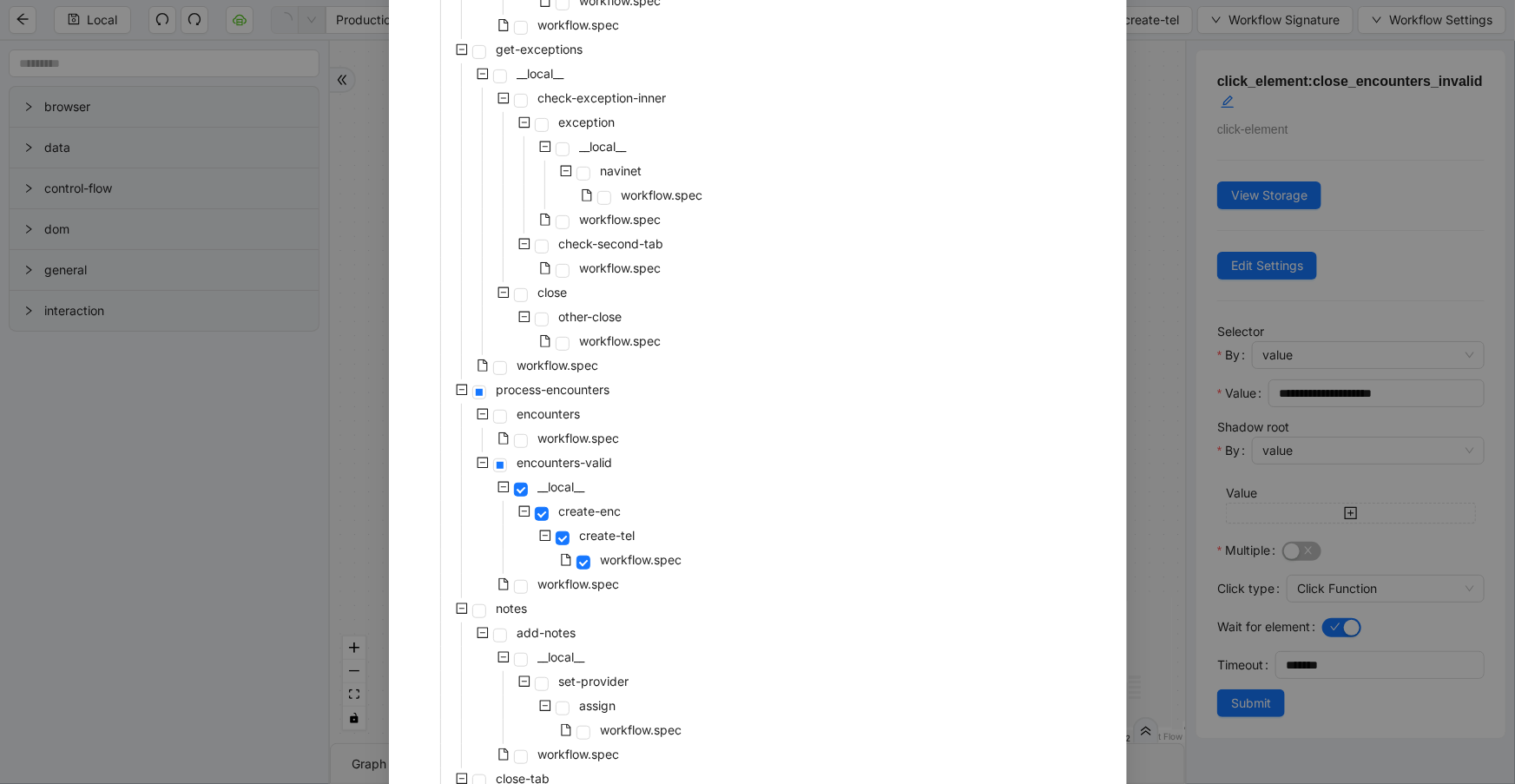
scroll to position [378, 0]
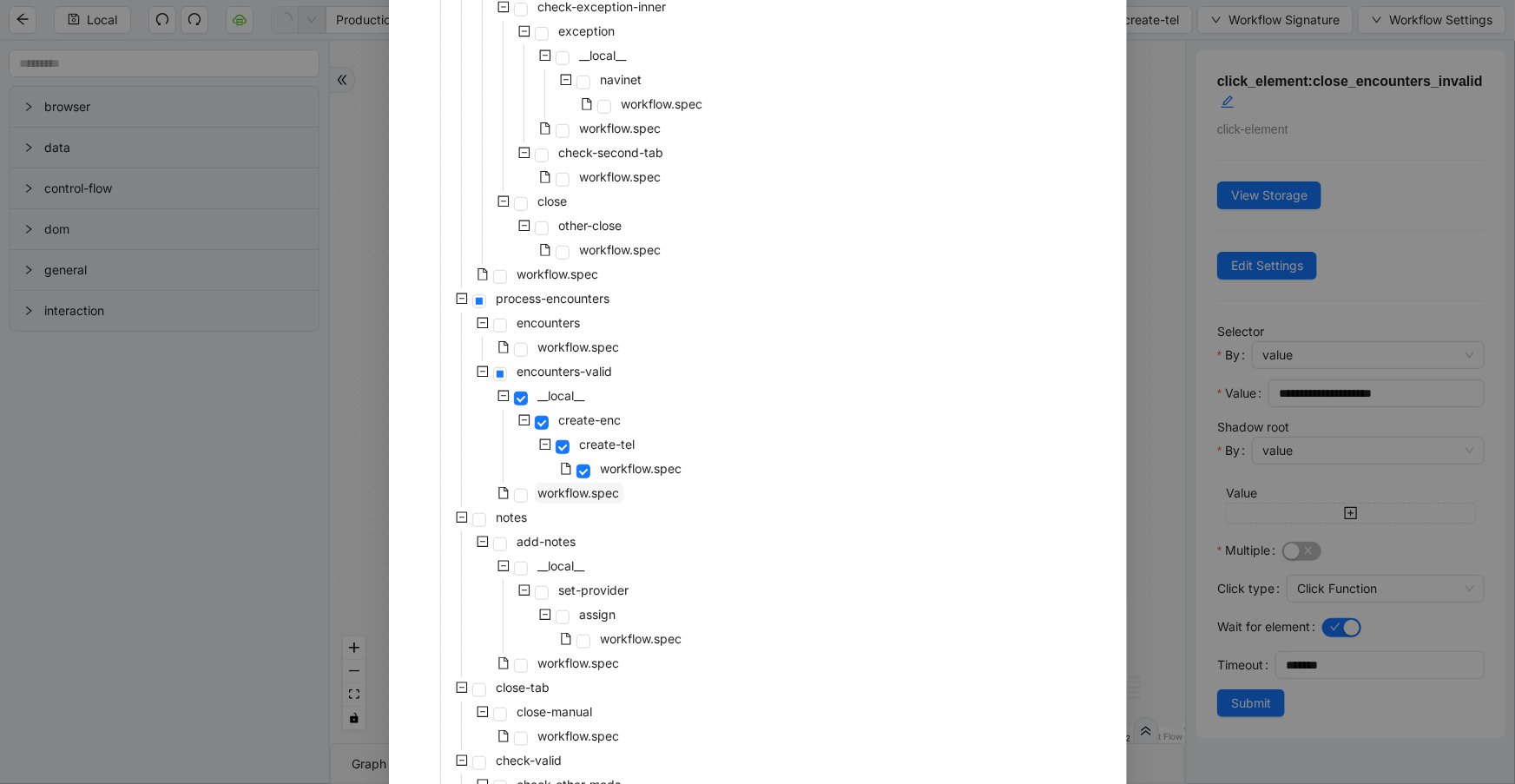
click at [556, 499] on span "workflow.spec" at bounding box center [579, 493] width 82 height 15
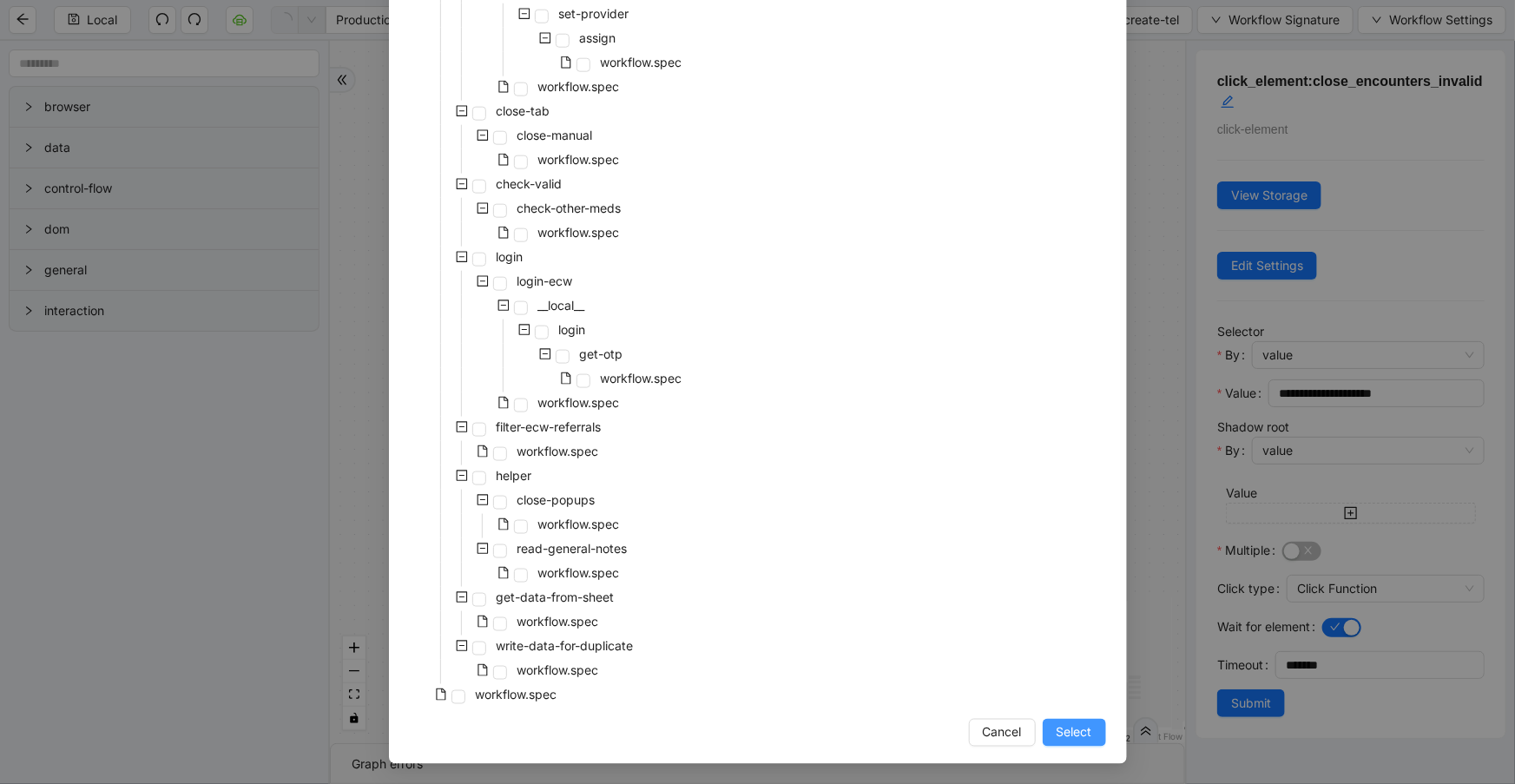
click at [1064, 729] on span "Select" at bounding box center [1074, 732] width 36 height 19
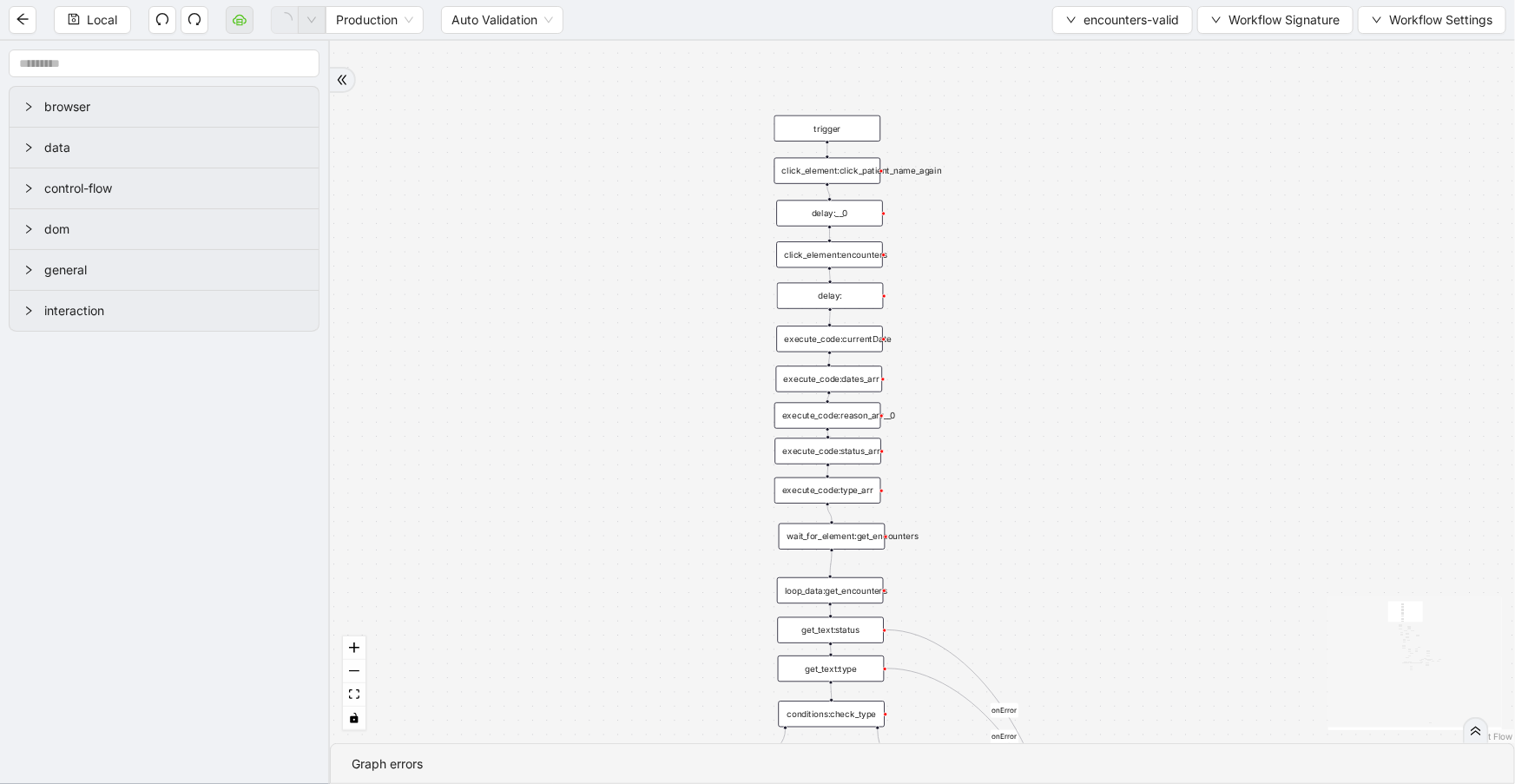
drag, startPoint x: 1026, startPoint y: 275, endPoint x: 1100, endPoint y: 570, distance: 304.1
click at [1100, 570] on div "fallback inPast hasInPast fallback wrong_body inNewYear fallback fallback allIn…" at bounding box center [922, 392] width 1185 height 702
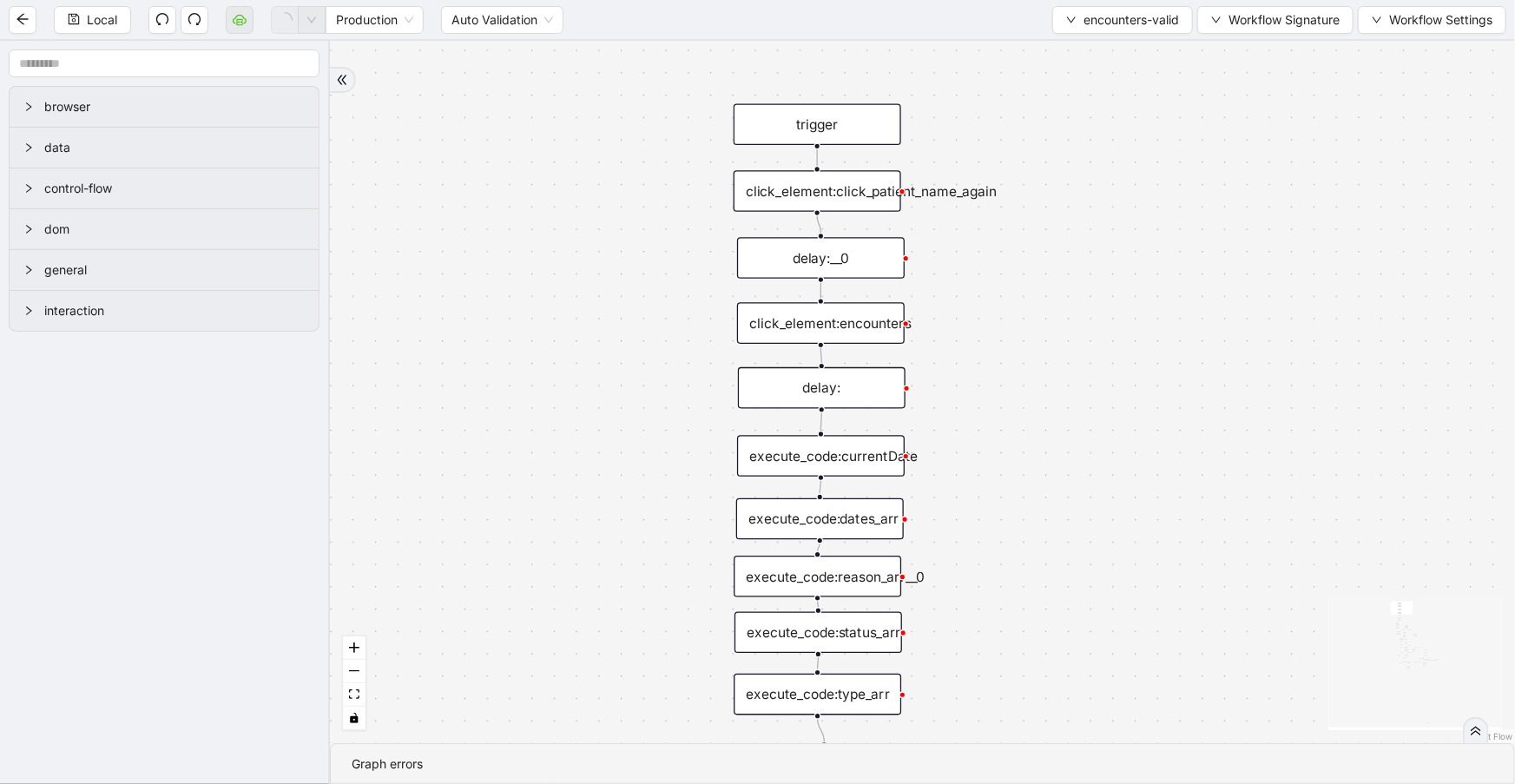
click at [860, 201] on div "click_element:click_patient_name_again" at bounding box center [817, 191] width 168 height 41
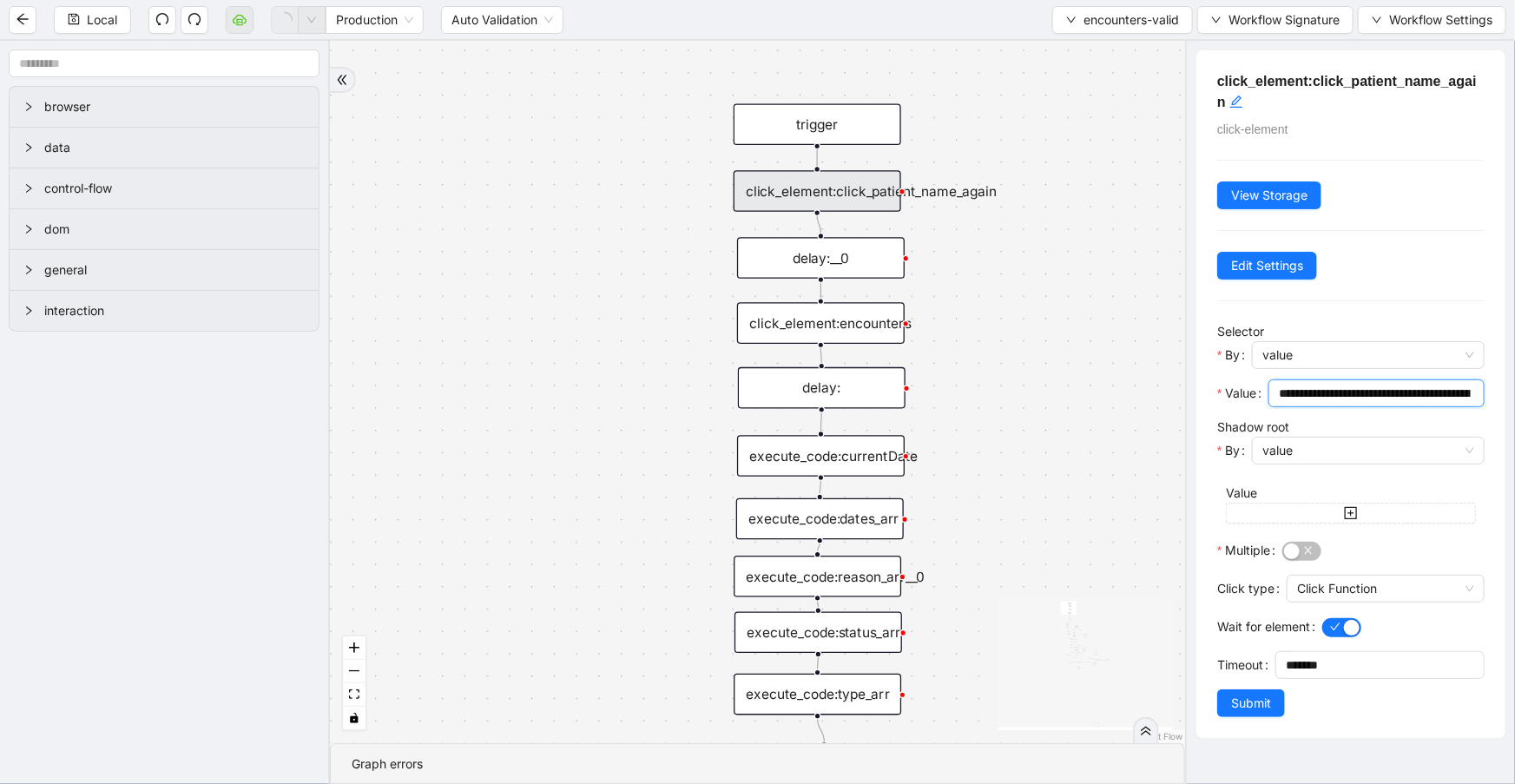
click at [1381, 389] on input "**********" at bounding box center [1374, 393] width 191 height 19
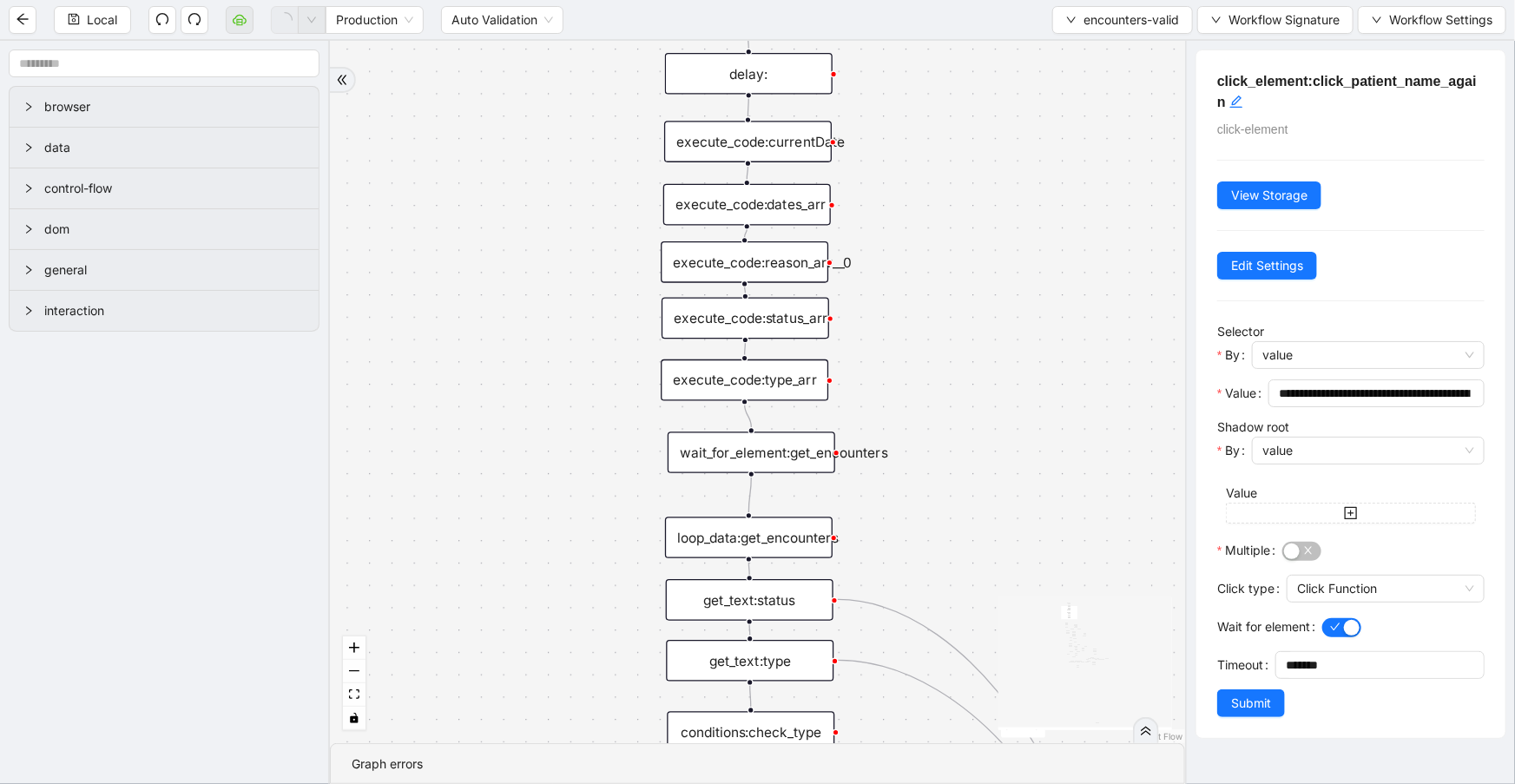
drag, startPoint x: 975, startPoint y: 247, endPoint x: 971, endPoint y: 207, distance: 40.2
click at [971, 207] on div "fallback inPast hasInPast fallback wrong_body inNewYear fallback fallback allIn…" at bounding box center [758, 392] width 855 height 702
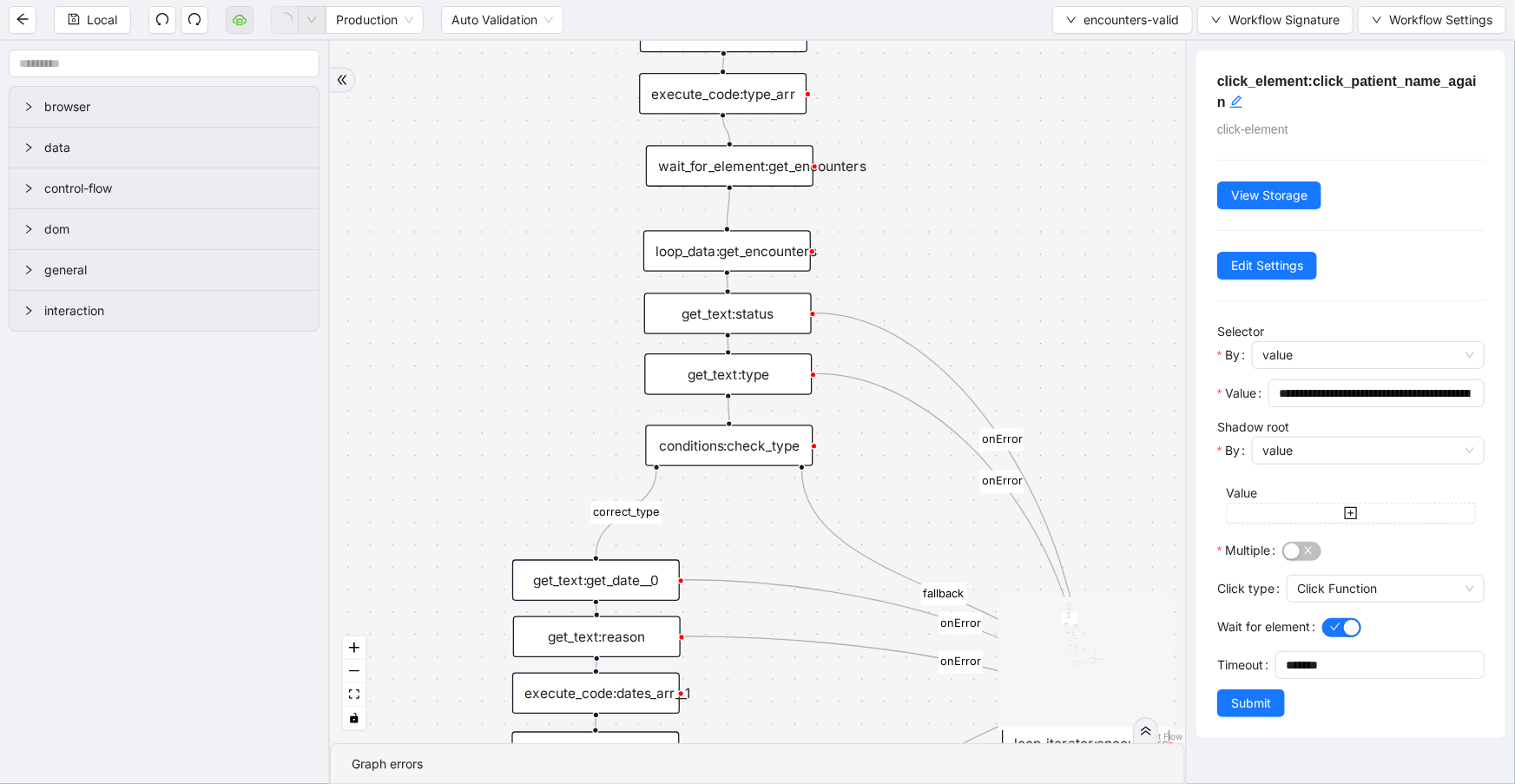
drag, startPoint x: 978, startPoint y: 478, endPoint x: 956, endPoint y: 190, distance: 288.8
click at [956, 190] on div "fallback inPast hasInPast fallback wrong_body inNewYear fallback fallback allIn…" at bounding box center [758, 392] width 855 height 702
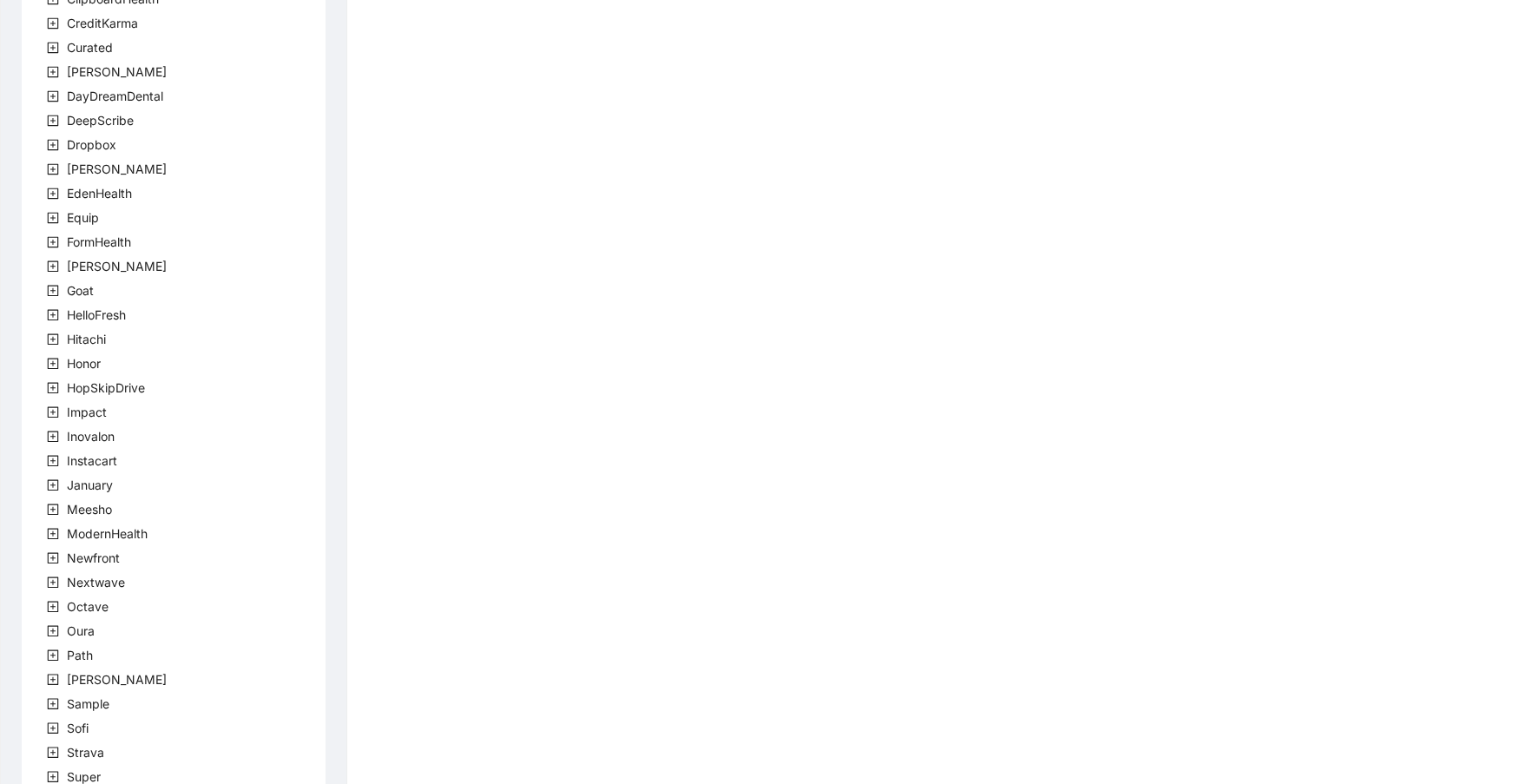
scroll to position [341, 0]
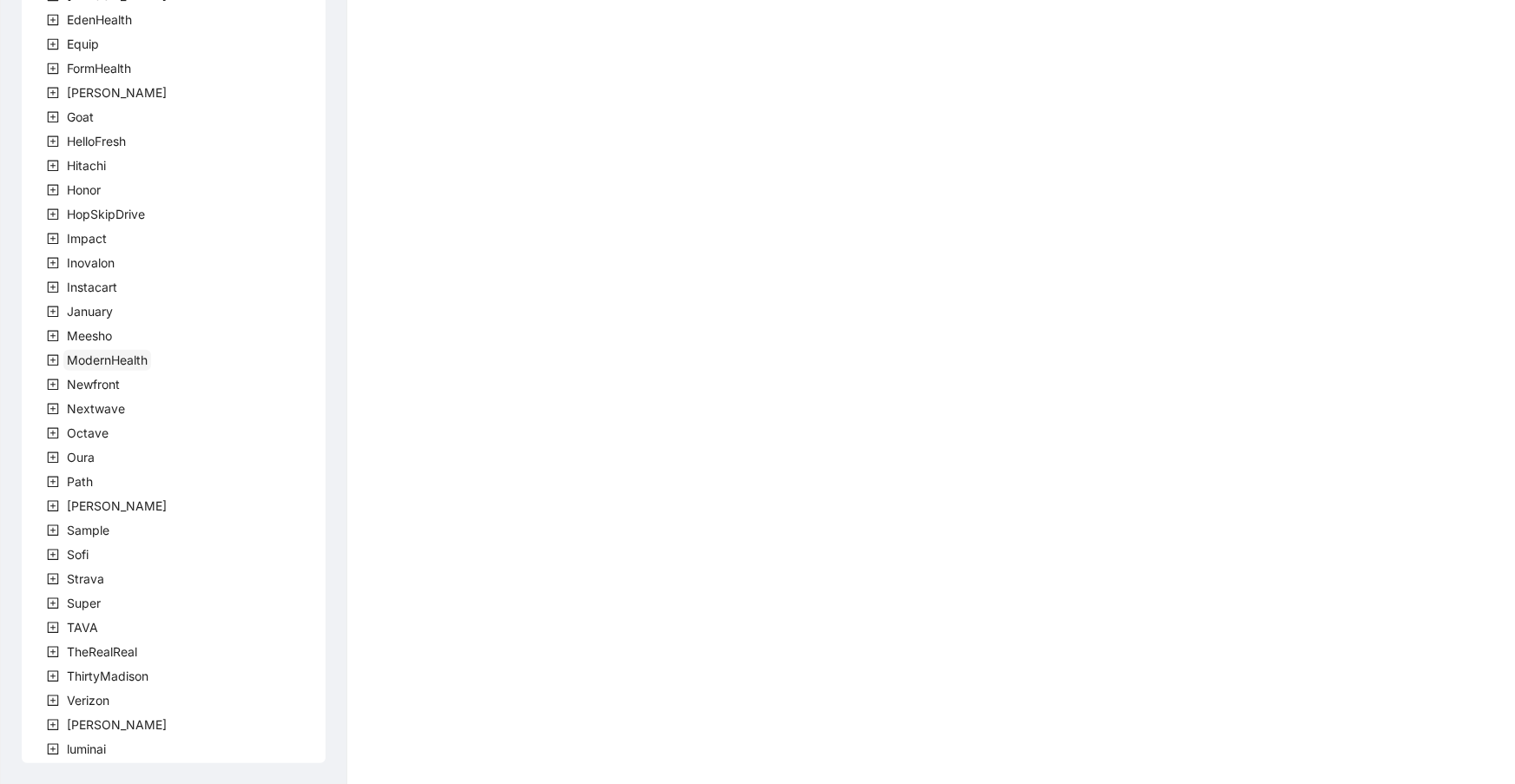
click at [131, 352] on span "ModernHealth" at bounding box center [107, 359] width 81 height 15
click at [113, 385] on span "team" at bounding box center [102, 384] width 29 height 15
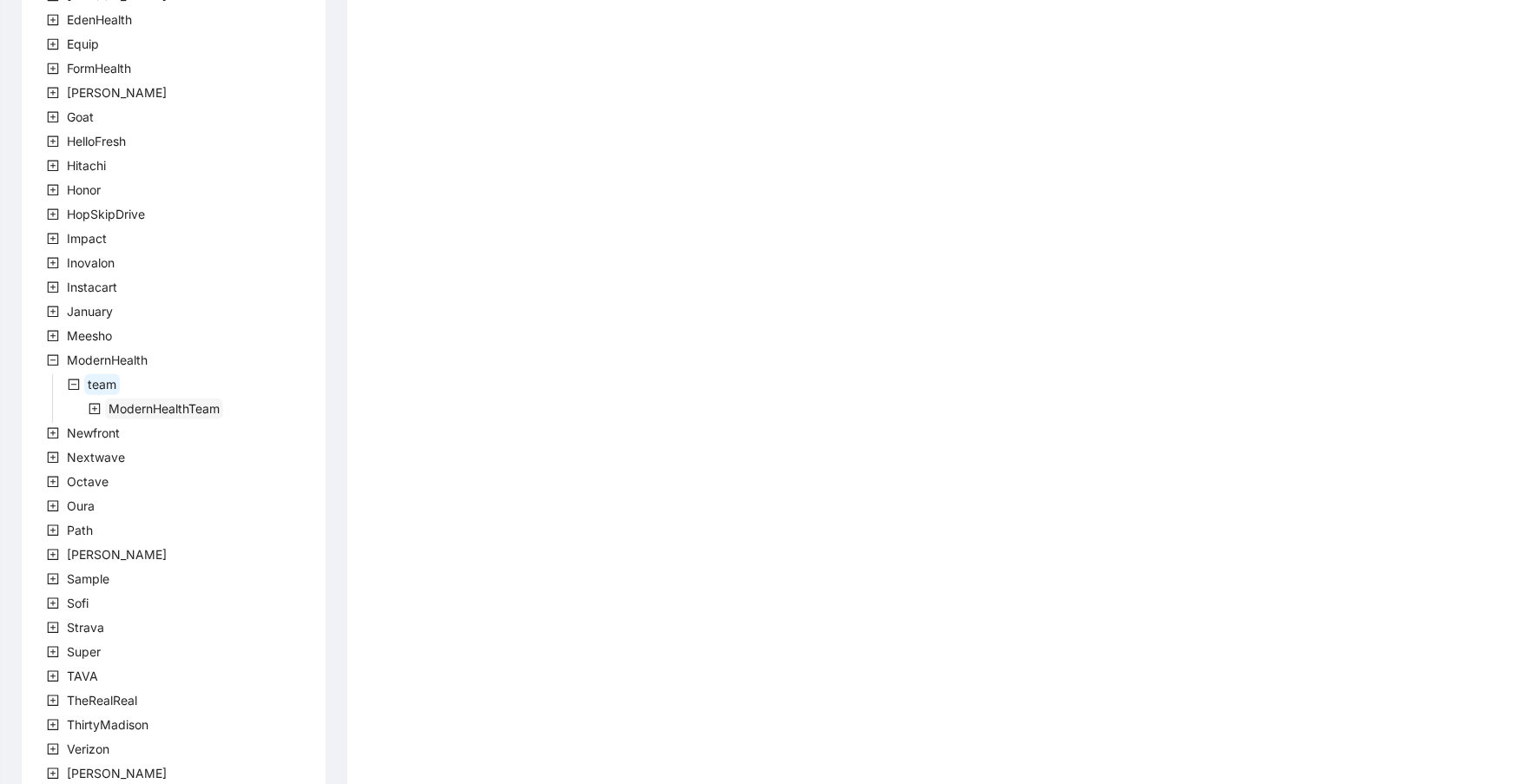
click at [132, 410] on span "ModernHealthTeam" at bounding box center [164, 408] width 112 height 15
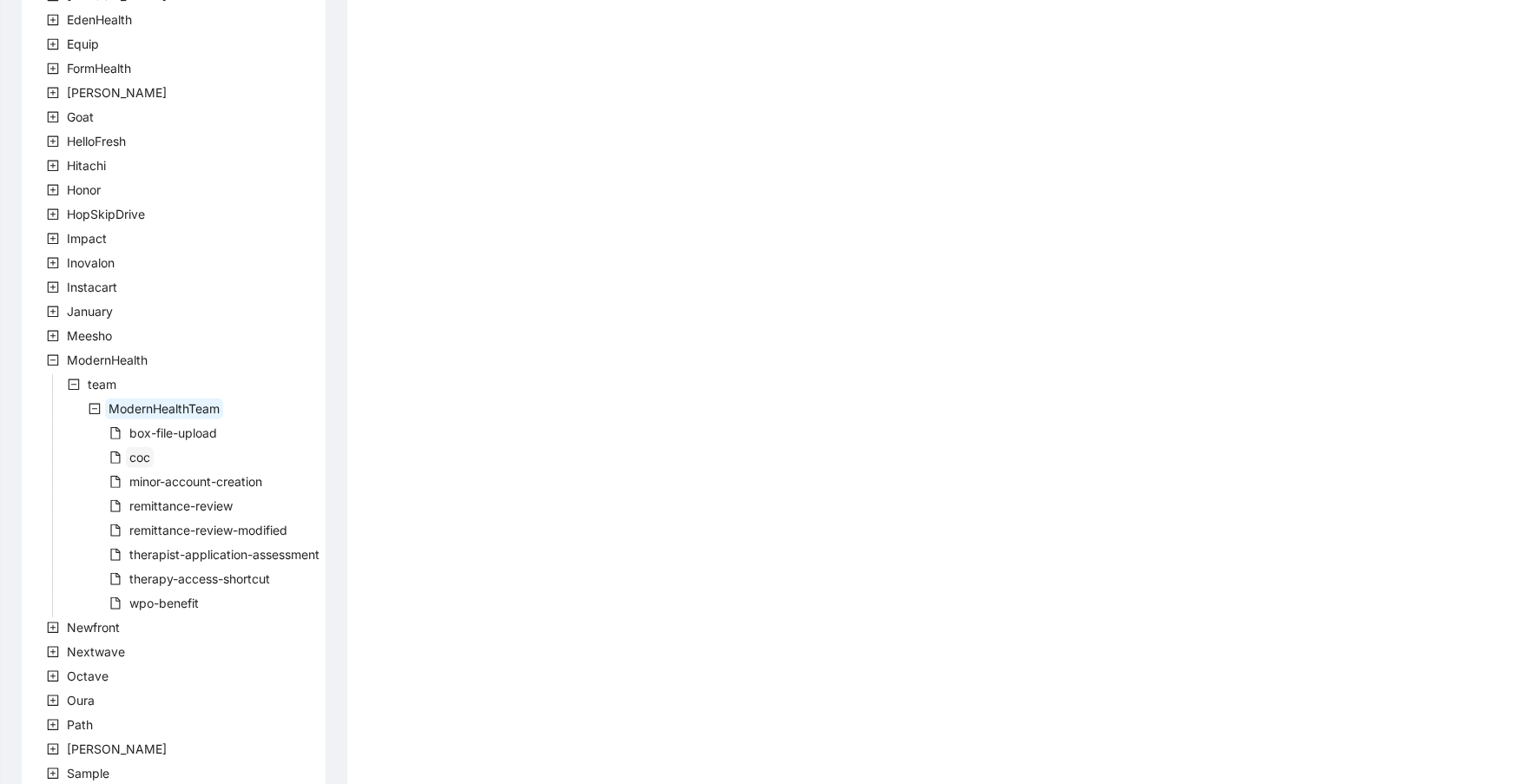
click at [139, 450] on span "coc" at bounding box center [140, 457] width 21 height 15
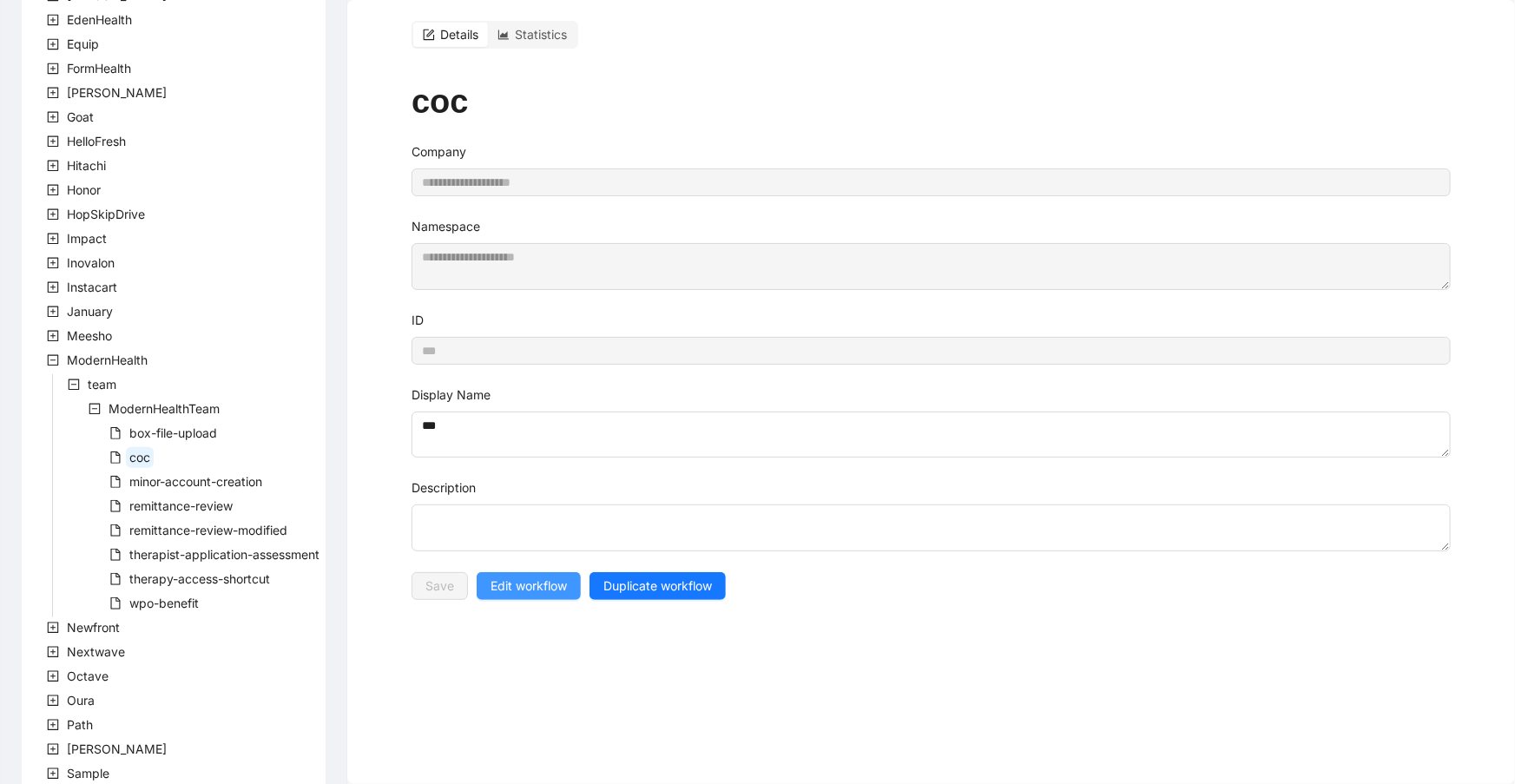
click at [510, 576] on span "Edit workflow" at bounding box center [529, 586] width 76 height 19
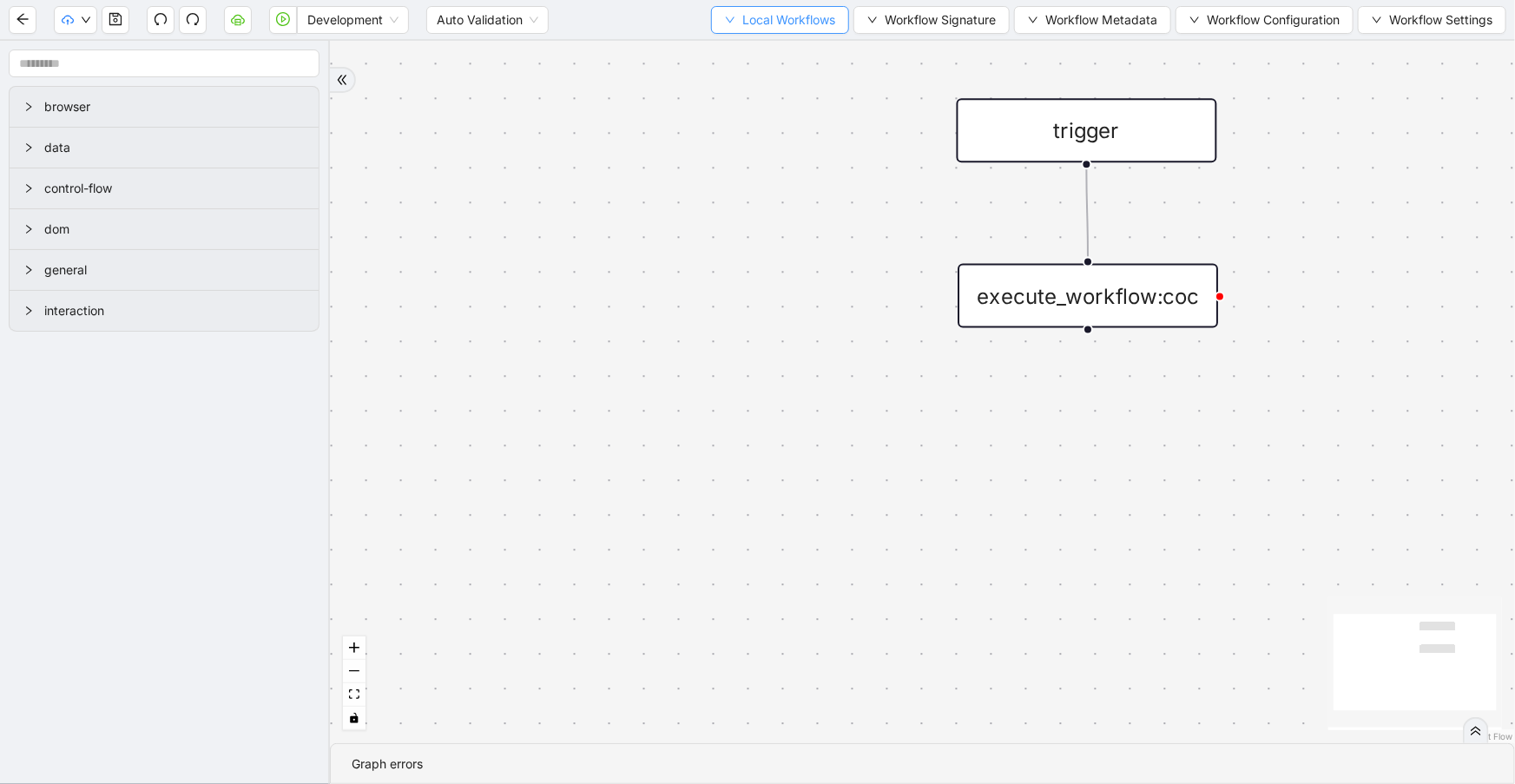
click at [759, 20] on span "Local Workflows" at bounding box center [789, 20] width 93 height 19
click at [762, 61] on span "Select" at bounding box center [774, 53] width 113 height 19
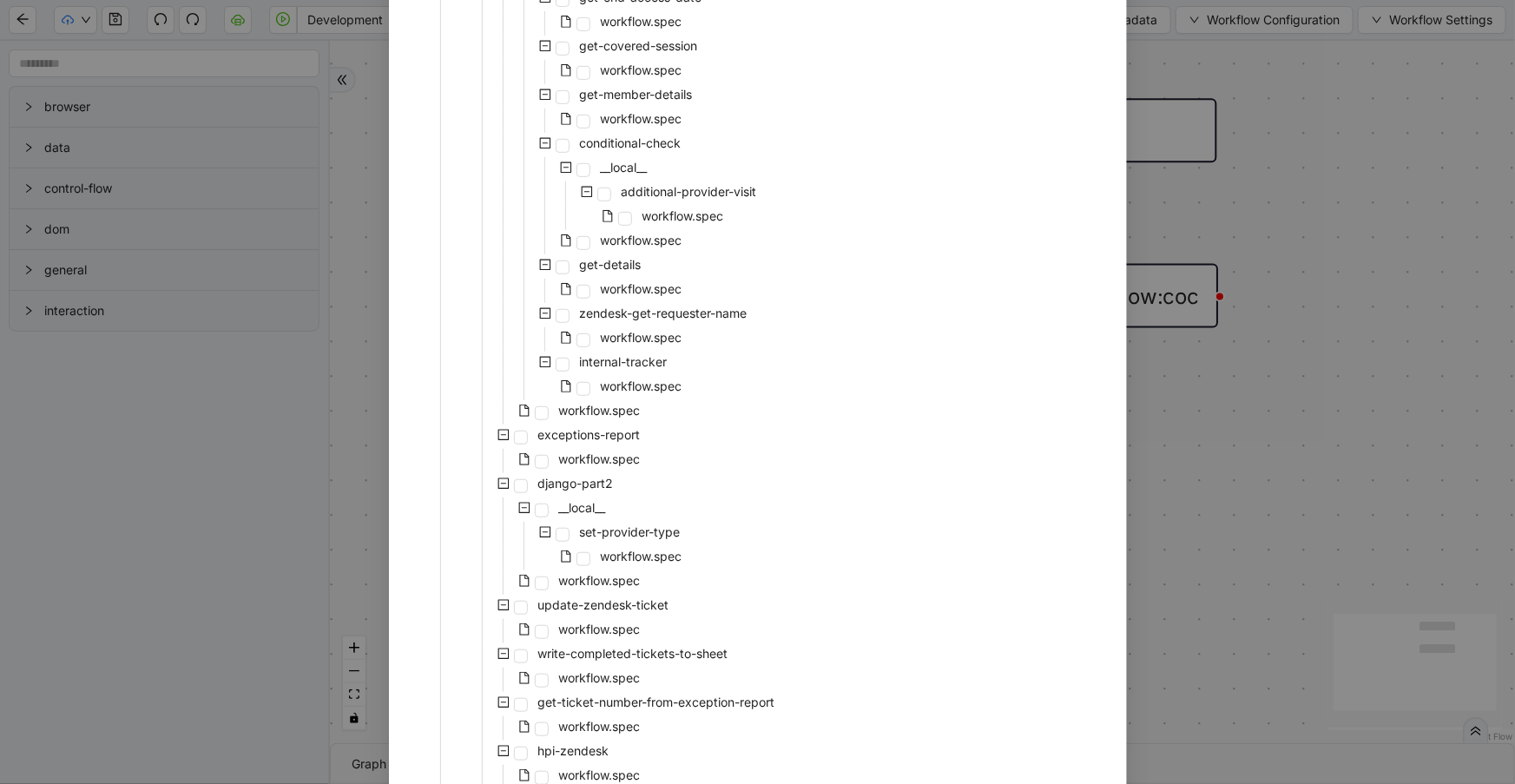
scroll to position [615, 0]
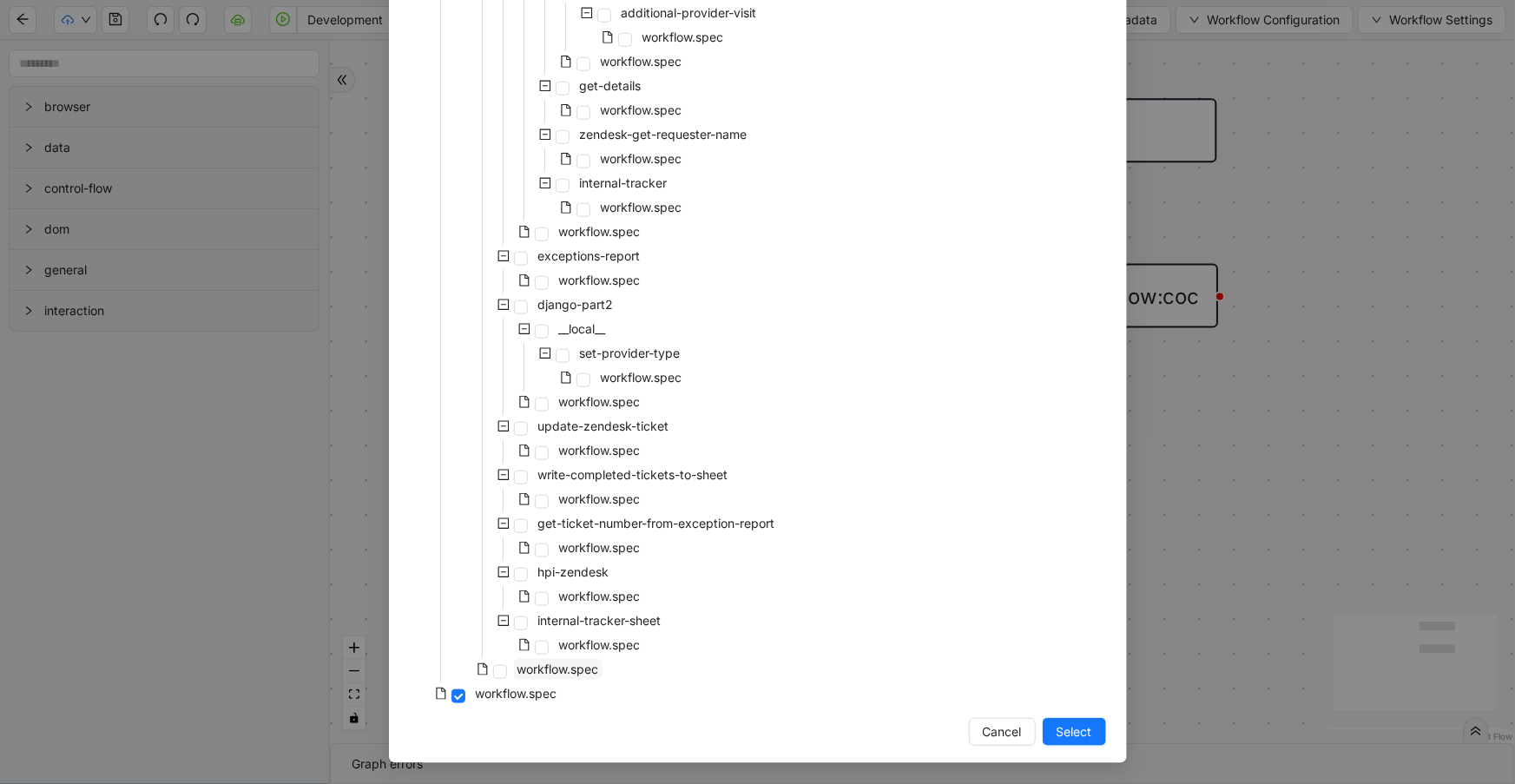
click at [573, 666] on span "workflow.spec" at bounding box center [558, 668] width 82 height 15
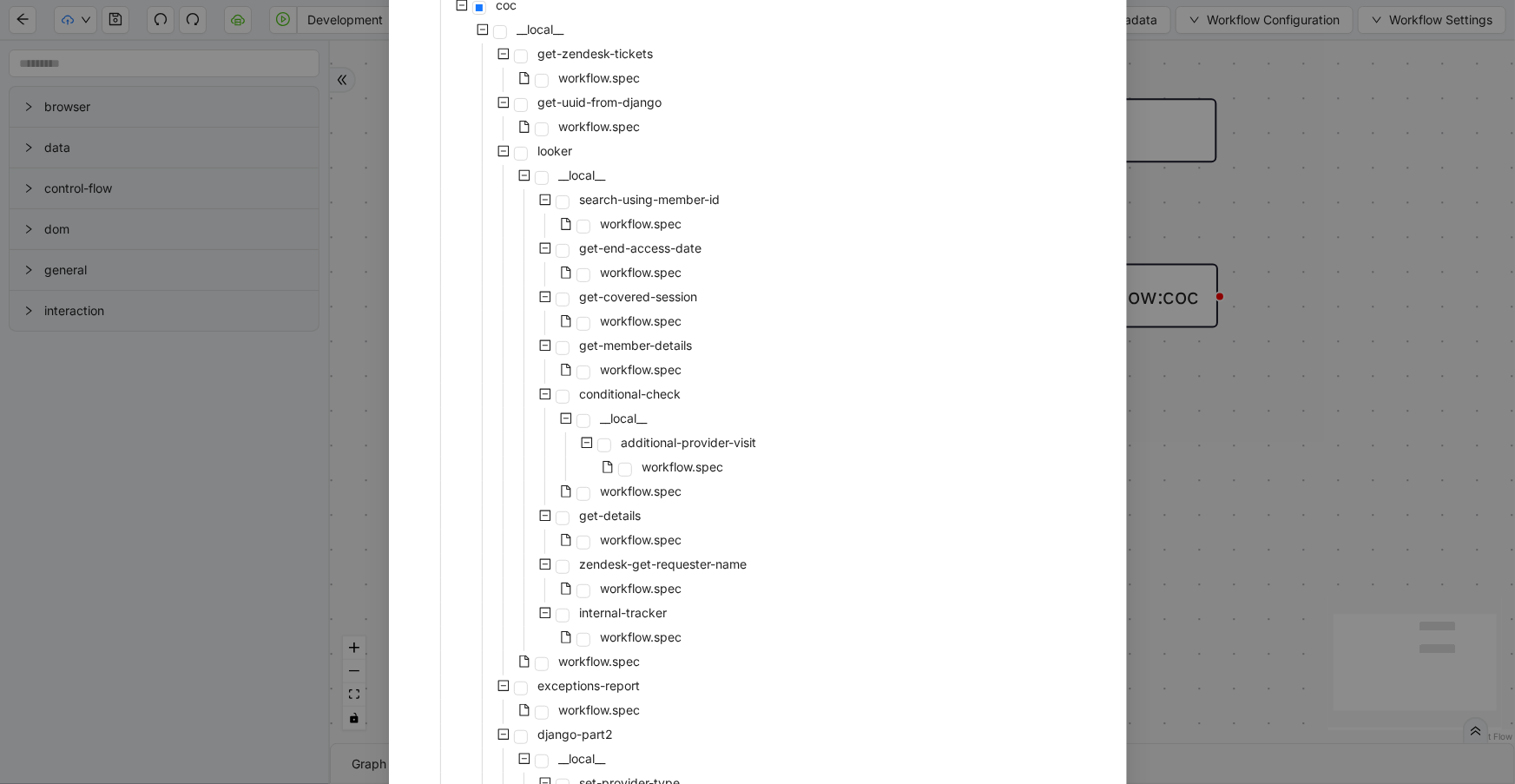
scroll to position [141, 0]
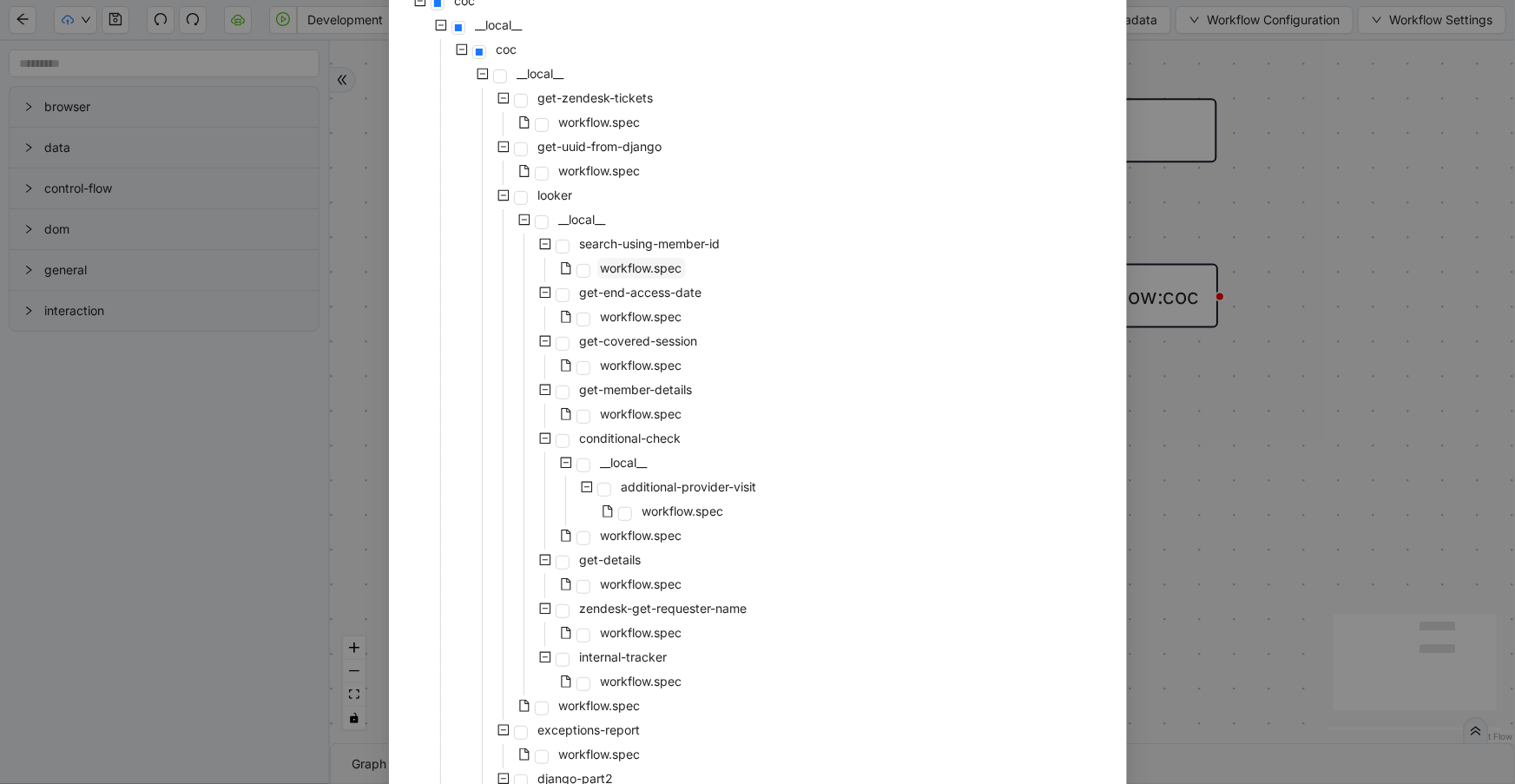
click at [629, 267] on span "workflow.spec" at bounding box center [641, 268] width 82 height 15
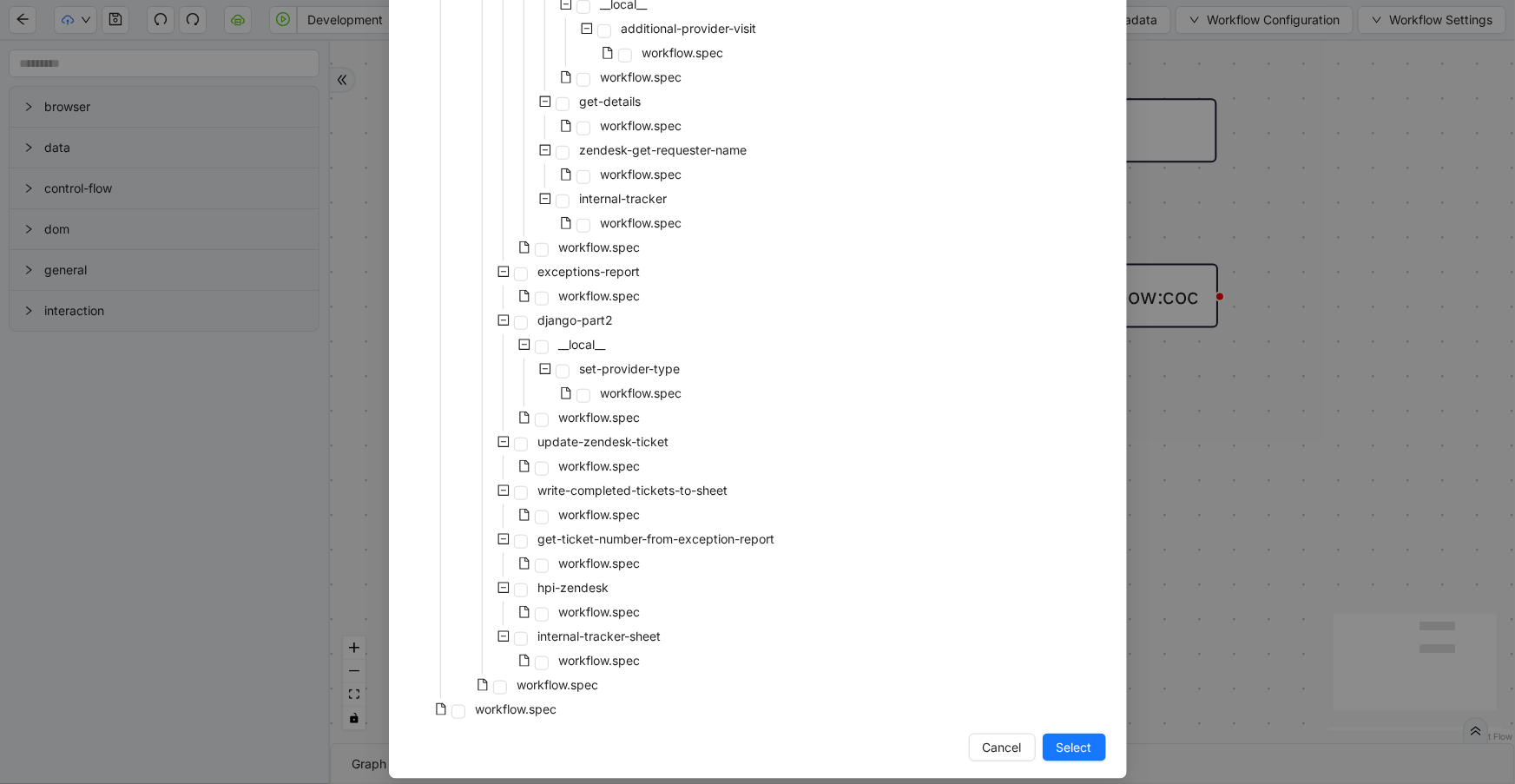
scroll to position [615, 0]
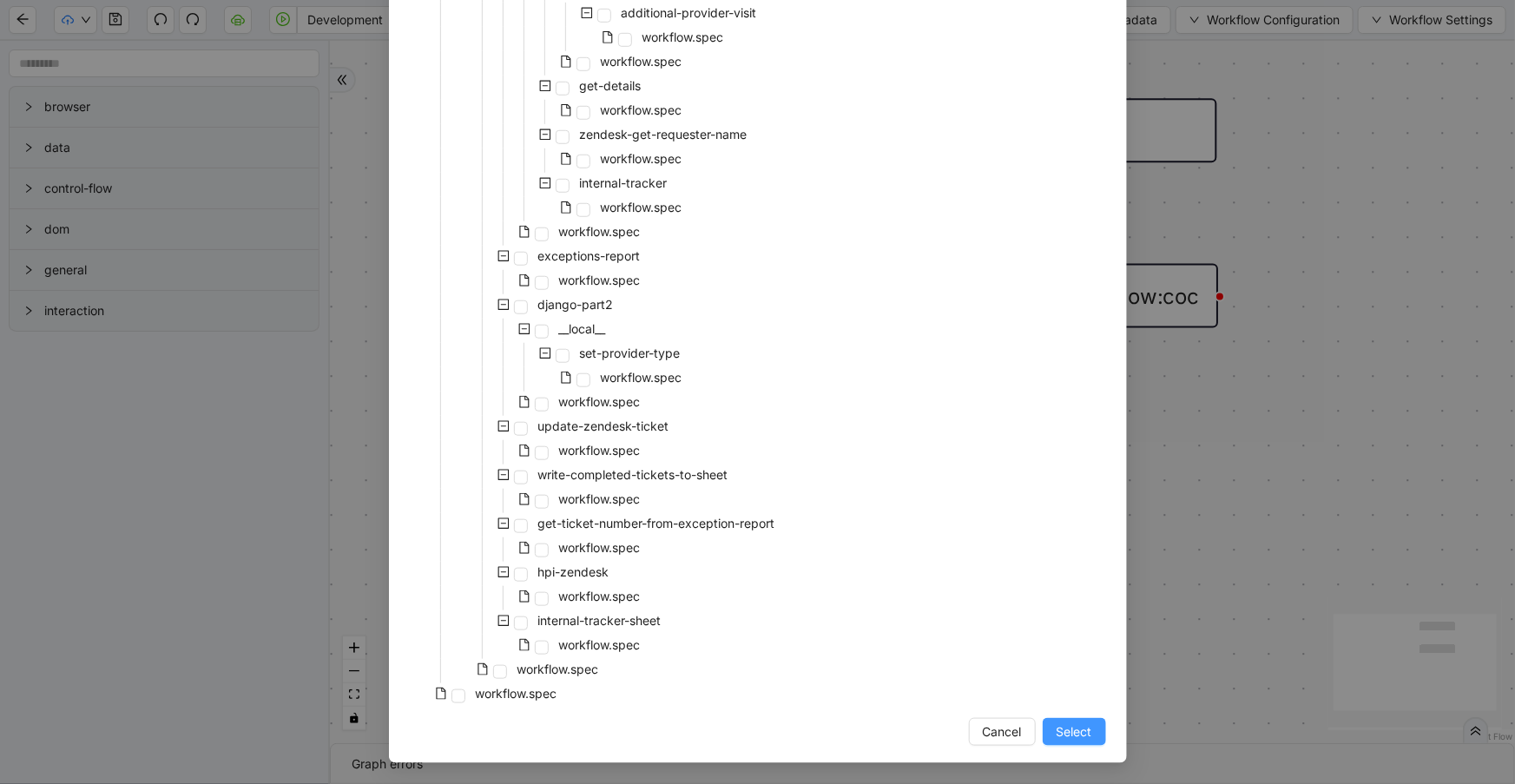
click at [1059, 736] on span "Select" at bounding box center [1074, 732] width 36 height 19
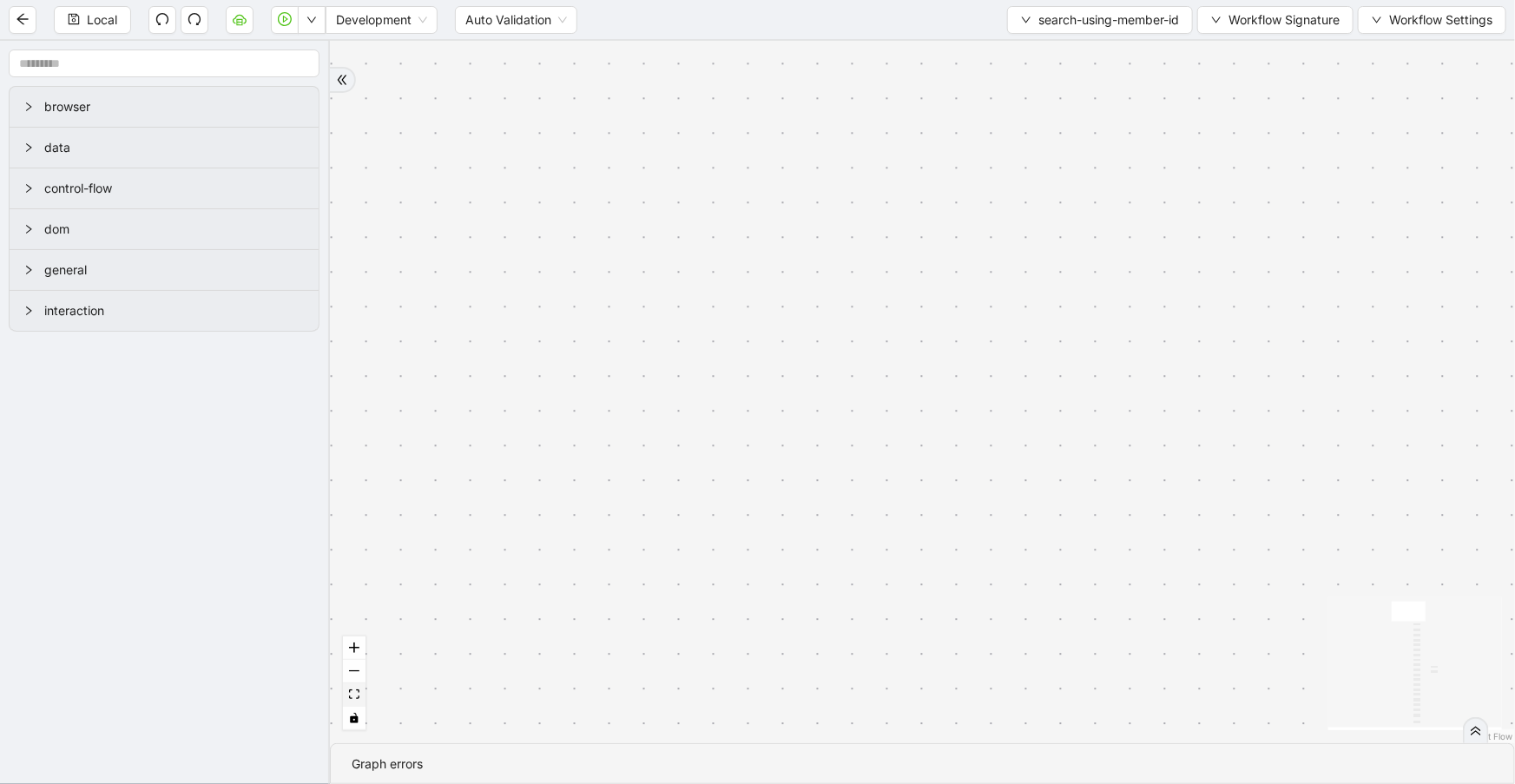
click at [357, 696] on icon "fit view" at bounding box center [354, 694] width 11 height 10
drag, startPoint x: 592, startPoint y: 615, endPoint x: 697, endPoint y: 333, distance: 300.9
click at [589, 287] on div "onError trigger new_tab: client_info_url wait_until_loaded: client_info_url wai…" at bounding box center [922, 392] width 1185 height 702
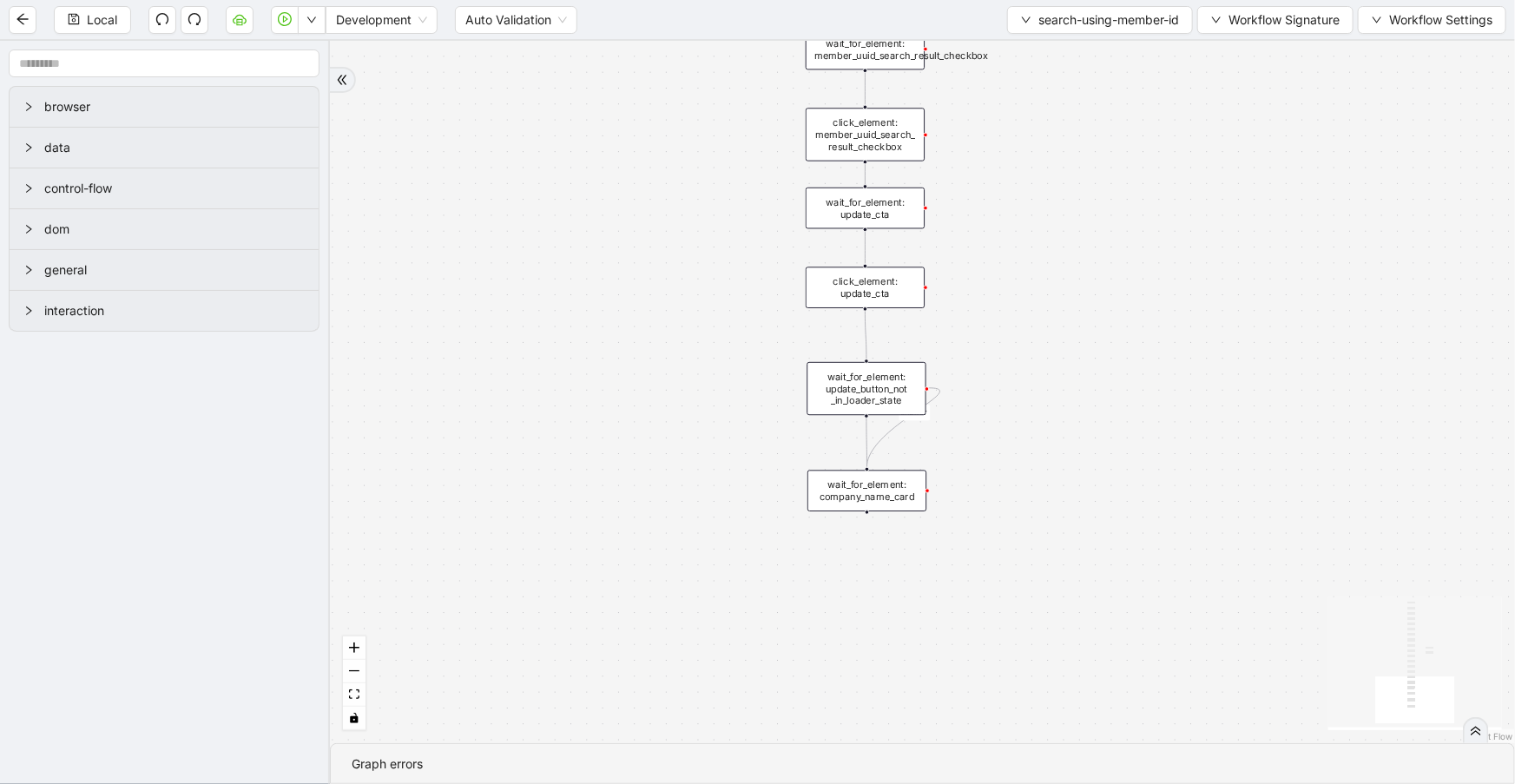
click at [911, 497] on div "wait_for_element: company_name_card" at bounding box center [866, 491] width 119 height 41
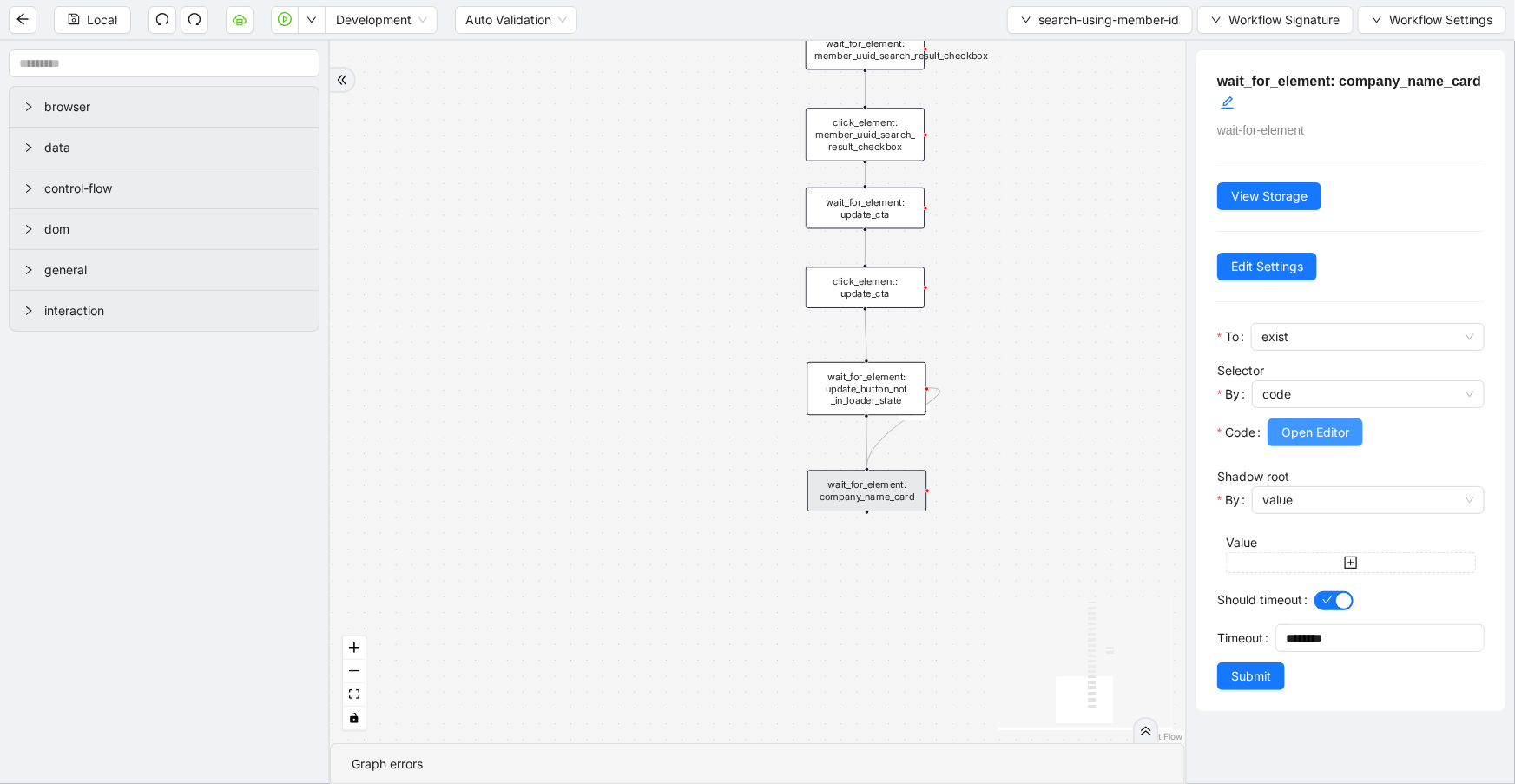
click at [1335, 429] on span "Open Editor" at bounding box center [1315, 432] width 68 height 19
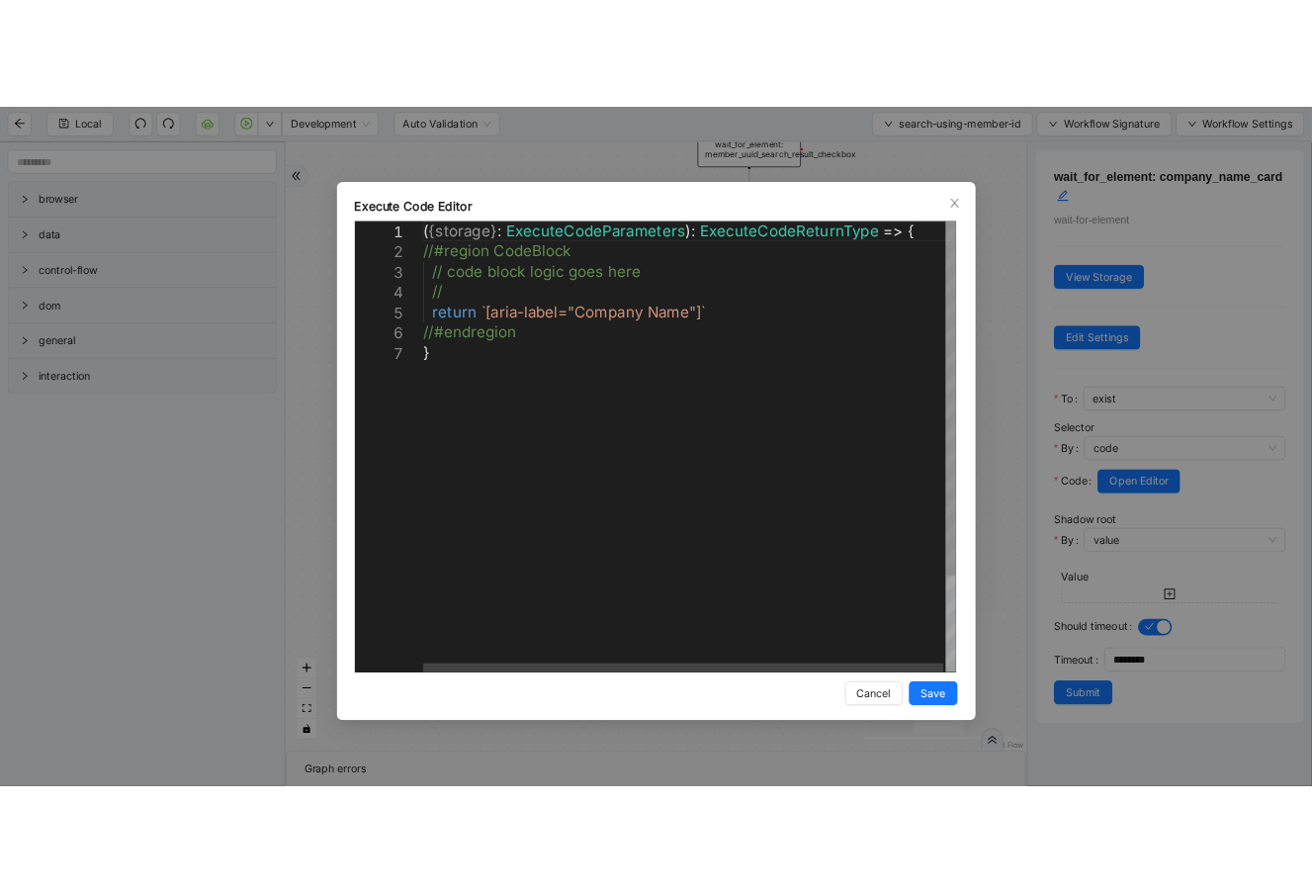
scroll to position [0, 10]
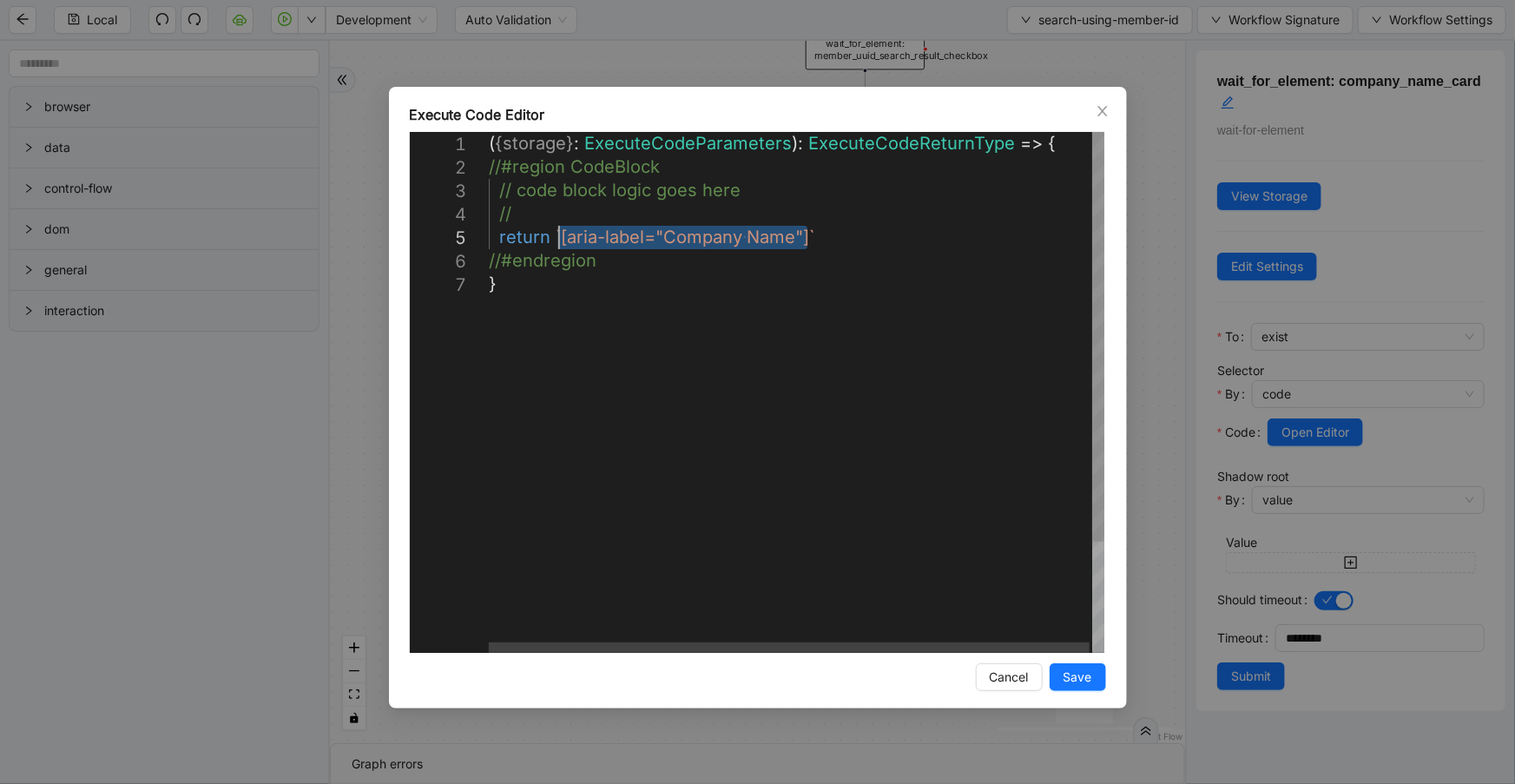
drag, startPoint x: 808, startPoint y: 241, endPoint x: 556, endPoint y: 246, distance: 252.0
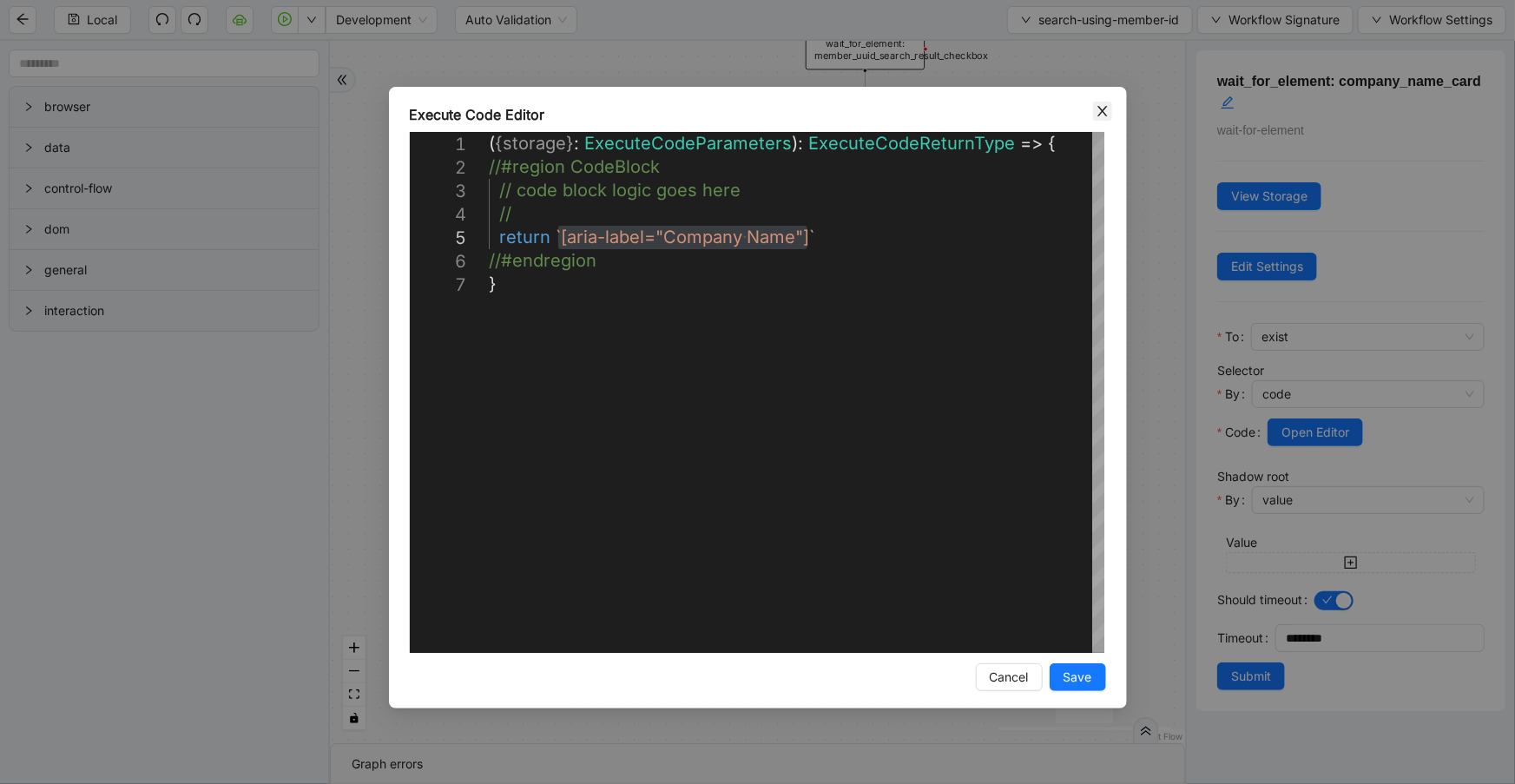
click at [1099, 109] on icon "close" at bounding box center [1103, 111] width 14 height 14
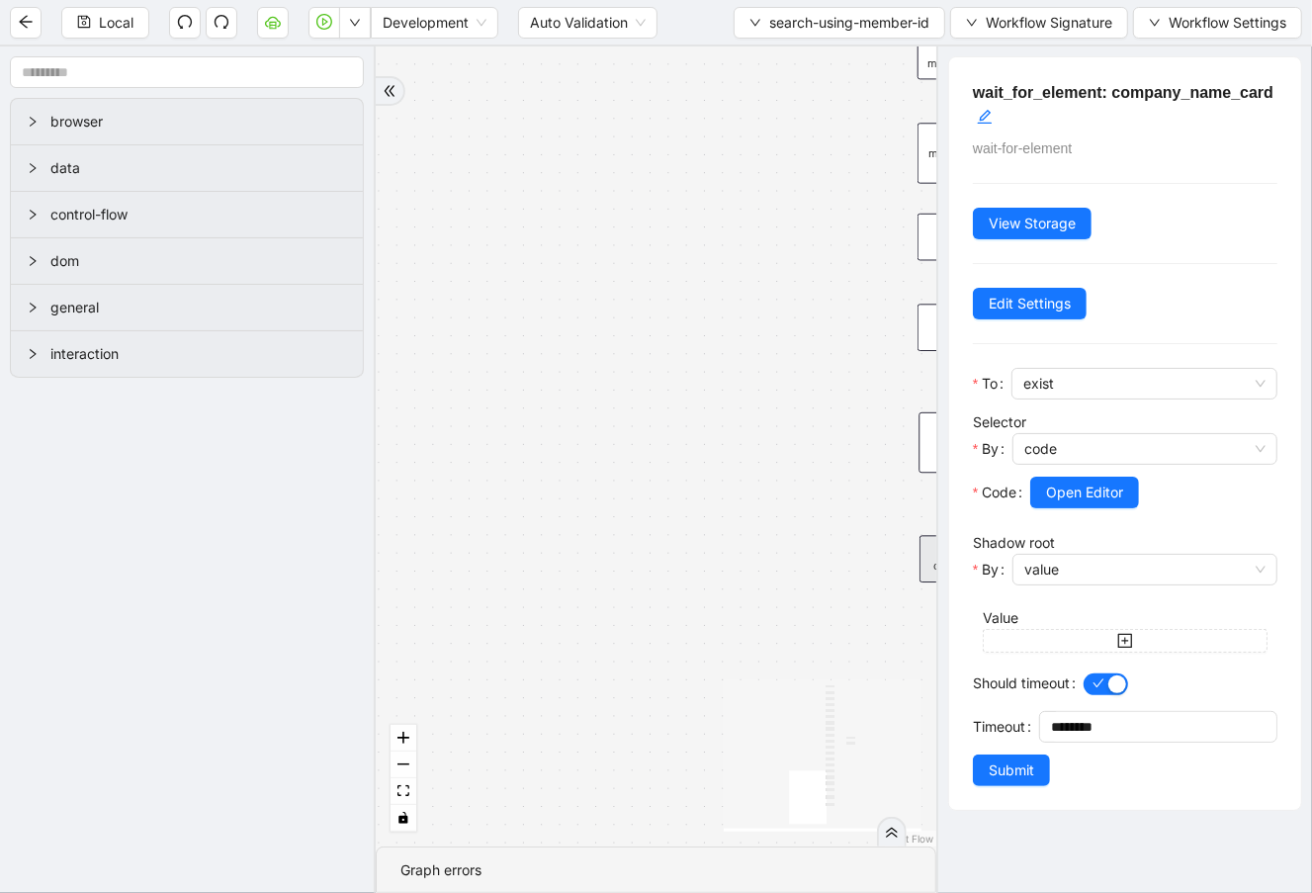
click at [643, 451] on div "onError trigger new_tab: client_info_url wait_until_loaded: client_info_url wai…" at bounding box center [656, 446] width 561 height 800
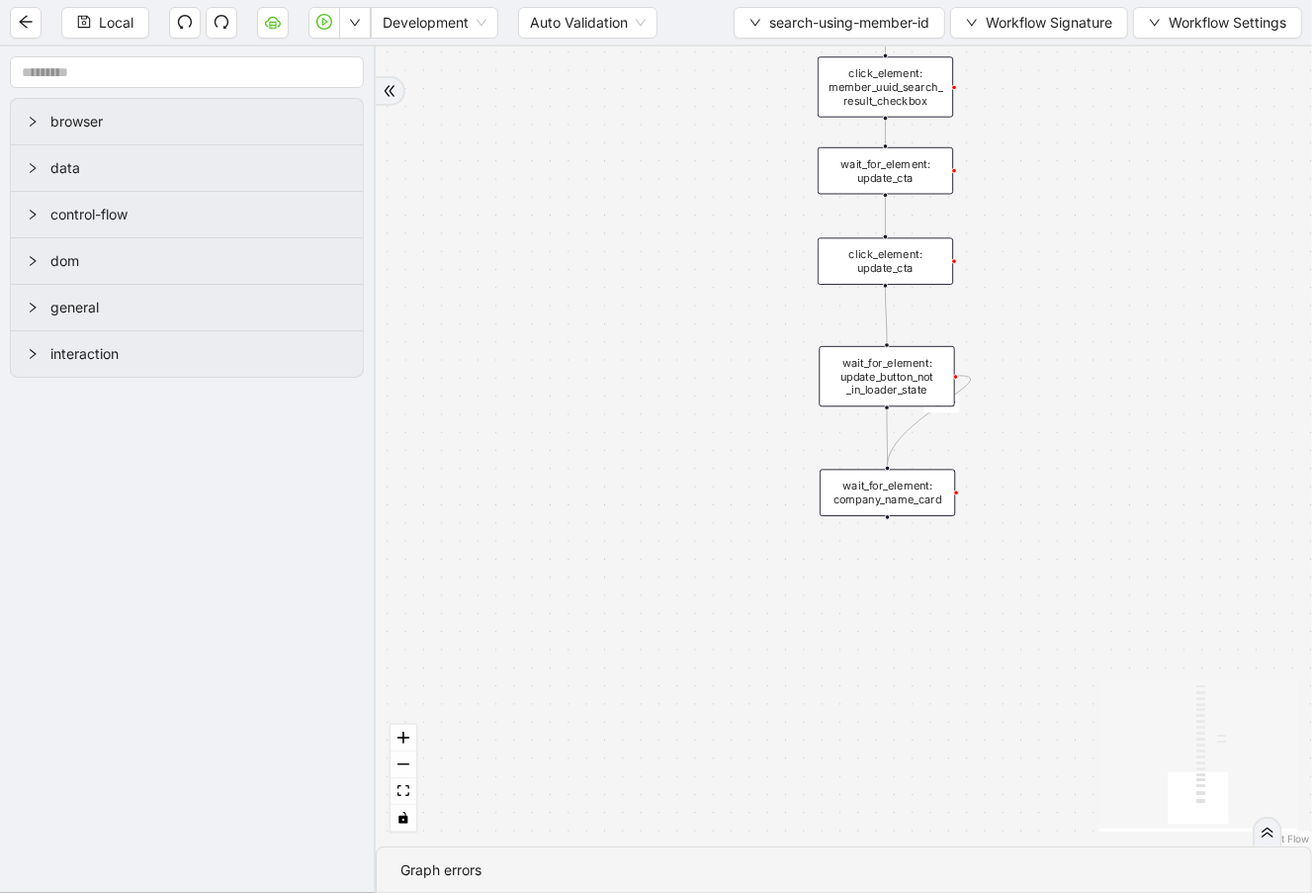
drag, startPoint x: 658, startPoint y: 468, endPoint x: 516, endPoint y: 387, distance: 163.8
click at [516, 387] on div "onError trigger new_tab: client_info_url wait_until_loaded: client_info_url wai…" at bounding box center [844, 446] width 936 height 800
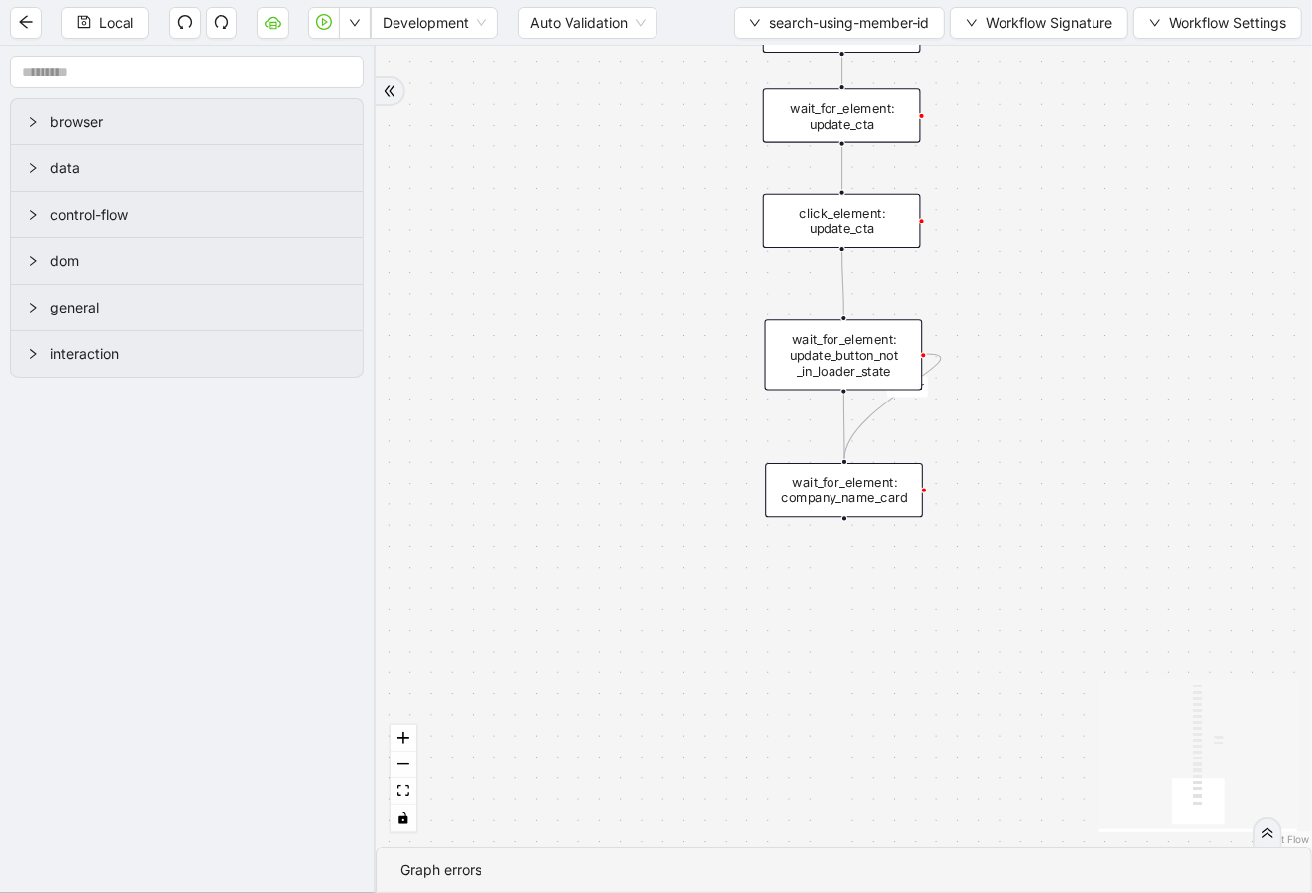
click at [890, 477] on div "wait_for_element: company_name_card" at bounding box center [844, 490] width 158 height 54
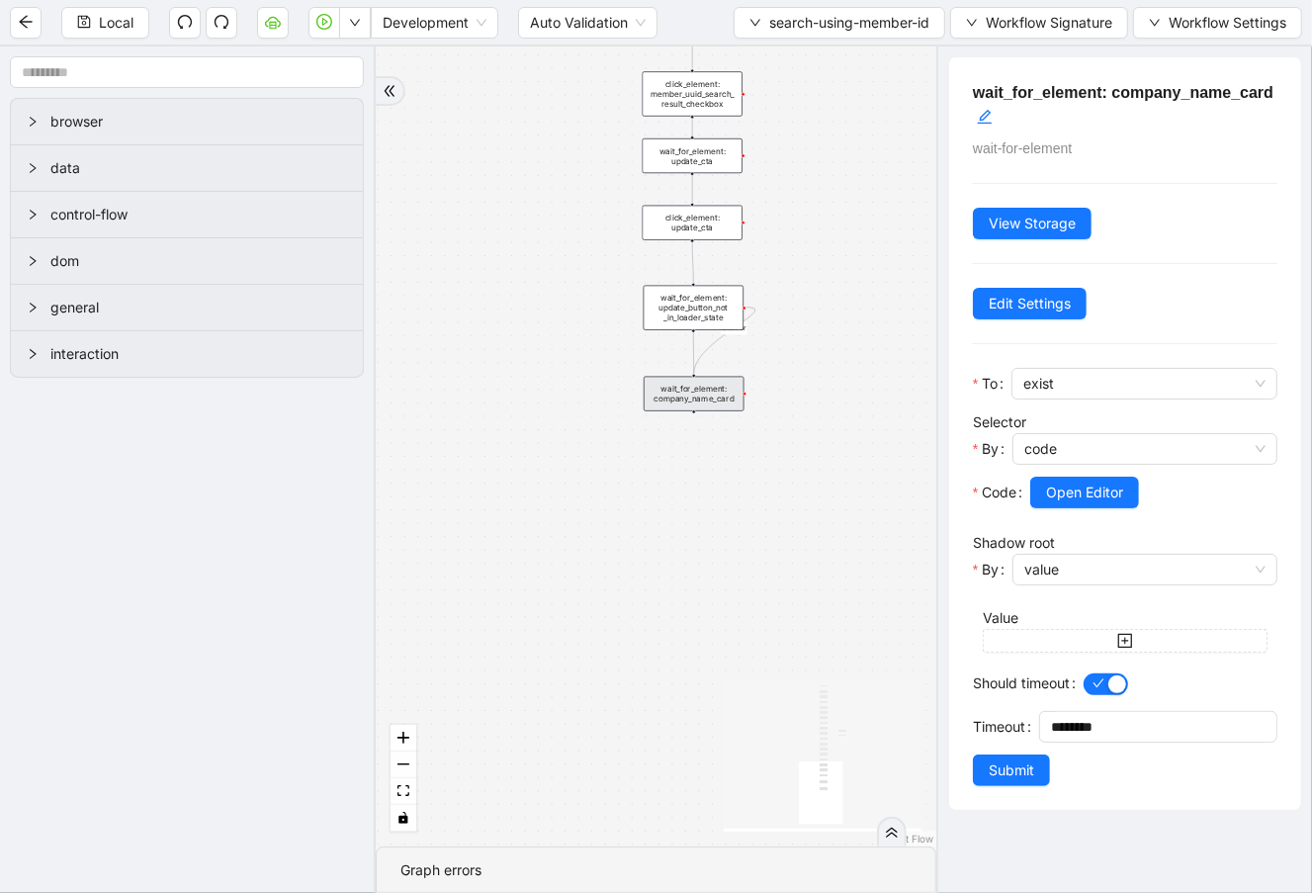
drag, startPoint x: 662, startPoint y: 514, endPoint x: 569, endPoint y: 427, distance: 127.3
click at [569, 427] on div "onError trigger new_tab: client_info_url wait_until_loaded: client_info_url wai…" at bounding box center [656, 446] width 561 height 800
click at [640, 457] on div "onError trigger new_tab: client_info_url wait_until_loaded: client_info_url wai…" at bounding box center [656, 446] width 561 height 800
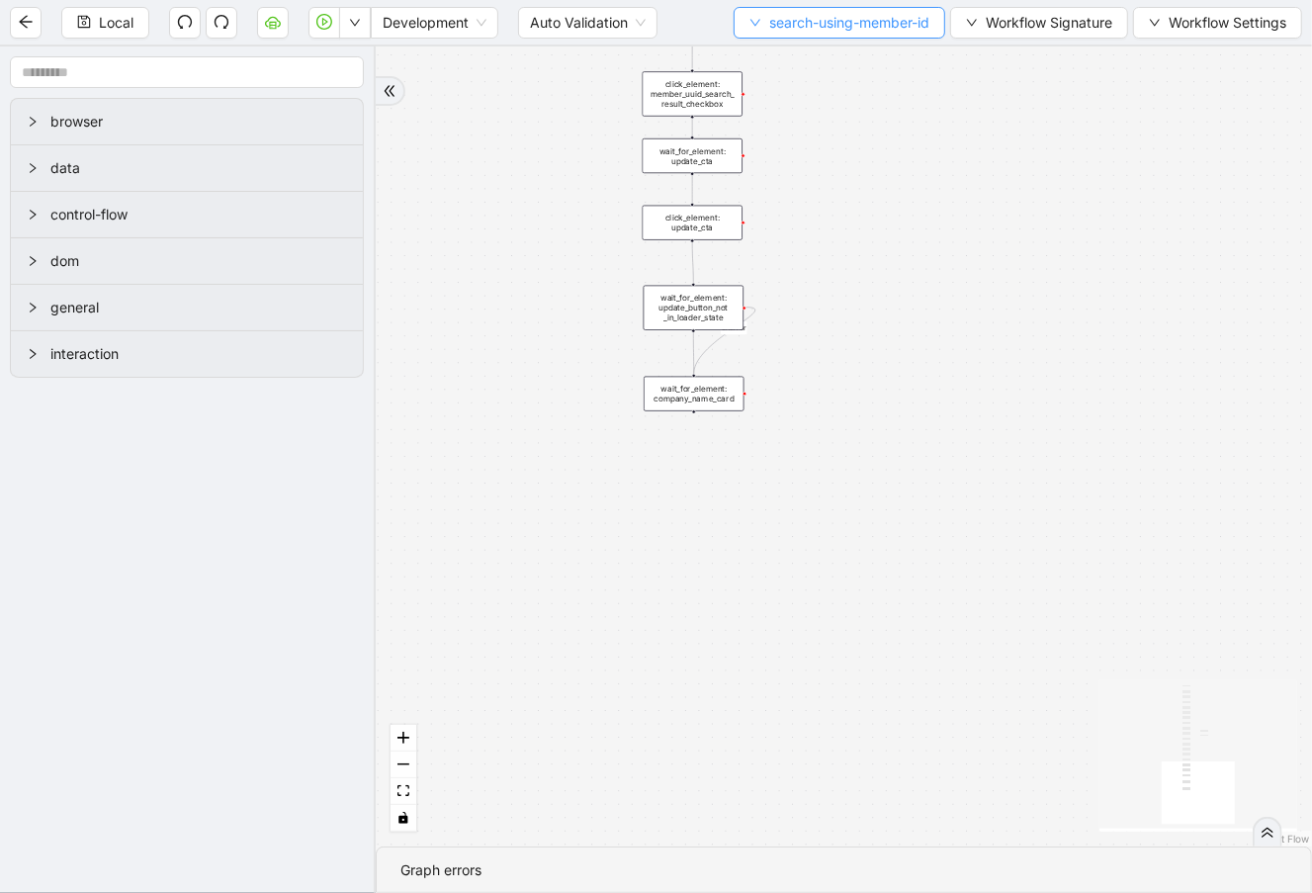
click at [769, 25] on span "search-using-member-id" at bounding box center [849, 23] width 160 height 22
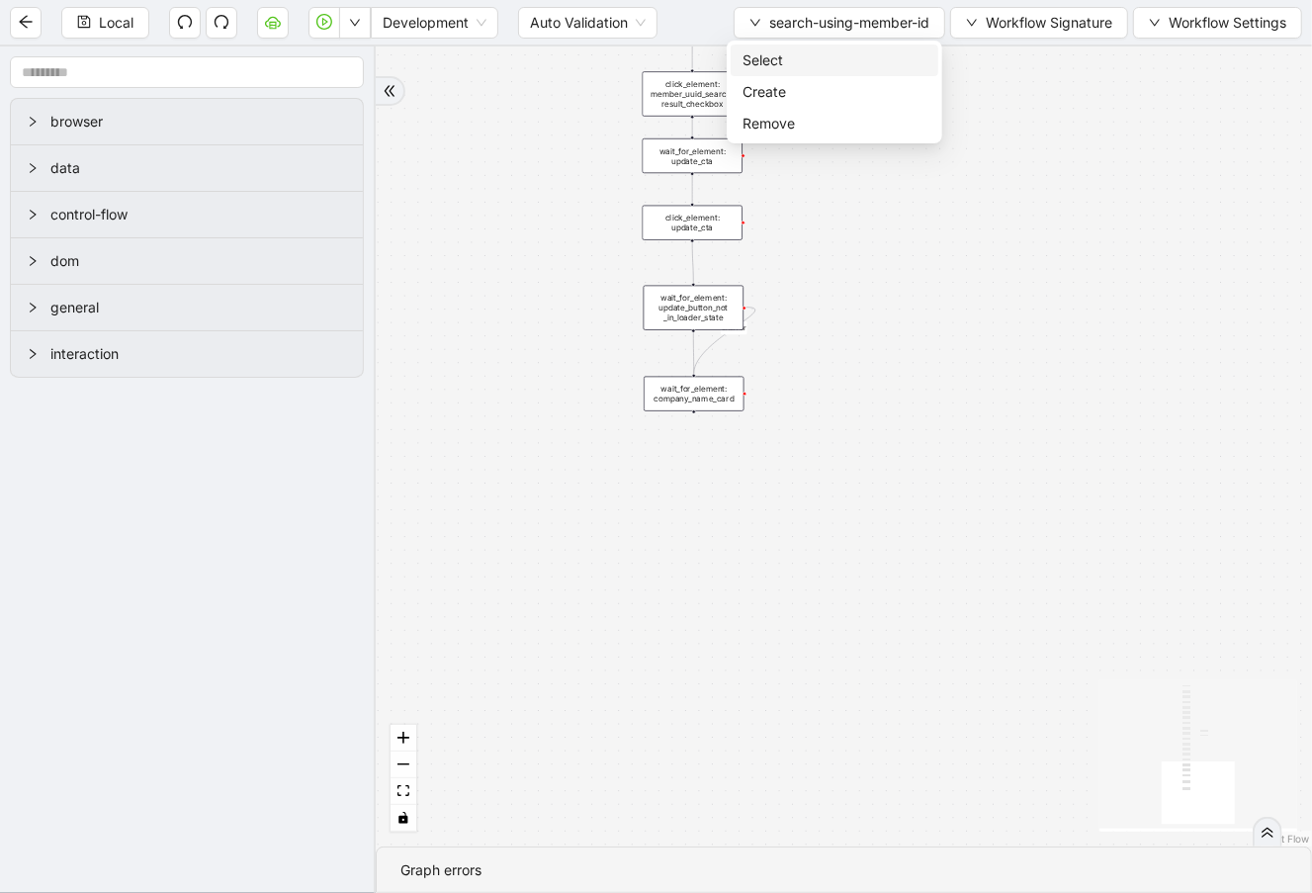
click at [779, 51] on span "Select" at bounding box center [834, 60] width 184 height 22
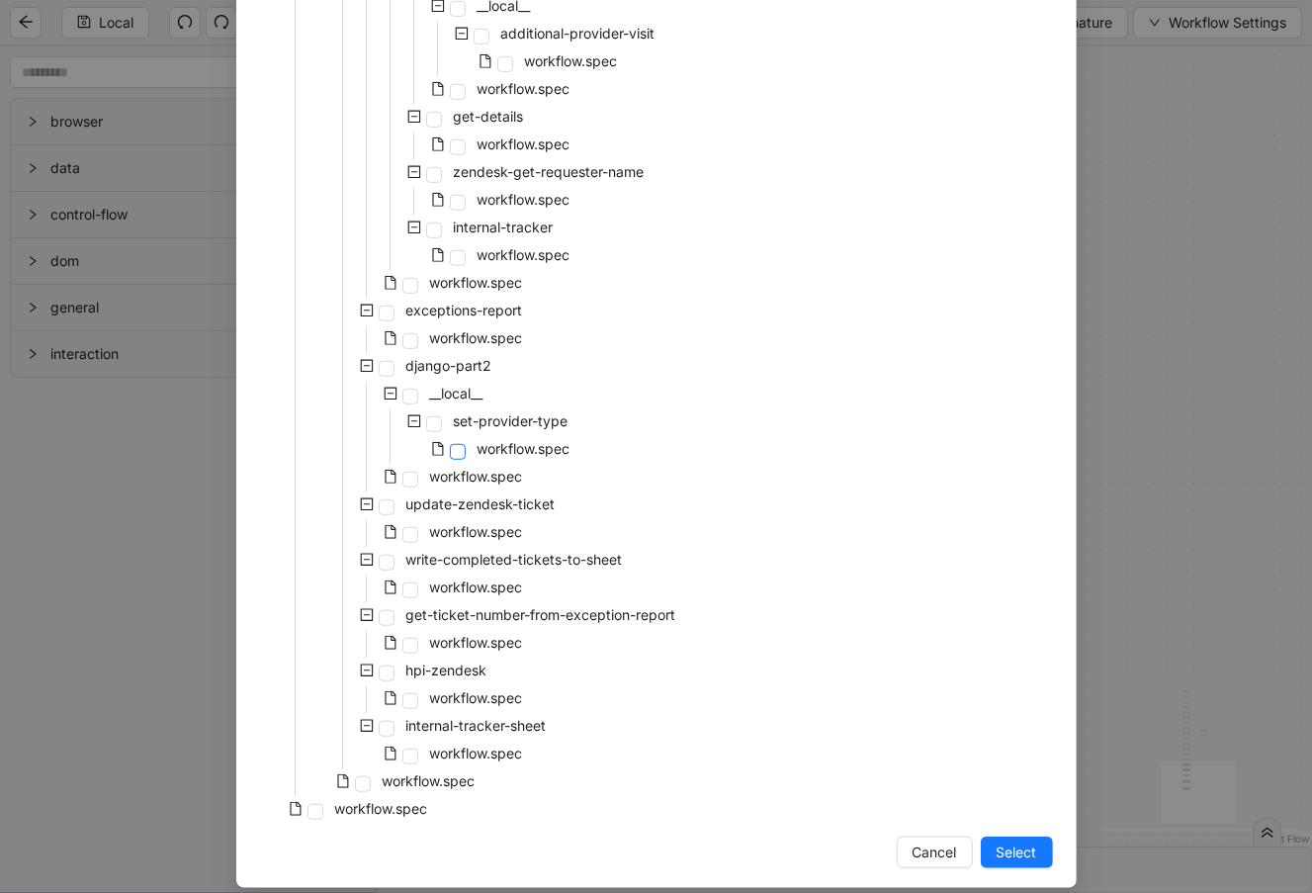
scroll to position [701, 0]
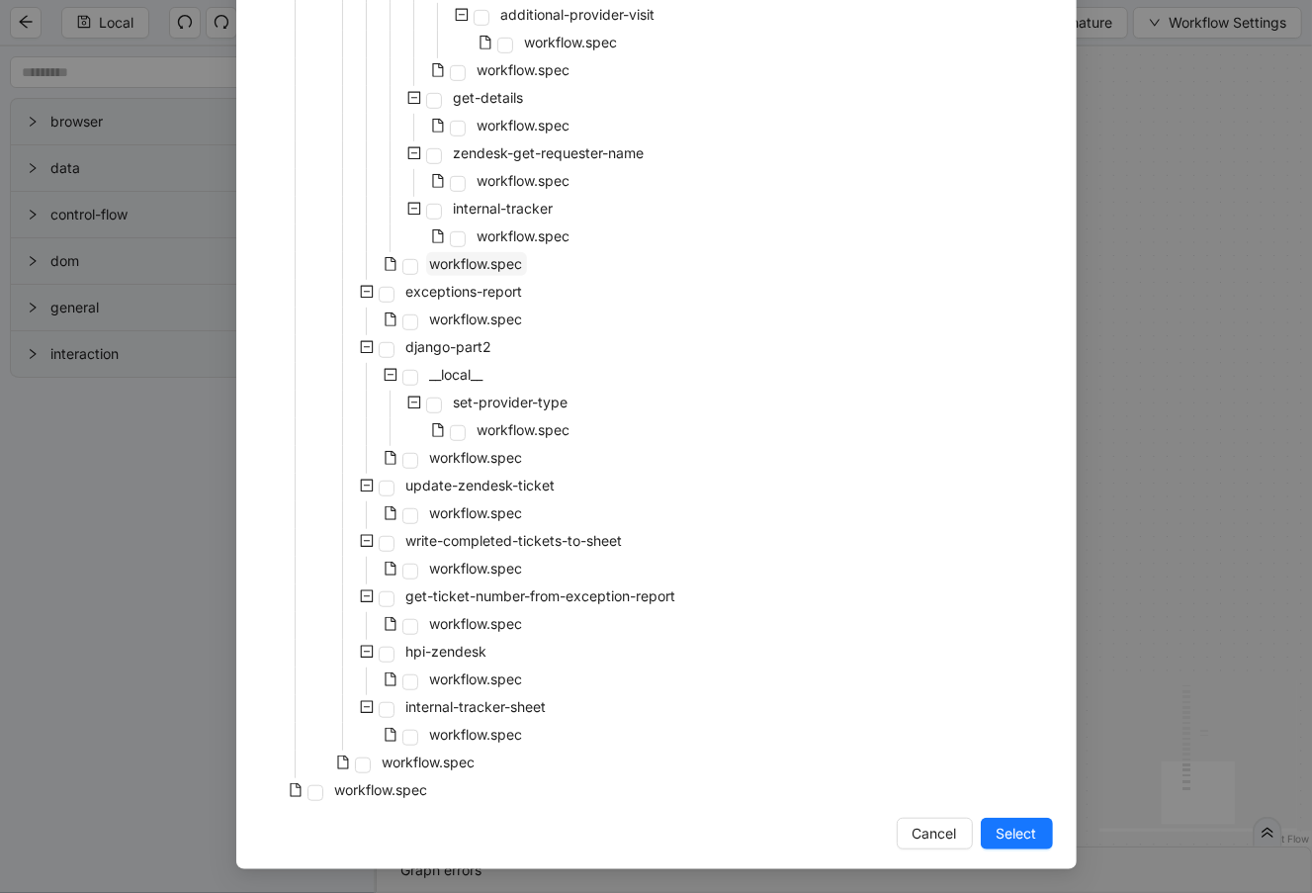
click at [467, 269] on span "workflow.spec" at bounding box center [476, 263] width 93 height 17
click at [1020, 830] on span "Select" at bounding box center [1016, 834] width 41 height 22
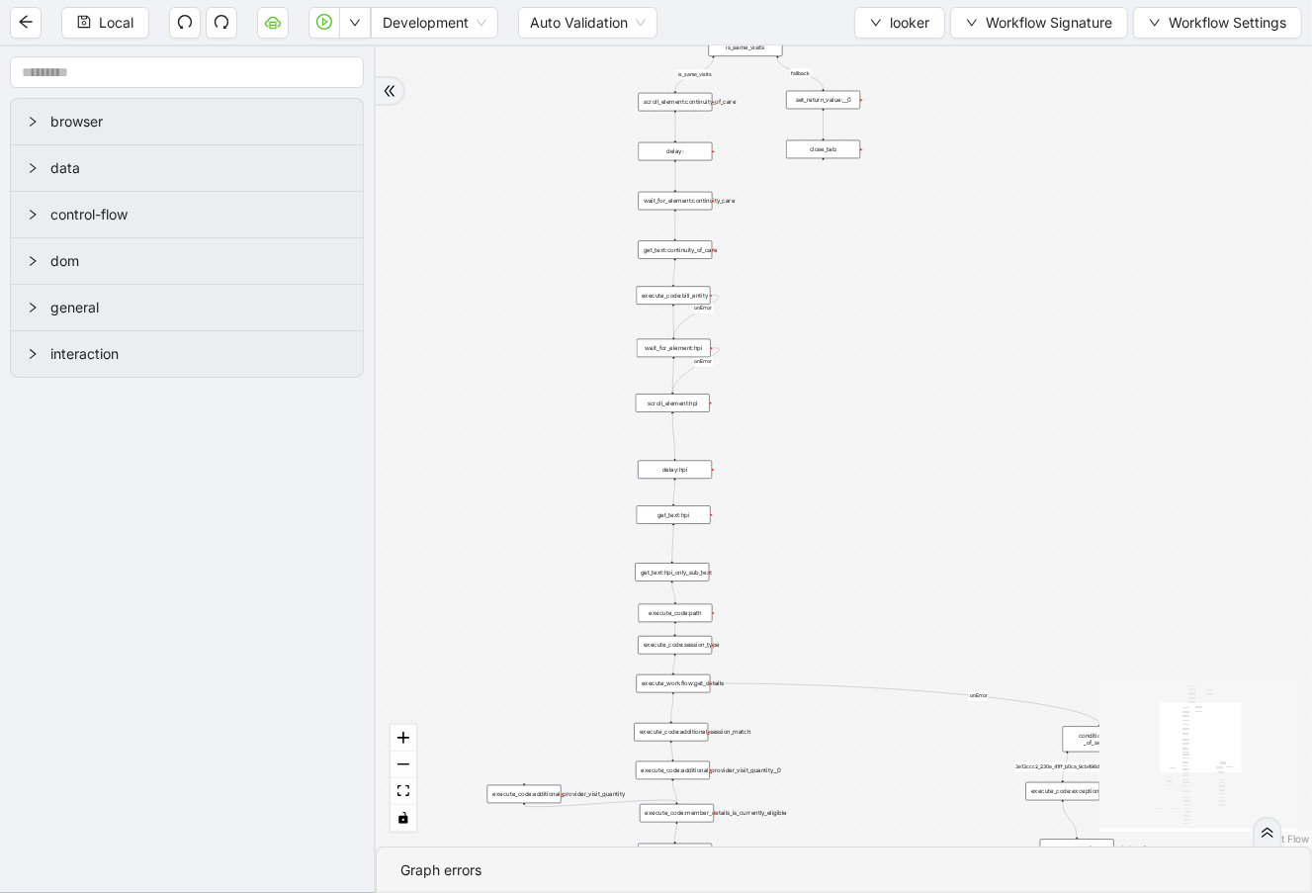
drag, startPoint x: 1038, startPoint y: 126, endPoint x: 1027, endPoint y: 632, distance: 506.3
click at [1053, 652] on div "fallback is_same_visits 3e13ccc2_230e_41ff_b0ca_9cb496d9165b fallback onError o…" at bounding box center [844, 446] width 936 height 800
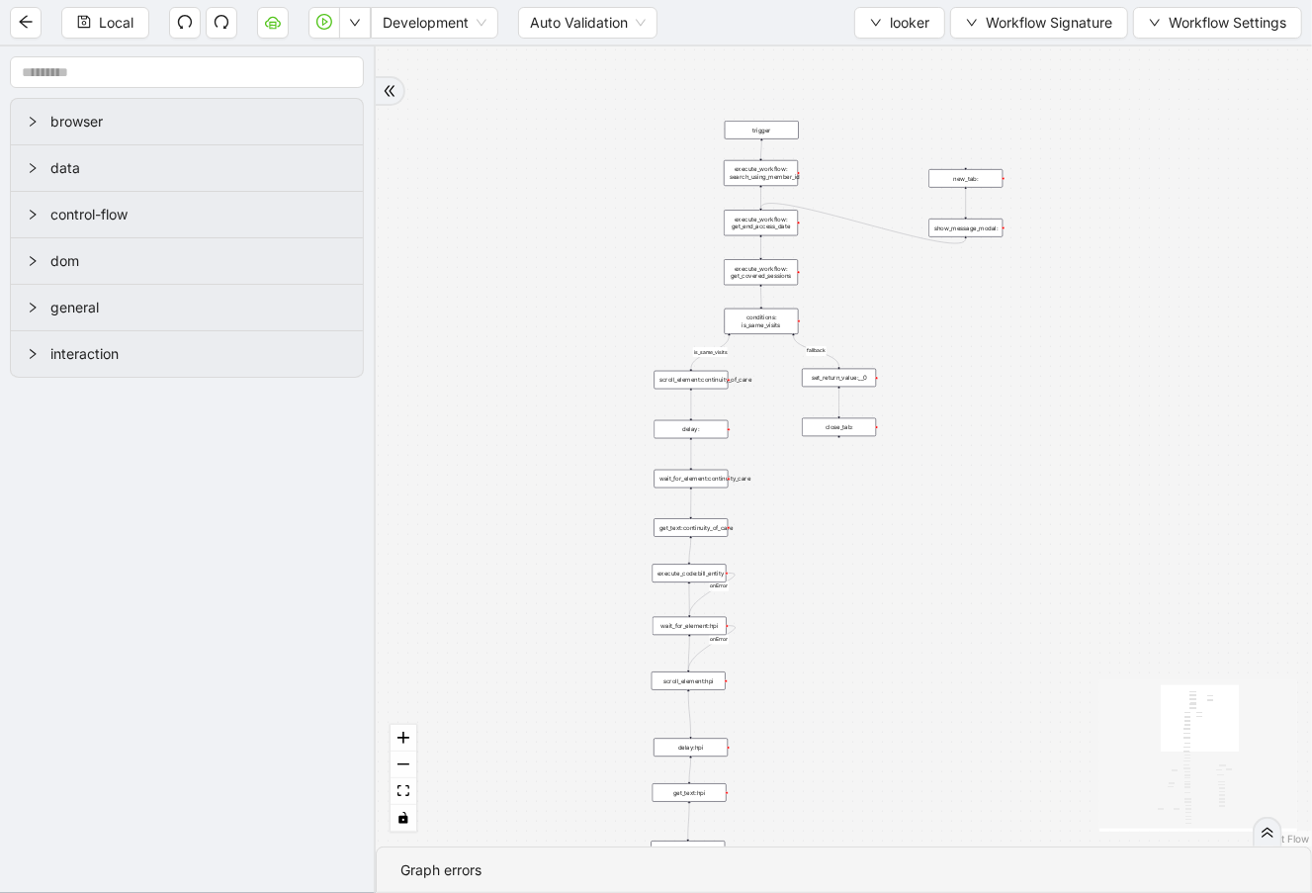
drag, startPoint x: 972, startPoint y: 138, endPoint x: 997, endPoint y: 493, distance: 355.8
click at [997, 493] on div "fallback is_same_visits 3e13ccc2_230e_41ff_b0ca_9cb496d9165b fallback onError o…" at bounding box center [844, 446] width 936 height 800
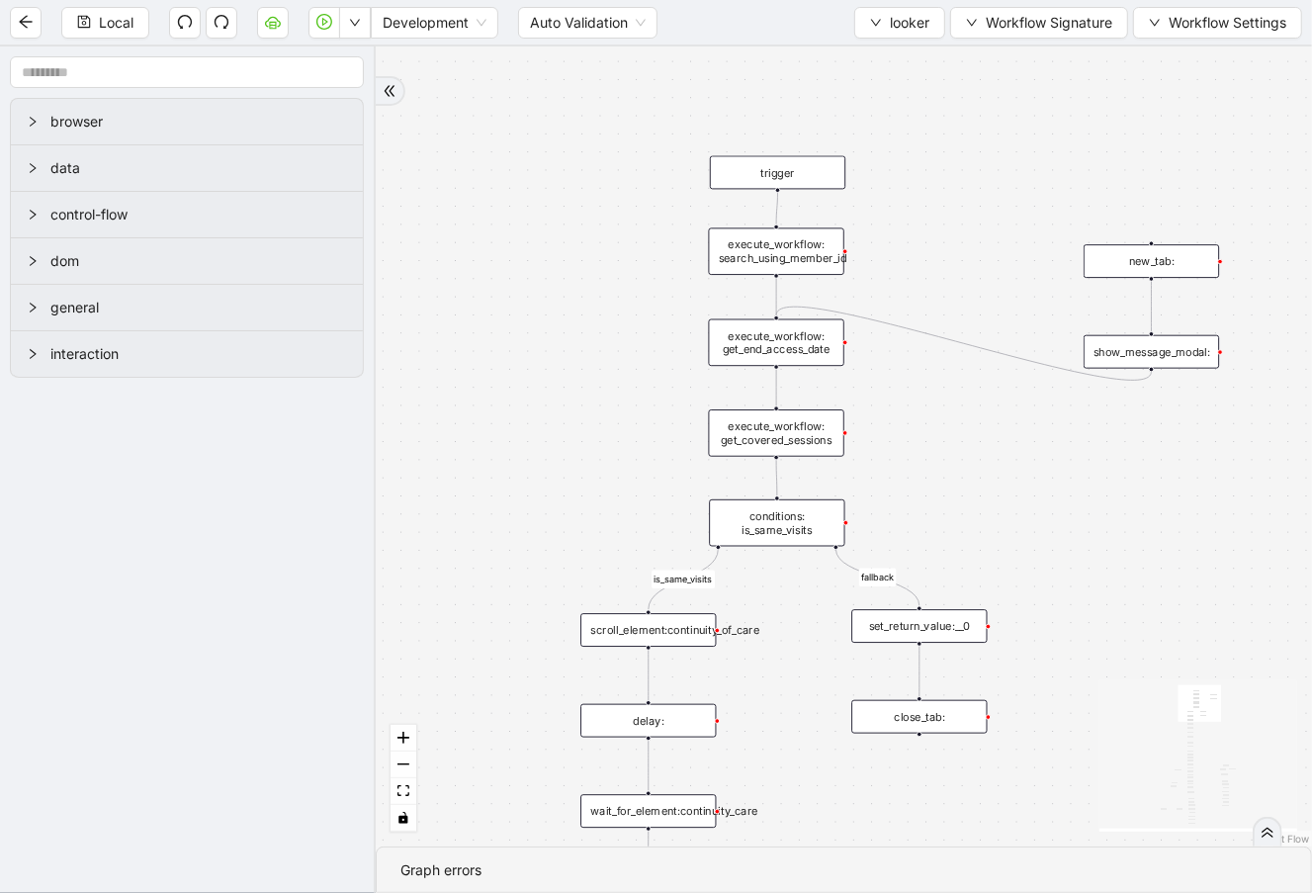
click at [801, 256] on div "execute_workflow: search_using_member_id" at bounding box center [776, 250] width 135 height 47
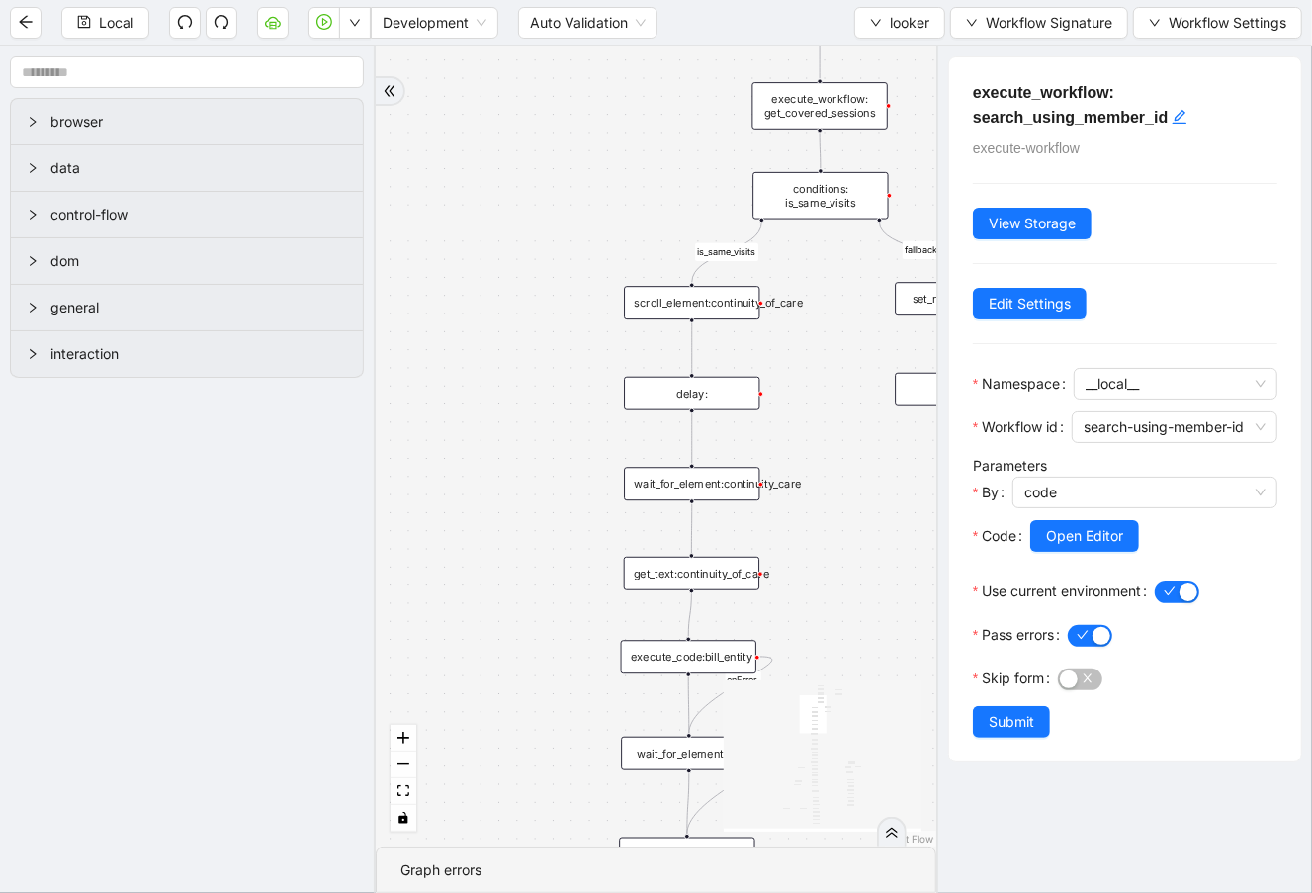
drag, startPoint x: 550, startPoint y: 257, endPoint x: 556, endPoint y: 156, distance: 101.0
click at [556, 156] on div "fallback is_same_visits 3e13ccc2_230e_41ff_b0ca_9cb496d9165b fallback onError o…" at bounding box center [656, 446] width 561 height 800
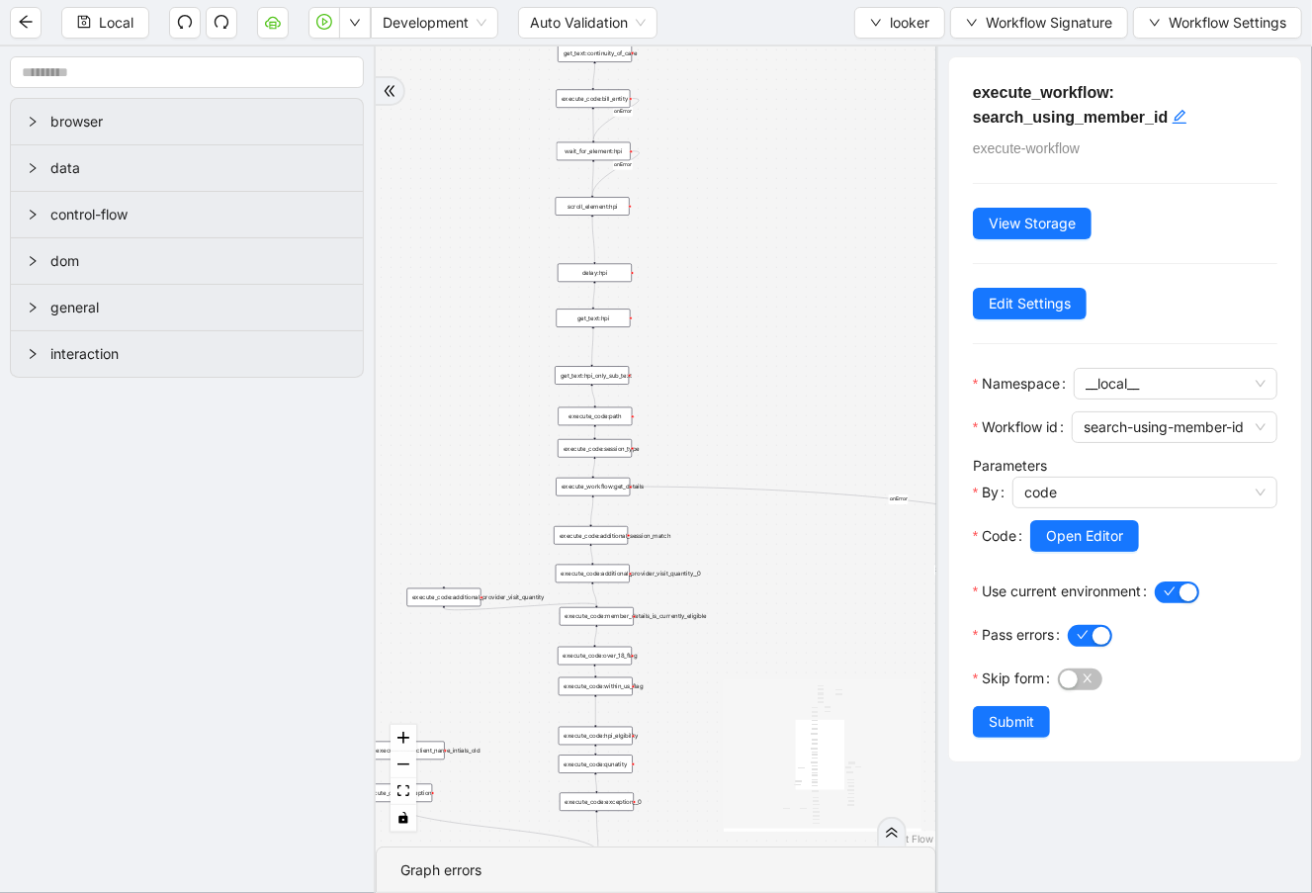
drag, startPoint x: 727, startPoint y: 478, endPoint x: 704, endPoint y: 181, distance: 298.4
click at [704, 181] on div "fallback is_same_visits 3e13ccc2_230e_41ff_b0ca_9cb496d9165b fallback onError o…" at bounding box center [656, 446] width 561 height 800
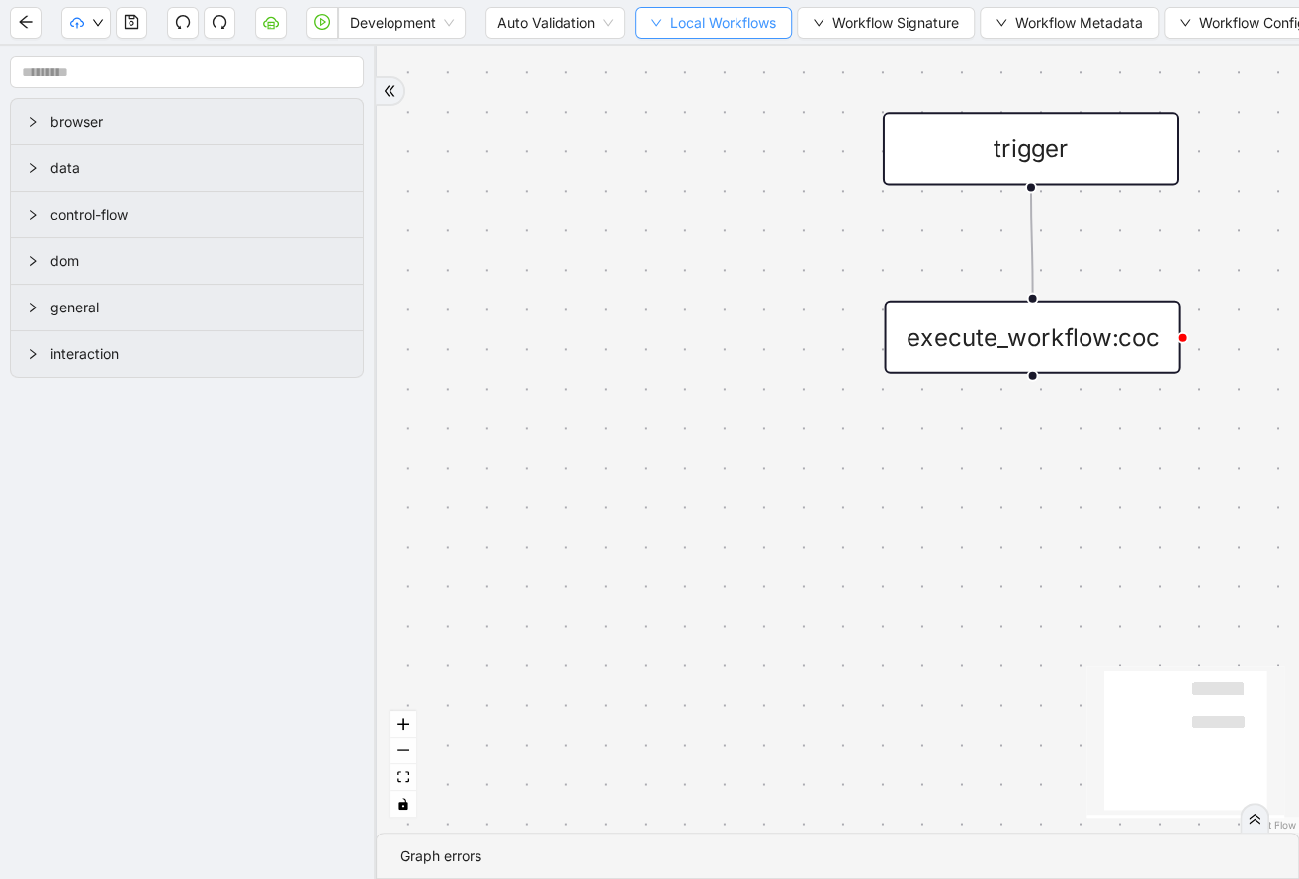
click at [638, 29] on button "Local Workflows" at bounding box center [713, 23] width 157 height 32
click at [662, 54] on span "Select" at bounding box center [714, 60] width 129 height 22
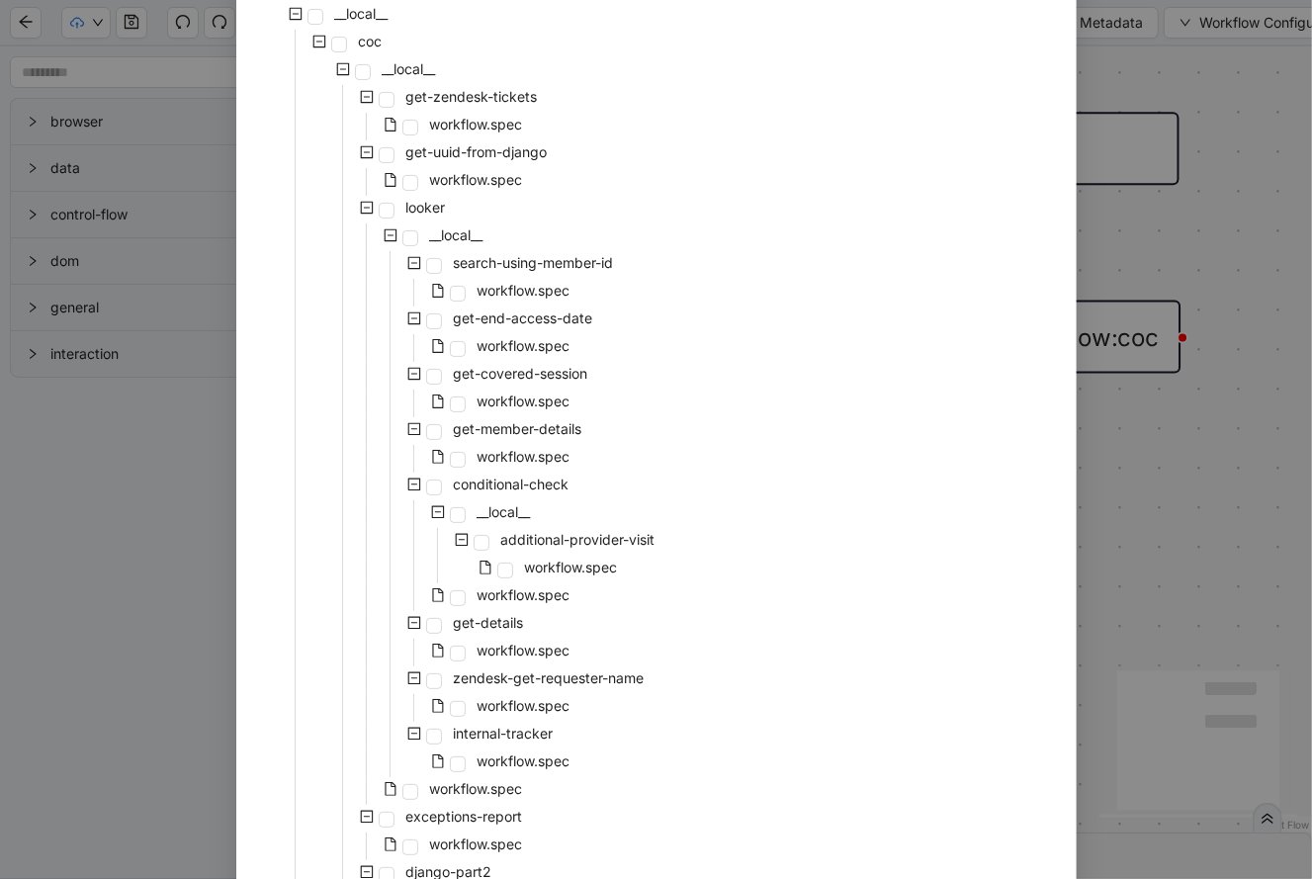
scroll to position [216, 0]
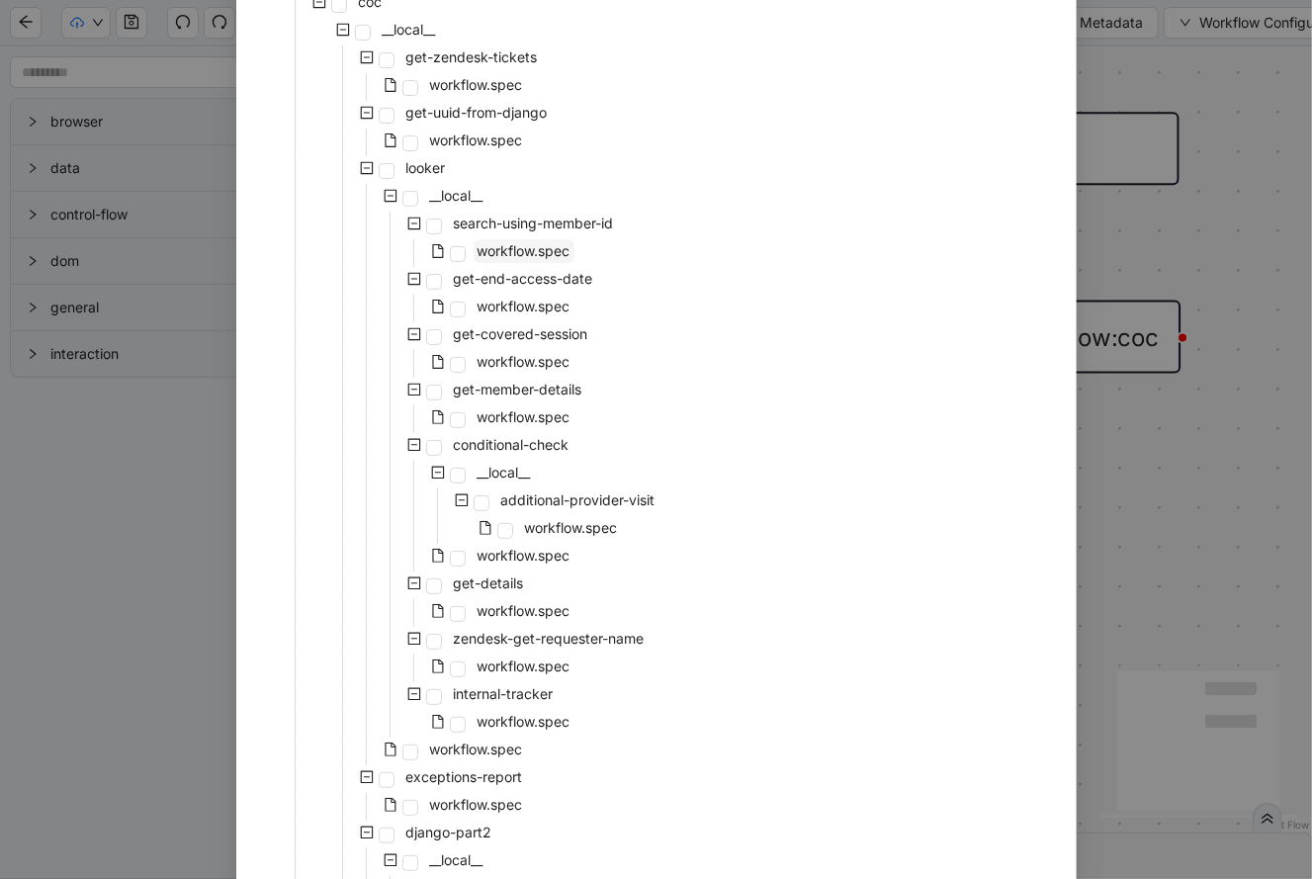
click at [534, 259] on span "workflow.spec" at bounding box center [524, 251] width 101 height 24
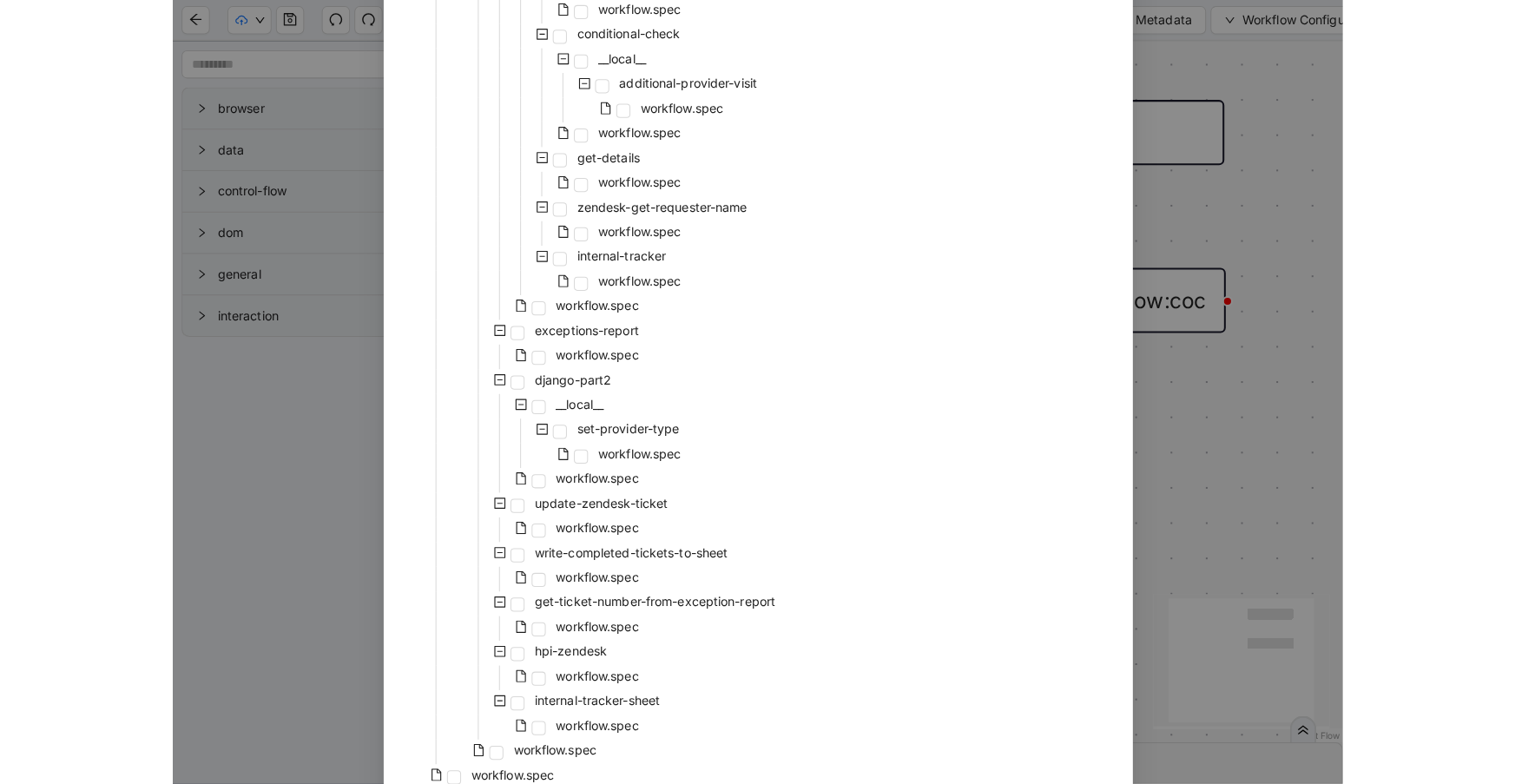
scroll to position [627, 0]
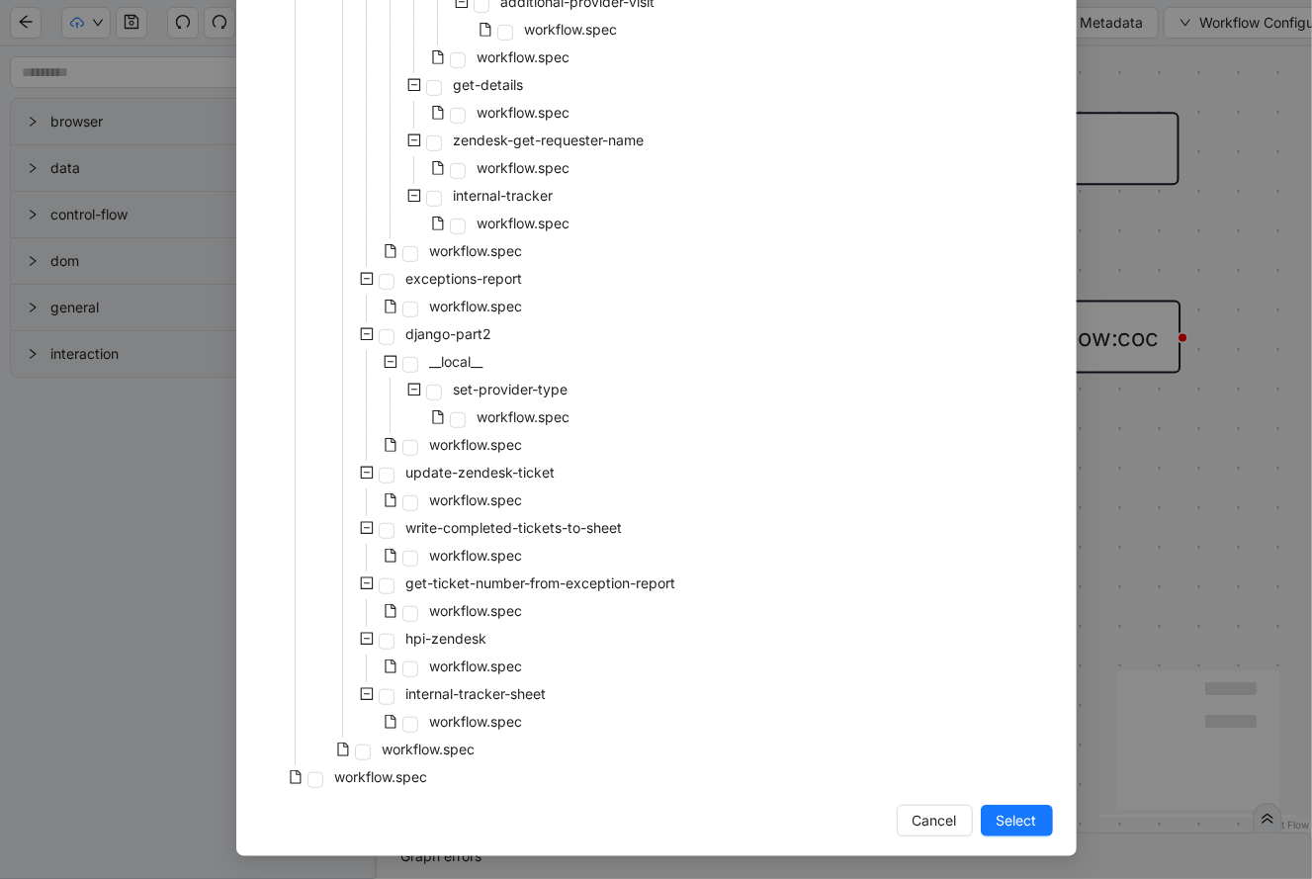
drag, startPoint x: 1028, startPoint y: 834, endPoint x: 965, endPoint y: 695, distance: 153.1
click at [1027, 832] on button "Select" at bounding box center [1017, 821] width 72 height 32
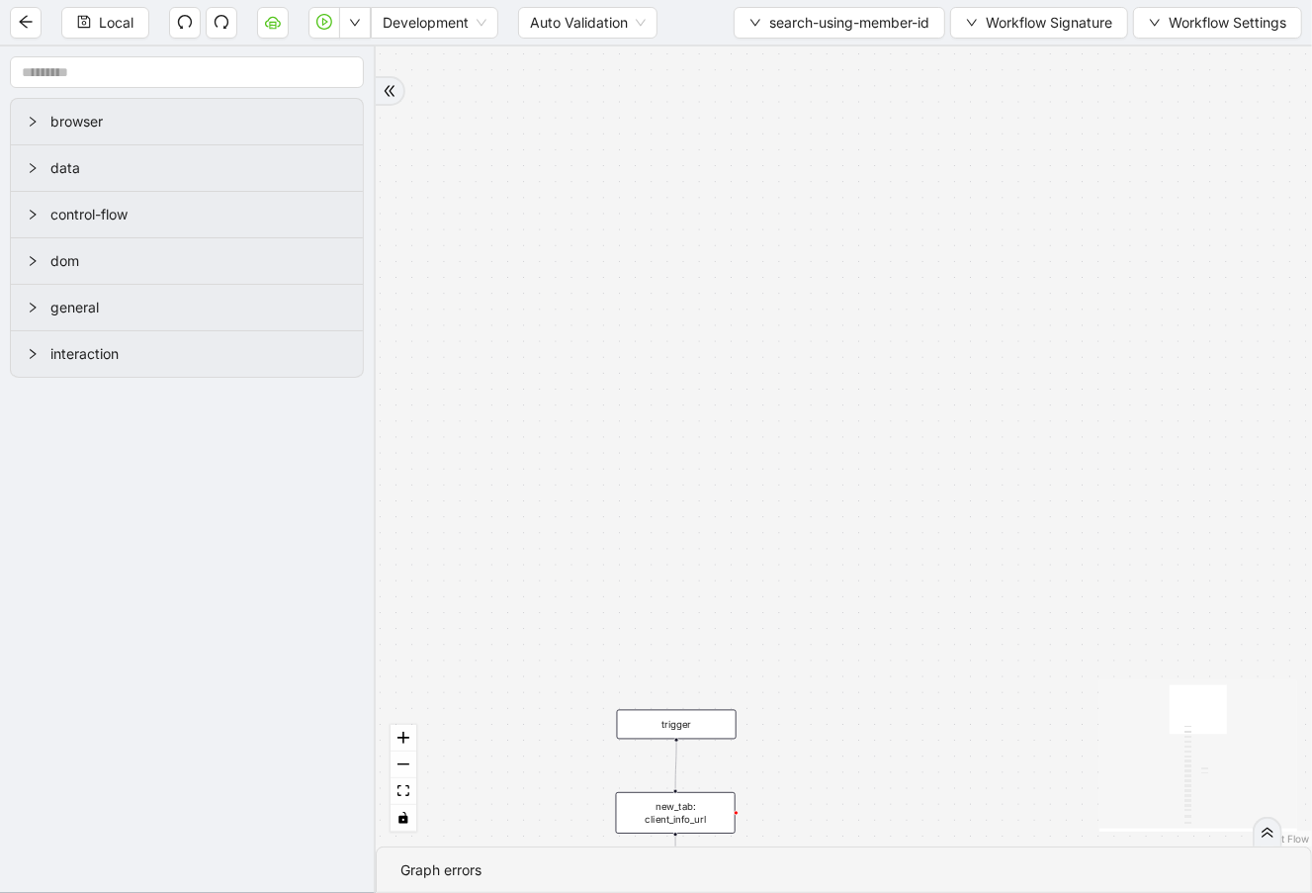
drag, startPoint x: 996, startPoint y: 407, endPoint x: 394, endPoint y: 375, distance: 601.9
click at [394, 375] on div "onError trigger new_tab: client_info_url wait_until_loaded: client_info_url wai…" at bounding box center [844, 446] width 936 height 800
drag, startPoint x: 777, startPoint y: 631, endPoint x: 1000, endPoint y: 110, distance: 566.9
click at [1016, 92] on div "onError trigger new_tab: client_info_url wait_until_loaded: client_info_url wai…" at bounding box center [844, 446] width 936 height 800
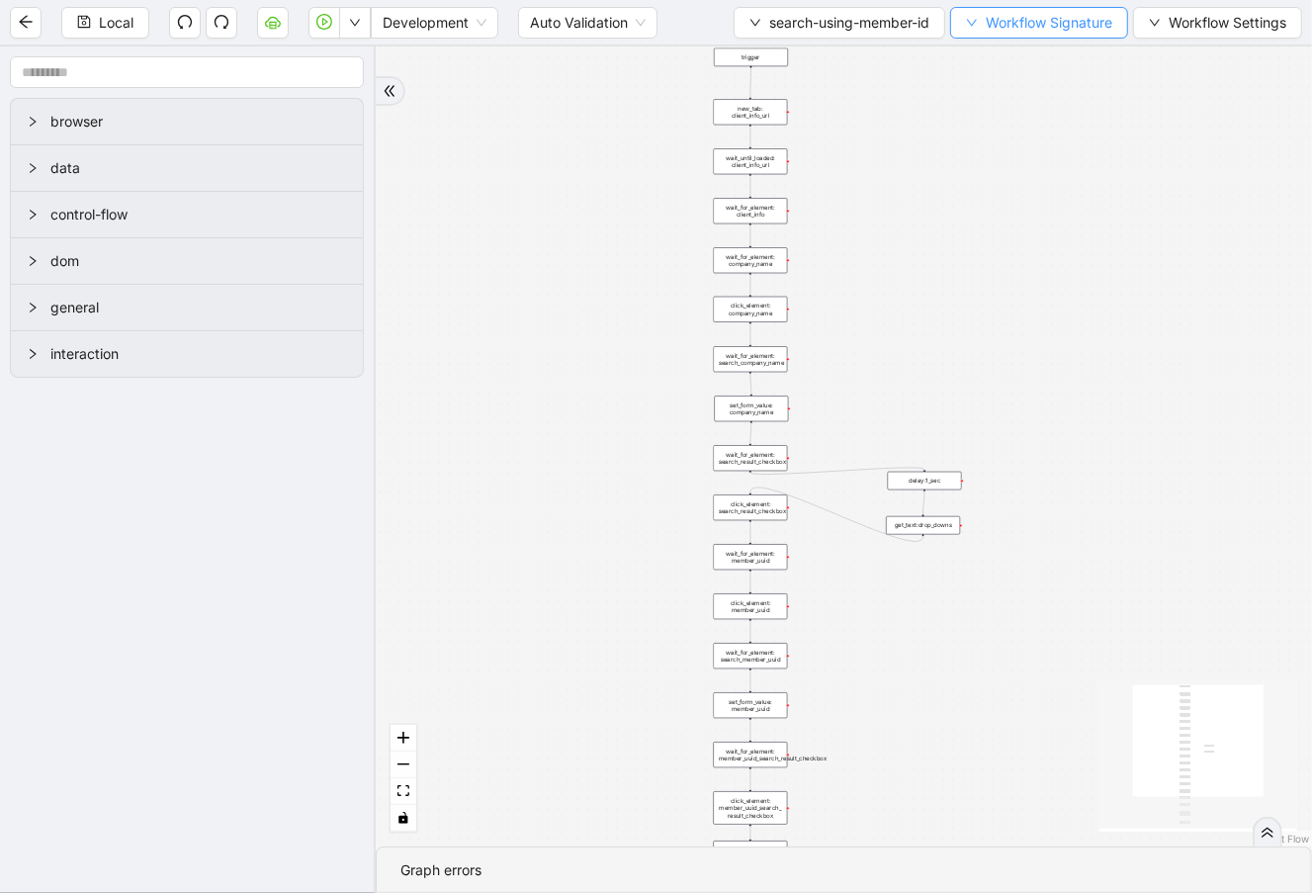
drag, startPoint x: 999, startPoint y: 449, endPoint x: 1035, endPoint y: 6, distance: 444.3
click at [1035, 6] on section "Local Development Auto Validation search-using-member-id Workflow Signature Wor…" at bounding box center [656, 446] width 1312 height 893
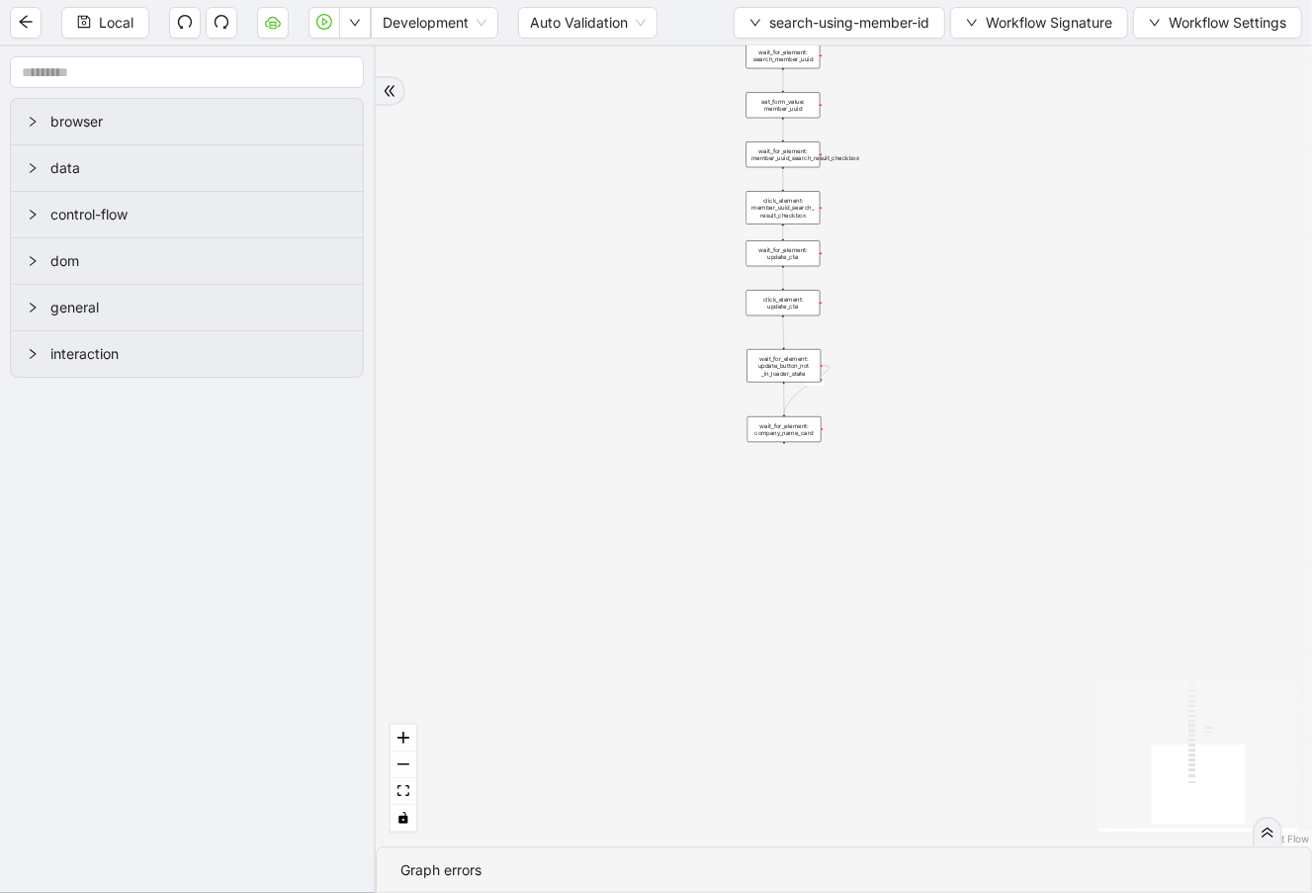
drag, startPoint x: 1122, startPoint y: 304, endPoint x: 1122, endPoint y: 275, distance: 29.7
click at [1122, 275] on div "onError trigger new_tab: client_info_url wait_until_loaded: client_info_url wai…" at bounding box center [844, 446] width 936 height 800
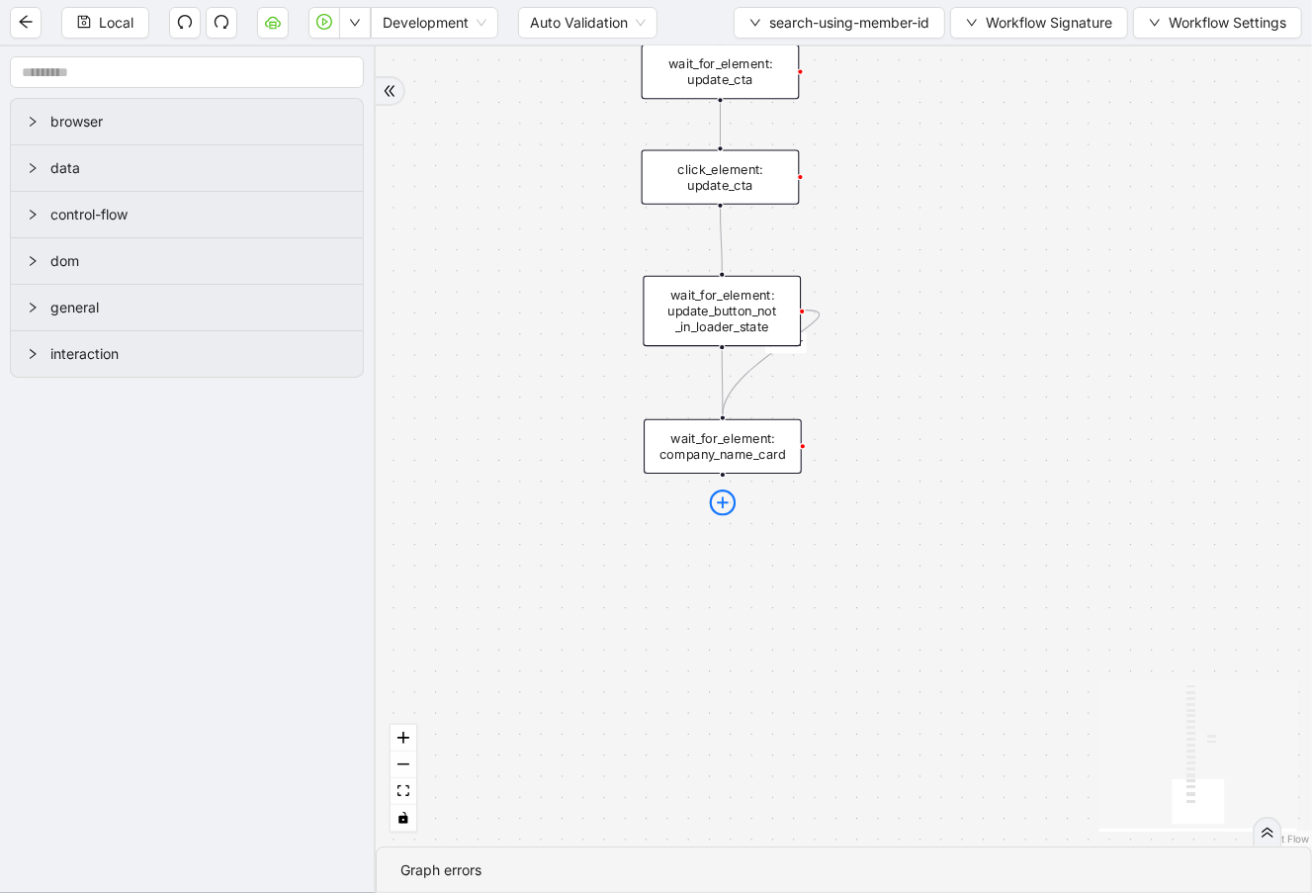
click at [722, 512] on icon "plus-circle" at bounding box center [723, 502] width 27 height 27
type input "***"
click at [776, 603] on div "Delay" at bounding box center [723, 608] width 209 height 23
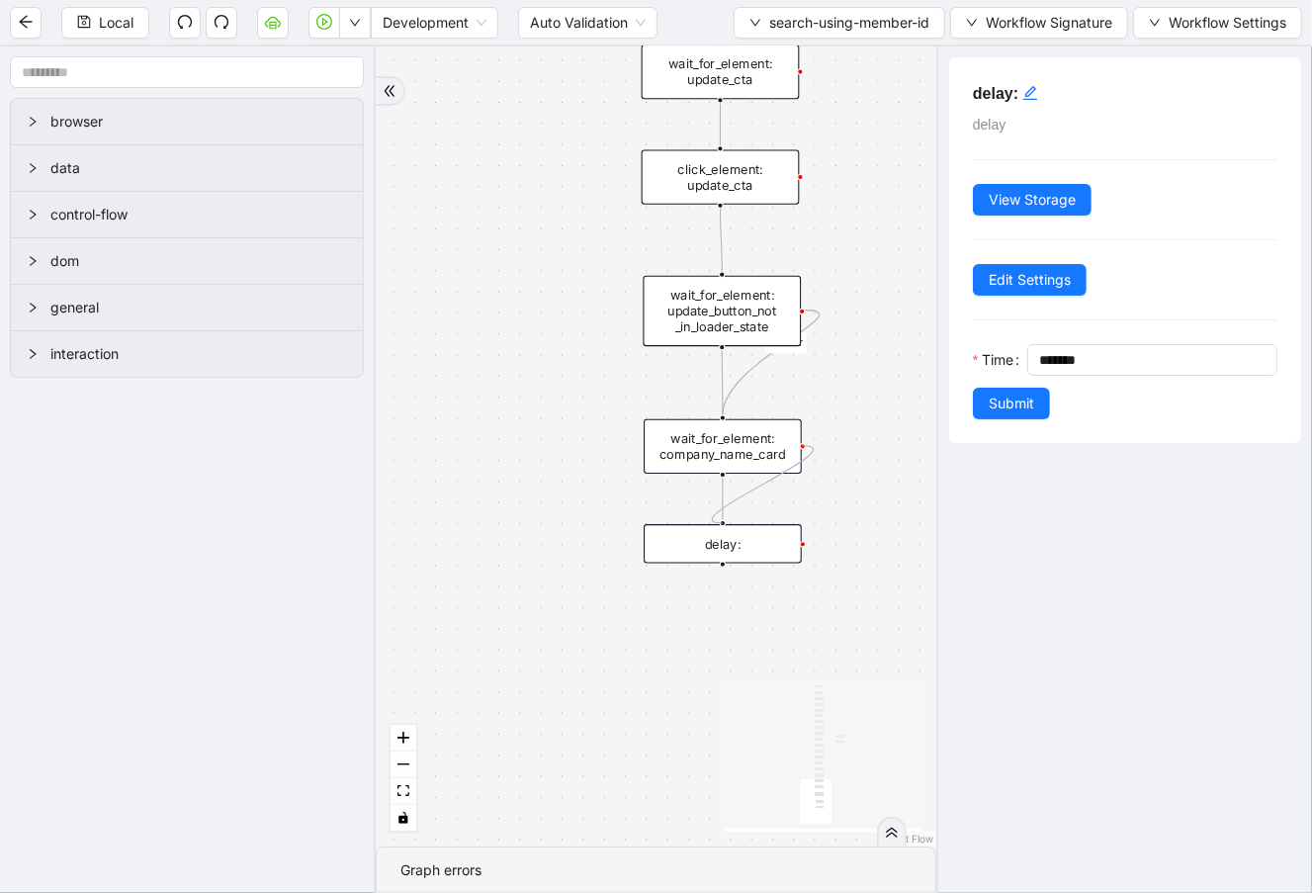
drag, startPoint x: 803, startPoint y: 445, endPoint x: 722, endPoint y: 521, distance: 111.2
click at [1037, 79] on div "delay: delay View Storage Edit Settings Time ******* Submit" at bounding box center [1125, 250] width 352 height 386
click at [1034, 99] on icon "edit" at bounding box center [1030, 93] width 16 height 16
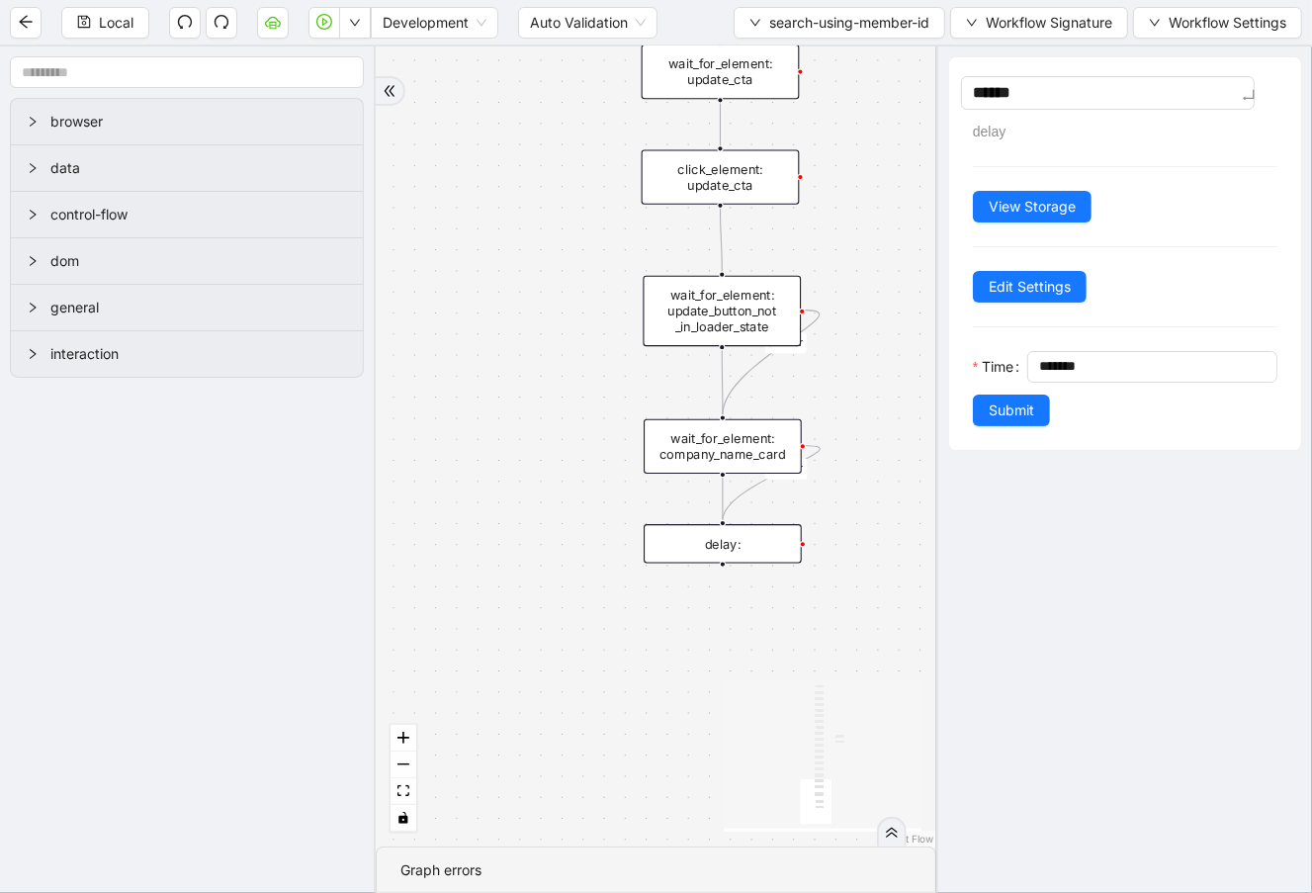
type textarea "*******"
type textarea "********"
type textarea "*********"
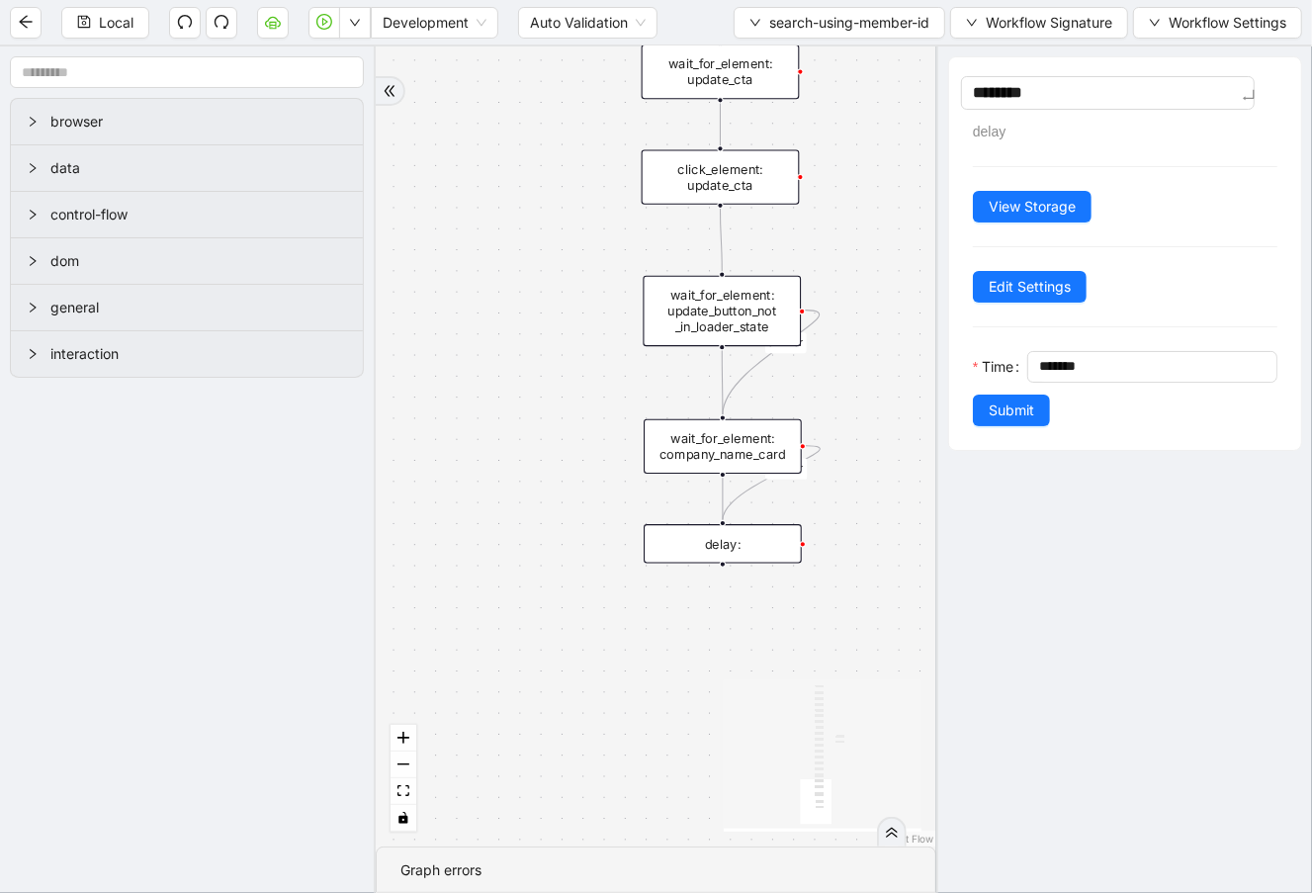
type textarea "*********"
type textarea "**********"
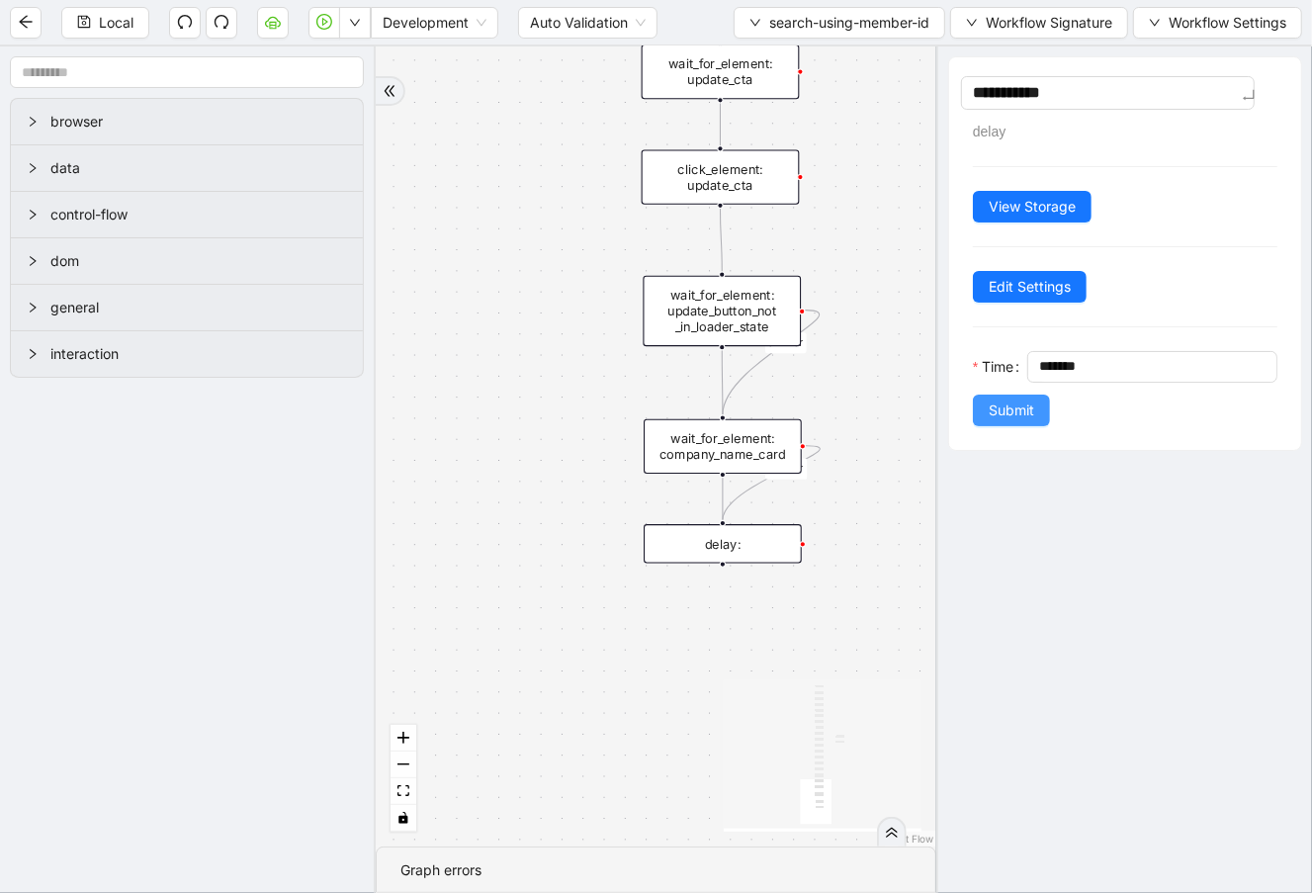
click at [996, 421] on div "**********" at bounding box center [1125, 253] width 352 height 392
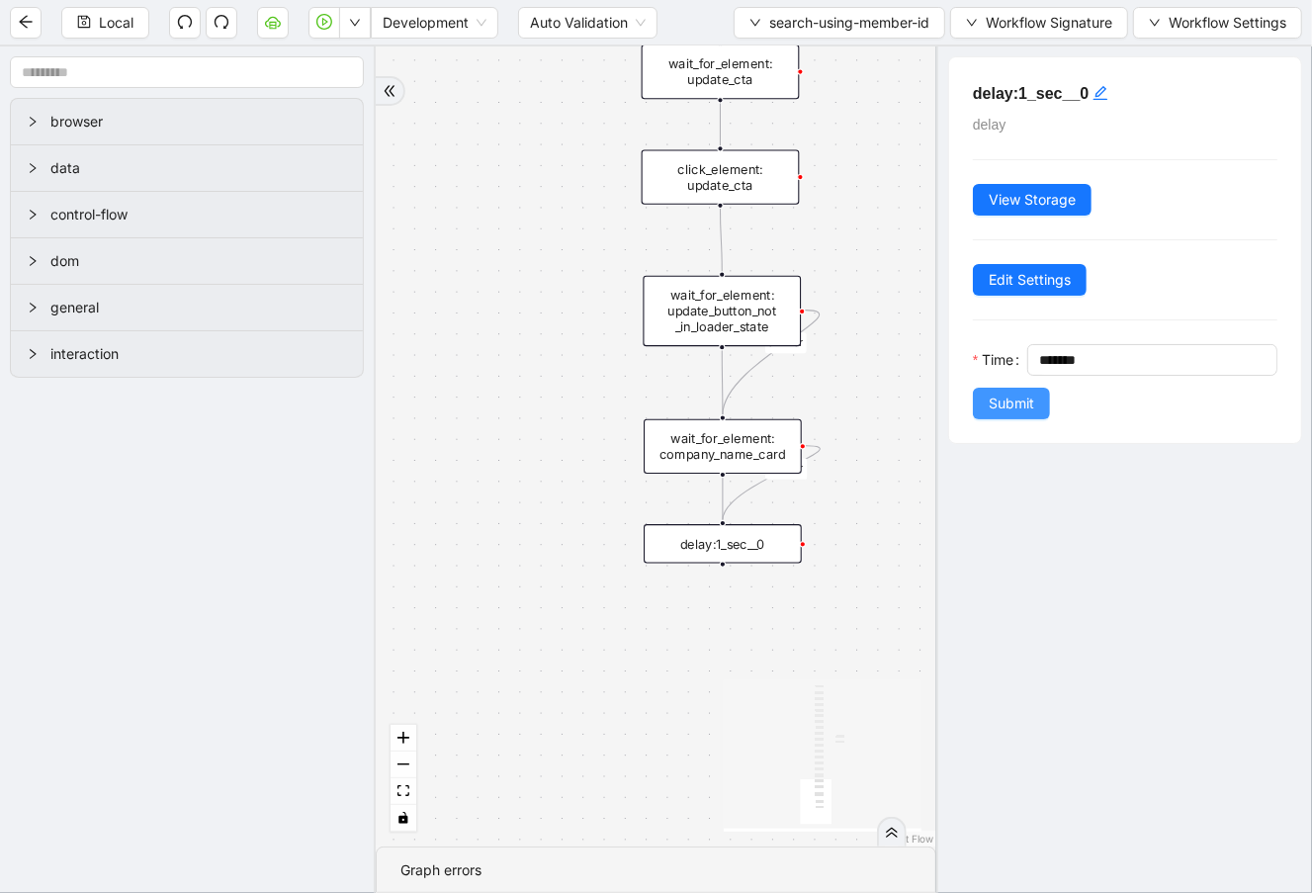
click at [1019, 398] on span "Submit" at bounding box center [1011, 403] width 45 height 22
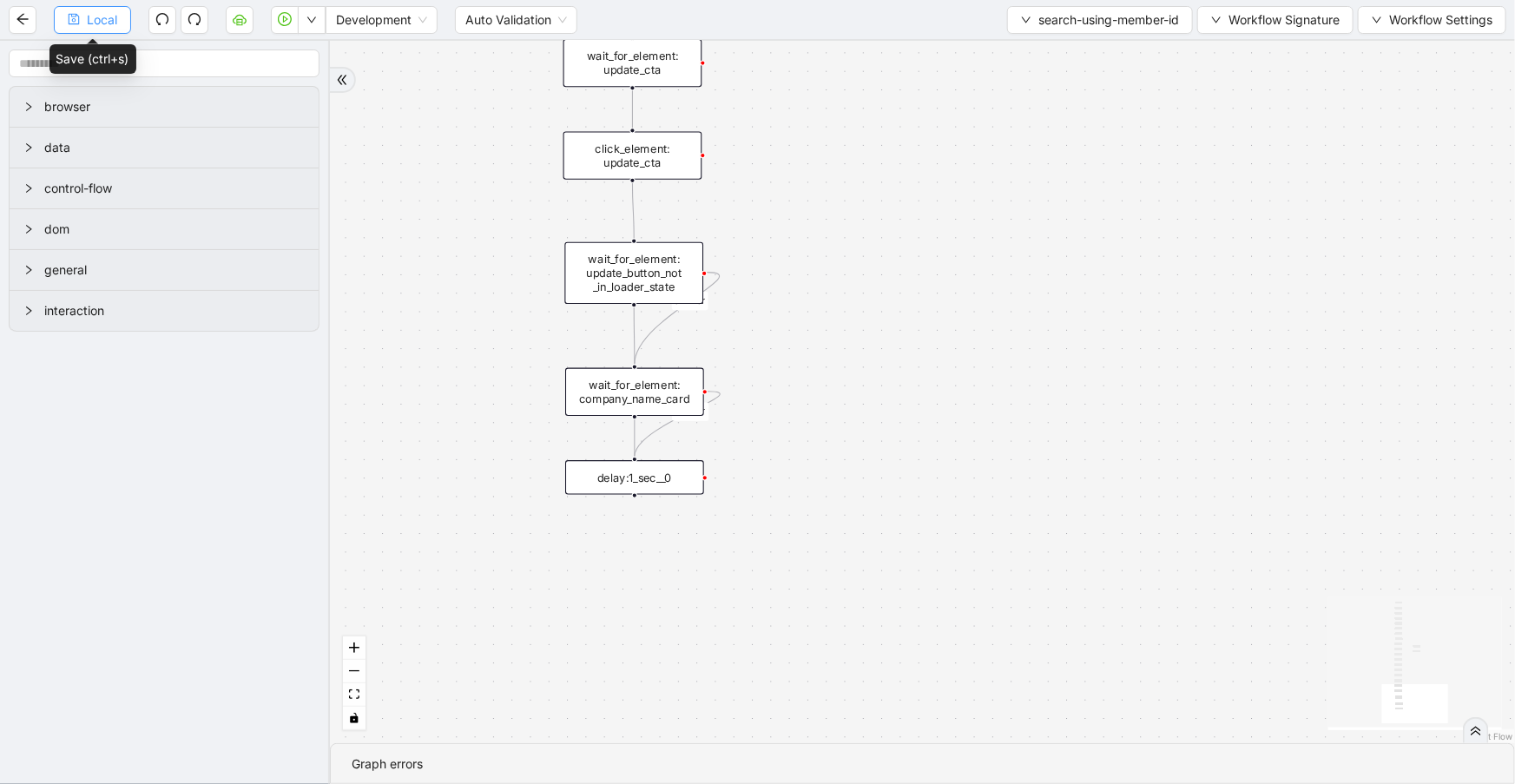
click at [108, 19] on span "Local" at bounding box center [102, 20] width 31 height 19
click at [1021, 19] on icon "down" at bounding box center [1027, 20] width 11 height 11
click at [1041, 39] on li "Select" at bounding box center [1096, 53] width 183 height 28
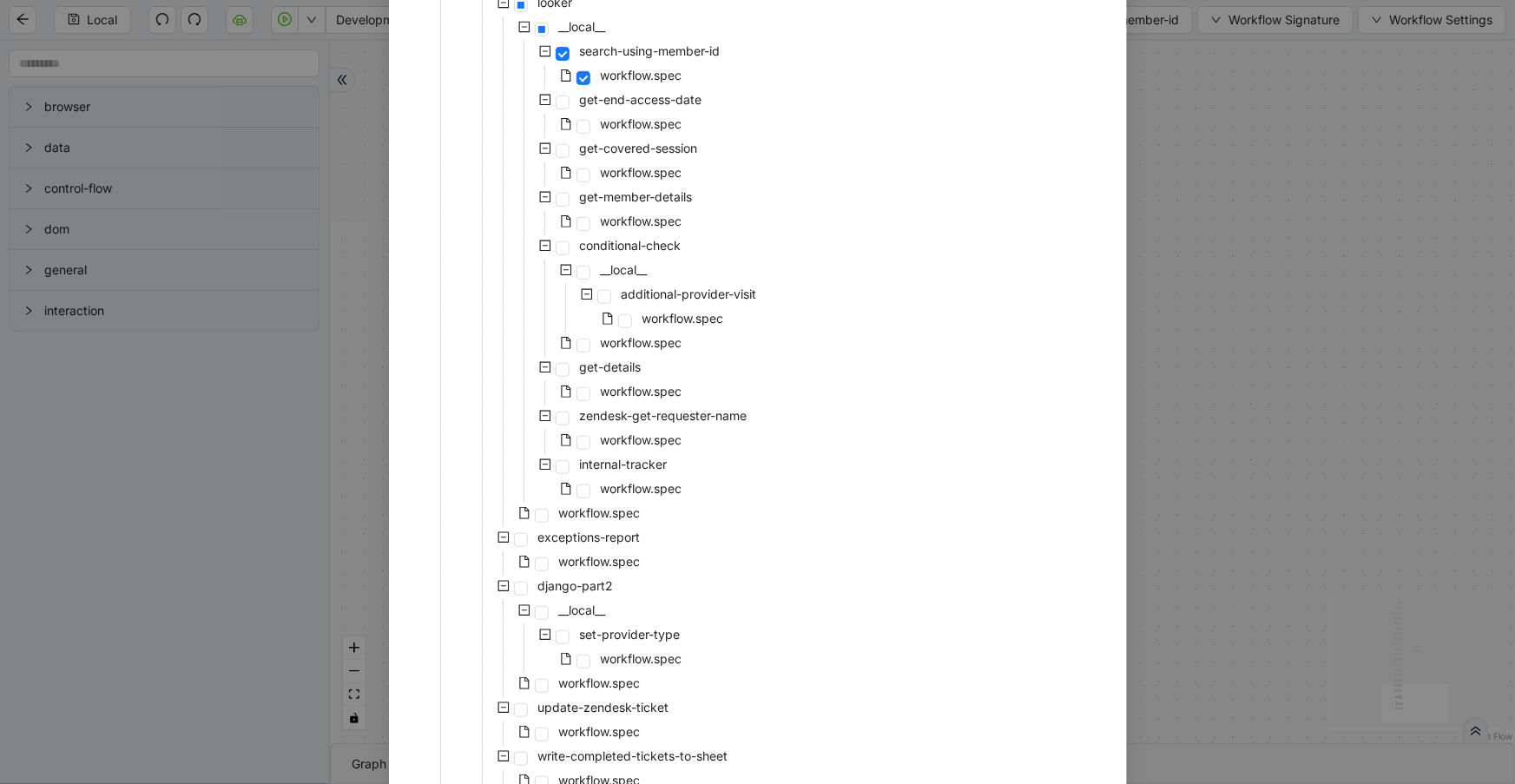
scroll to position [615, 0]
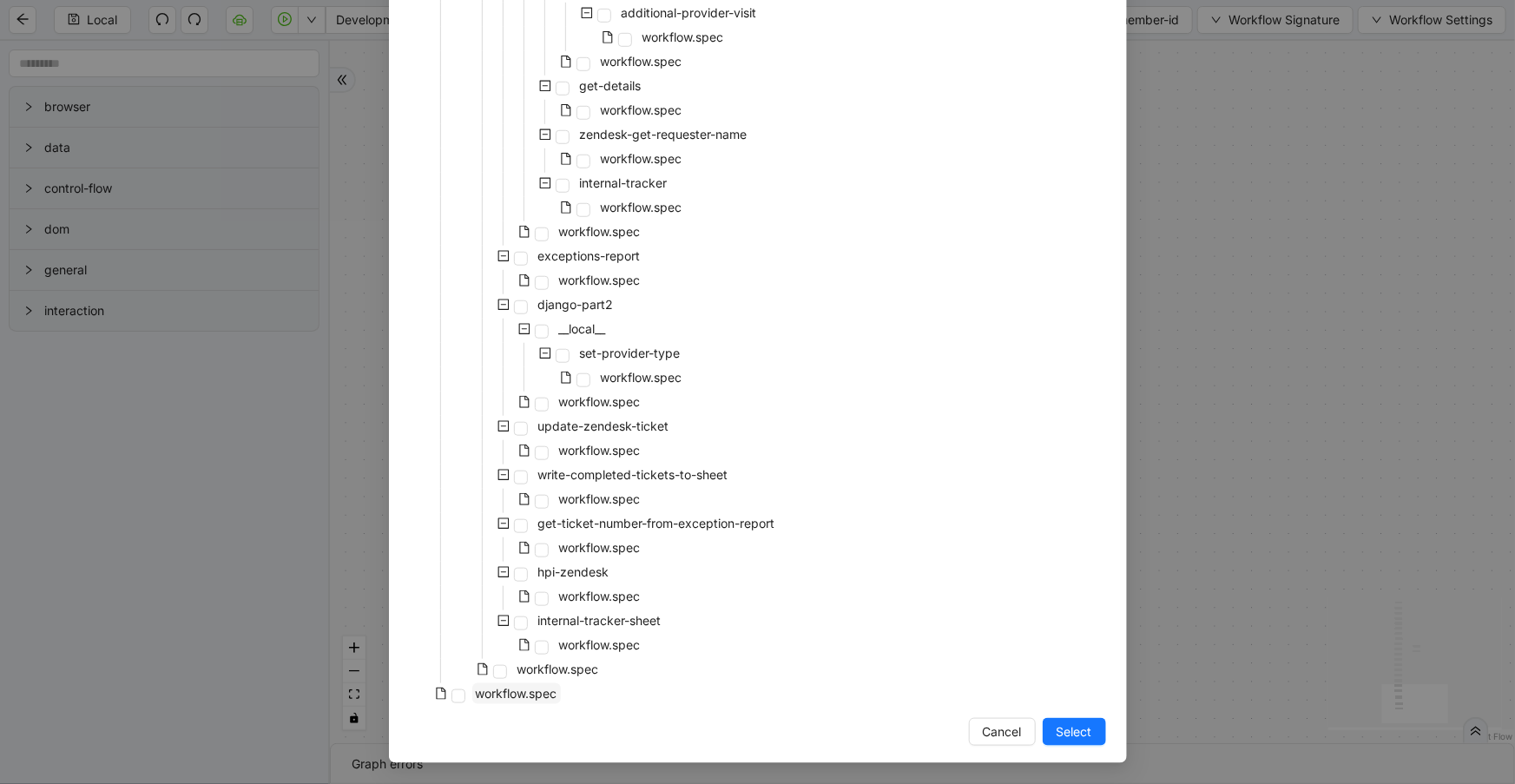
click at [541, 686] on span "workflow.spec" at bounding box center [516, 693] width 82 height 15
click at [1064, 720] on button "Select" at bounding box center [1074, 732] width 63 height 28
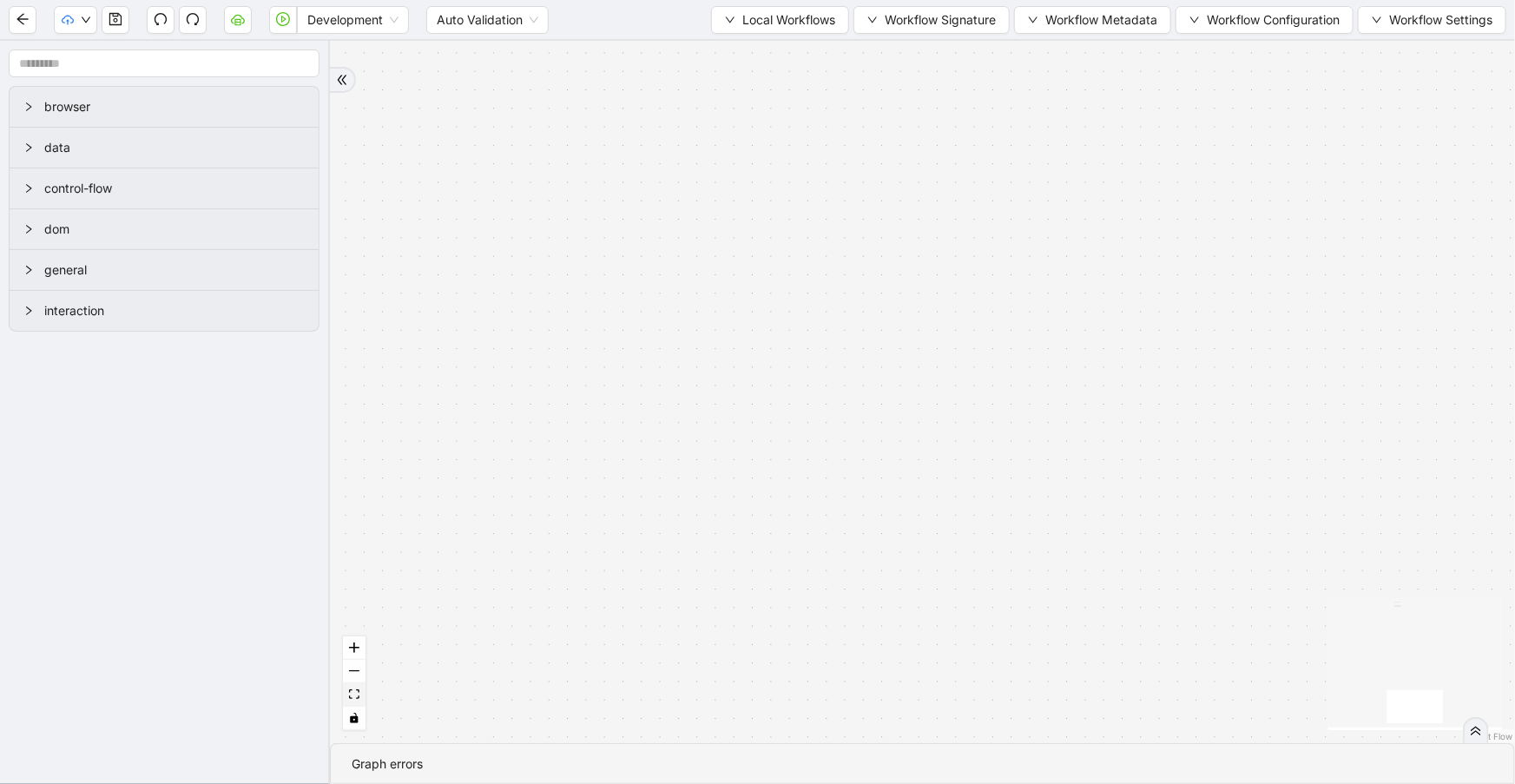
click at [359, 700] on button "fit view" at bounding box center [354, 694] width 23 height 24
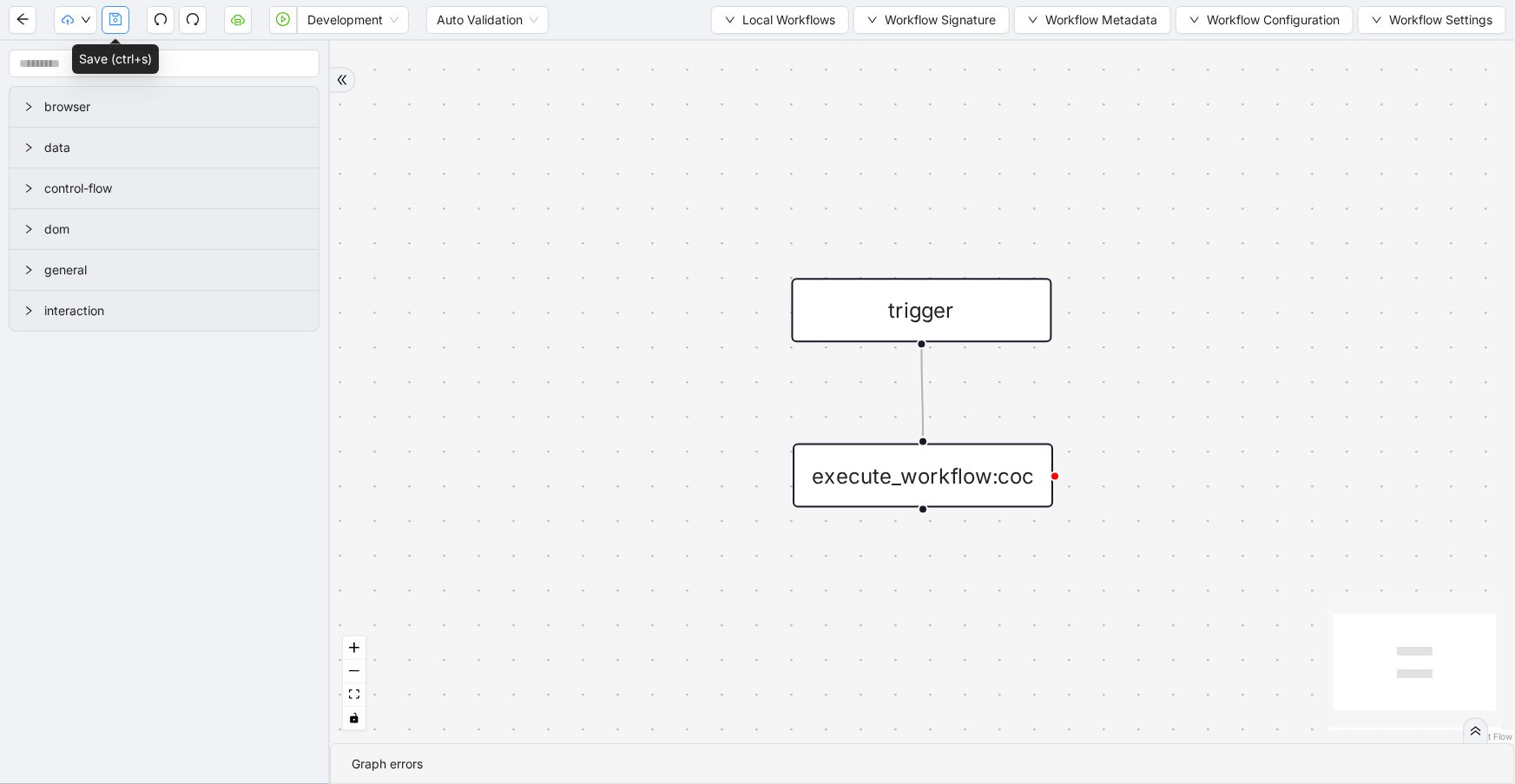
click at [117, 18] on icon "save" at bounding box center [116, 19] width 14 height 14
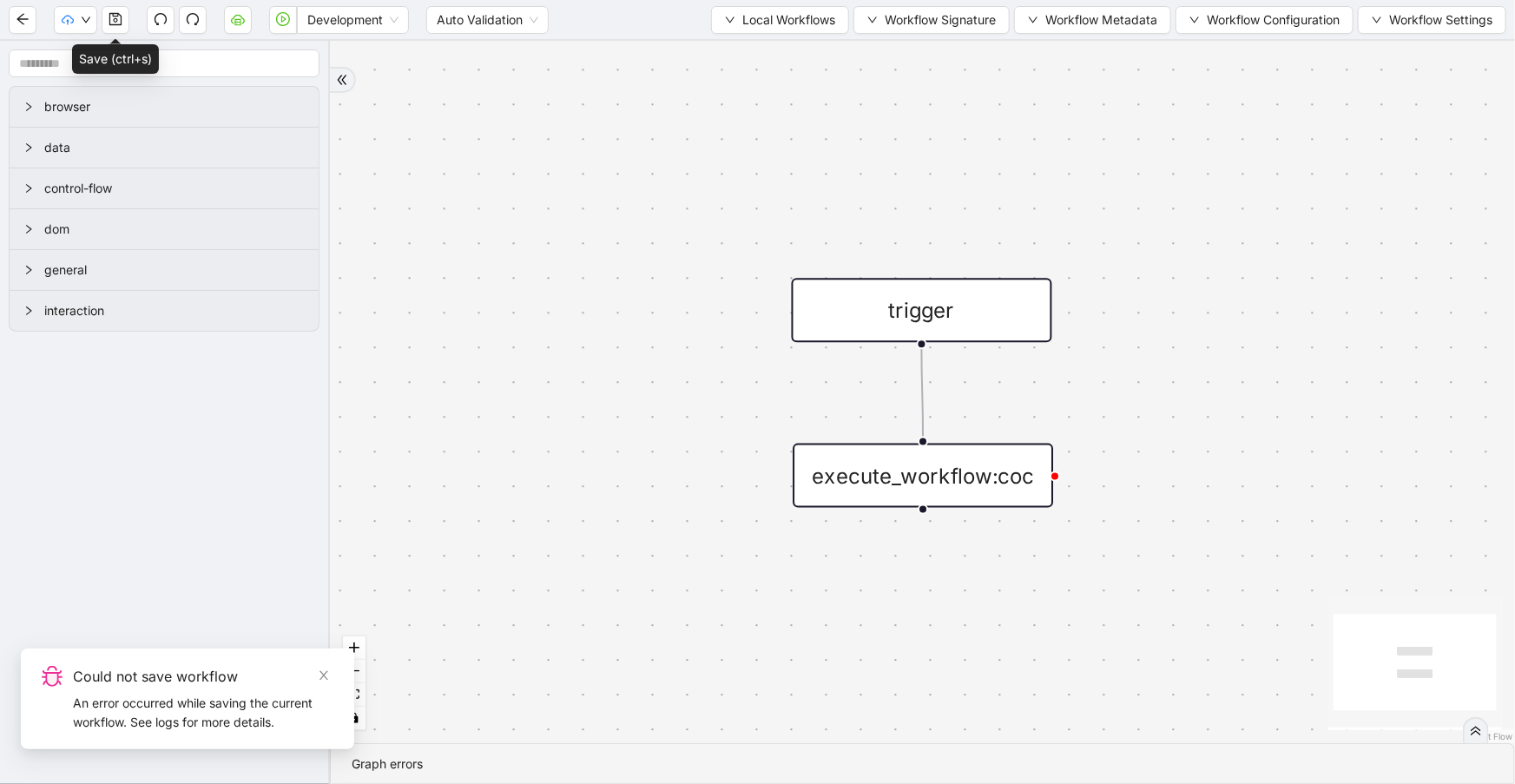
click at [117, 18] on icon "save" at bounding box center [116, 19] width 14 height 14
click at [55, 18] on button "button" at bounding box center [75, 20] width 43 height 28
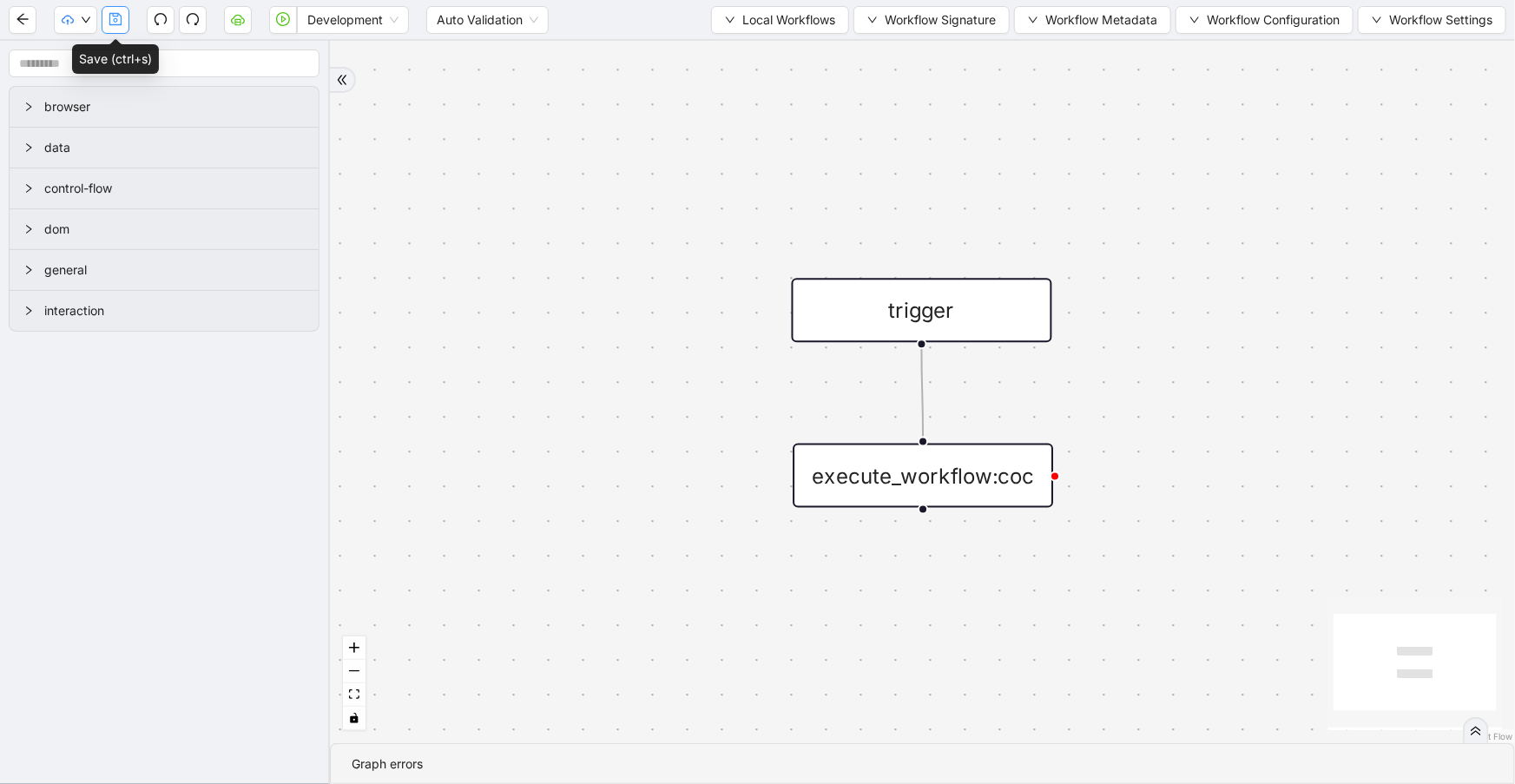
click at [118, 23] on icon "save" at bounding box center [116, 19] width 14 height 14
click at [88, 23] on icon "down" at bounding box center [86, 20] width 11 height 11
click at [89, 54] on span "Dev: Update Needed" at bounding box center [129, 53] width 126 height 19
click at [81, 34] on div "Development Auto Validation Local Workflows Workflow Signature Workflow Metadat…" at bounding box center [757, 19] width 1515 height 39
click at [81, 32] on button "button" at bounding box center [75, 20] width 43 height 28
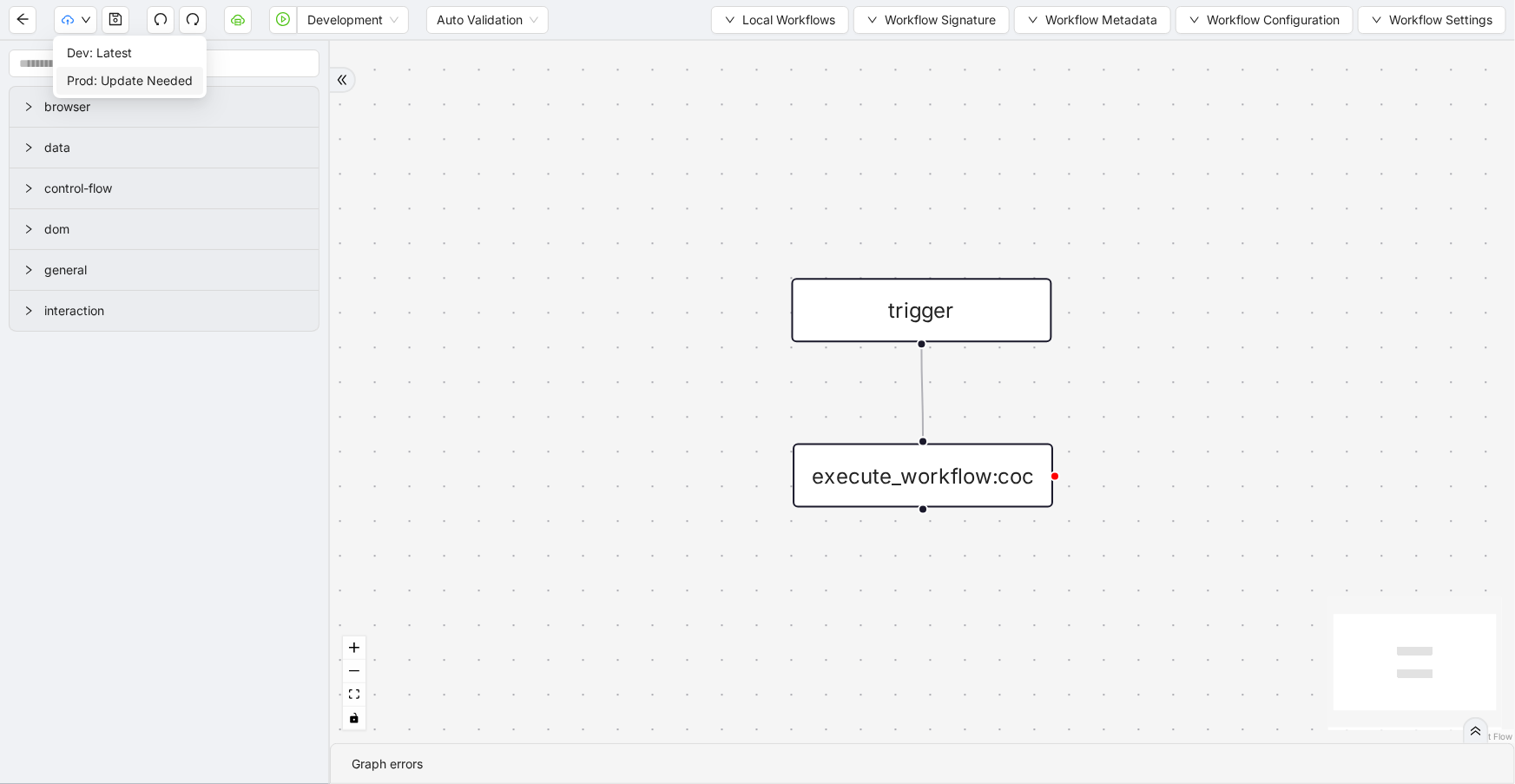
click at [96, 73] on span "Prod: Update Needed" at bounding box center [129, 81] width 126 height 19
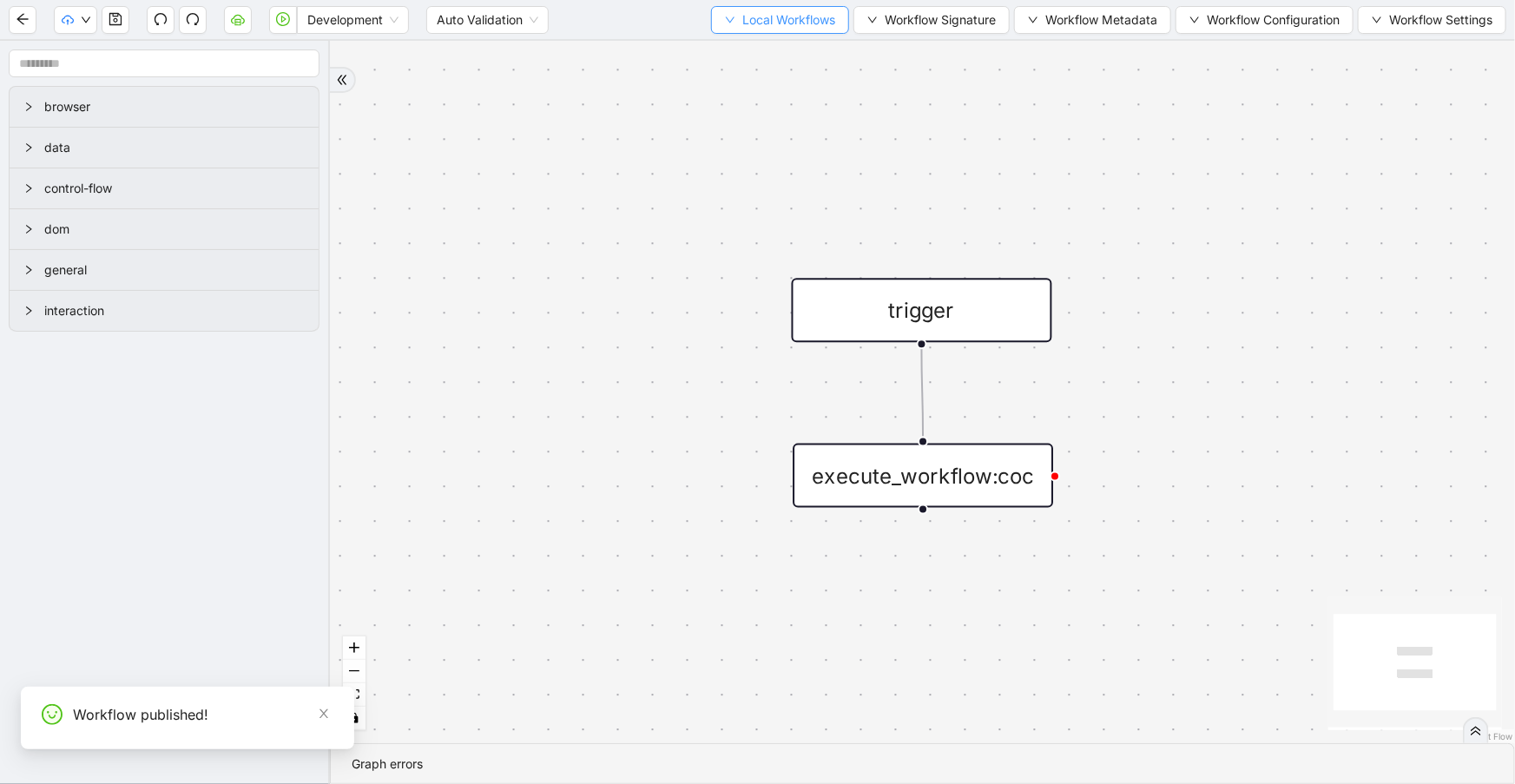
click at [796, 20] on span "Local Workflows" at bounding box center [789, 20] width 93 height 19
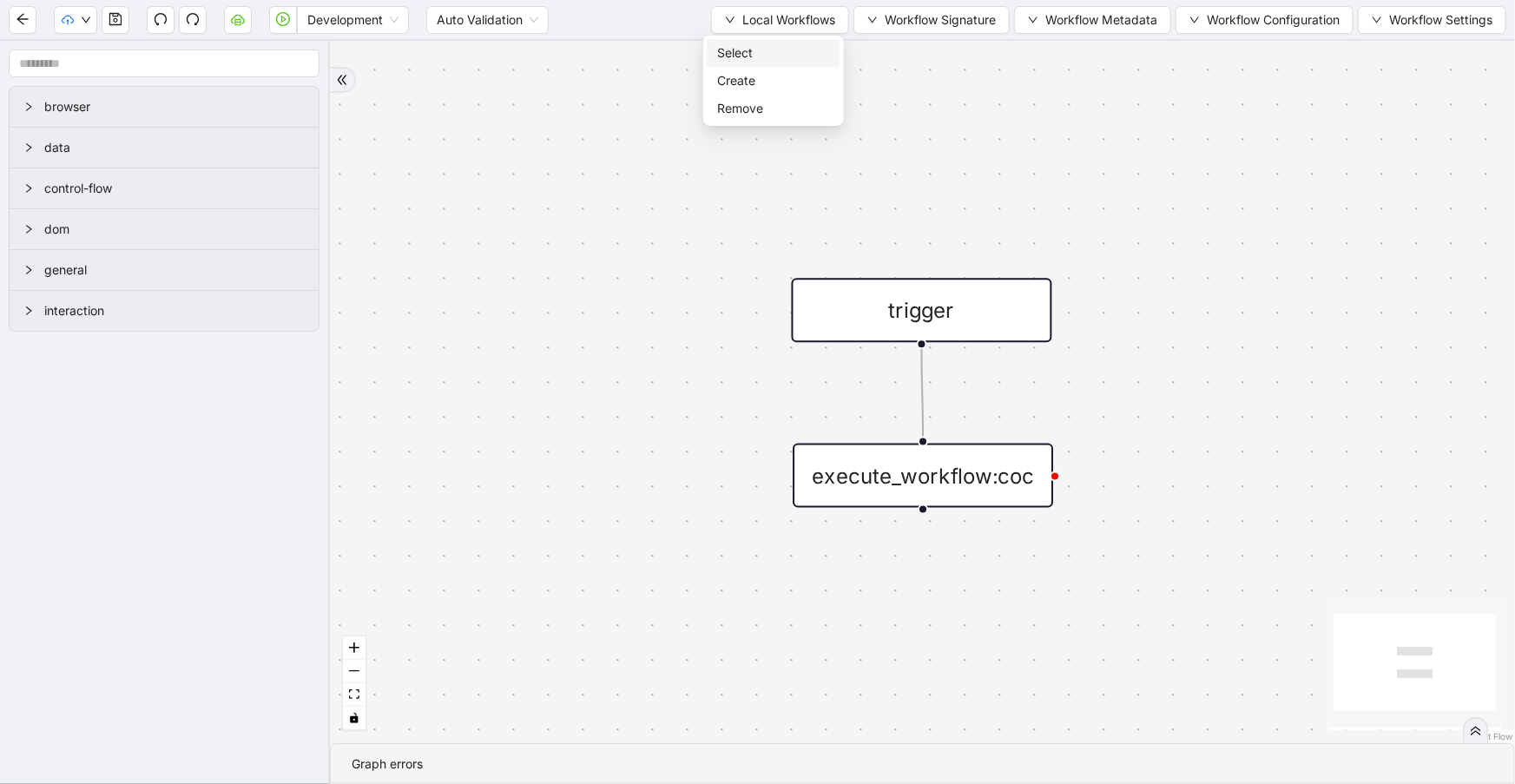
click at [783, 41] on li "Select" at bounding box center [774, 53] width 133 height 28
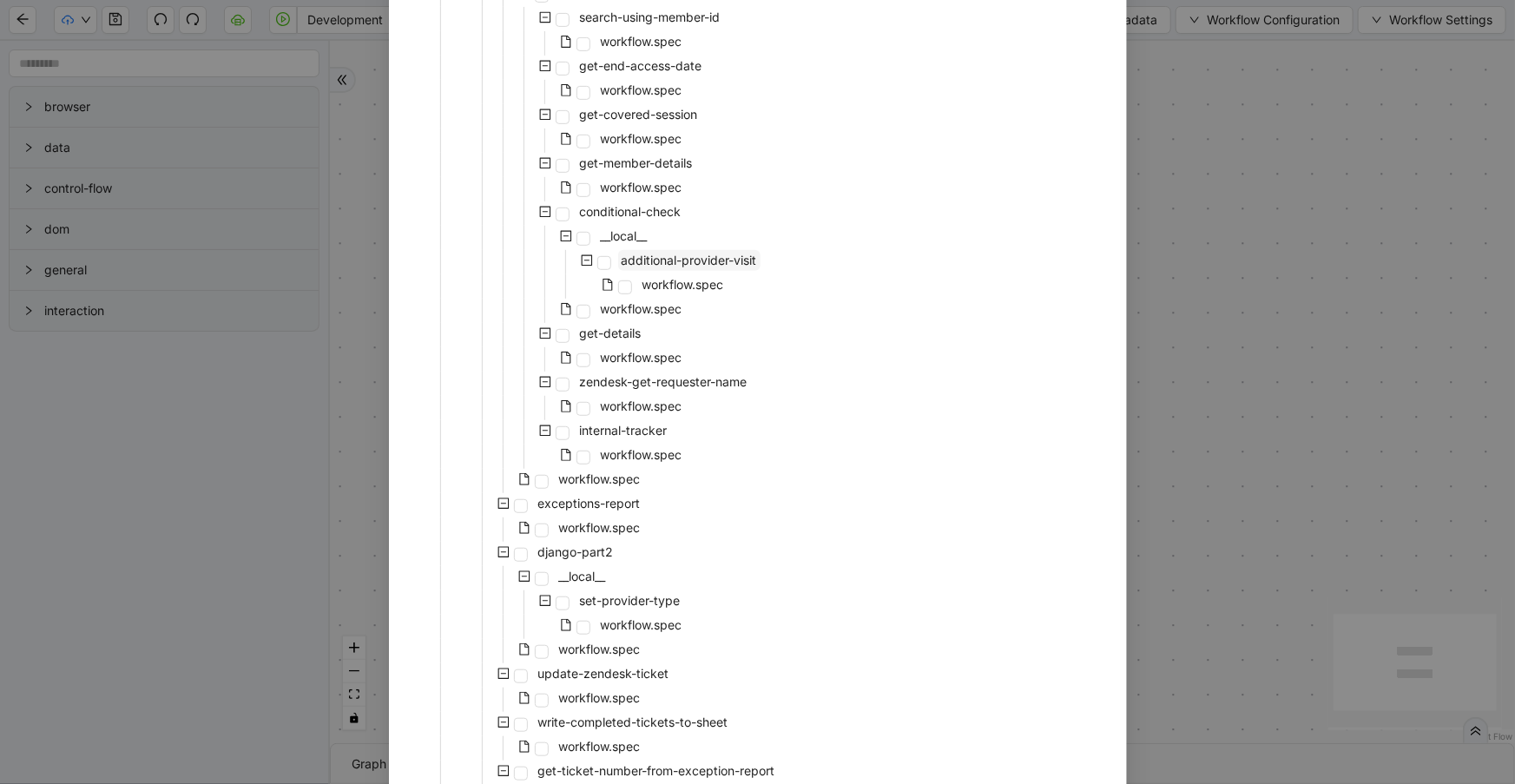
scroll to position [331, 0]
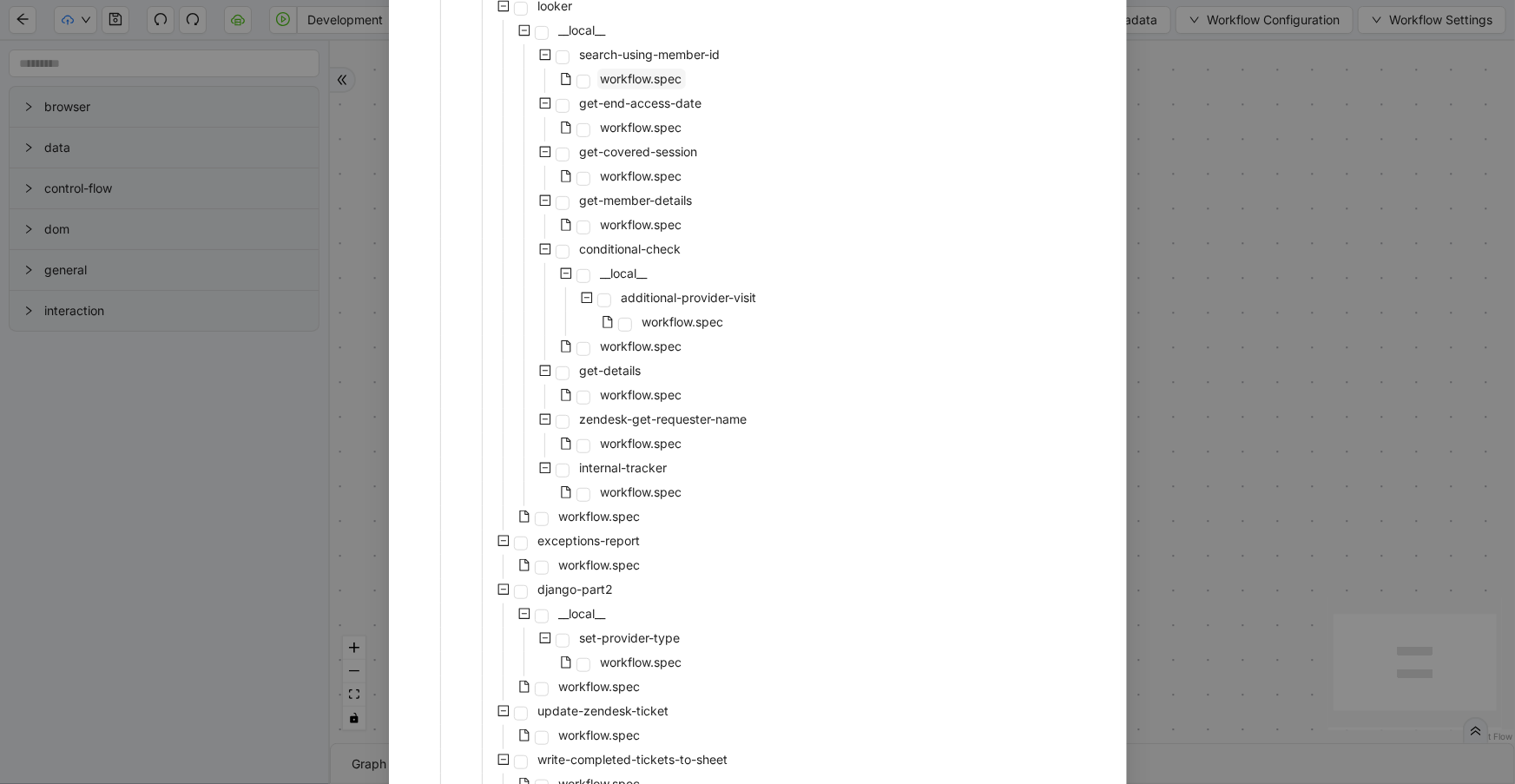
click at [675, 87] on span "workflow.spec" at bounding box center [641, 79] width 89 height 21
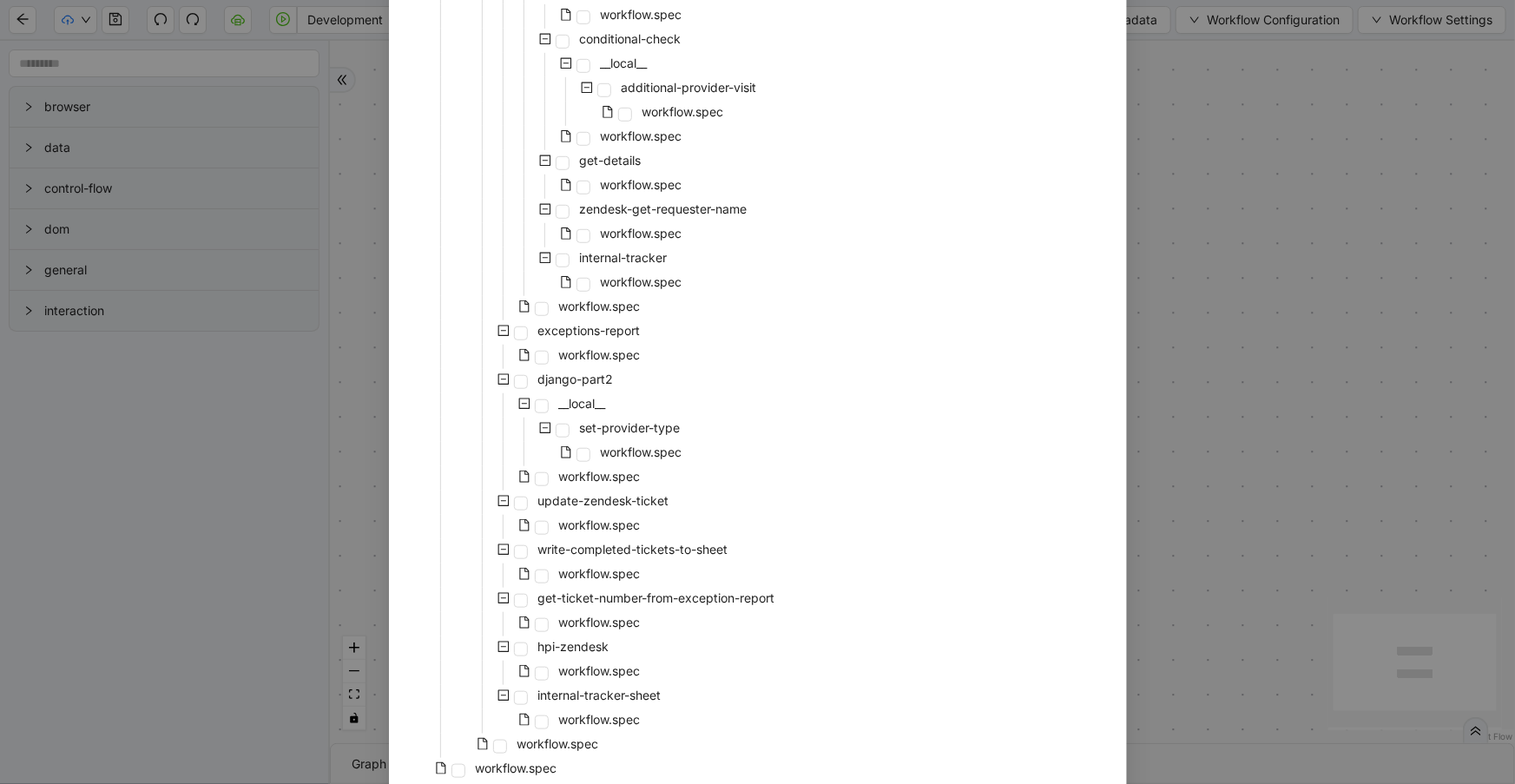
scroll to position [615, 0]
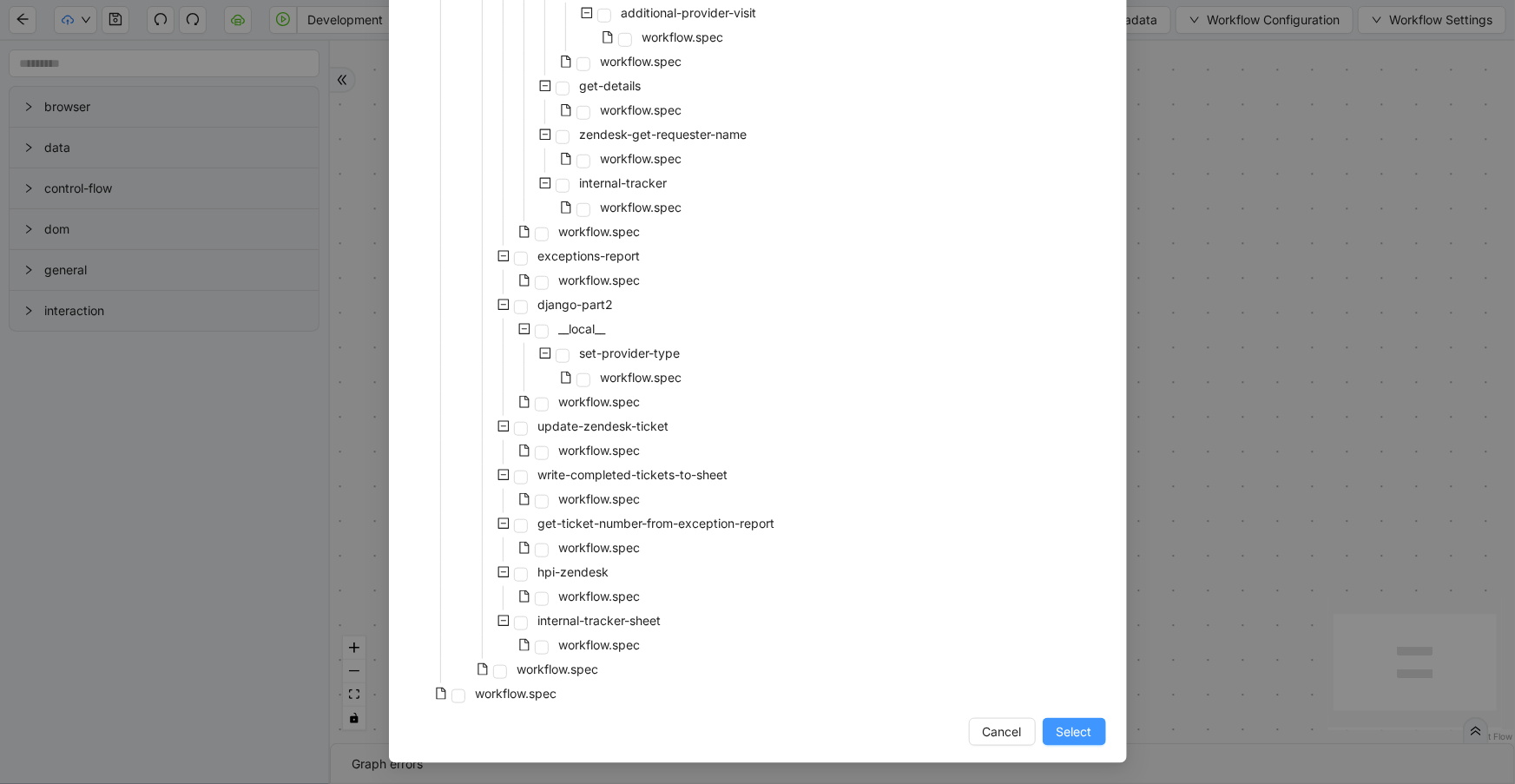
click at [1057, 734] on span "Select" at bounding box center [1074, 732] width 36 height 19
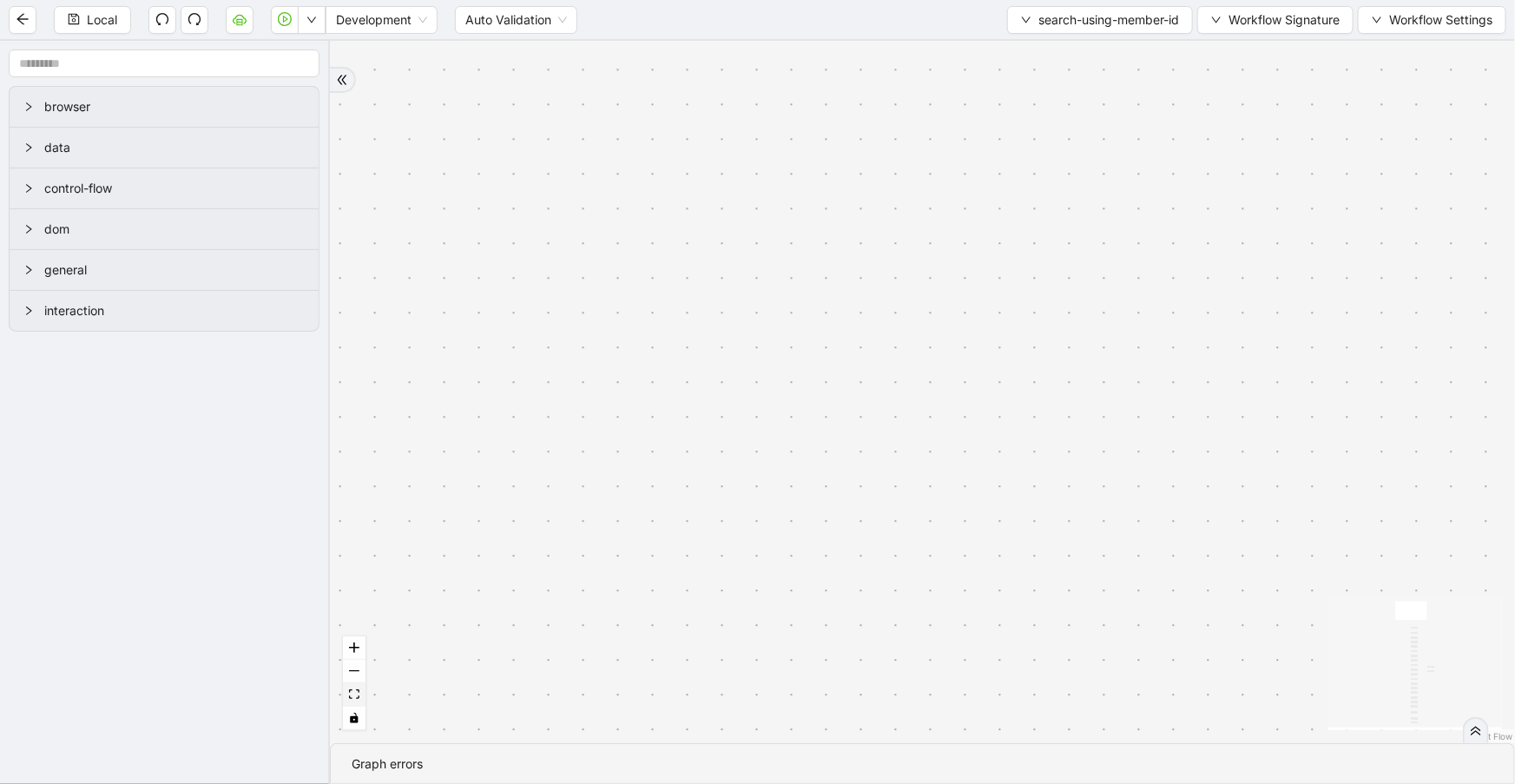
click at [351, 695] on icon "fit view" at bounding box center [354, 694] width 11 height 10
drag, startPoint x: 555, startPoint y: 333, endPoint x: 564, endPoint y: 41, distance: 292.1
click at [564, 41] on div "onError onError trigger new_tab: client_info_url wait_until_loaded: client_info…" at bounding box center [922, 392] width 1185 height 702
